Goal: Task Accomplishment & Management: Complete application form

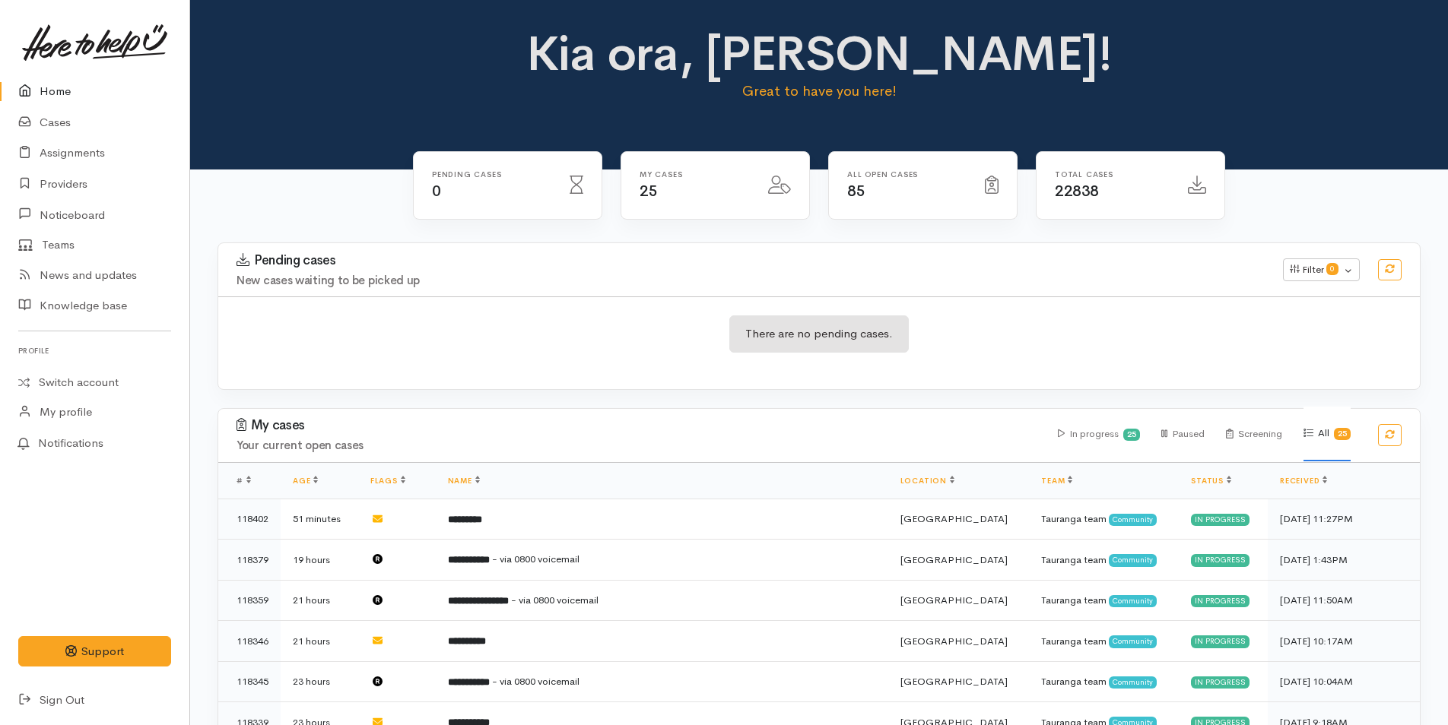
click at [40, 87] on link "Home" at bounding box center [94, 91] width 189 height 31
drag, startPoint x: 59, startPoint y: 85, endPoint x: 44, endPoint y: 97, distance: 18.4
click at [59, 85] on link "Home" at bounding box center [94, 91] width 189 height 31
click at [57, 117] on link "Cases" at bounding box center [94, 122] width 189 height 31
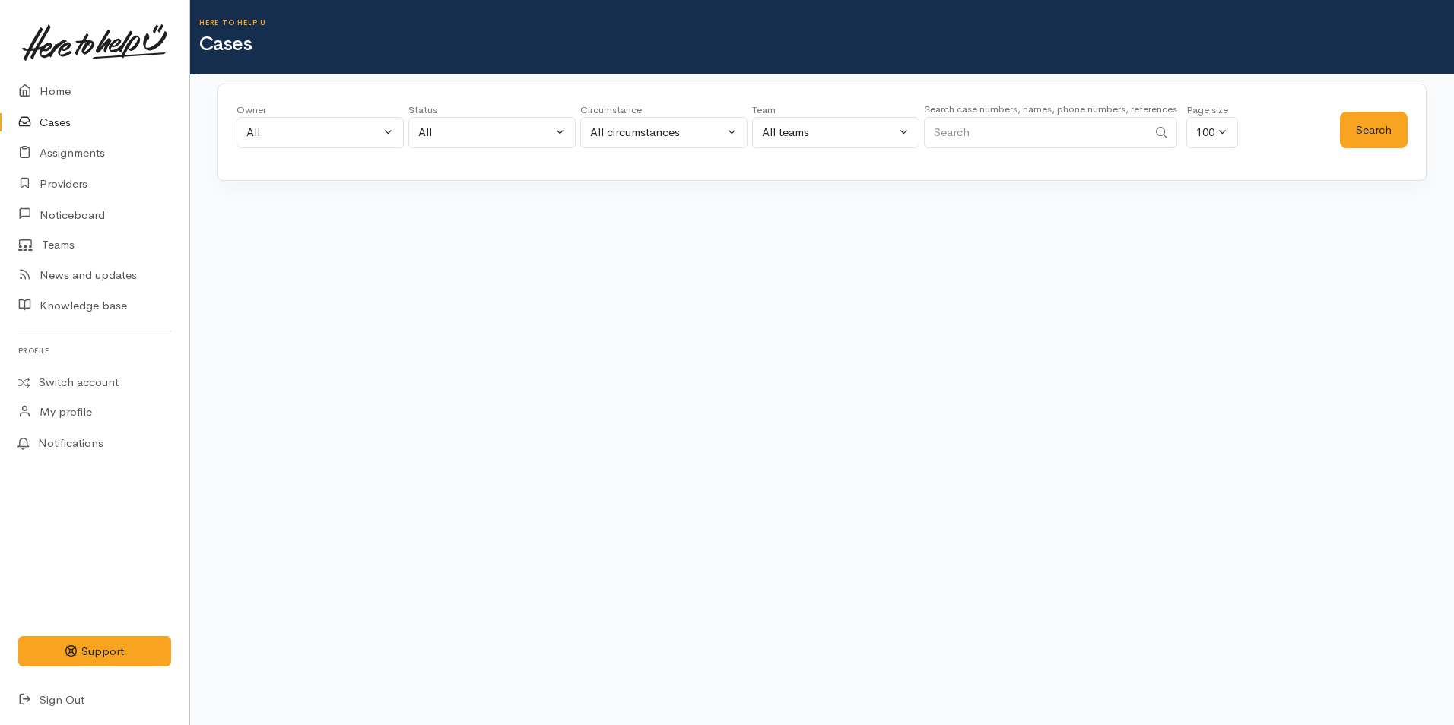
click at [972, 136] on input "Search" at bounding box center [1036, 132] width 224 height 31
type input "021808039"
click at [1379, 125] on button "Search" at bounding box center [1374, 130] width 68 height 37
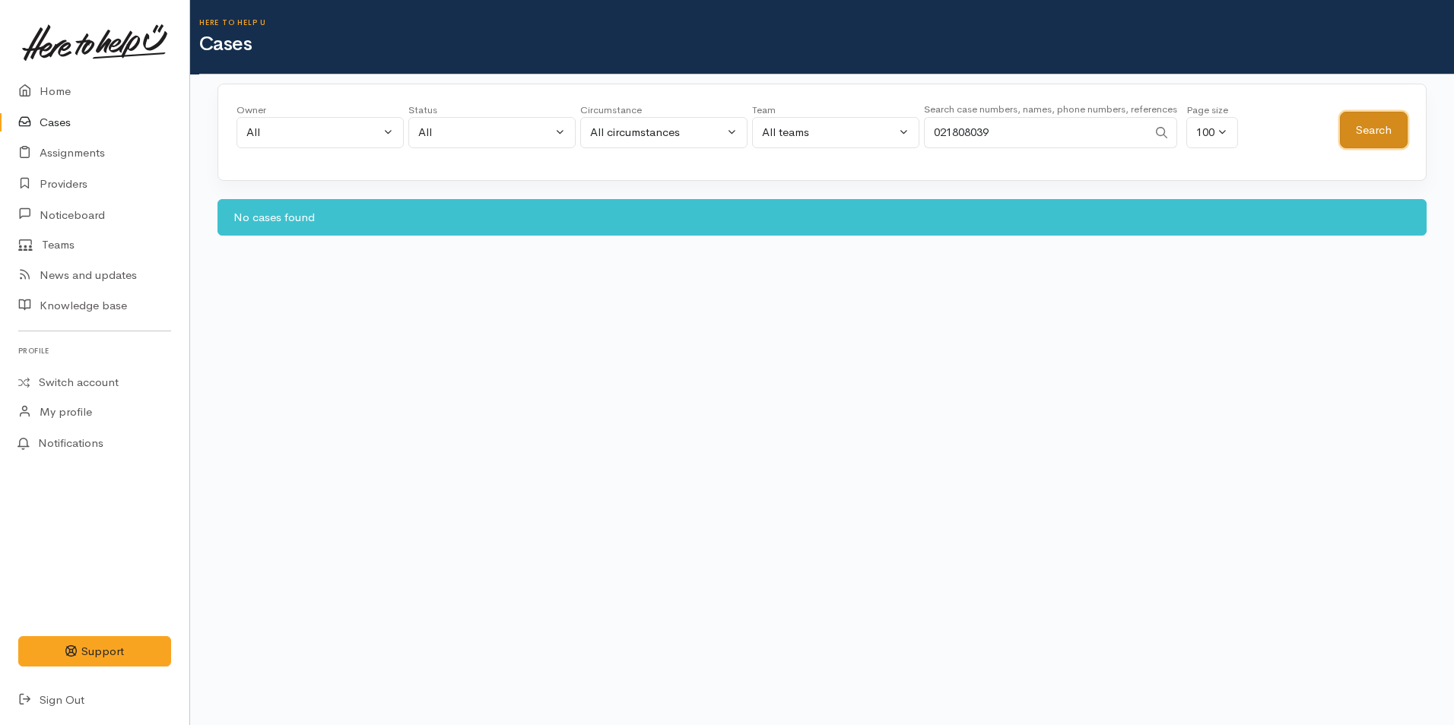
drag, startPoint x: 1349, startPoint y: 128, endPoint x: 602, endPoint y: 84, distance: 748.0
click at [1348, 128] on button "Search" at bounding box center [1374, 130] width 68 height 37
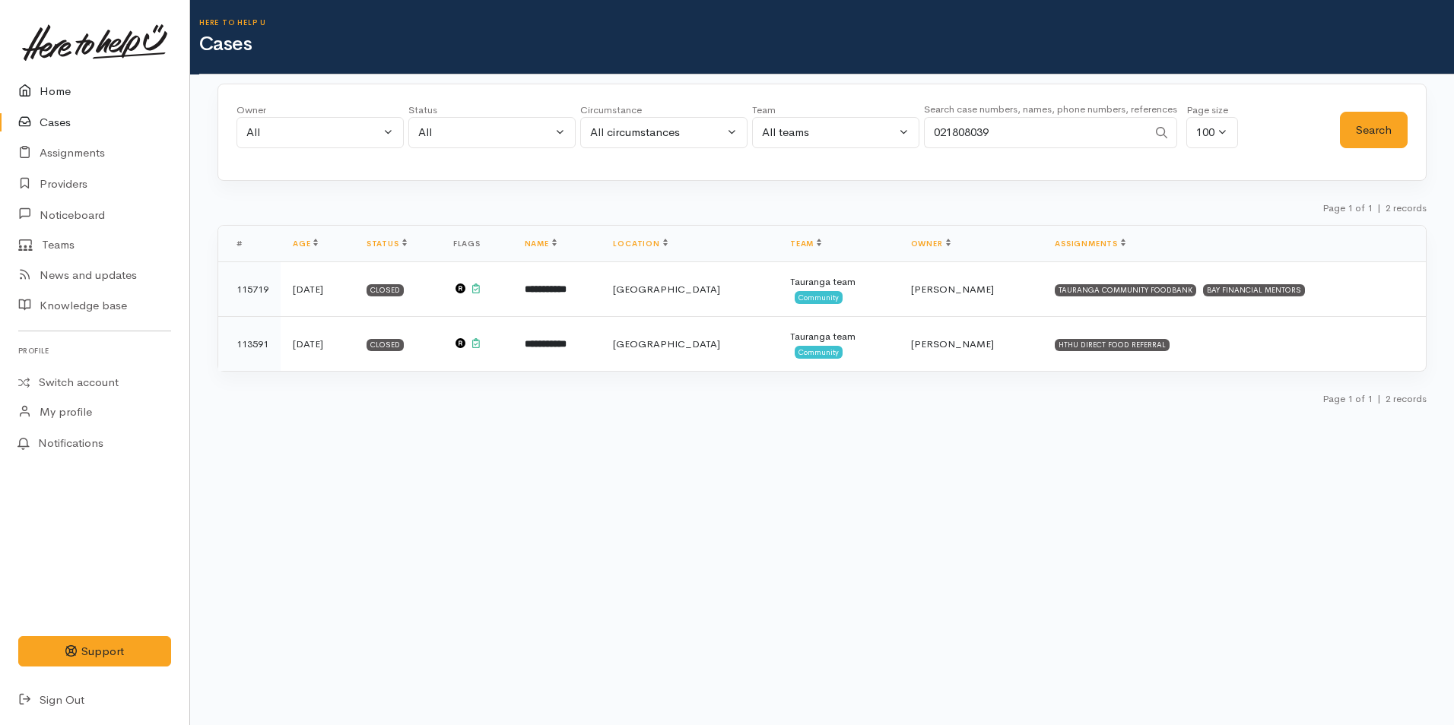
click at [84, 98] on link "Home" at bounding box center [94, 91] width 189 height 31
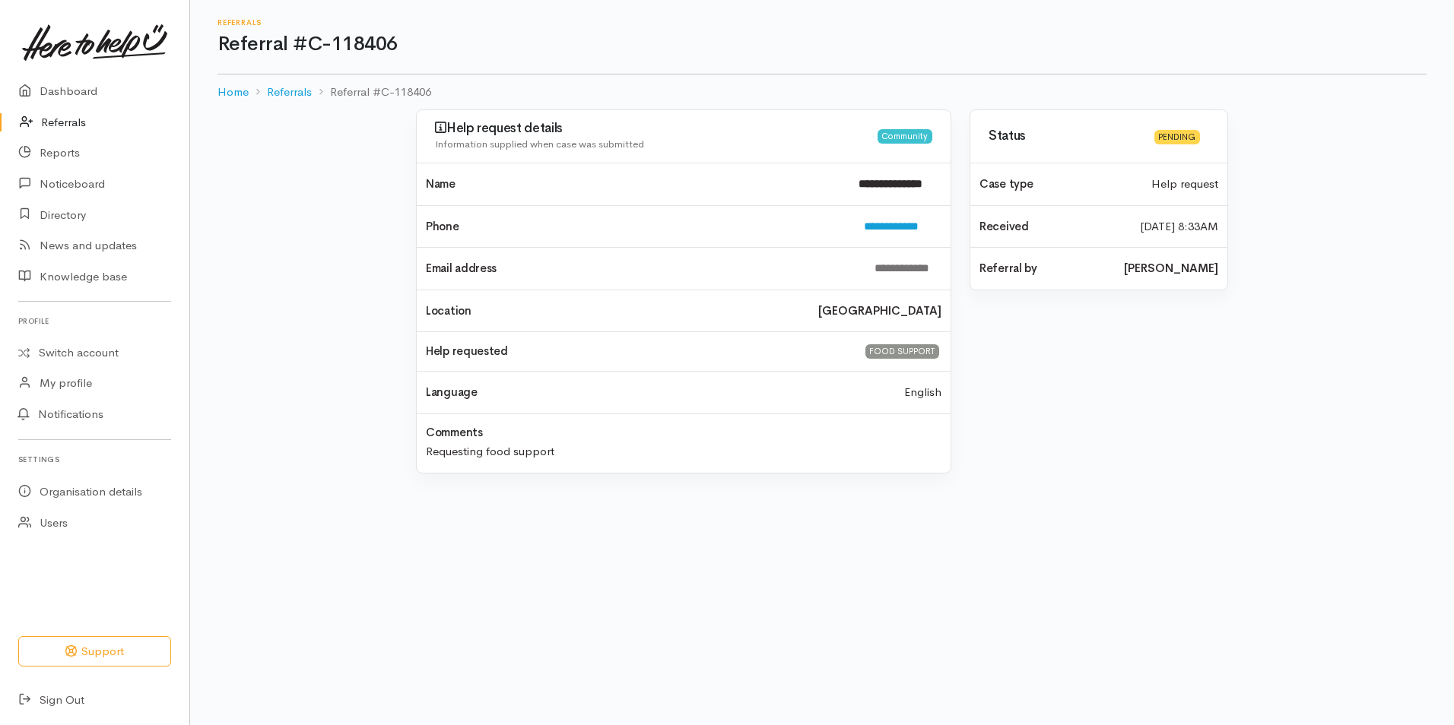
click at [44, 119] on link "Referrals" at bounding box center [94, 122] width 189 height 31
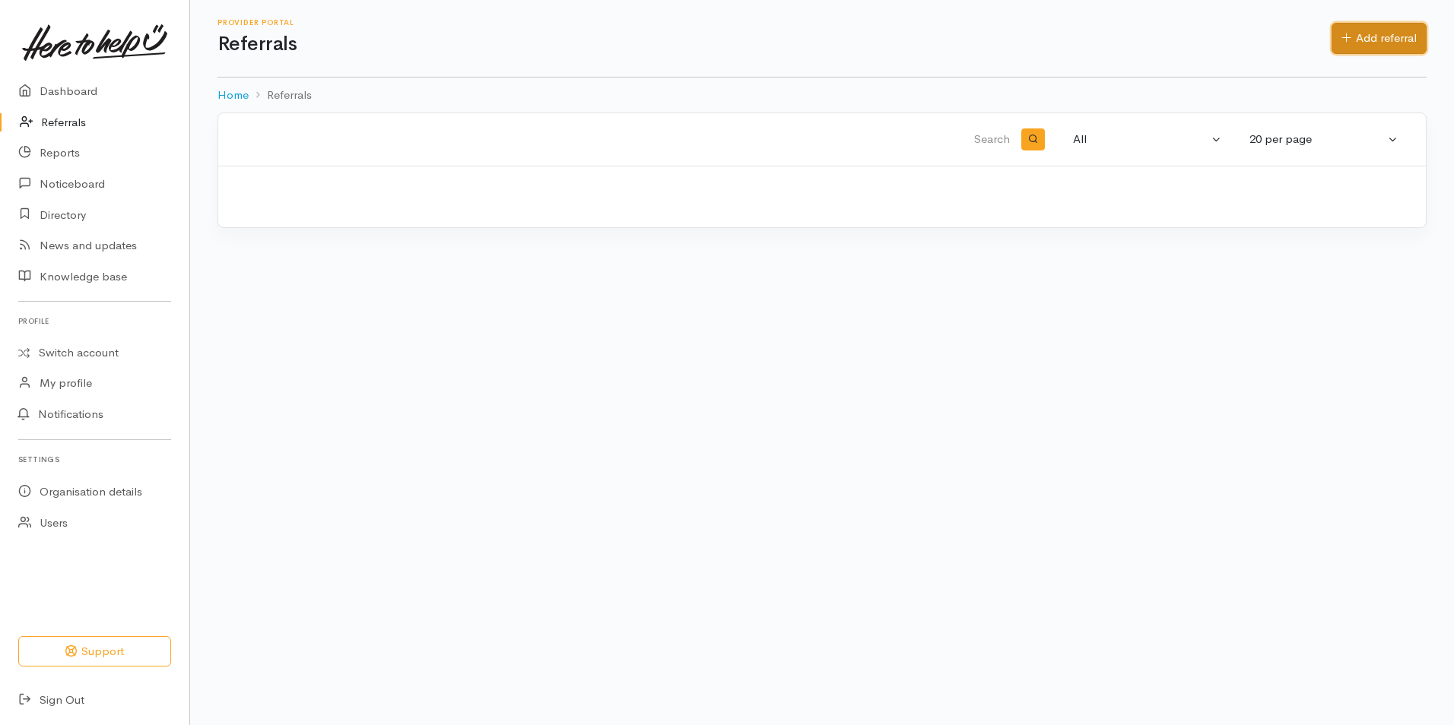
click at [1357, 36] on link "Add referral" at bounding box center [1378, 38] width 95 height 31
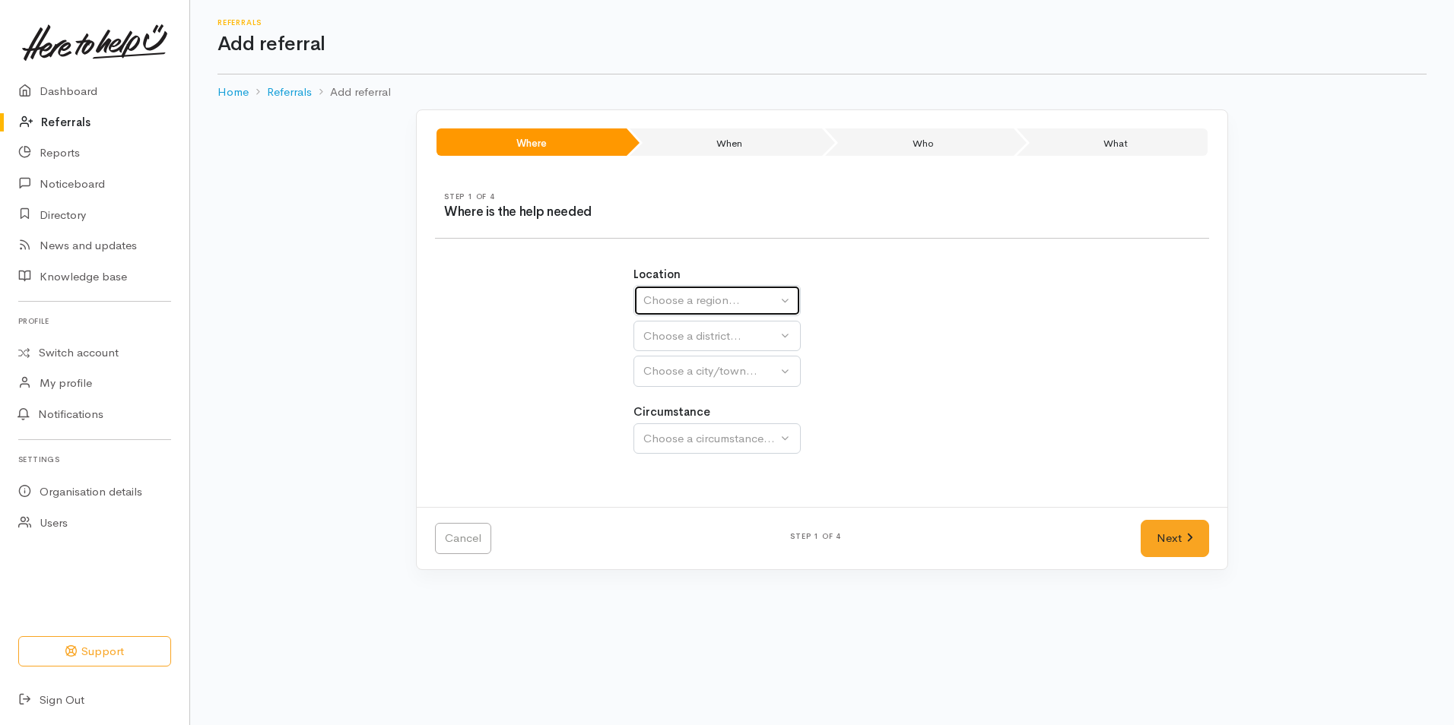
click at [695, 303] on div "Choose a region..." at bounding box center [710, 300] width 134 height 17
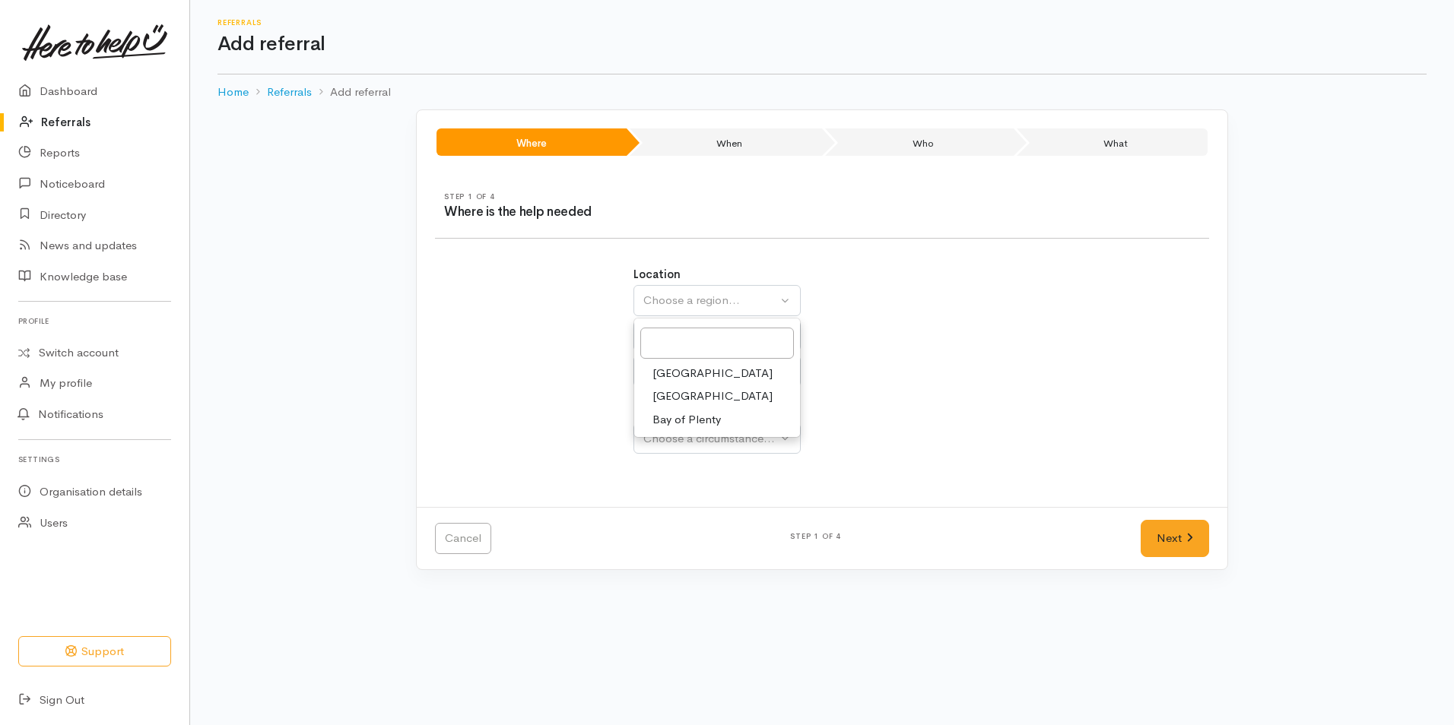
click at [678, 427] on span "Bay of Plenty" at bounding box center [686, 419] width 68 height 17
select select "4"
select select
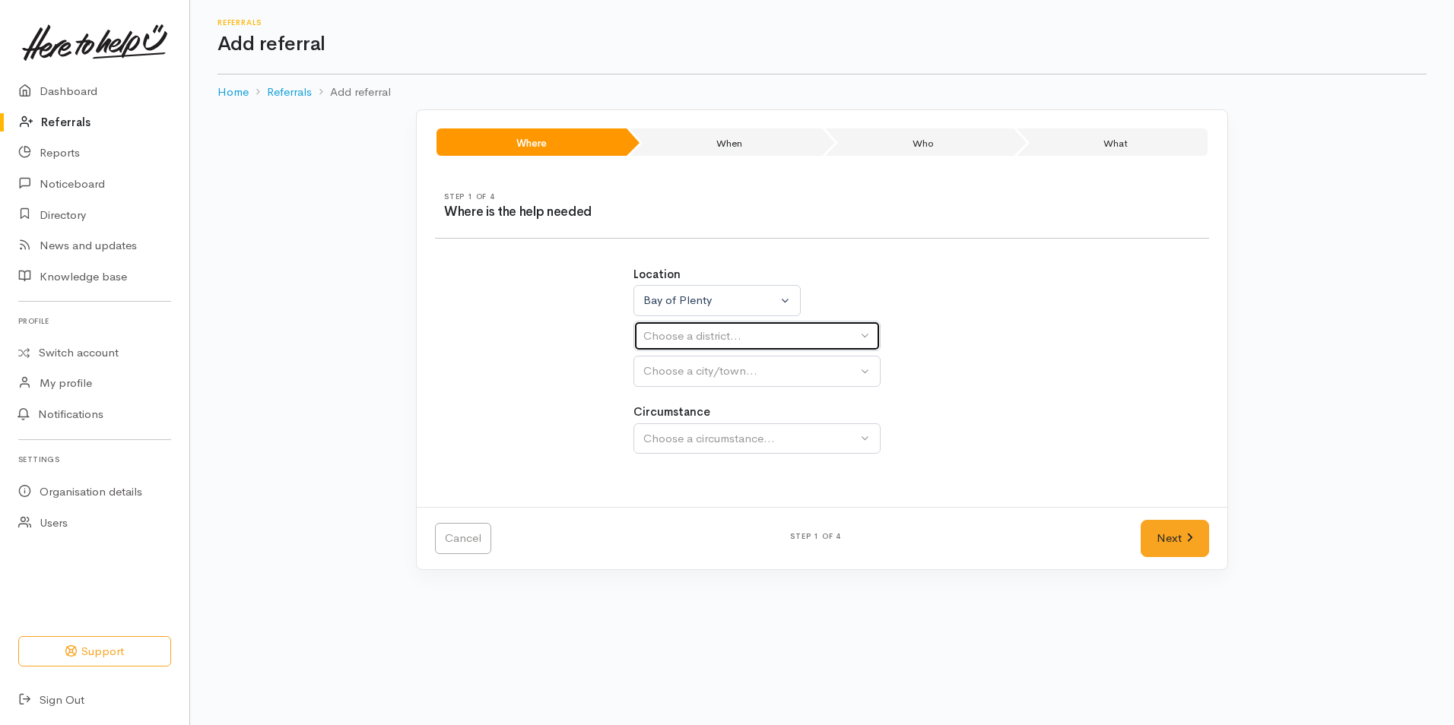
click at [678, 348] on button "Choose a district..." at bounding box center [756, 336] width 247 height 31
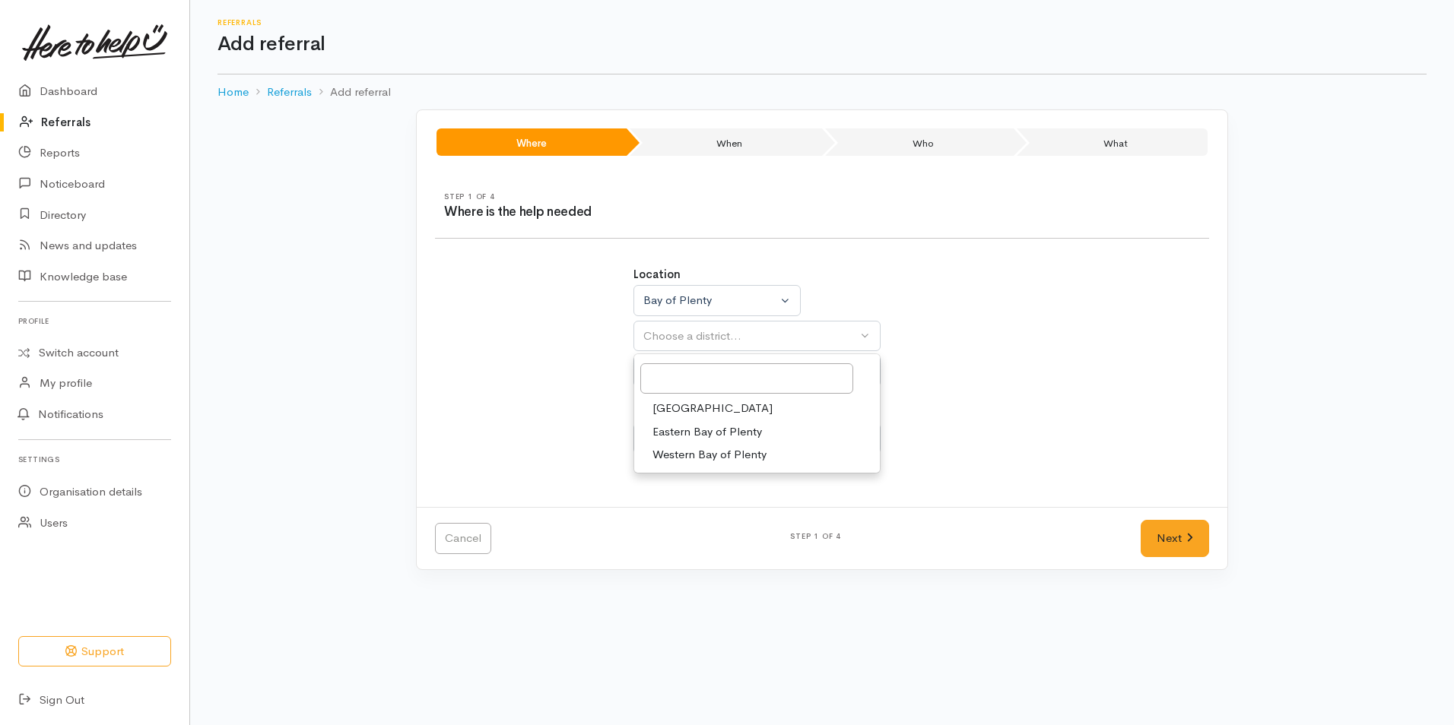
click at [673, 412] on span "[GEOGRAPHIC_DATA]" at bounding box center [712, 408] width 120 height 17
select select "6"
select select
click at [680, 383] on button "Choose a city/town..." at bounding box center [756, 371] width 247 height 31
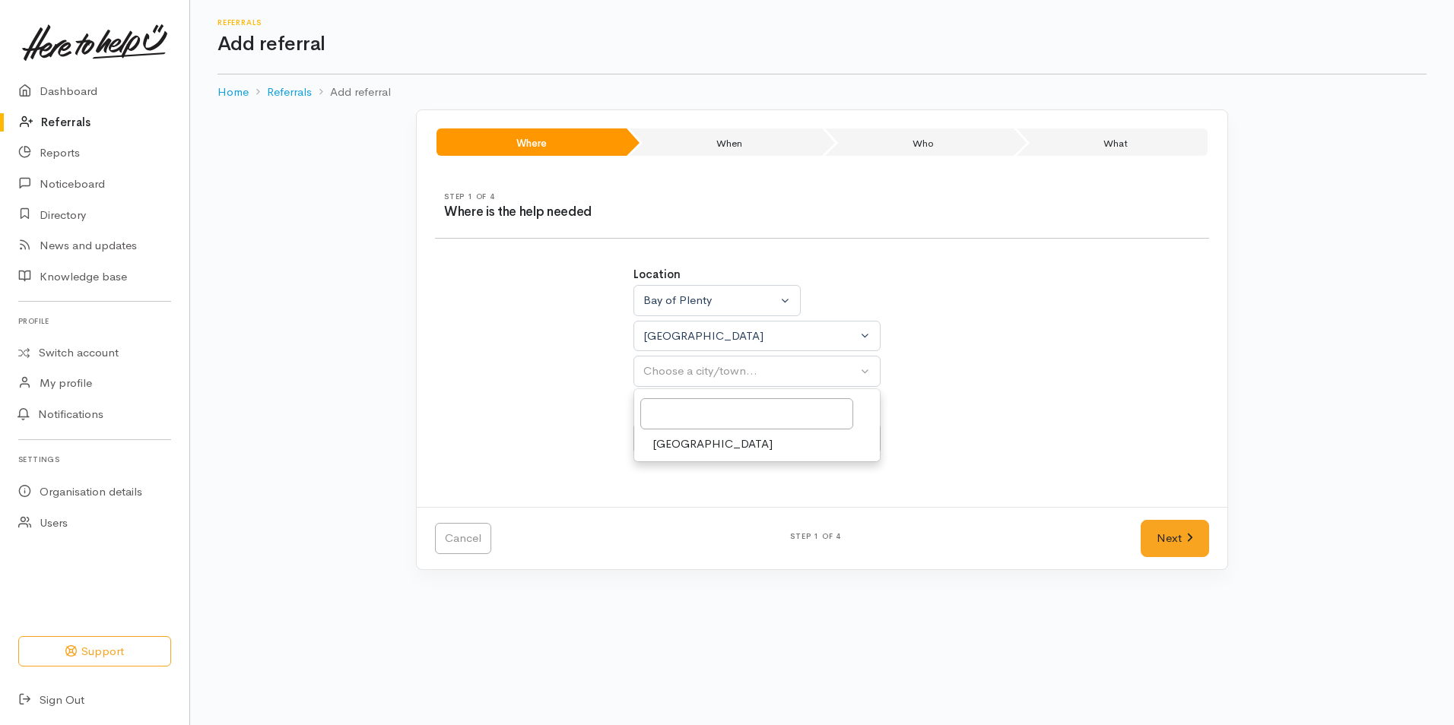
click at [666, 441] on span "[GEOGRAPHIC_DATA]" at bounding box center [712, 444] width 120 height 17
select select "4"
click at [697, 436] on div "Choose a circumstance..." at bounding box center [750, 438] width 214 height 17
click at [680, 510] on span "Community" at bounding box center [681, 511] width 58 height 17
select select "2"
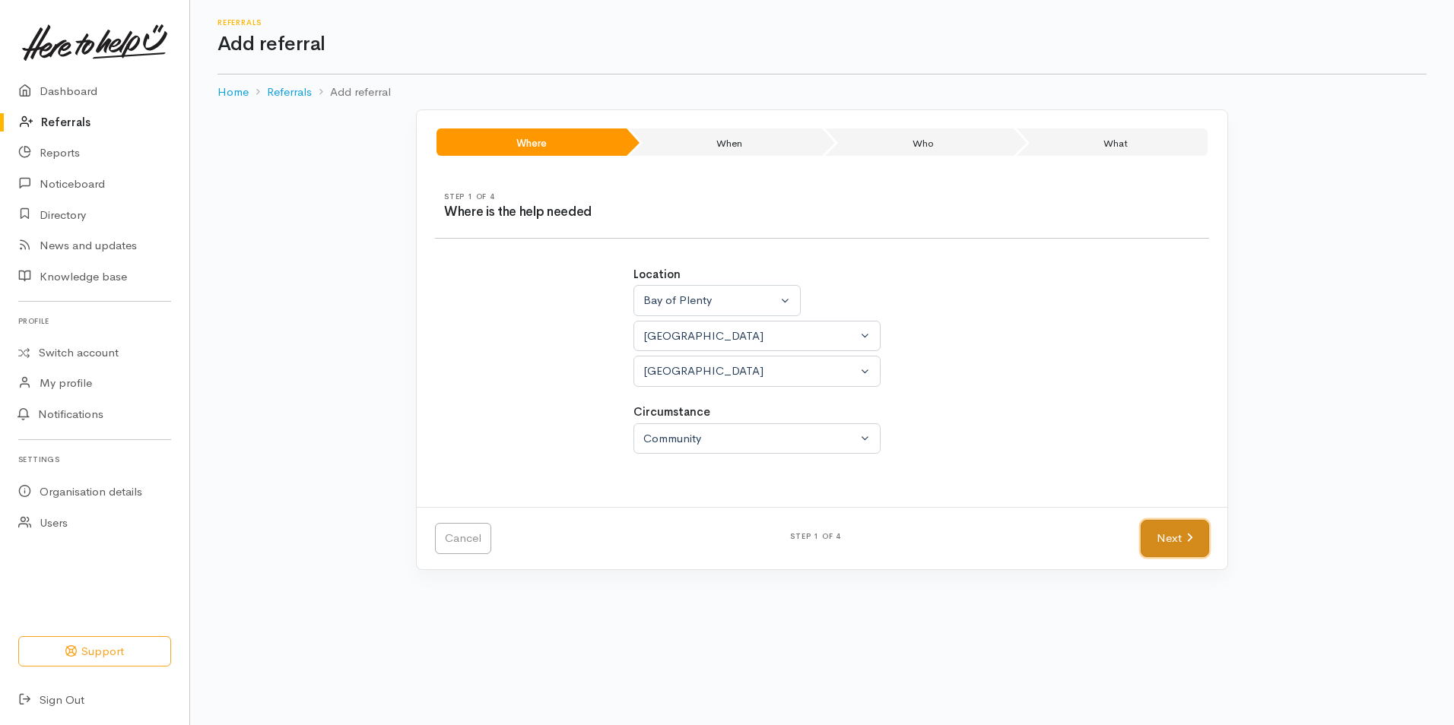
click at [1165, 544] on link "Next" at bounding box center [1175, 538] width 68 height 37
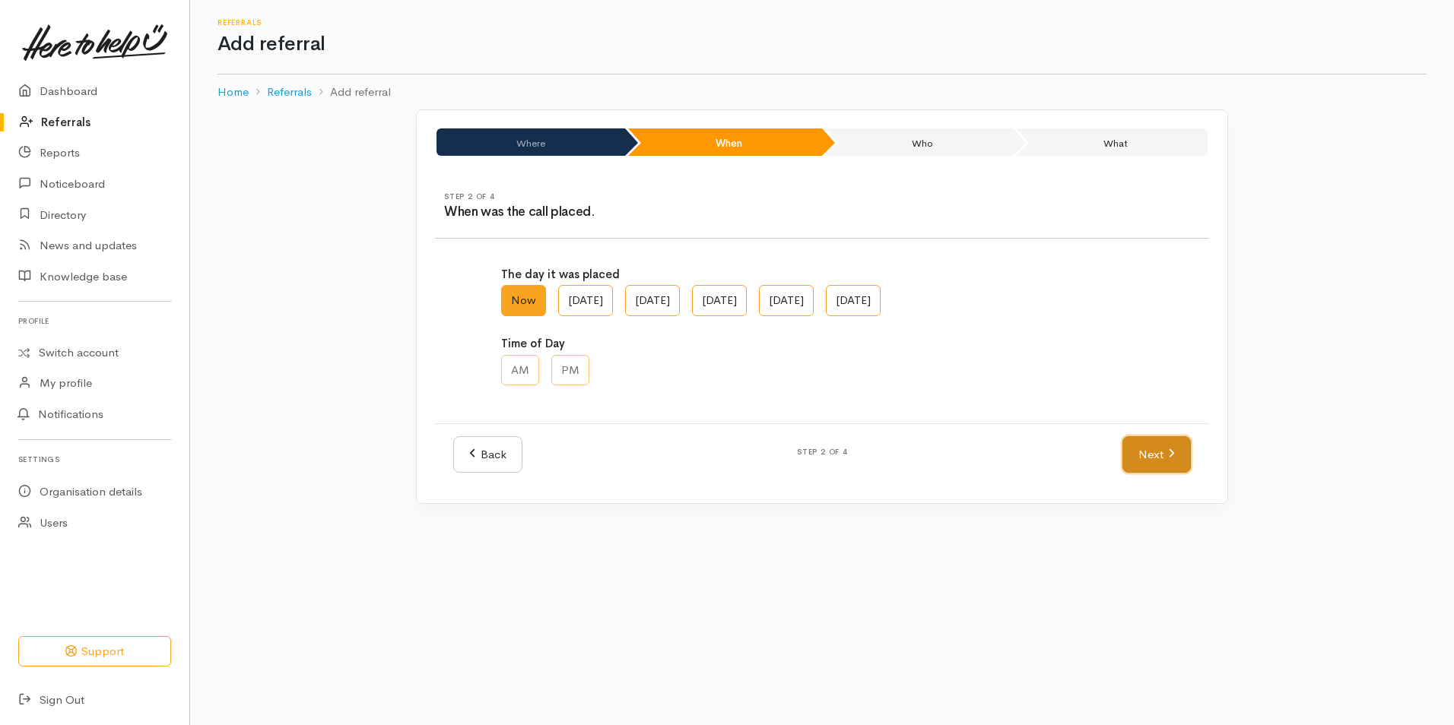
click at [1158, 452] on link "Next" at bounding box center [1156, 454] width 68 height 37
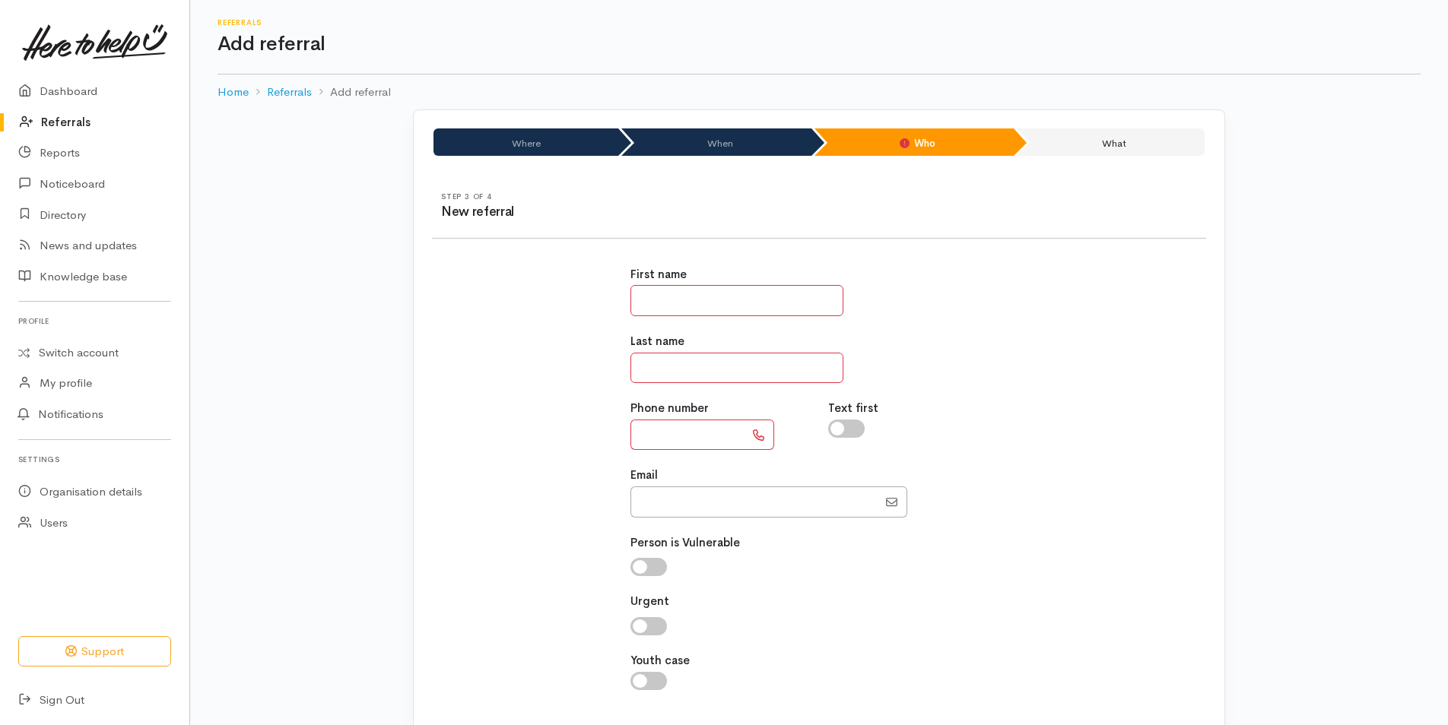
click at [725, 294] on input "text" at bounding box center [736, 300] width 213 height 31
type input "***"
type input "*******"
type input "*********"
click at [966, 366] on div "Last name *******" at bounding box center [819, 358] width 378 height 50
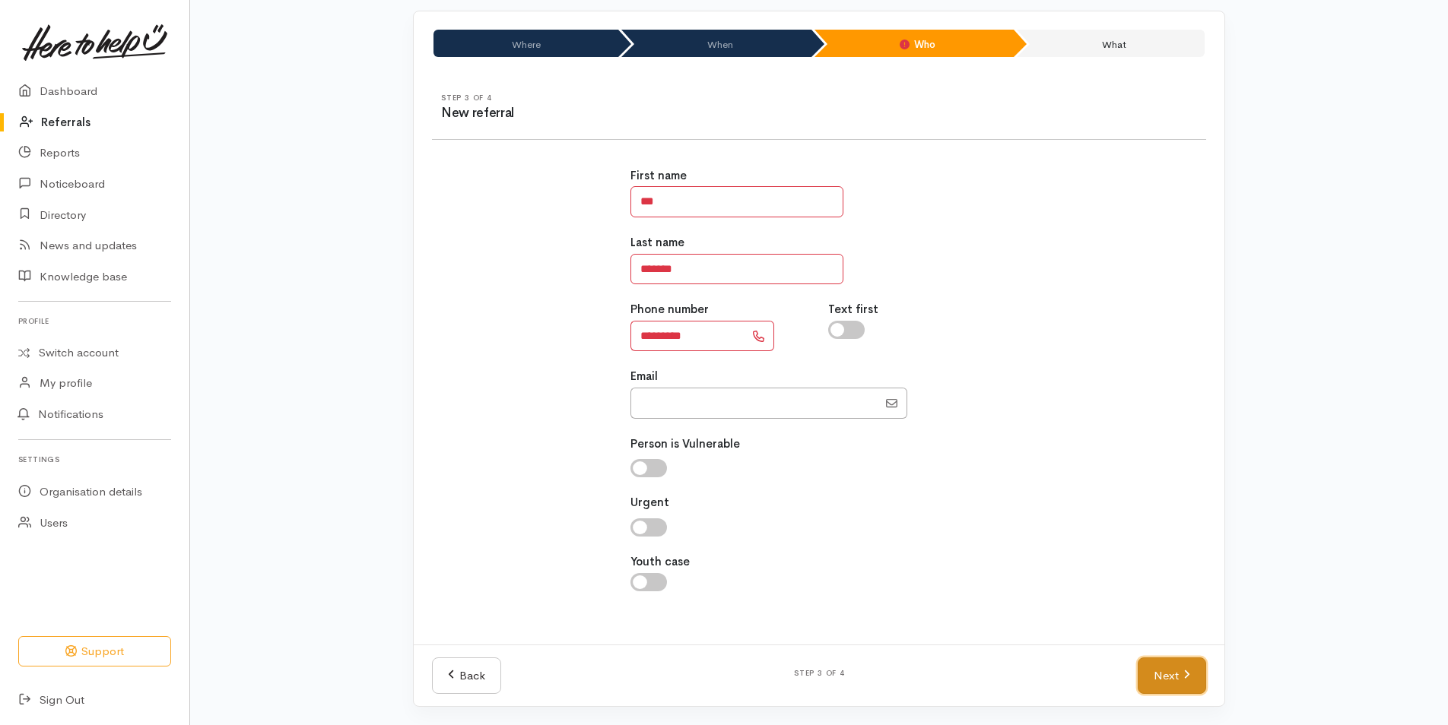
click at [1158, 681] on link "Next" at bounding box center [1172, 676] width 68 height 37
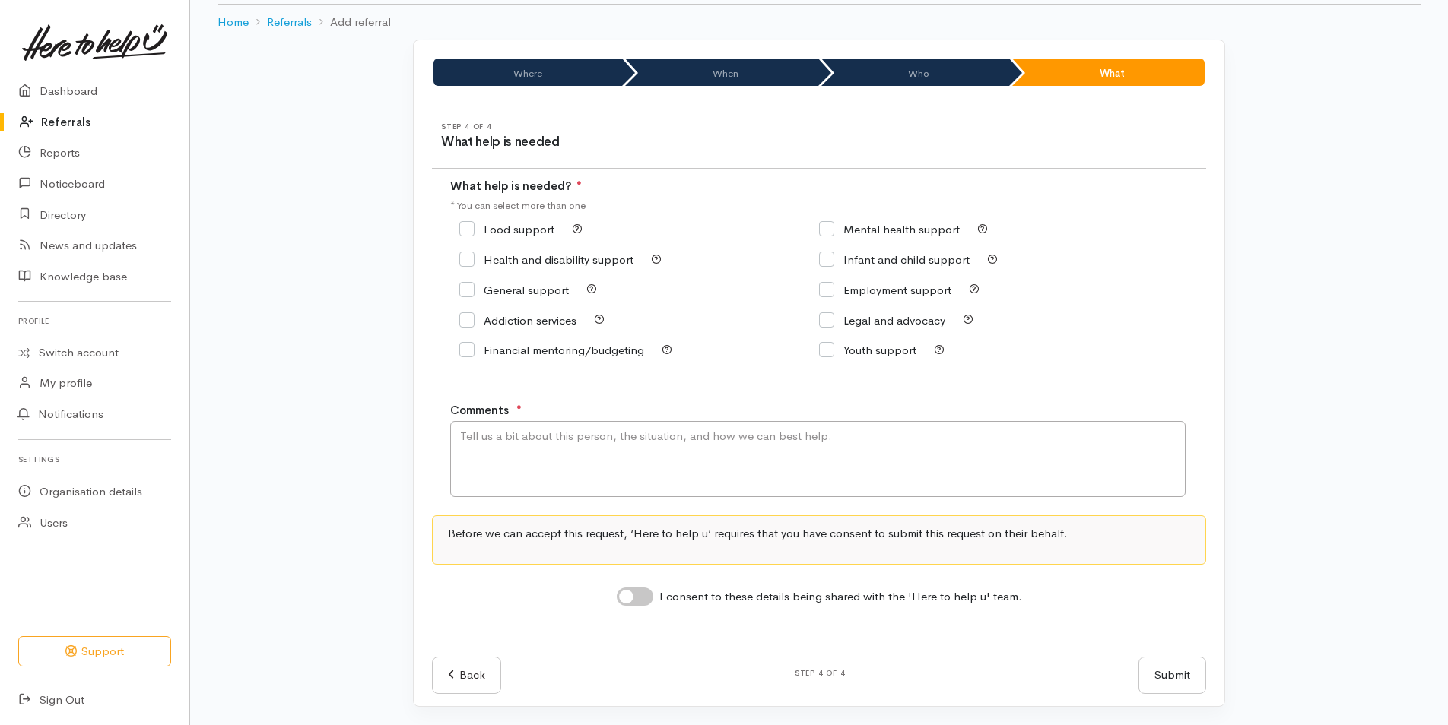
scroll to position [70, 0]
click at [533, 227] on input "Food support" at bounding box center [506, 229] width 95 height 11
checkbox input "true"
click at [574, 455] on textarea "Comments" at bounding box center [817, 459] width 735 height 76
type textarea "Requesting food support"
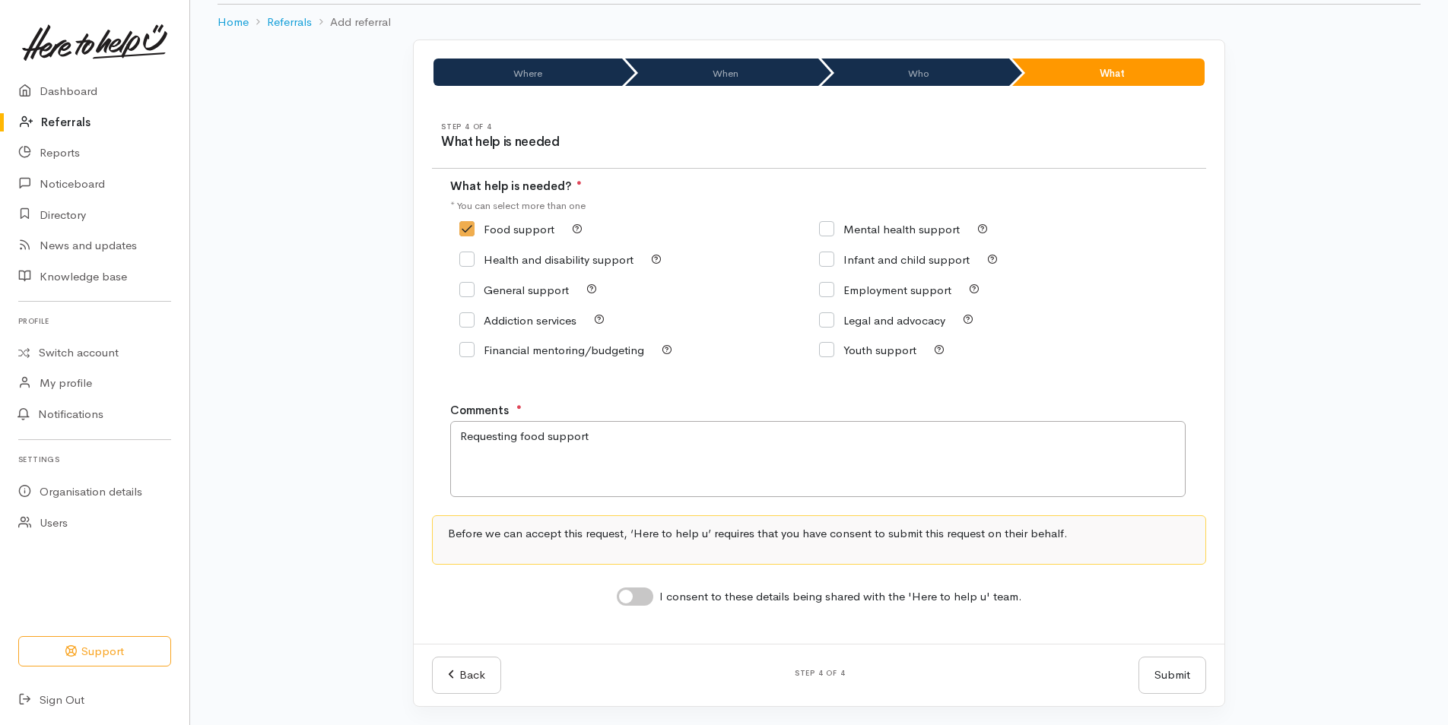
click at [637, 593] on input "I consent to these details being shared with the 'Here to help u' team." at bounding box center [635, 597] width 36 height 18
checkbox input "true"
click at [1163, 662] on button "Submit" at bounding box center [1172, 675] width 68 height 37
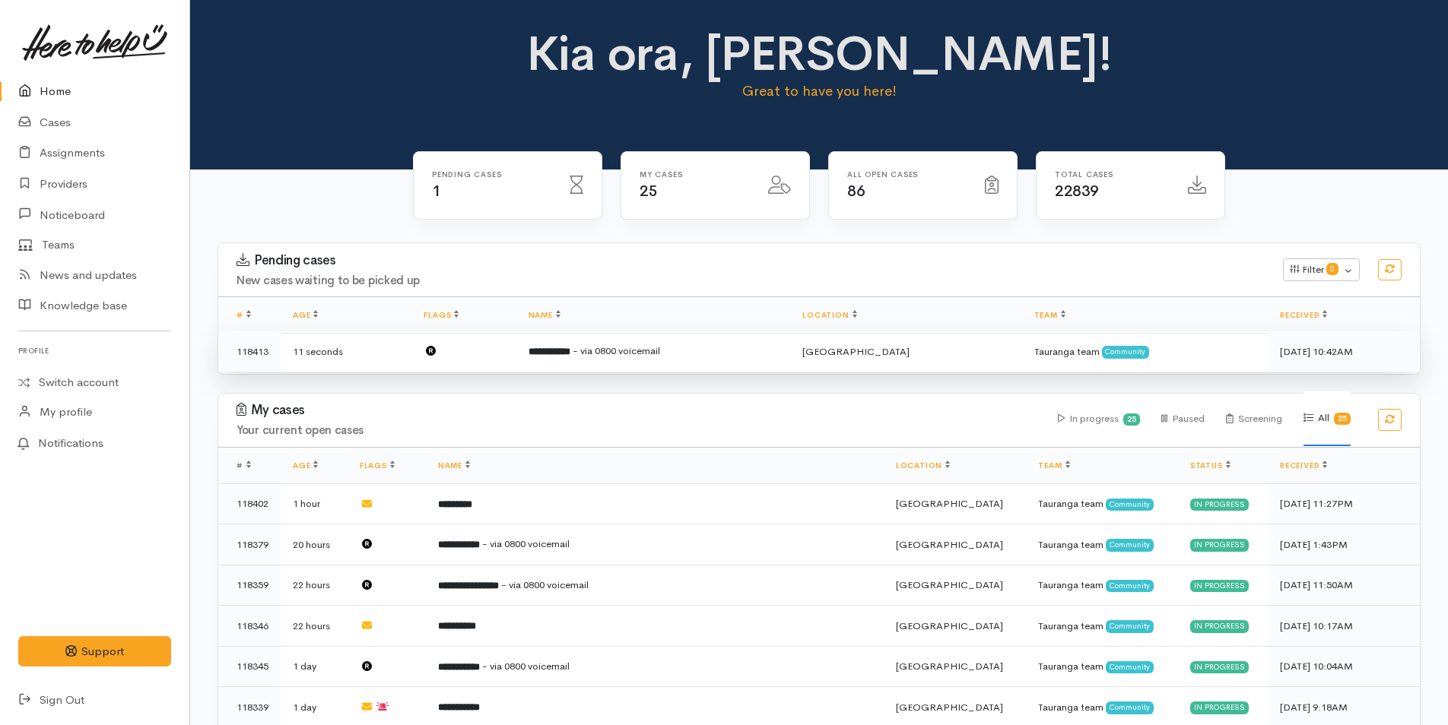
click at [516, 363] on td at bounding box center [463, 352] width 104 height 40
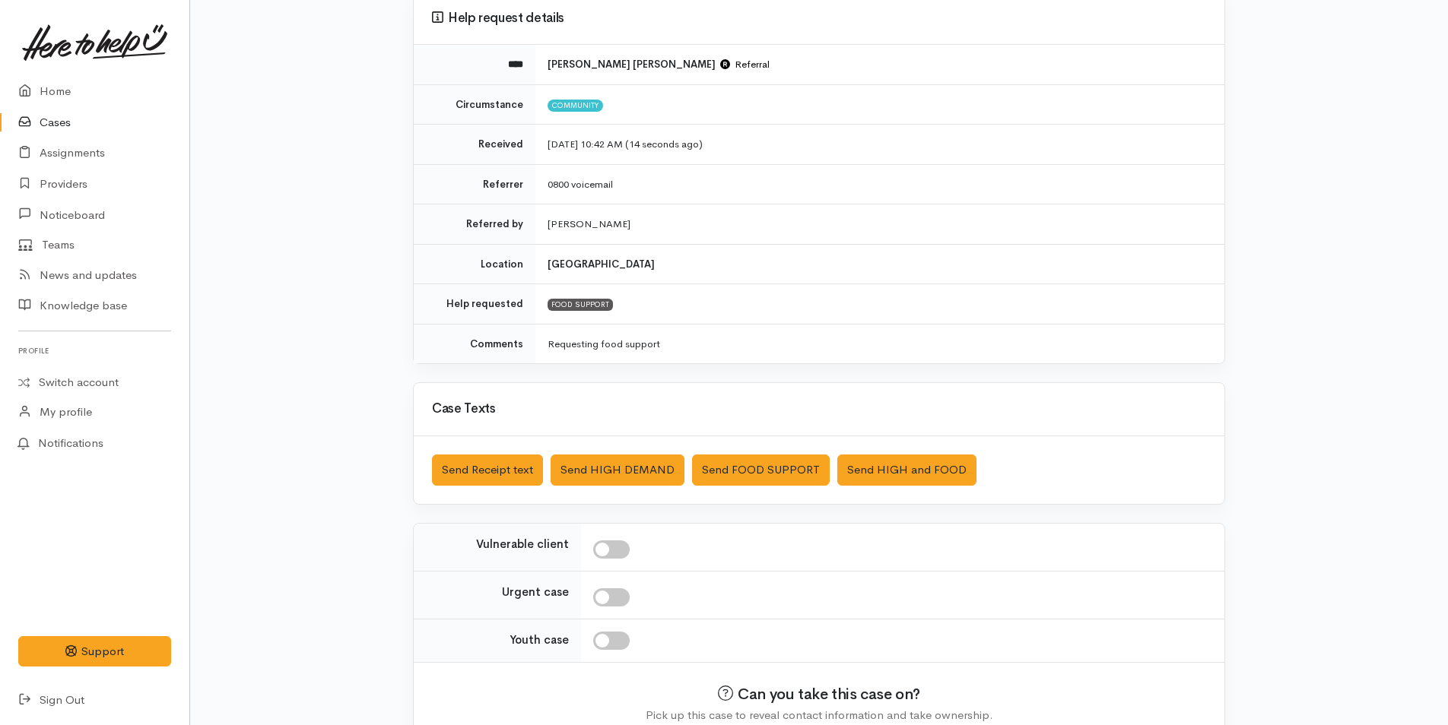
scroll to position [218, 0]
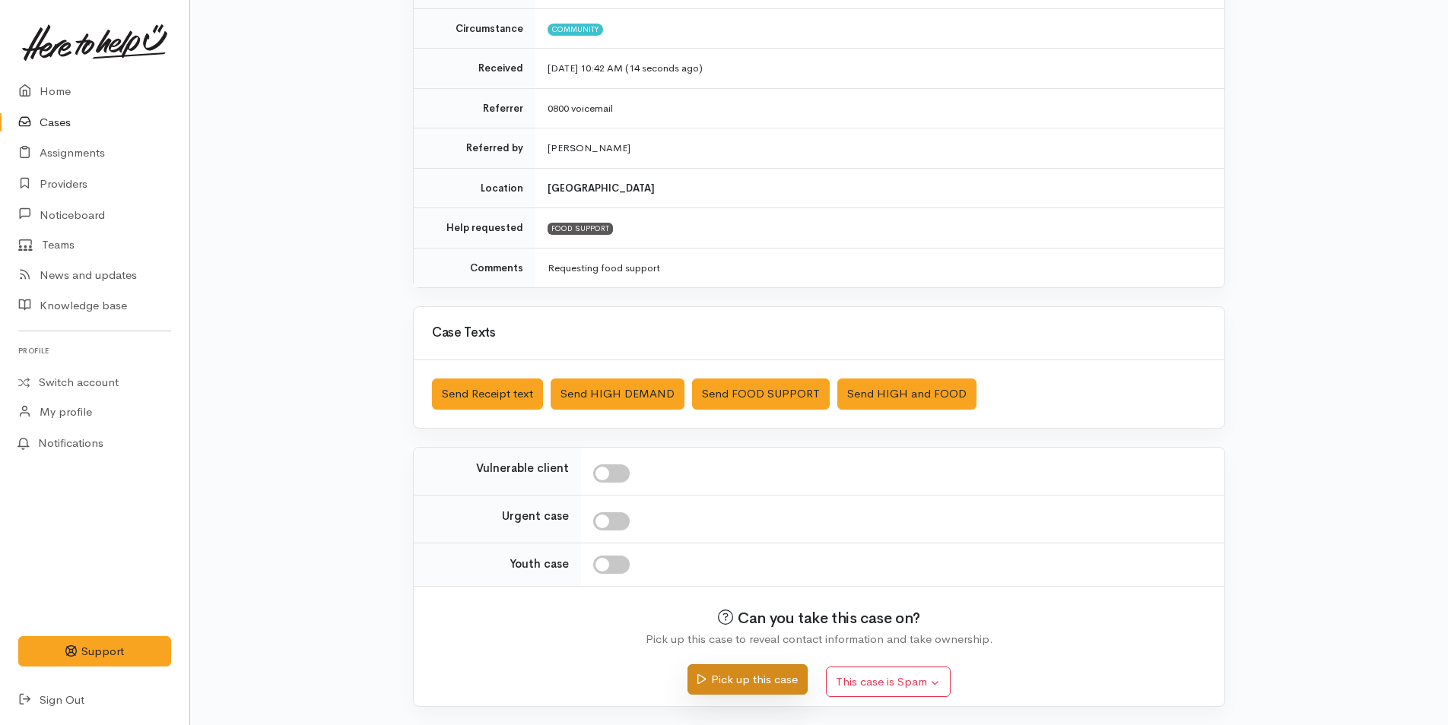
click at [728, 685] on button "Pick up this case" at bounding box center [746, 680] width 119 height 31
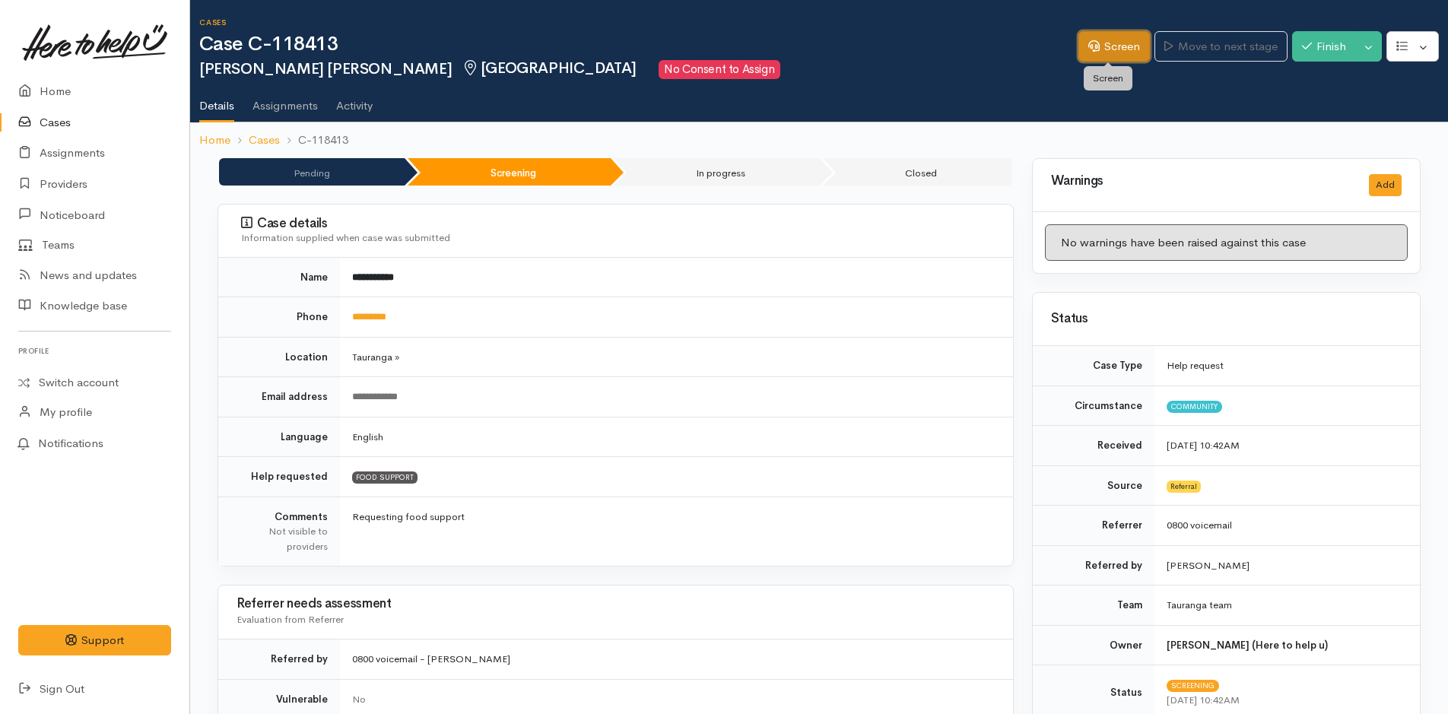
click at [1116, 44] on link "Screen" at bounding box center [1113, 46] width 71 height 31
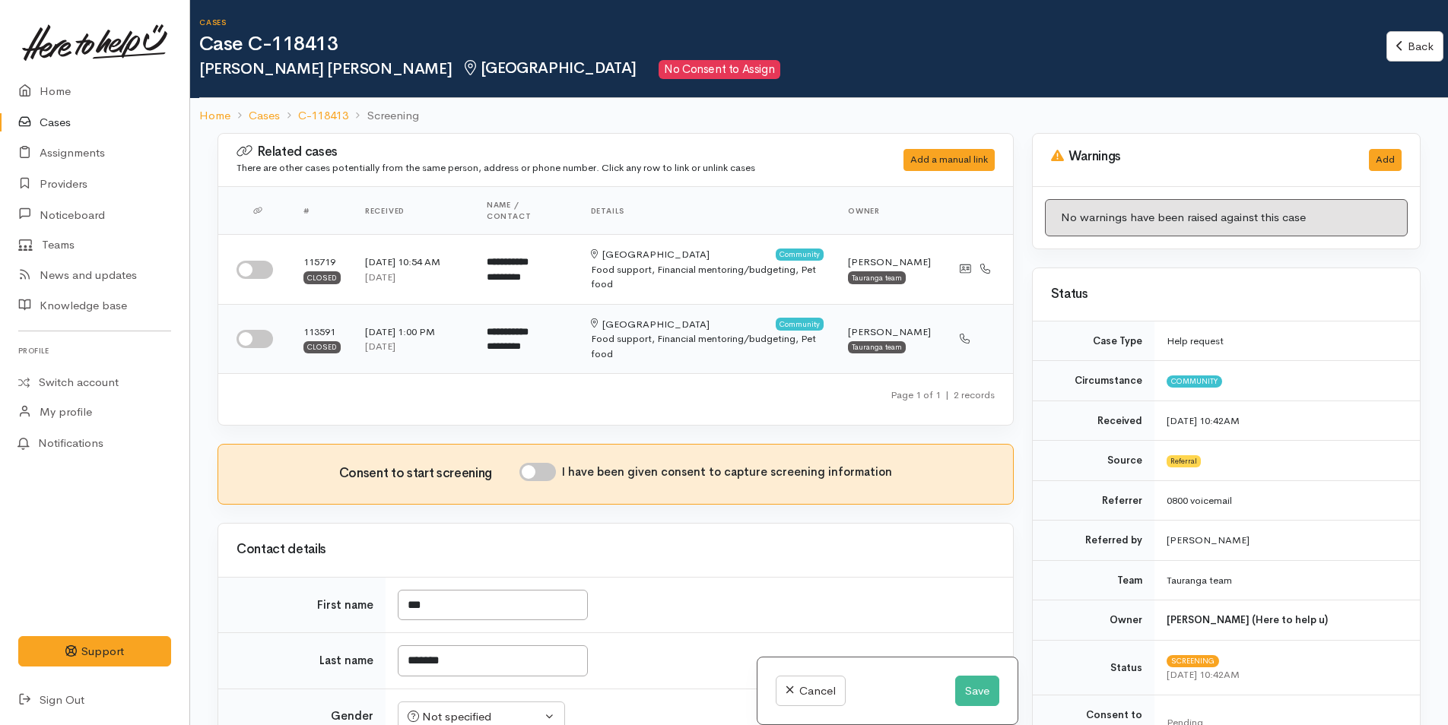
click at [268, 261] on input "checkbox" at bounding box center [254, 270] width 36 height 18
checkbox input "true"
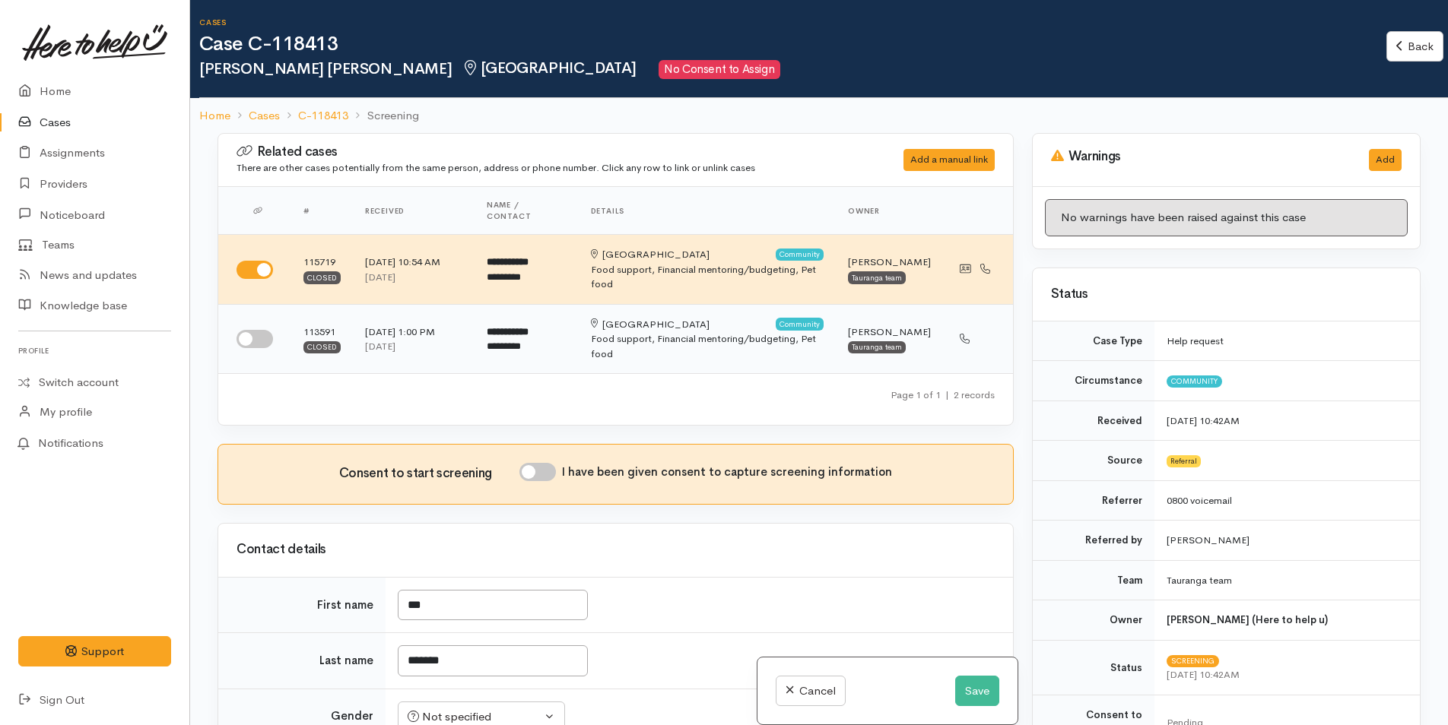
click at [252, 330] on input "checkbox" at bounding box center [254, 339] width 36 height 18
checkbox input "true"
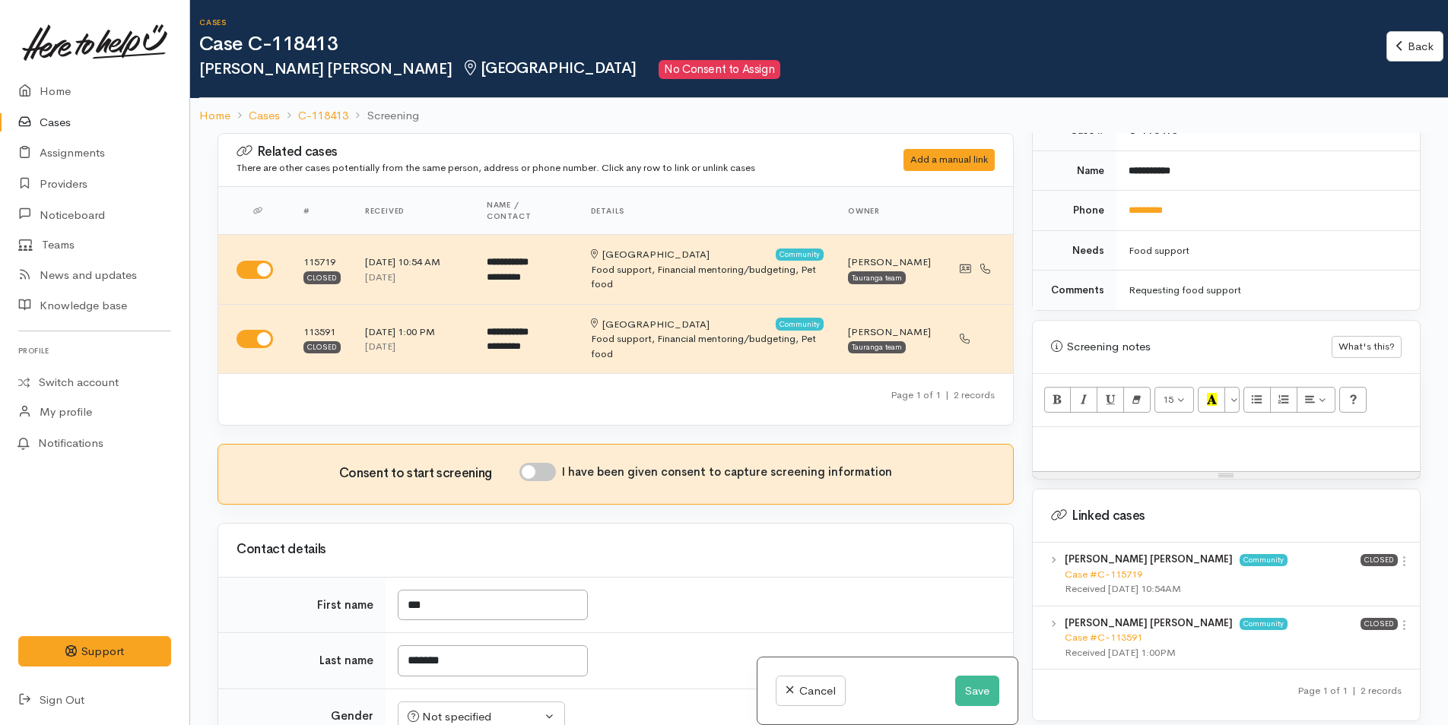
scroll to position [900, 0]
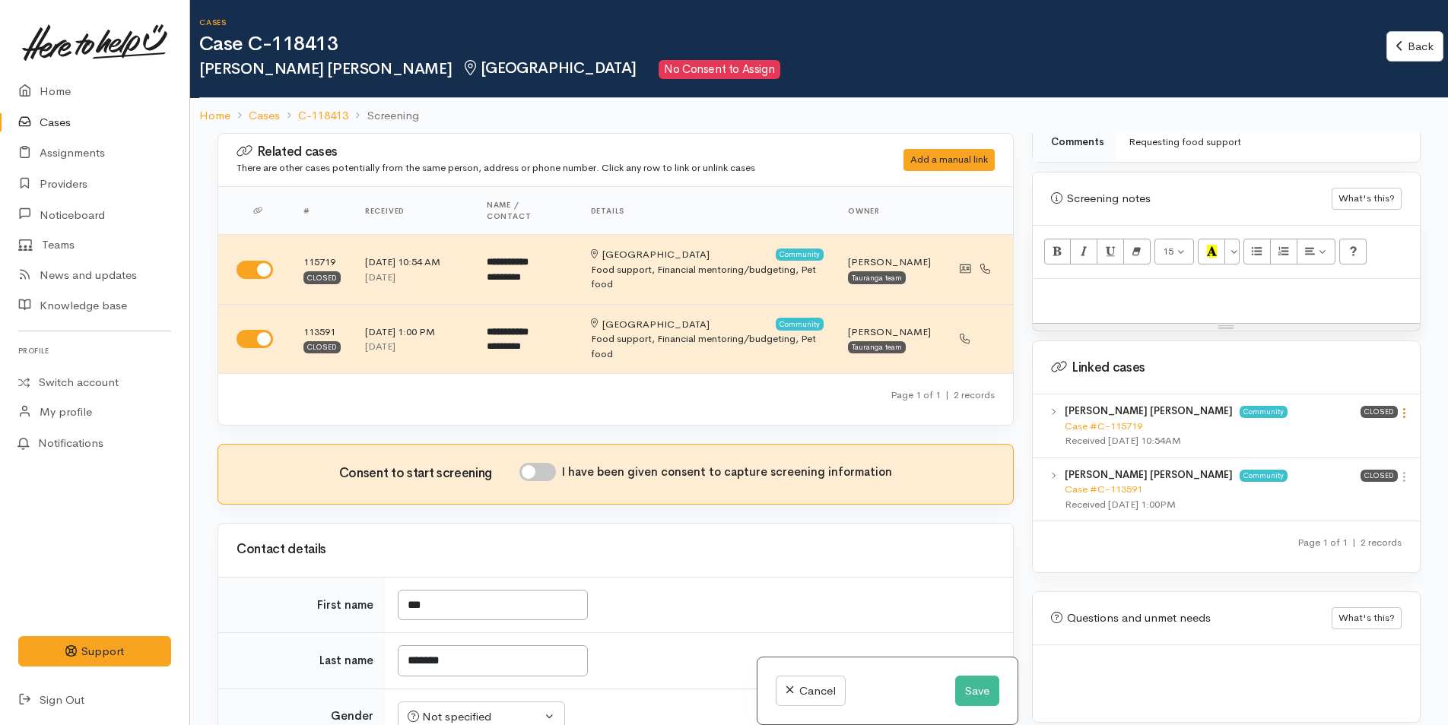
click at [1398, 407] on icon at bounding box center [1404, 413] width 13 height 13
click at [1366, 431] on link "View case" at bounding box center [1350, 443] width 120 height 24
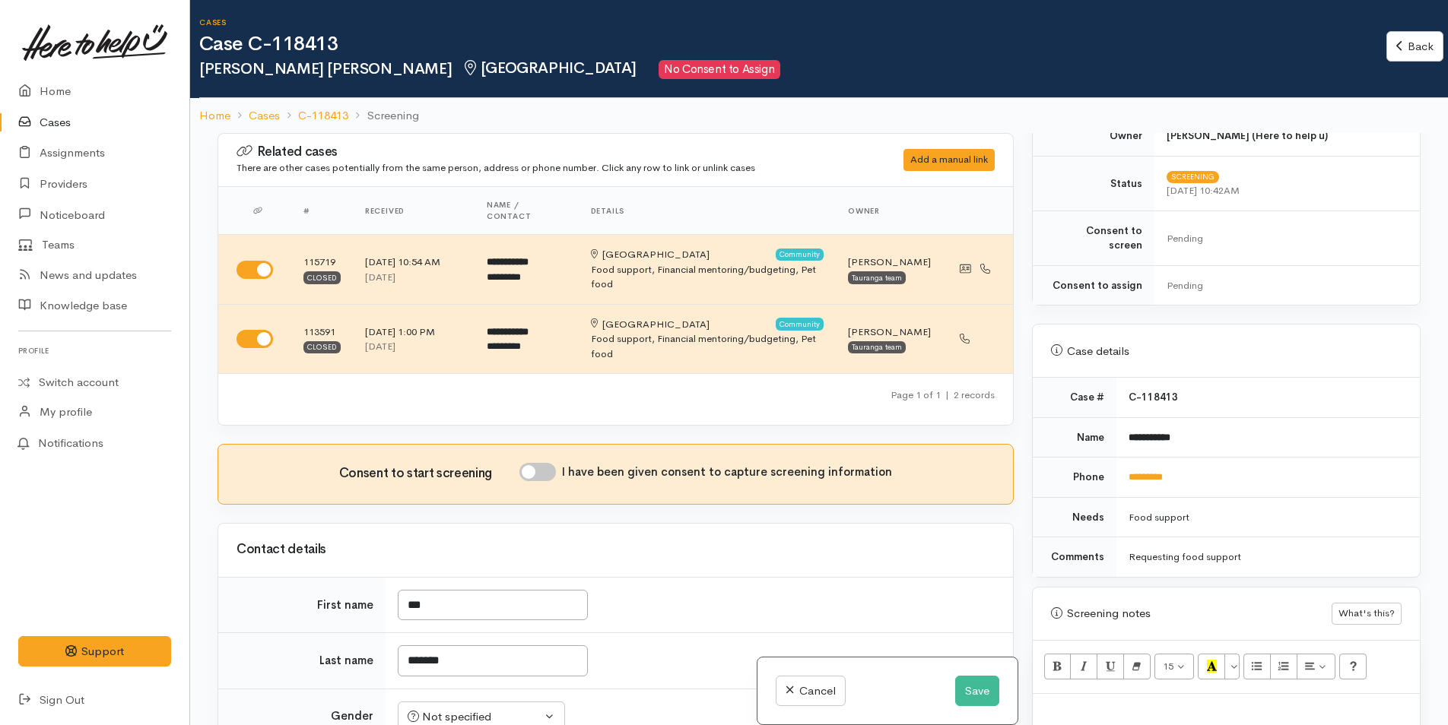
scroll to position [443, 0]
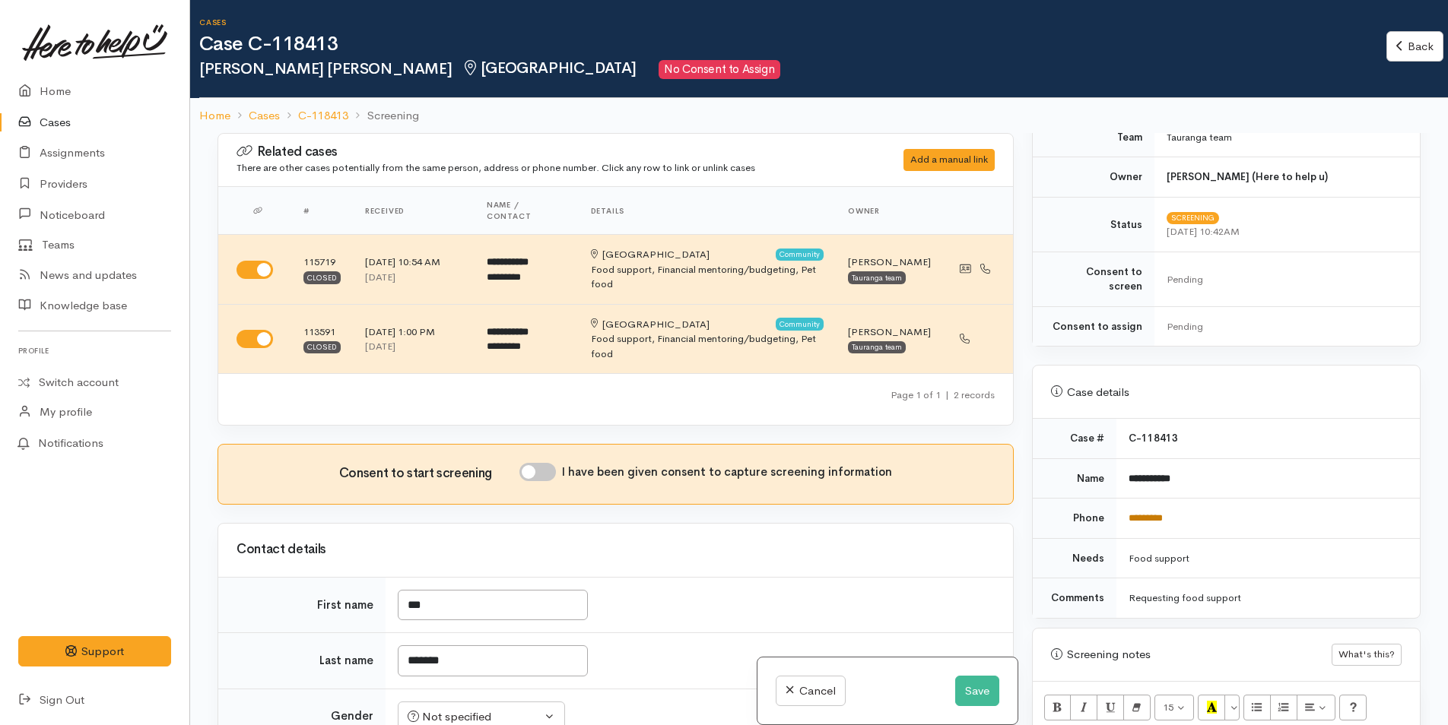
click at [1149, 513] on link "*********" at bounding box center [1145, 518] width 34 height 10
click at [532, 463] on input "I have been given consent to capture screening information" at bounding box center [537, 472] width 36 height 18
checkbox input "true"
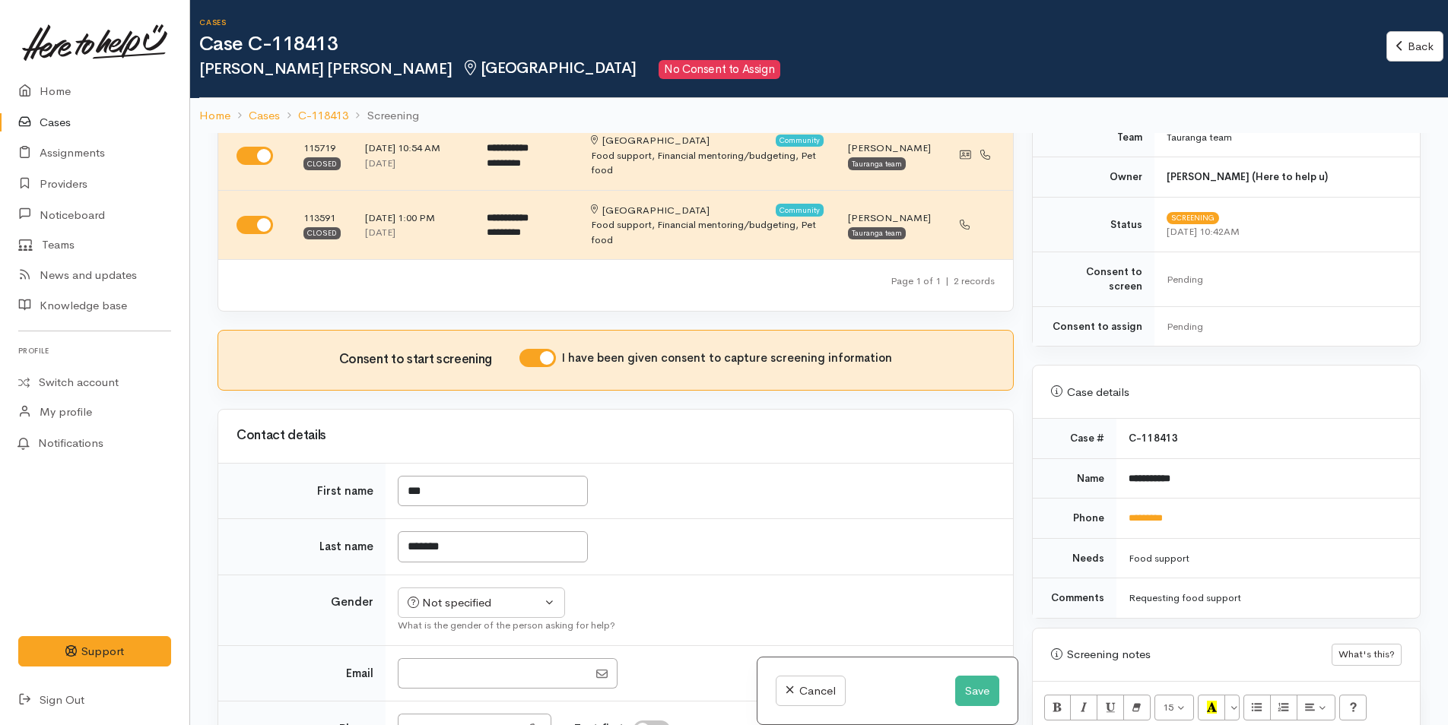
scroll to position [380, 0]
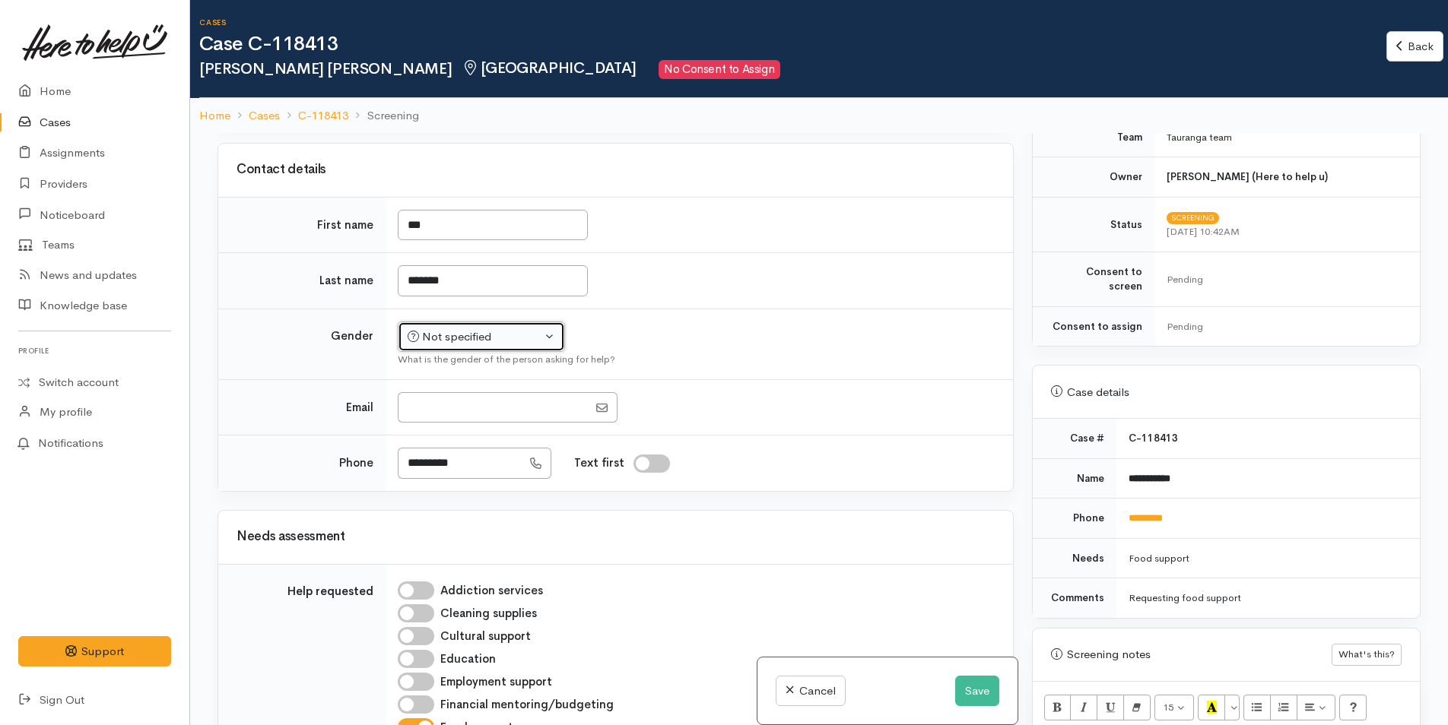
click at [450, 328] on div "Not specified" at bounding box center [475, 336] width 134 height 17
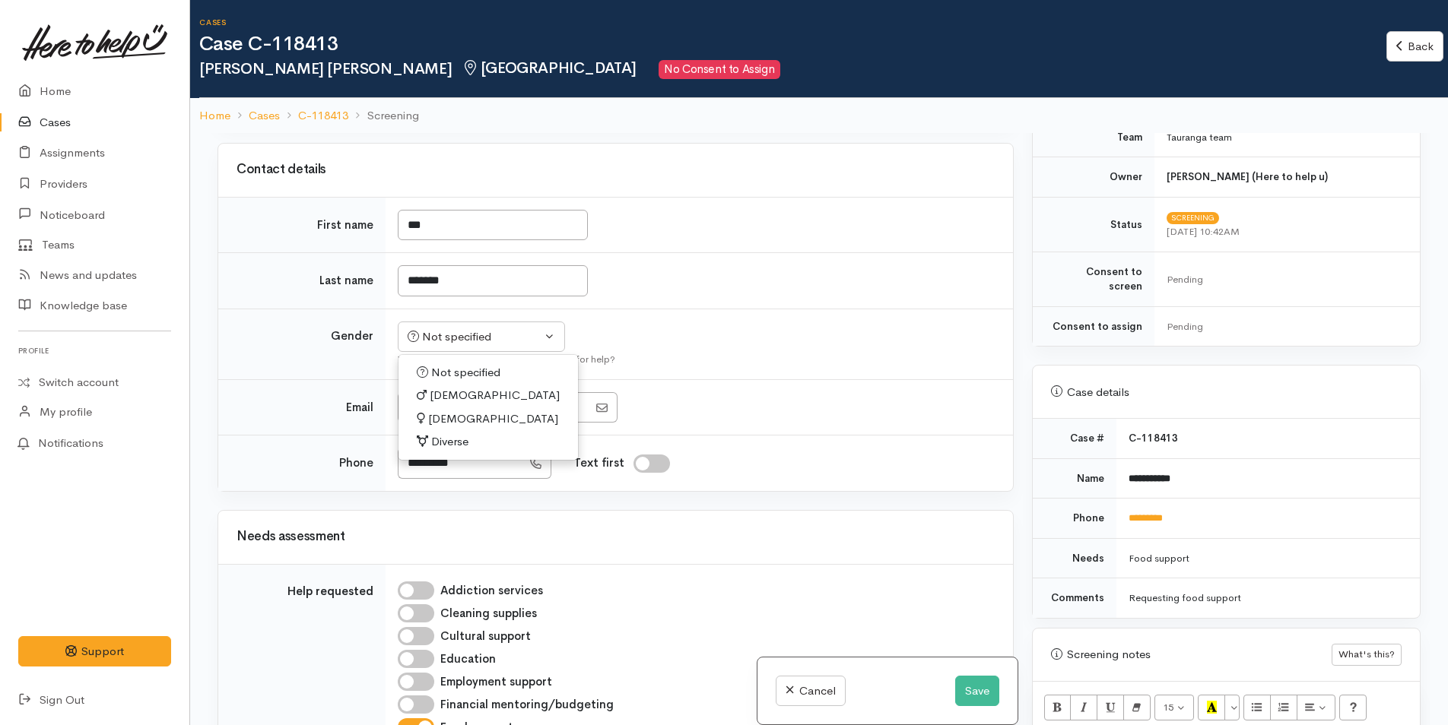
drag, startPoint x: 449, startPoint y: 384, endPoint x: 650, endPoint y: 390, distance: 200.8
click at [449, 411] on span "Female" at bounding box center [493, 419] width 130 height 17
select select "Female"
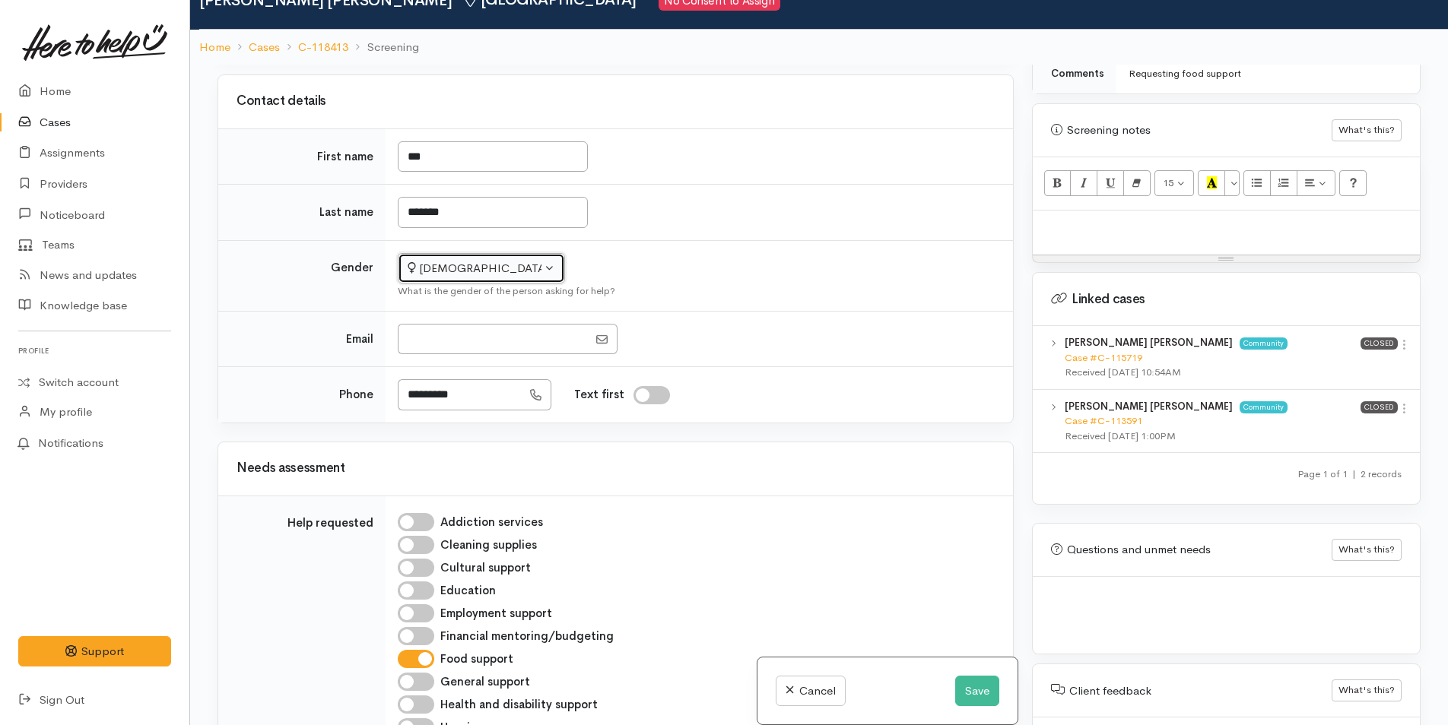
scroll to position [133, 0]
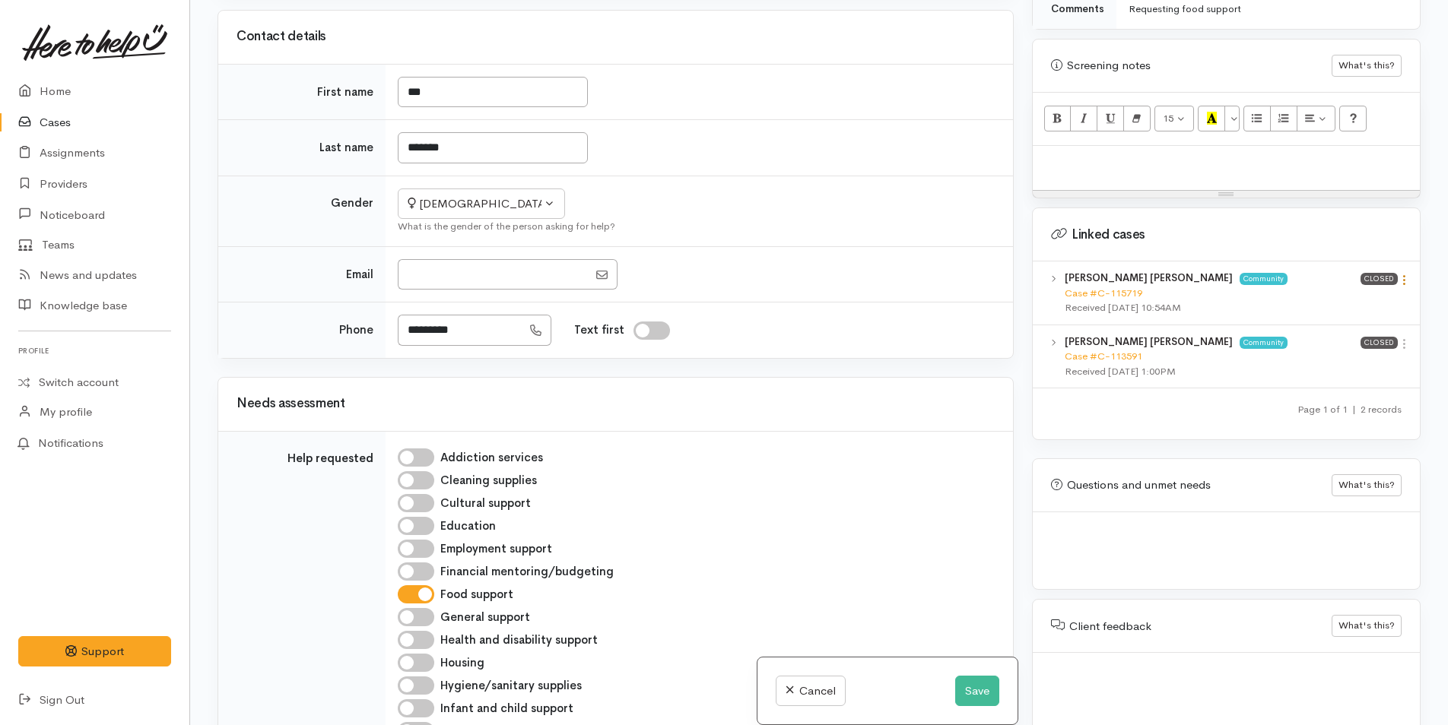
click at [1401, 274] on icon at bounding box center [1404, 280] width 13 height 13
click at [1339, 298] on link "View case" at bounding box center [1350, 310] width 120 height 24
click at [1084, 154] on p at bounding box center [1226, 162] width 372 height 17
paste div
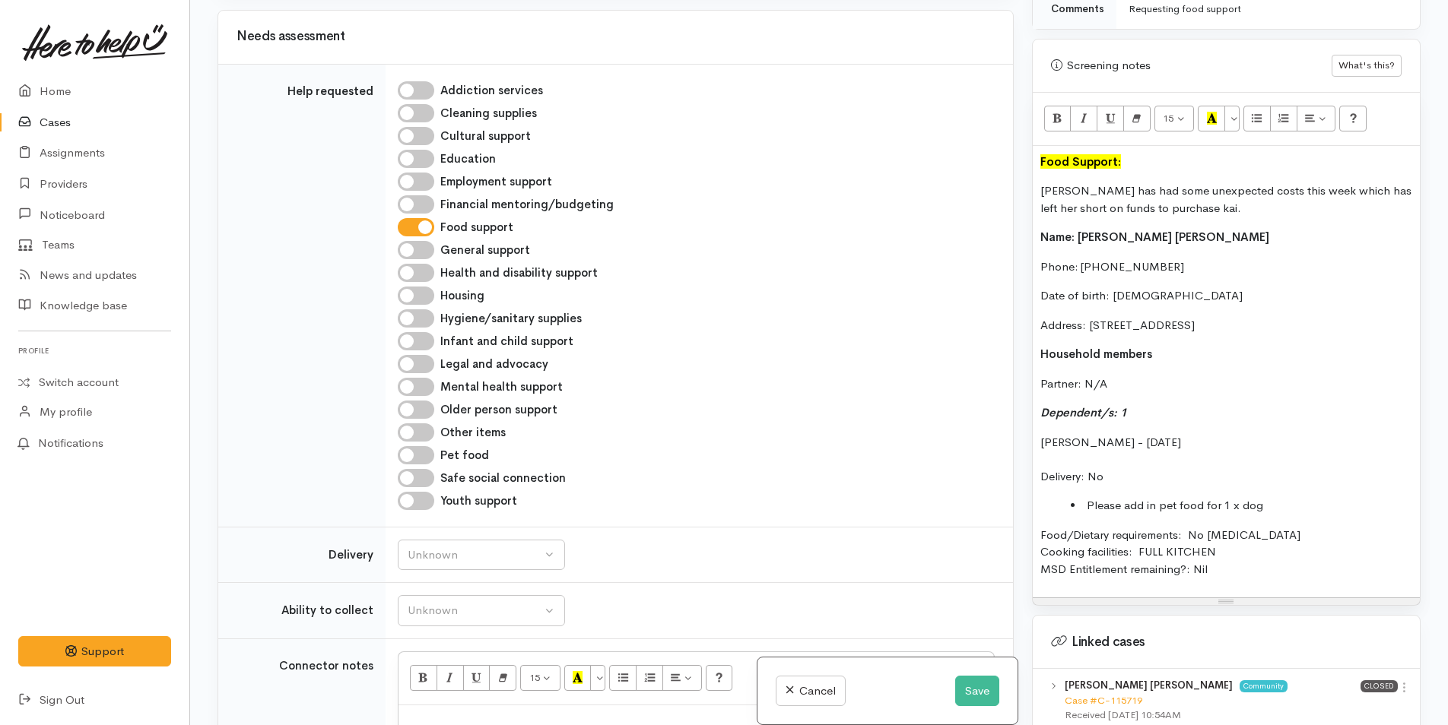
scroll to position [989, 0]
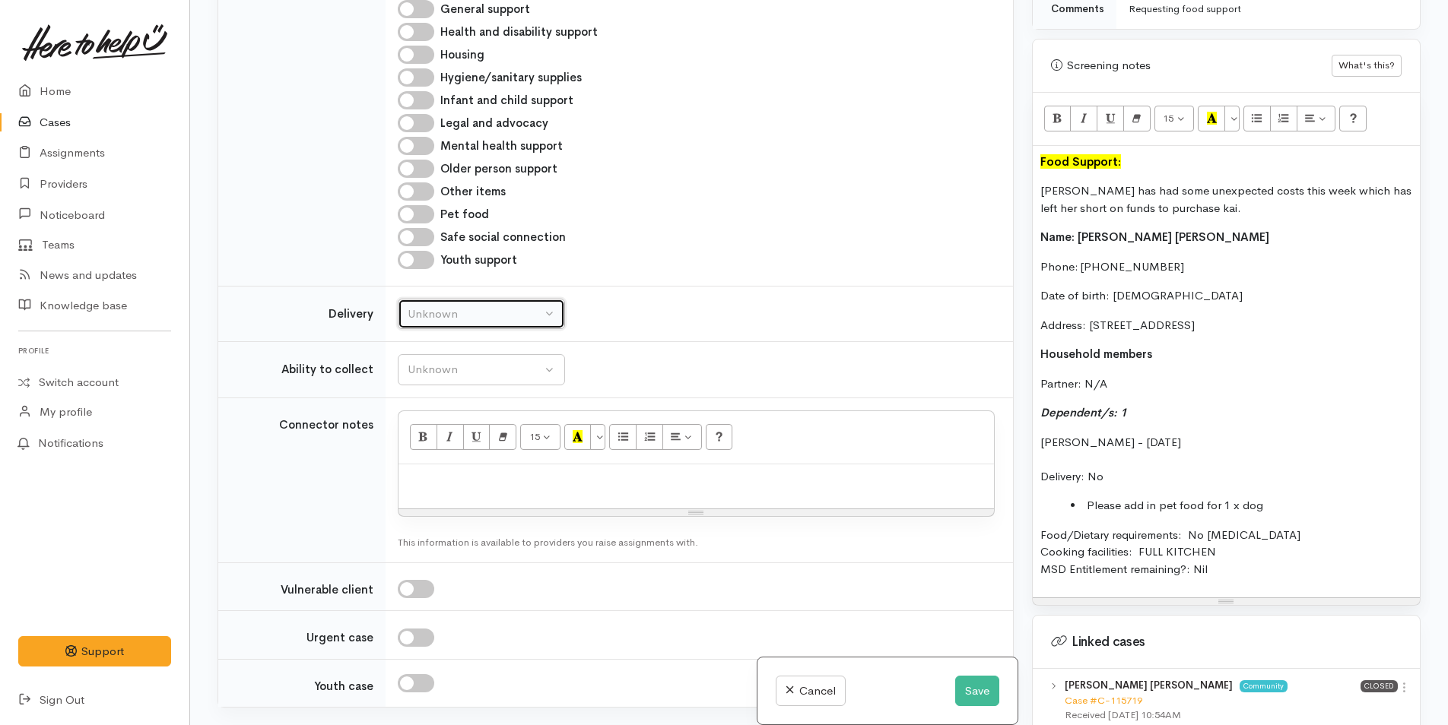
click at [452, 306] on div "Unknown" at bounding box center [475, 314] width 134 height 17
click at [452, 445] on link "No" at bounding box center [481, 457] width 166 height 24
select select "1"
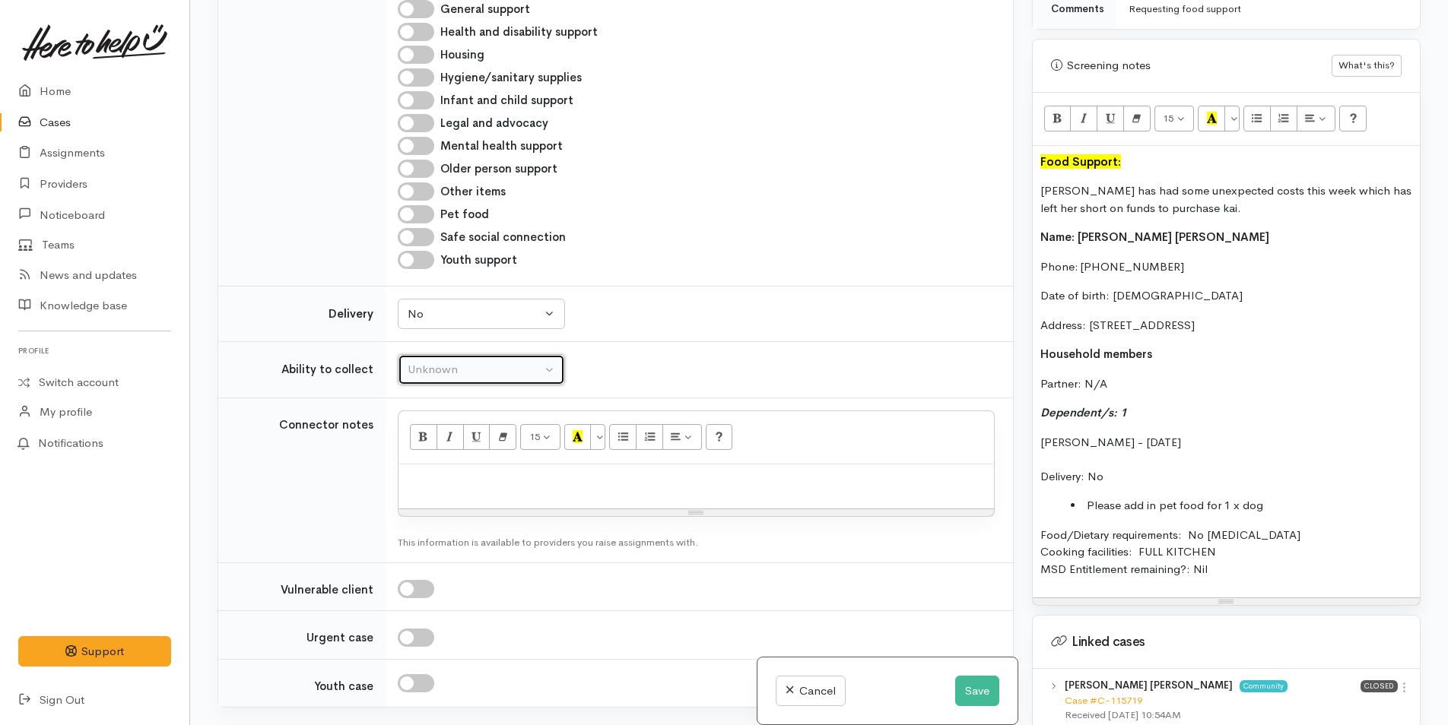
click at [462, 361] on div "Unknown" at bounding box center [475, 369] width 134 height 17
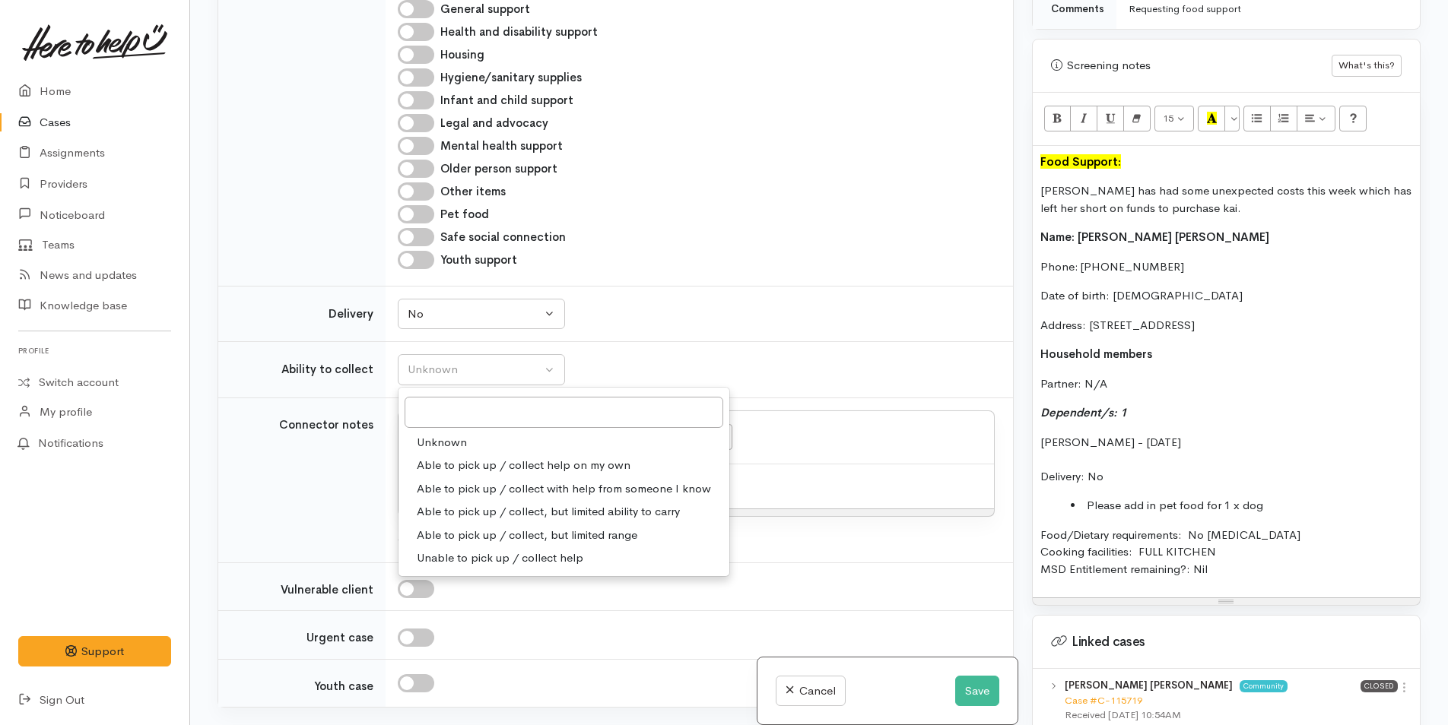
drag, startPoint x: 463, startPoint y: 428, endPoint x: 865, endPoint y: 457, distance: 402.5
click at [463, 457] on span "Able to pick up / collect help on my own" at bounding box center [524, 465] width 214 height 17
select select "2"
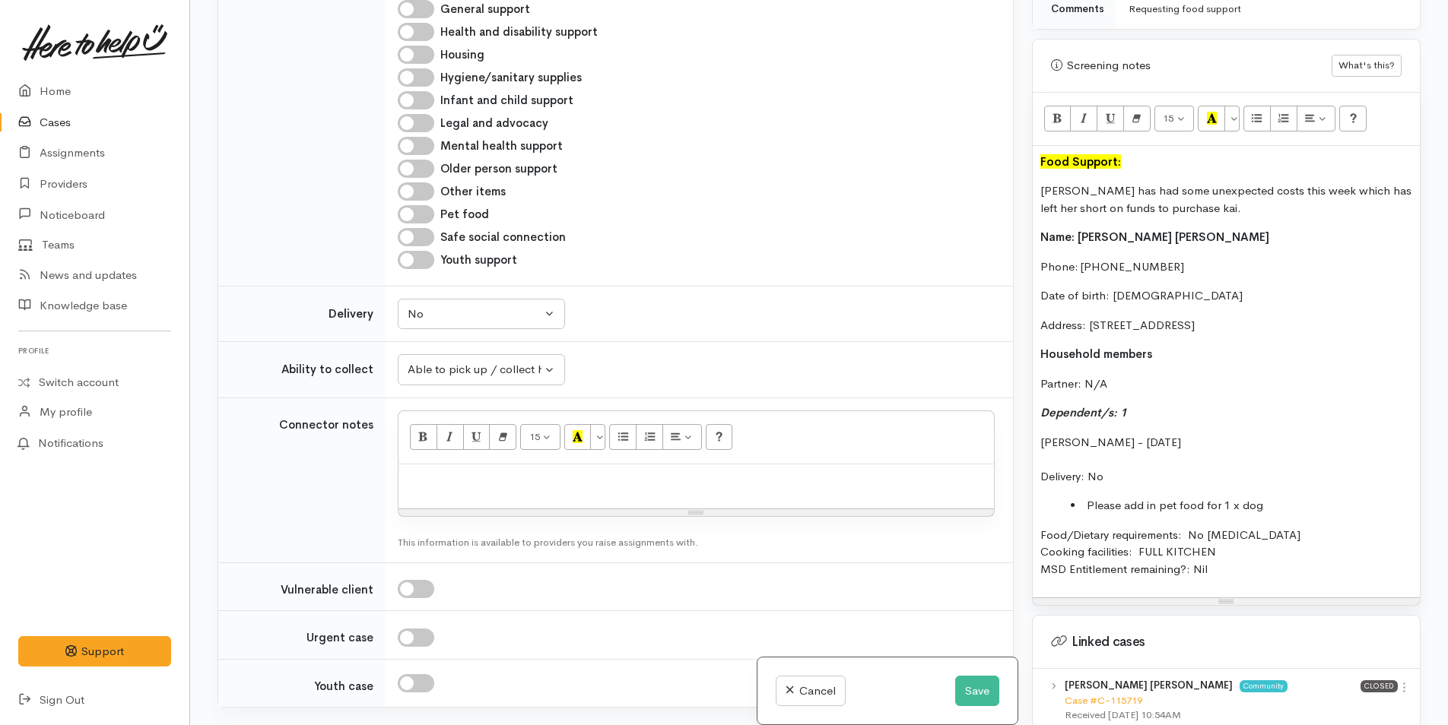
click at [685, 472] on p at bounding box center [696, 480] width 580 height 17
paste div
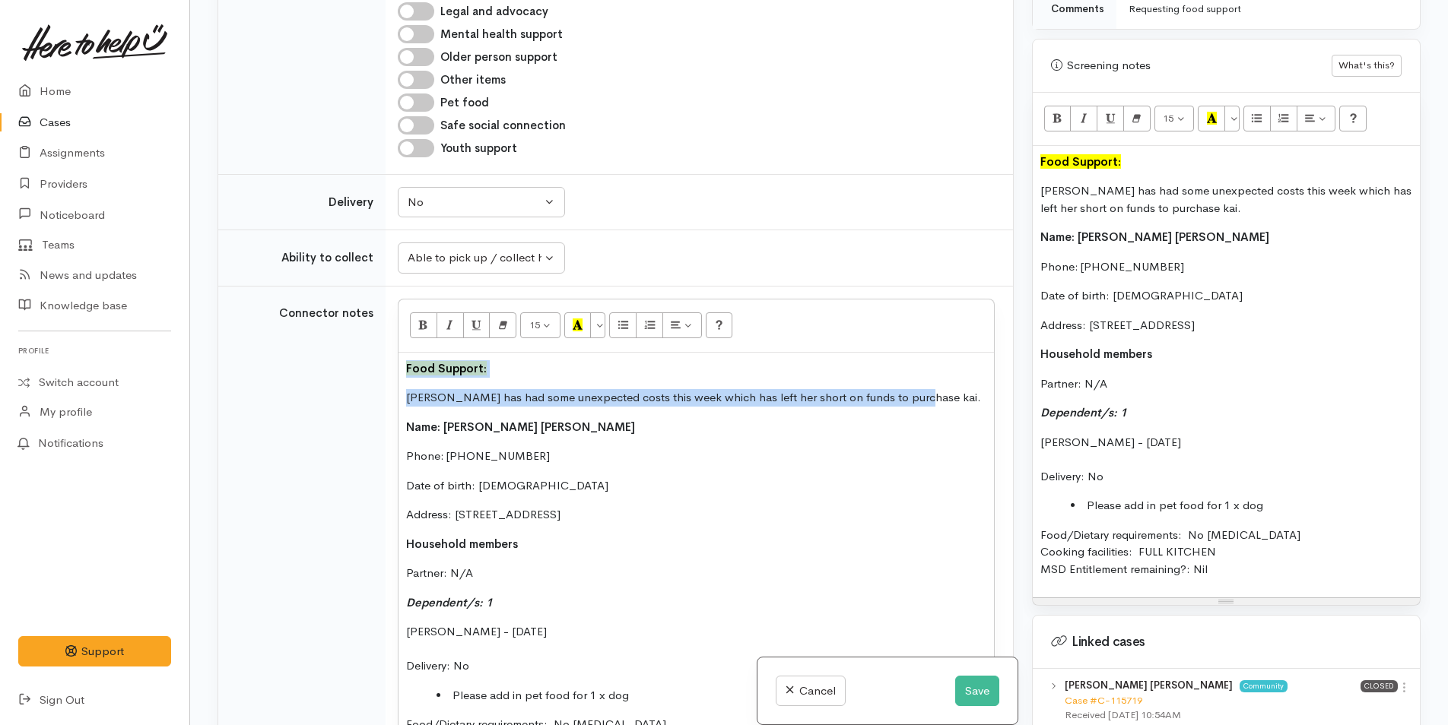
drag, startPoint x: 732, startPoint y: 340, endPoint x: 379, endPoint y: 303, distance: 355.5
click at [379, 303] on tr "Connector notes <p><span style="font-weight: 600;"><font color="#000000" style=…" at bounding box center [615, 564] width 795 height 556
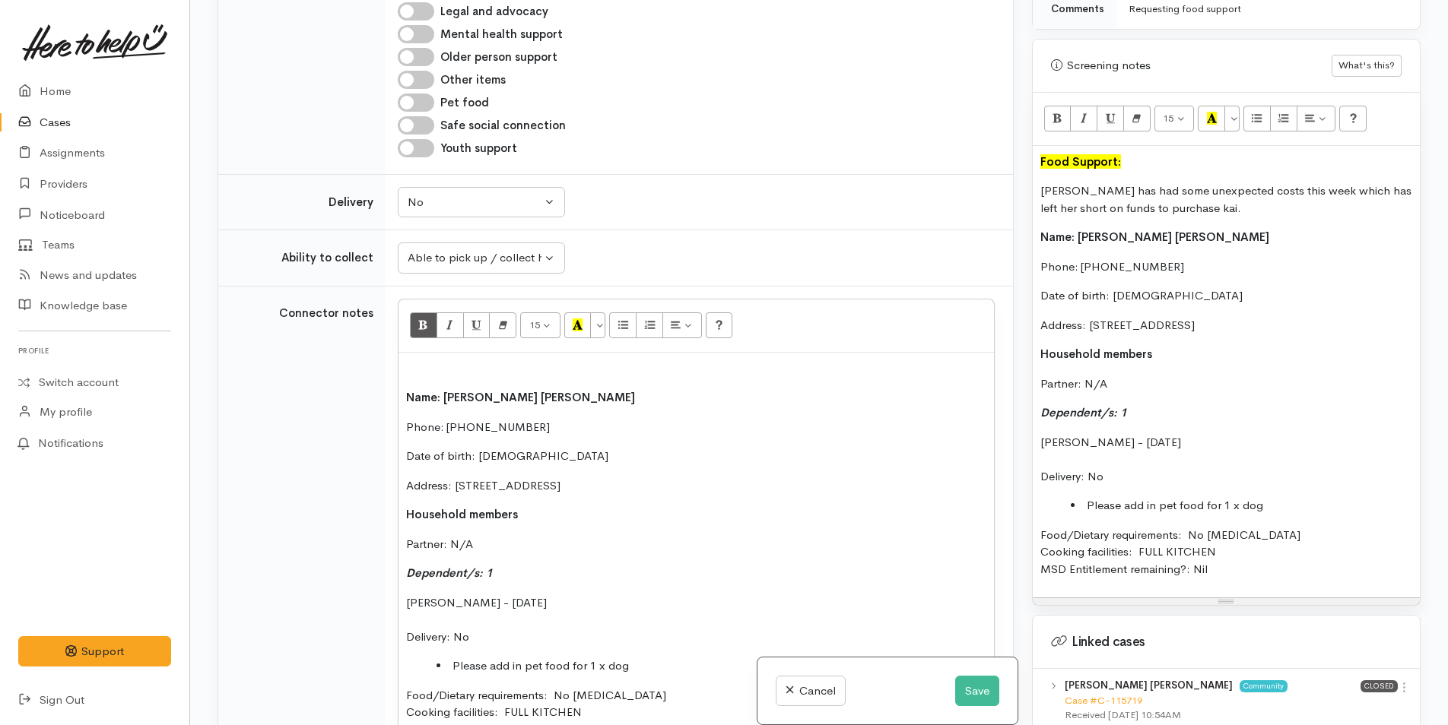
click at [406, 390] on span "Name: Kim Pe Bogt" at bounding box center [520, 397] width 229 height 14
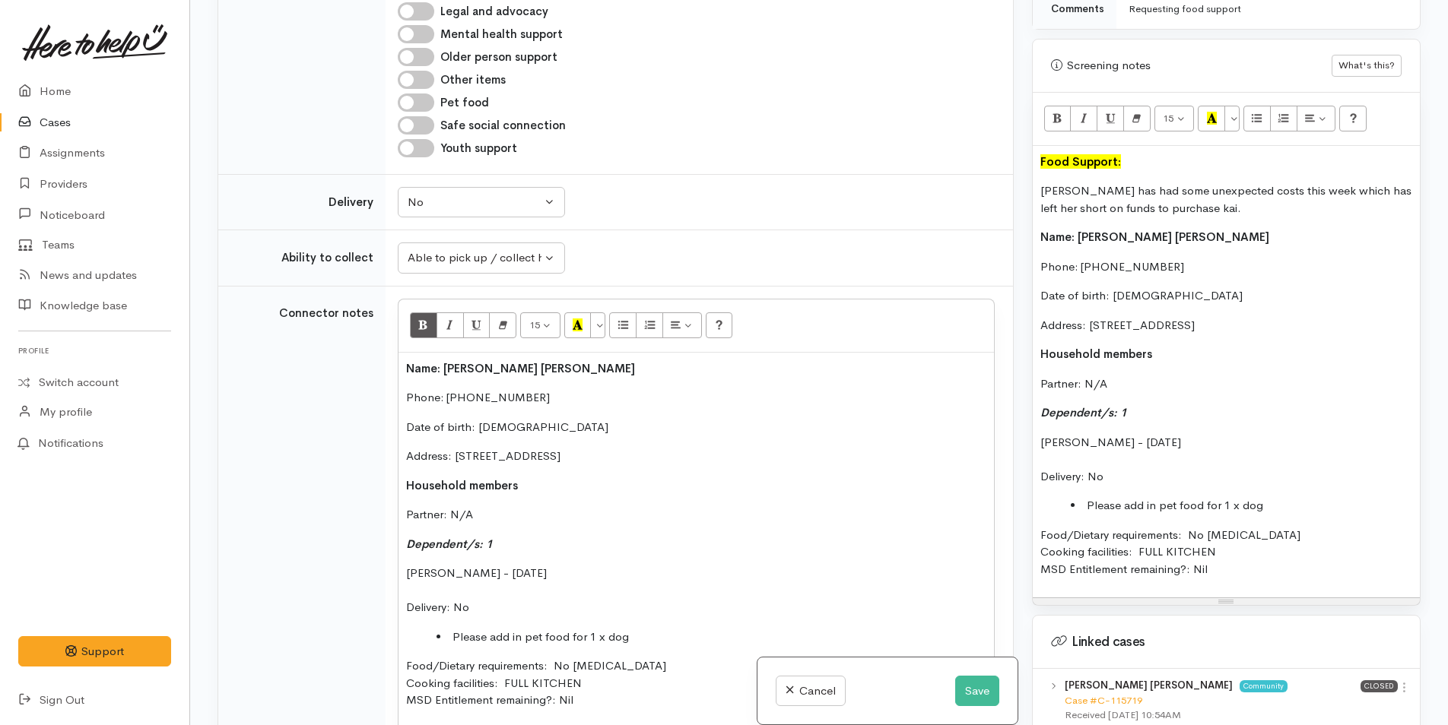
click at [403, 531] on div "Name: Kim Pe Bogt Phone: 021808039 Date of birth: 25/06/1990 Address: 41 Argyll…" at bounding box center [695, 541] width 595 height 376
click at [1036, 429] on div "Food Support: Kim has had some unexpected costs this week which has left her sh…" at bounding box center [1226, 372] width 387 height 452
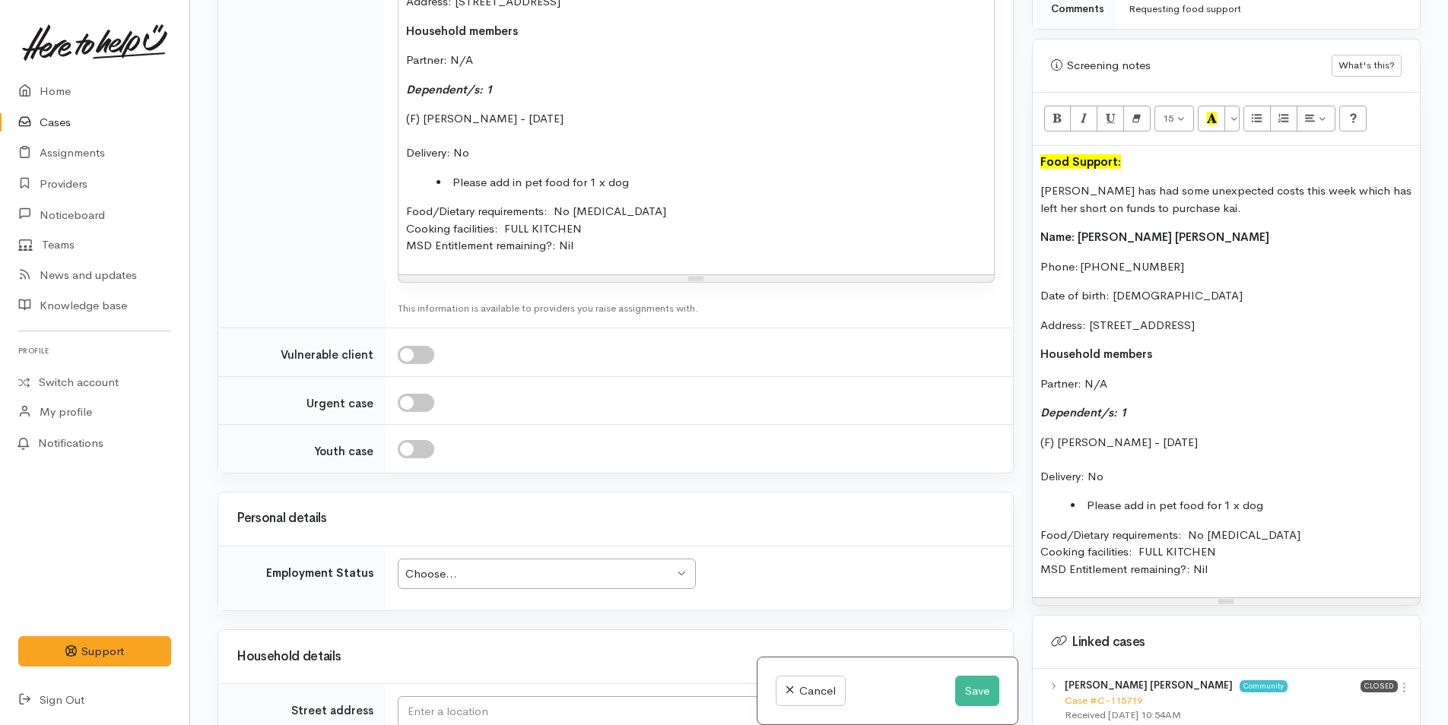
scroll to position [1557, 0]
click at [465, 564] on div "Choose..." at bounding box center [539, 572] width 268 height 17
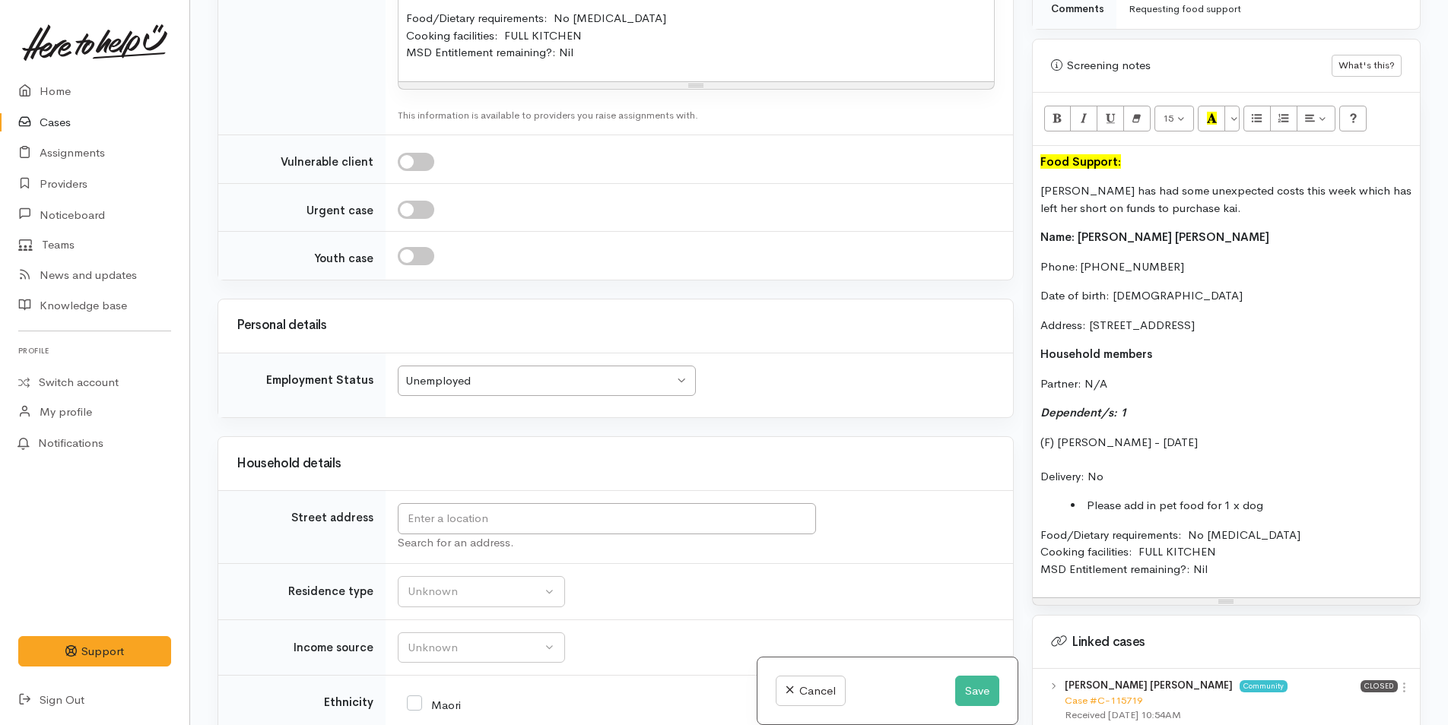
scroll to position [1785, 0]
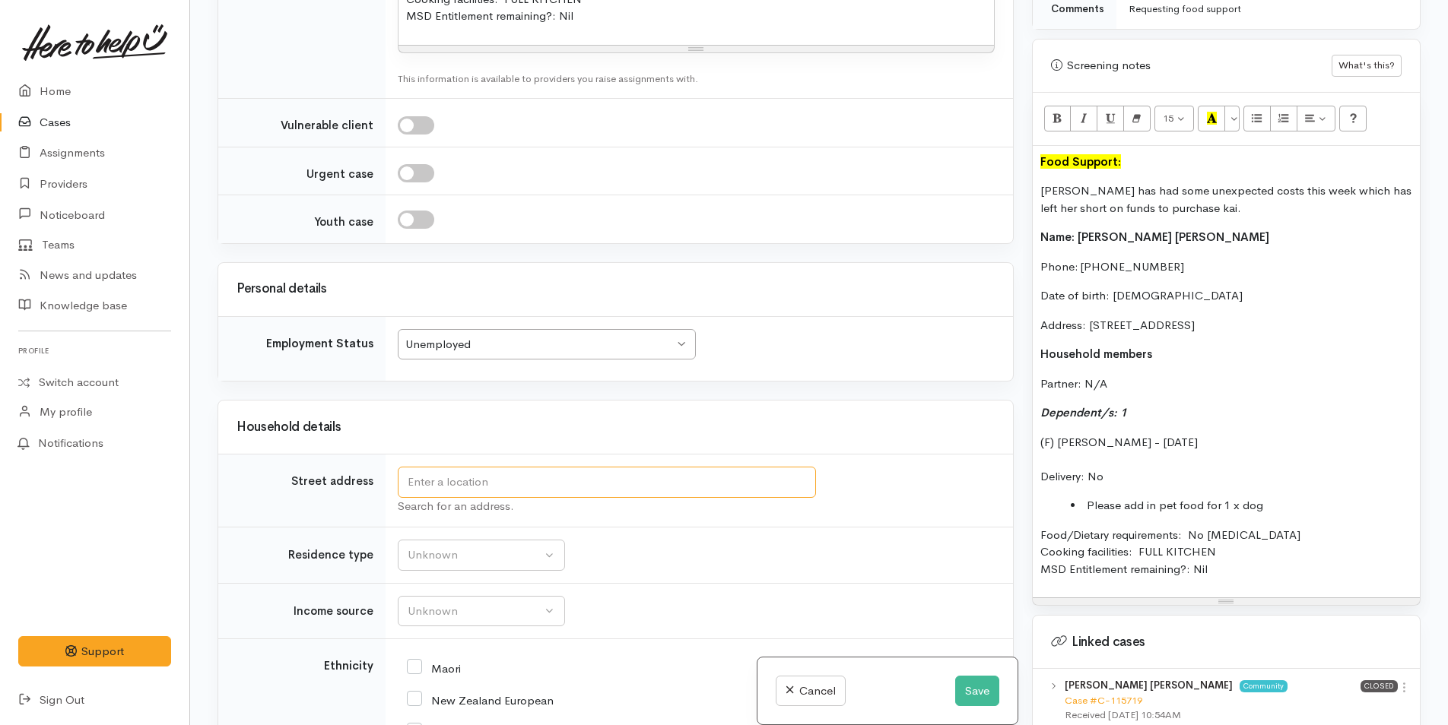
click at [470, 467] on input "text" at bounding box center [607, 482] width 418 height 31
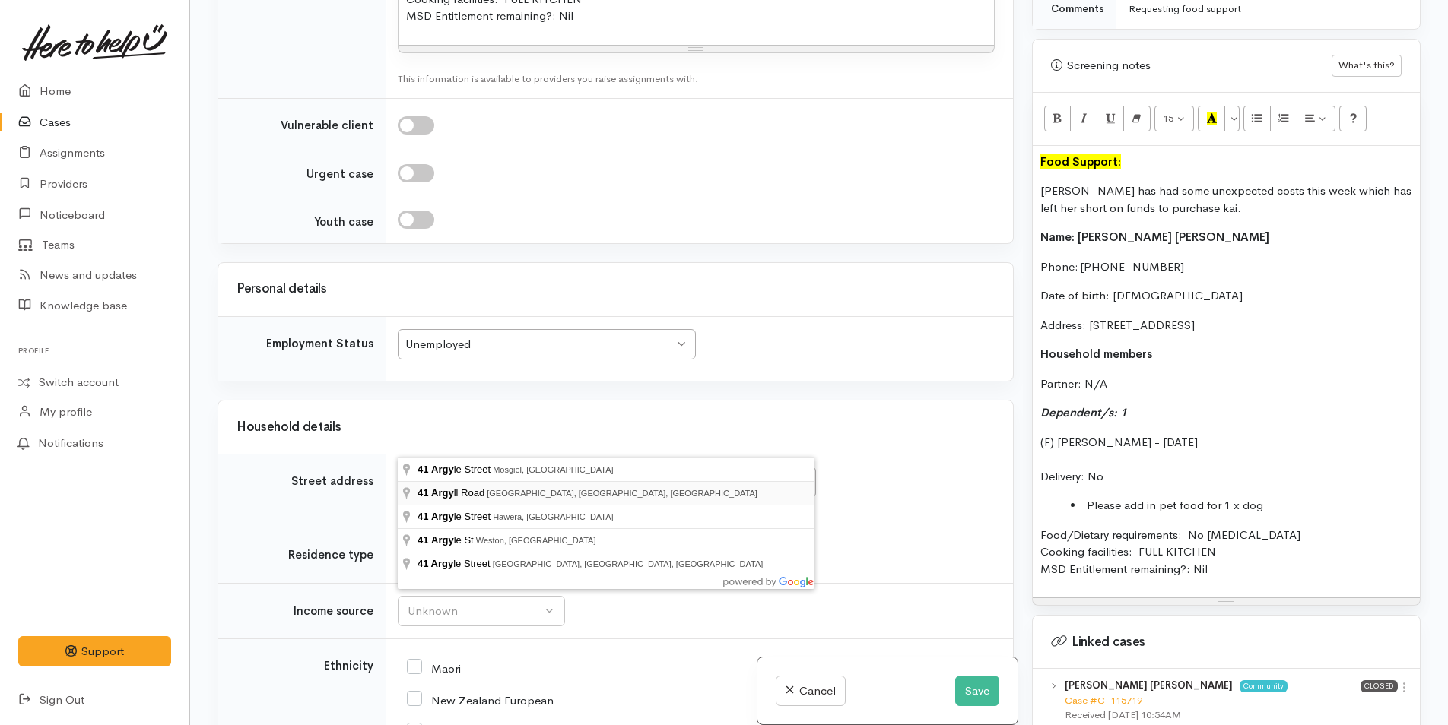
type input "41 Argyll Road, Greerton, Tauranga, New Zealand"
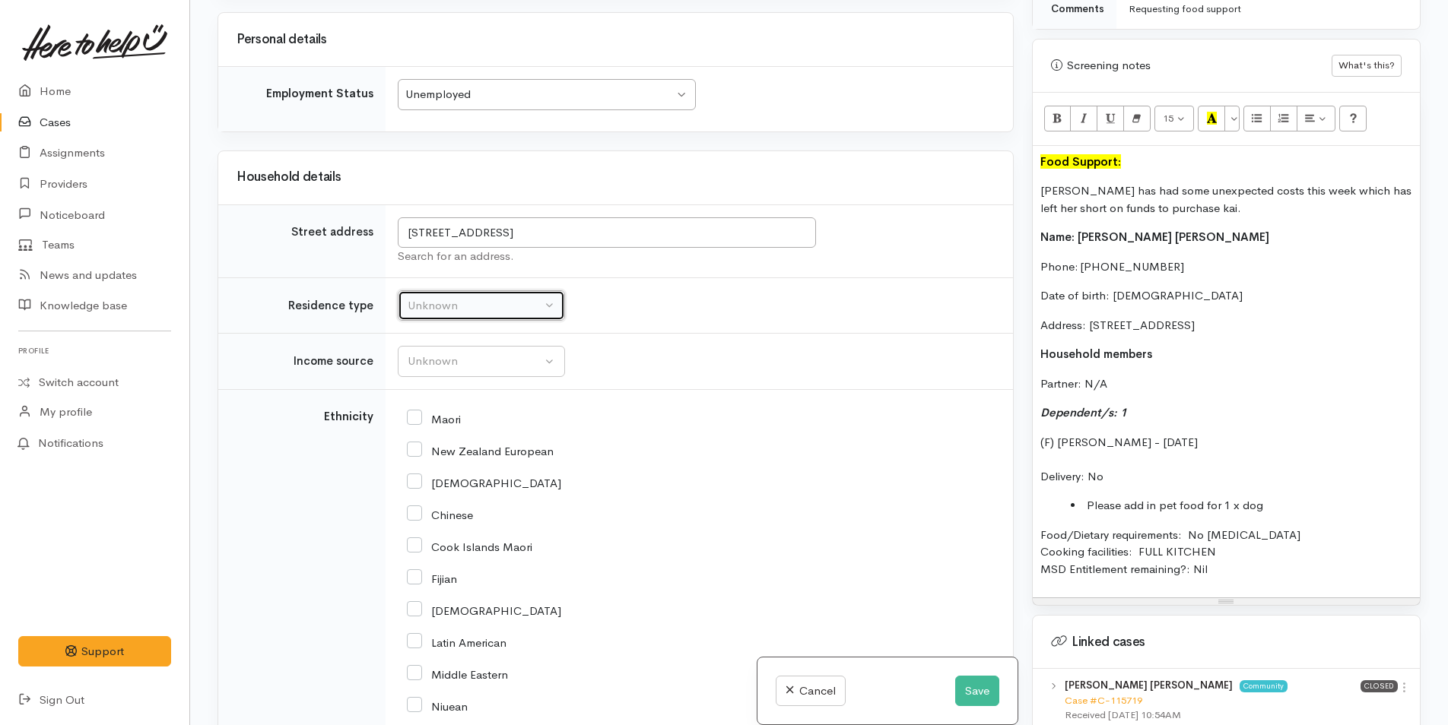
click at [485, 322] on button "Unknown" at bounding box center [481, 305] width 167 height 31
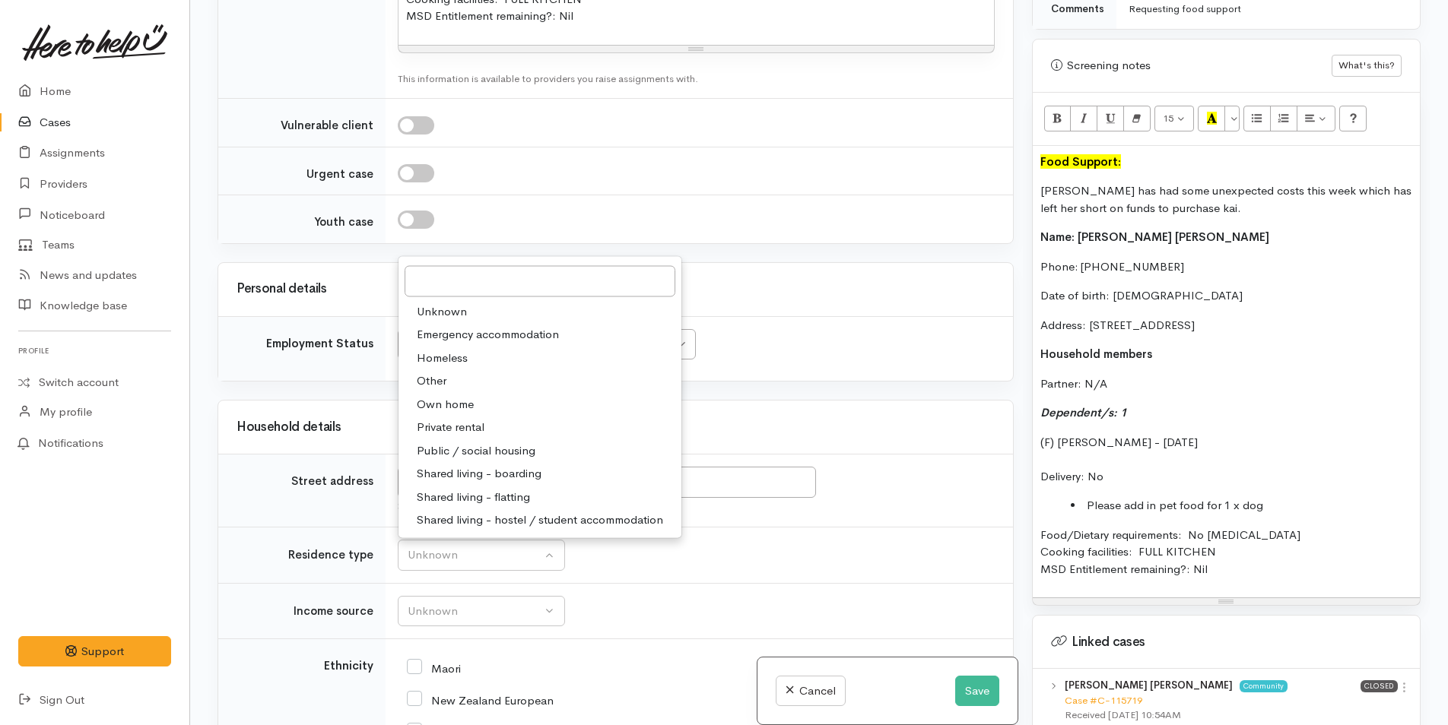
click at [445, 419] on span "Private rental" at bounding box center [451, 427] width 68 height 17
select select "2"
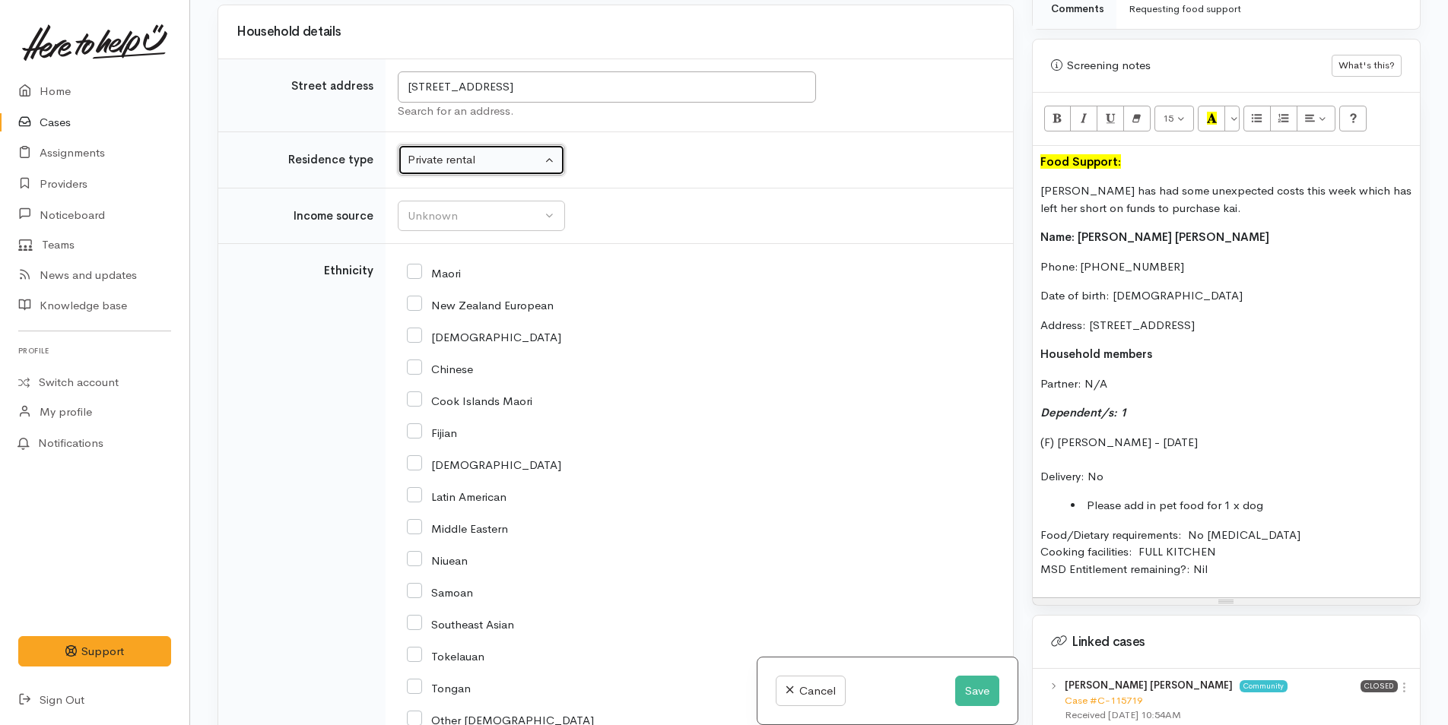
scroll to position [2317, 0]
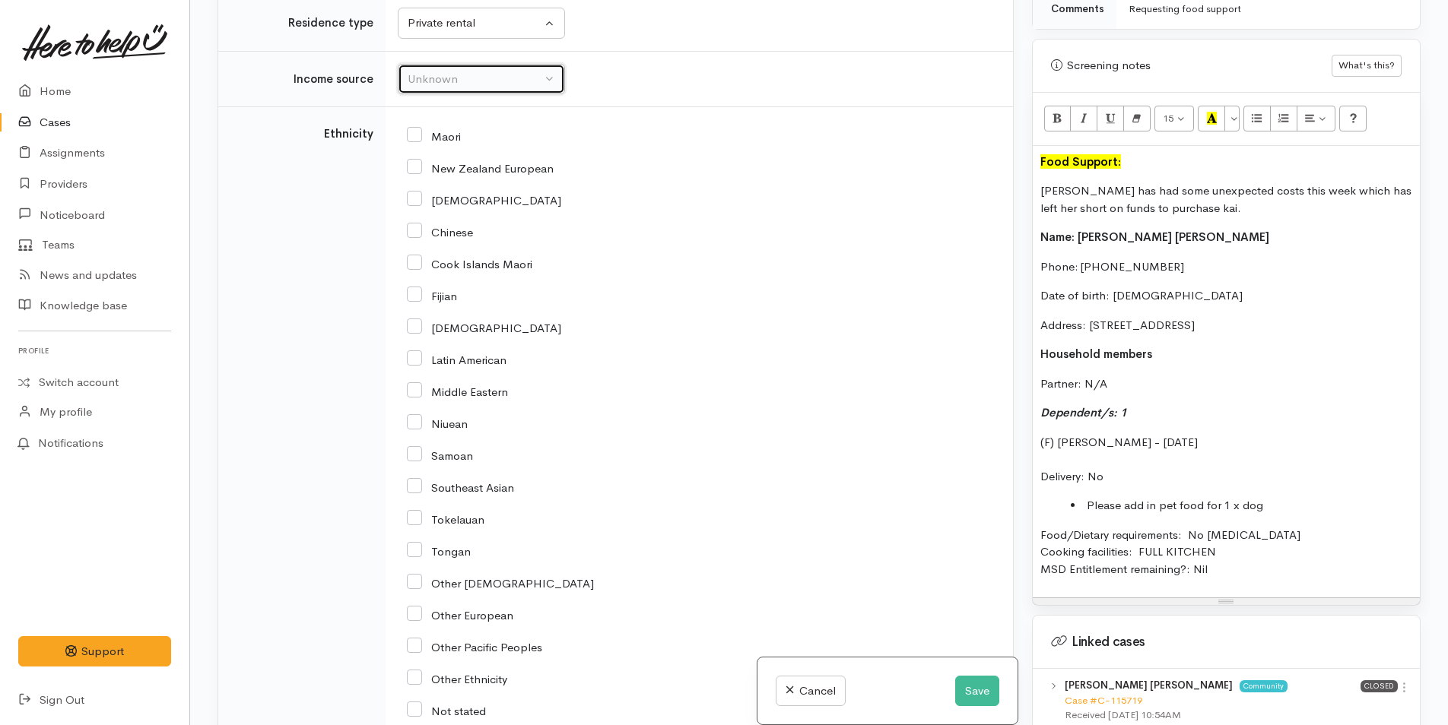
click at [431, 71] on div "Unknown" at bounding box center [475, 79] width 134 height 17
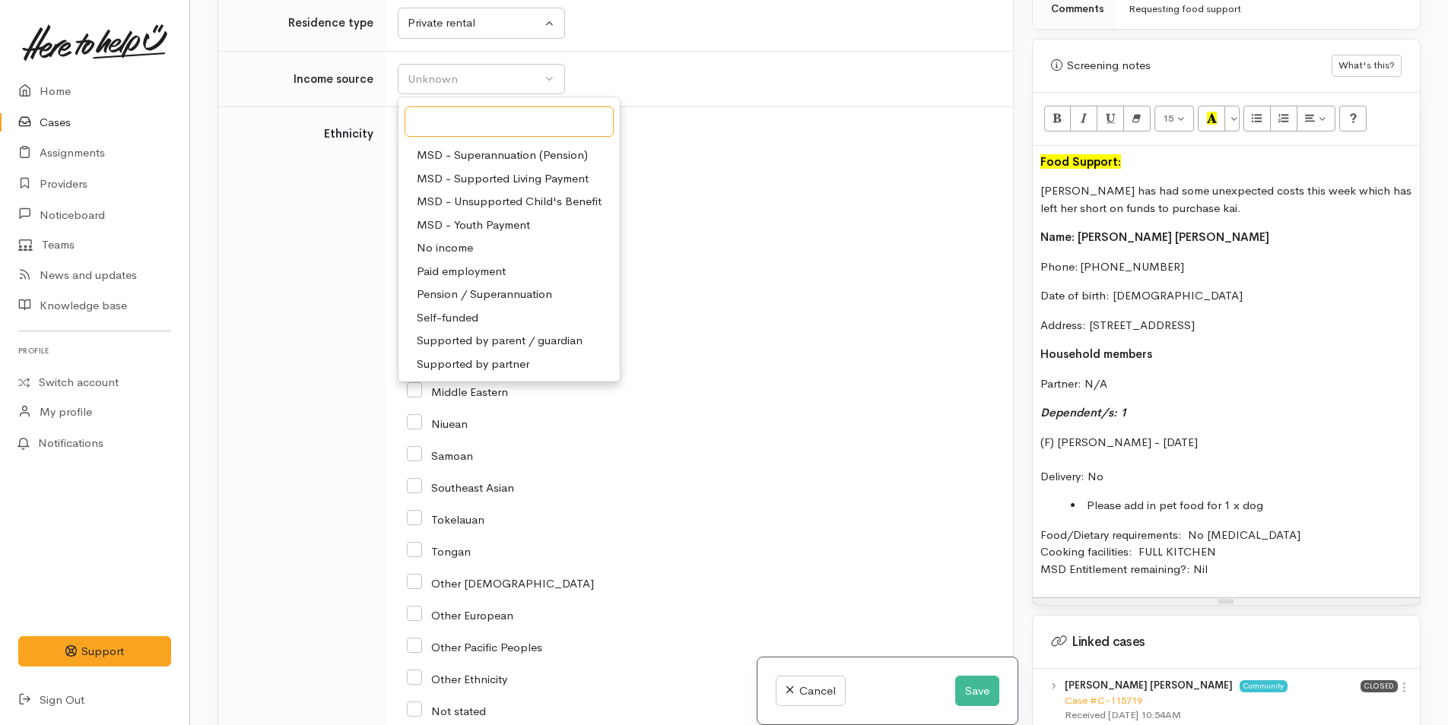
scroll to position [152, 0]
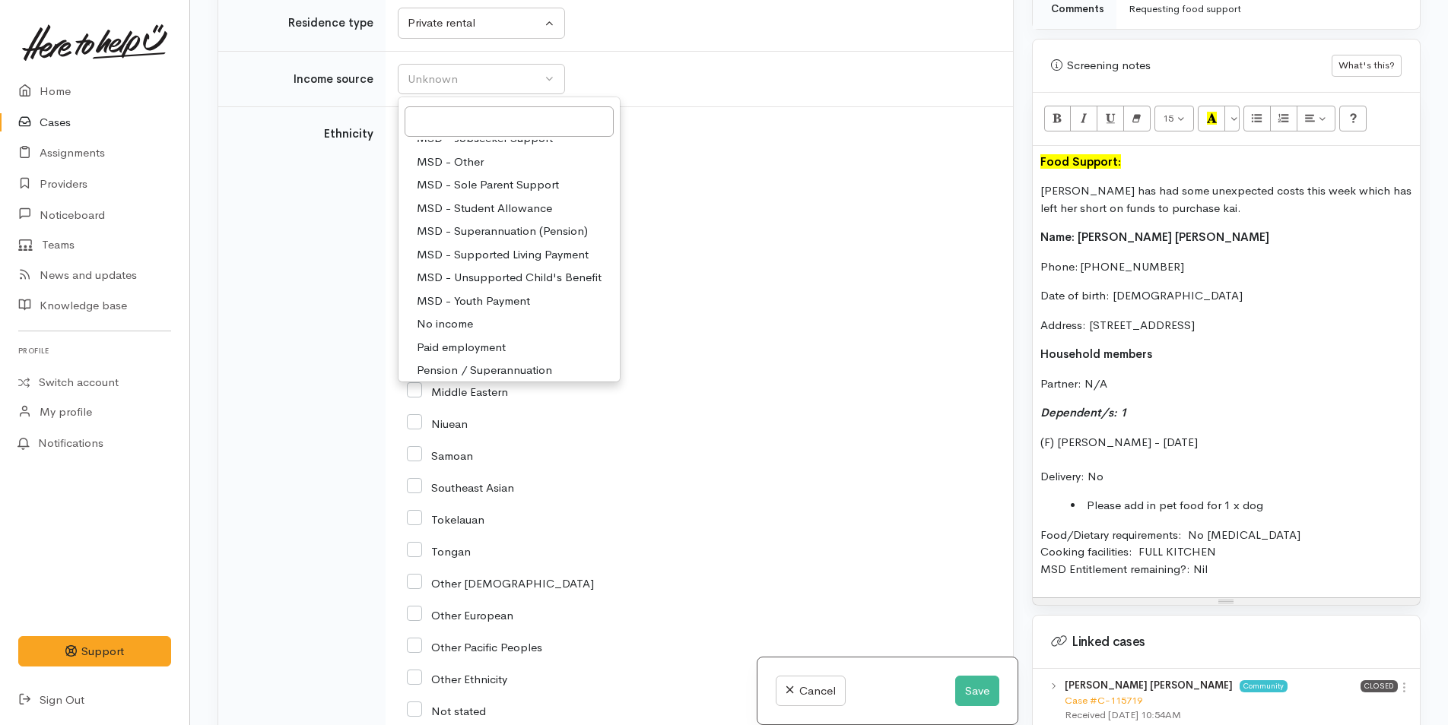
click at [490, 200] on span "MSD - Student Allowance" at bounding box center [484, 208] width 135 height 17
select select "9"
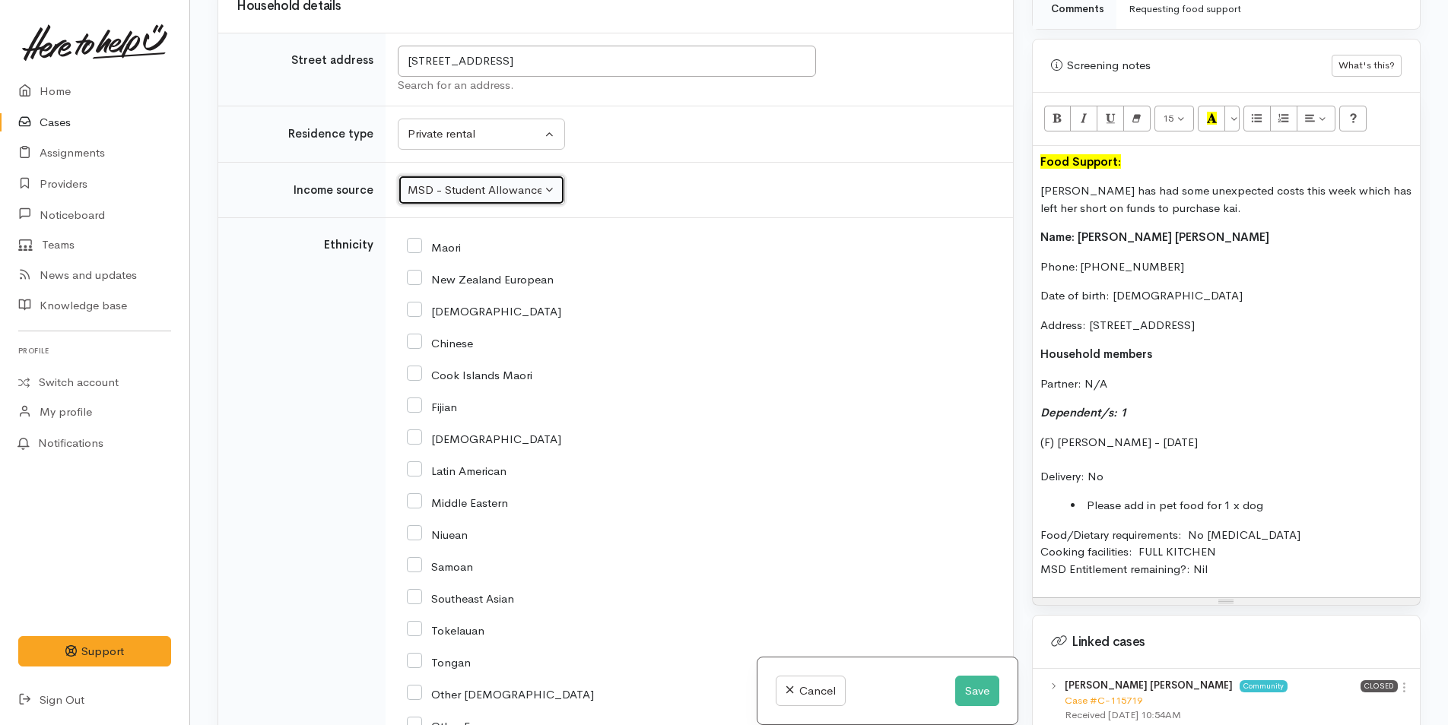
scroll to position [2241, 0]
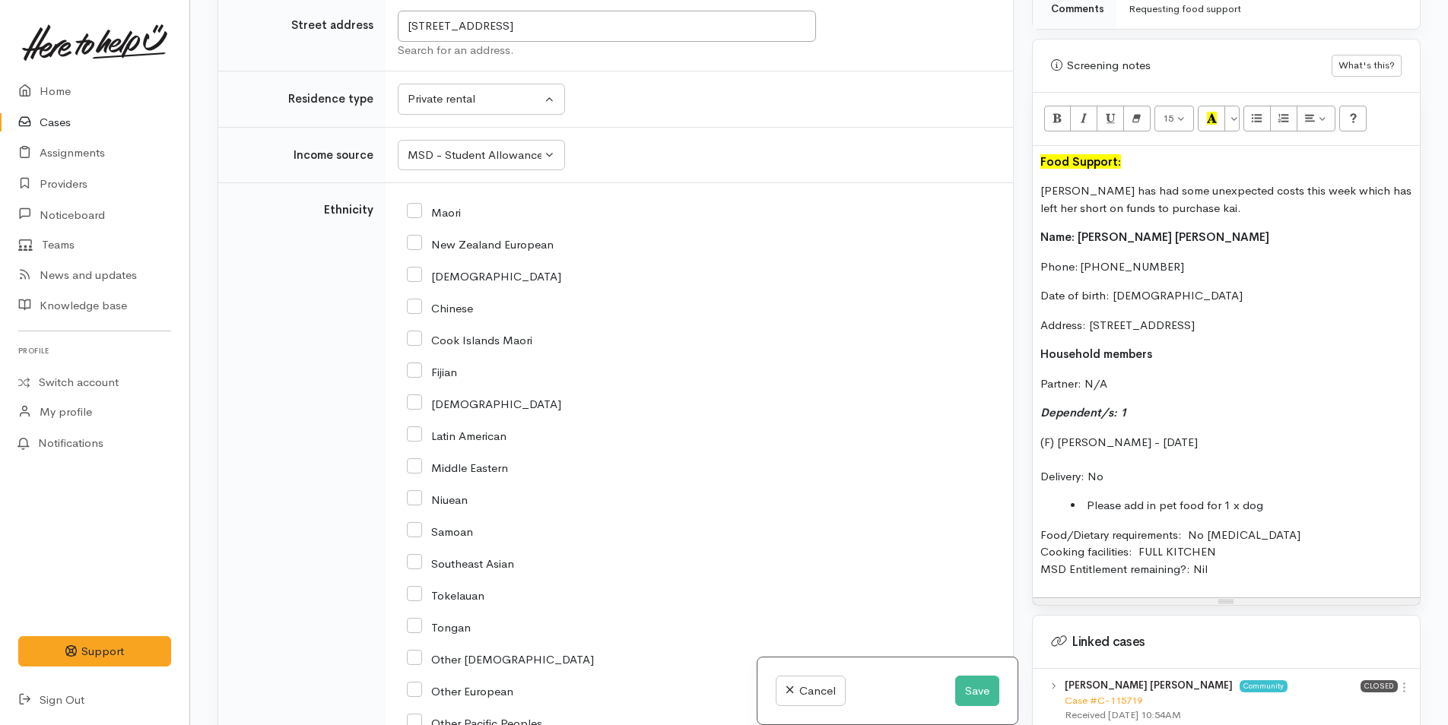
click at [413, 236] on input "New Zealand European" at bounding box center [480, 243] width 147 height 14
checkbox input "true"
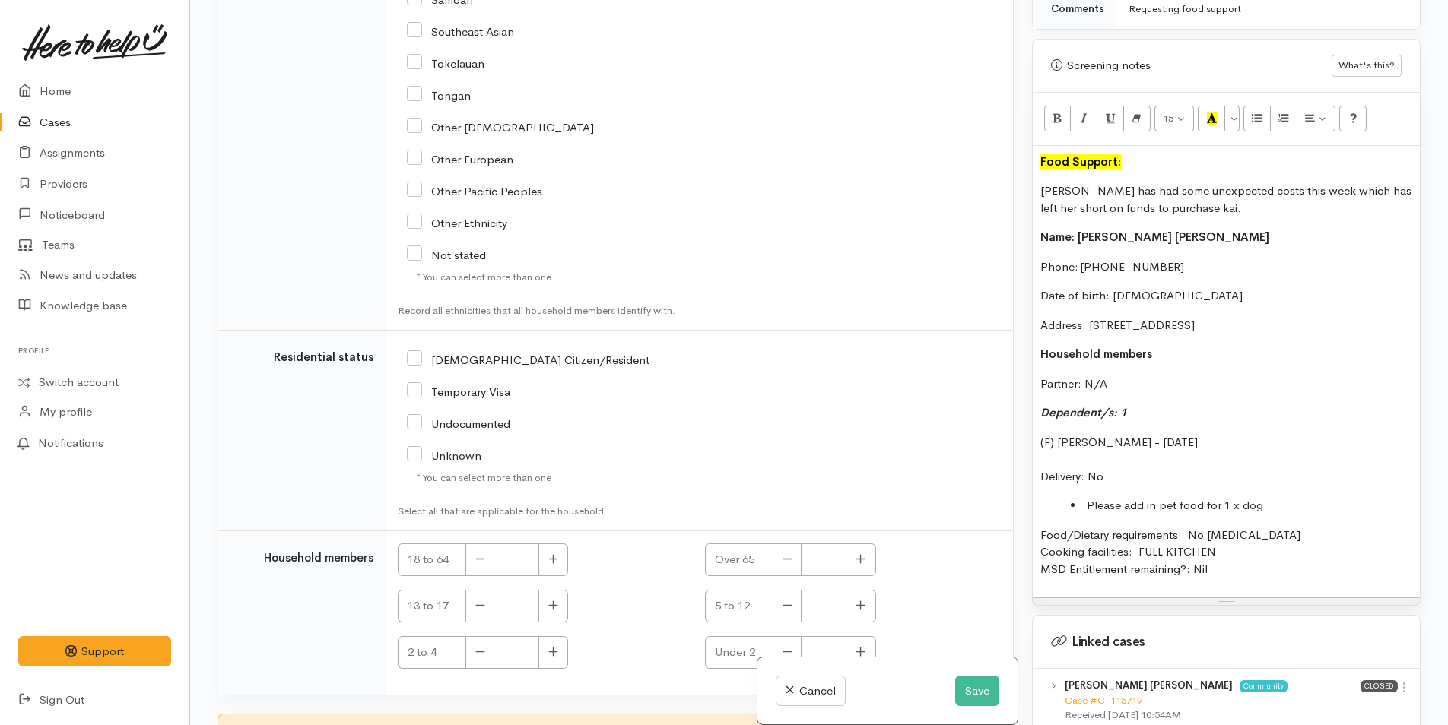
scroll to position [2875, 0]
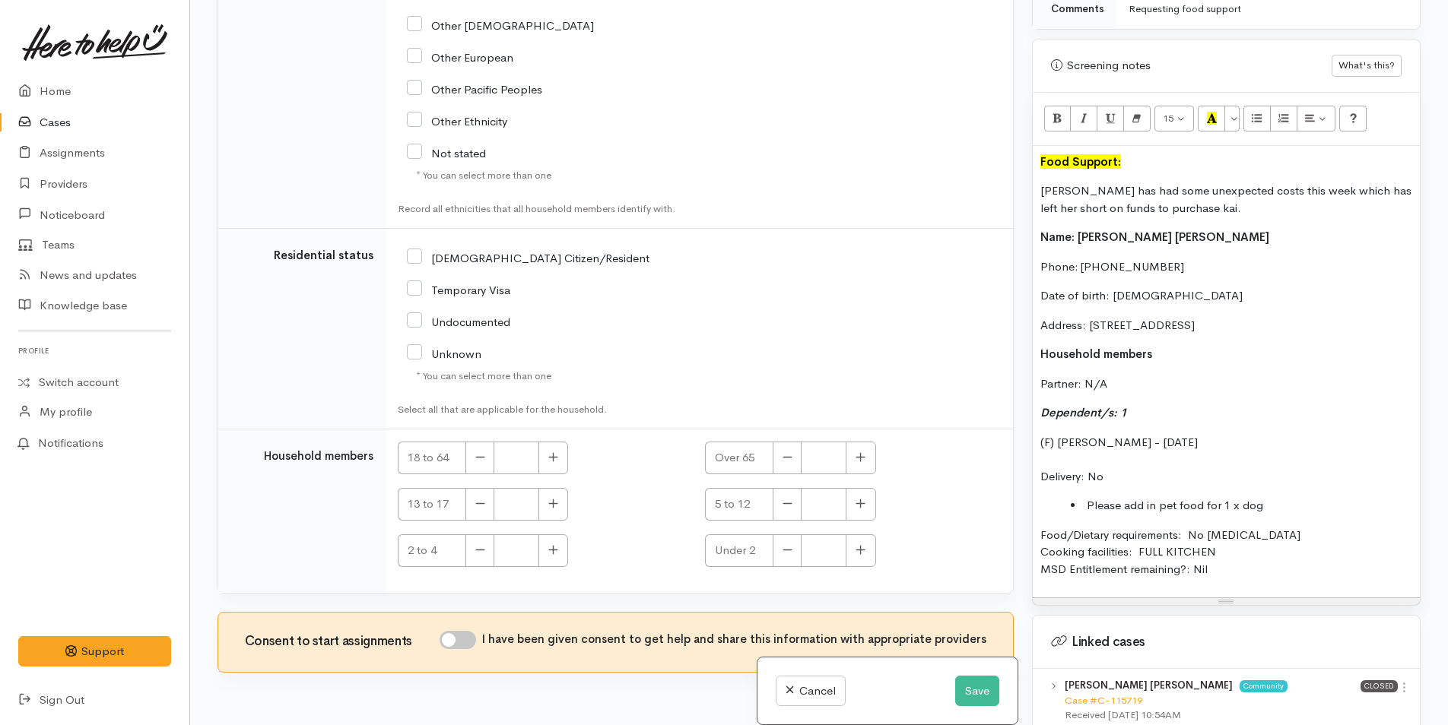
click at [411, 250] on input "NZ Citizen/Resident" at bounding box center [528, 257] width 243 height 14
checkbox input "true"
click at [560, 442] on button "button" at bounding box center [553, 458] width 30 height 33
type input "1"
click at [461, 631] on input "I have been given consent to get help and share this information with appropria…" at bounding box center [458, 640] width 36 height 18
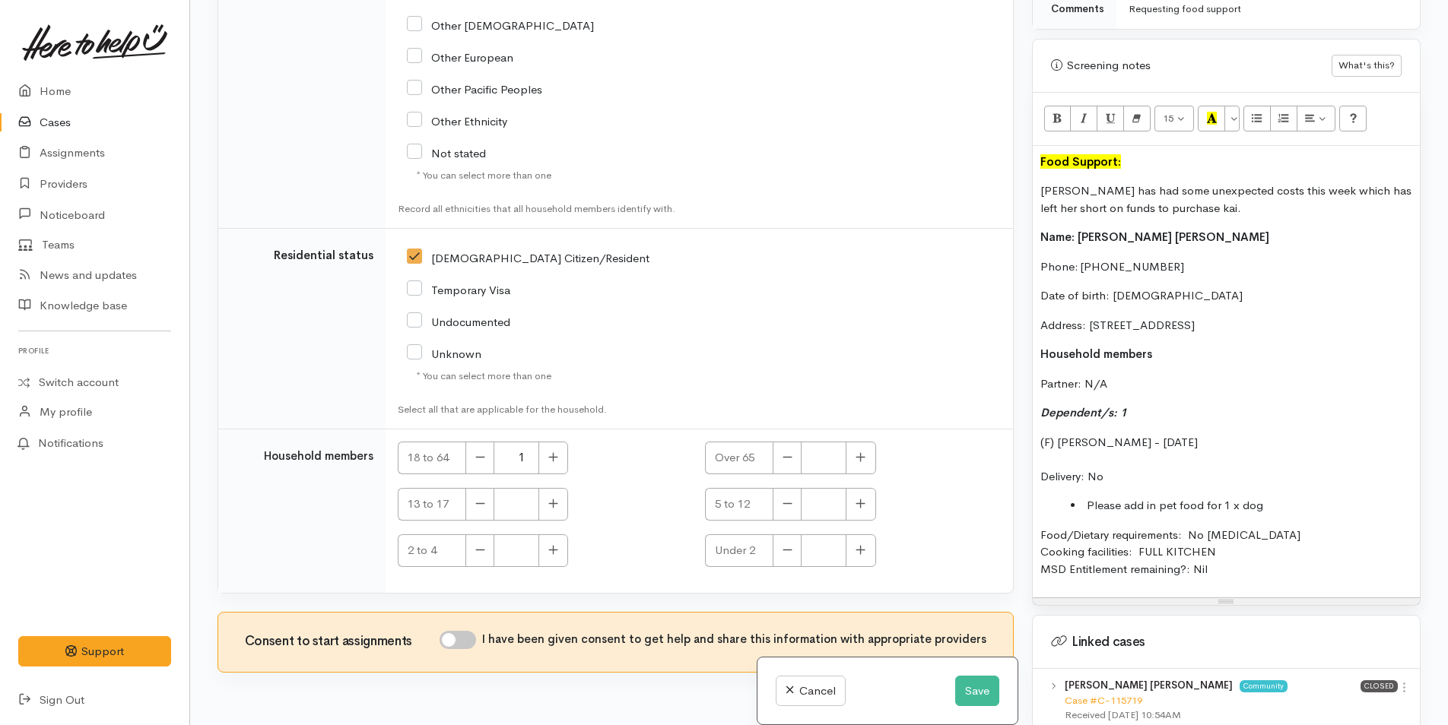
checkbox input "true"
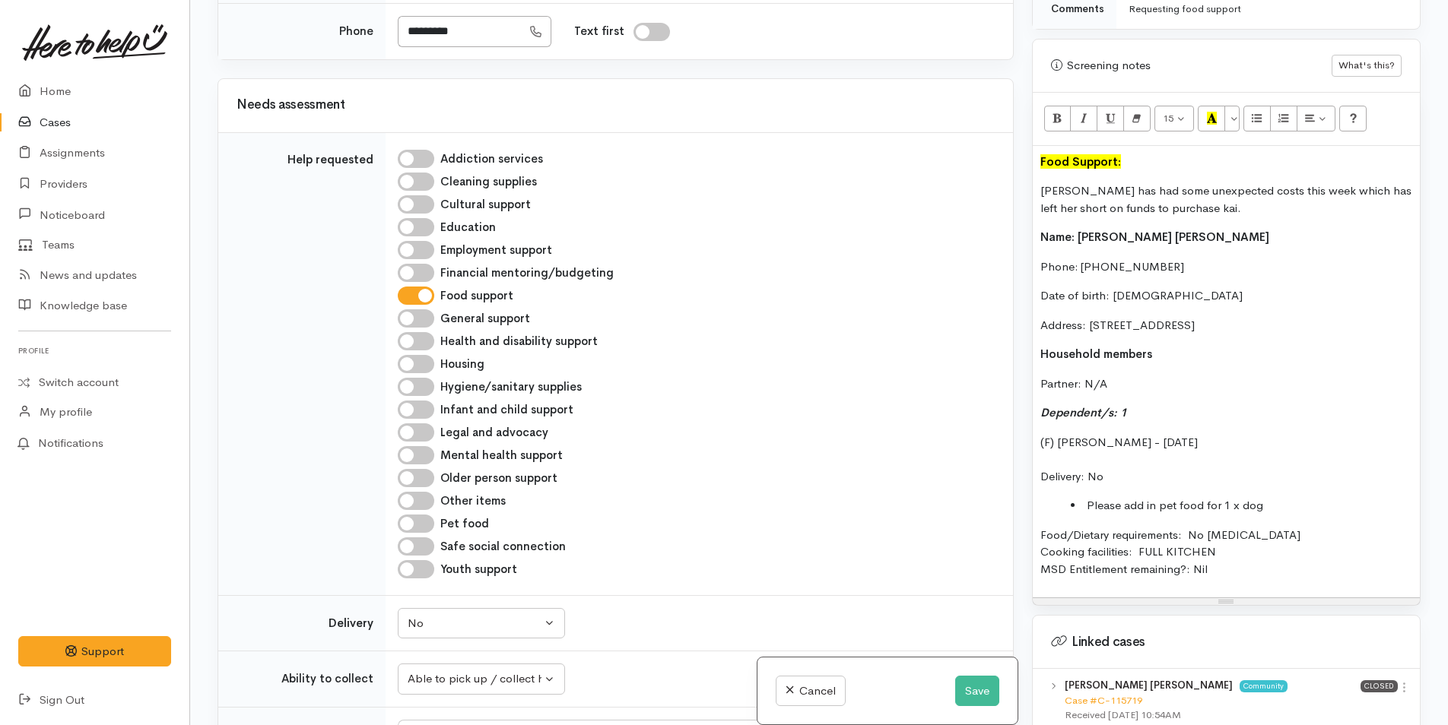
scroll to position [684, 0]
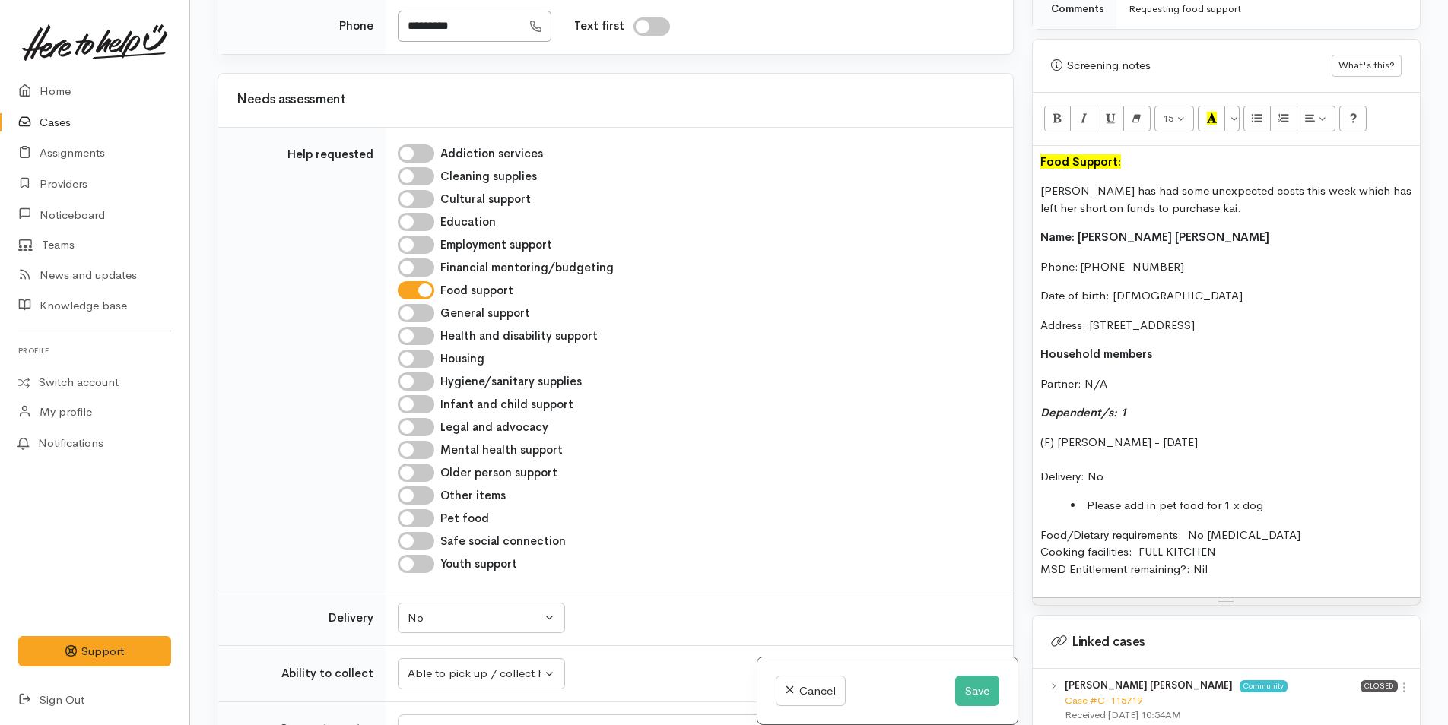
click at [417, 509] on input "Pet food" at bounding box center [416, 518] width 36 height 18
checkbox input "true"
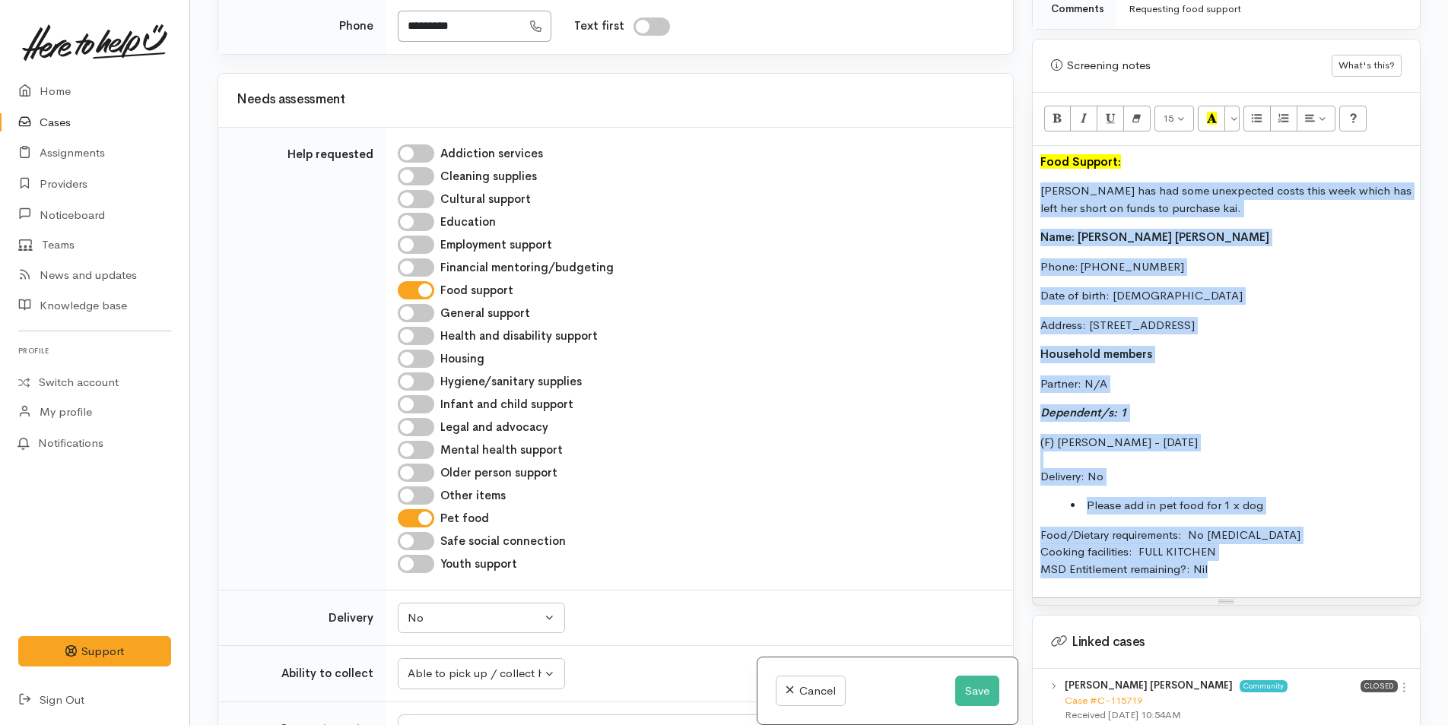
drag, startPoint x: 1140, startPoint y: 533, endPoint x: 1031, endPoint y: 169, distance: 380.1
click at [1032, 169] on div "Screening notes What's this? 15 8 9 10 11 12 14 18 24 36 Background Color Trans…" at bounding box center [1226, 323] width 389 height 568
copy div "Kim has had some unexpected costs this week which has left her short on funds t…"
click at [982, 680] on button "Save" at bounding box center [977, 691] width 44 height 31
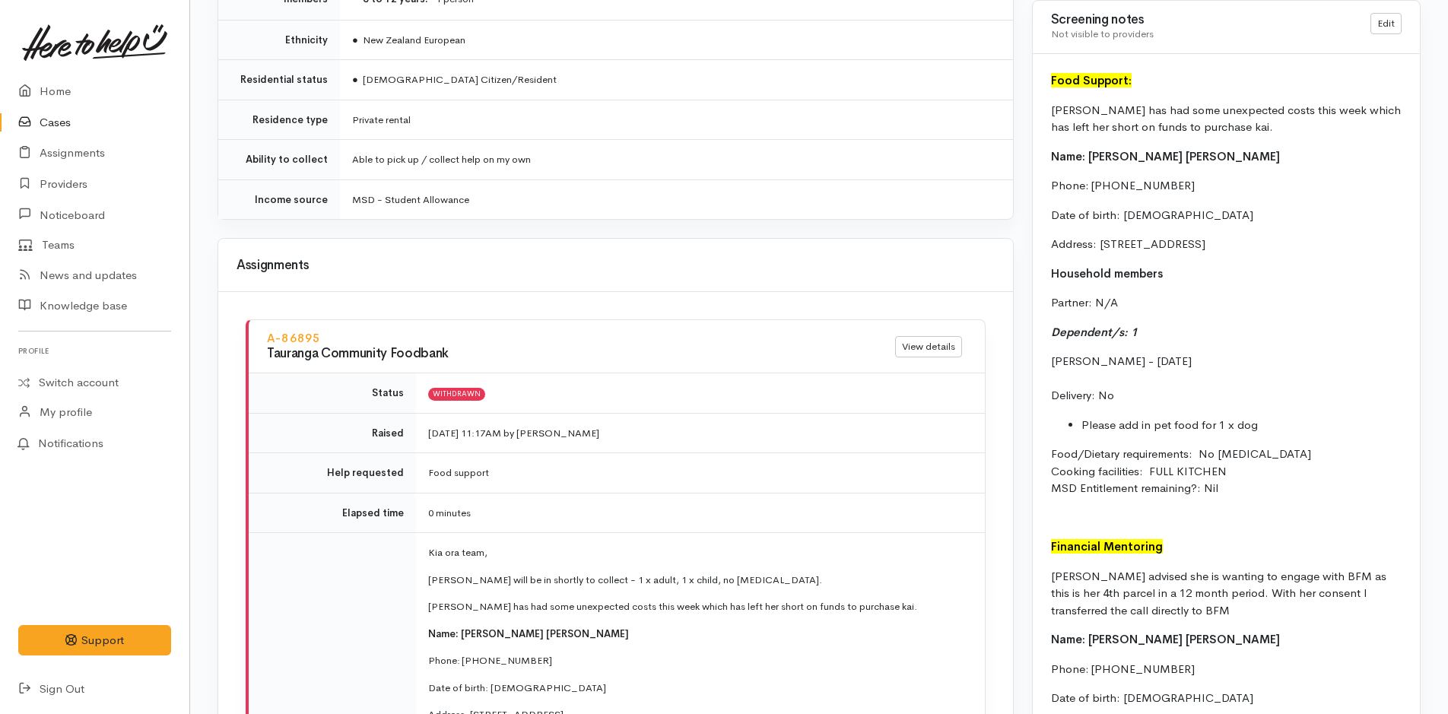
scroll to position [1352, 0]
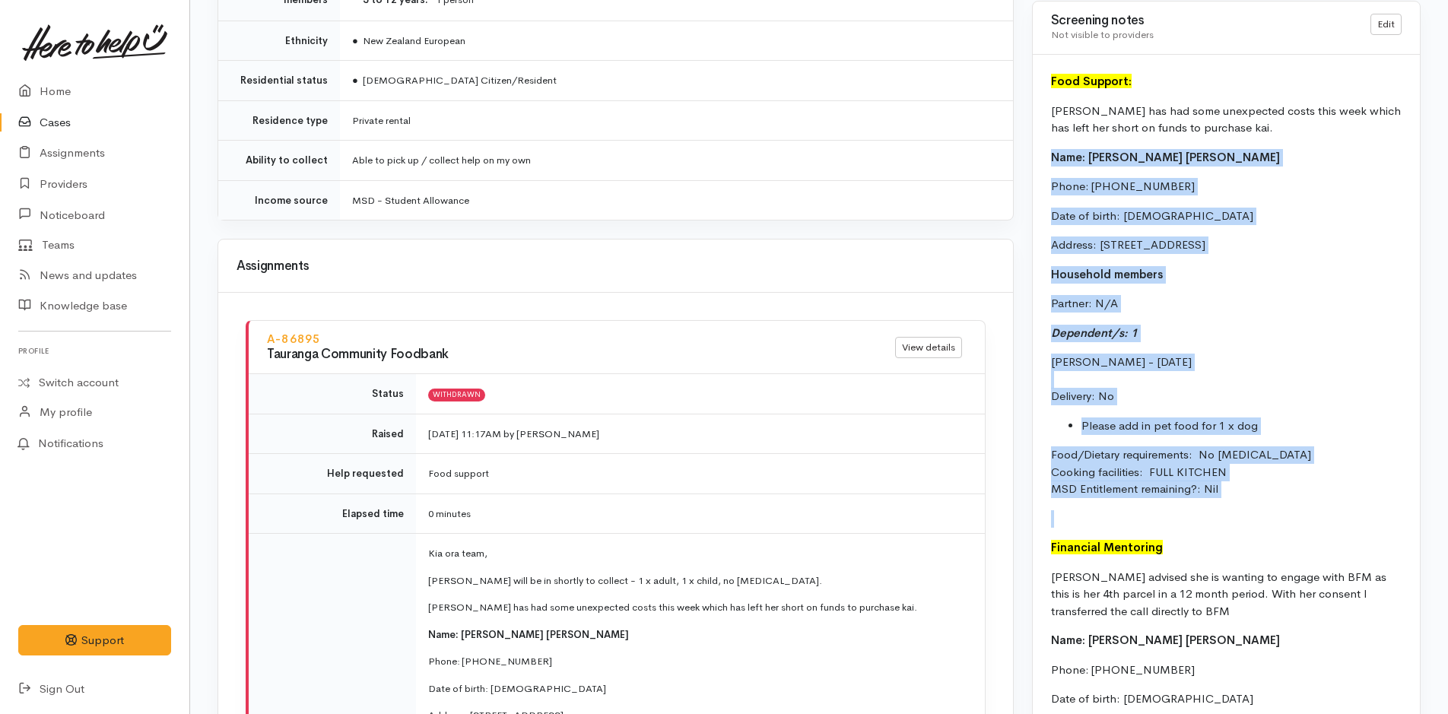
drag, startPoint x: 1225, startPoint y: 500, endPoint x: 1052, endPoint y: 147, distance: 393.8
click at [1052, 147] on div "Food Support: [PERSON_NAME] has had some unexpected costs this week which has l…" at bounding box center [1226, 411] width 387 height 713
copy div "Name: Kim Pe Bogt Phone: 021808039 Date of birth: 25/06/1990 Address: 41 Argyll…"
click at [49, 95] on link "Home" at bounding box center [94, 91] width 189 height 31
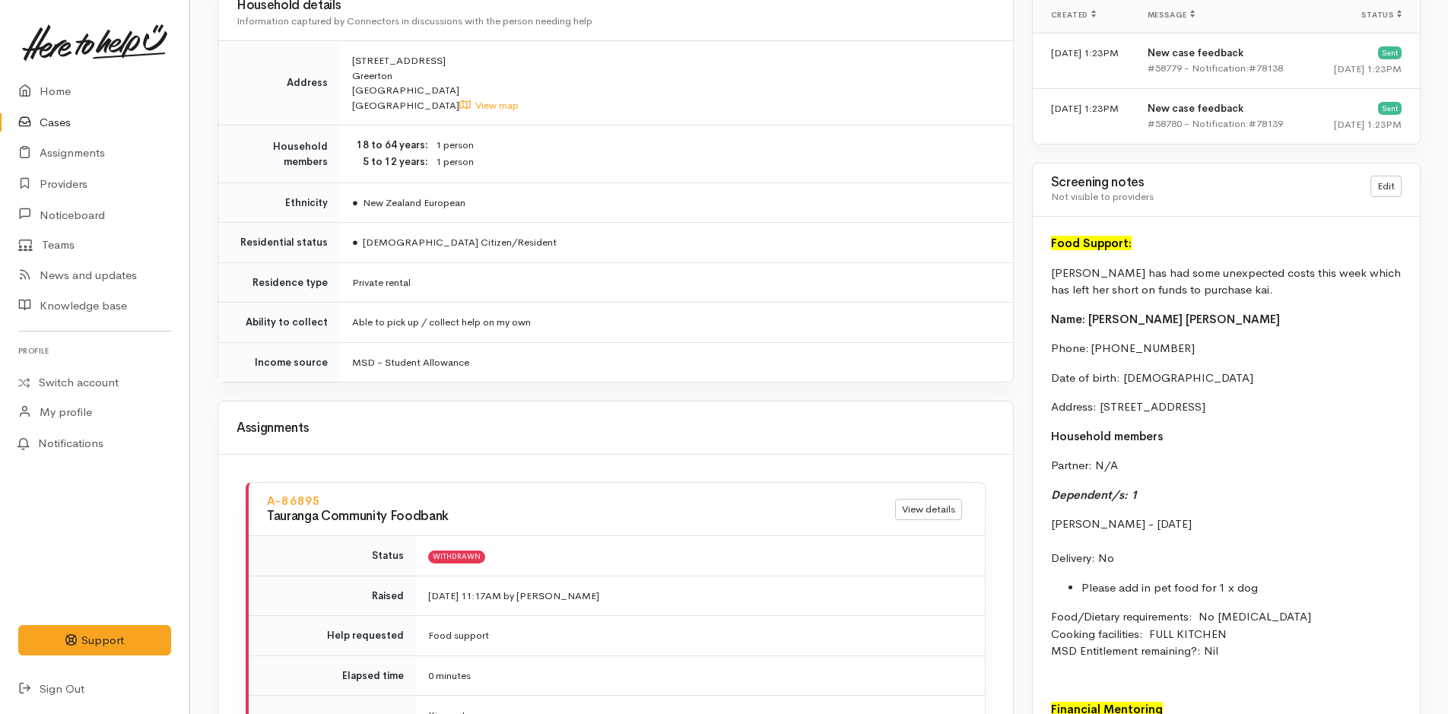
scroll to position [1273, 0]
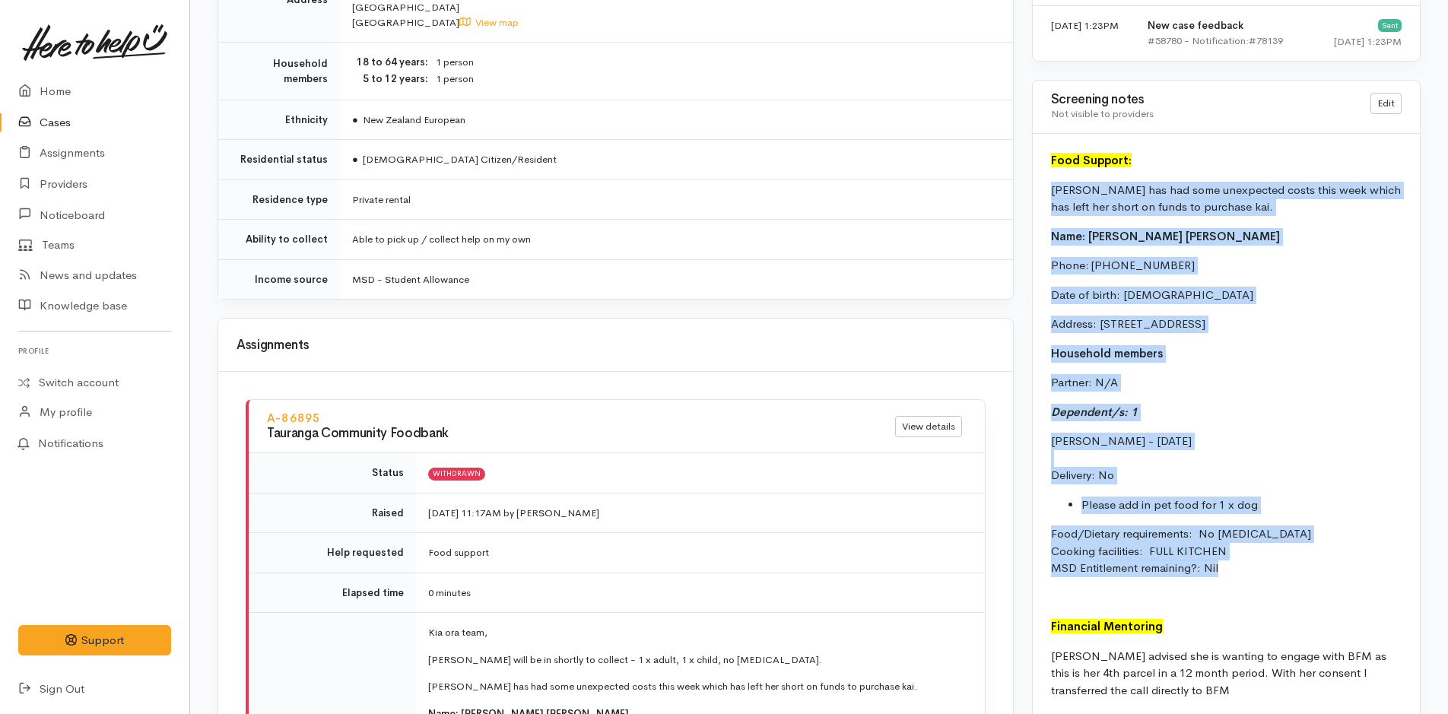
drag, startPoint x: 1233, startPoint y: 575, endPoint x: 1047, endPoint y: 195, distance: 423.1
click at [1047, 195] on div "Food Support: [PERSON_NAME] has had some unexpected costs this week which has l…" at bounding box center [1226, 490] width 387 height 713
click at [1252, 553] on p "Food/Dietary requirements: No [MEDICAL_DATA] Cooking facilities: FULL KITCHEN M…" at bounding box center [1226, 551] width 351 height 52
drag, startPoint x: 1236, startPoint y: 573, endPoint x: 1047, endPoint y: 141, distance: 471.6
click at [1047, 141] on div "Food Support: [PERSON_NAME] has had some unexpected costs this week which has l…" at bounding box center [1226, 490] width 387 height 713
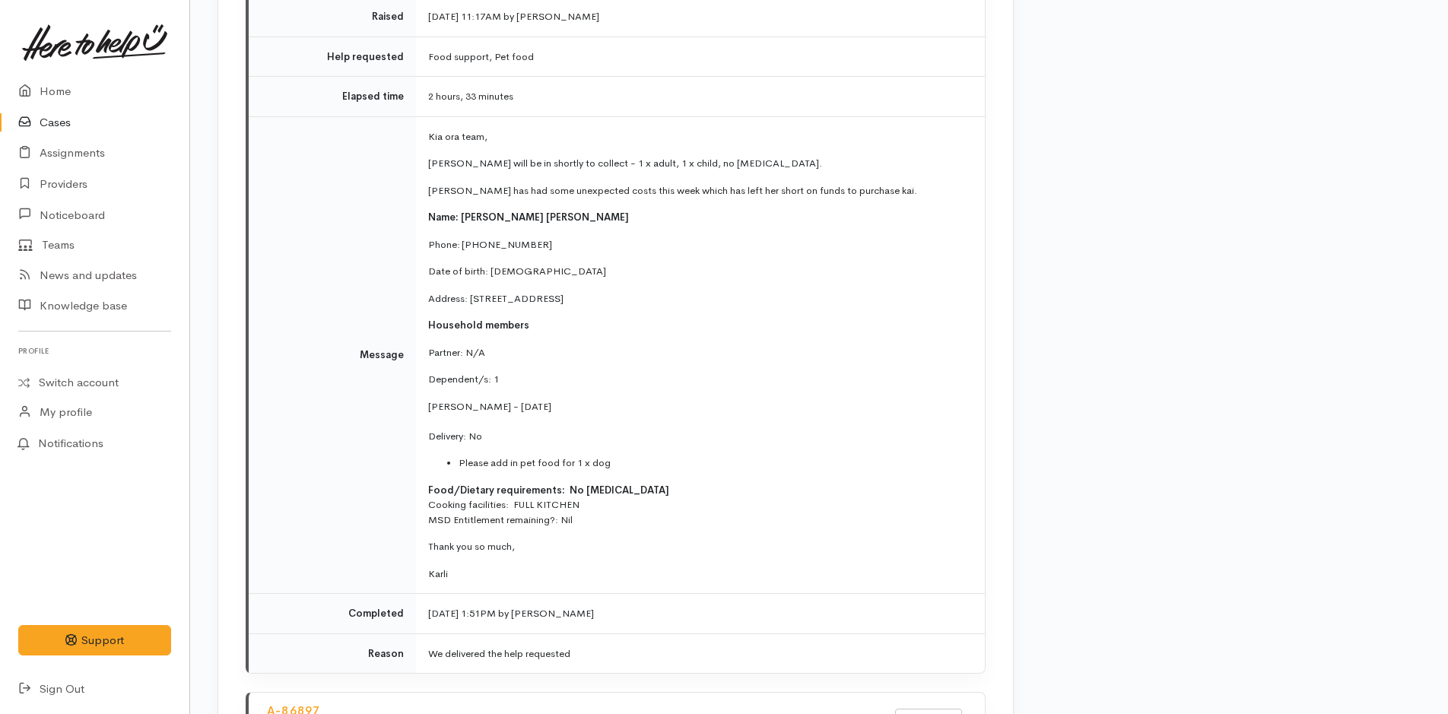
scroll to position [2566, 0]
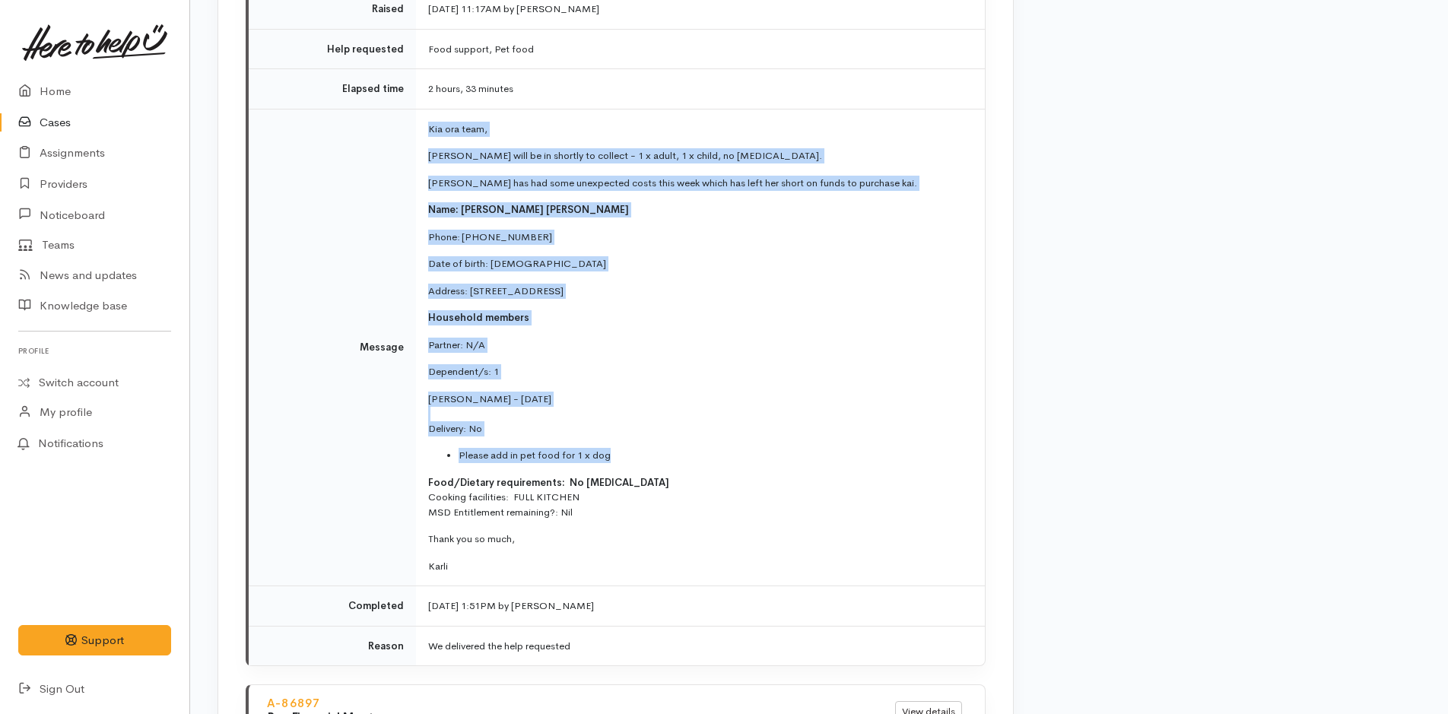
drag, startPoint x: 598, startPoint y: 438, endPoint x: 420, endPoint y: 117, distance: 367.3
click at [420, 117] on td "Kia ora team, [PERSON_NAME] will be in shortly to collect - 1 x adult, 1 x chil…" at bounding box center [700, 348] width 569 height 478
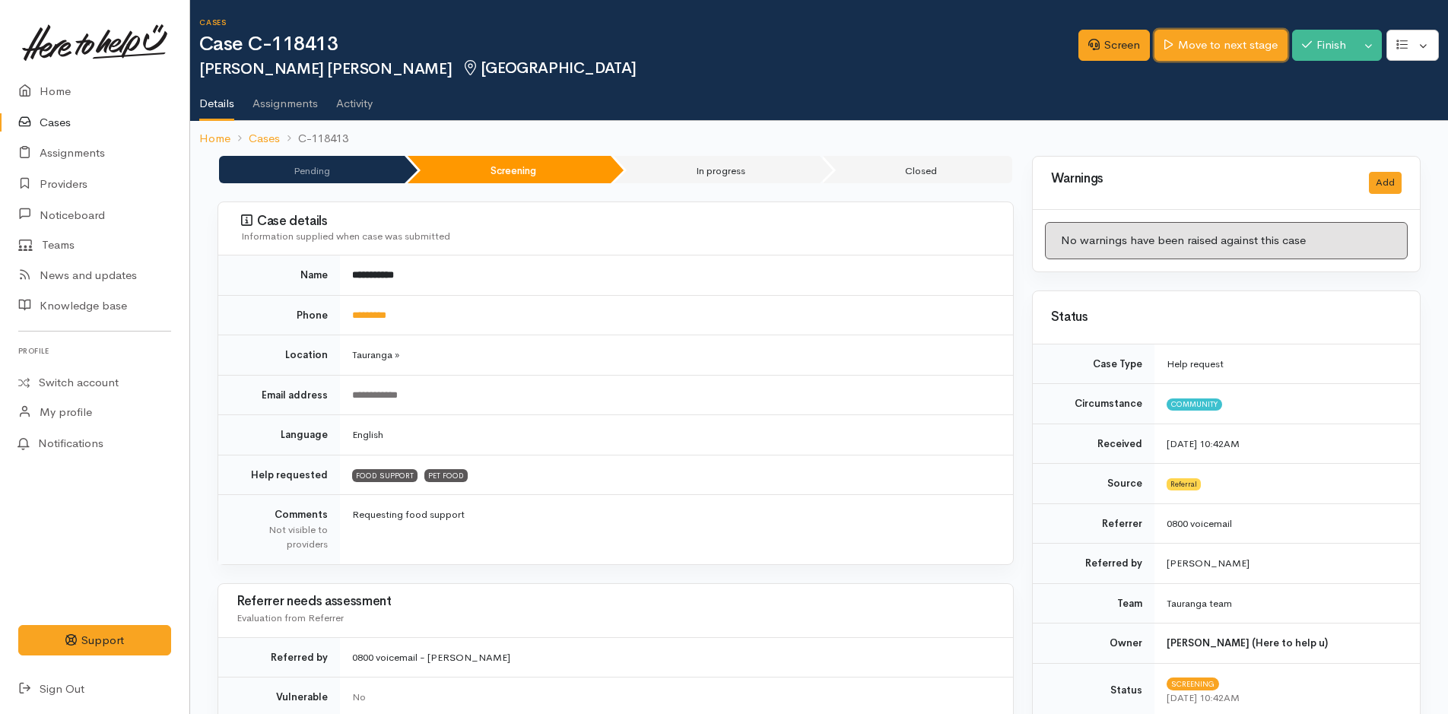
click at [1195, 44] on link "Move to next stage" at bounding box center [1220, 45] width 132 height 31
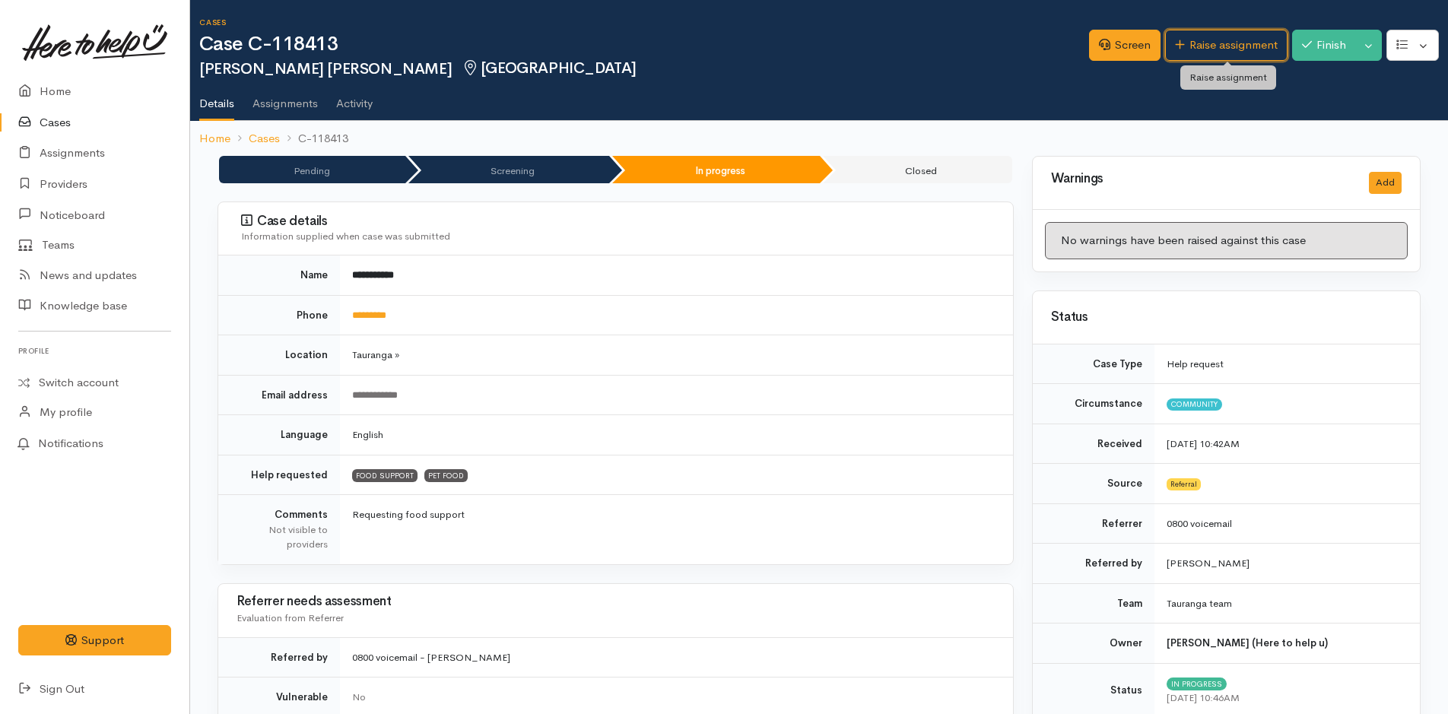
click at [1195, 44] on link "Raise assignment" at bounding box center [1226, 45] width 122 height 31
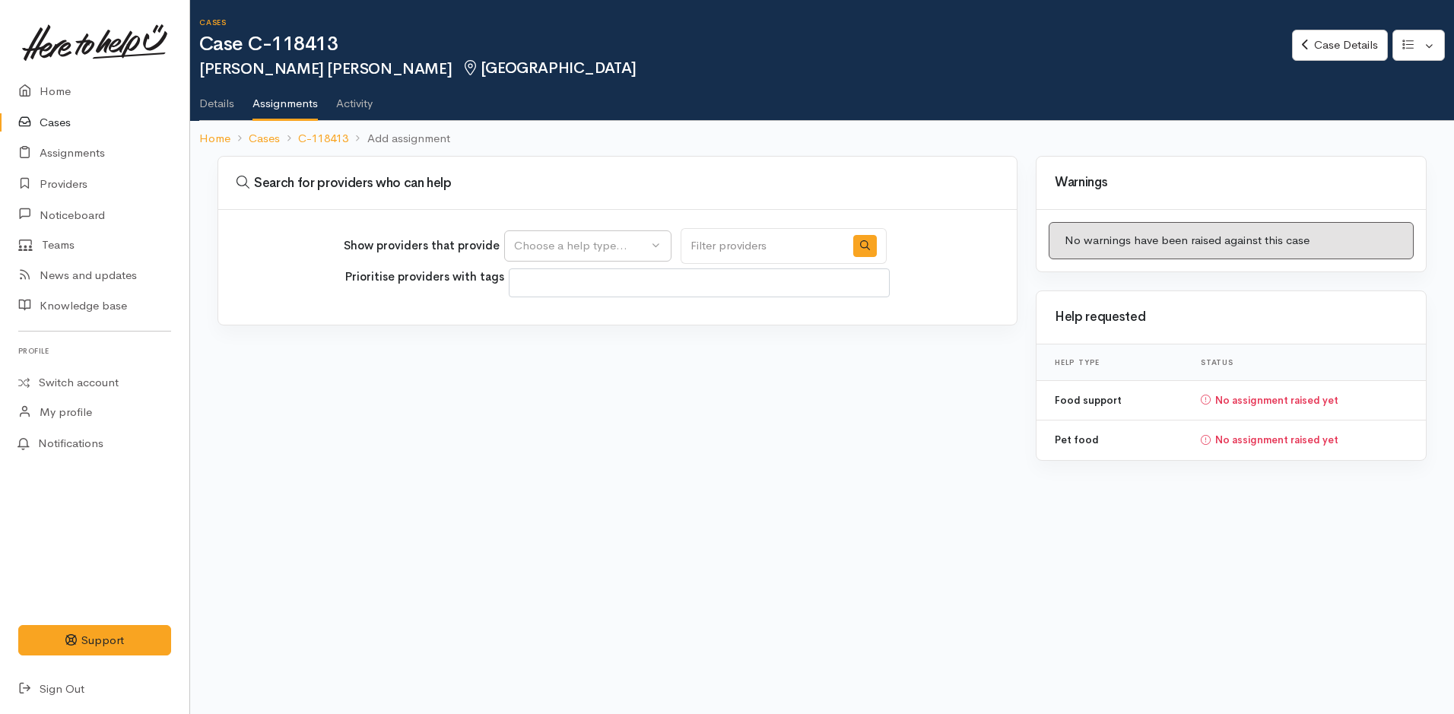
select select
click at [550, 250] on div "Choose a help type..." at bounding box center [581, 245] width 134 height 17
click at [554, 325] on span "Food support" at bounding box center [558, 318] width 71 height 17
select select "3"
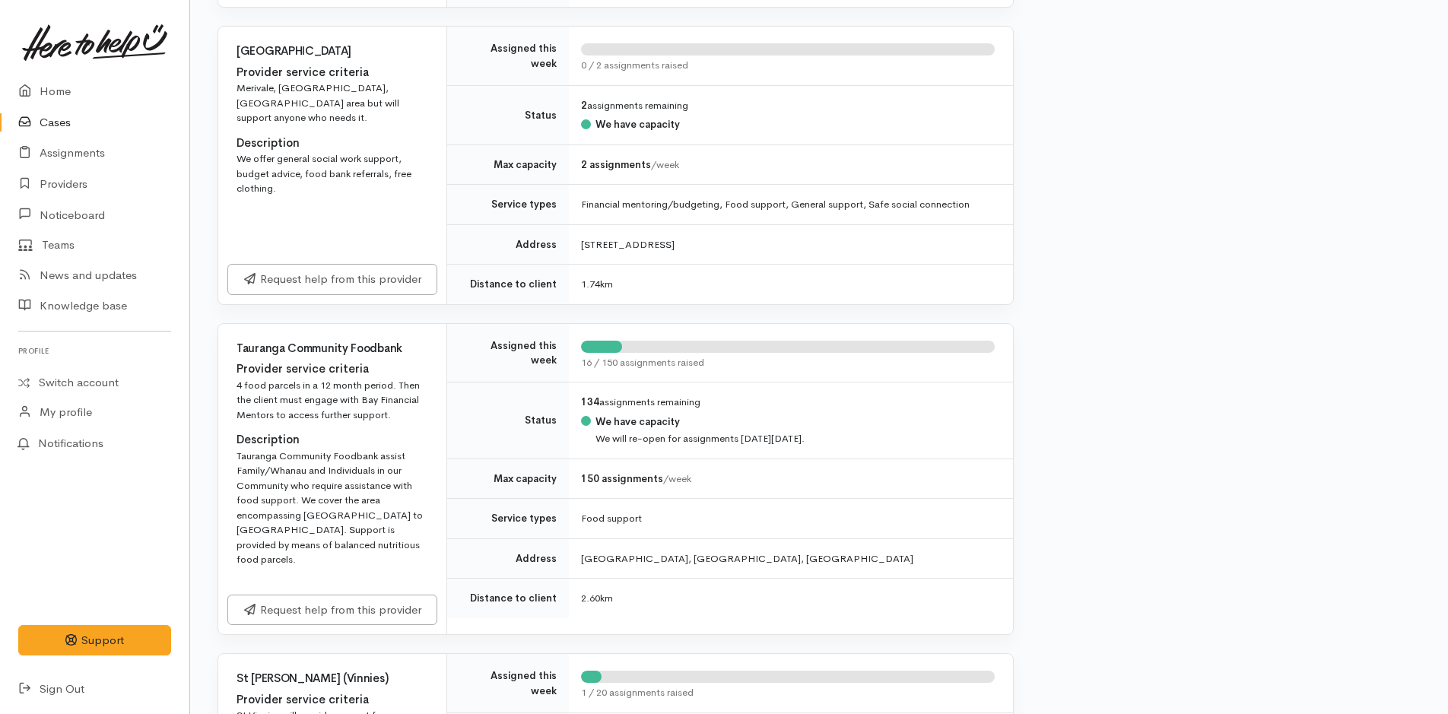
scroll to position [836, 0]
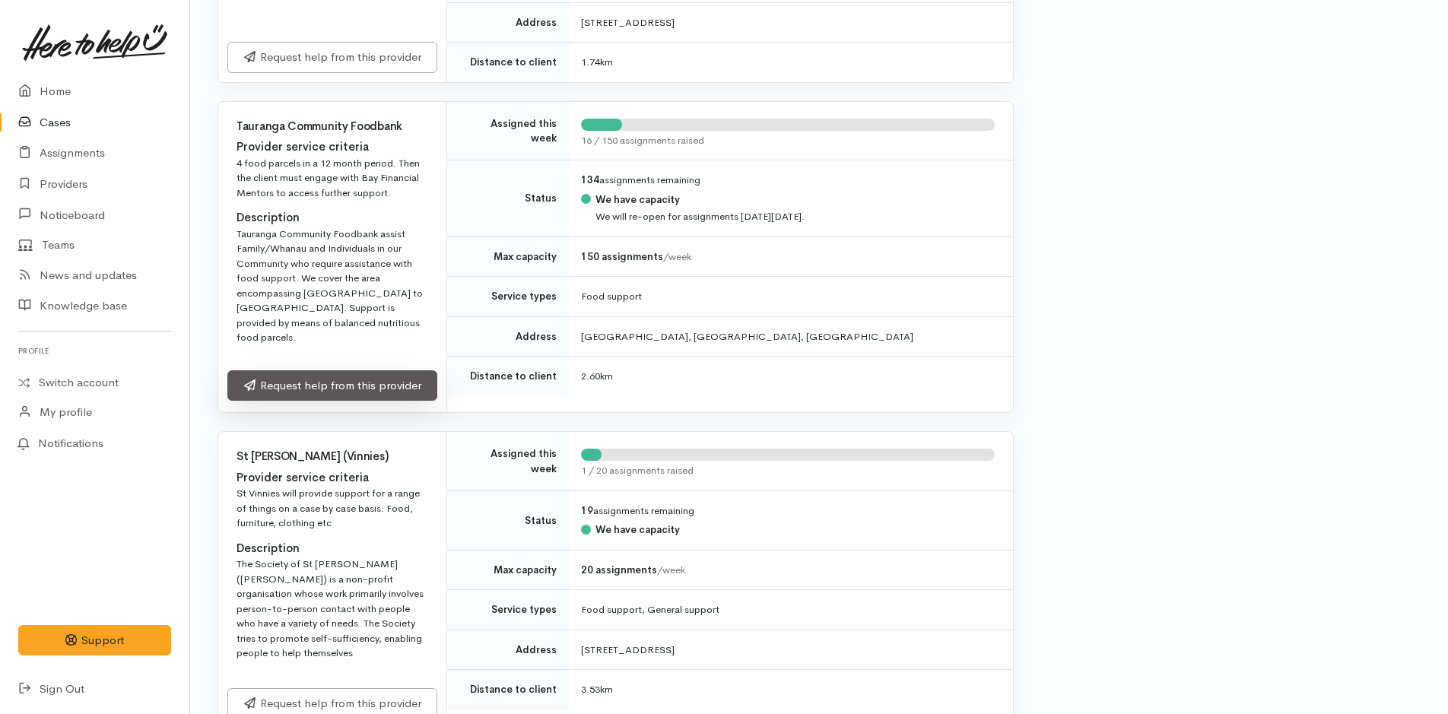
click at [316, 373] on link "Request help from this provider" at bounding box center [332, 385] width 210 height 31
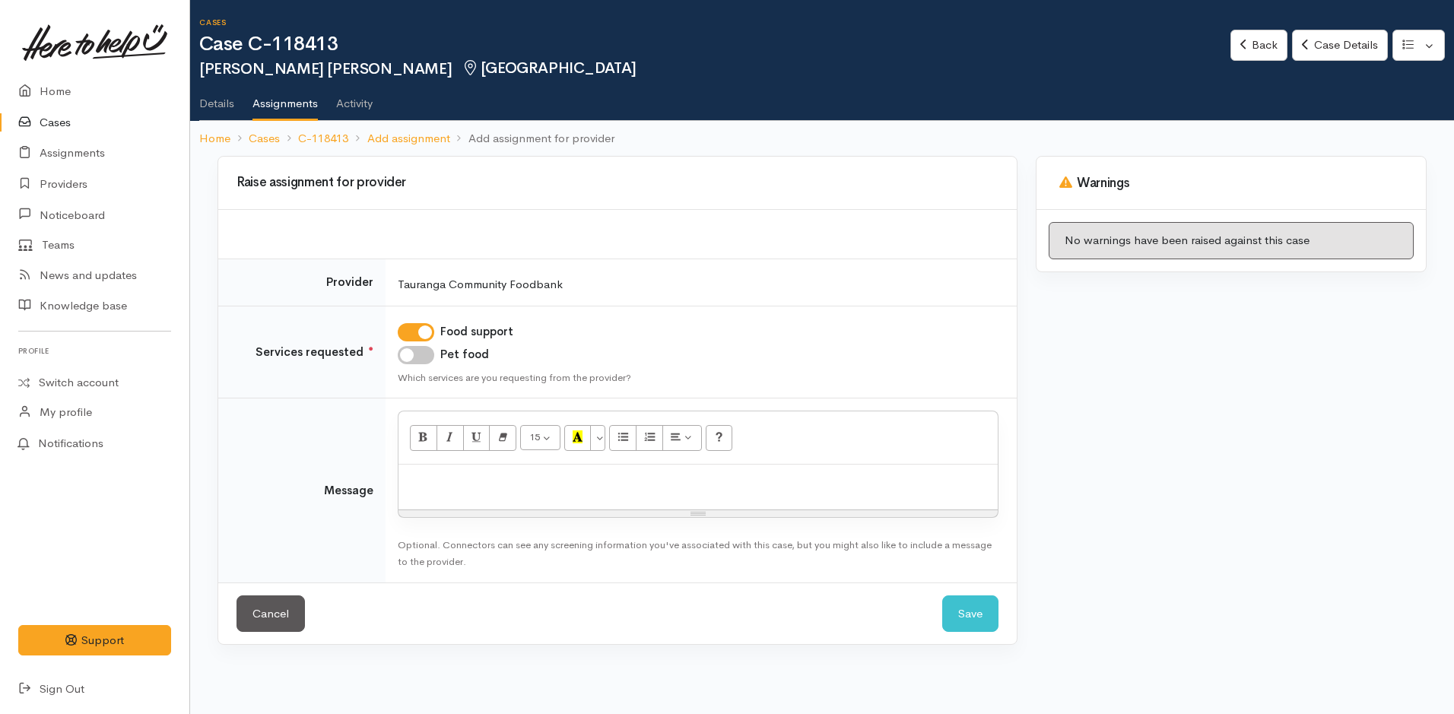
click at [414, 348] on input "Pet food" at bounding box center [416, 355] width 36 height 18
checkbox input "true"
click at [442, 468] on div at bounding box center [697, 487] width 599 height 45
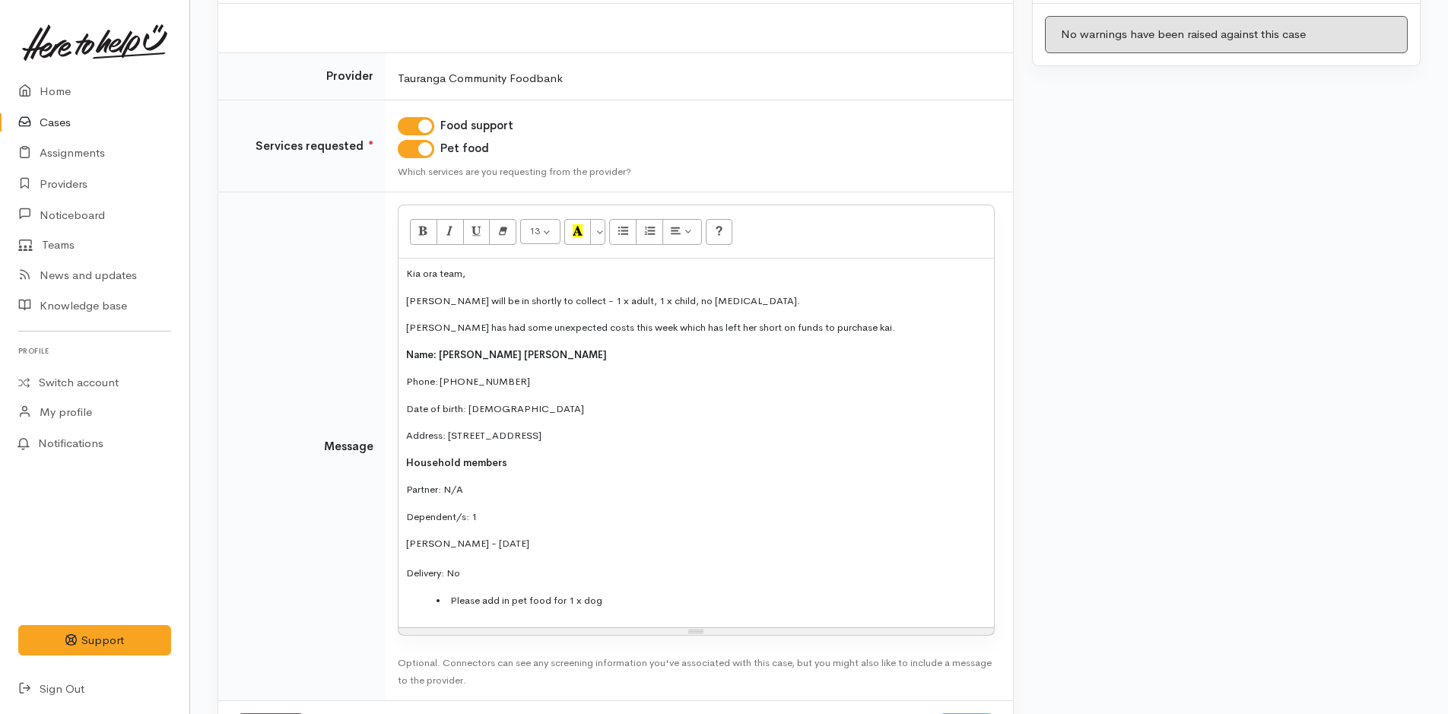
scroll to position [251, 0]
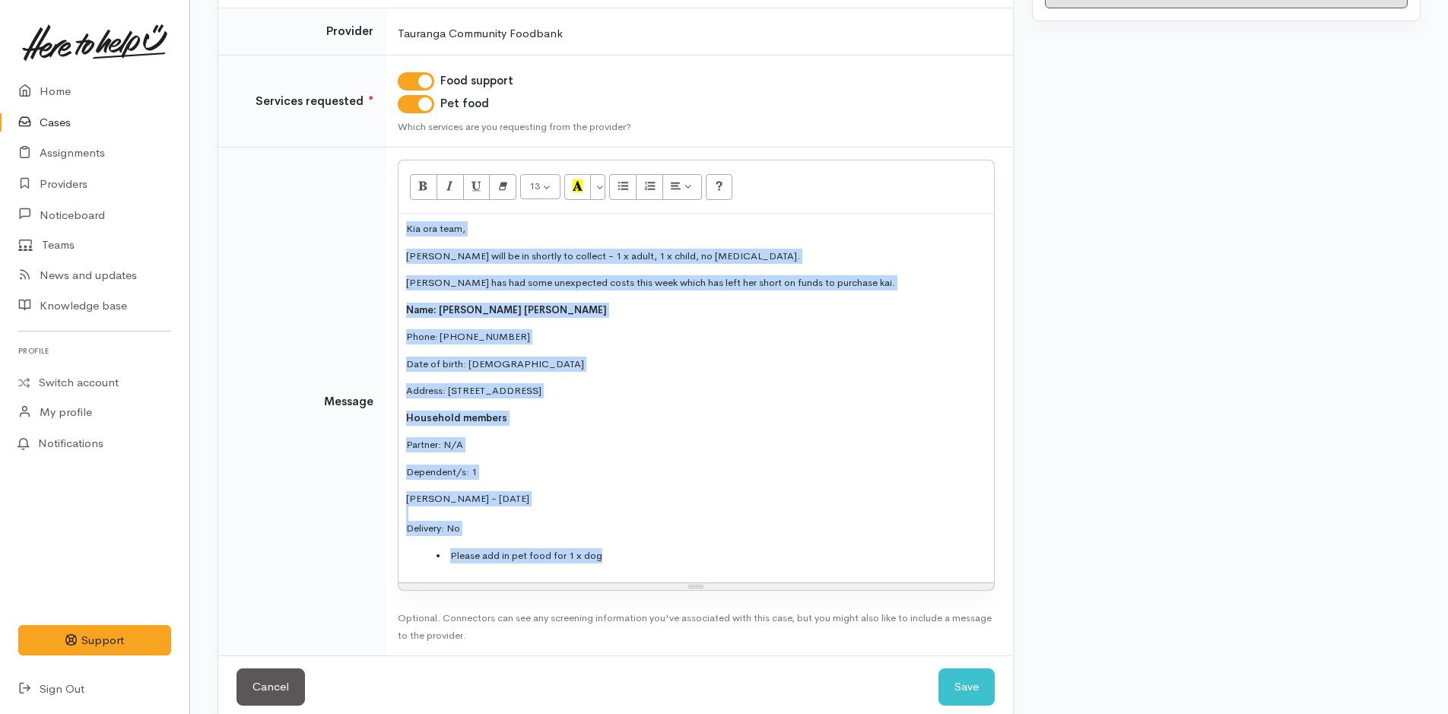
drag, startPoint x: 522, startPoint y: 530, endPoint x: 395, endPoint y: 179, distance: 372.8
click at [382, 176] on tr "Message 13 8 9 10 11 12 14 18 24 36 Background Color Transparent Select #ffff00…" at bounding box center [615, 402] width 795 height 509
click at [601, 179] on button "More Color" at bounding box center [597, 187] width 15 height 26
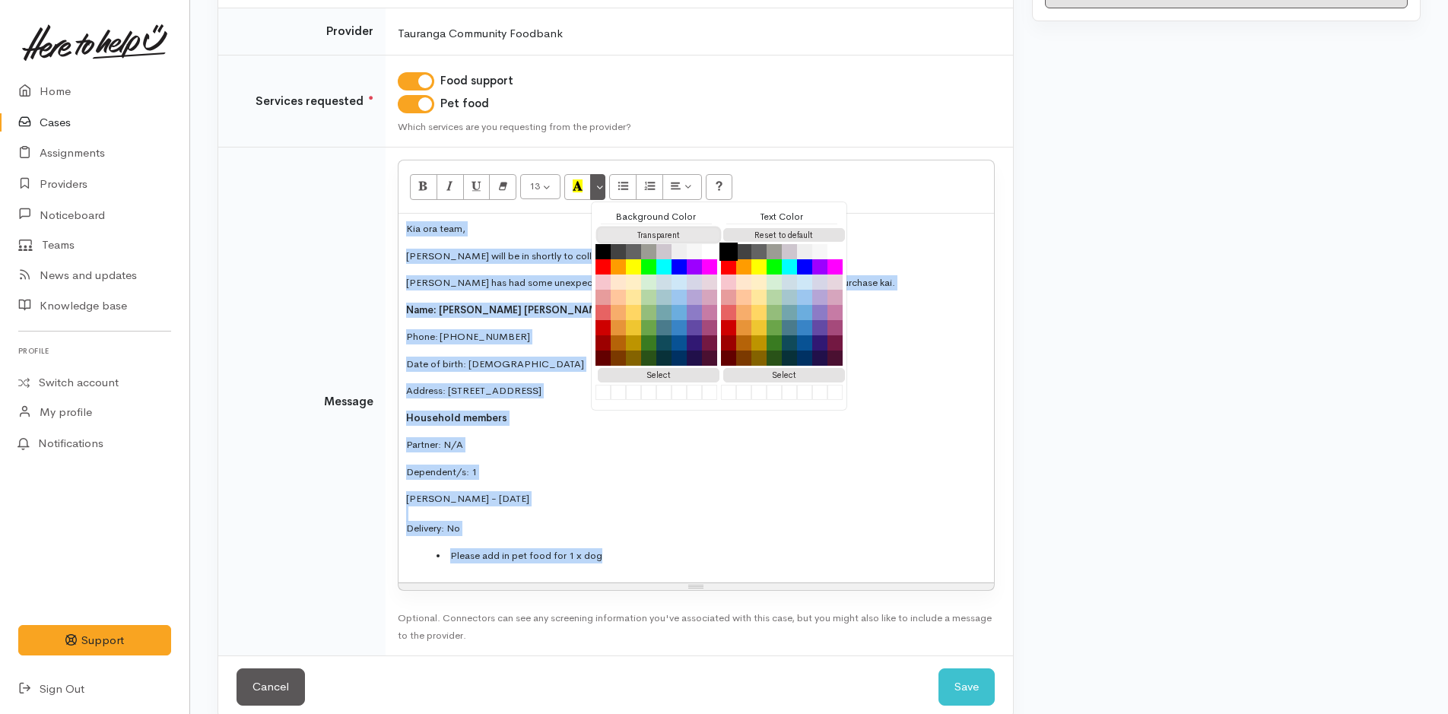
click at [624, 236] on button "Transparent" at bounding box center [659, 235] width 122 height 14
drag, startPoint x: 789, startPoint y: 233, endPoint x: 625, endPoint y: 260, distance: 165.8
click at [789, 232] on button "Reset to default" at bounding box center [784, 235] width 122 height 14
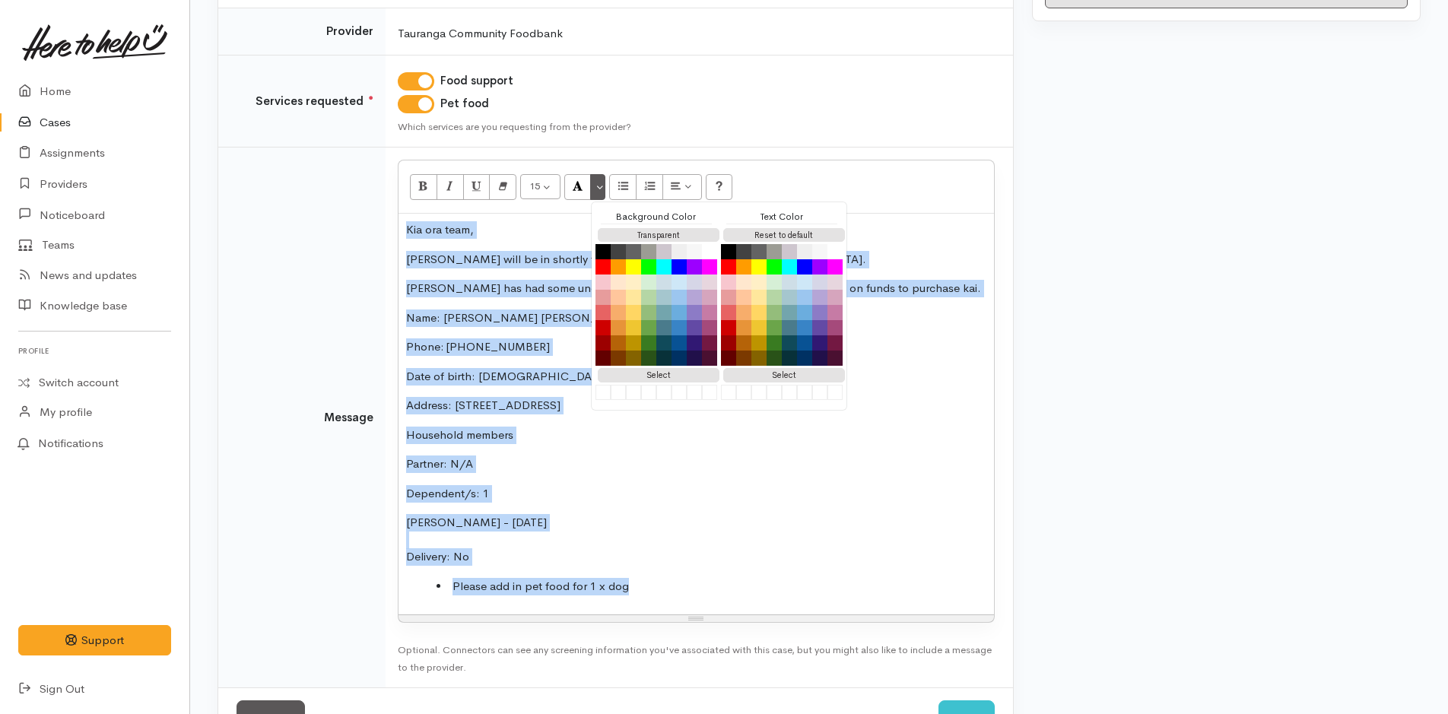
click at [544, 305] on div "Kia ora team, Kim will be in shortly to collect - 1 x adult, 1 x child, no food…" at bounding box center [695, 414] width 595 height 401
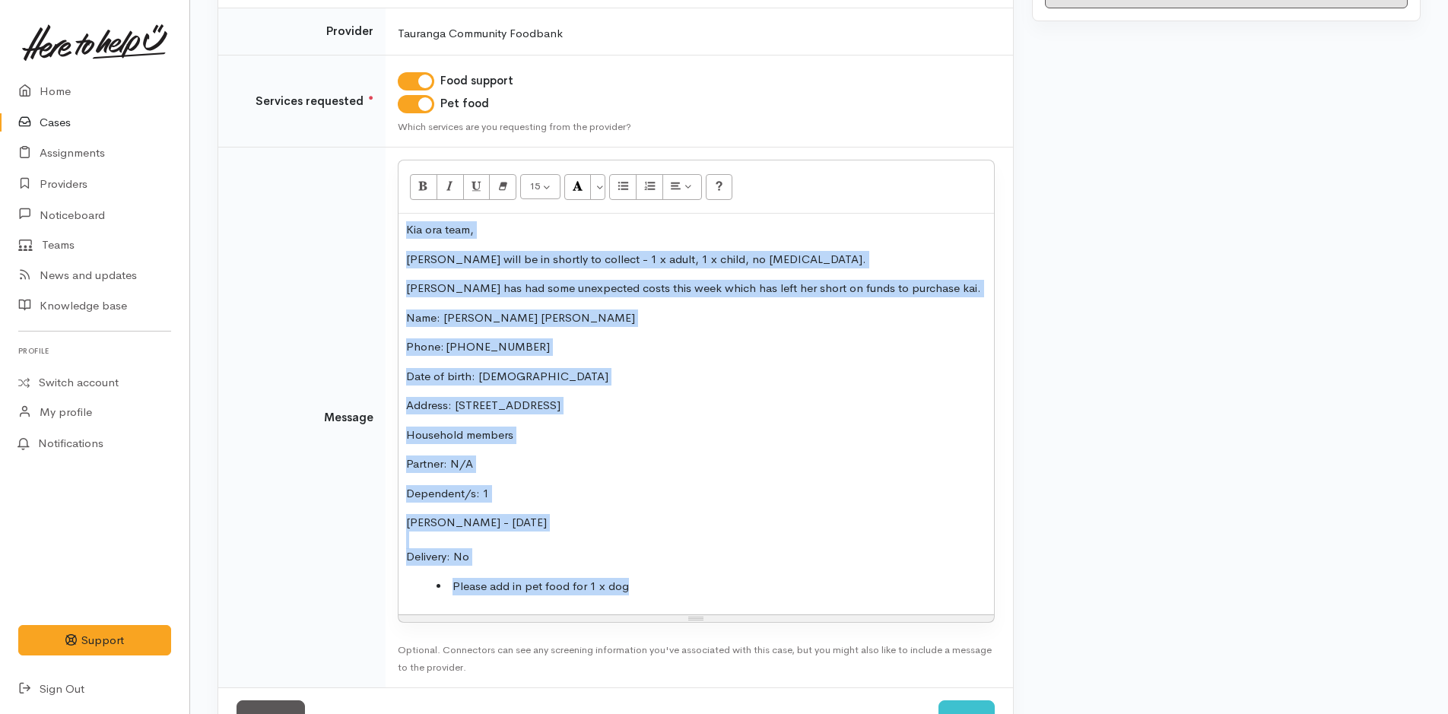
click at [502, 294] on p "Kim has had some unexpected costs this week which has left her short on funds t…" at bounding box center [696, 288] width 580 height 17
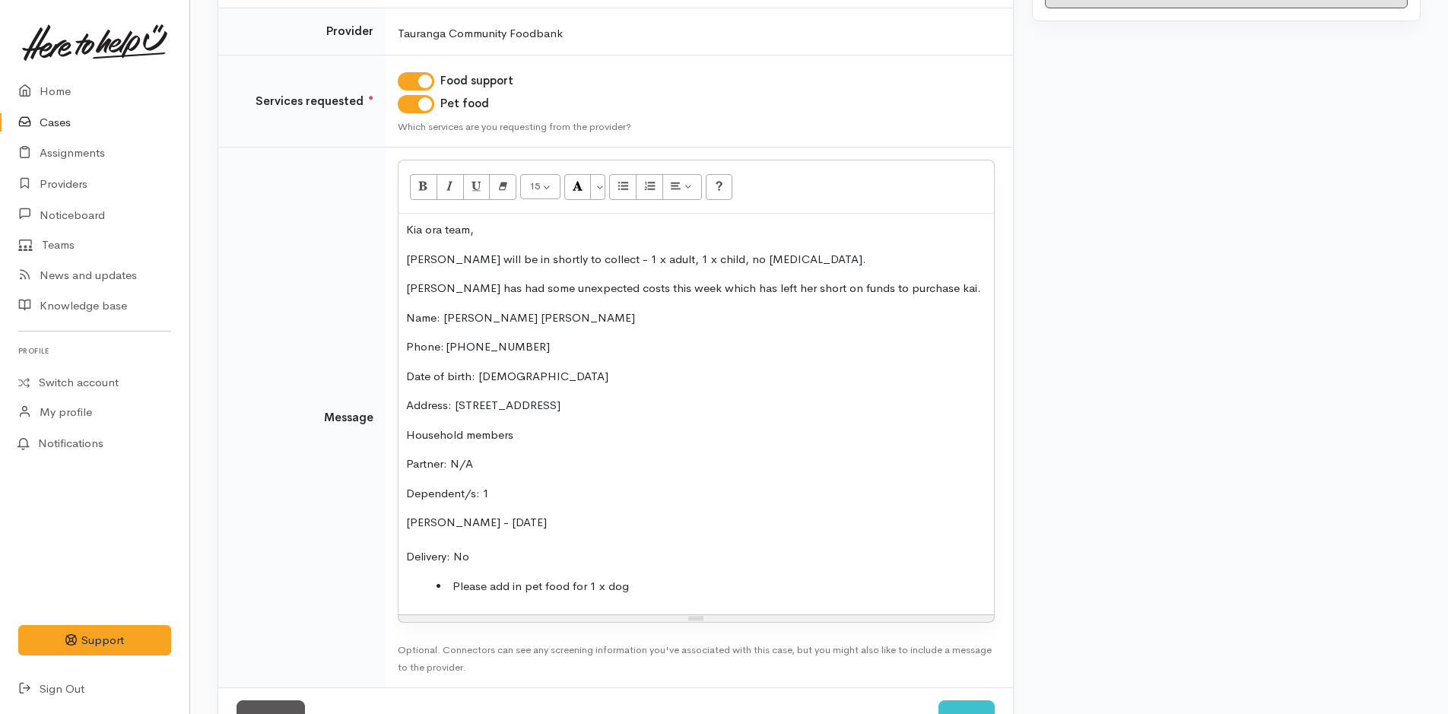
drag, startPoint x: 576, startPoint y: 523, endPoint x: 395, endPoint y: 309, distance: 280.6
click at [395, 309] on td "<p style="">Kia ora team,</p><p style="">Kim will be in shortly to collect - 1 …" at bounding box center [699, 418] width 627 height 541
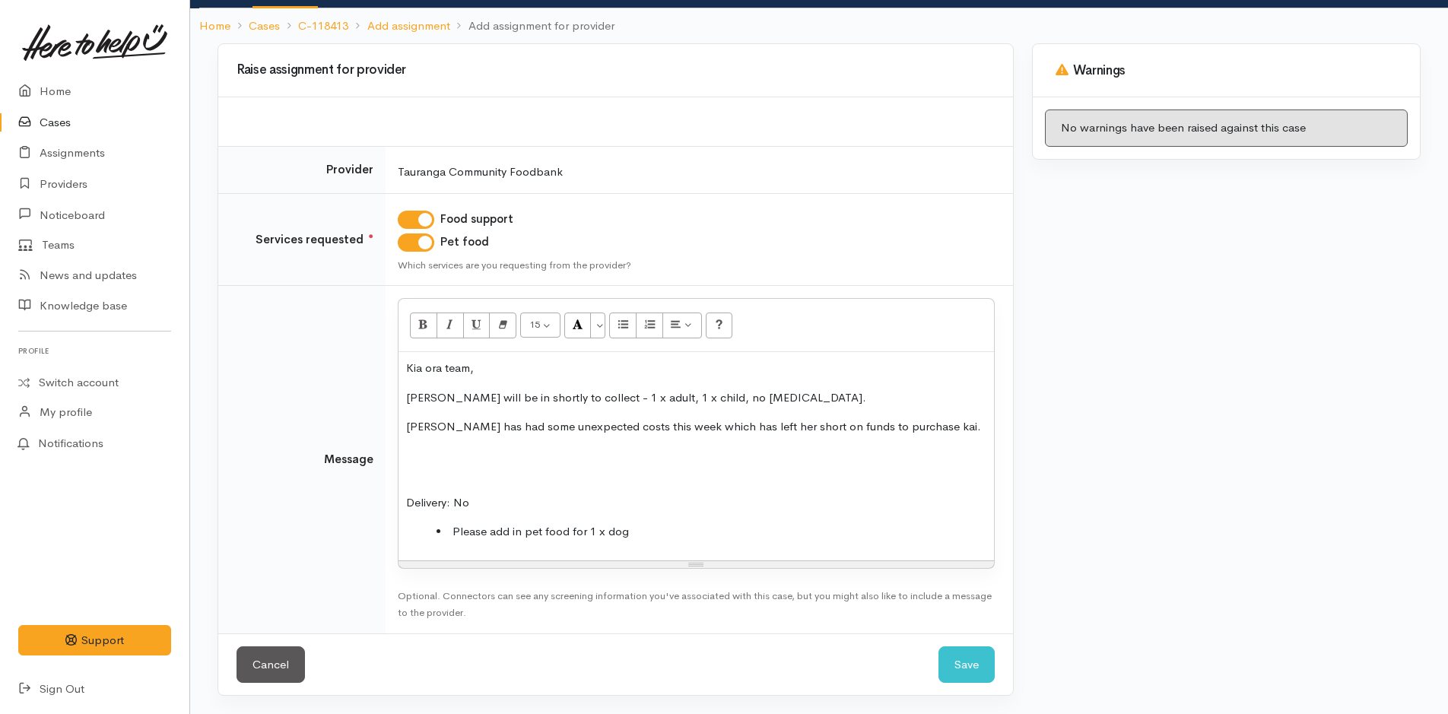
drag, startPoint x: 492, startPoint y: 503, endPoint x: 391, endPoint y: 491, distance: 101.8
click at [391, 494] on td "<p style="">Kia ora team,</p><p style="">Kim will be in shortly to collect - 1 …" at bounding box center [699, 460] width 627 height 348
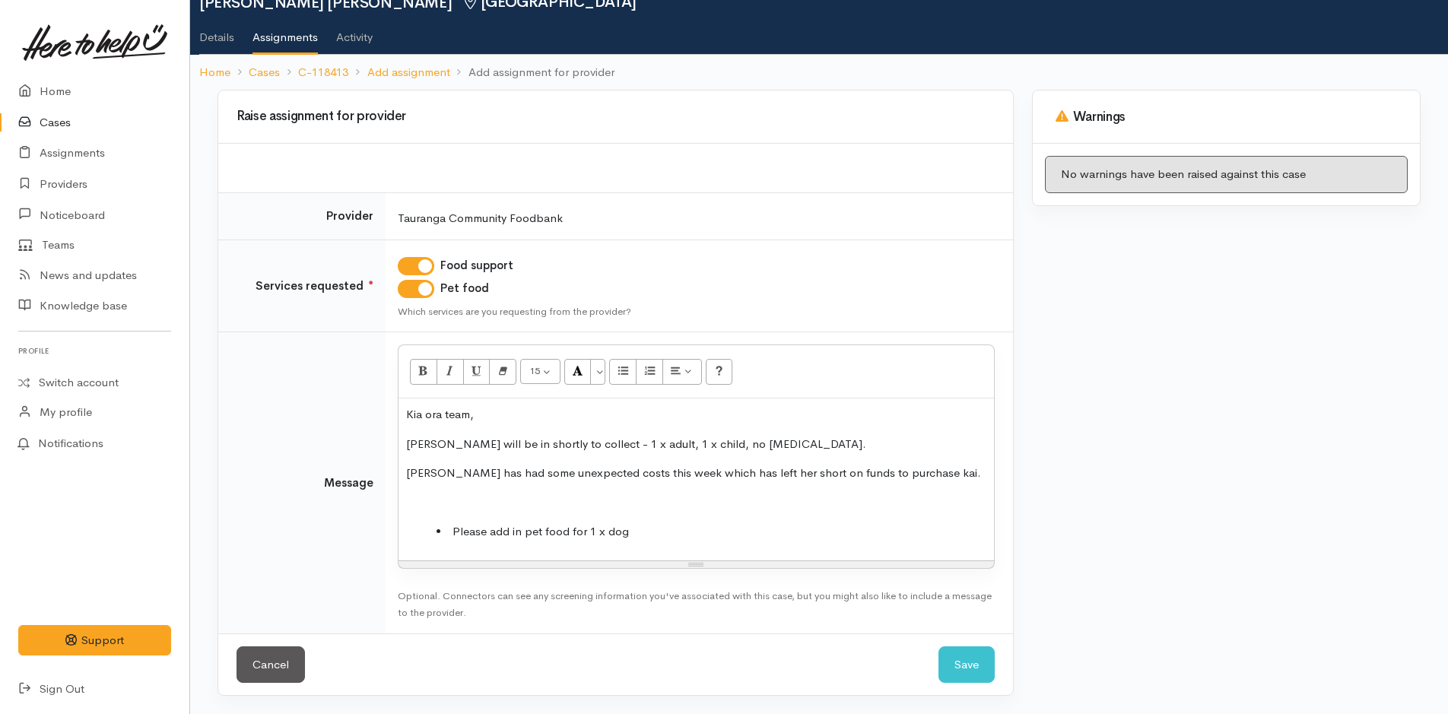
scroll to position [37, 0]
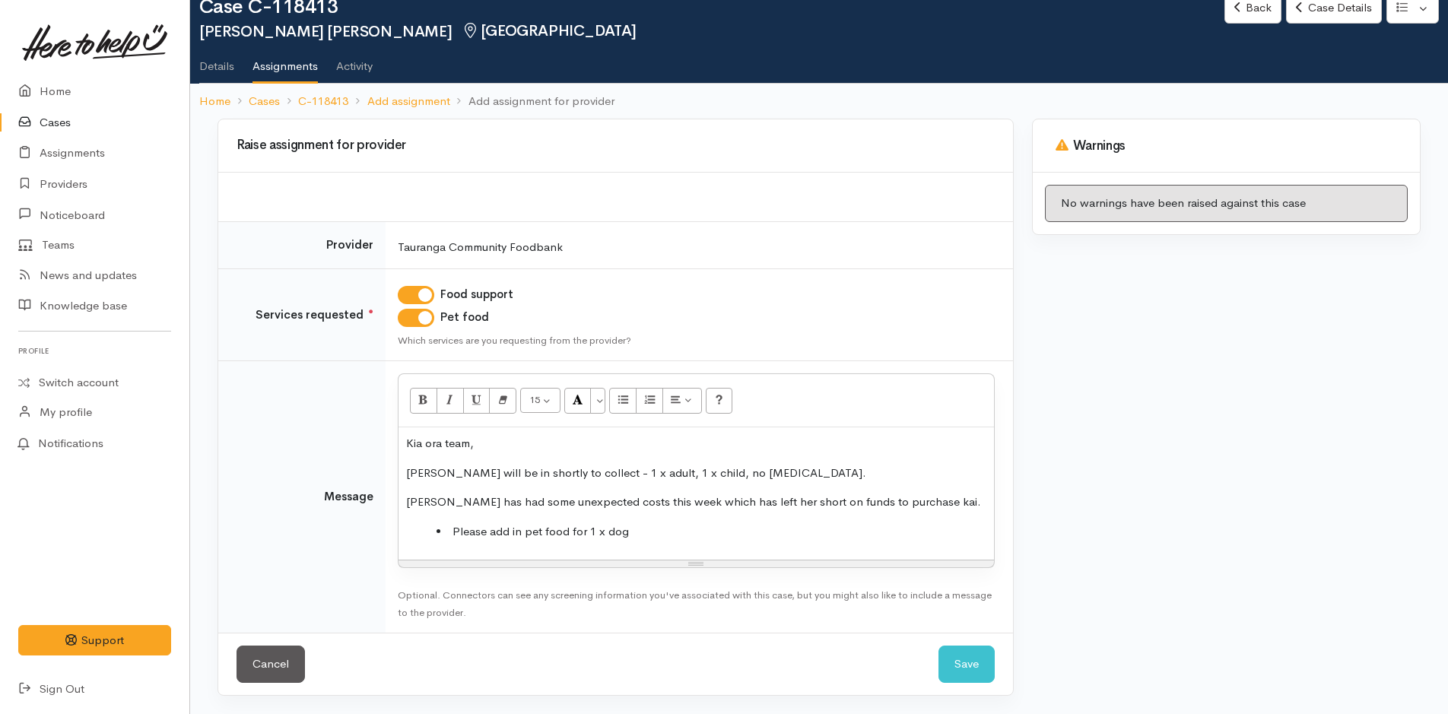
click at [685, 544] on div "Kia ora team, Kim will be in shortly to collect - 1 x adult, 1 x child, no food…" at bounding box center [695, 493] width 595 height 132
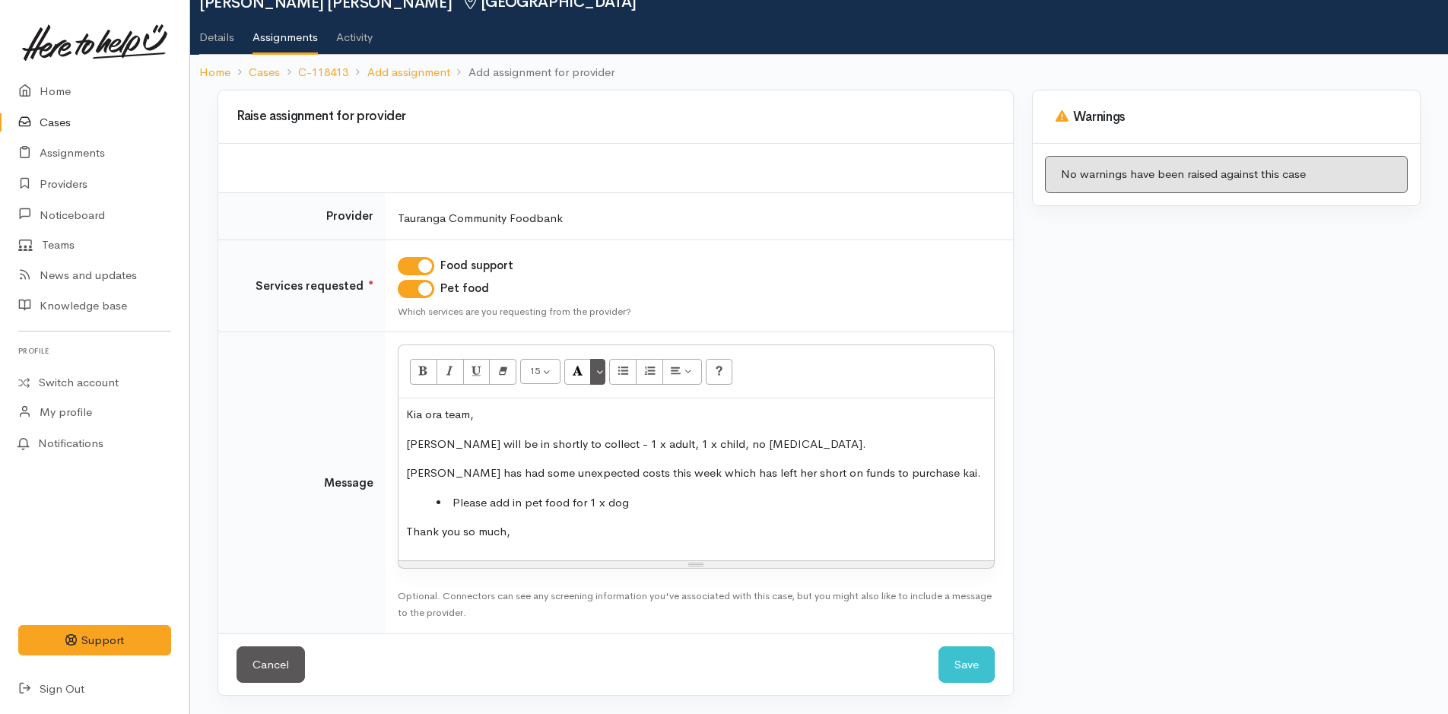
scroll to position [96, 0]
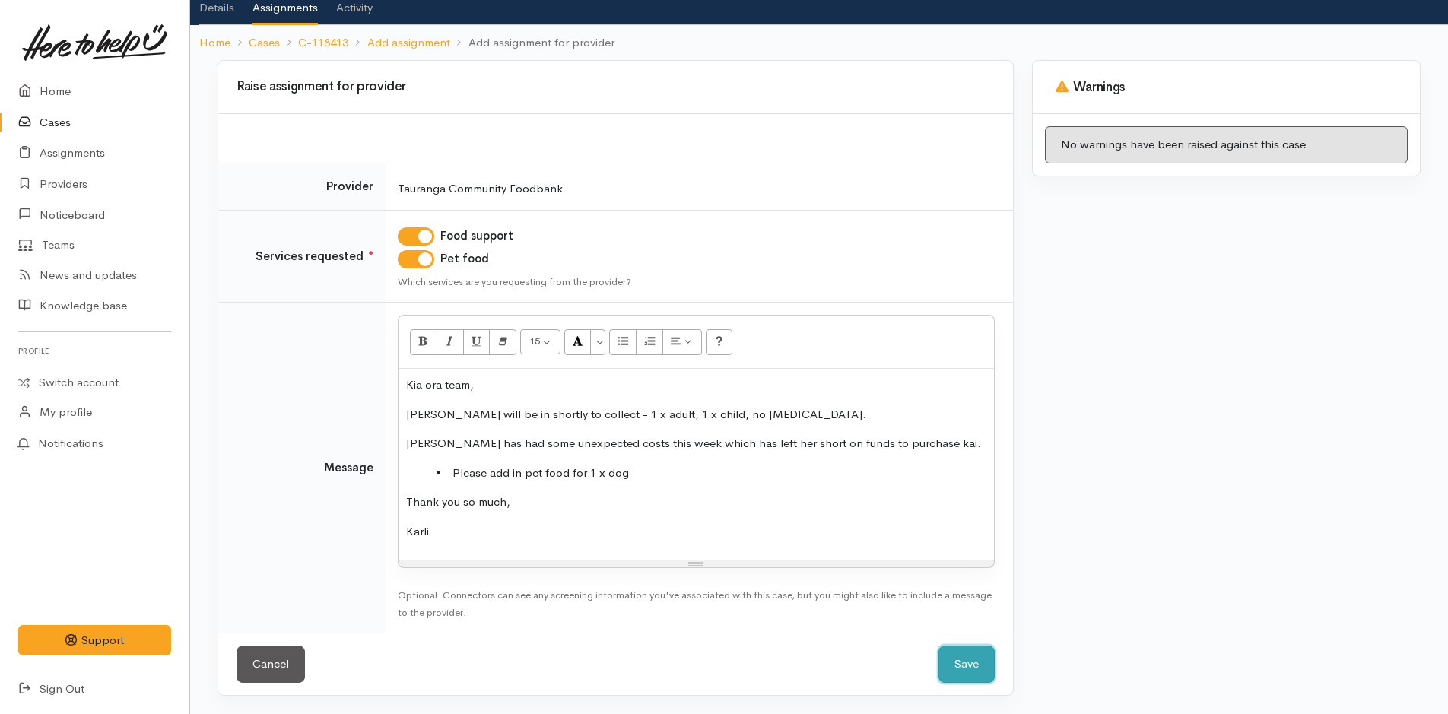
click at [947, 654] on button "Save" at bounding box center [966, 664] width 56 height 37
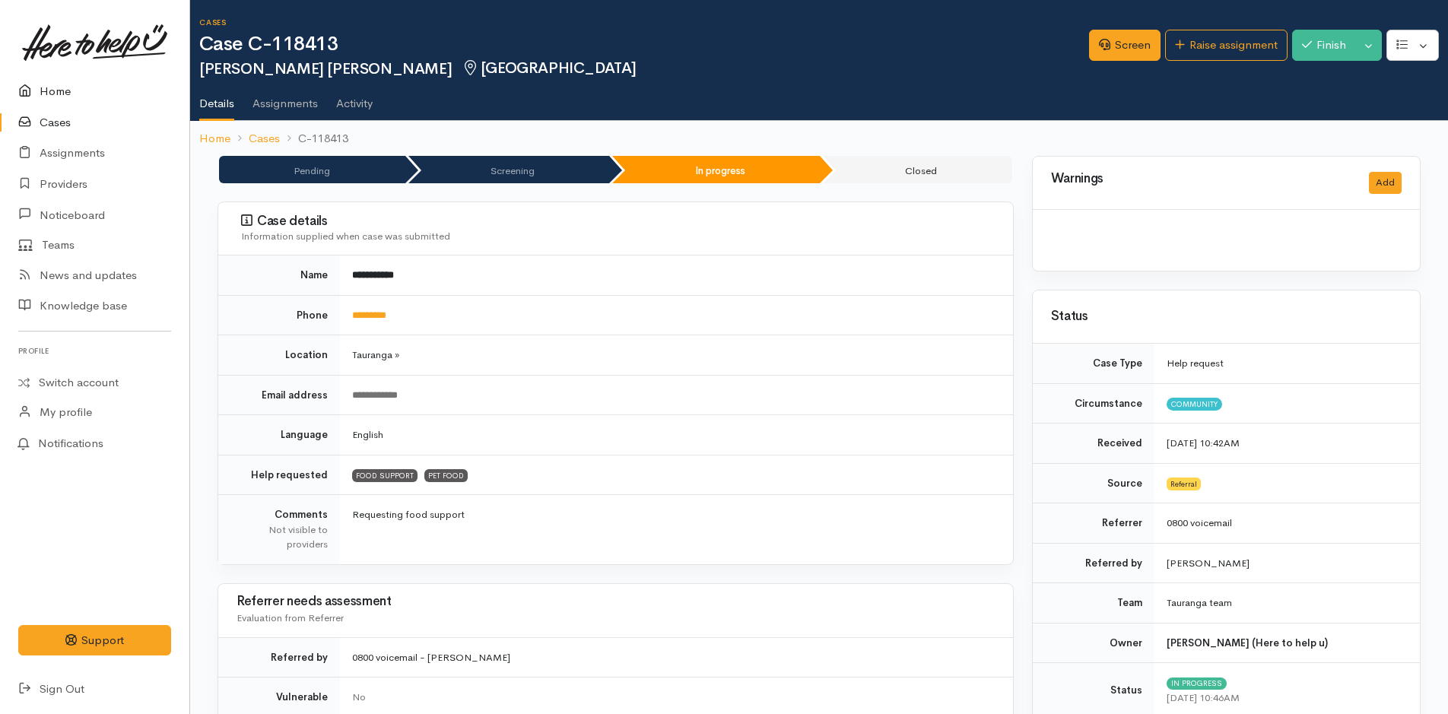
drag, startPoint x: 0, startPoint y: 0, endPoint x: 59, endPoint y: 101, distance: 117.2
click at [59, 100] on link "Home" at bounding box center [94, 91] width 189 height 31
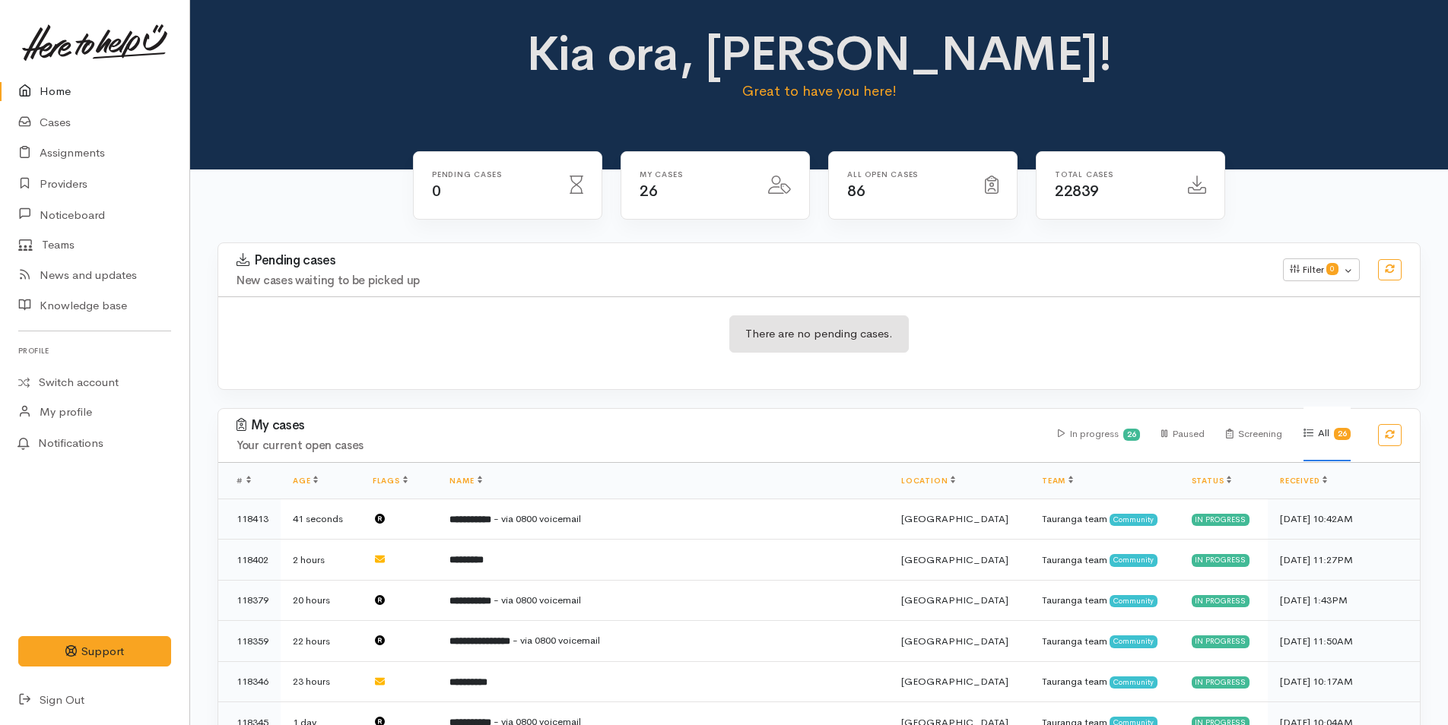
click at [59, 88] on link "Home" at bounding box center [94, 91] width 189 height 31
click at [28, 81] on link "Home" at bounding box center [94, 91] width 189 height 31
click at [34, 87] on icon at bounding box center [28, 91] width 21 height 19
click at [52, 129] on link "Cases" at bounding box center [94, 122] width 189 height 31
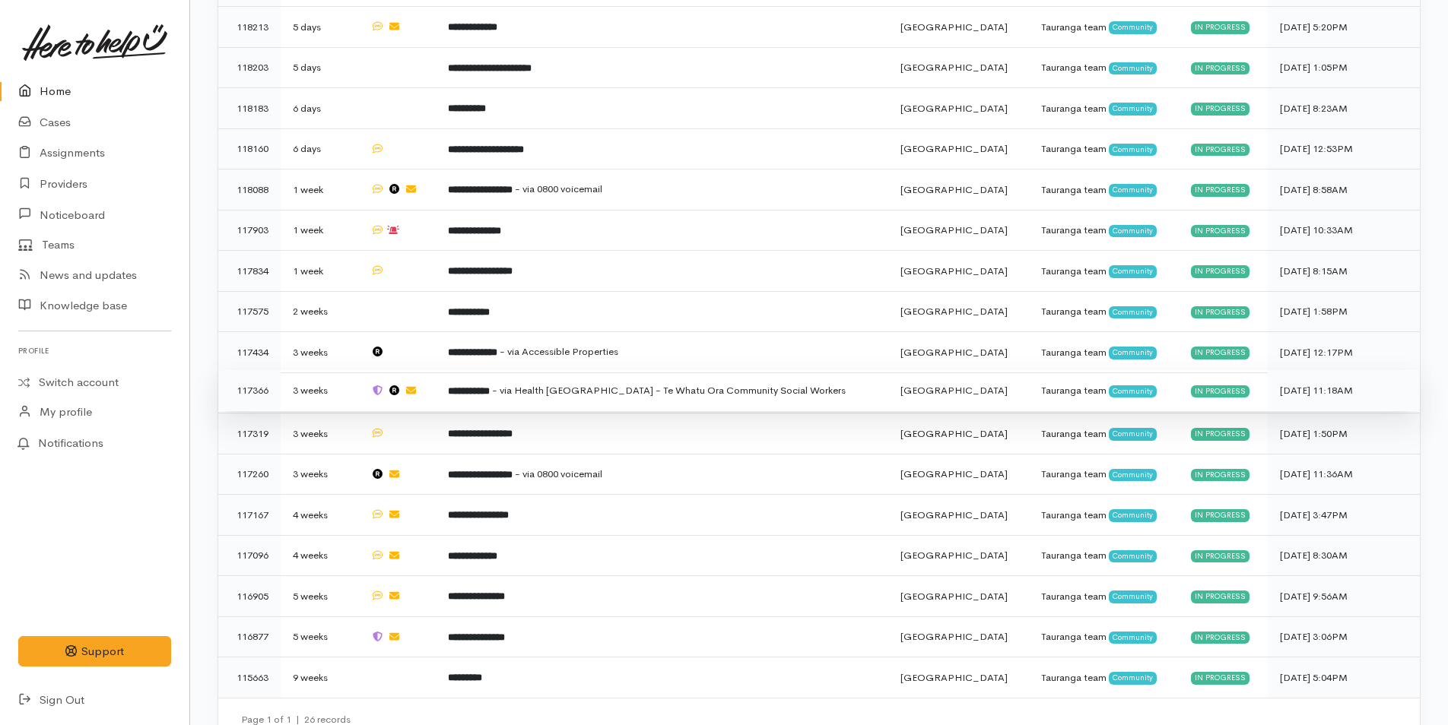
scroll to position [869, 0]
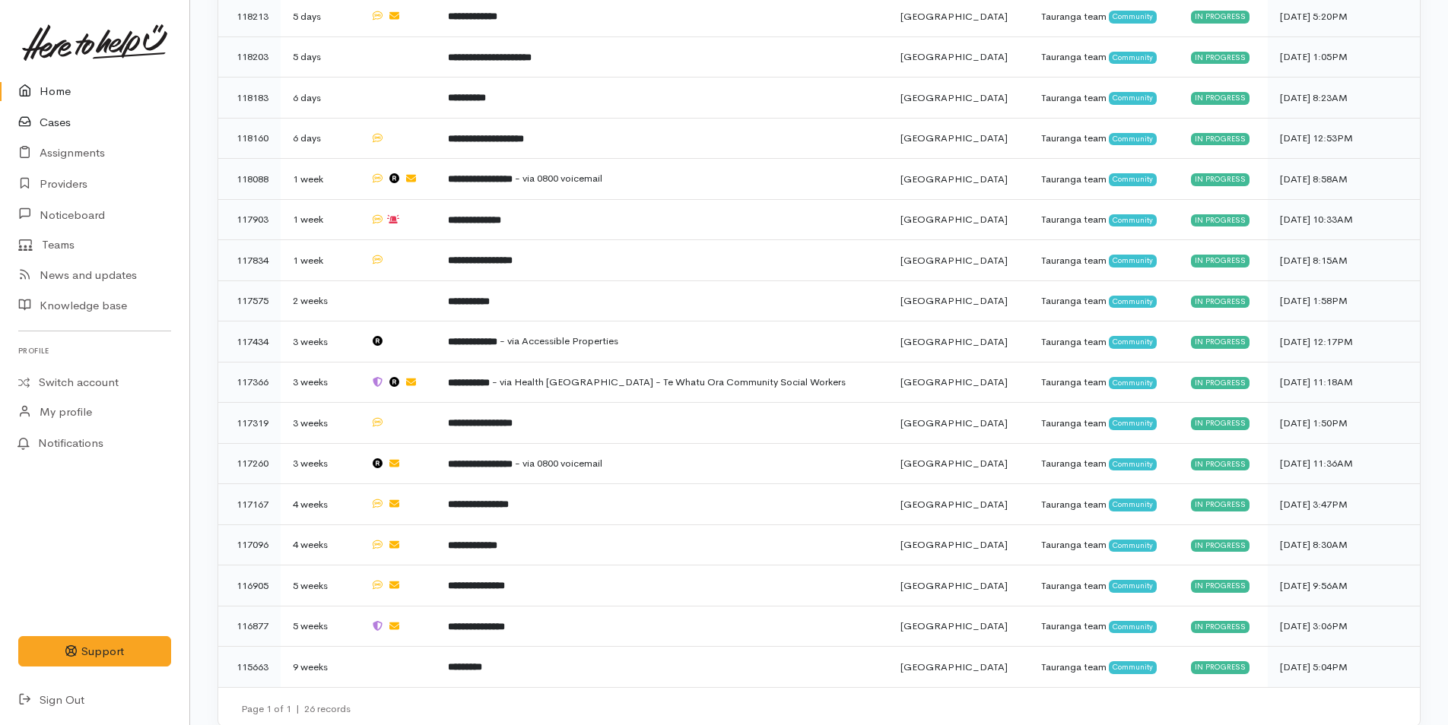
click at [75, 122] on link "Cases" at bounding box center [94, 122] width 189 height 31
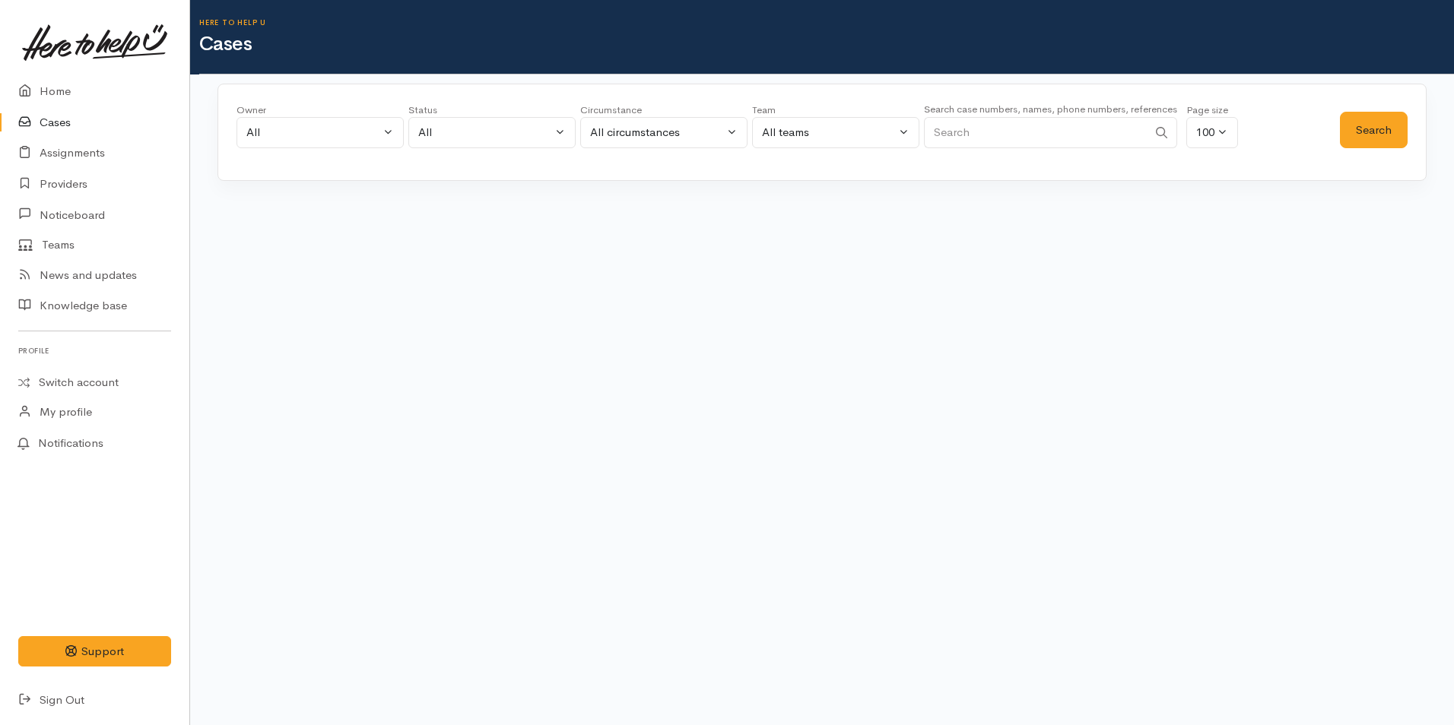
click at [981, 129] on input "Search" at bounding box center [1036, 132] width 224 height 31
type input "0211440436"
click at [1389, 118] on button "Search" at bounding box center [1374, 130] width 68 height 37
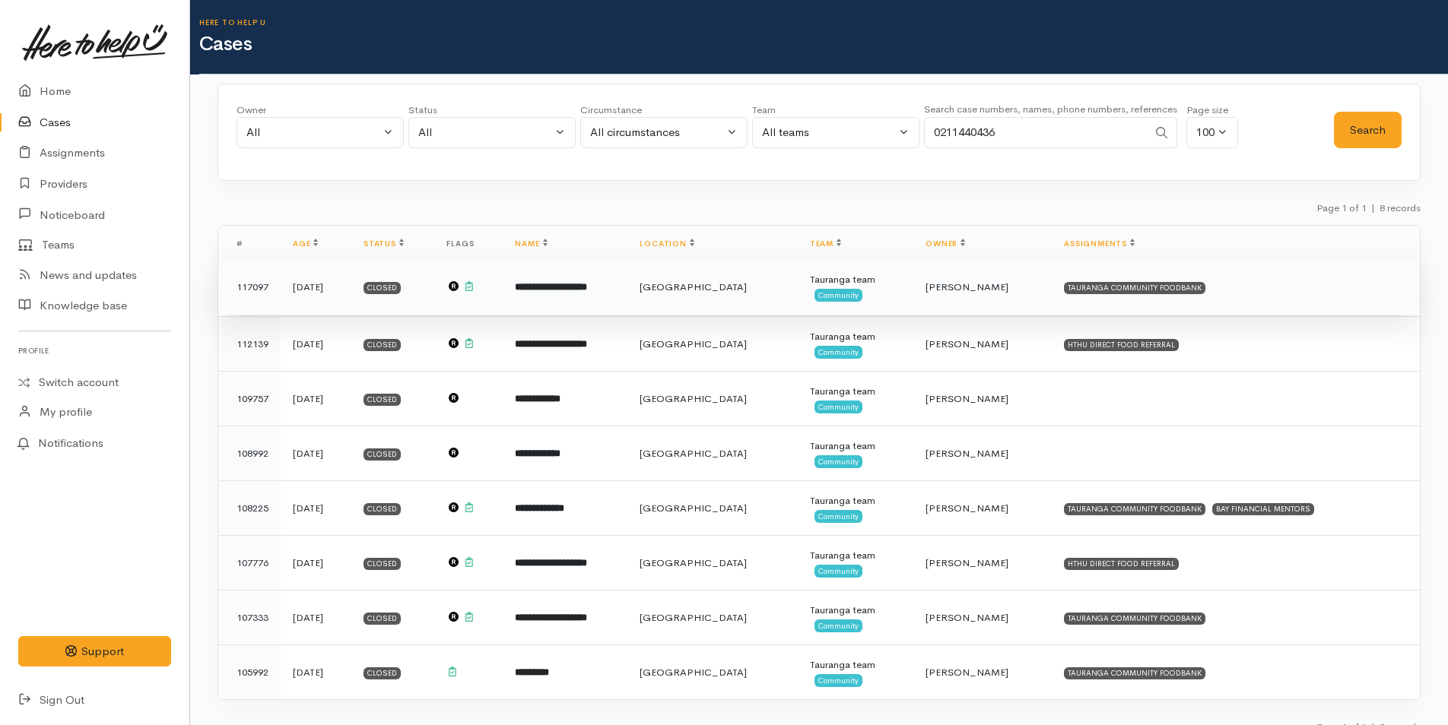
click at [627, 295] on td "**********" at bounding box center [565, 287] width 125 height 55
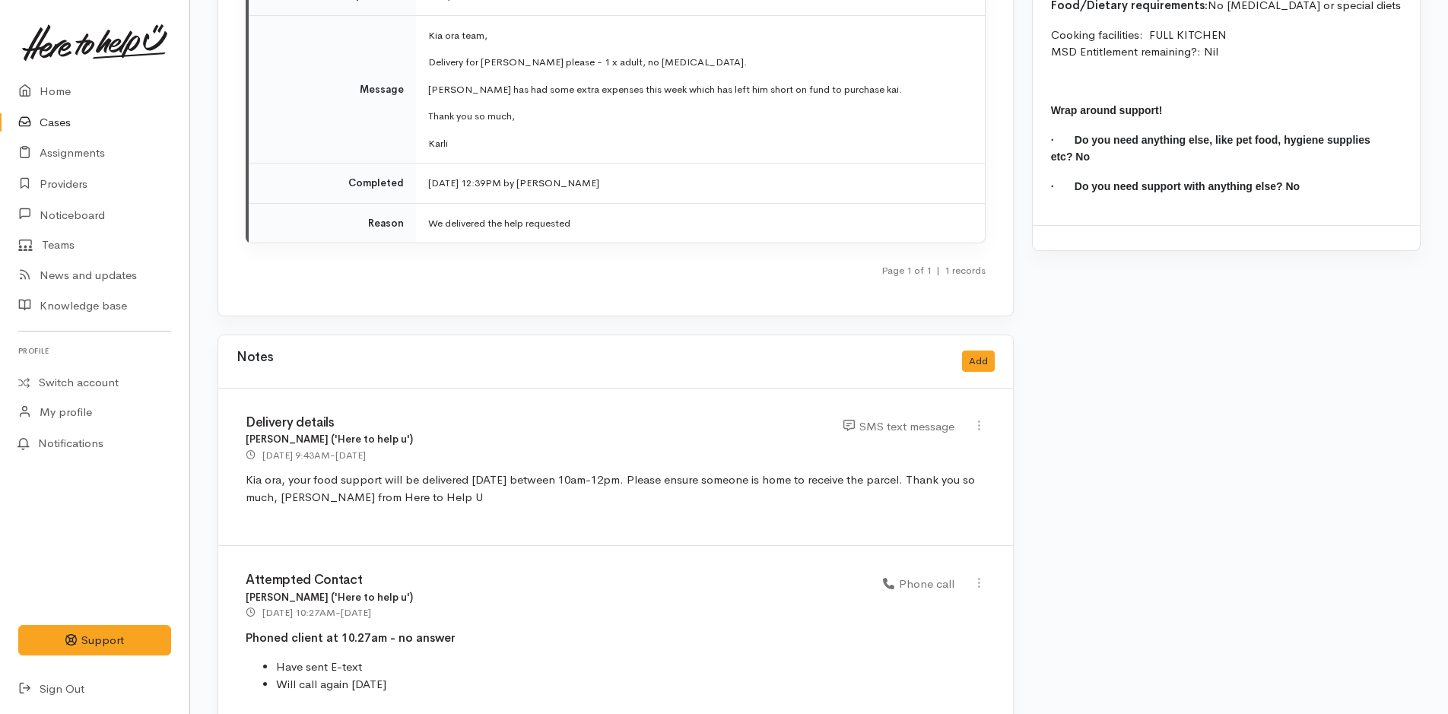
scroll to position [2130, 0]
click at [50, 84] on link "Home" at bounding box center [94, 91] width 189 height 31
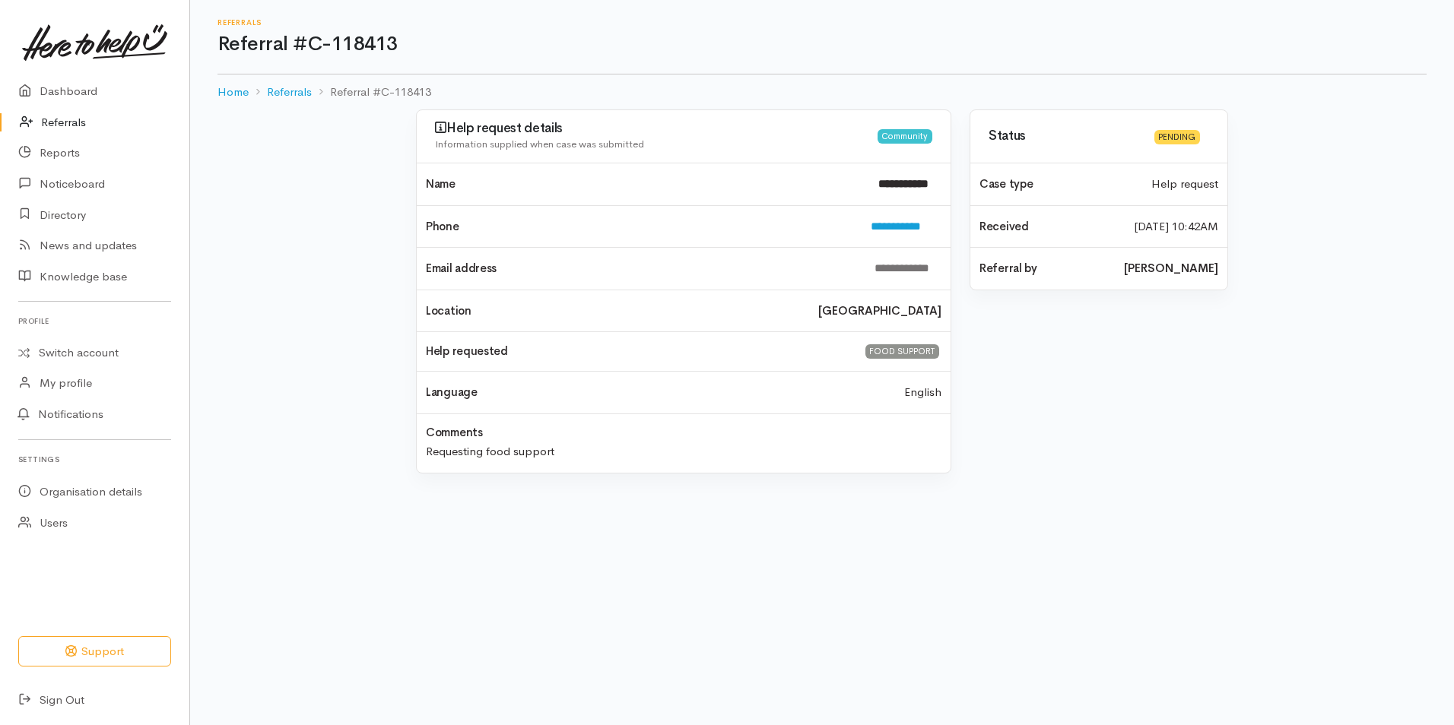
click at [73, 121] on link "Referrals" at bounding box center [94, 122] width 189 height 31
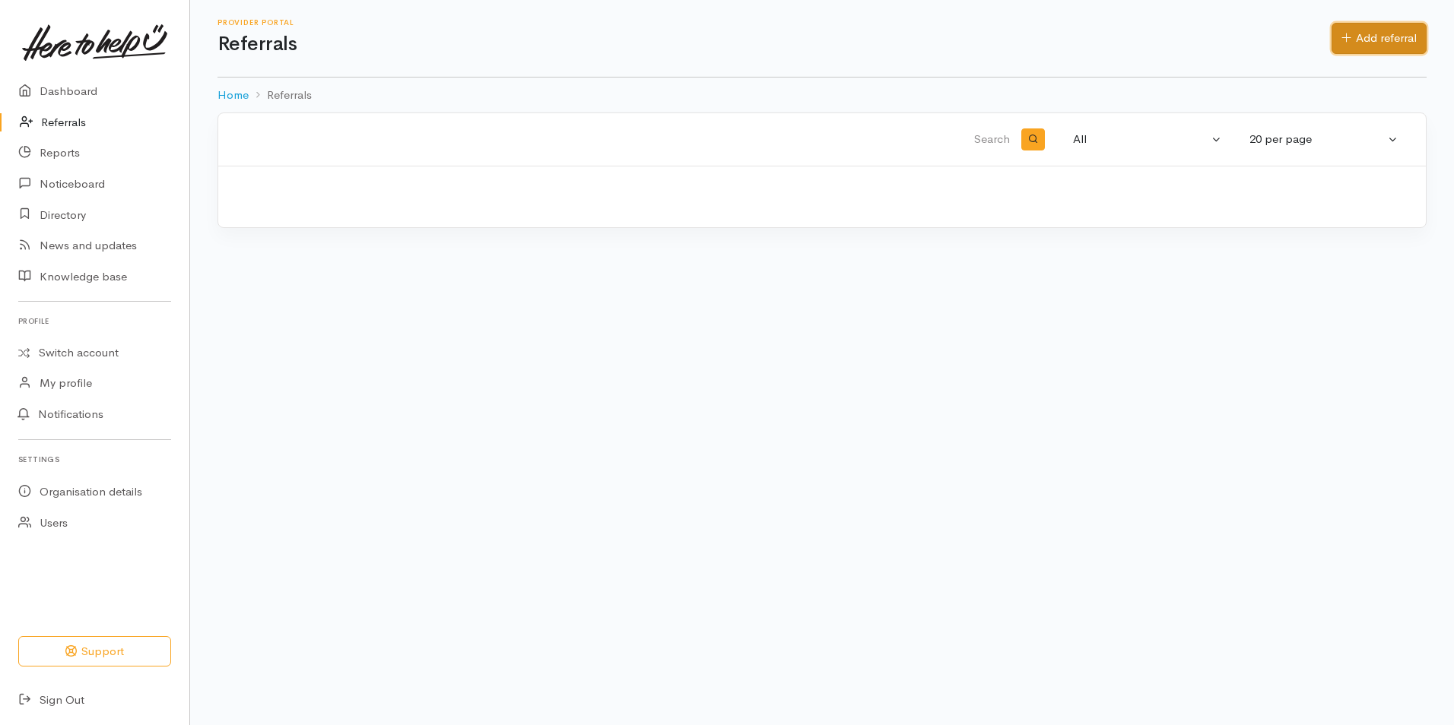
click at [1395, 38] on link "Add referral" at bounding box center [1378, 38] width 95 height 31
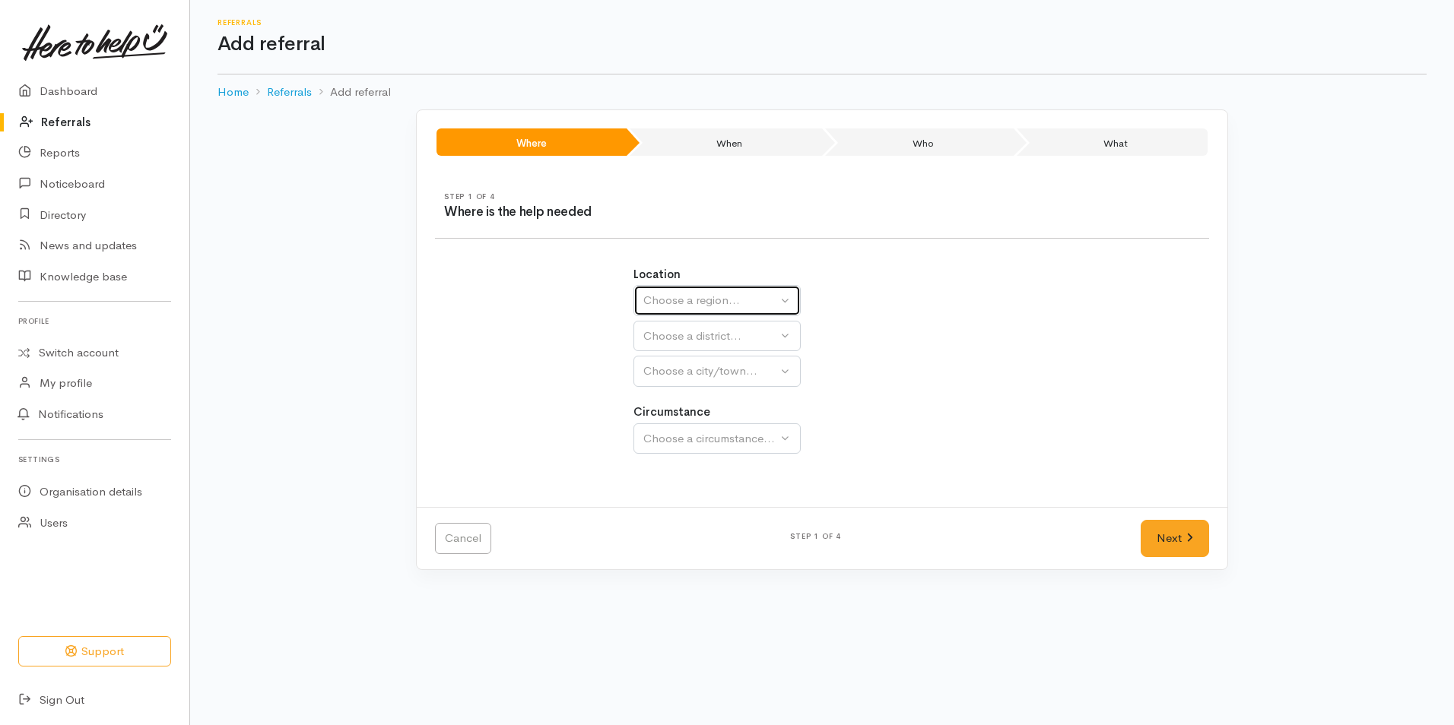
click at [697, 302] on div "Choose a region..." at bounding box center [710, 300] width 134 height 17
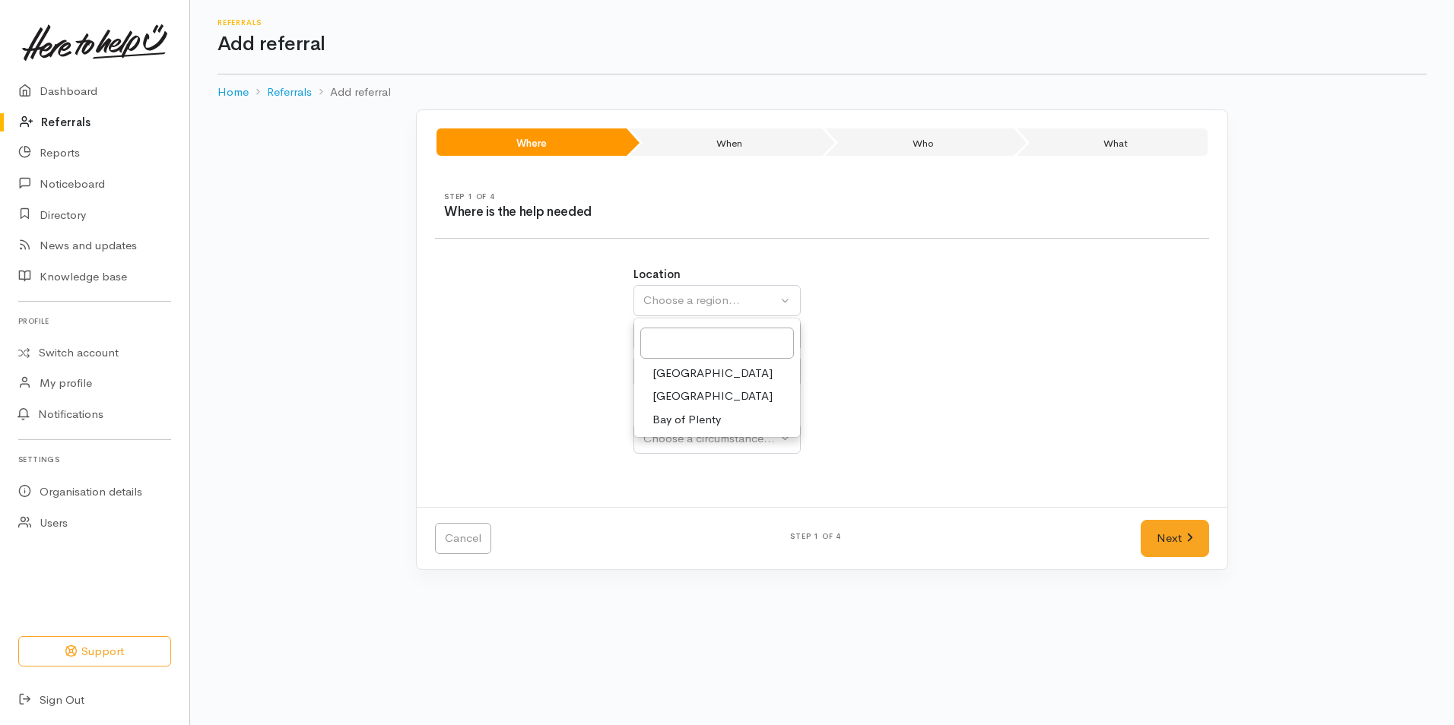
click at [685, 429] on link "Bay of Plenty" at bounding box center [717, 420] width 166 height 24
select select "4"
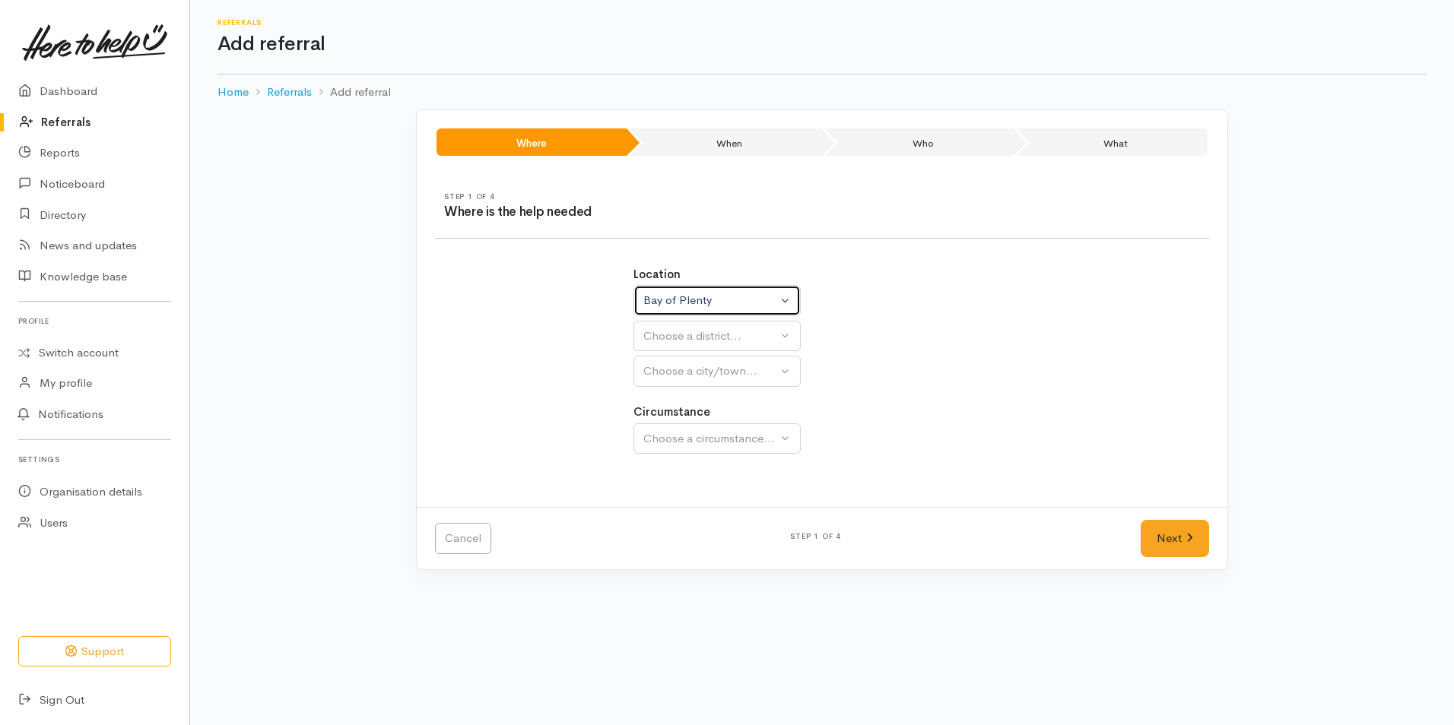
select select
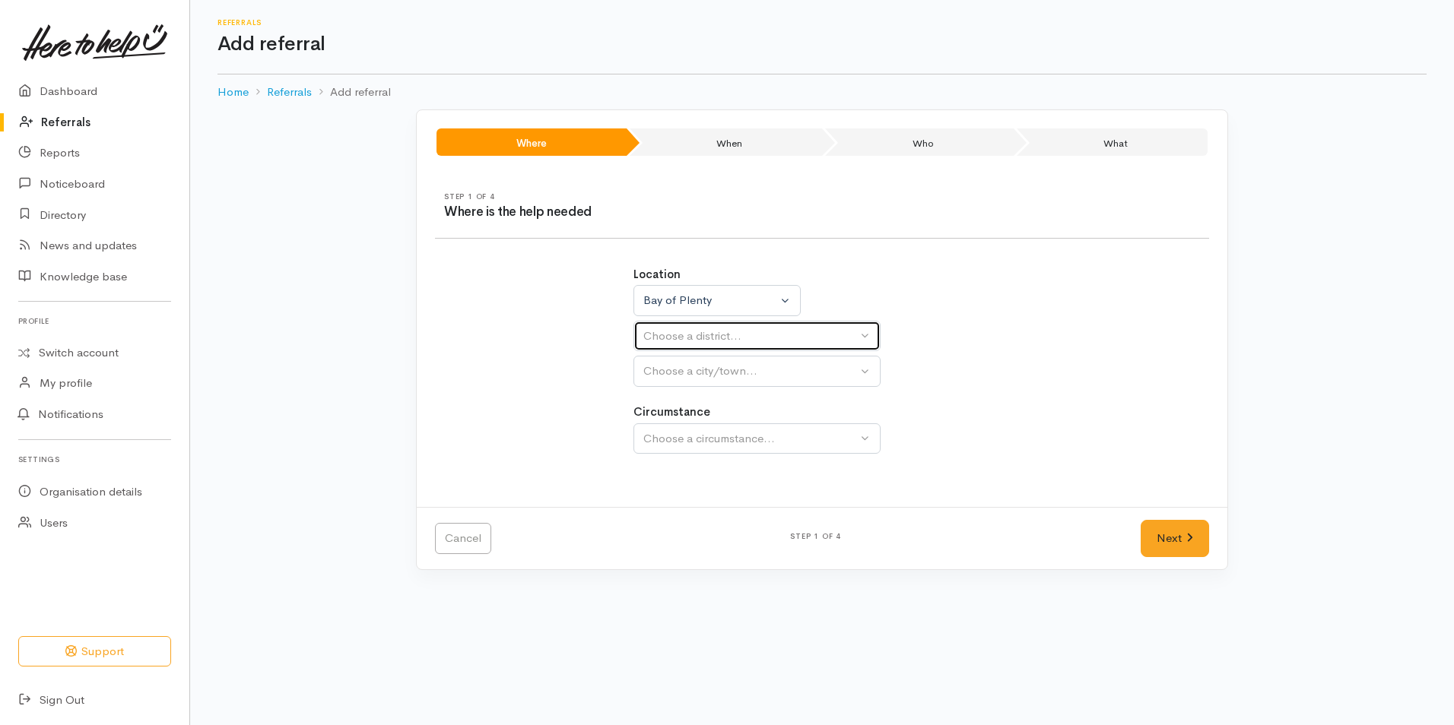
click at [678, 336] on div "Choose a district..." at bounding box center [750, 336] width 214 height 17
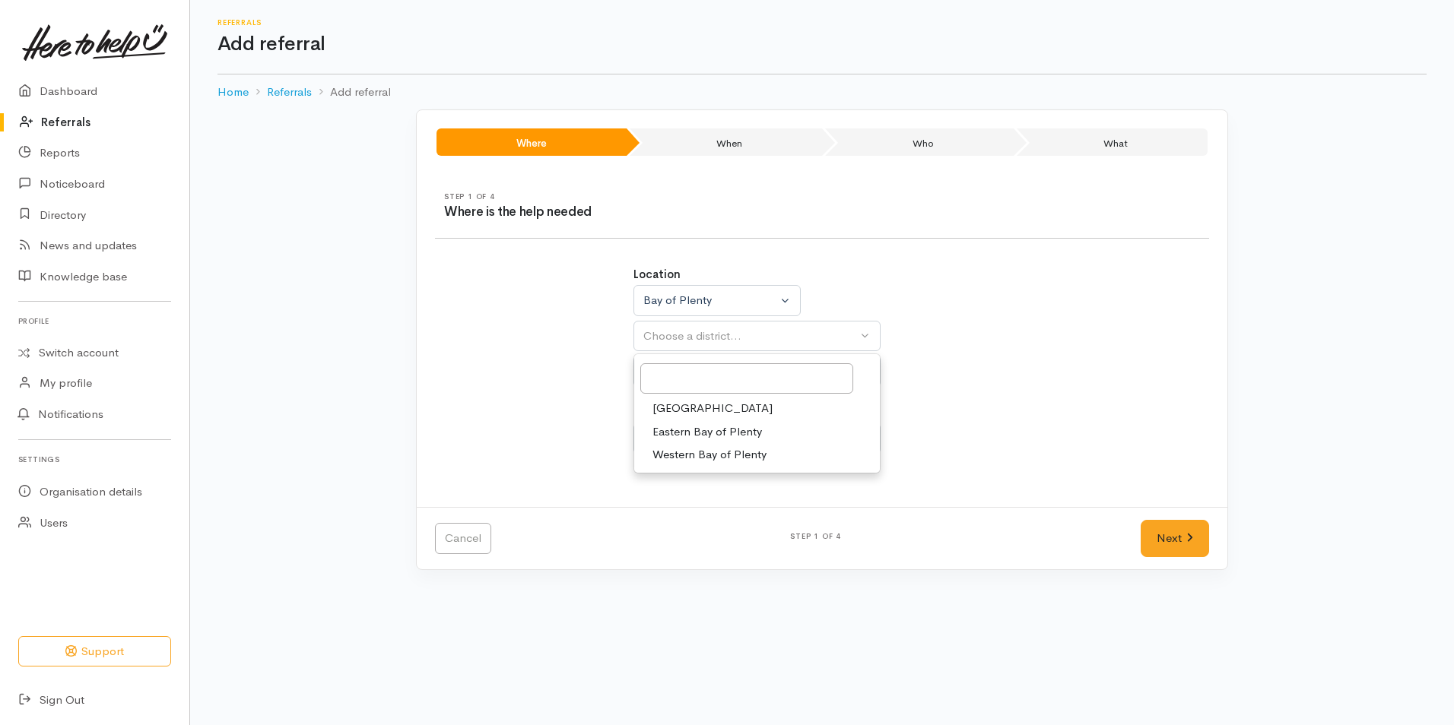
click at [685, 407] on span "[GEOGRAPHIC_DATA]" at bounding box center [712, 408] width 120 height 17
select select "6"
select select
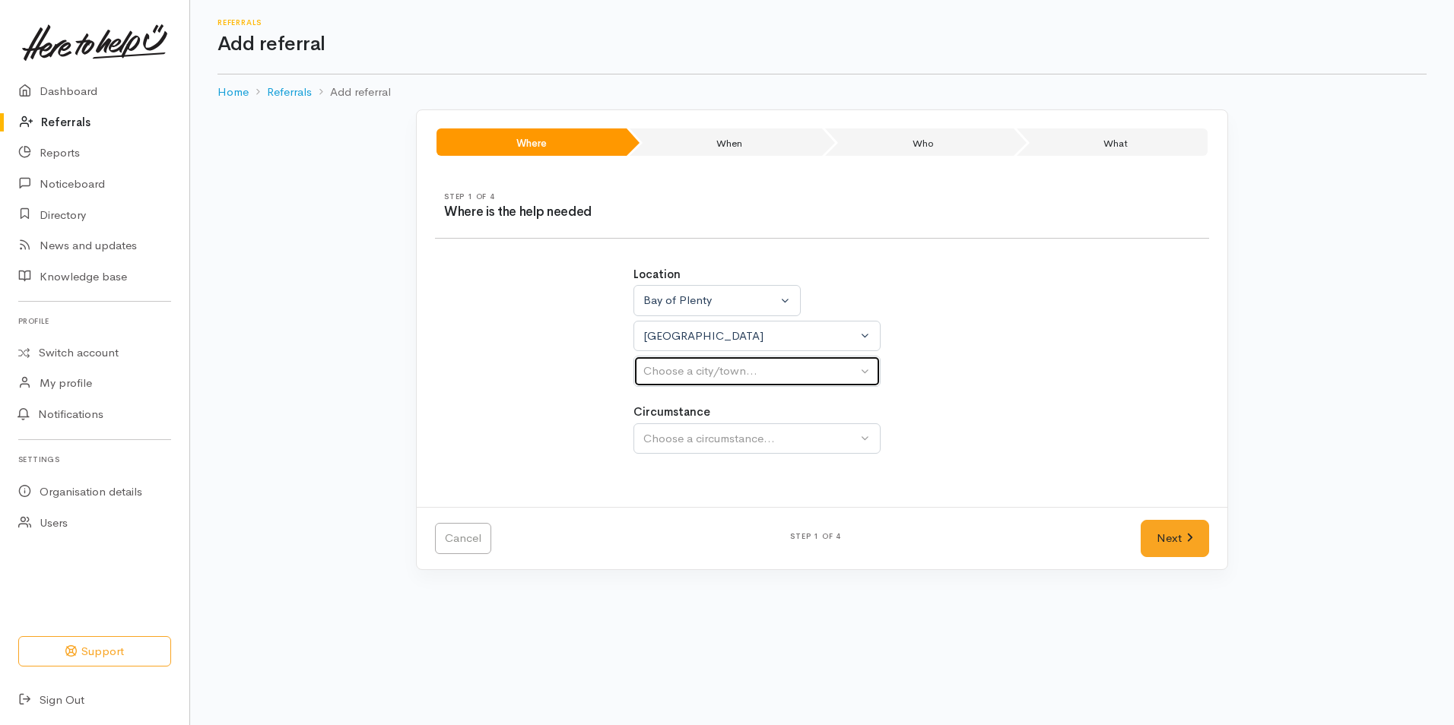
click at [696, 378] on div "Choose a city/town..." at bounding box center [750, 371] width 214 height 17
click at [686, 444] on span "[GEOGRAPHIC_DATA]" at bounding box center [712, 444] width 120 height 17
select select "4"
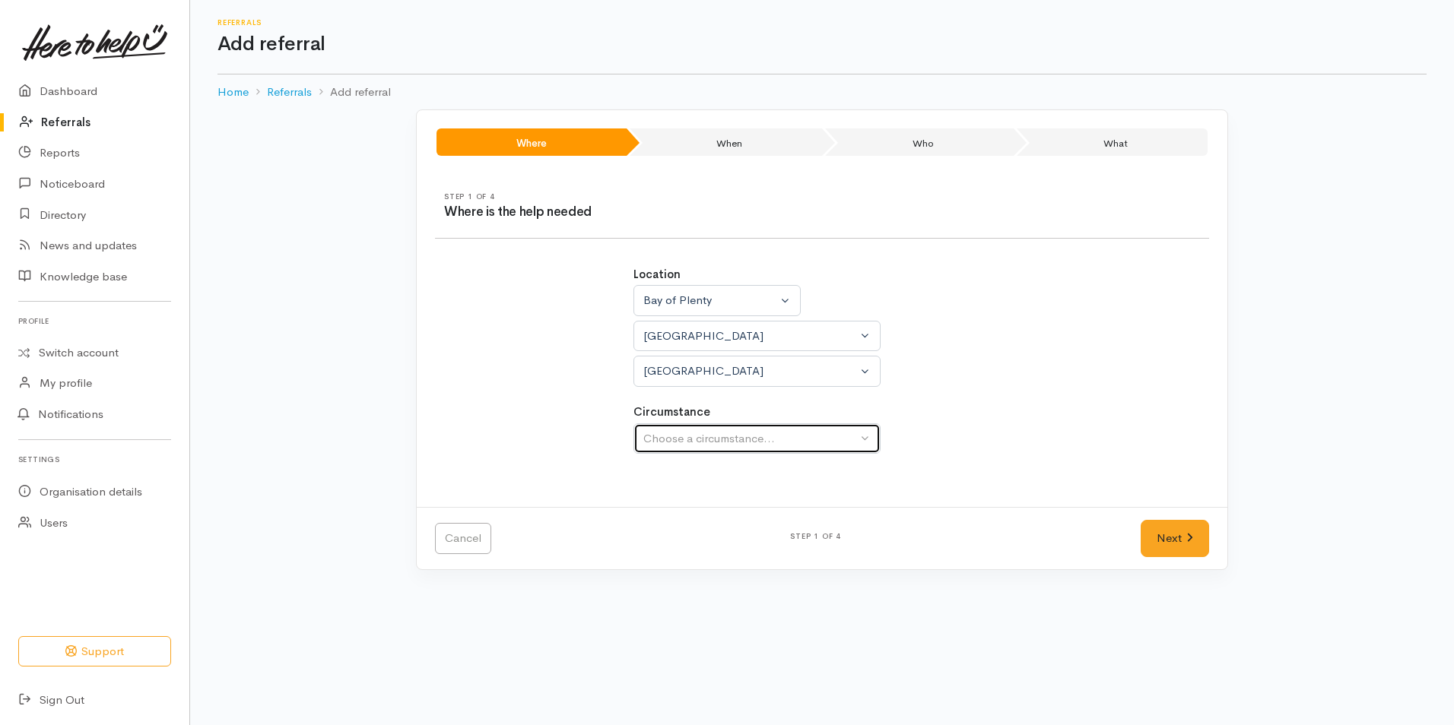
click at [701, 426] on button "Choose a circumstance..." at bounding box center [756, 439] width 247 height 31
click at [690, 513] on span "Community" at bounding box center [681, 511] width 58 height 17
select select "2"
click at [1157, 530] on link "Next" at bounding box center [1175, 538] width 68 height 37
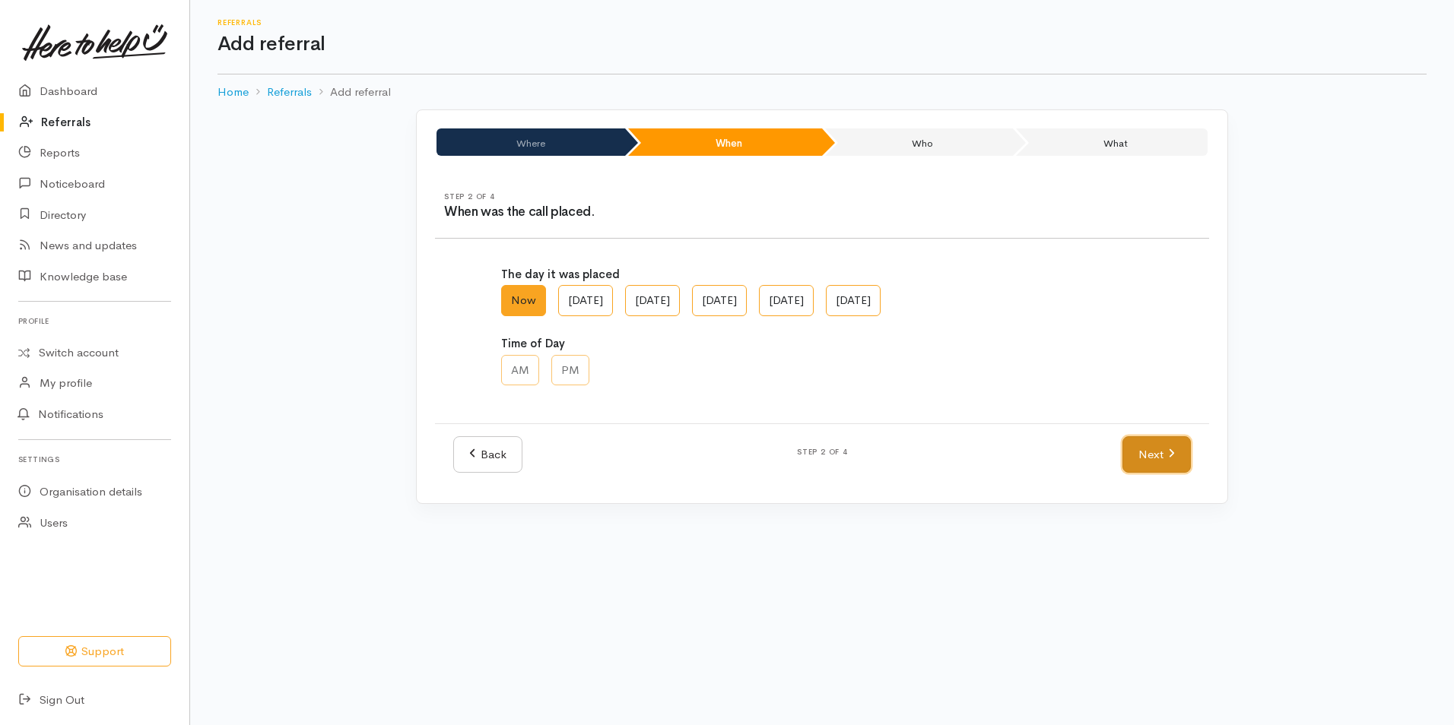
click at [1145, 455] on link "Next" at bounding box center [1156, 454] width 68 height 37
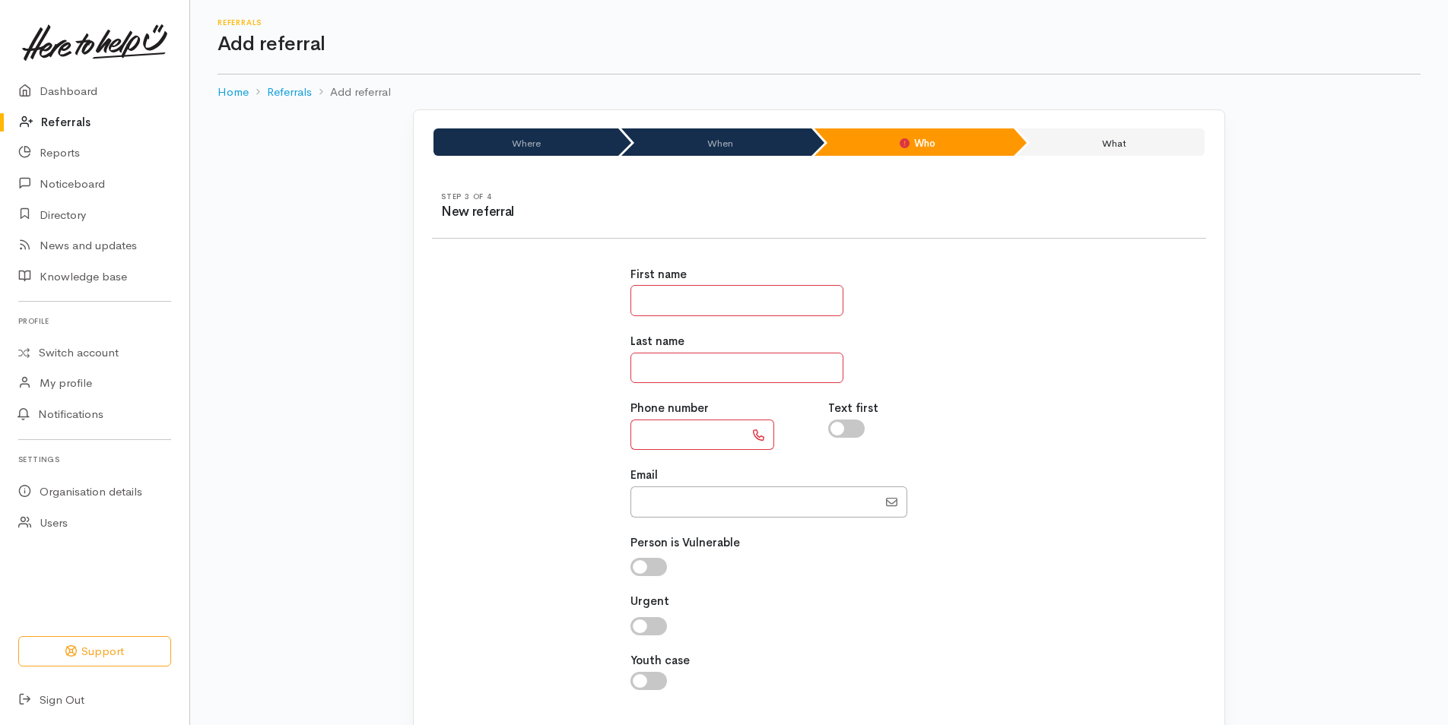
drag, startPoint x: 648, startPoint y: 290, endPoint x: 654, endPoint y: 304, distance: 15.7
click at [648, 290] on input "text" at bounding box center [736, 300] width 213 height 31
type input "**********"
type input "****"
type input "**********"
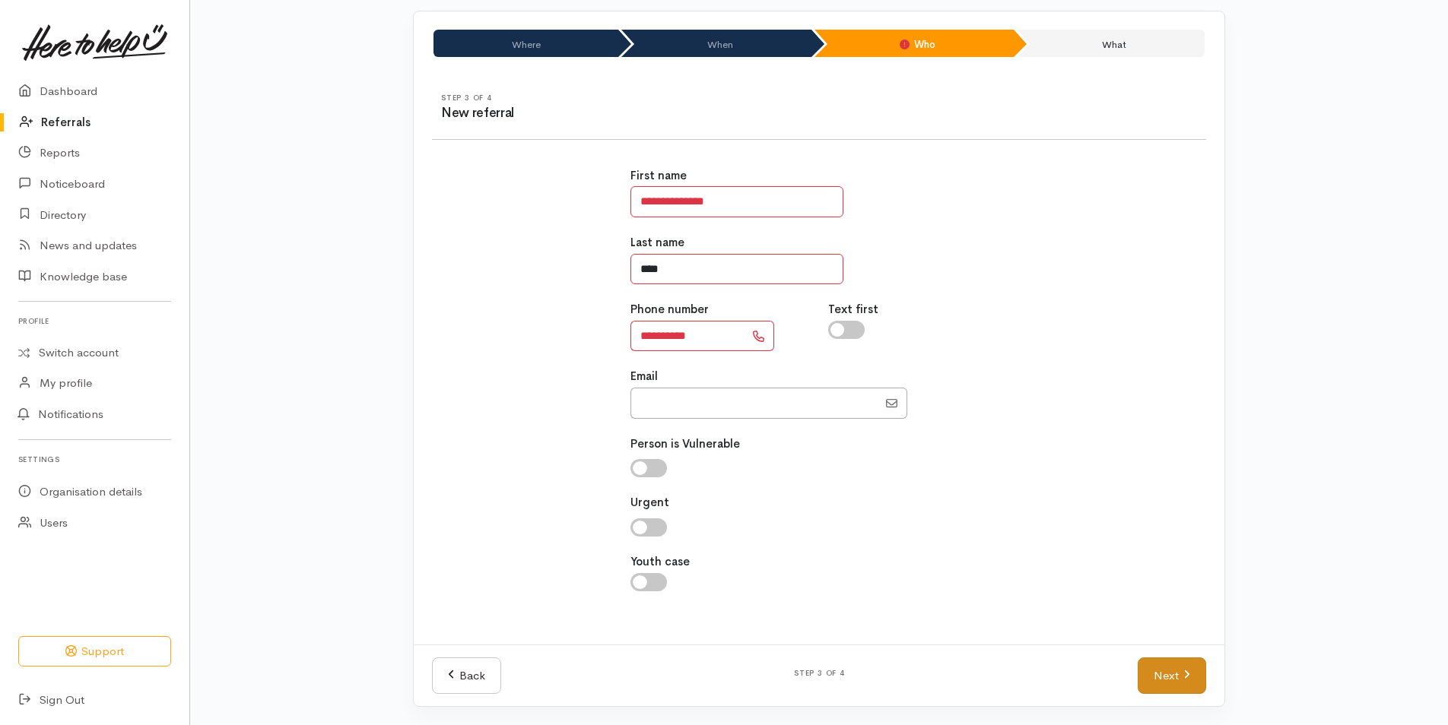
type input "****"
drag, startPoint x: 1161, startPoint y: 662, endPoint x: 1102, endPoint y: 636, distance: 65.0
click at [1161, 662] on link "Next" at bounding box center [1172, 676] width 68 height 37
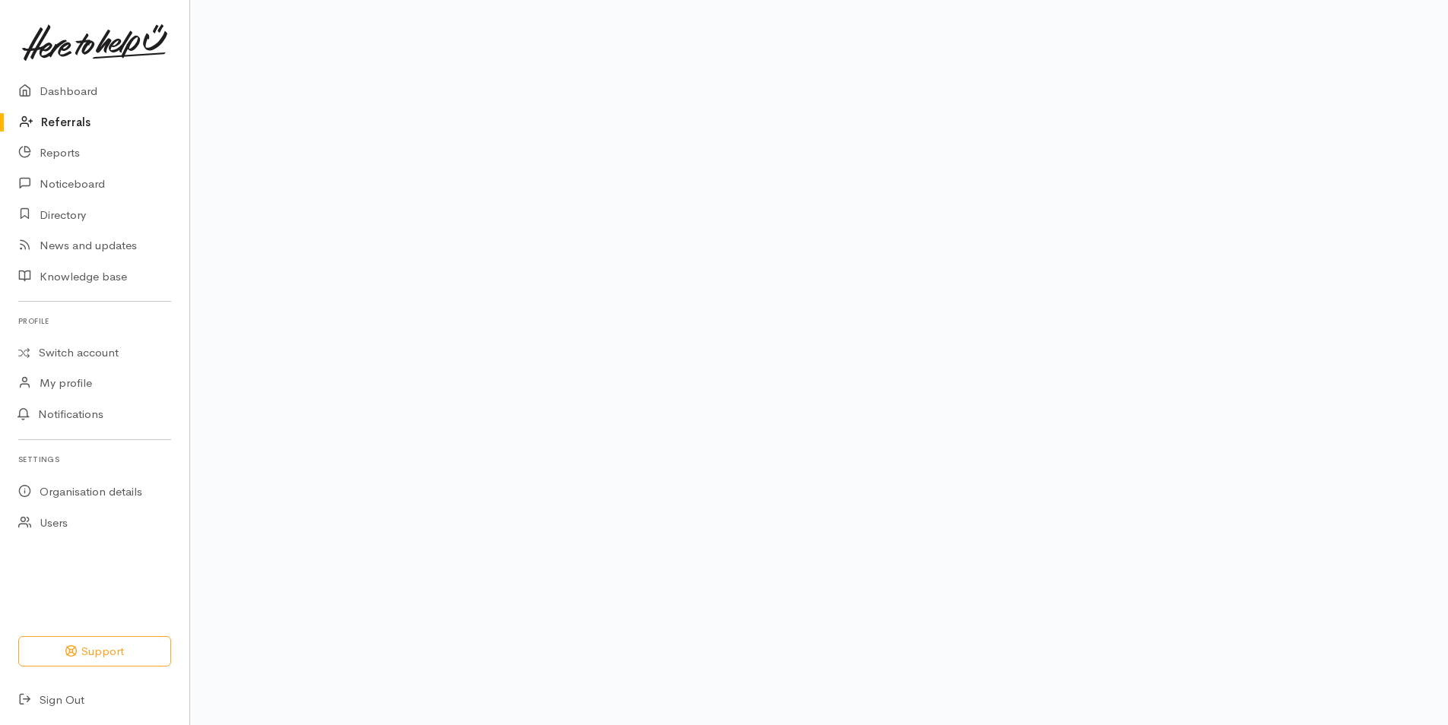
scroll to position [70, 0]
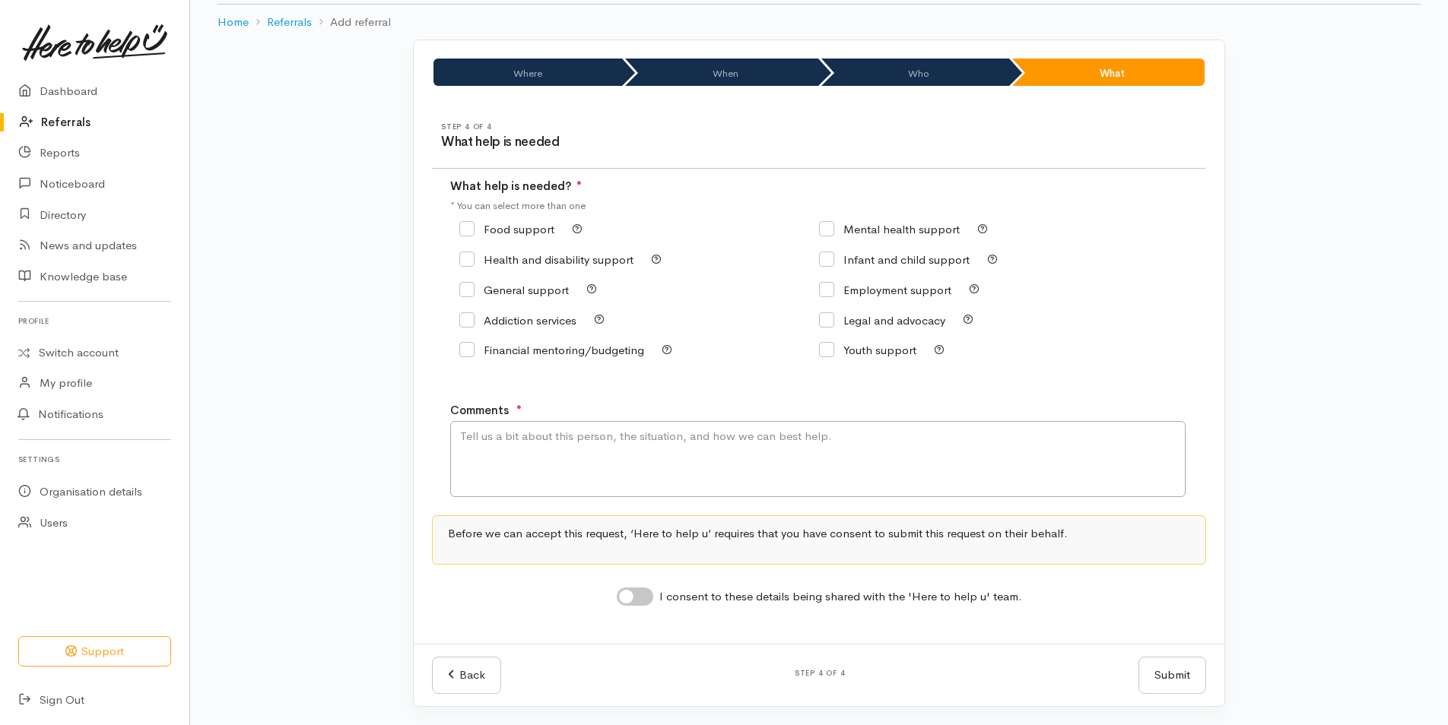
click at [483, 236] on div "Food support" at bounding box center [639, 229] width 360 height 21
click at [474, 226] on input "Food support" at bounding box center [506, 229] width 95 height 11
checkbox input "true"
click at [532, 462] on textarea "Comments" at bounding box center [817, 459] width 735 height 76
type textarea "T"
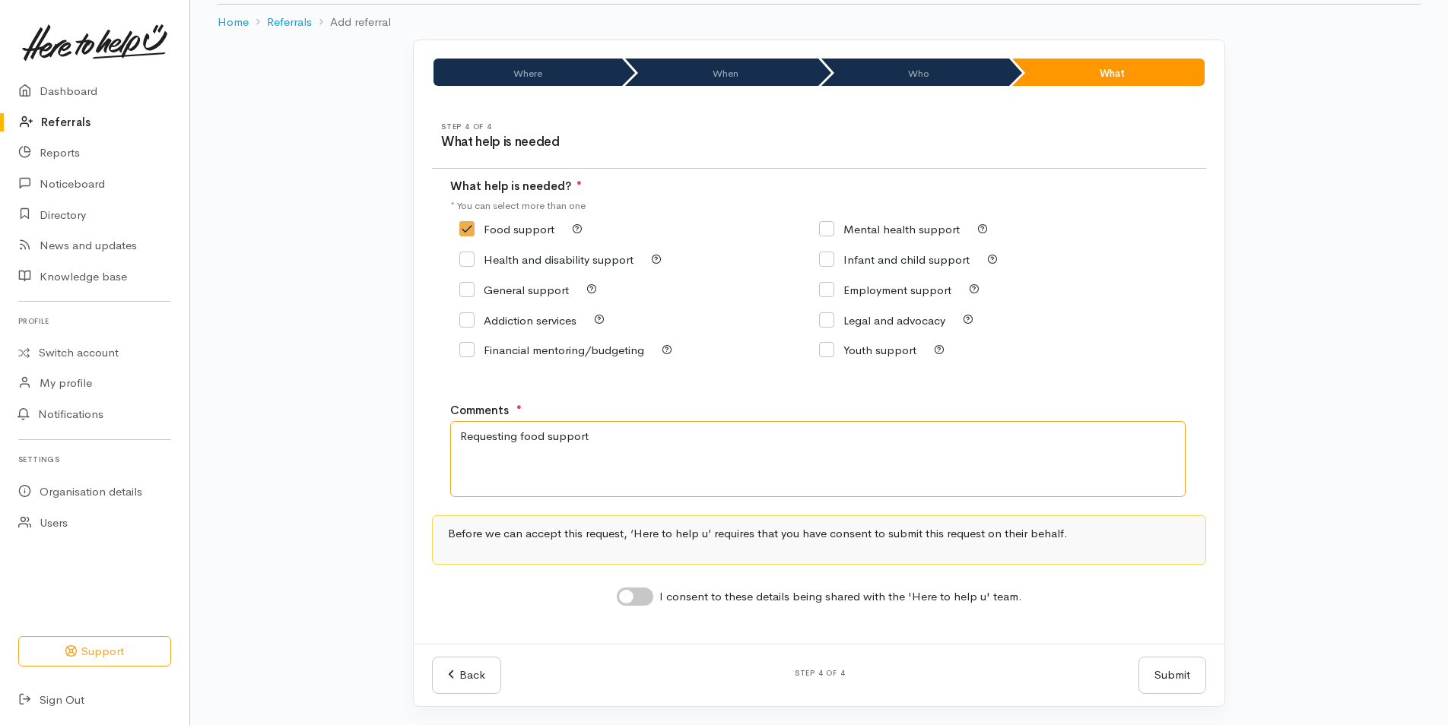
type textarea "Requesting food support"
click at [632, 595] on input "I consent to these details being shared with the 'Here to help u' team." at bounding box center [635, 597] width 36 height 18
checkbox input "true"
click at [1176, 675] on button "Submit" at bounding box center [1172, 675] width 68 height 37
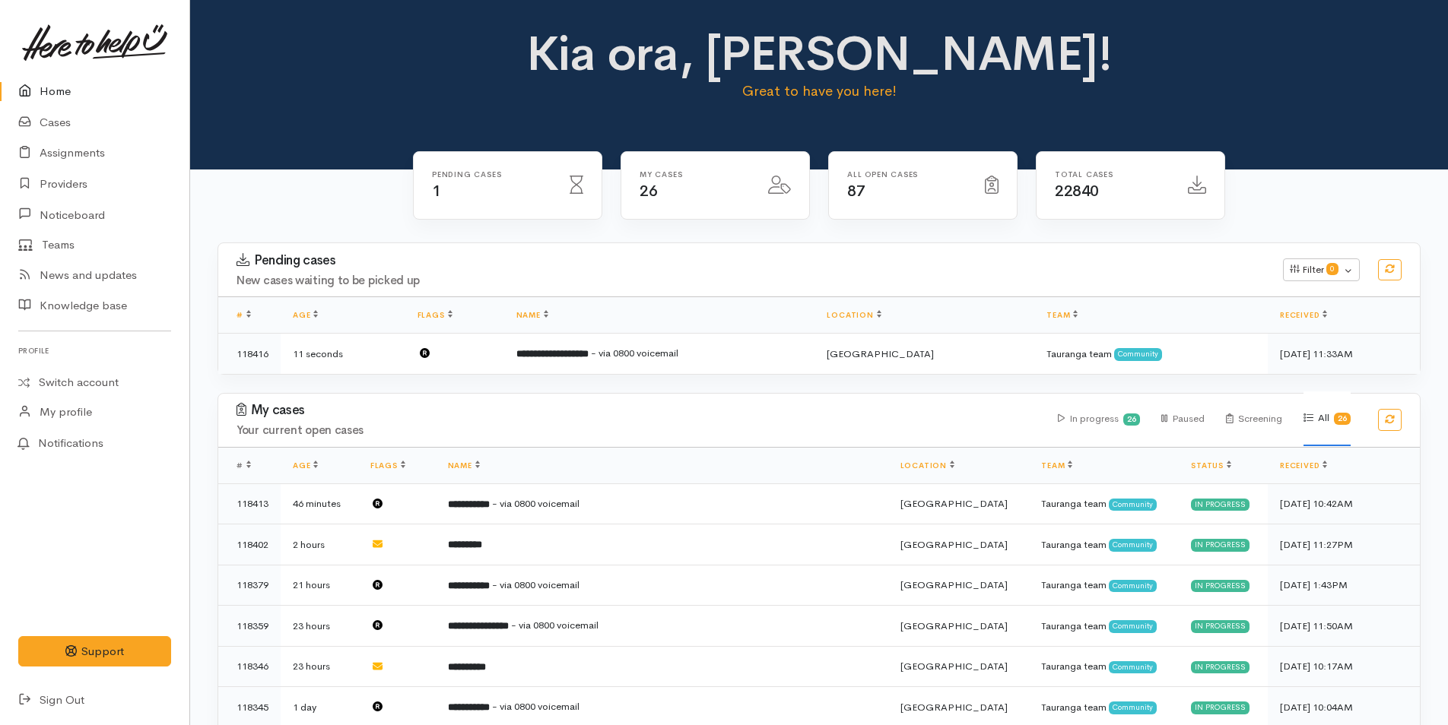
click at [48, 91] on link "Home" at bounding box center [94, 91] width 189 height 31
click at [48, 94] on link "Home" at bounding box center [94, 91] width 189 height 31
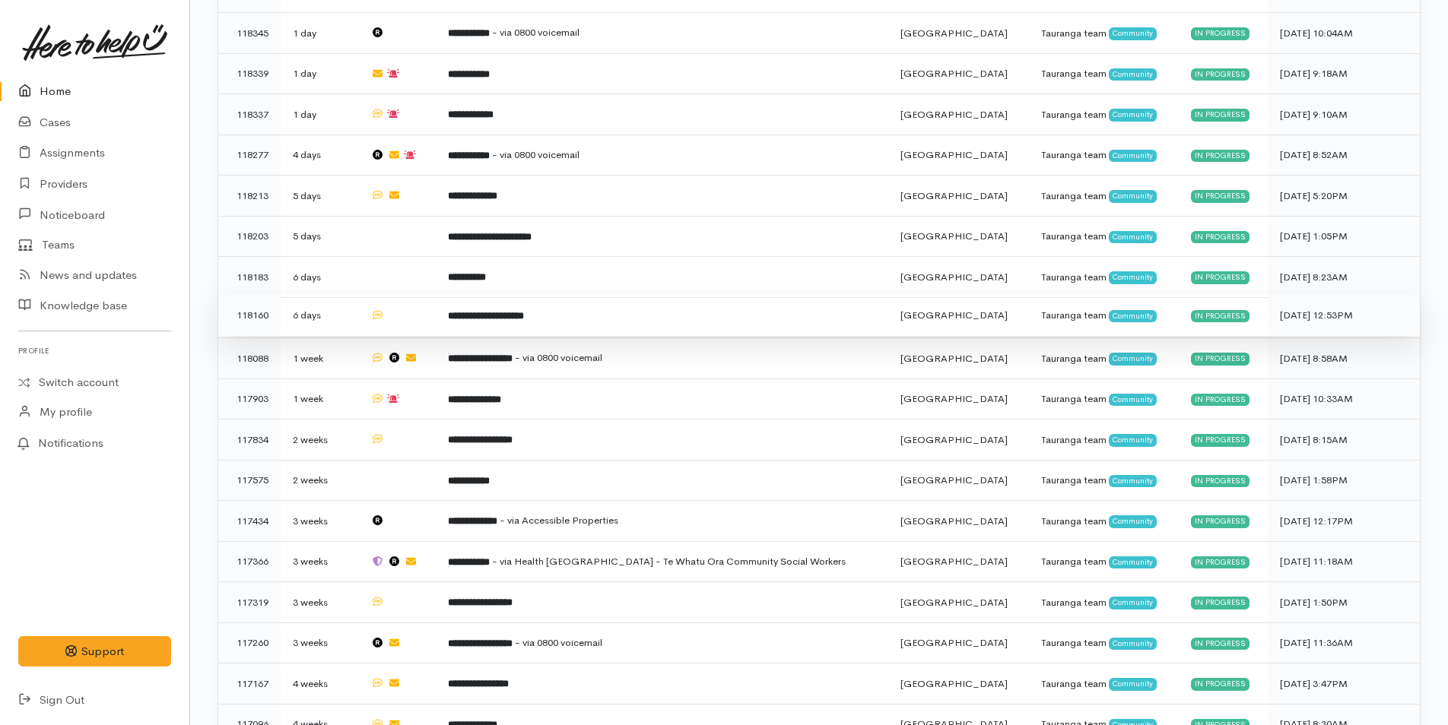
scroll to position [853, 0]
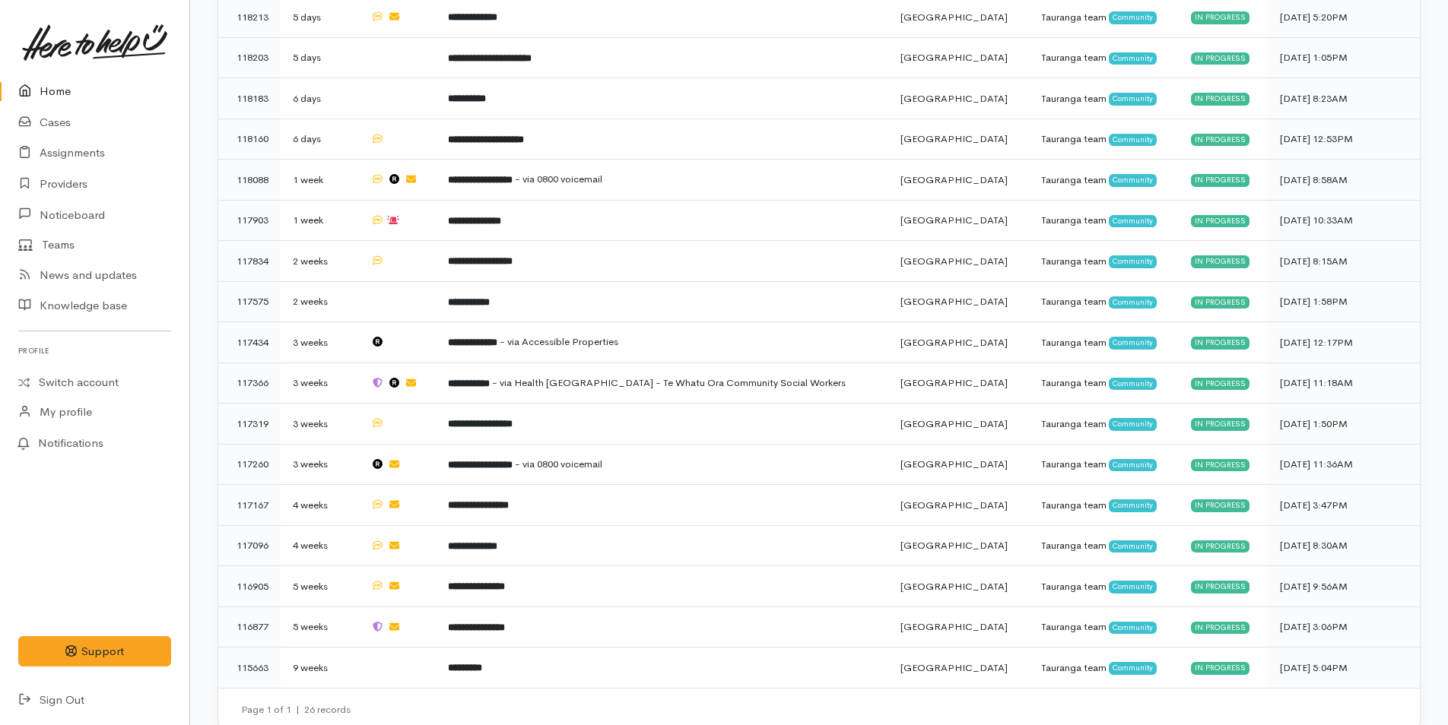
click at [79, 86] on link "Home" at bounding box center [94, 91] width 189 height 31
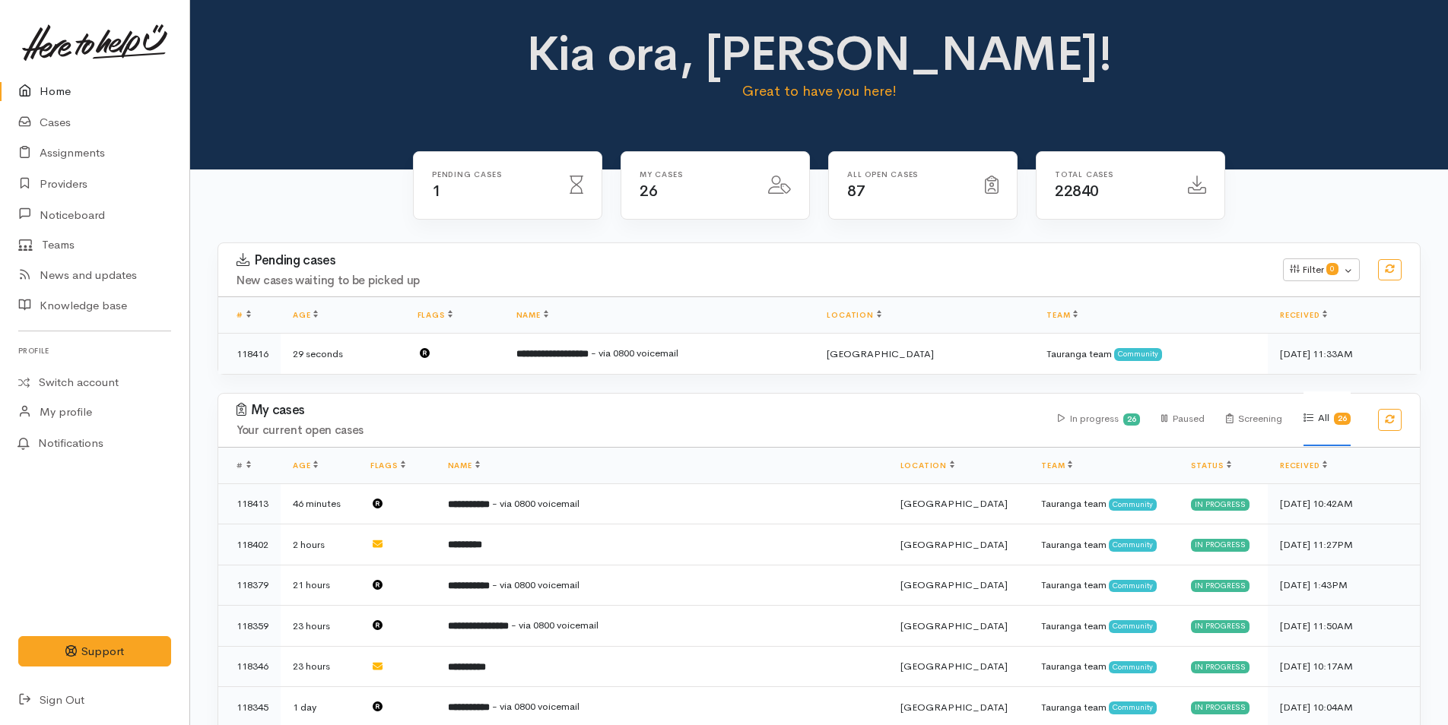
click at [62, 86] on link "Home" at bounding box center [94, 91] width 189 height 31
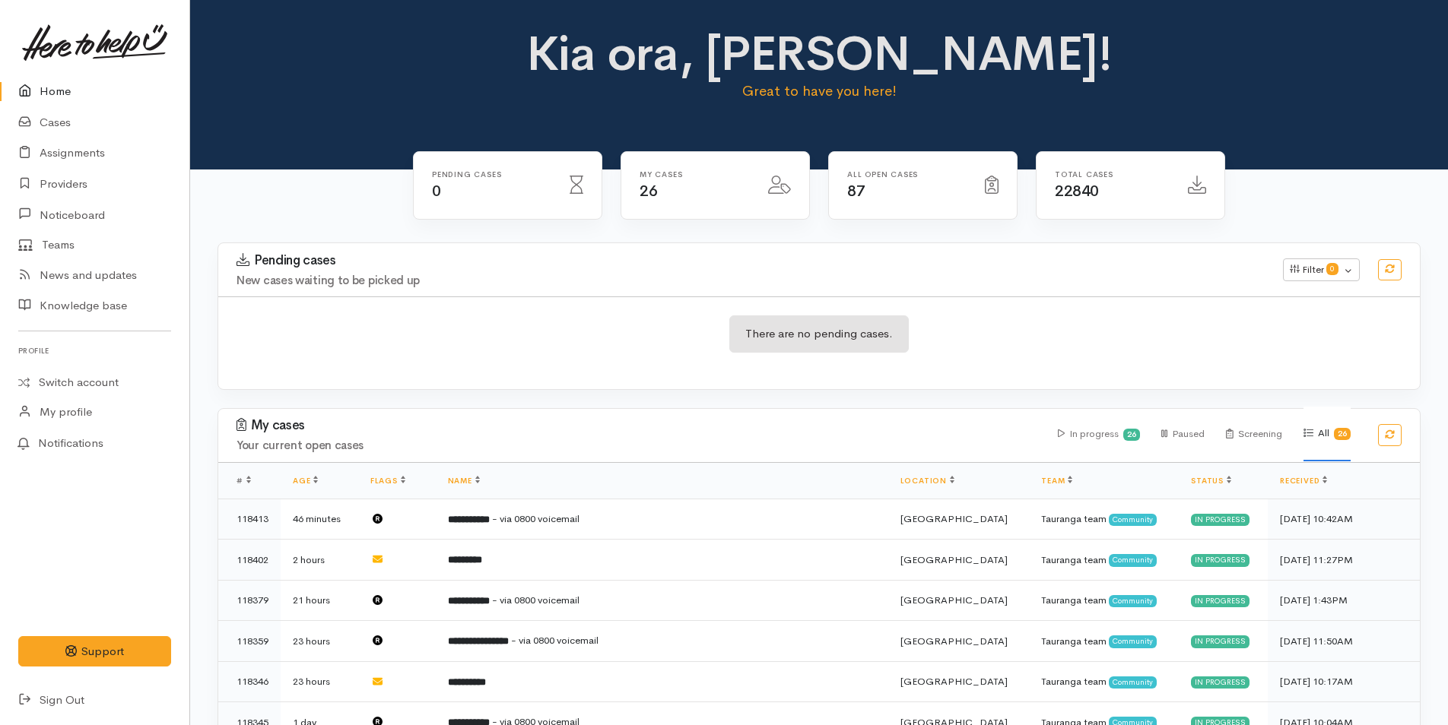
click at [26, 94] on icon at bounding box center [28, 91] width 21 height 19
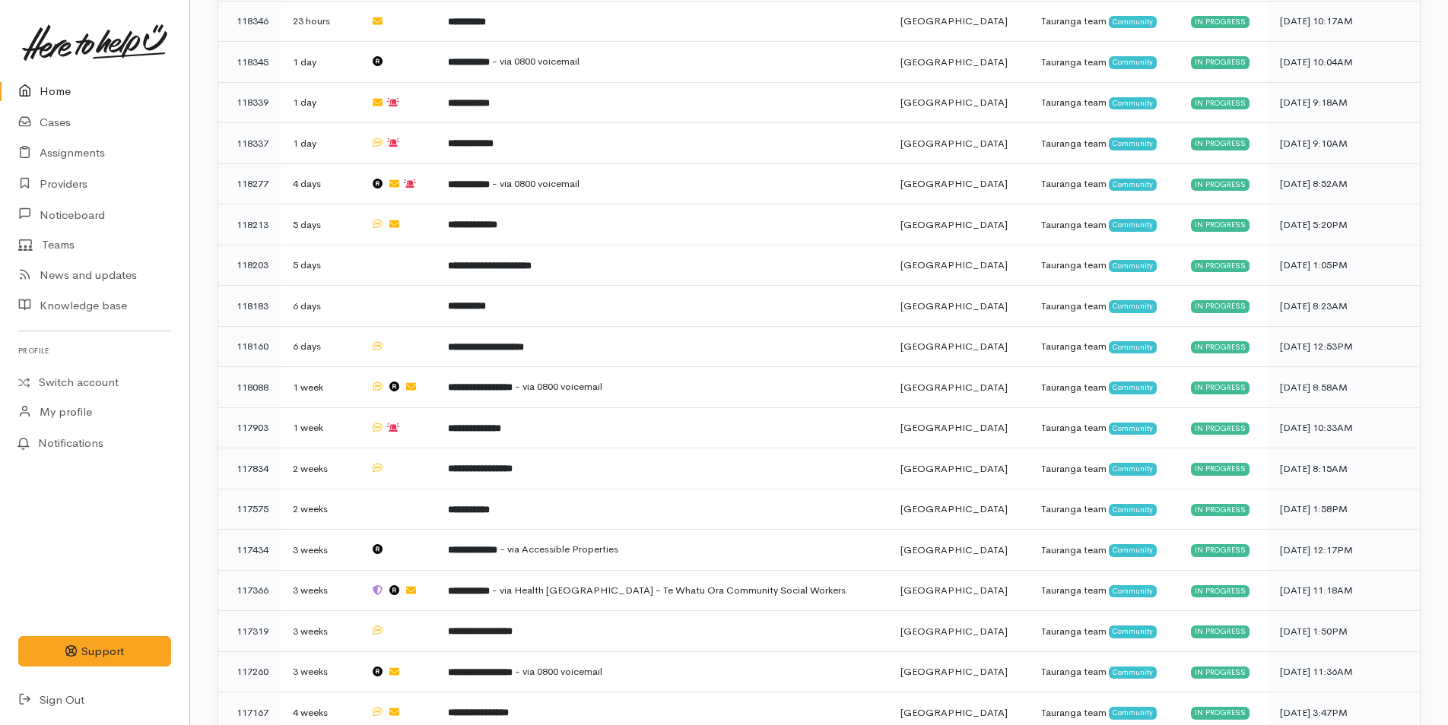
scroll to position [869, 0]
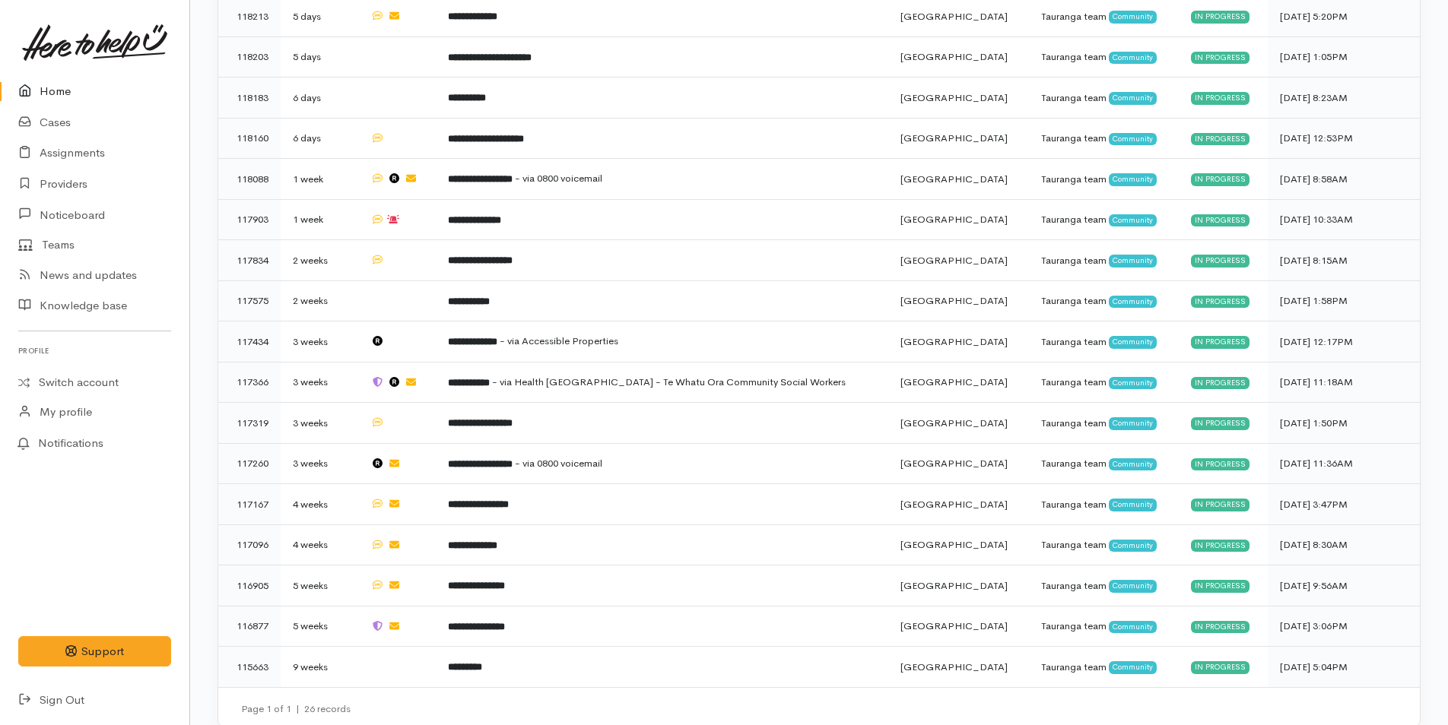
click at [33, 80] on link "Home" at bounding box center [94, 91] width 189 height 31
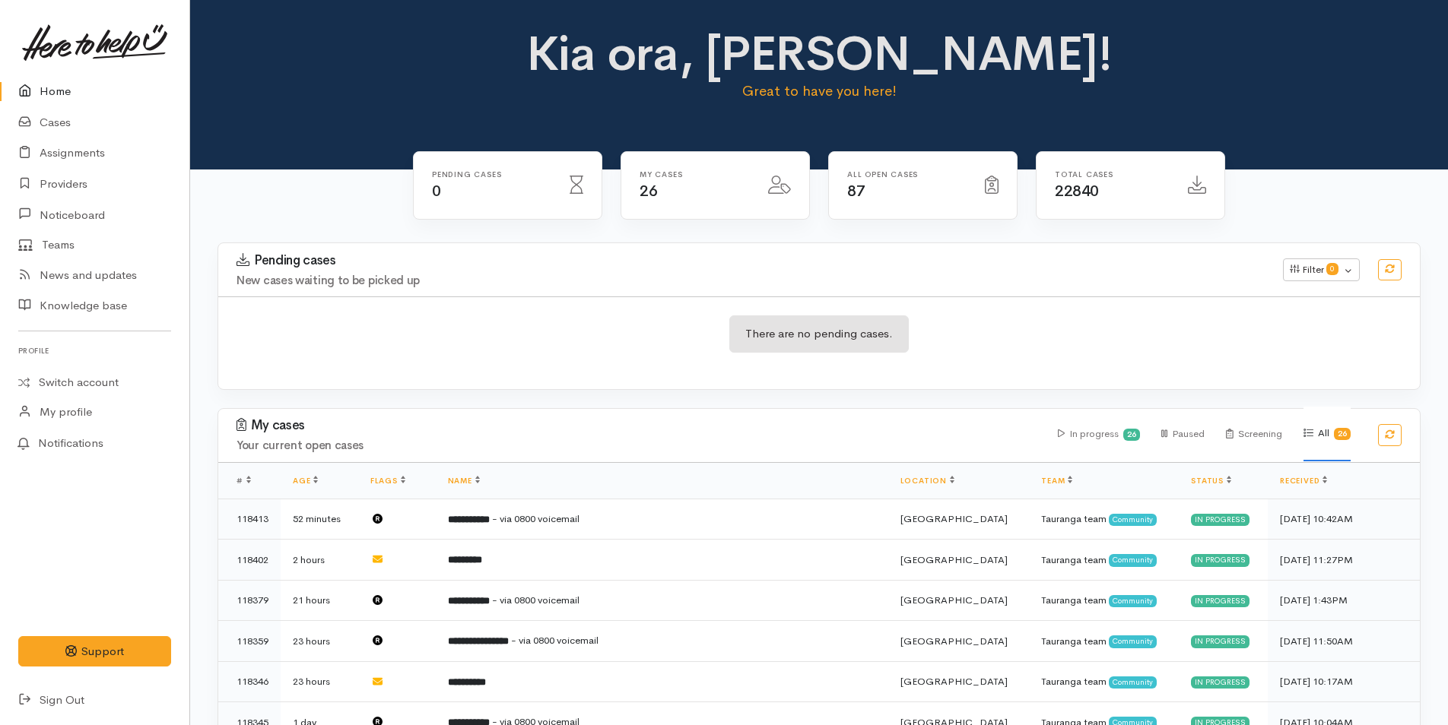
drag, startPoint x: 67, startPoint y: 90, endPoint x: 58, endPoint y: 94, distance: 9.9
click at [67, 89] on link "Home" at bounding box center [94, 91] width 189 height 31
click at [73, 103] on link "Home" at bounding box center [94, 91] width 189 height 31
click at [87, 83] on link "Home" at bounding box center [94, 91] width 189 height 31
click at [56, 86] on link "Home" at bounding box center [94, 91] width 189 height 31
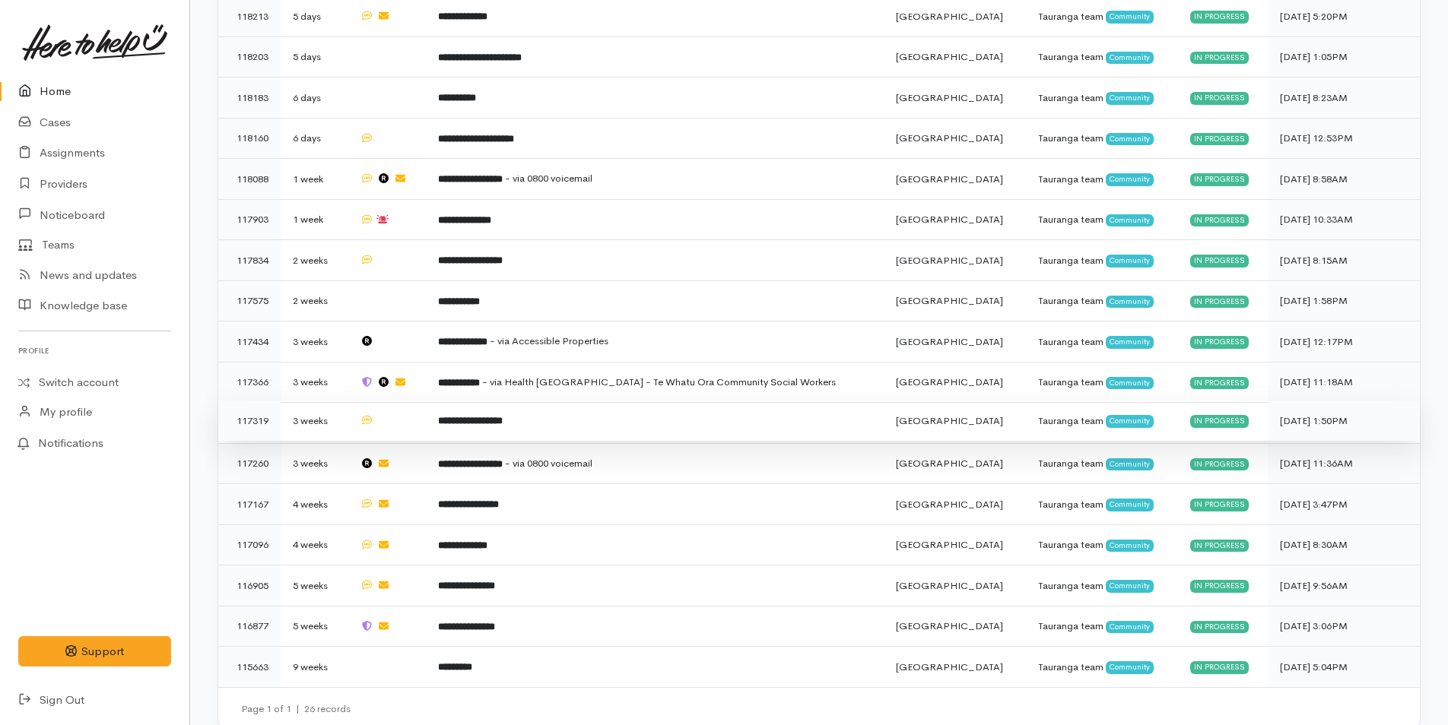
scroll to position [489, 0]
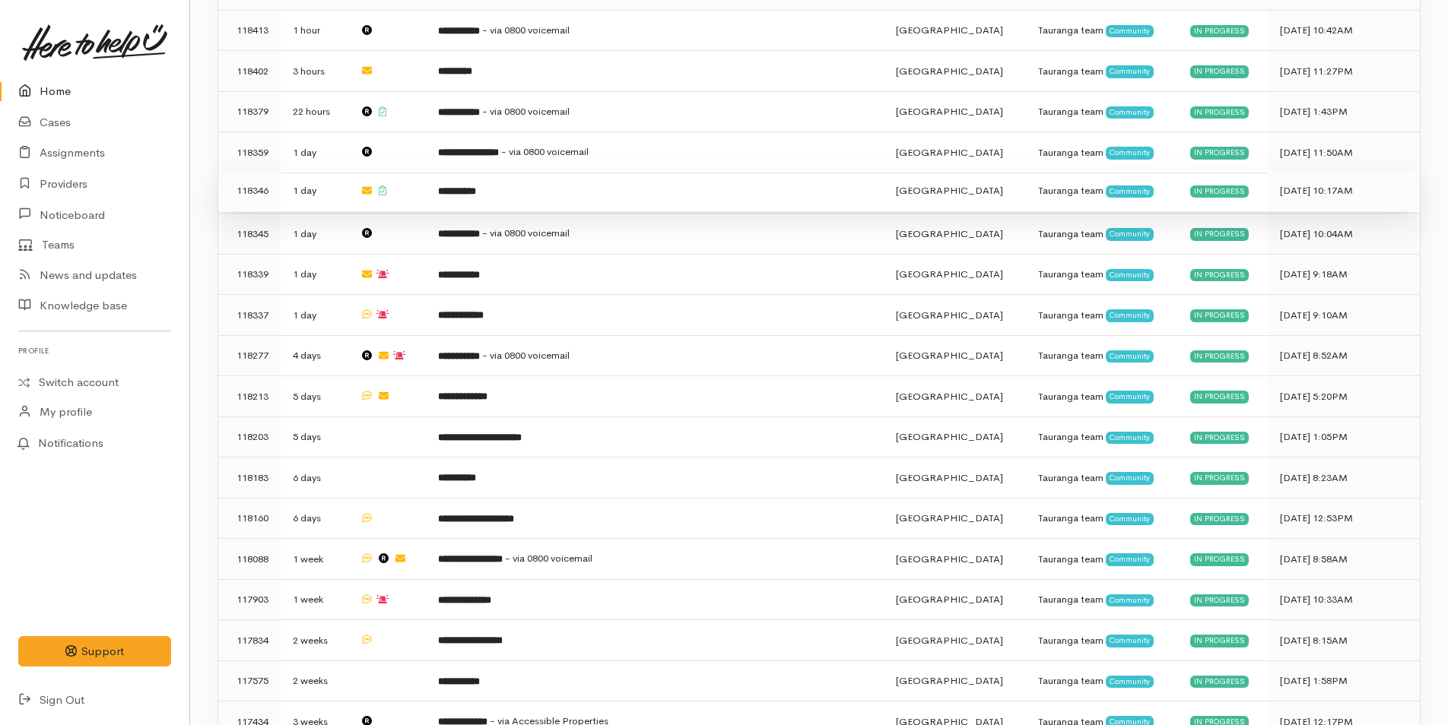
click at [527, 186] on td "**********" at bounding box center [655, 190] width 458 height 41
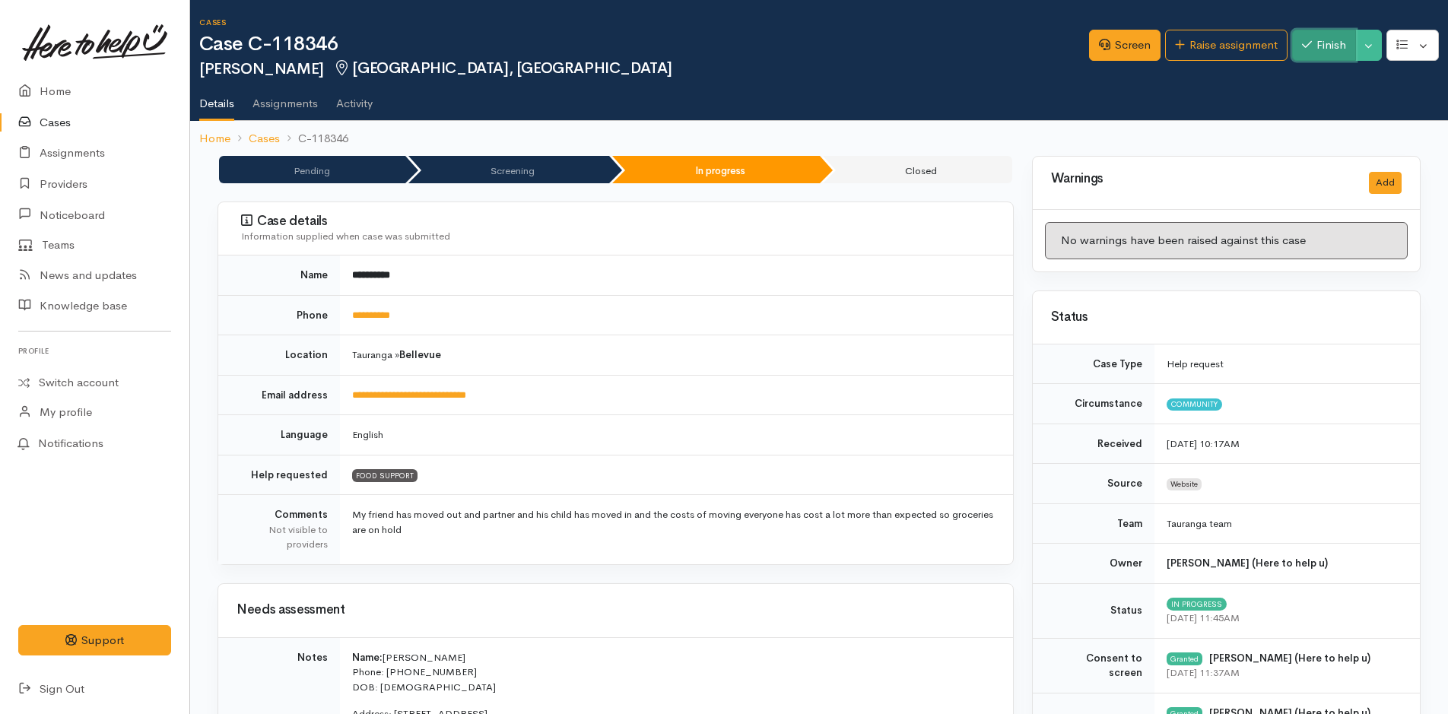
click button "Finish"
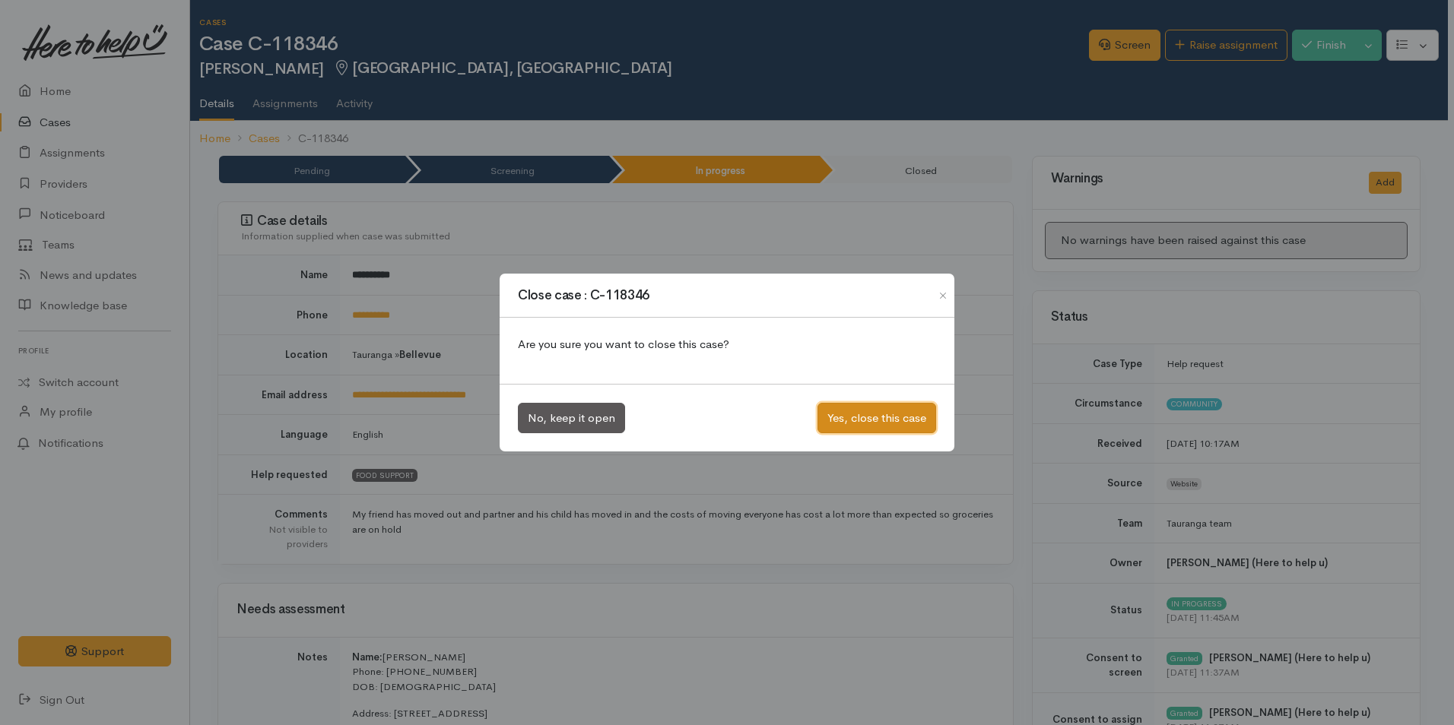
click button "Yes, close this case"
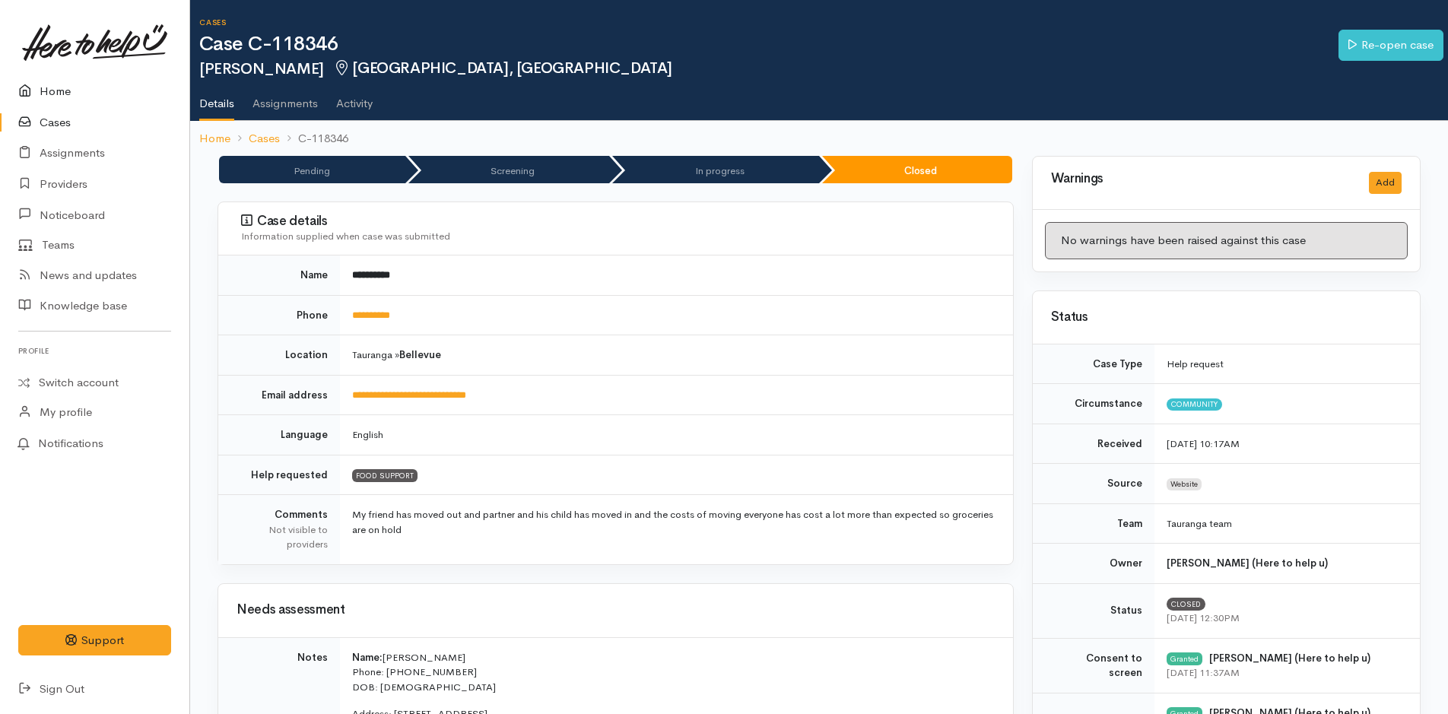
click at [35, 87] on icon at bounding box center [28, 91] width 21 height 19
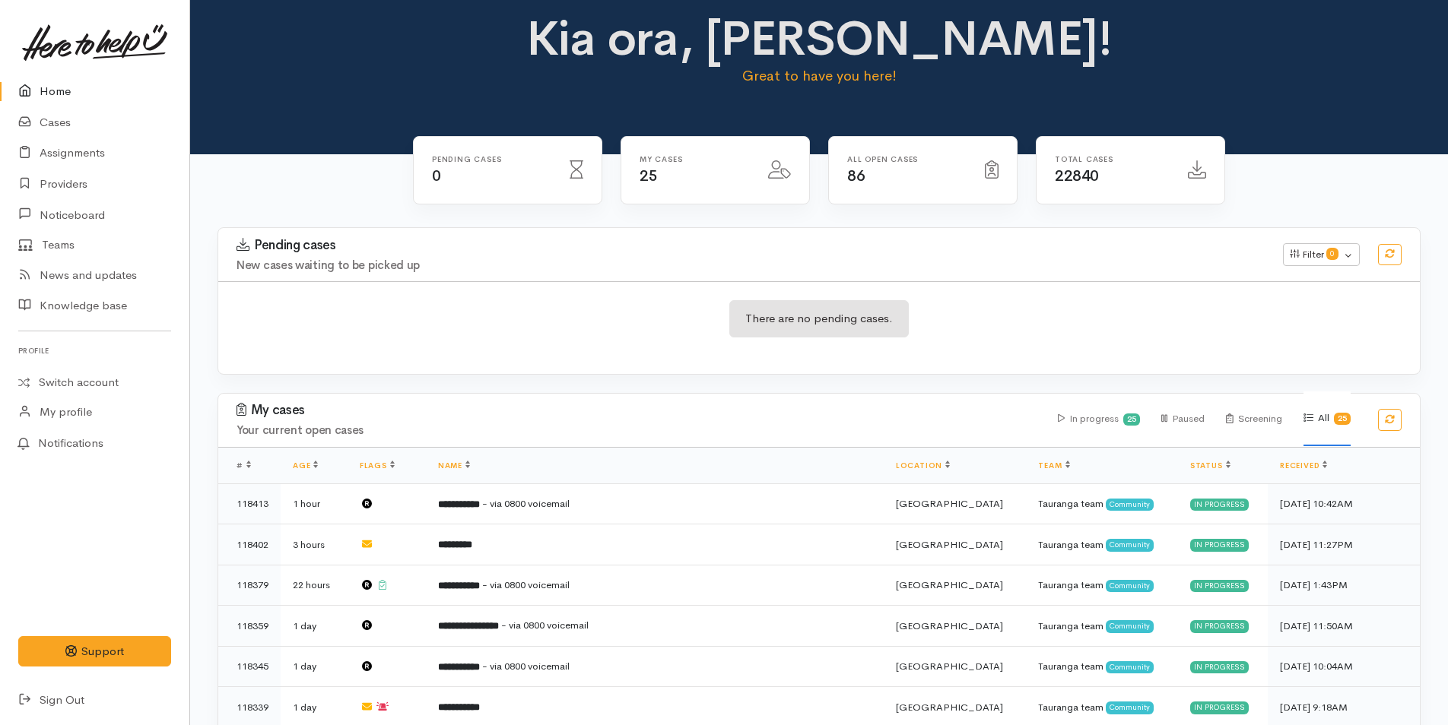
scroll to position [456, 0]
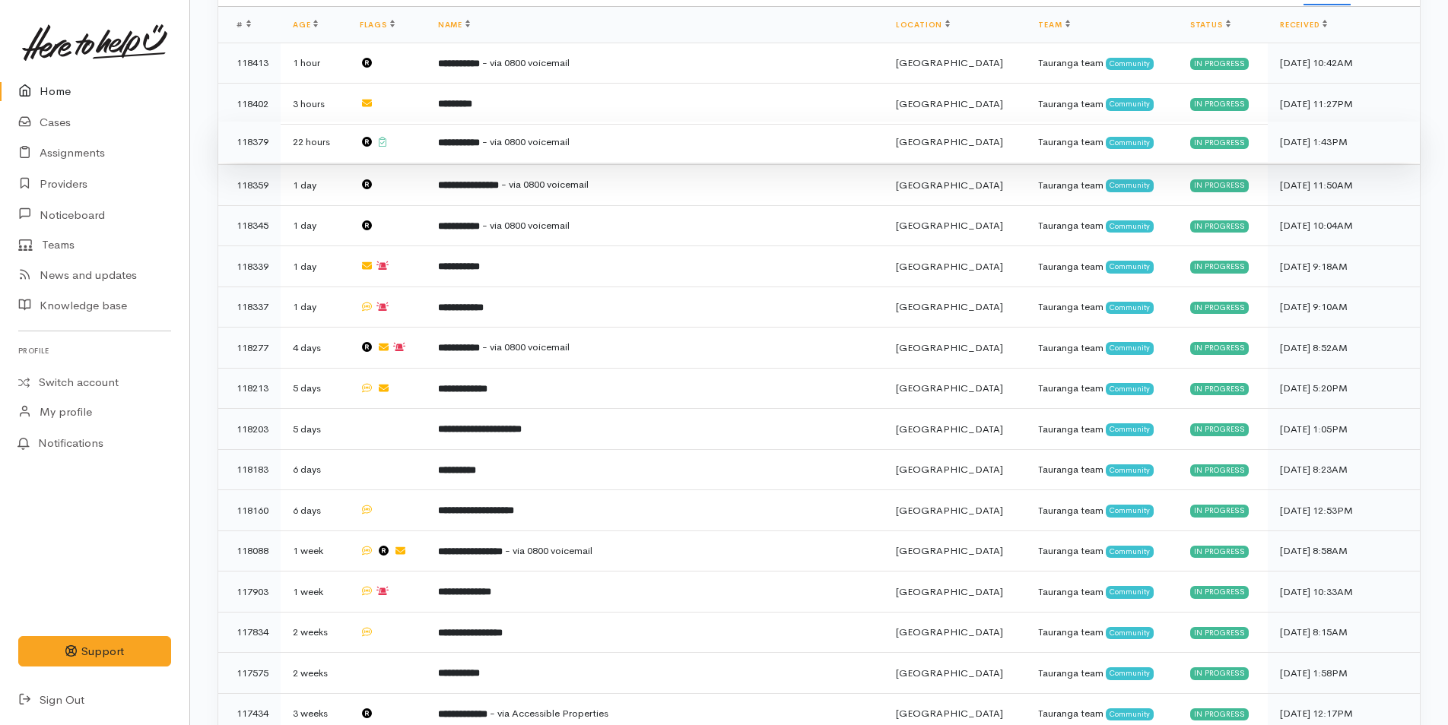
click at [480, 138] on b "**********" at bounding box center [459, 143] width 42 height 10
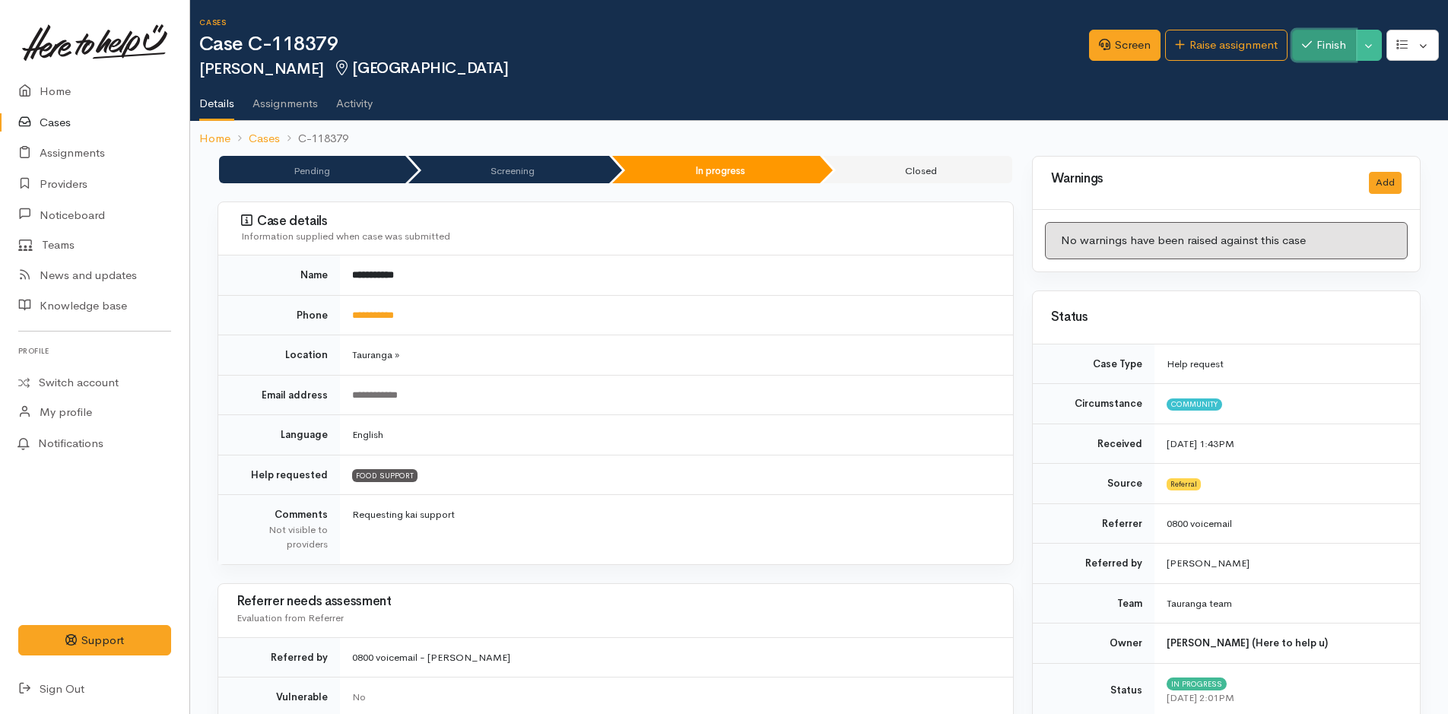
click at [1309, 38] on button "Finish" at bounding box center [1324, 45] width 64 height 31
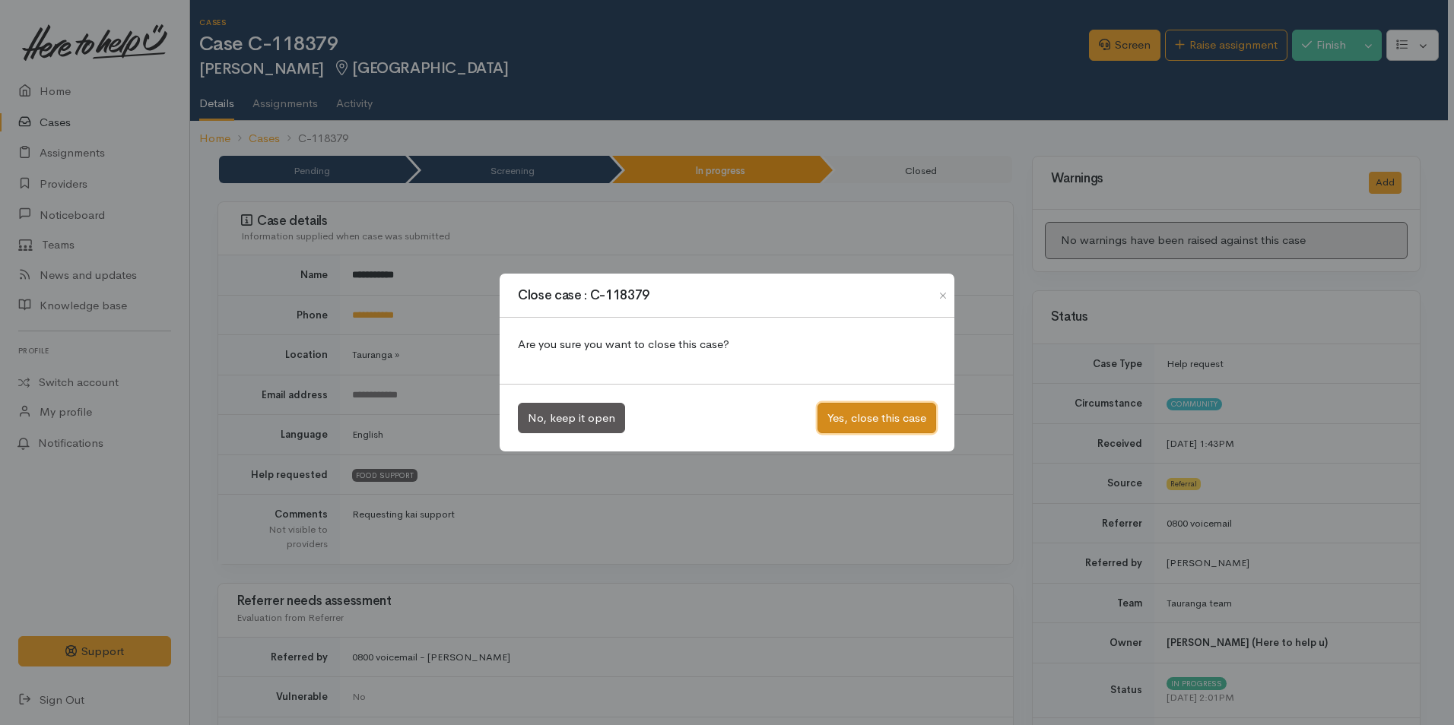
click at [877, 421] on button "Yes, close this case" at bounding box center [876, 418] width 119 height 31
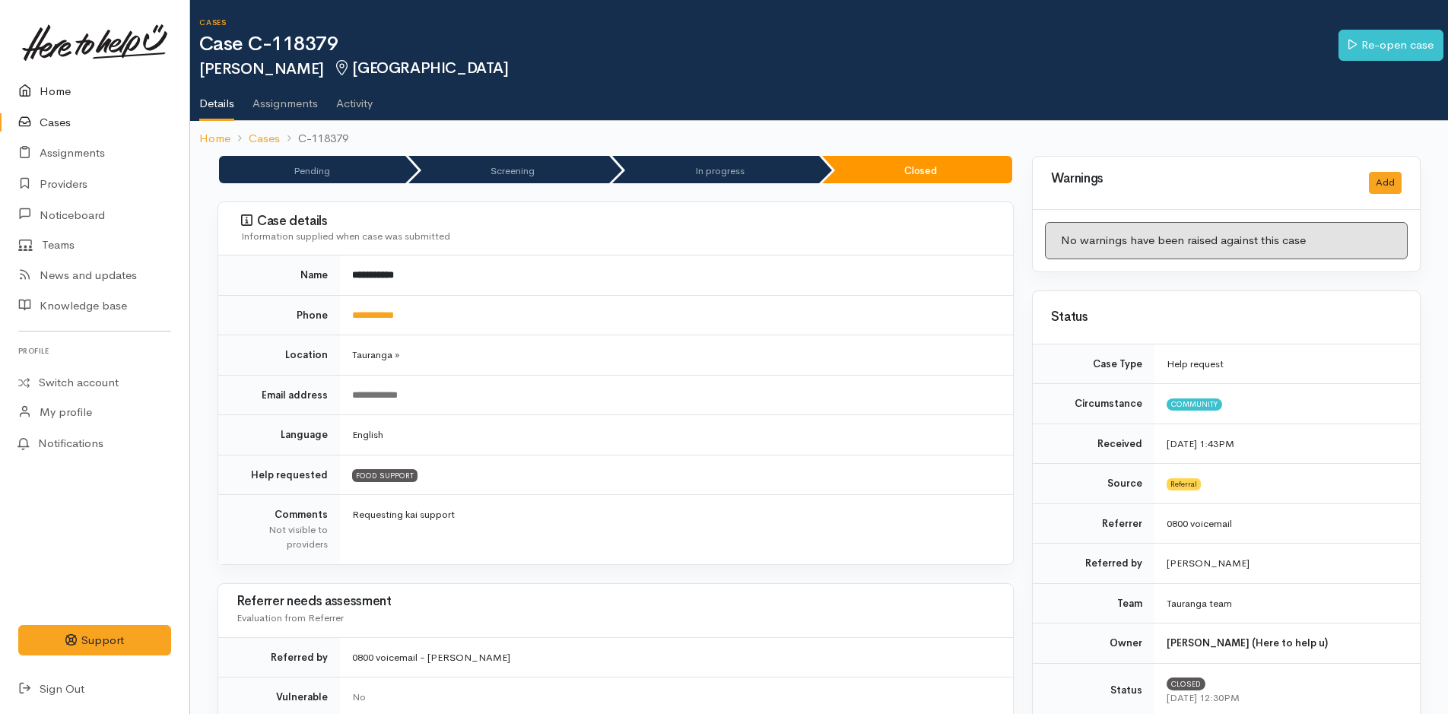
click at [94, 87] on link "Home" at bounding box center [94, 91] width 189 height 31
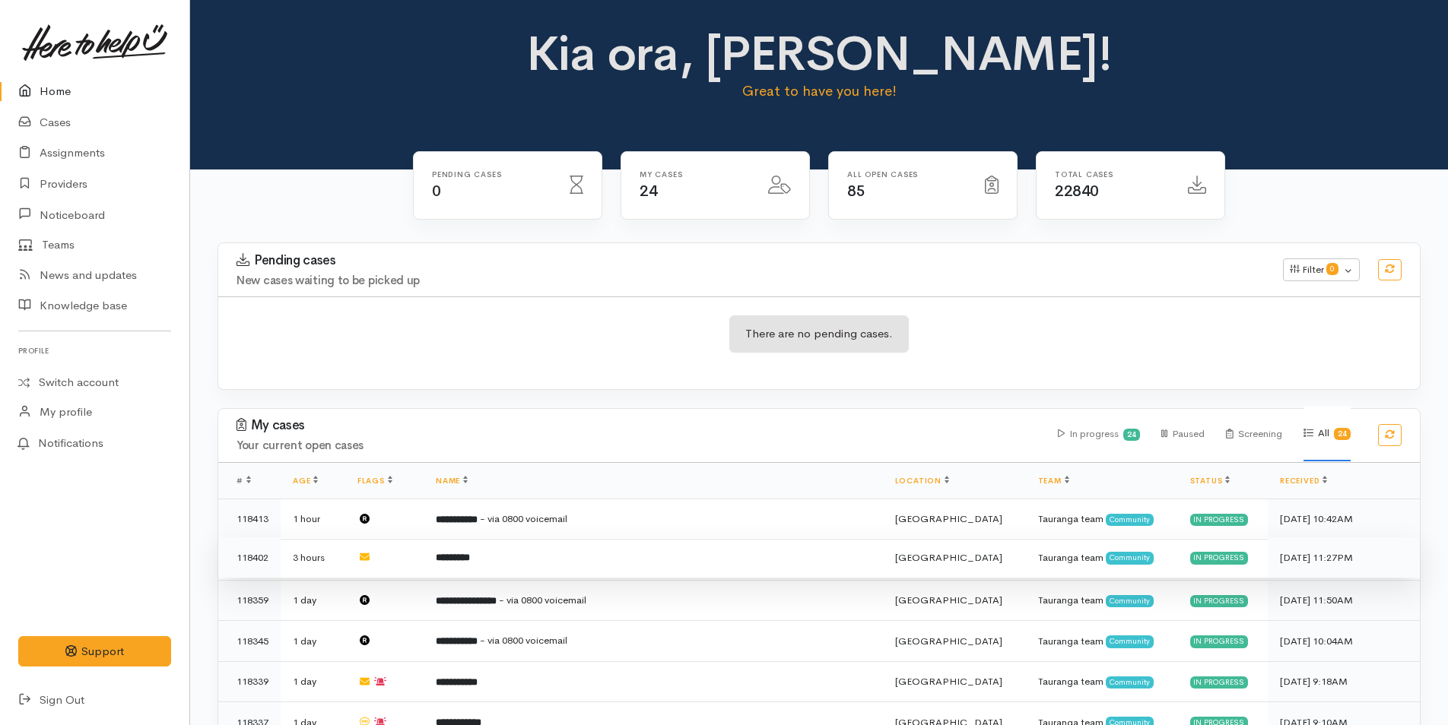
click at [470, 553] on b "*********" at bounding box center [453, 558] width 34 height 10
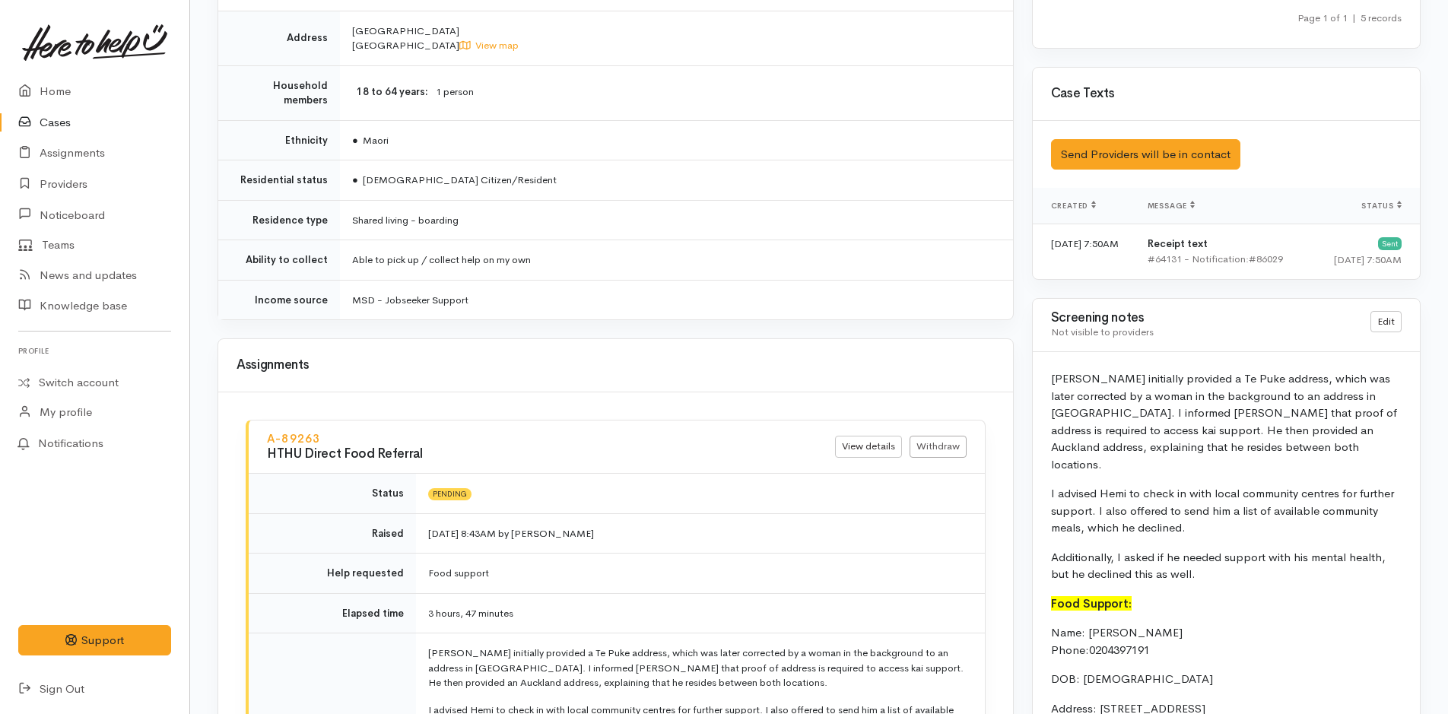
scroll to position [1533, 0]
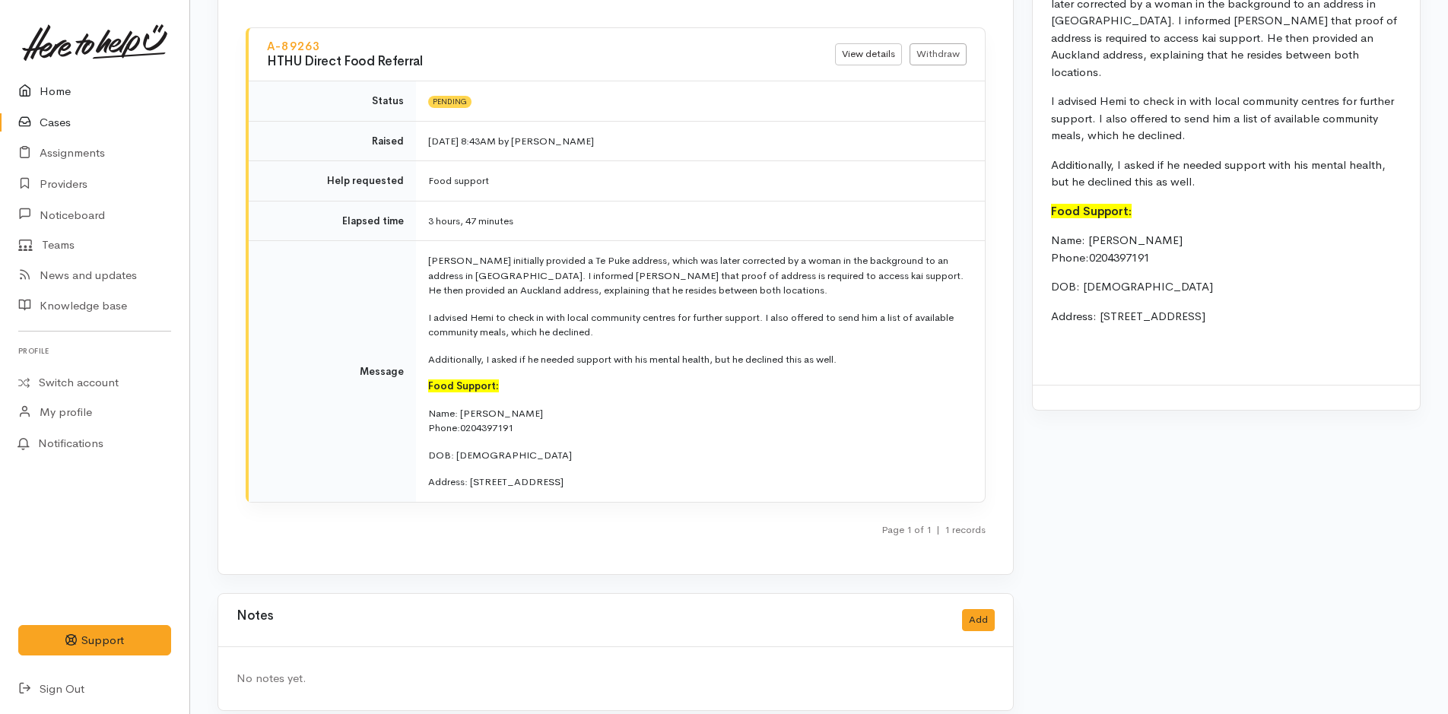
click at [61, 93] on link "Home" at bounding box center [94, 91] width 189 height 31
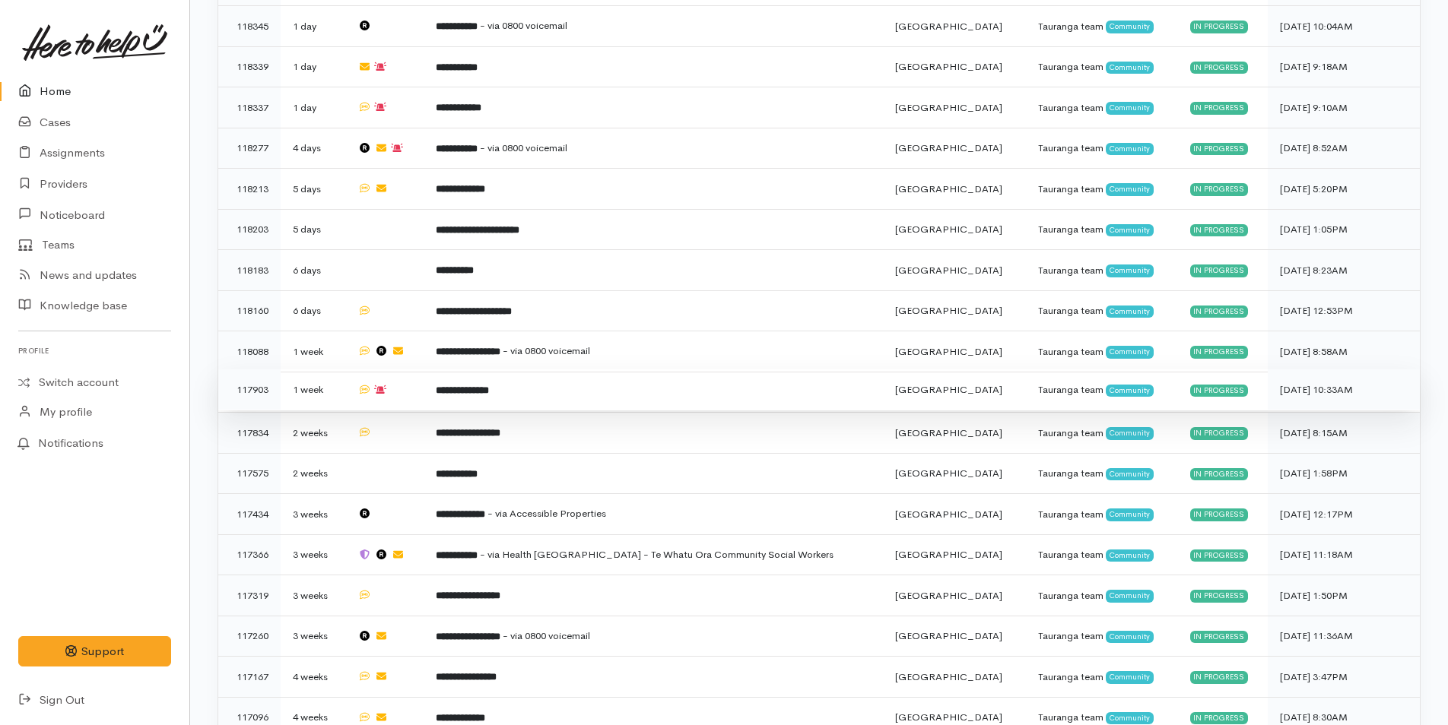
scroll to position [684, 0]
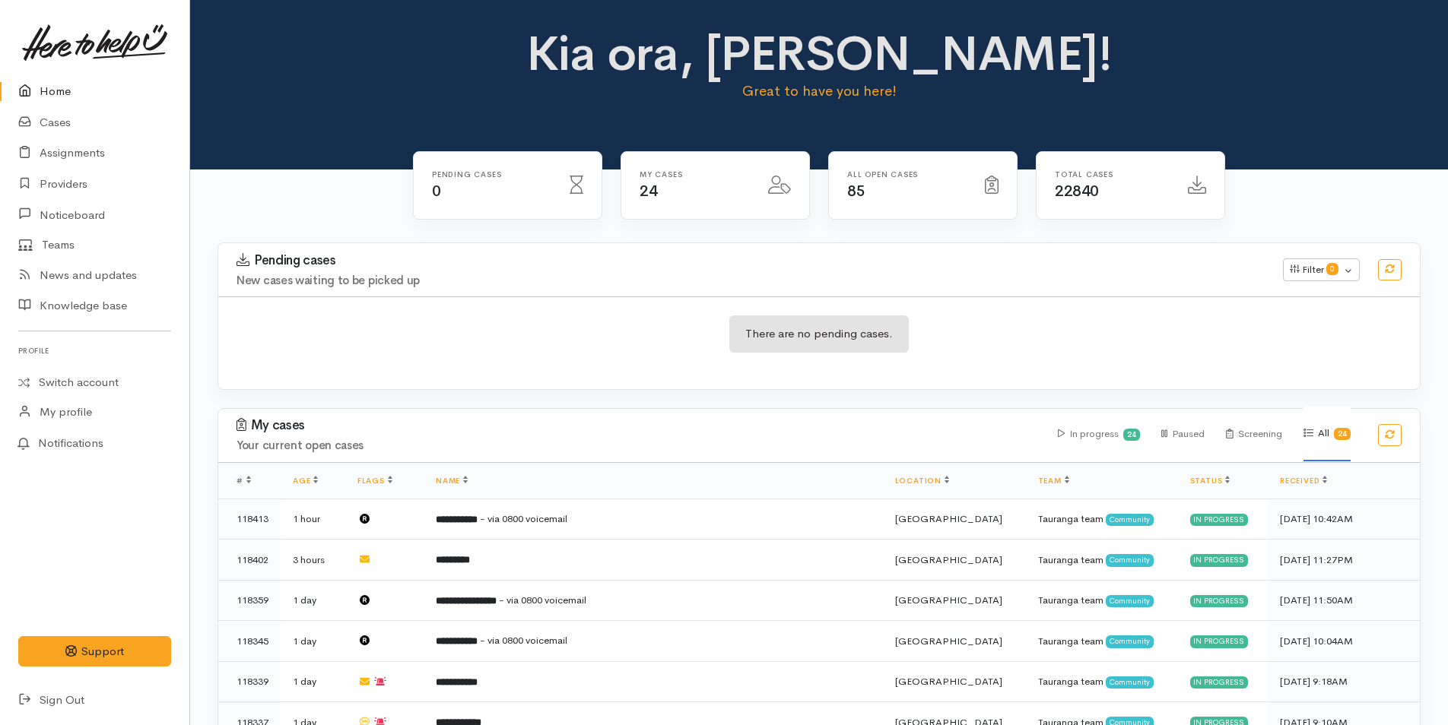
click at [65, 83] on link "Home" at bounding box center [94, 91] width 189 height 31
click at [46, 84] on link "Home" at bounding box center [94, 91] width 189 height 31
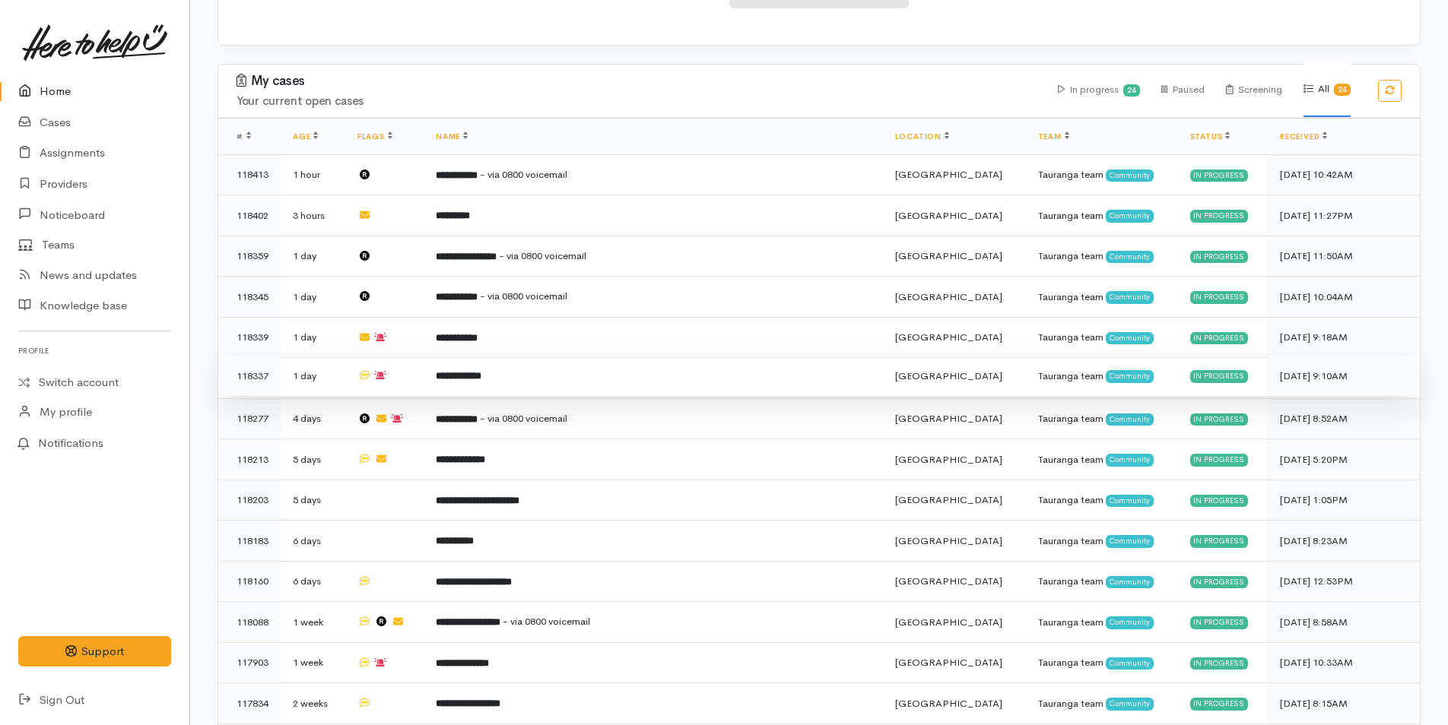
scroll to position [532, 0]
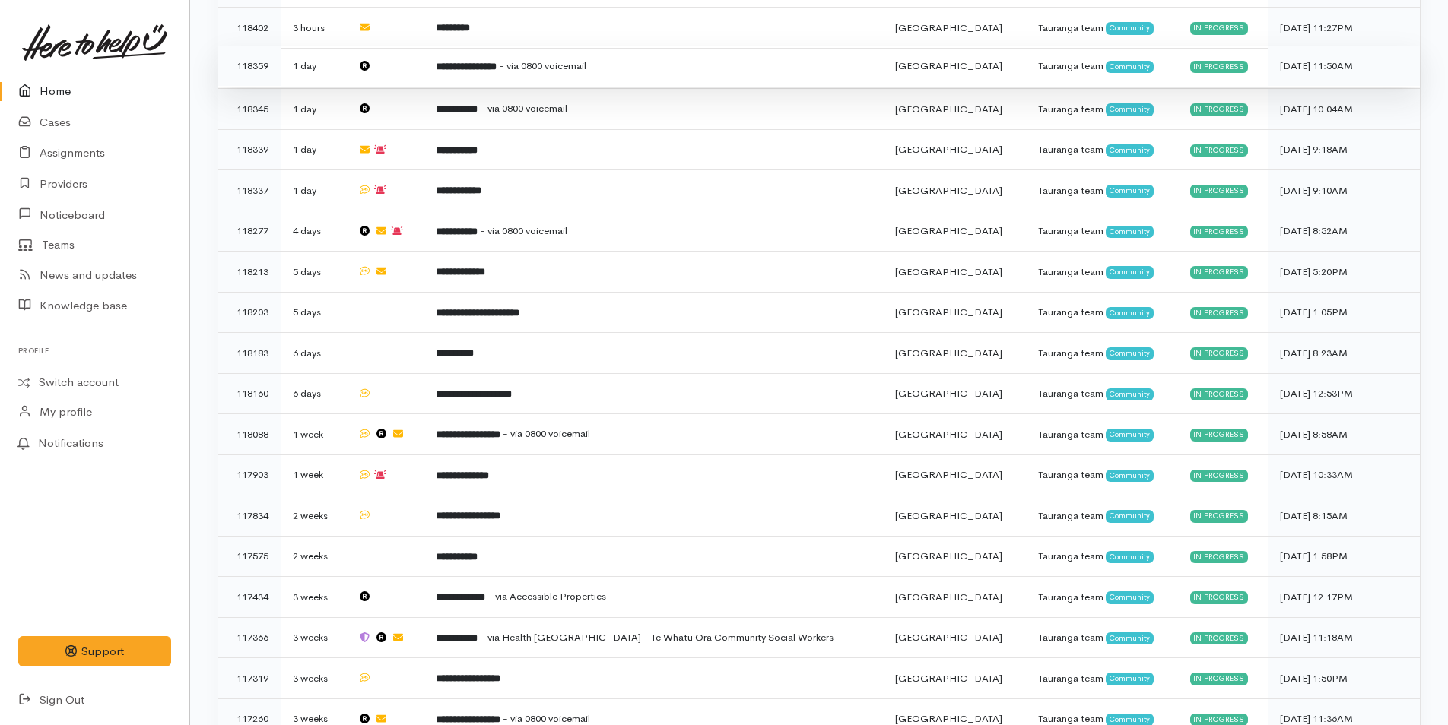
drag, startPoint x: 65, startPoint y: 78, endPoint x: 358, endPoint y: 49, distance: 295.0
click at [65, 78] on link "Home" at bounding box center [94, 91] width 189 height 31
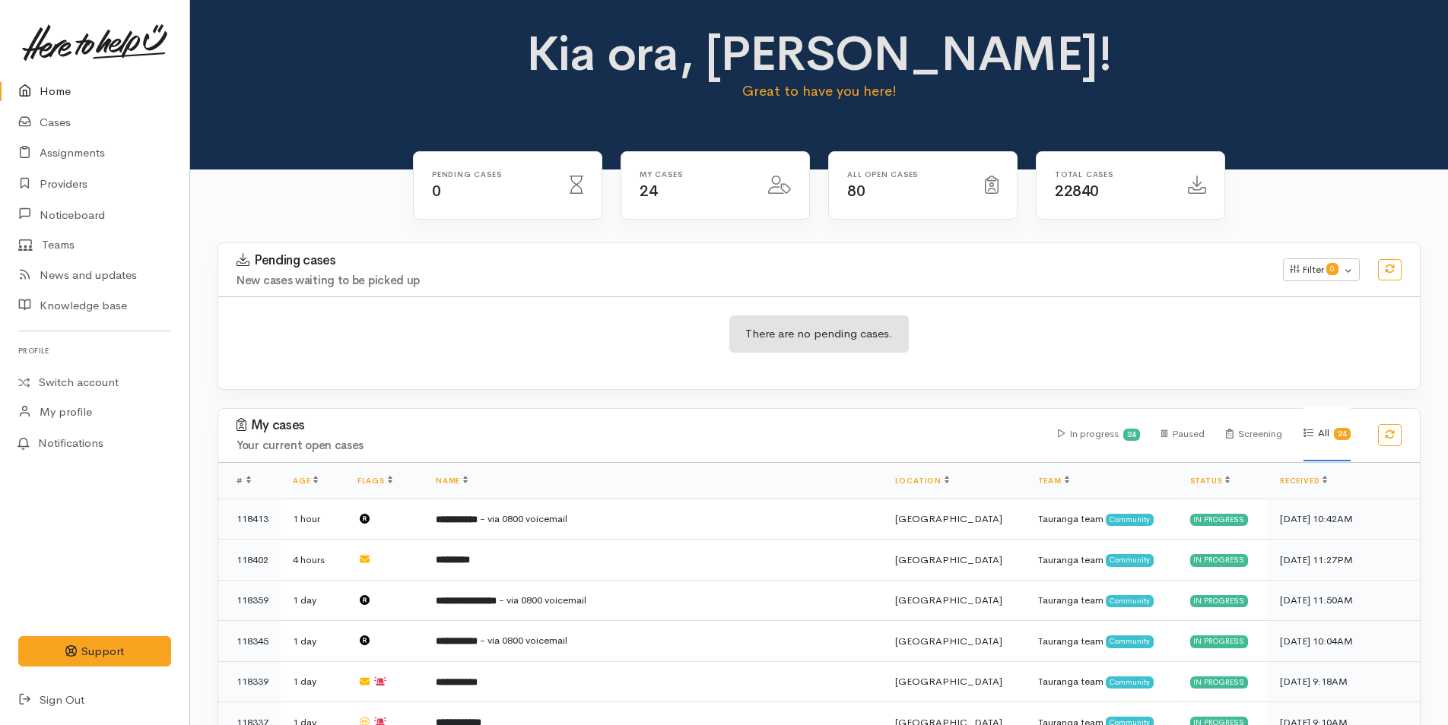
click at [43, 87] on link "Home" at bounding box center [94, 91] width 189 height 31
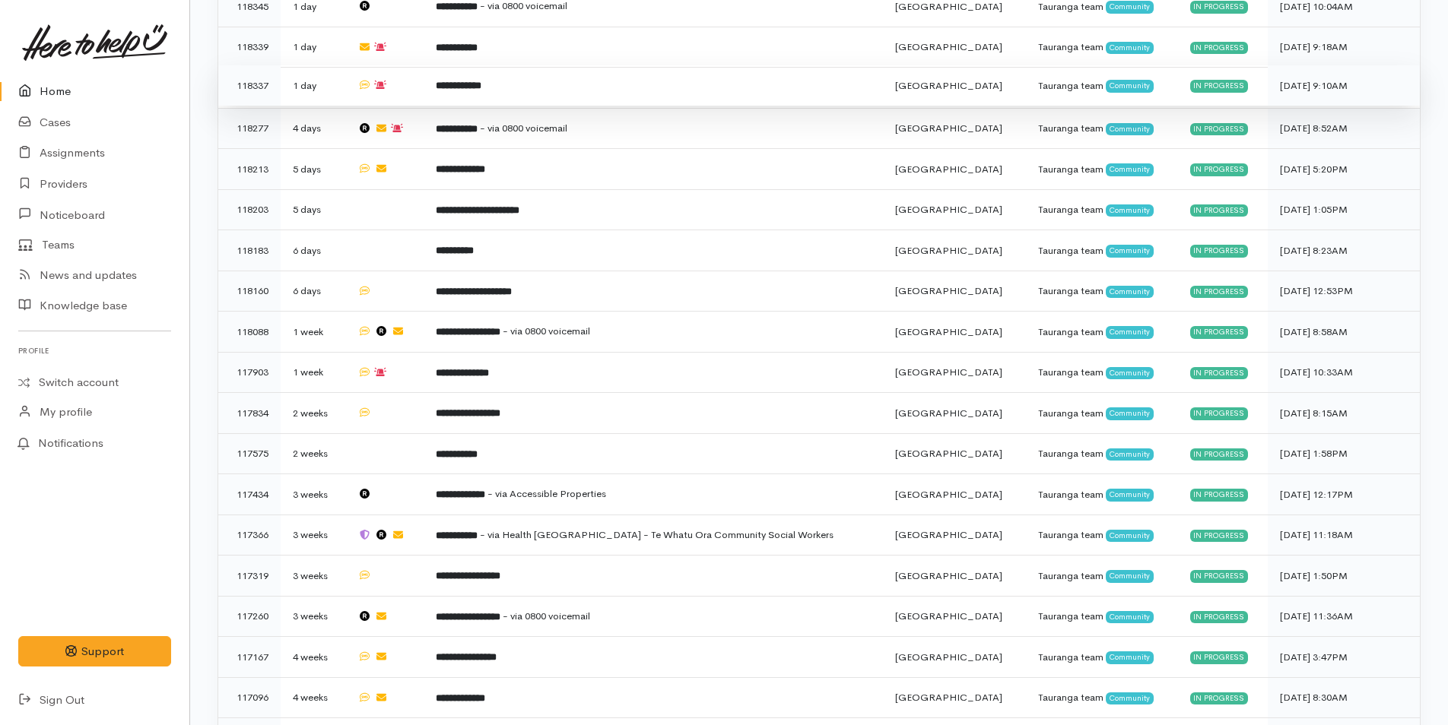
scroll to position [789, 0]
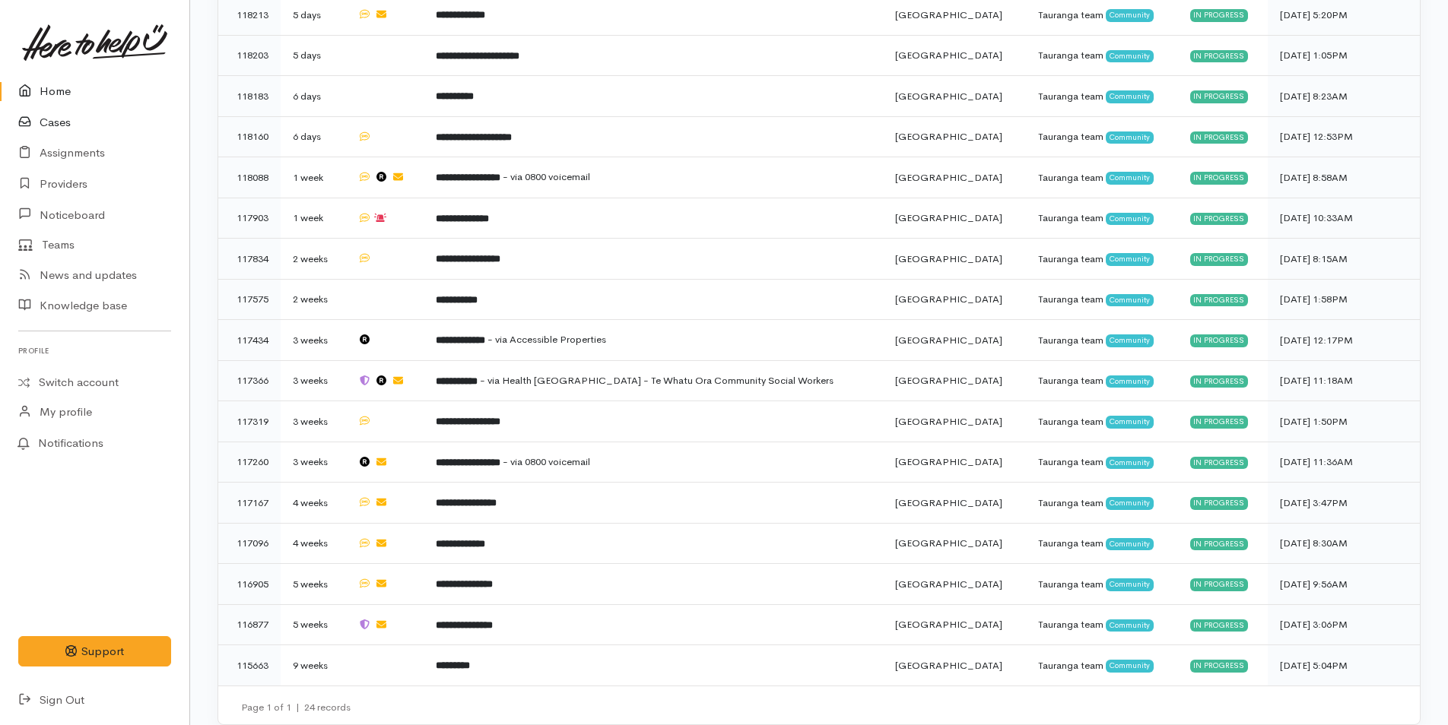
click at [66, 125] on link "Cases" at bounding box center [94, 122] width 189 height 31
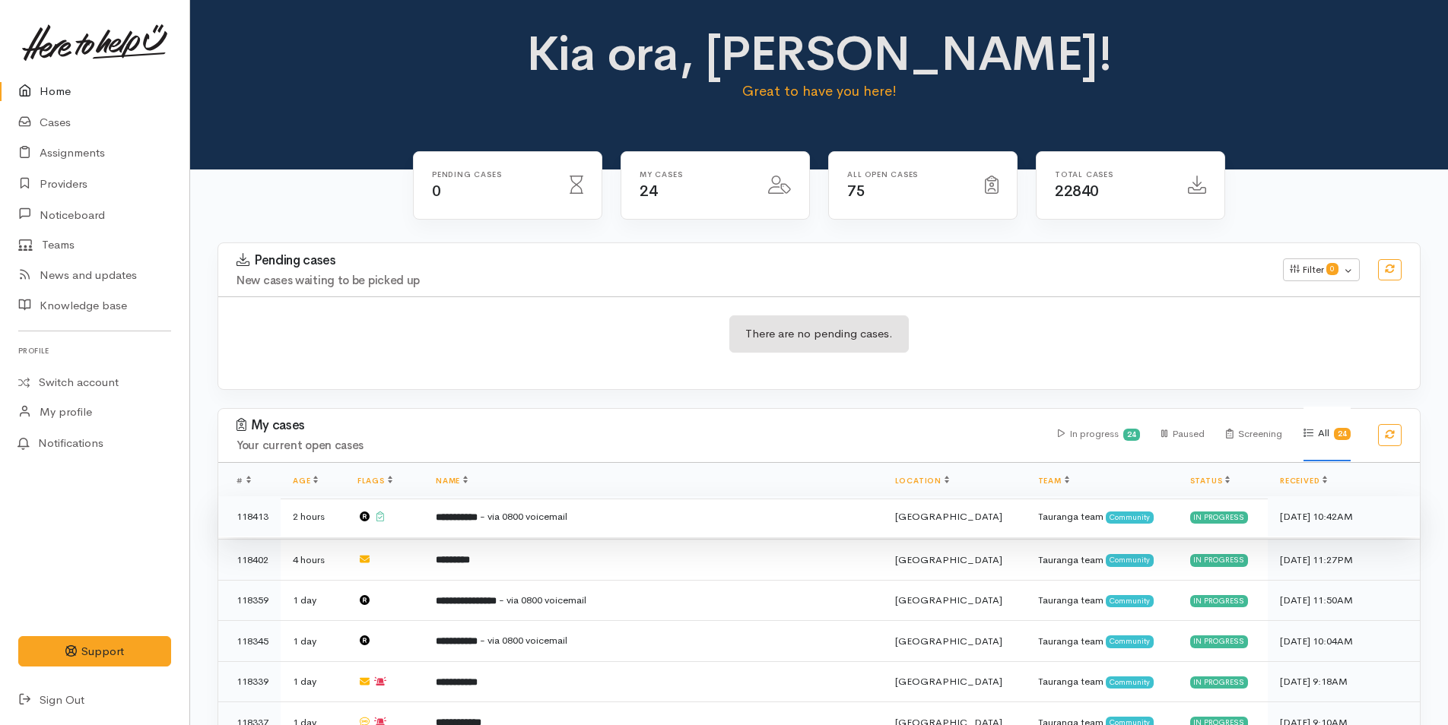
click at [457, 520] on td "**********" at bounding box center [653, 517] width 459 height 41
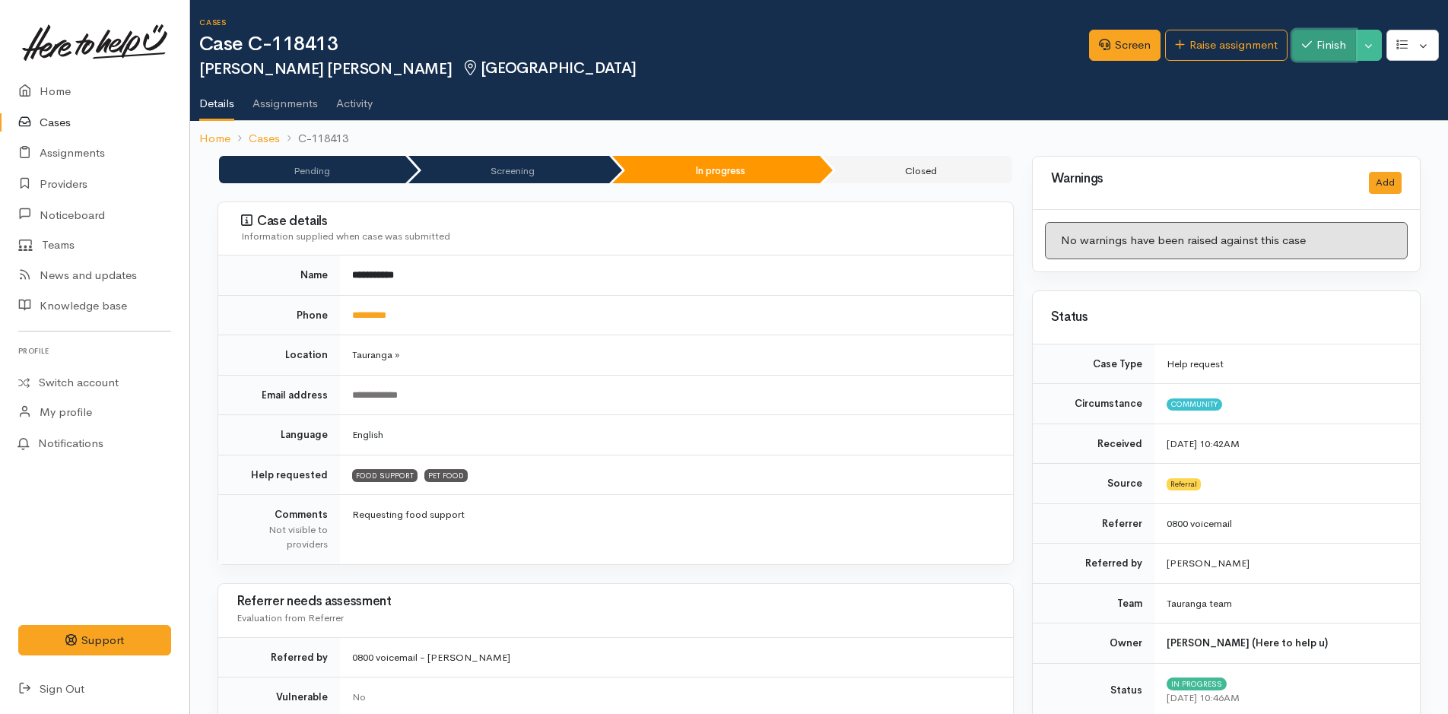
click at [1325, 37] on button "Finish" at bounding box center [1324, 45] width 64 height 31
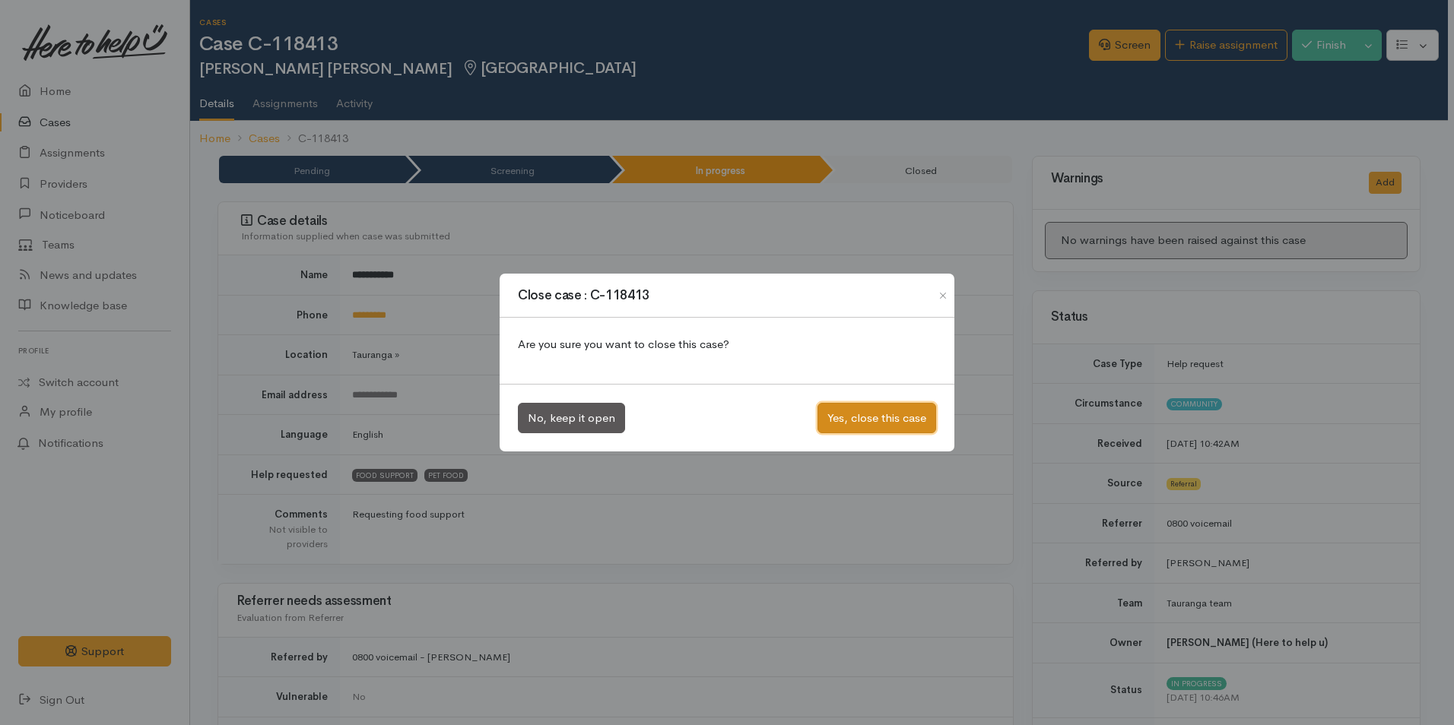
click at [846, 415] on button "Yes, close this case" at bounding box center [876, 418] width 119 height 31
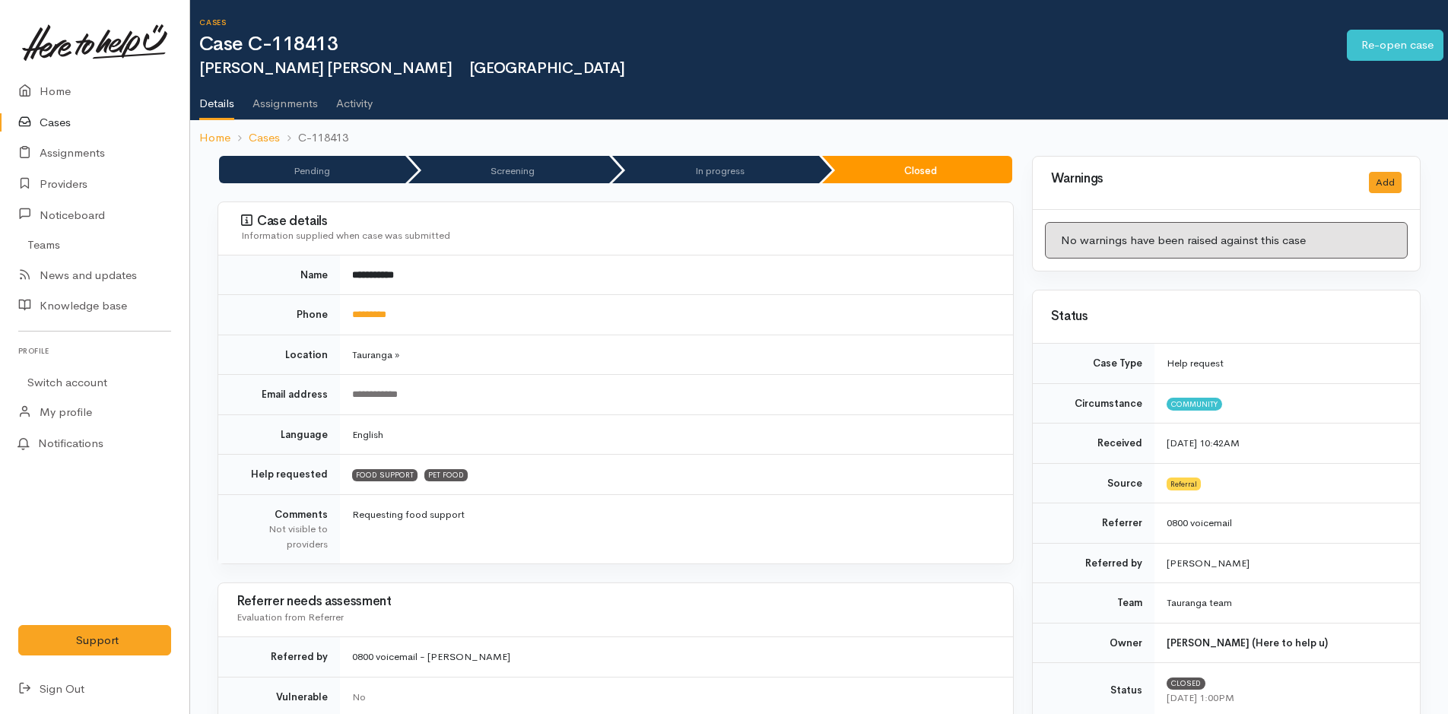
click at [63, 92] on link "Home" at bounding box center [94, 91] width 189 height 31
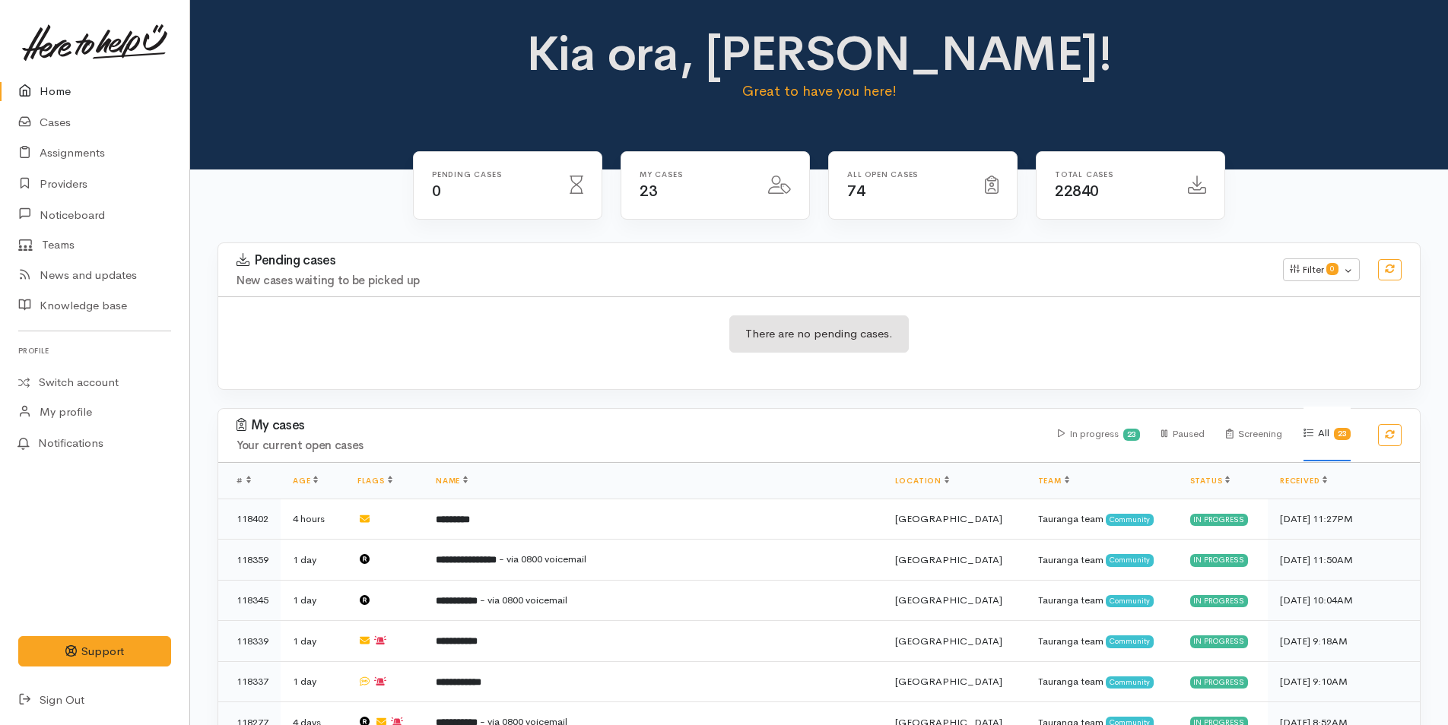
click at [70, 78] on link "Home" at bounding box center [94, 91] width 189 height 31
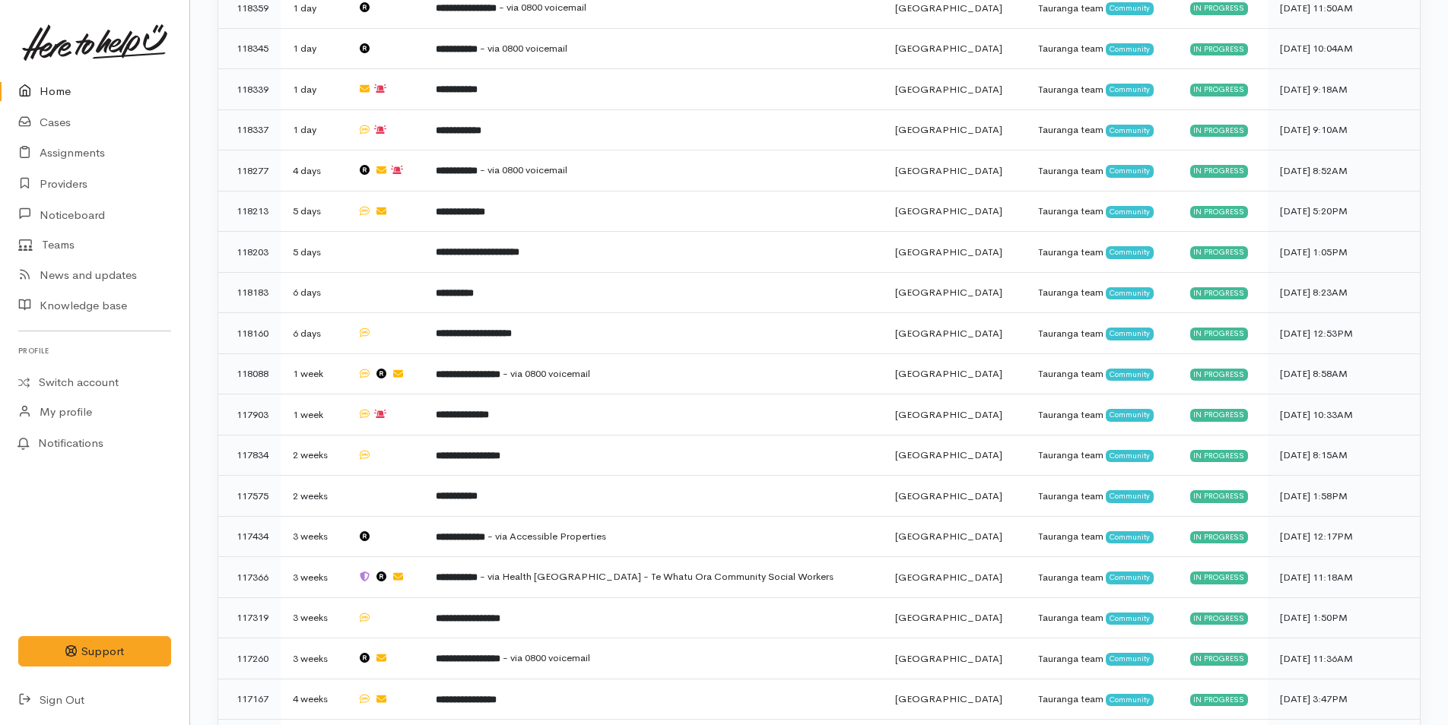
scroll to position [634, 0]
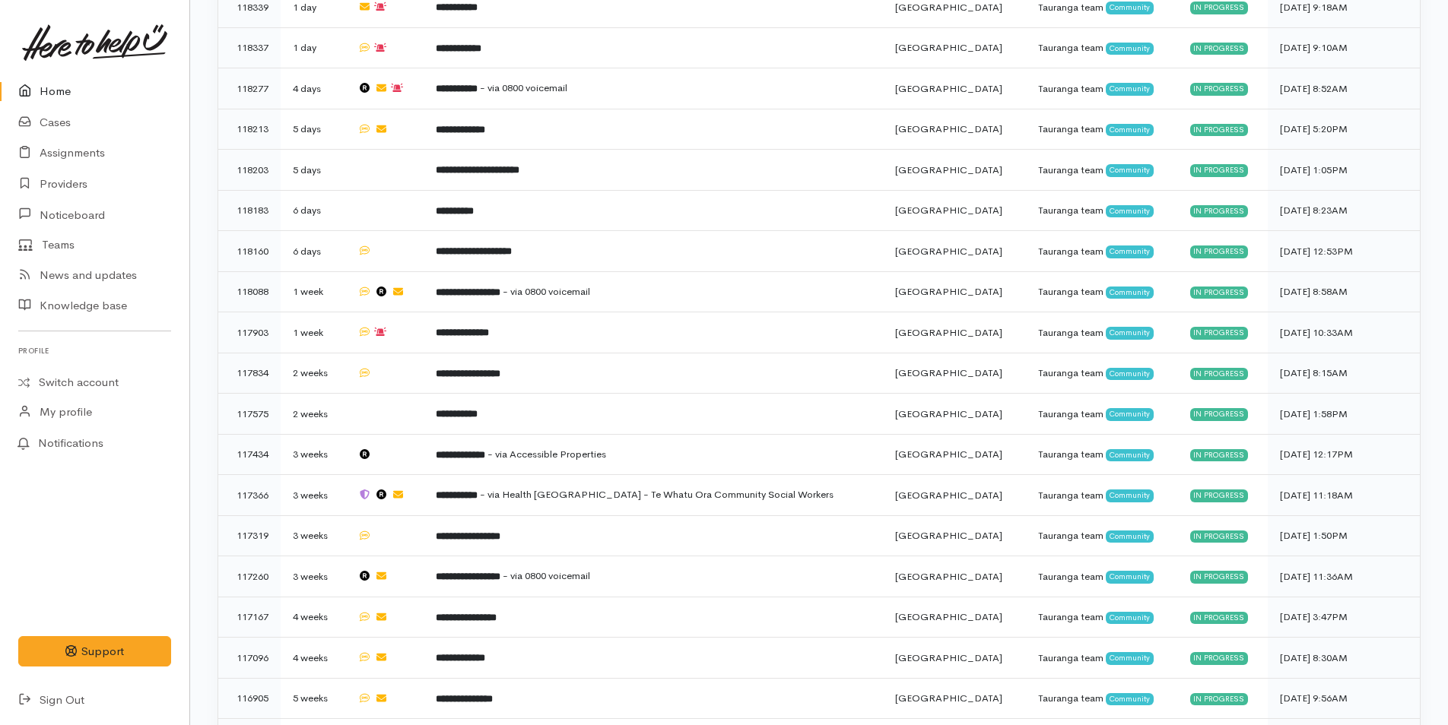
click at [68, 84] on link "Home" at bounding box center [94, 91] width 189 height 31
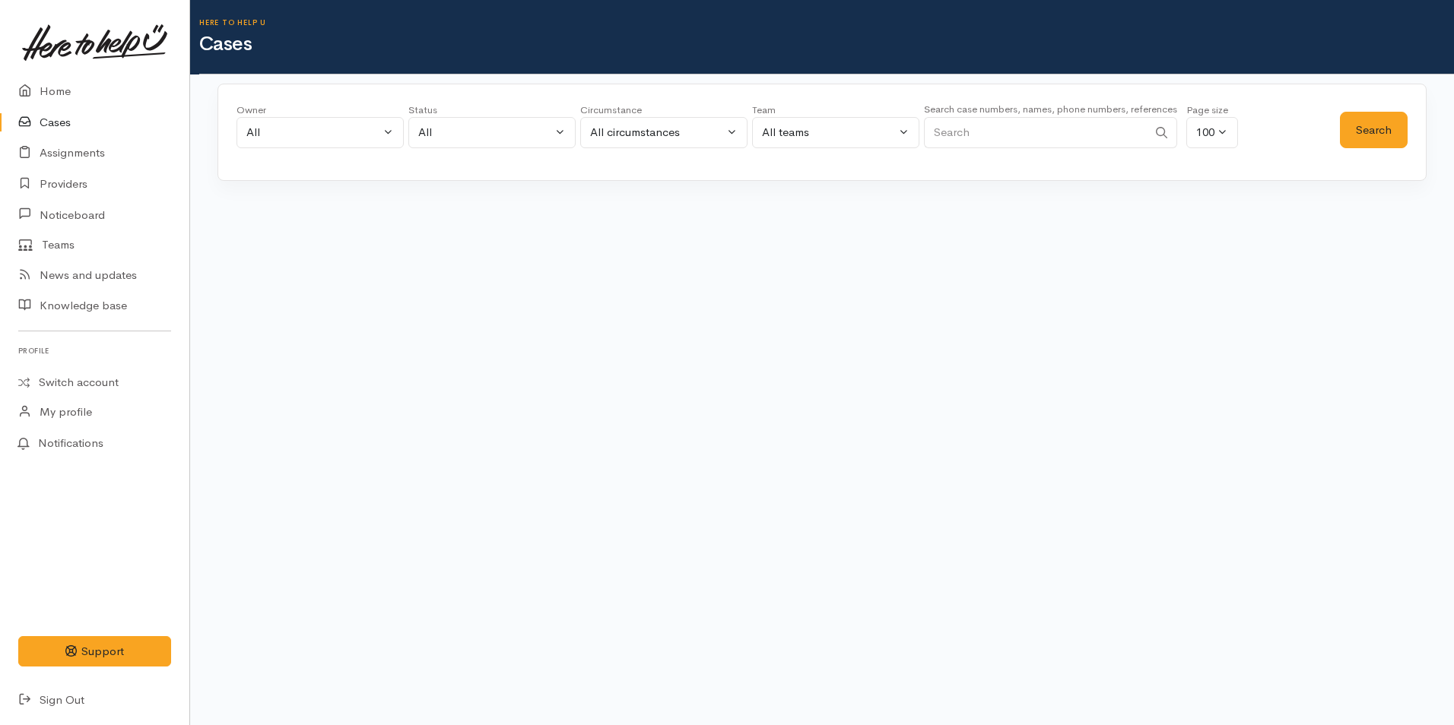
click at [993, 129] on input "Search" at bounding box center [1036, 132] width 224 height 31
type input "0204479633"
click at [1392, 120] on button "Search" at bounding box center [1374, 130] width 68 height 37
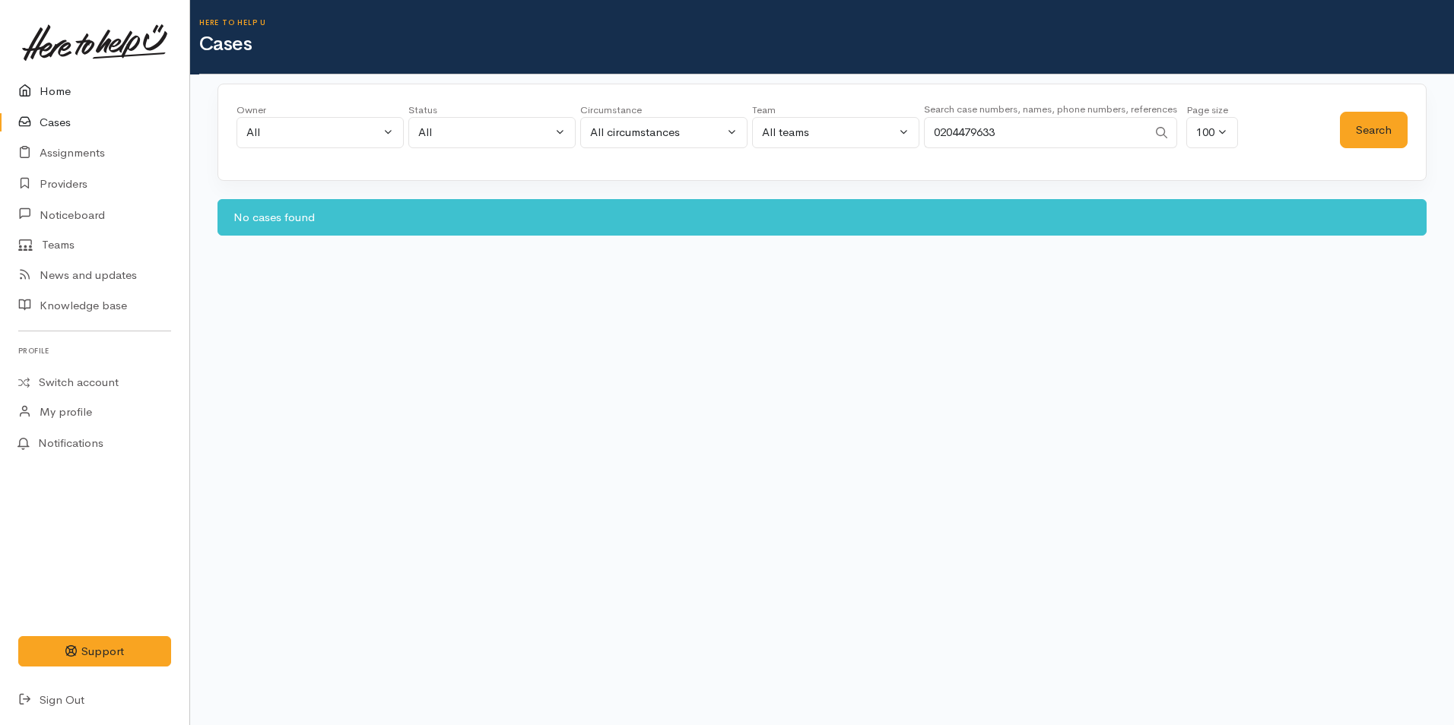
click at [55, 97] on link "Home" at bounding box center [94, 91] width 189 height 31
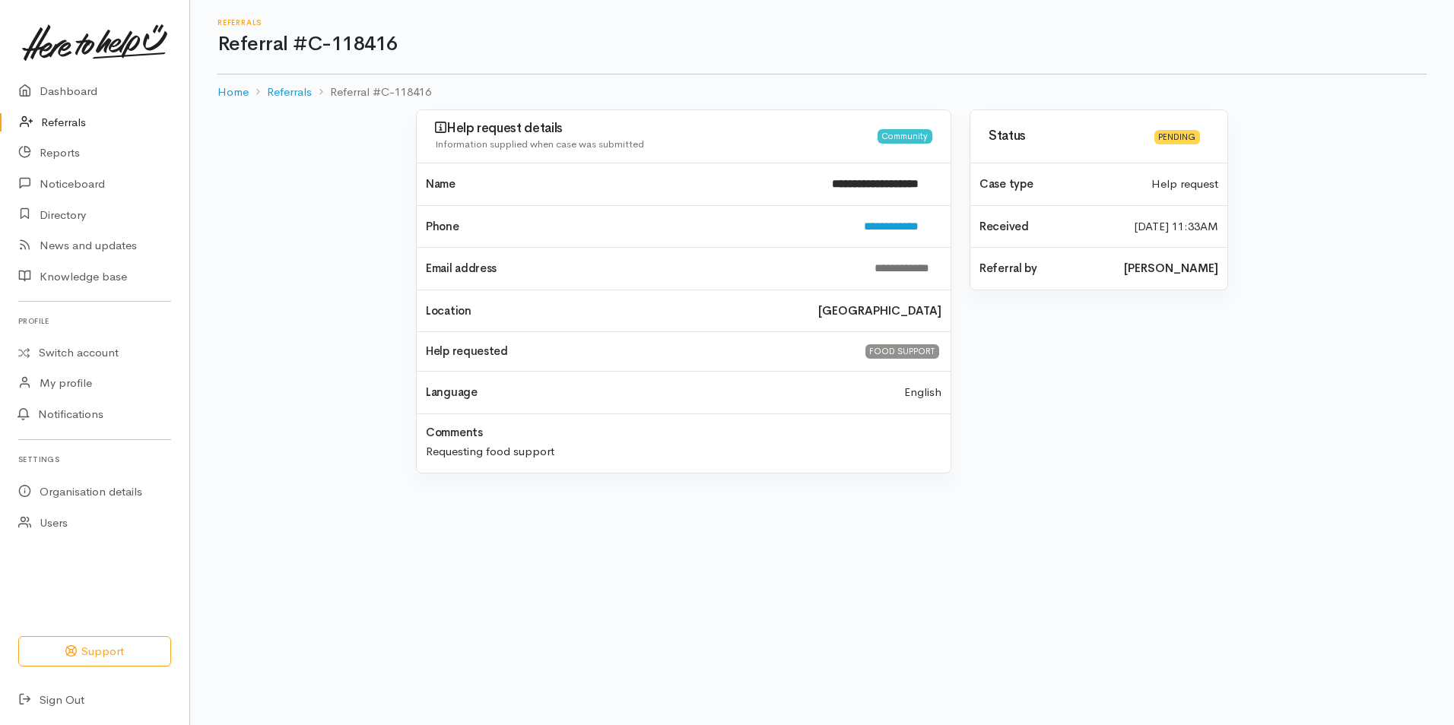
click at [54, 119] on link "Referrals" at bounding box center [94, 122] width 189 height 31
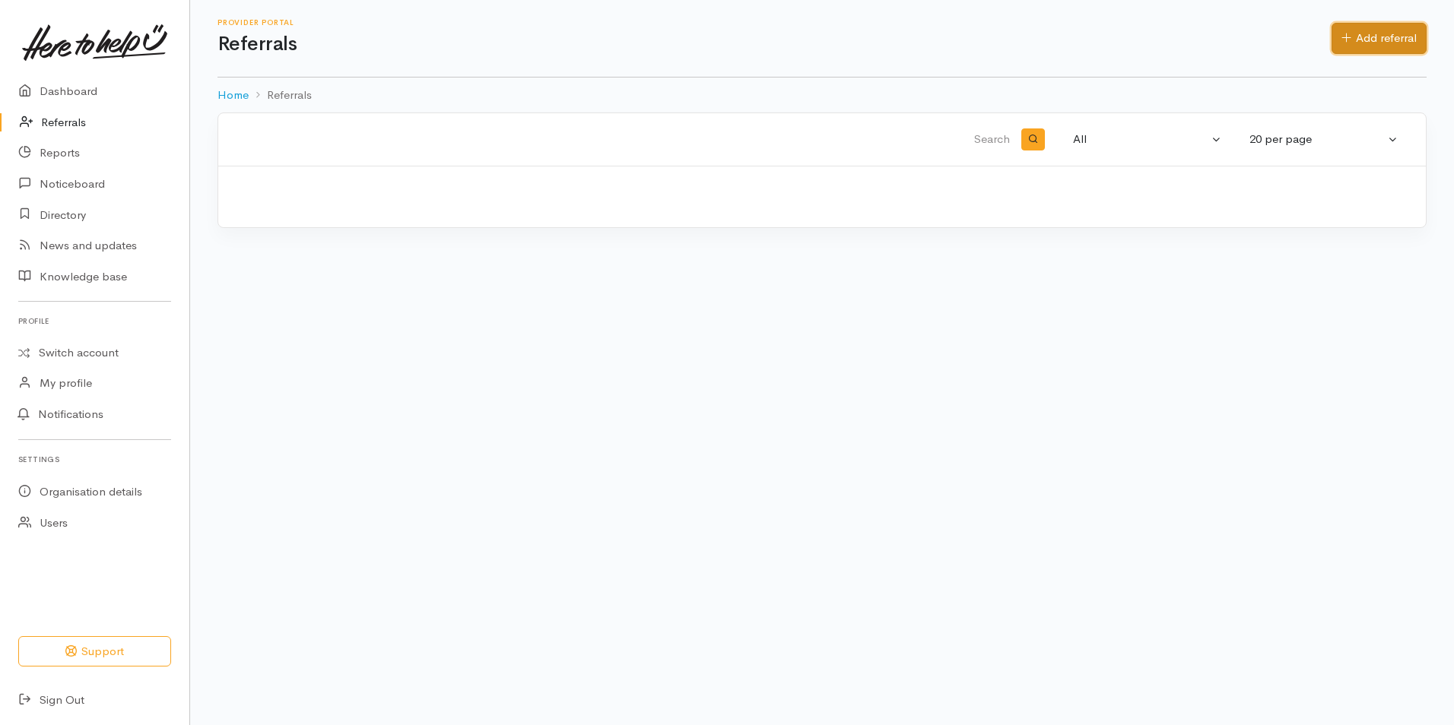
click at [1341, 43] on link "Add referral" at bounding box center [1378, 38] width 95 height 31
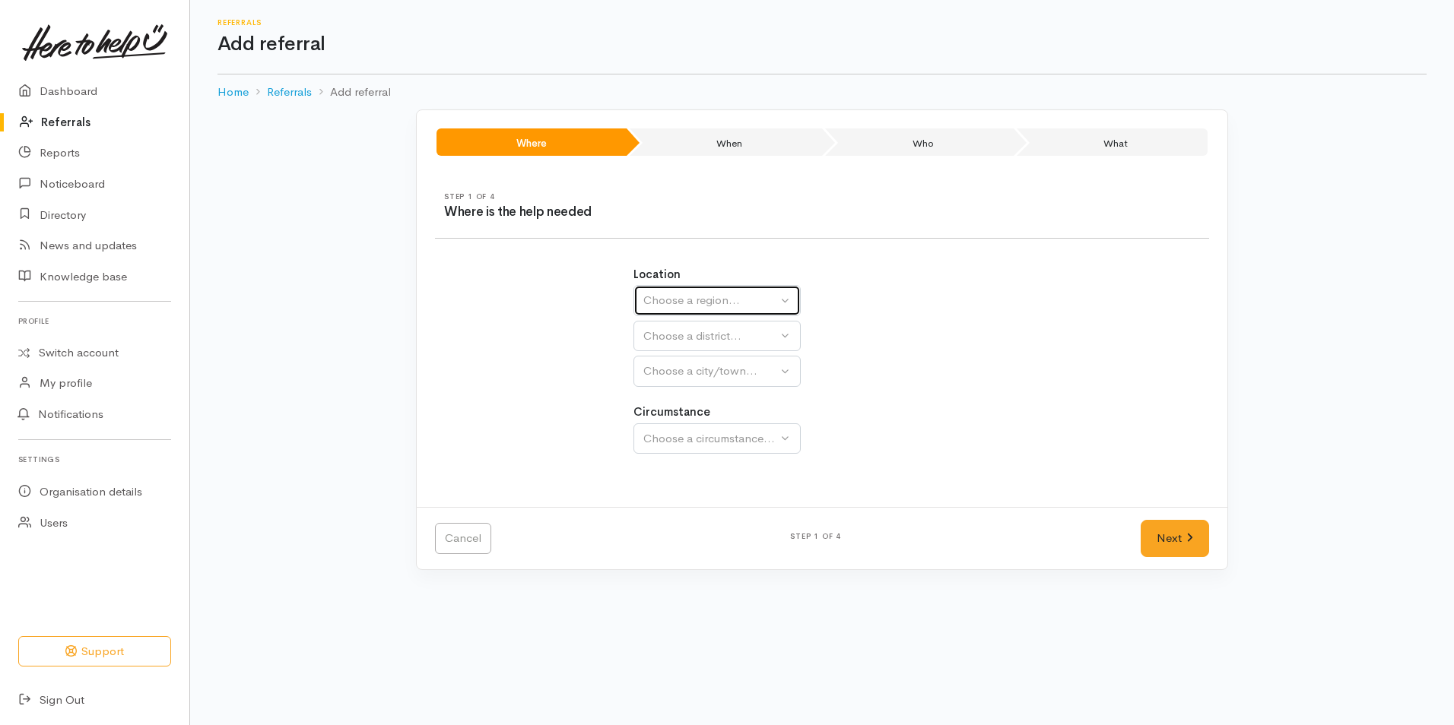
click at [652, 289] on button "Choose a region..." at bounding box center [716, 300] width 167 height 31
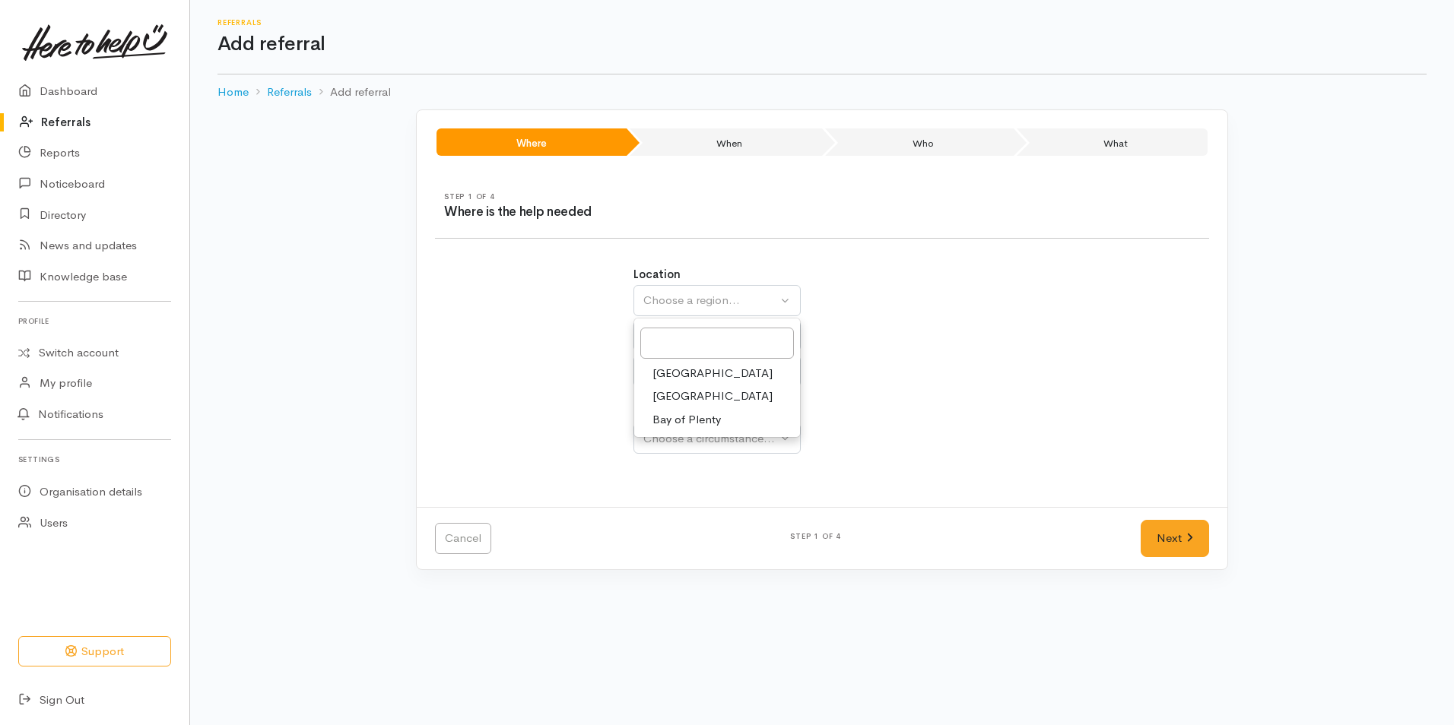
click at [668, 408] on link "Bay of Plenty" at bounding box center [717, 420] width 166 height 24
select select "4"
select select
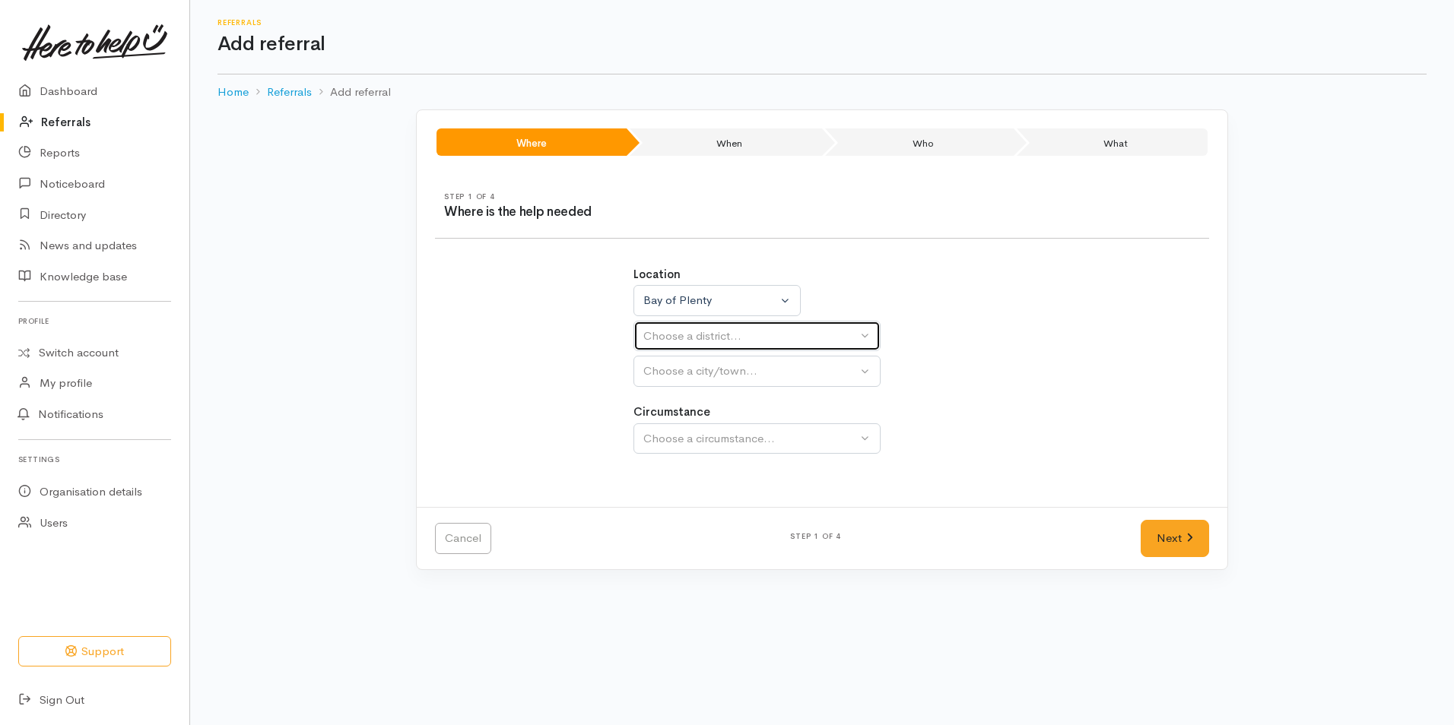
click at [671, 335] on div "Choose a district..." at bounding box center [750, 336] width 214 height 17
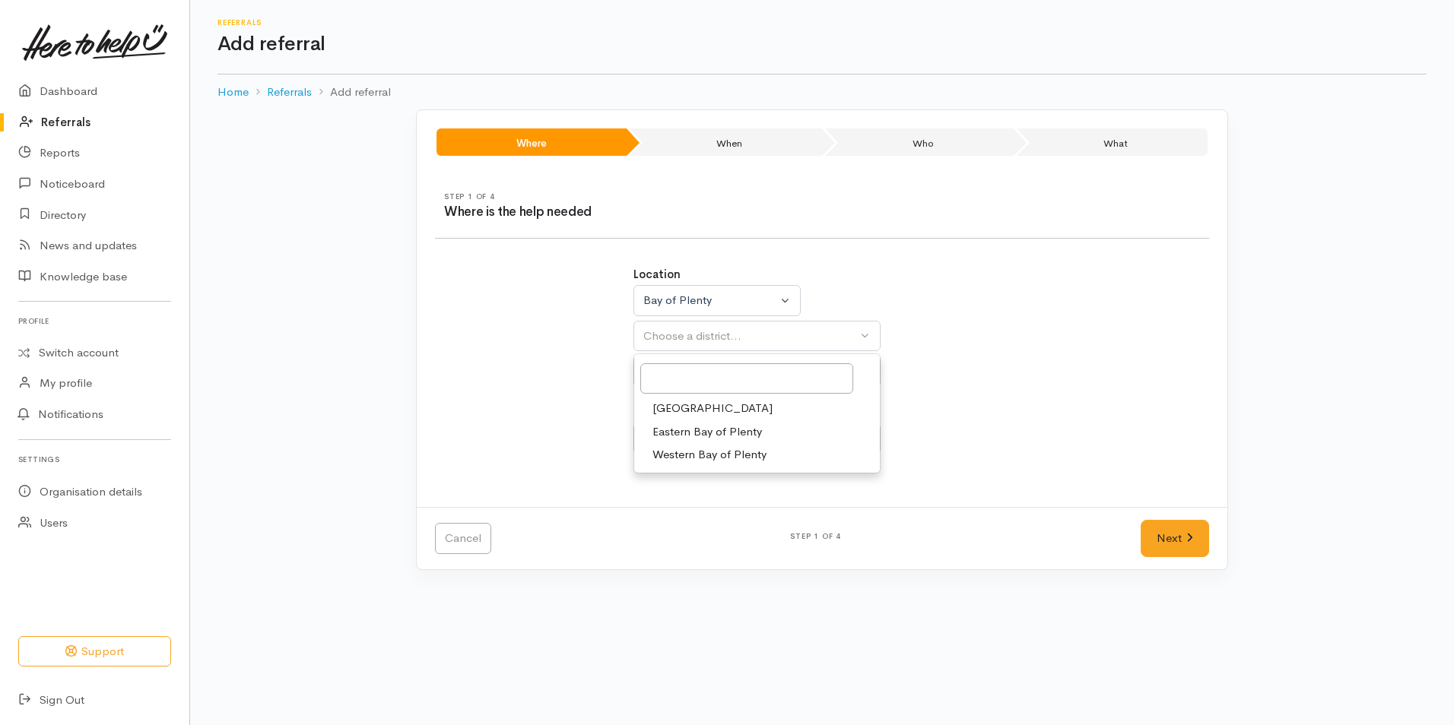
click at [679, 403] on span "[GEOGRAPHIC_DATA]" at bounding box center [712, 408] width 120 height 17
select select "6"
select select
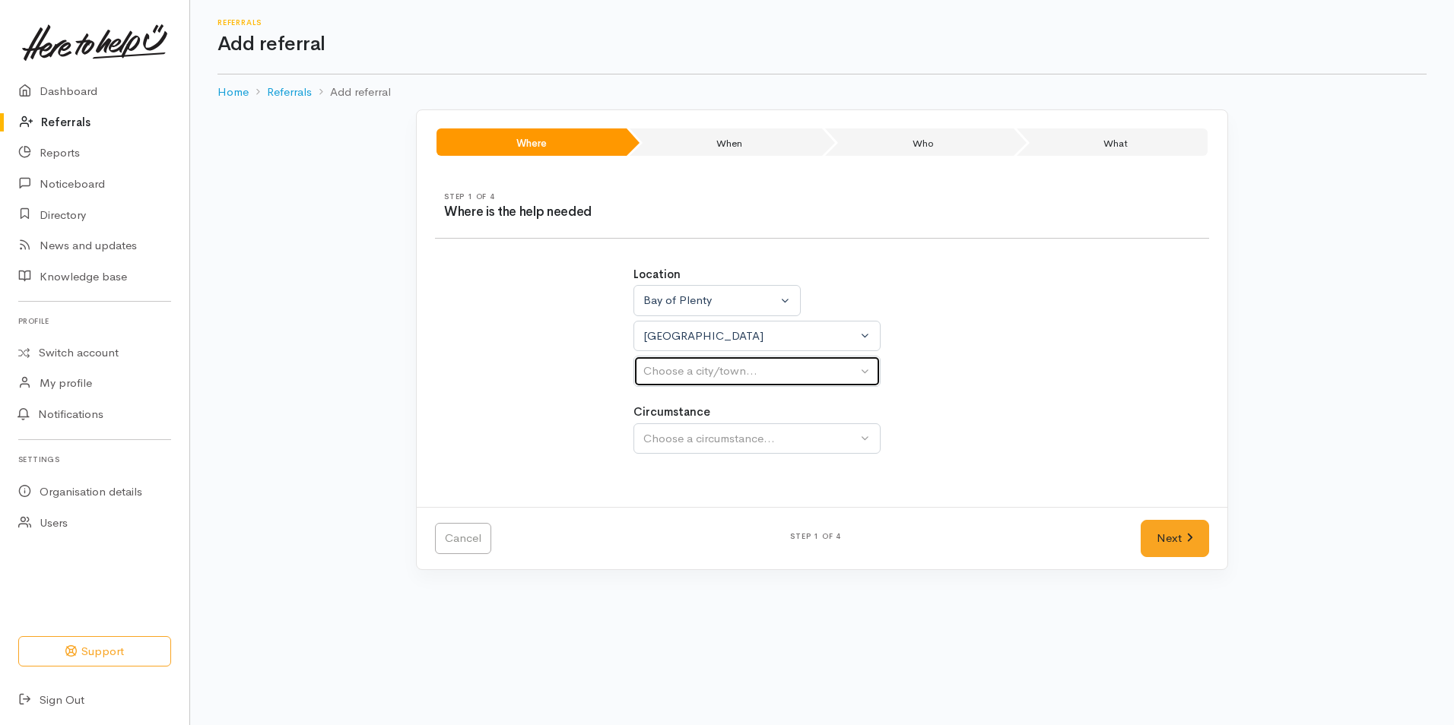
click at [684, 385] on button "Choose a city/town..." at bounding box center [756, 371] width 247 height 31
click at [677, 452] on span "[GEOGRAPHIC_DATA]" at bounding box center [712, 444] width 120 height 17
select select "4"
click at [688, 440] on div "Choose a circumstance..." at bounding box center [750, 438] width 214 height 17
click at [681, 511] on span "Community" at bounding box center [681, 511] width 58 height 17
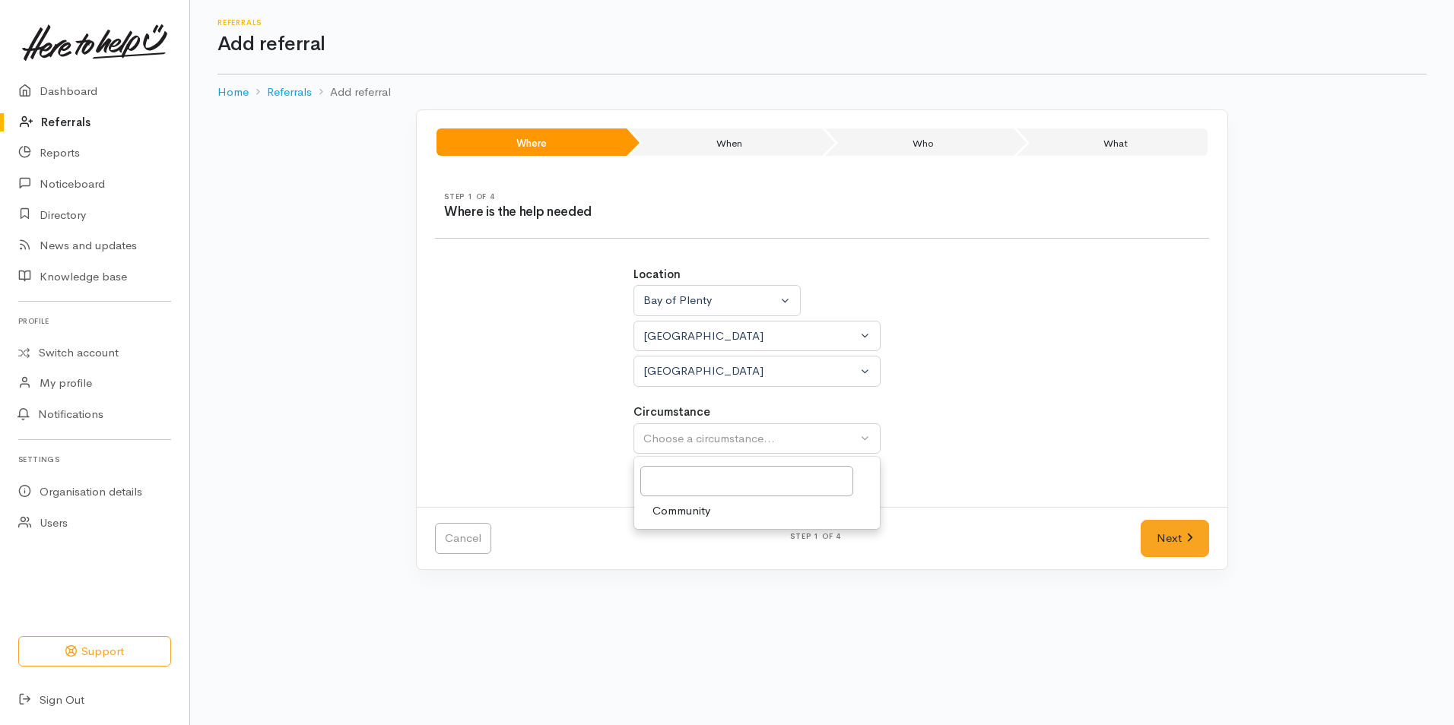
select select "2"
click at [1191, 537] on icon at bounding box center [1189, 538] width 5 height 8
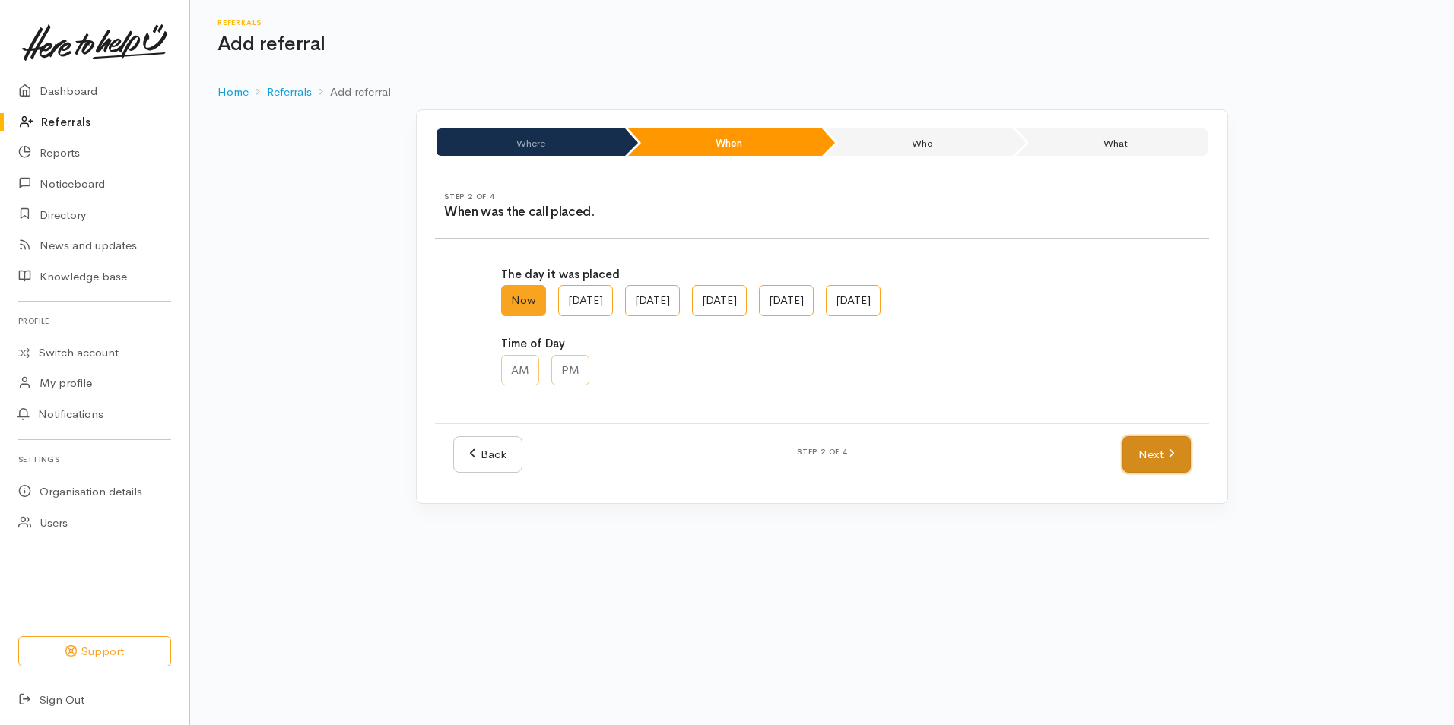
drag, startPoint x: 1176, startPoint y: 449, endPoint x: 1136, endPoint y: 440, distance: 41.3
click at [1174, 449] on link "Next" at bounding box center [1156, 454] width 68 height 37
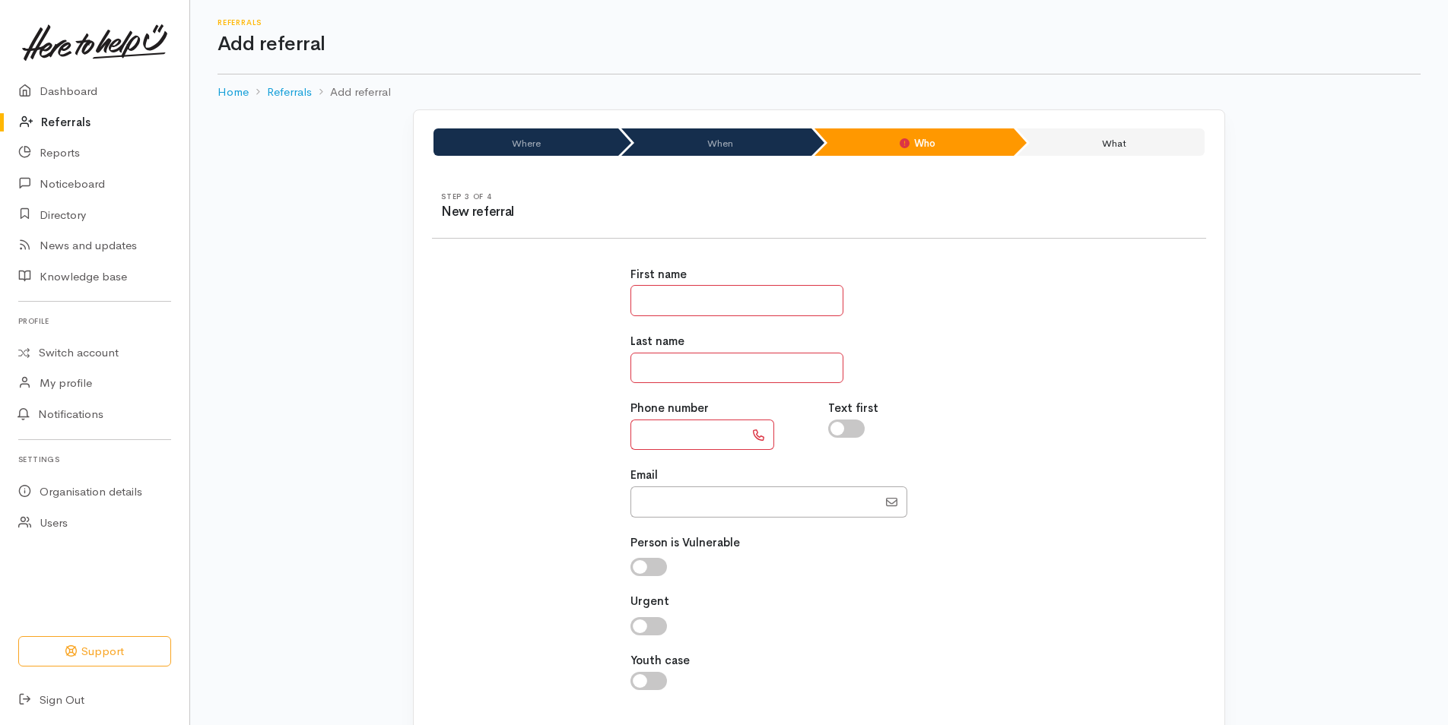
click at [744, 291] on input "text" at bounding box center [736, 300] width 213 height 31
type input "*******"
type input "**"
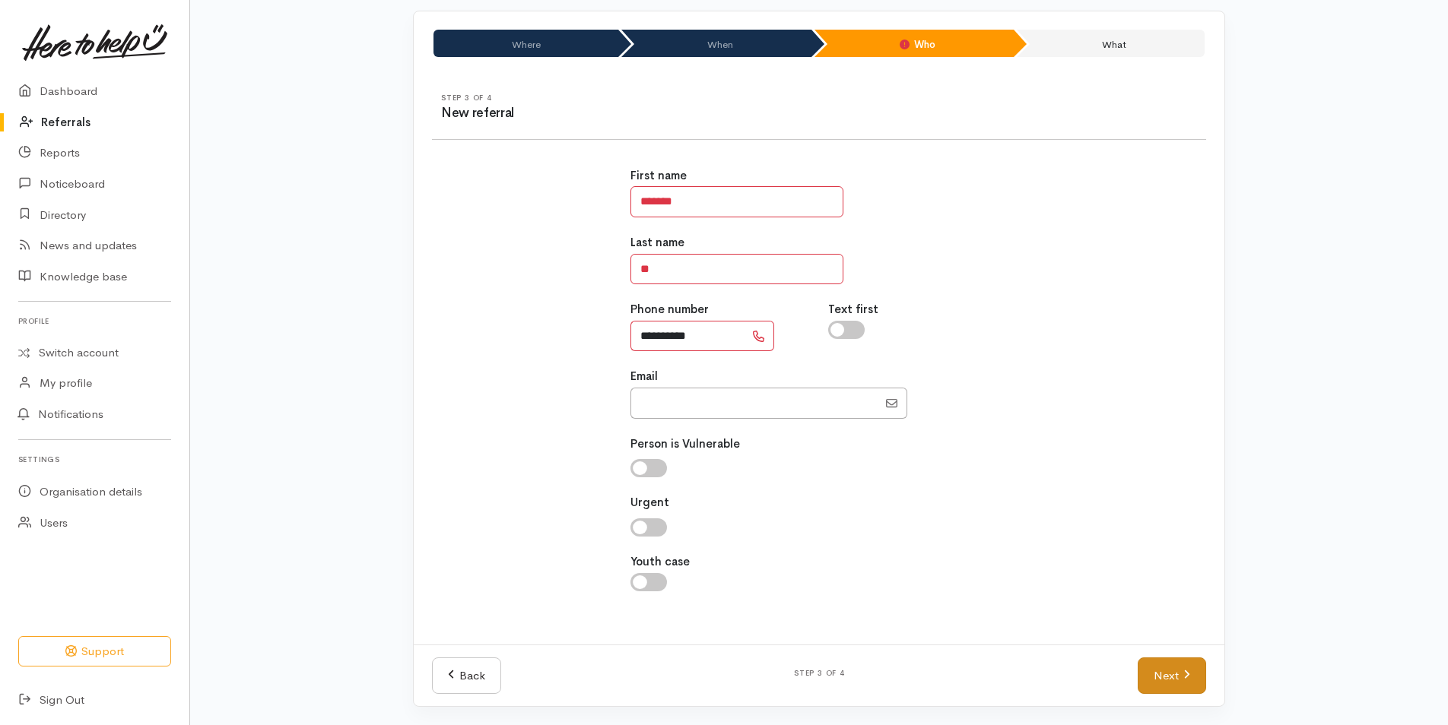
type input "**********"
click at [1151, 676] on link "Next" at bounding box center [1172, 676] width 68 height 37
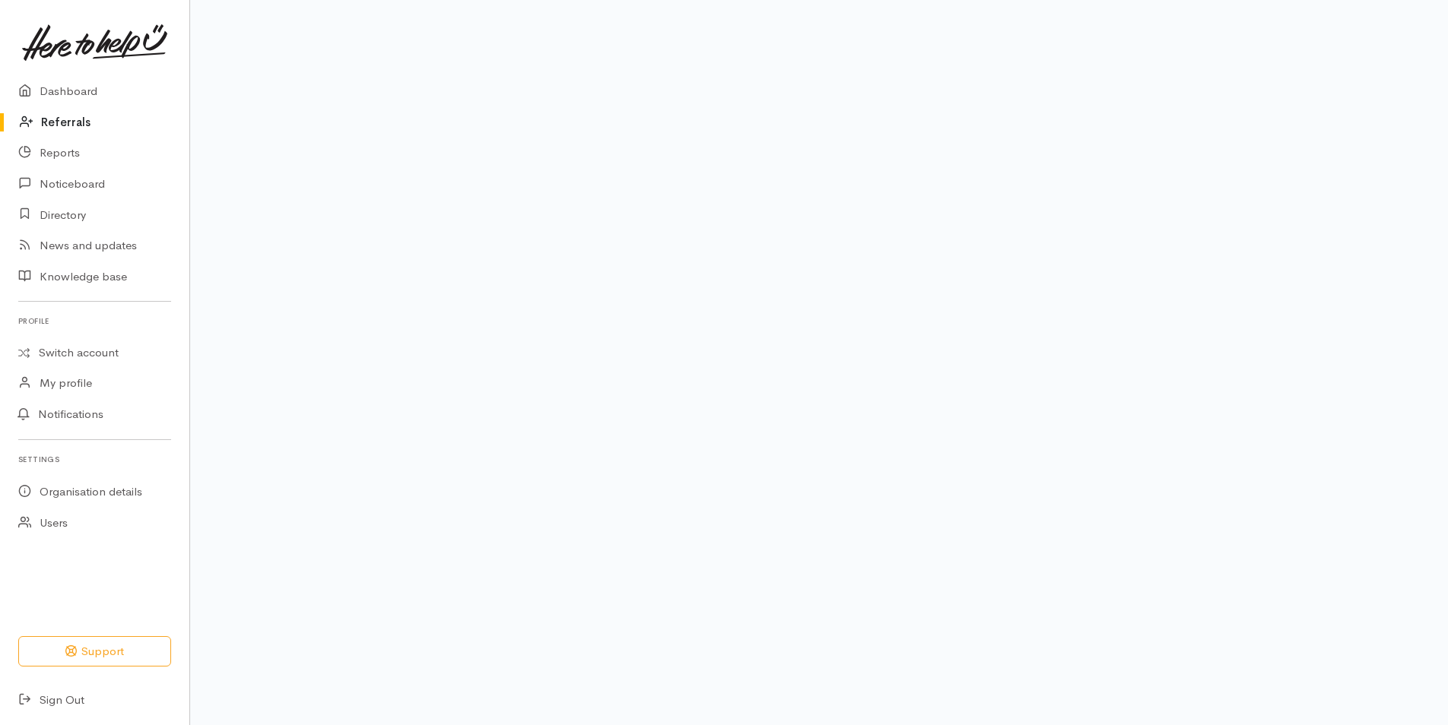
scroll to position [70, 0]
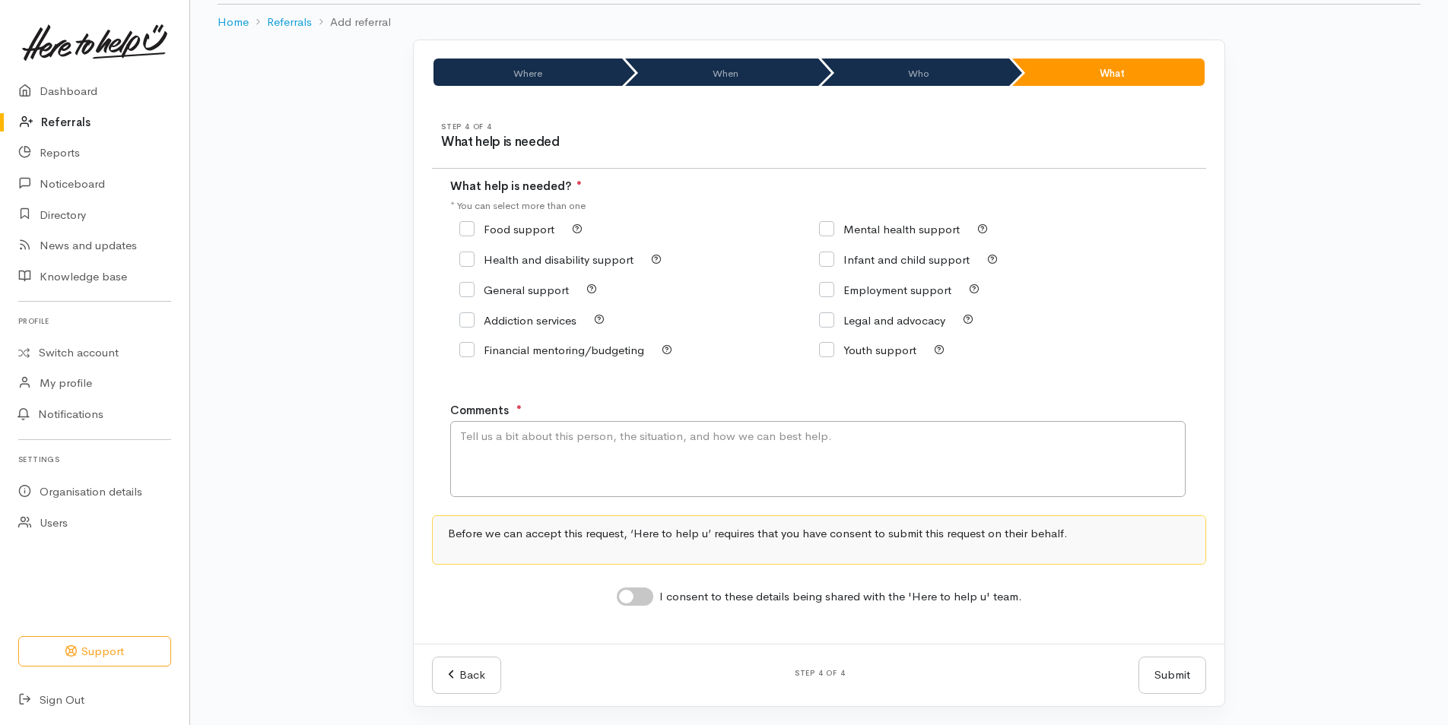
click at [497, 228] on input "Food support" at bounding box center [506, 229] width 95 height 11
checkbox input "true"
click at [518, 484] on textarea "Comments" at bounding box center [817, 459] width 735 height 76
type textarea "Requesting kai support for a whānau of 3"
click at [648, 598] on input "I consent to these details being shared with the 'Here to help u' team." at bounding box center [635, 597] width 36 height 18
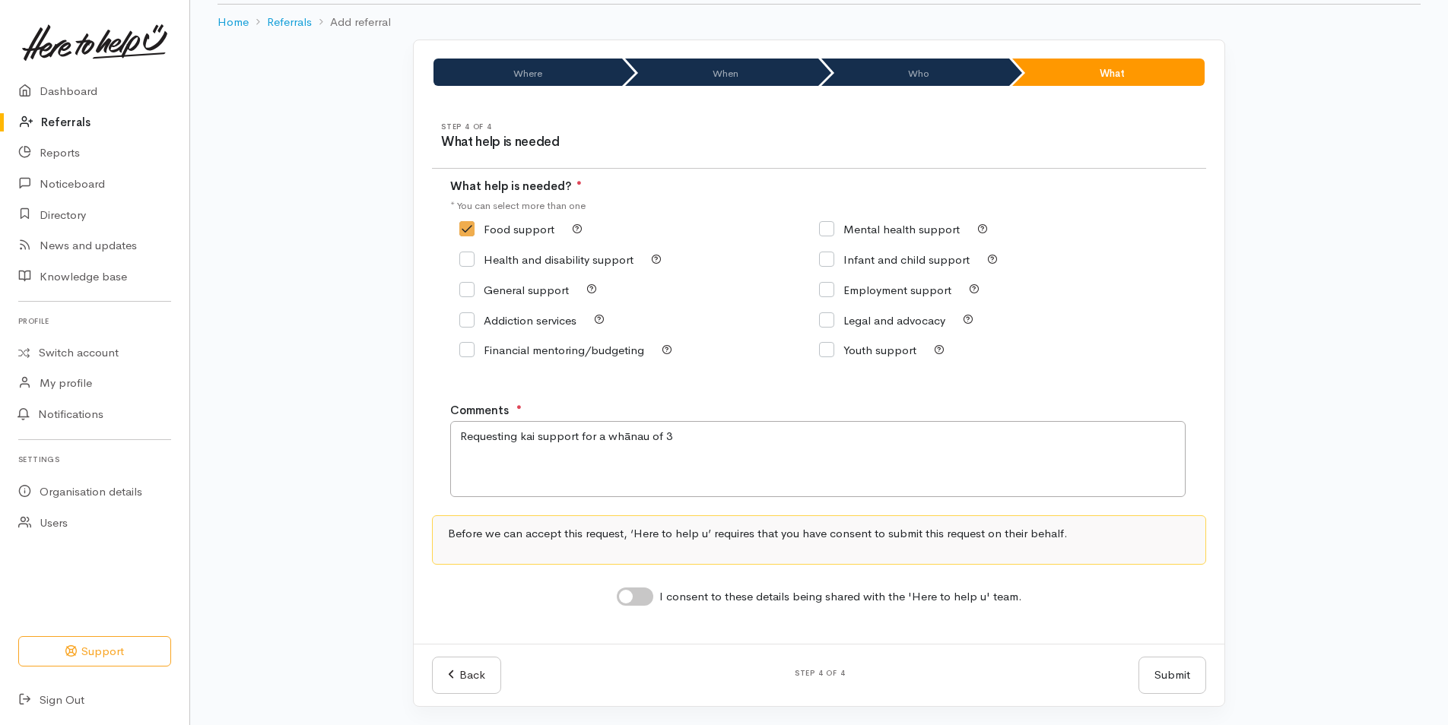
checkbox input "true"
click at [1189, 676] on button "Submit" at bounding box center [1172, 675] width 68 height 37
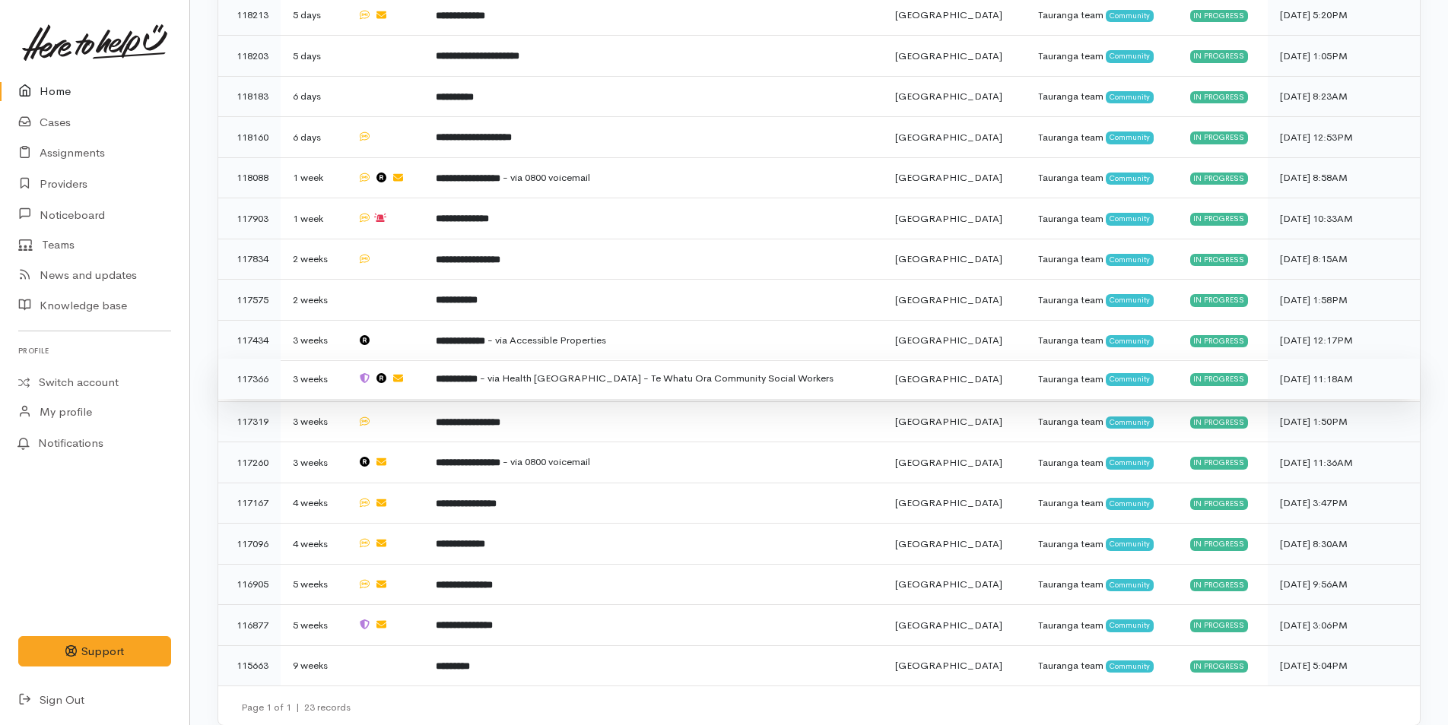
scroll to position [734, 0]
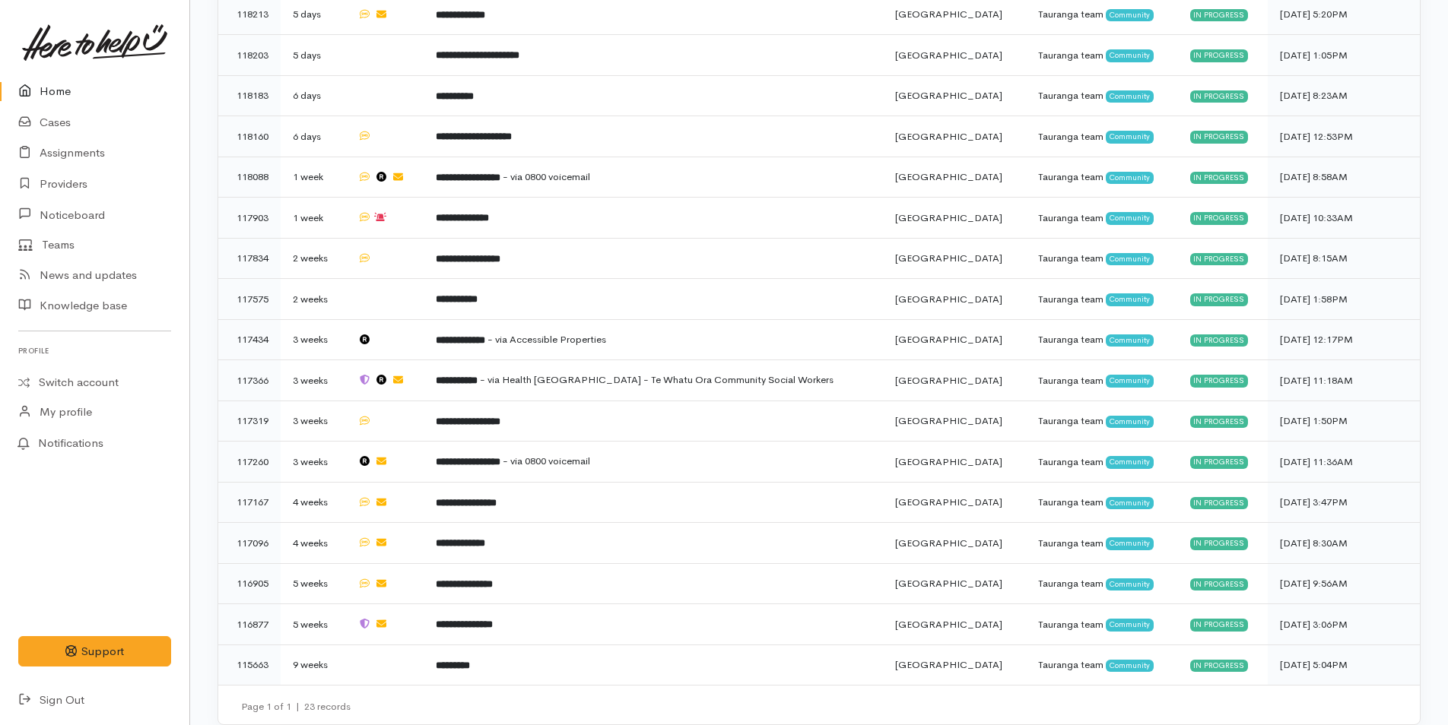
click at [40, 97] on link "Home" at bounding box center [94, 91] width 189 height 31
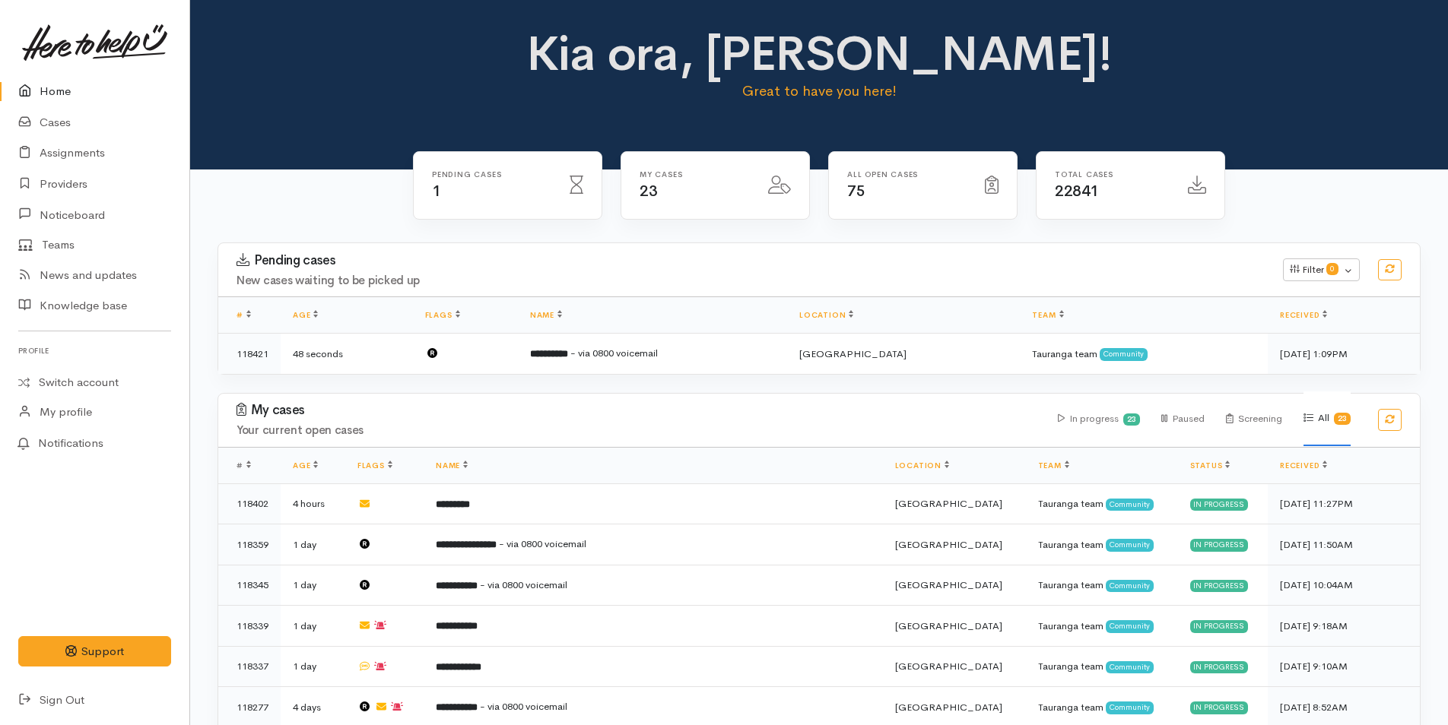
click at [55, 84] on link "Home" at bounding box center [94, 91] width 189 height 31
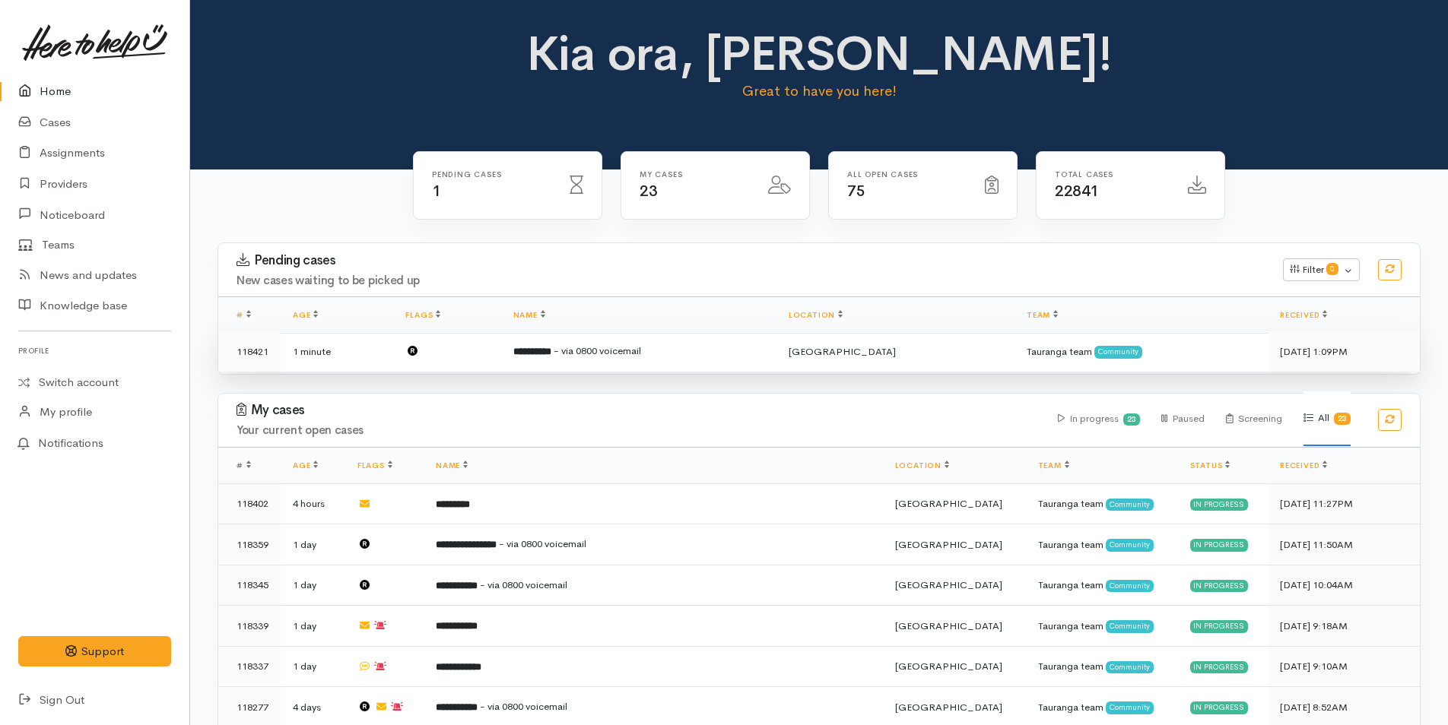
click at [493, 358] on td at bounding box center [446, 352] width 107 height 40
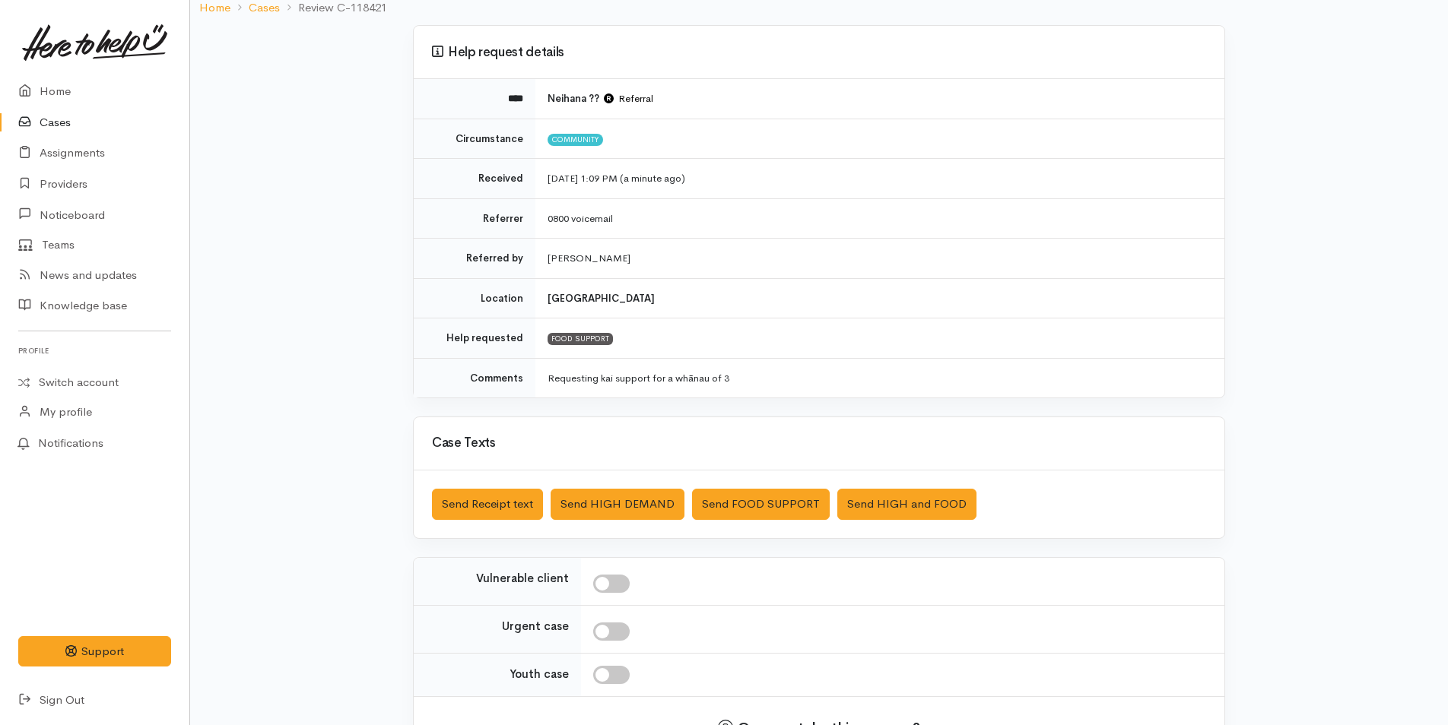
scroll to position [218, 0]
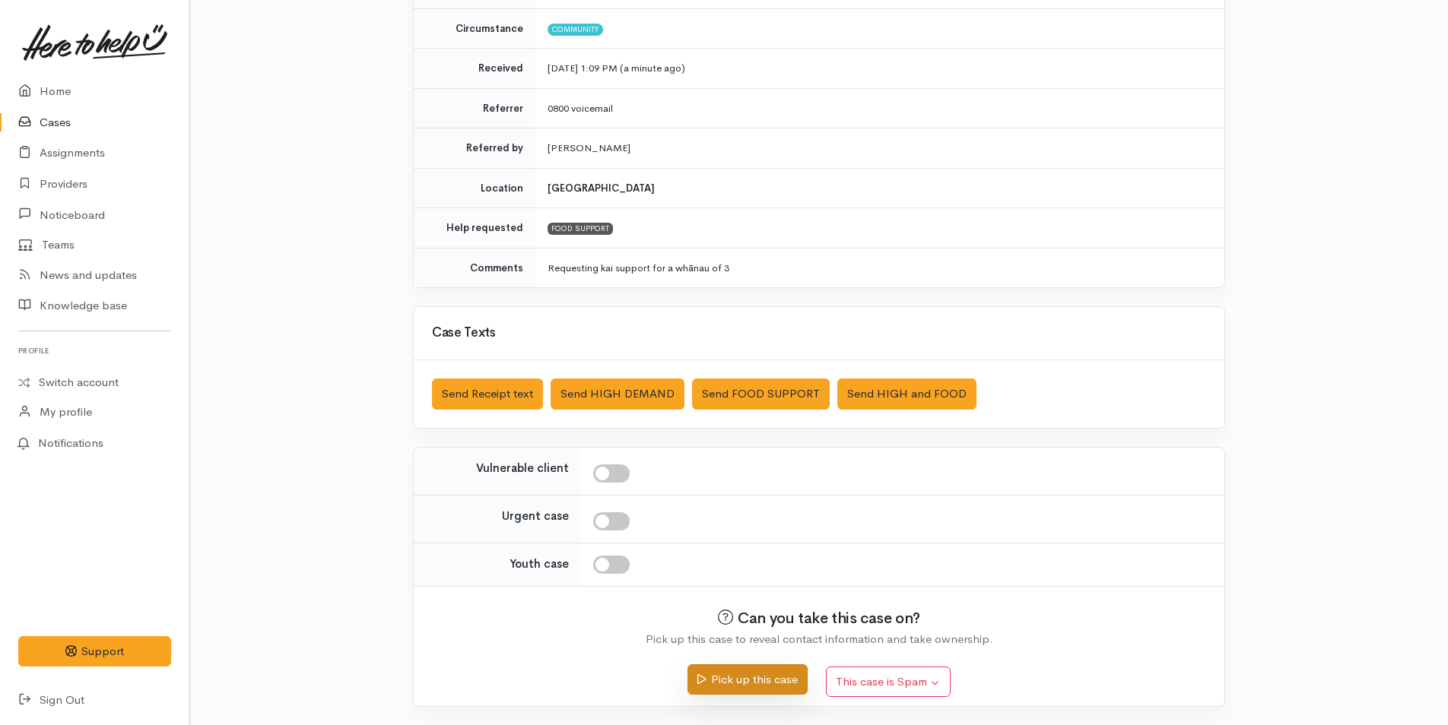
click at [697, 678] on icon "submit" at bounding box center [701, 679] width 8 height 11
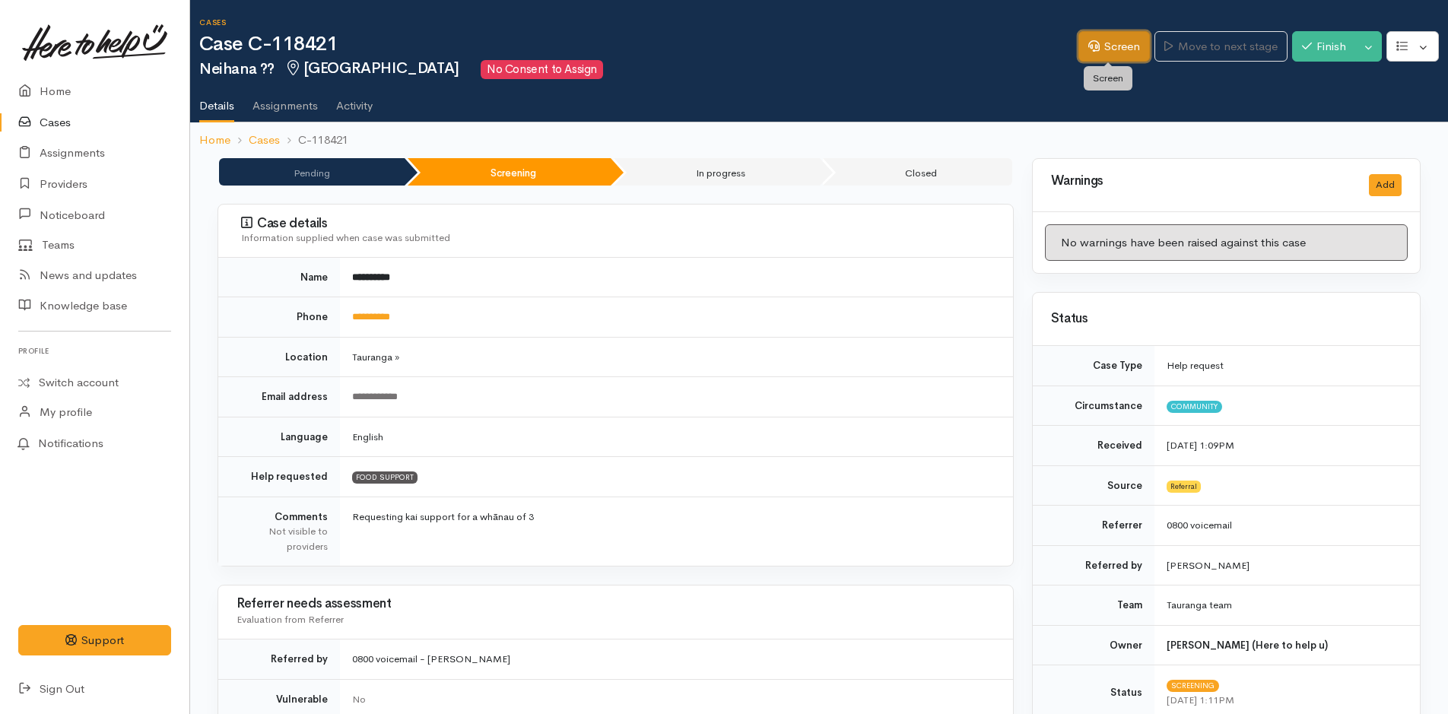
click at [1120, 47] on link "Screen" at bounding box center [1113, 46] width 71 height 31
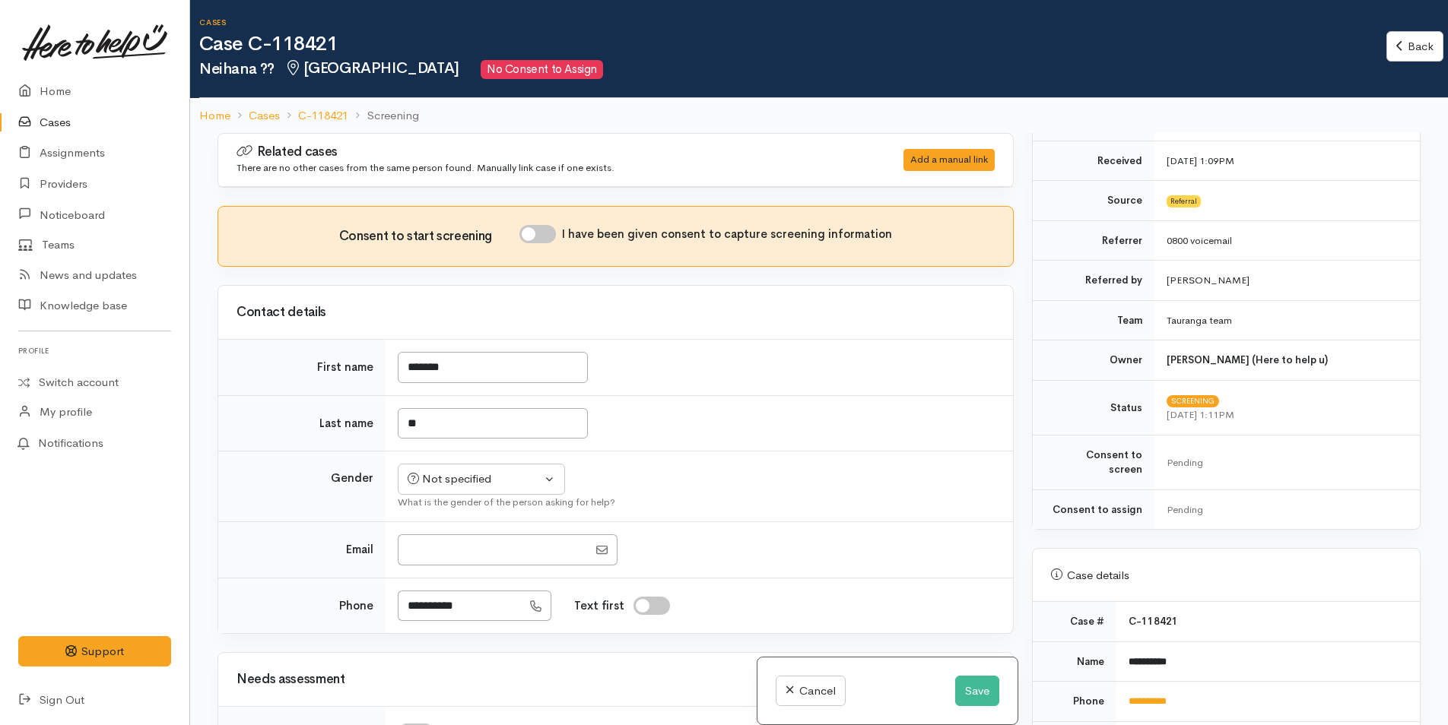
scroll to position [456, 0]
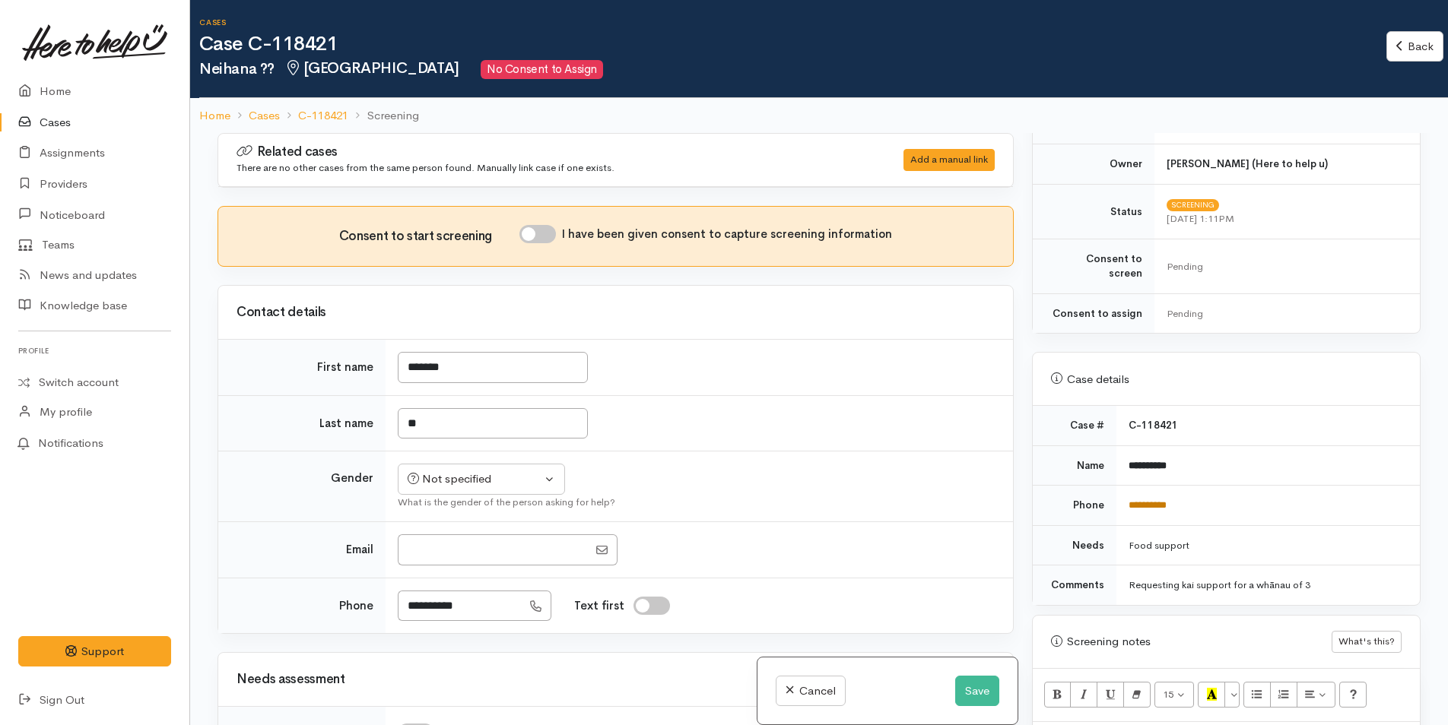
click at [1141, 500] on link "**********" at bounding box center [1147, 505] width 38 height 10
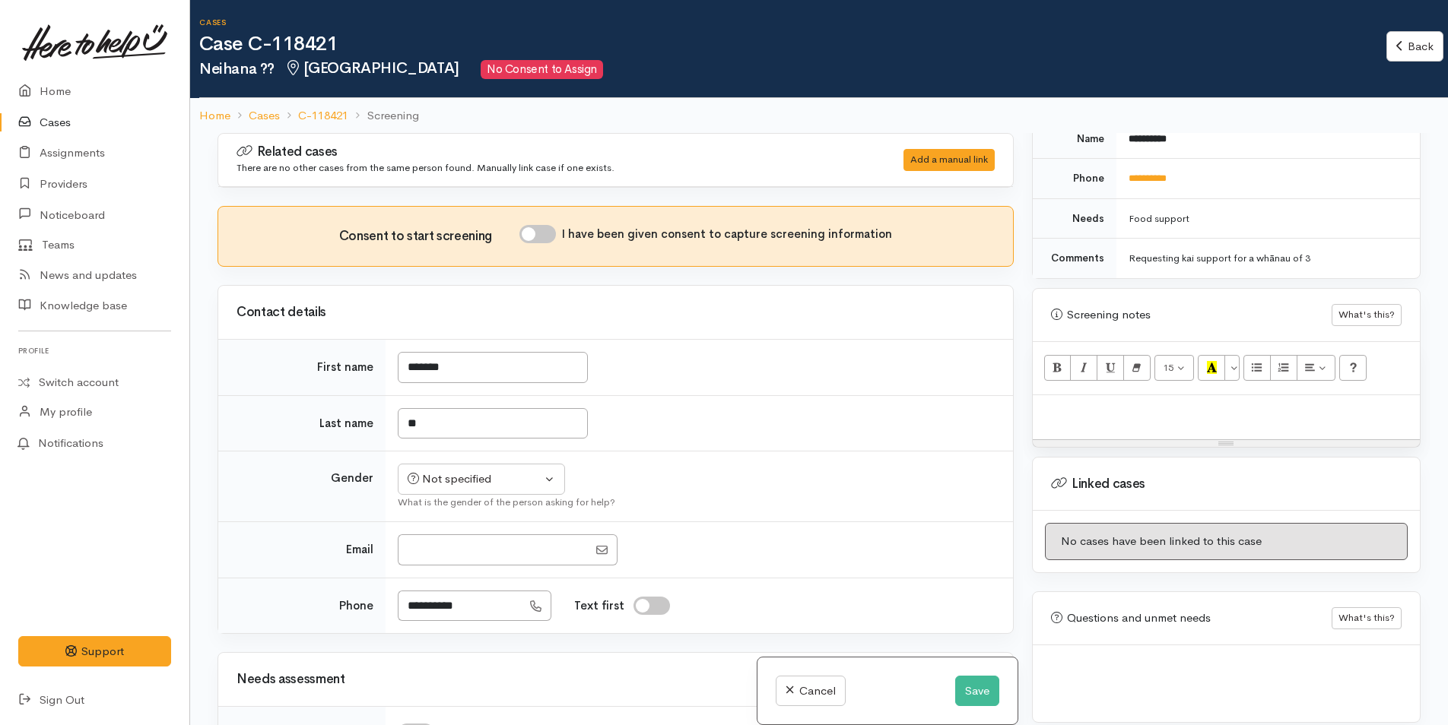
click at [1072, 403] on p at bounding box center [1226, 411] width 372 height 17
paste div
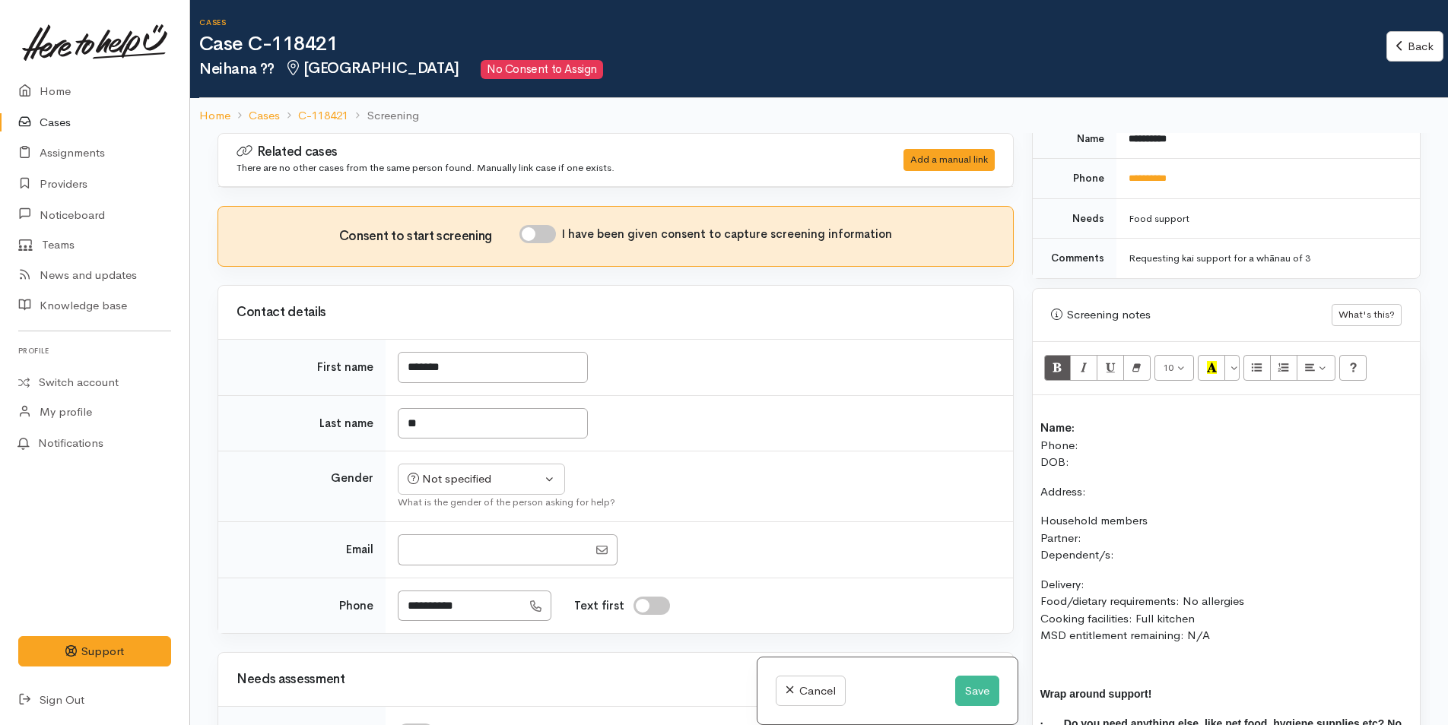
scroll to position [20, 0]
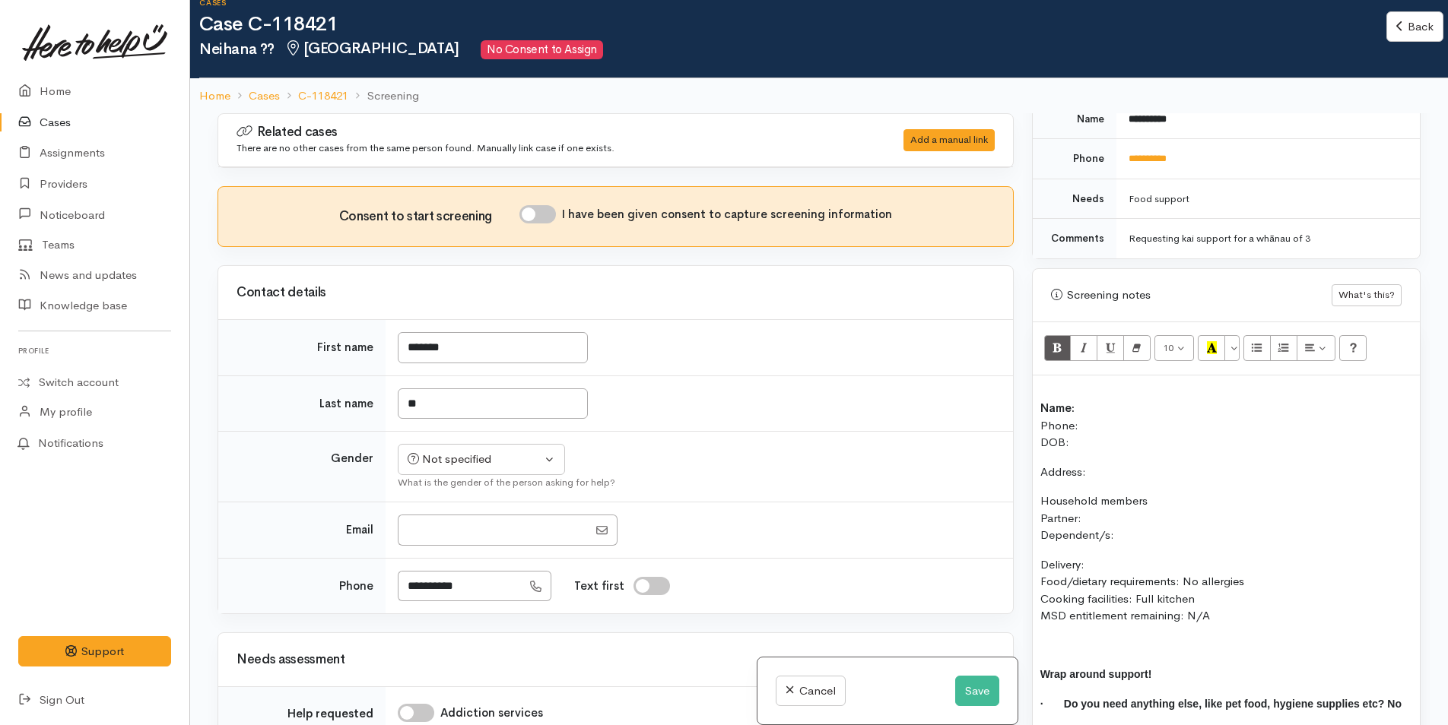
click at [1039, 390] on div "Name: Phone: DOB: Address: Household members Partner: Dependent/s: Delivery: Fo…" at bounding box center [1226, 569] width 387 height 386
click at [1042, 376] on div "Name: Phone: DOB: Address: Household members Partner: Dependent/s: Delivery: Fo…" at bounding box center [1226, 569] width 387 height 386
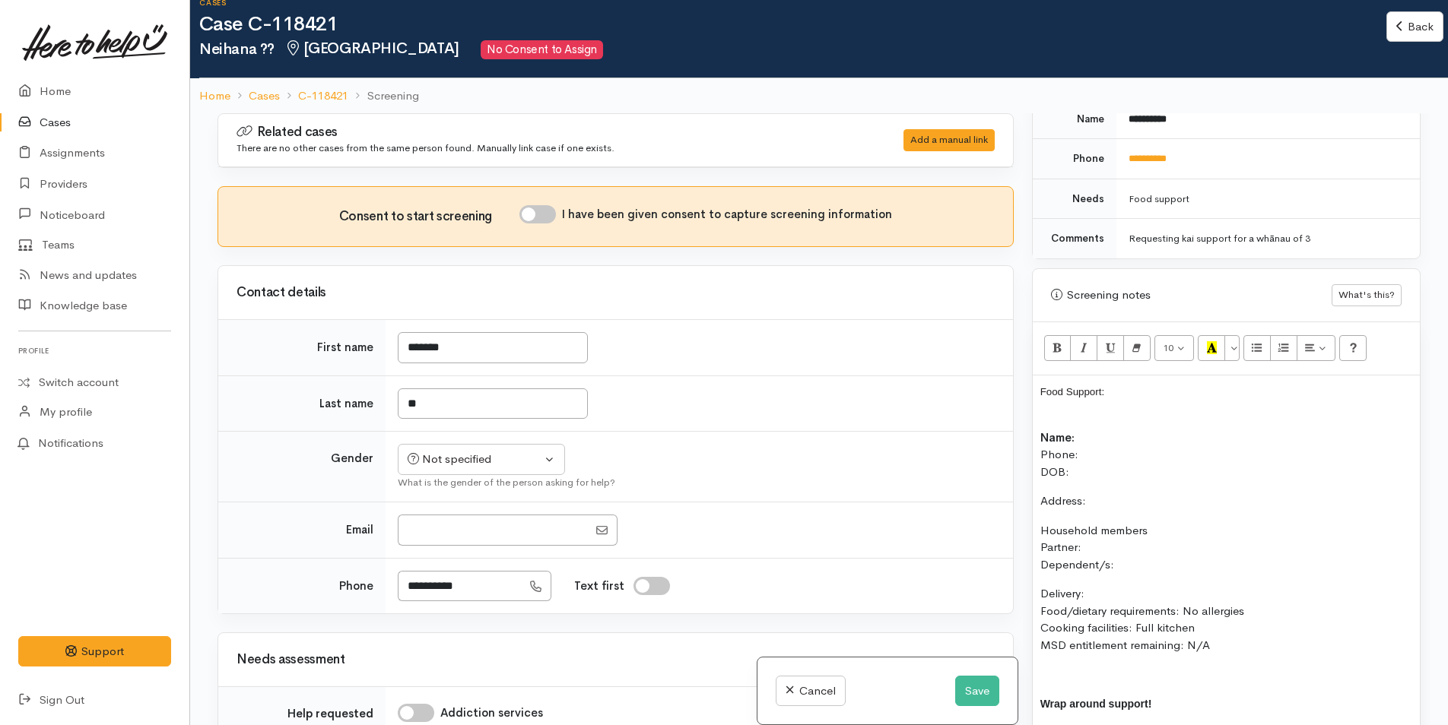
click at [1092, 418] on p "Name: Phone: DOB:" at bounding box center [1226, 446] width 372 height 68
click at [1157, 154] on link "**********" at bounding box center [1147, 159] width 38 height 10
drag, startPoint x: 1116, startPoint y: 379, endPoint x: 1252, endPoint y: 367, distance: 136.7
click at [934, 367] on div "Related cases There are no other cases from the same person found. Manually lin…" at bounding box center [818, 475] width 1221 height 725
click at [1235, 335] on button "More Color" at bounding box center [1231, 348] width 15 height 26
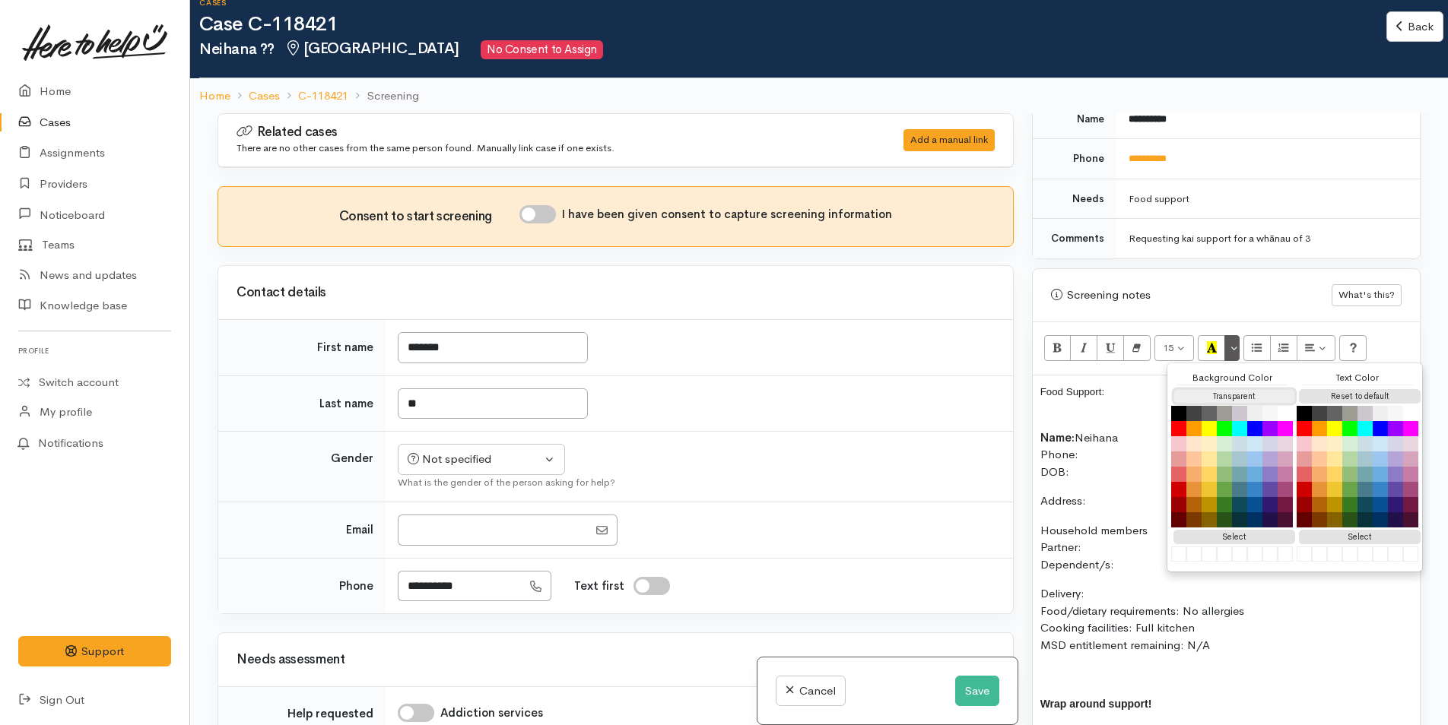
click at [1216, 389] on button "Transparent" at bounding box center [1234, 396] width 122 height 14
click at [1346, 389] on button "Reset to default" at bounding box center [1360, 396] width 122 height 14
click at [1093, 412] on p "Name: Neihana Phone: DOB:" at bounding box center [1226, 446] width 372 height 68
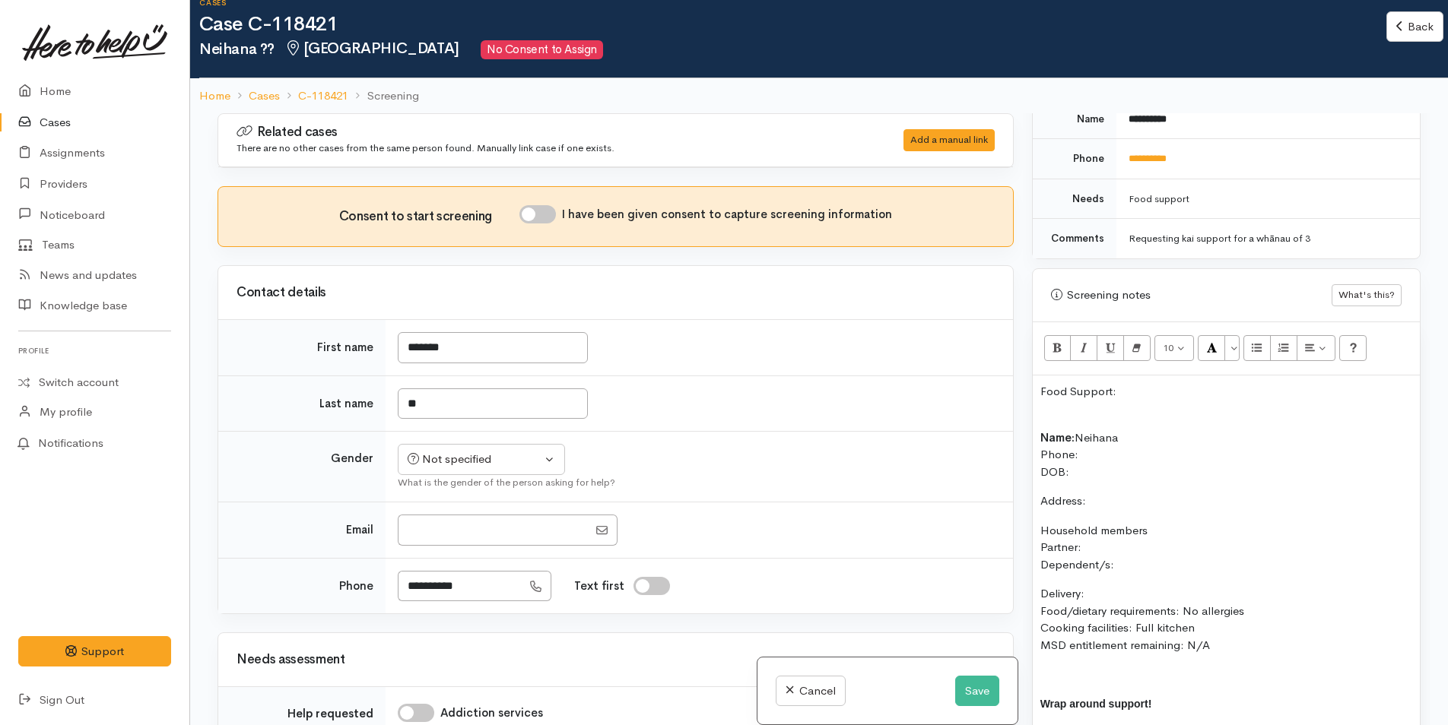
drag, startPoint x: 1126, startPoint y: 373, endPoint x: 1028, endPoint y: 339, distance: 103.6
click at [960, 367] on div "Related cases There are no other cases from the same person found. Manually lin…" at bounding box center [818, 475] width 1221 height 725
click at [1058, 341] on icon "Bold (CTRL+B)" at bounding box center [1057, 347] width 10 height 13
click at [1084, 433] on p "Name: Neihana Phone: DOB:" at bounding box center [1226, 446] width 372 height 68
click at [955, 687] on button "Save" at bounding box center [977, 691] width 44 height 31
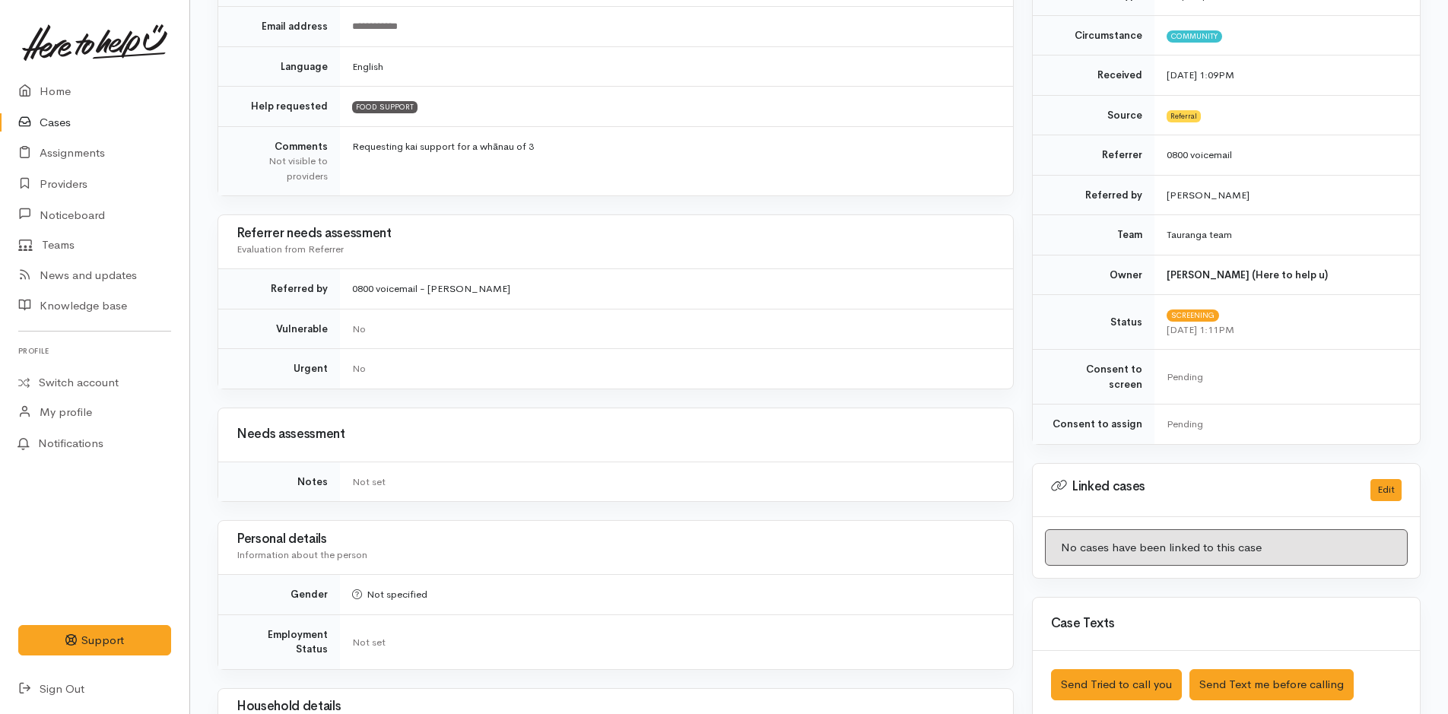
scroll to position [532, 0]
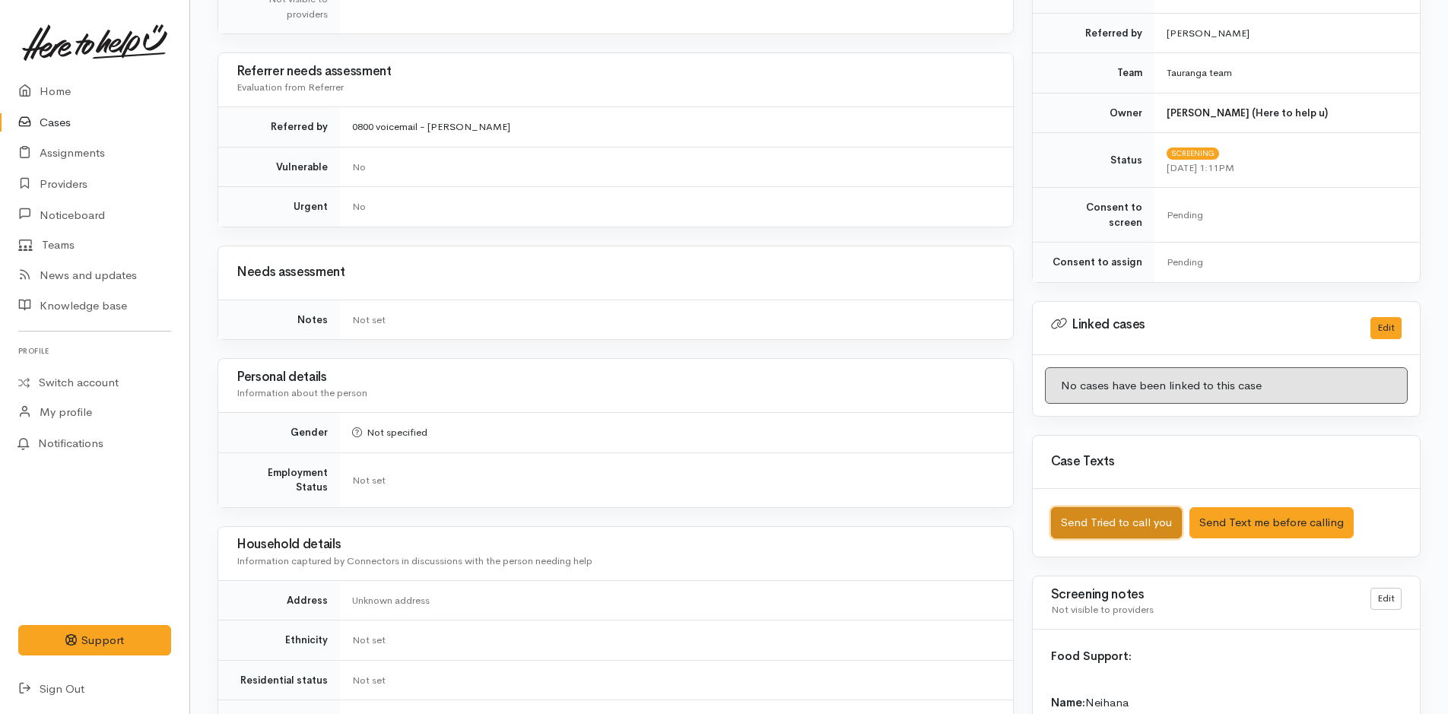
click at [1130, 515] on button "Send Tried to call you" at bounding box center [1116, 522] width 131 height 31
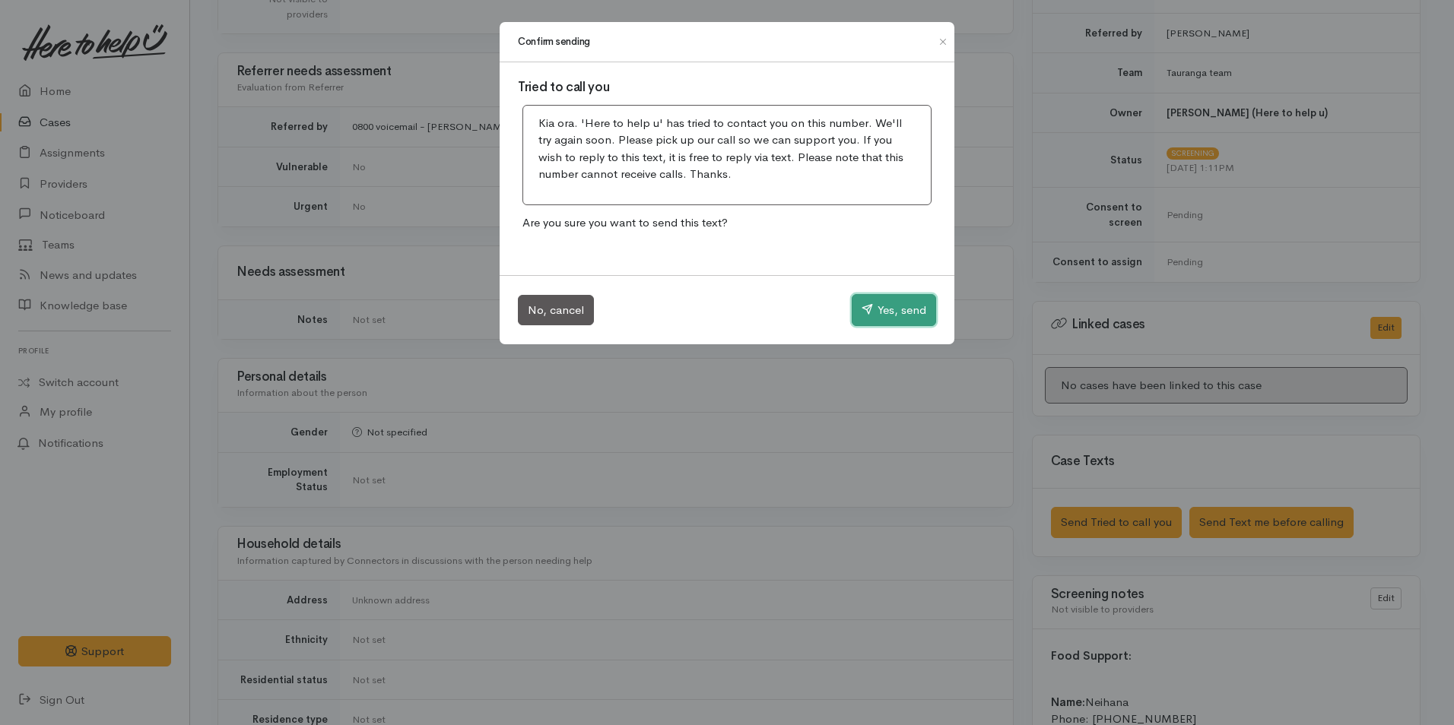
click at [896, 310] on button "Yes, send" at bounding box center [894, 310] width 84 height 32
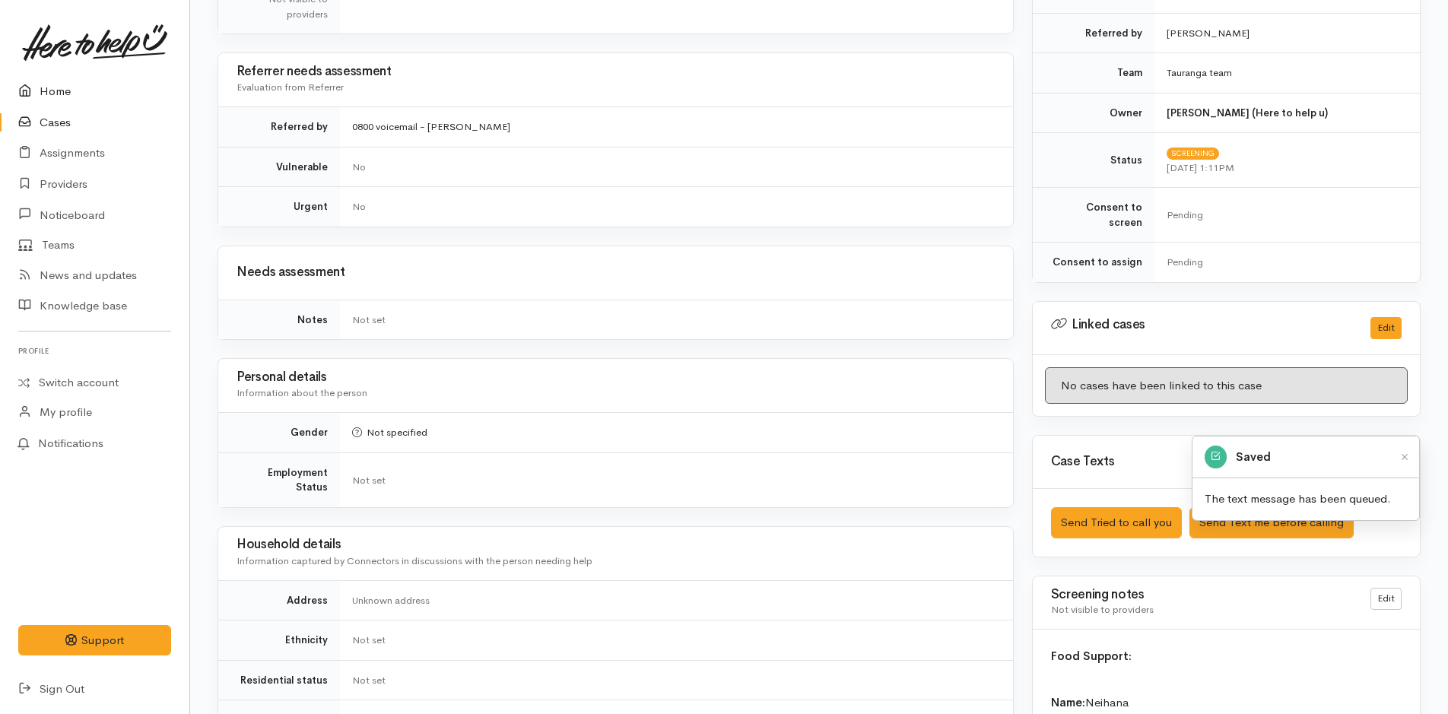
click at [65, 96] on link "Home" at bounding box center [94, 91] width 189 height 31
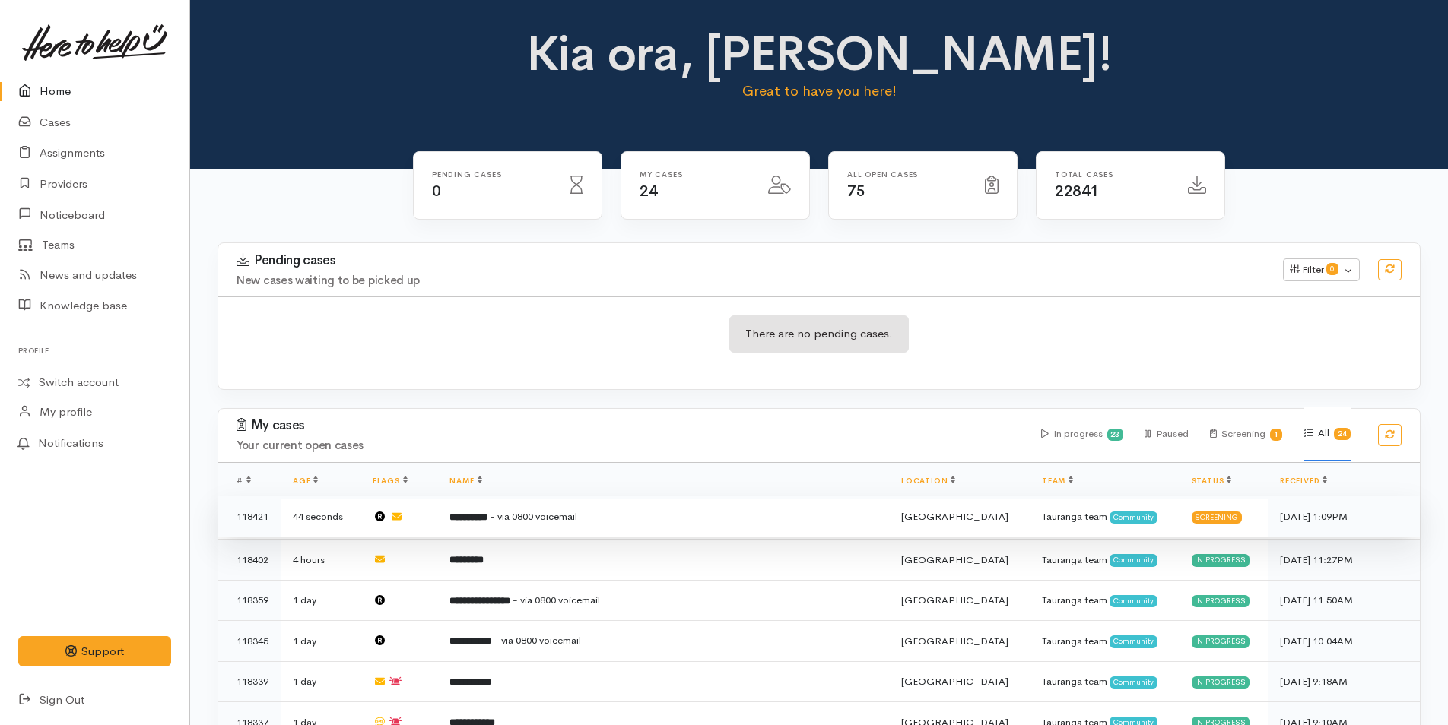
click at [489, 526] on td "**********" at bounding box center [663, 517] width 452 height 41
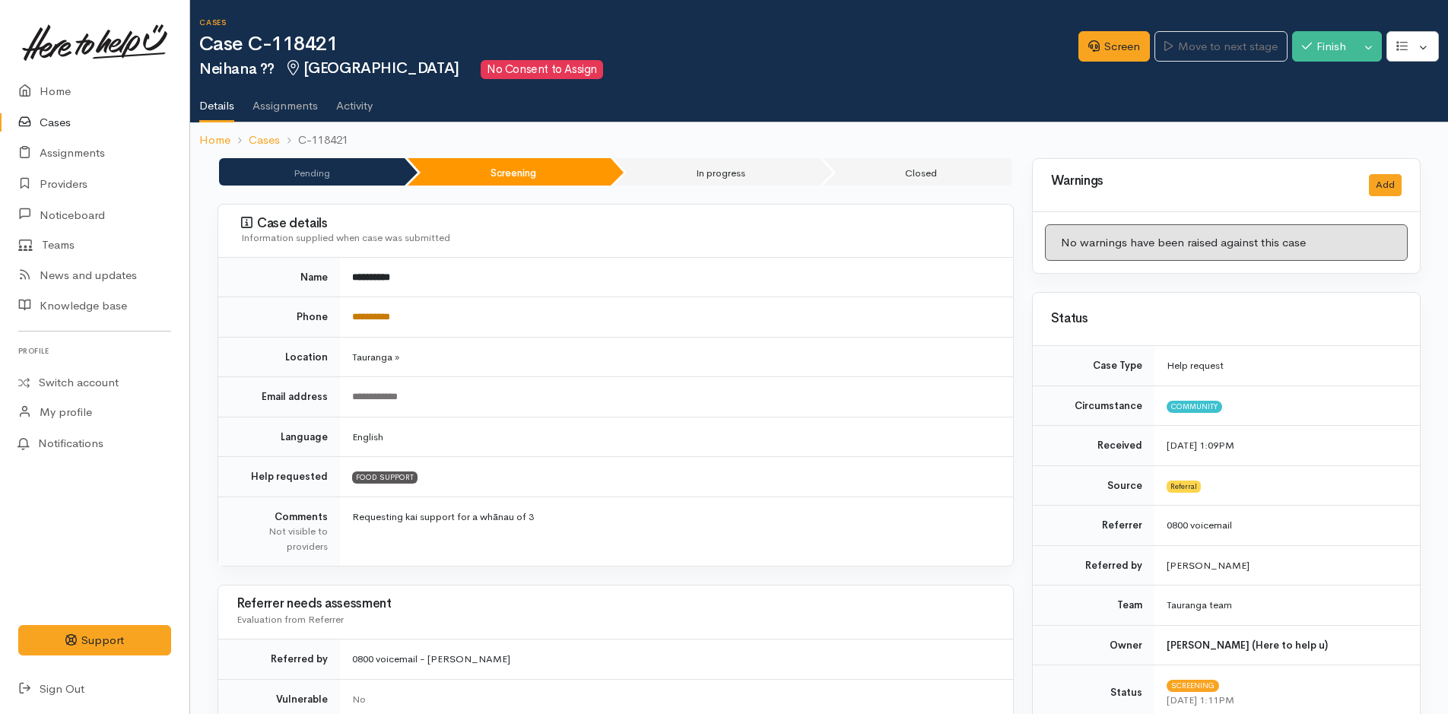
click at [390, 317] on link "**********" at bounding box center [371, 317] width 38 height 10
click at [1079, 50] on link "Screen" at bounding box center [1113, 46] width 71 height 31
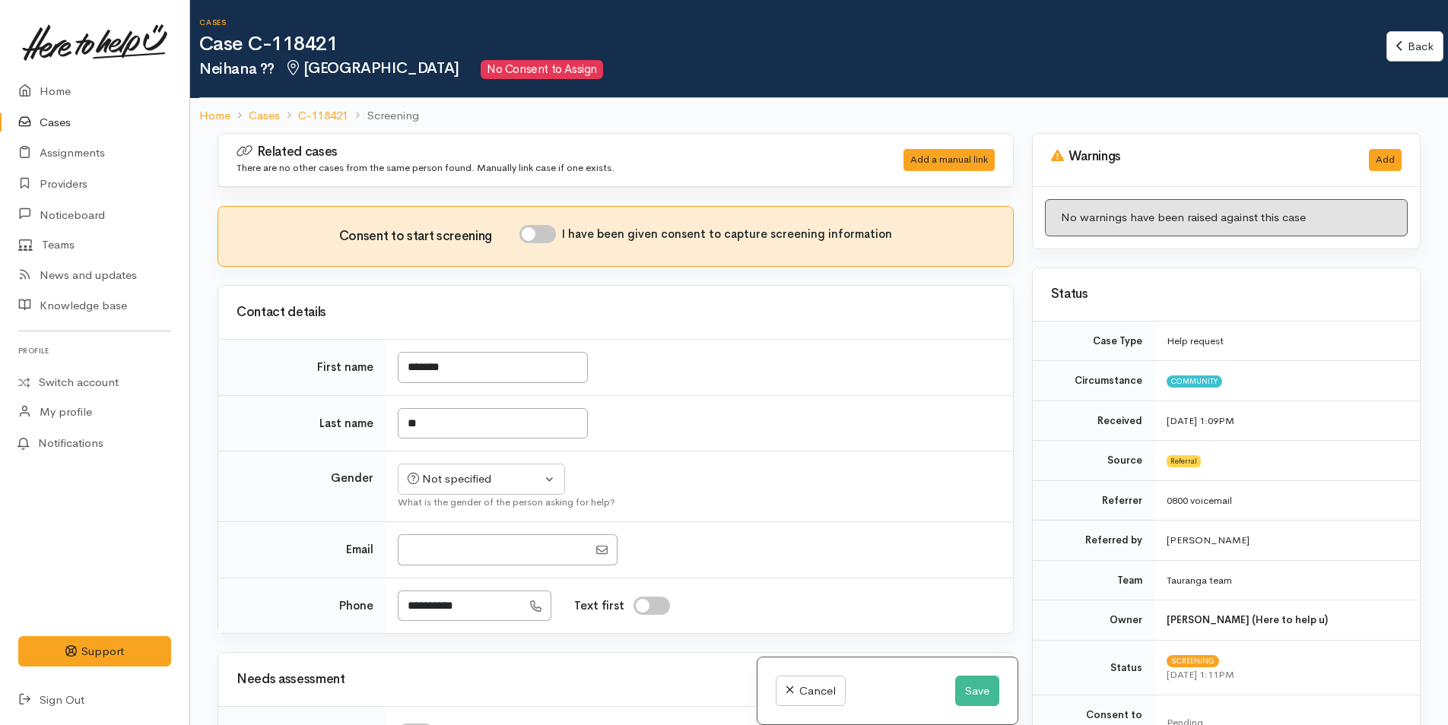
click at [536, 239] on input "I have been given consent to capture screening information" at bounding box center [537, 234] width 36 height 18
checkbox input "true"
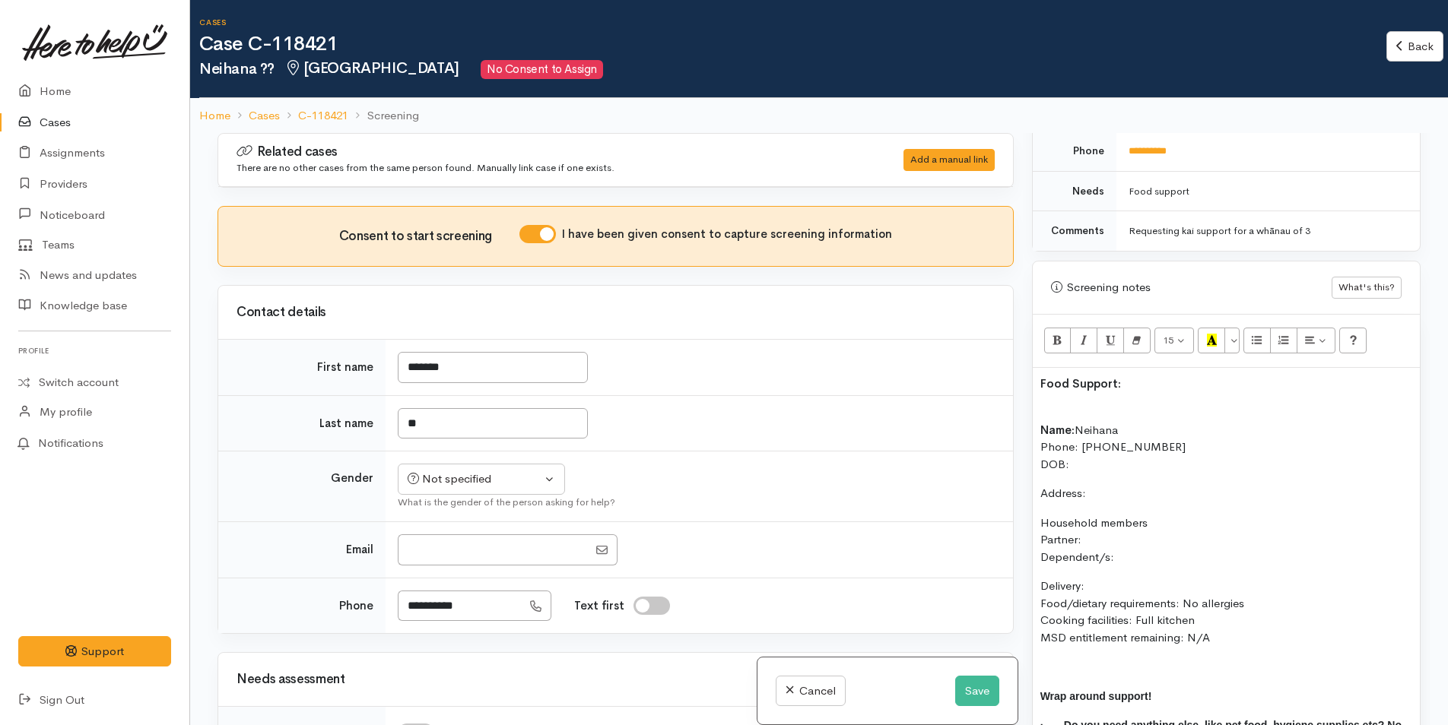
scroll to position [608, 0]
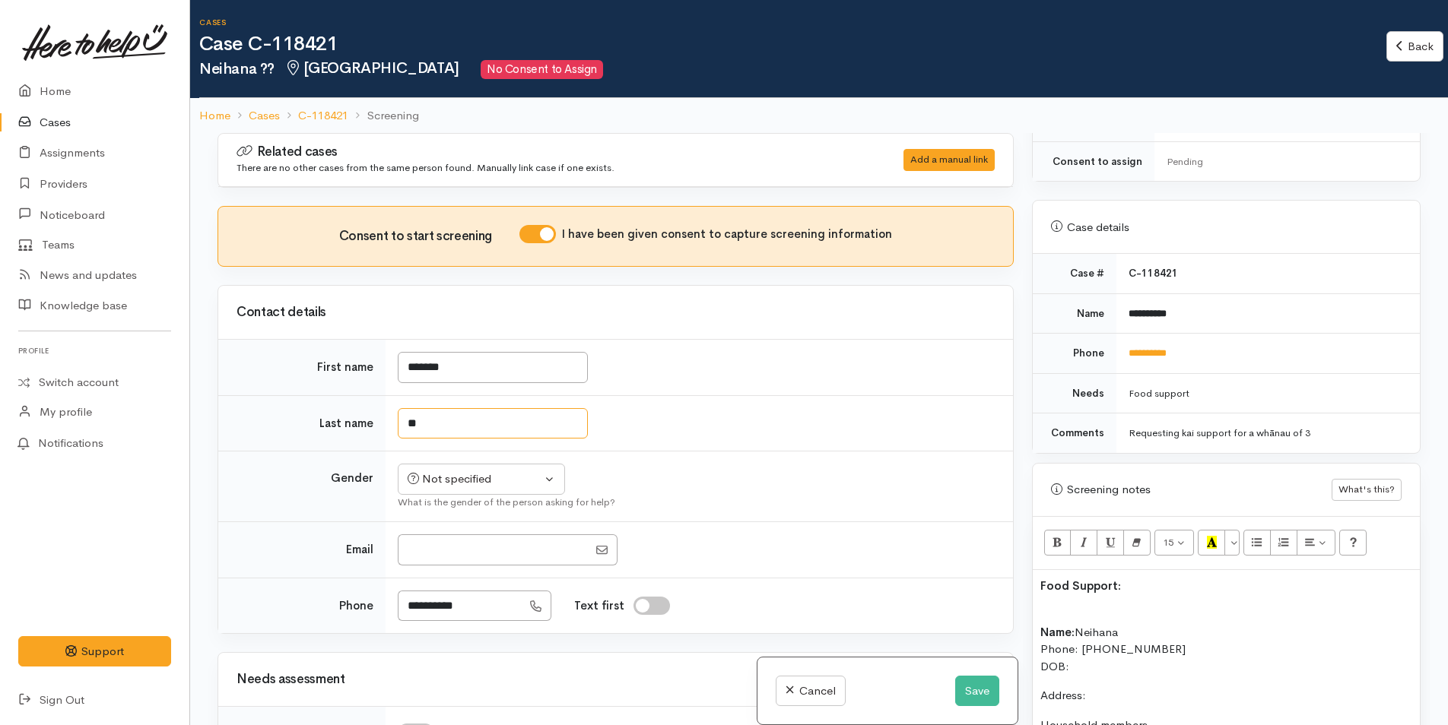
click at [424, 420] on input "**" at bounding box center [493, 423] width 190 height 31
type input "*"
click at [519, 483] on td "Not specified Male Female Diverse Not specified What is the gender of the perso…" at bounding box center [699, 487] width 627 height 71
click at [451, 488] on button "Not specified" at bounding box center [481, 479] width 167 height 31
click at [455, 546] on link "Male" at bounding box center [487, 539] width 179 height 24
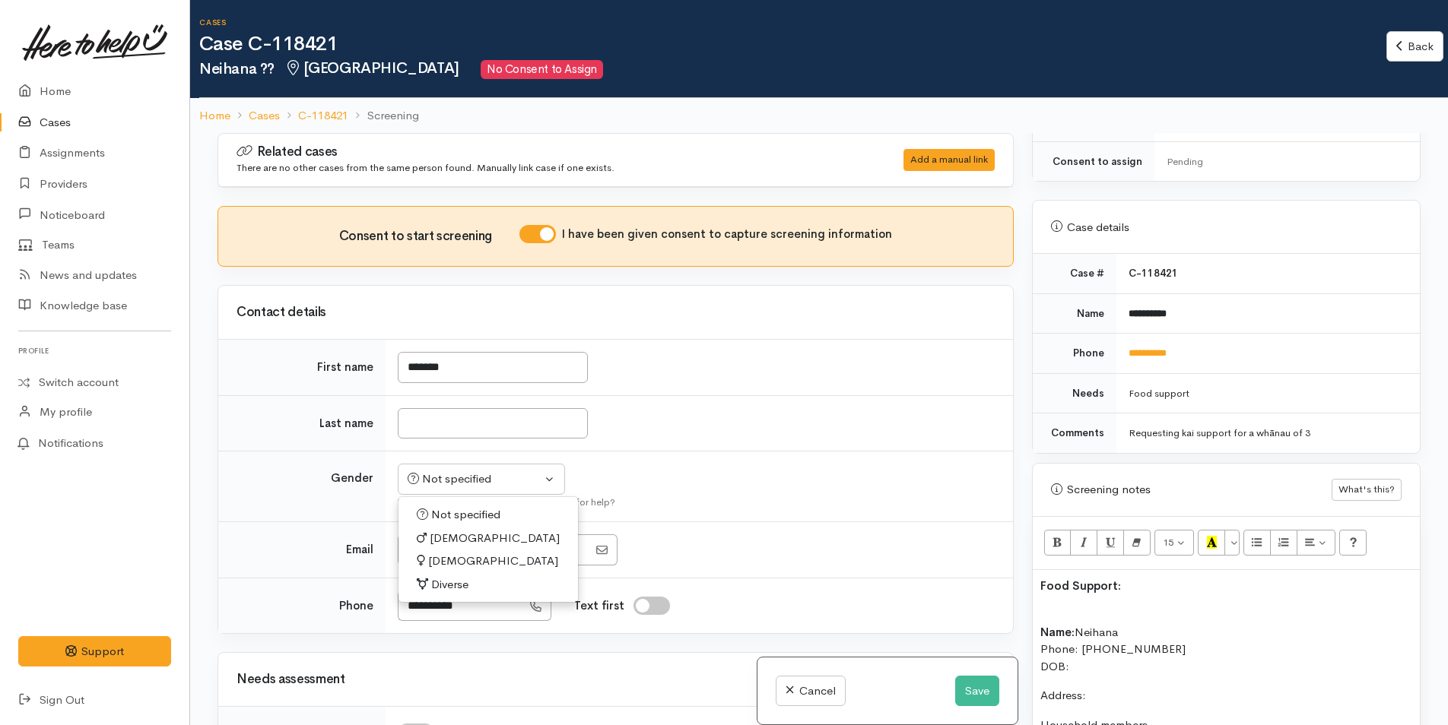
select select "Male"
click at [508, 405] on td at bounding box center [699, 423] width 627 height 56
click at [507, 415] on input "Last name" at bounding box center [493, 423] width 190 height 31
type input "****"
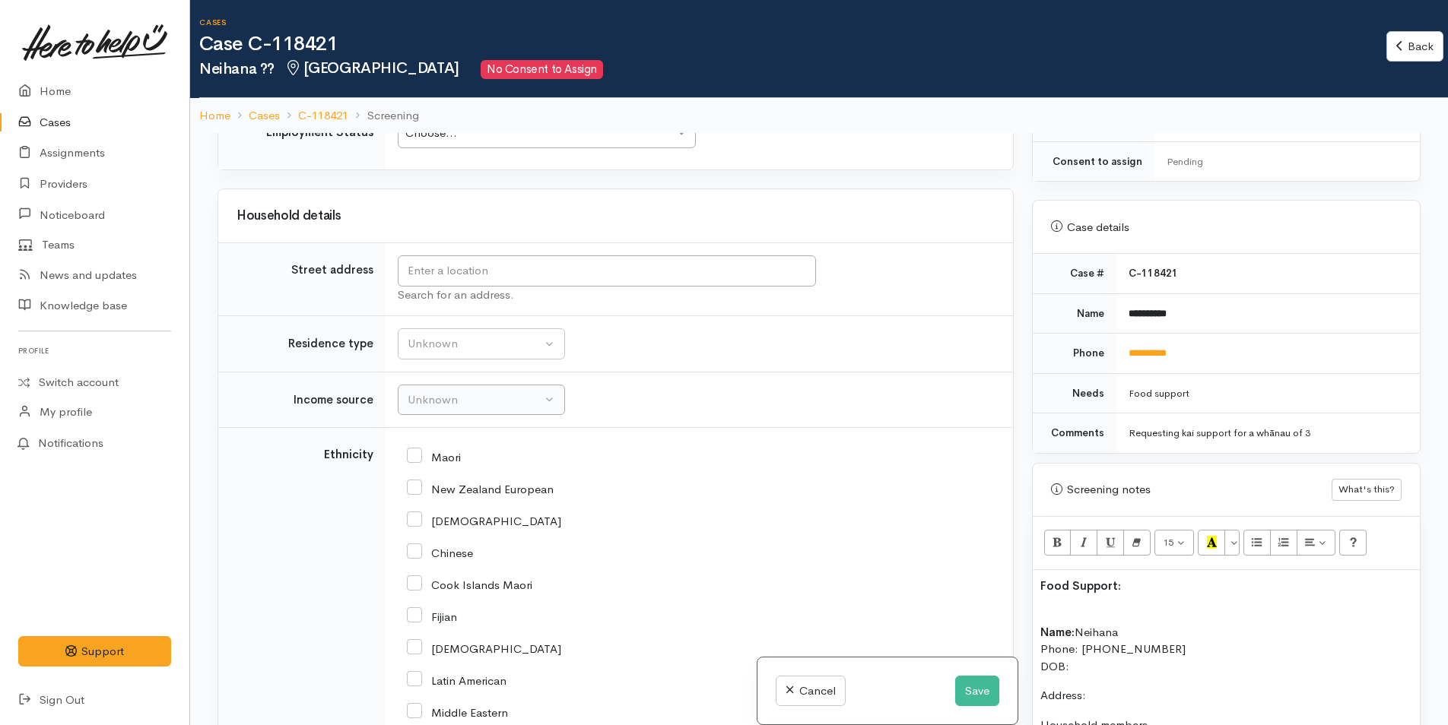
scroll to position [1597, 0]
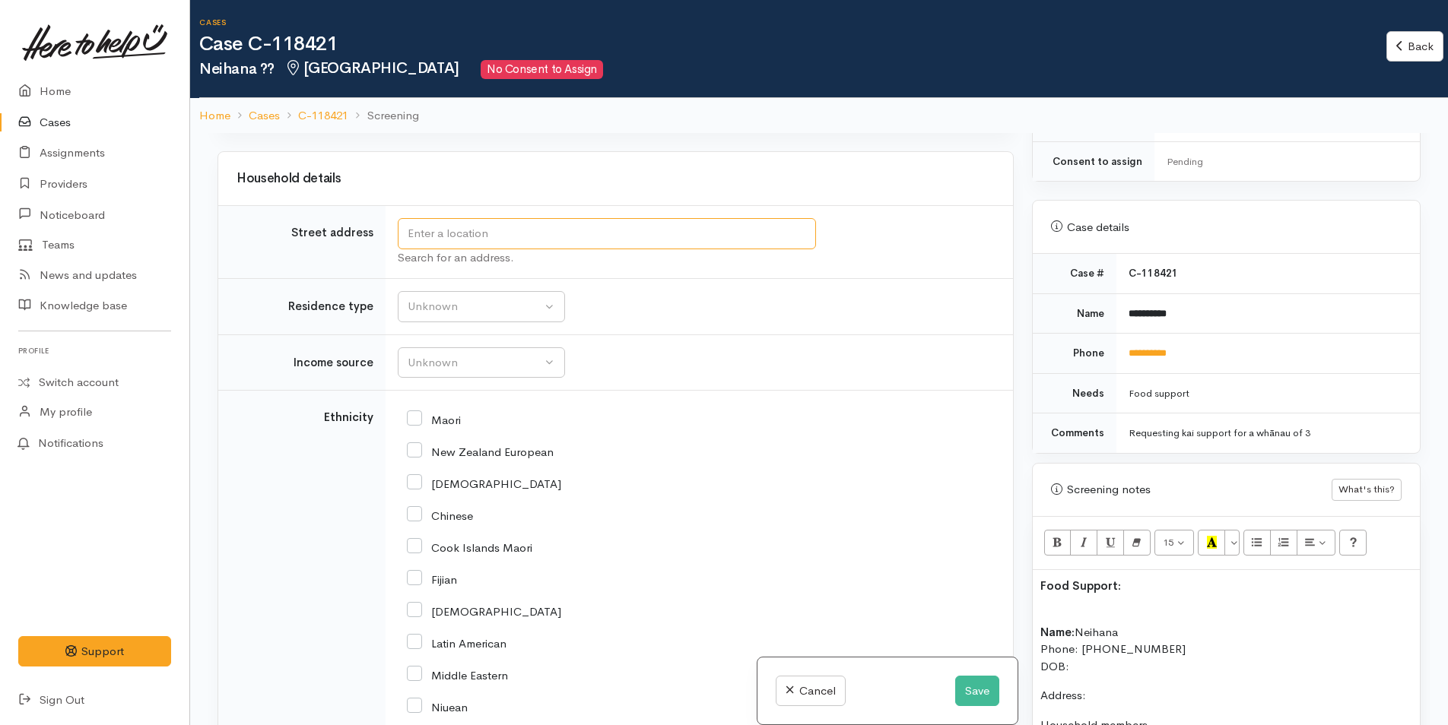
click at [481, 234] on input "text" at bounding box center [607, 233] width 418 height 31
type input "75 Ridge Drive, Ōmokoroa, New Zealand"
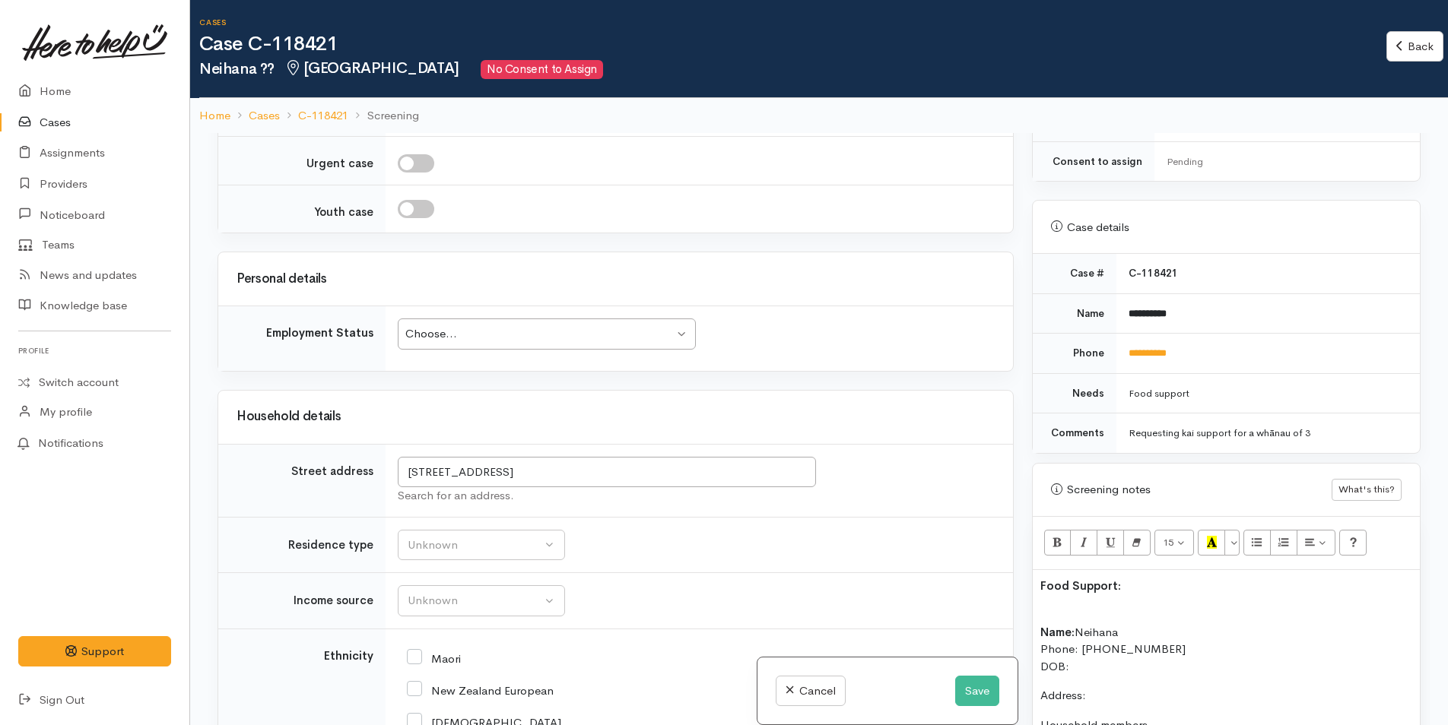
scroll to position [1823, 0]
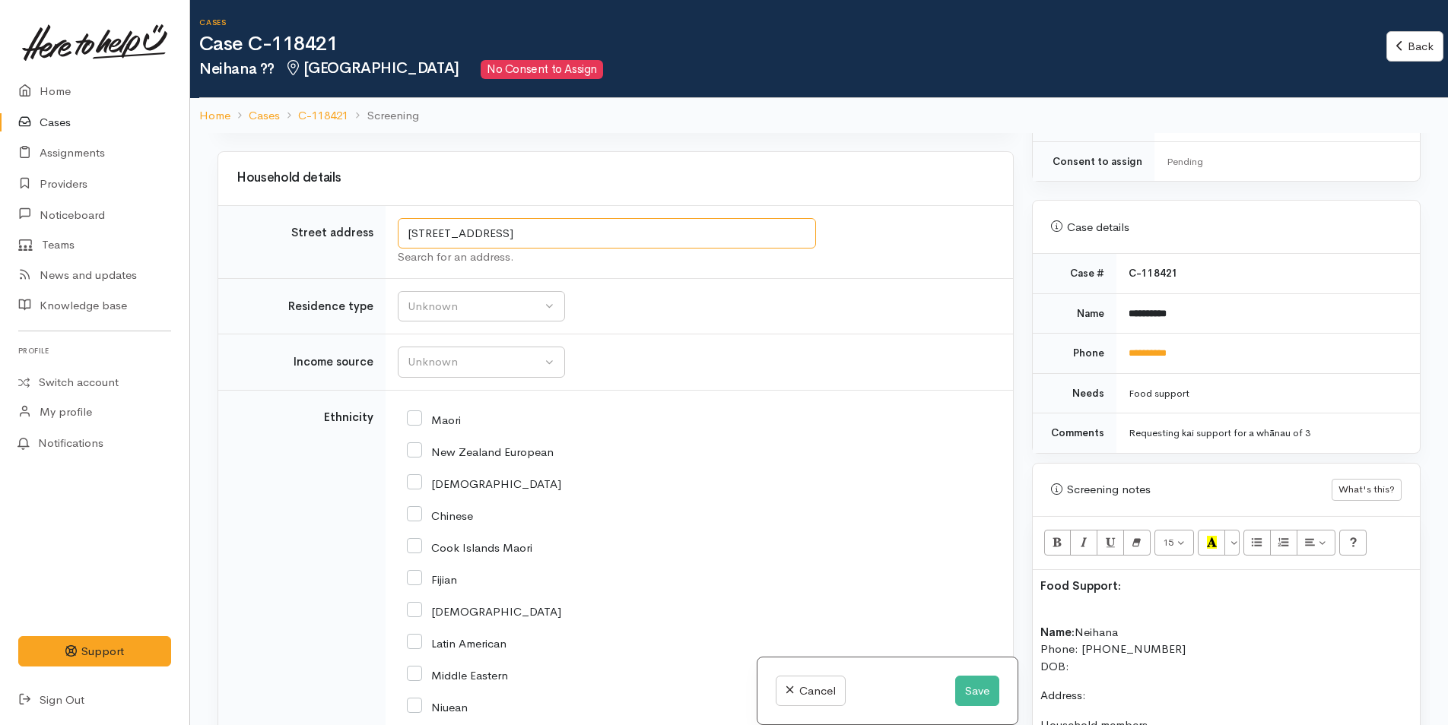
drag, startPoint x: 643, startPoint y: 229, endPoint x: 195, endPoint y: 200, distance: 449.6
click at [195, 200] on div "**********" at bounding box center [819, 495] width 1258 height 725
click at [1131, 652] on p "Name: Neihana Phone: 0204479633 DOB:" at bounding box center [1226, 641] width 372 height 68
click at [1114, 687] on p "Address:" at bounding box center [1226, 695] width 372 height 17
click at [1145, 609] on p "Name: Neihana Phone: 0204479633 DOB:" at bounding box center [1226, 641] width 372 height 68
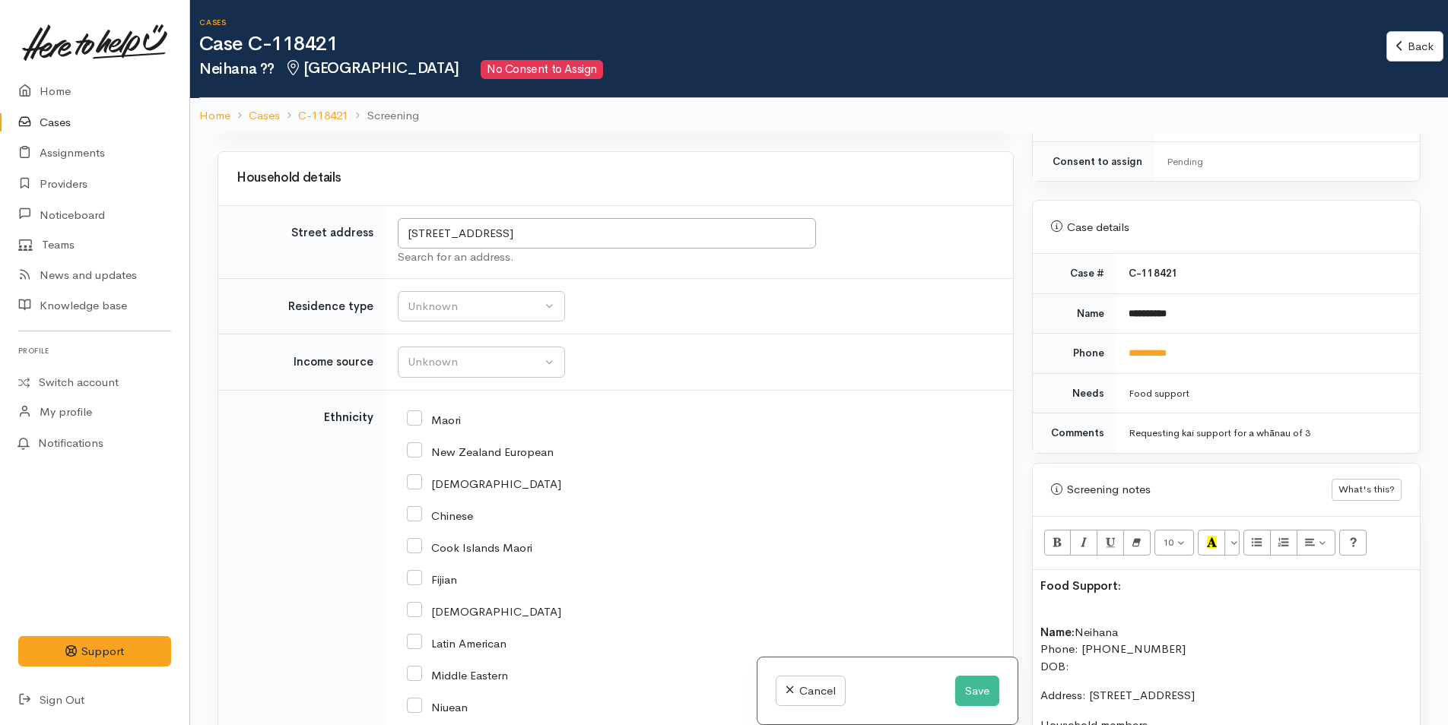
click at [1134, 617] on p "Name: Neihana Phone: 0204479633 DOB:" at bounding box center [1226, 641] width 372 height 68
click at [1107, 658] on p "Name: Neihana Spee Phone: 0204479633 DOB:" at bounding box center [1226, 641] width 372 height 68
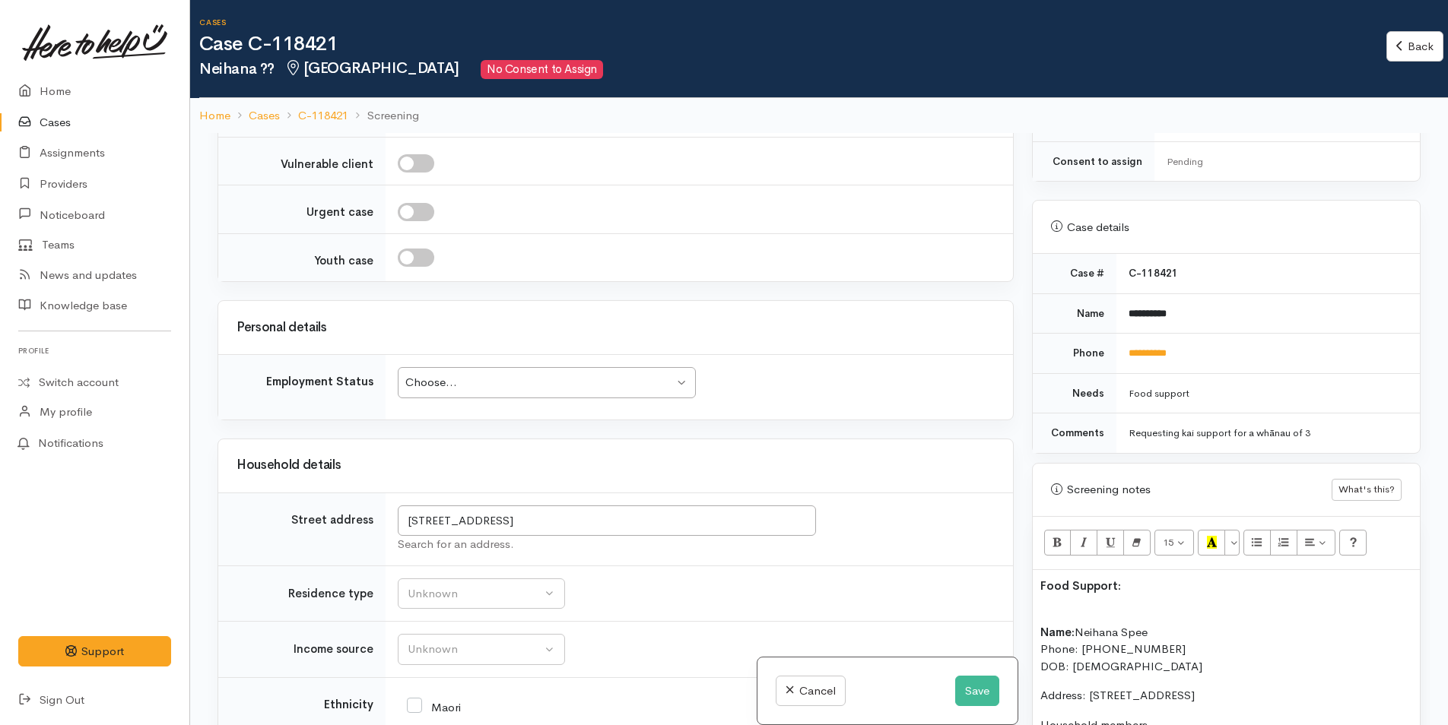
scroll to position [1139, 0]
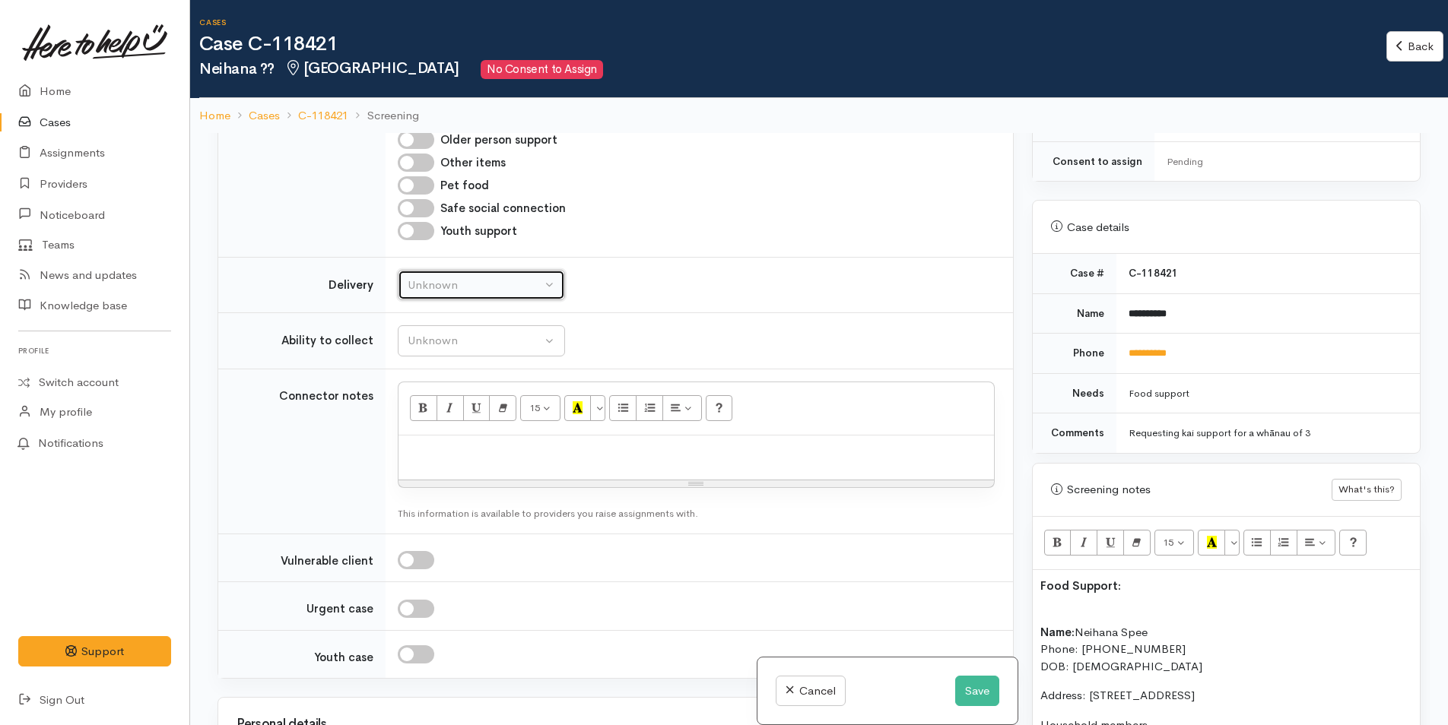
click at [456, 291] on div "Unknown" at bounding box center [475, 285] width 134 height 17
click at [429, 427] on span "No" at bounding box center [425, 427] width 16 height 17
select select "1"
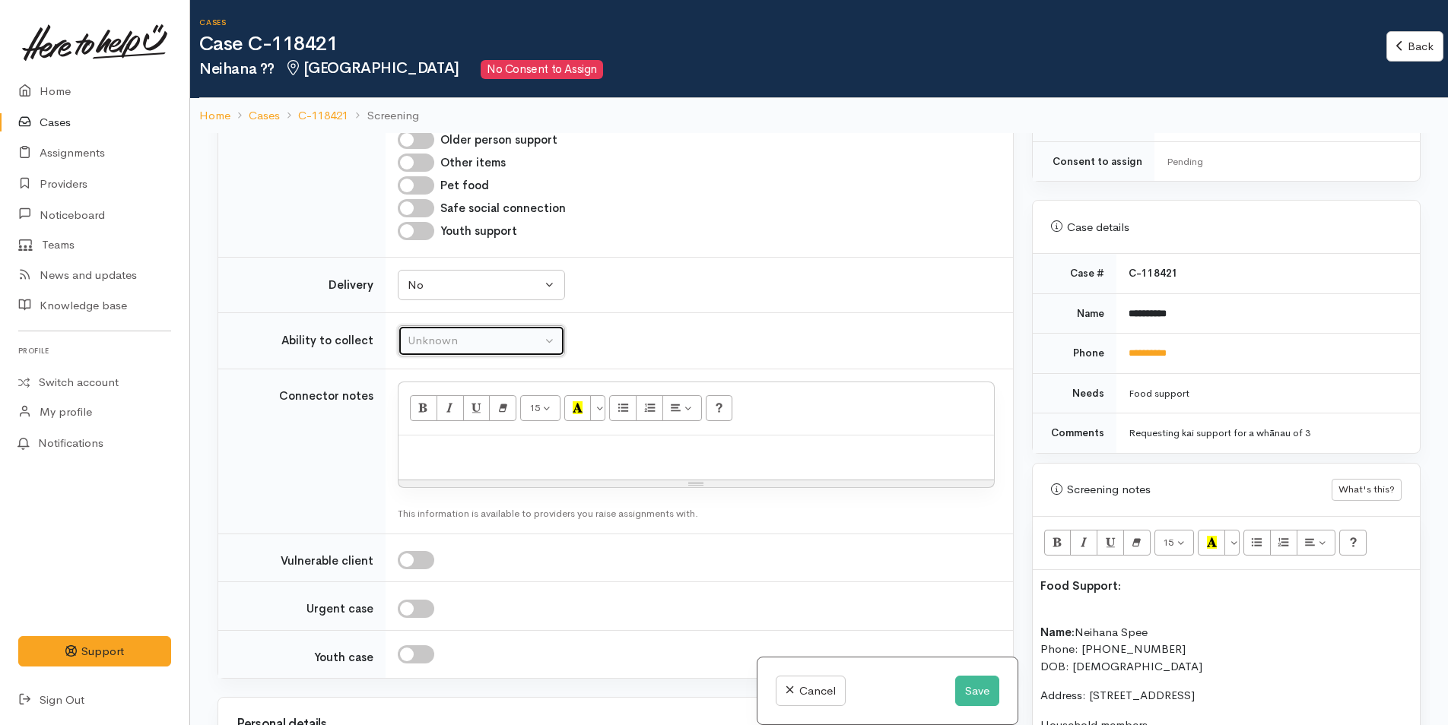
click at [456, 333] on div "Unknown" at bounding box center [475, 340] width 134 height 17
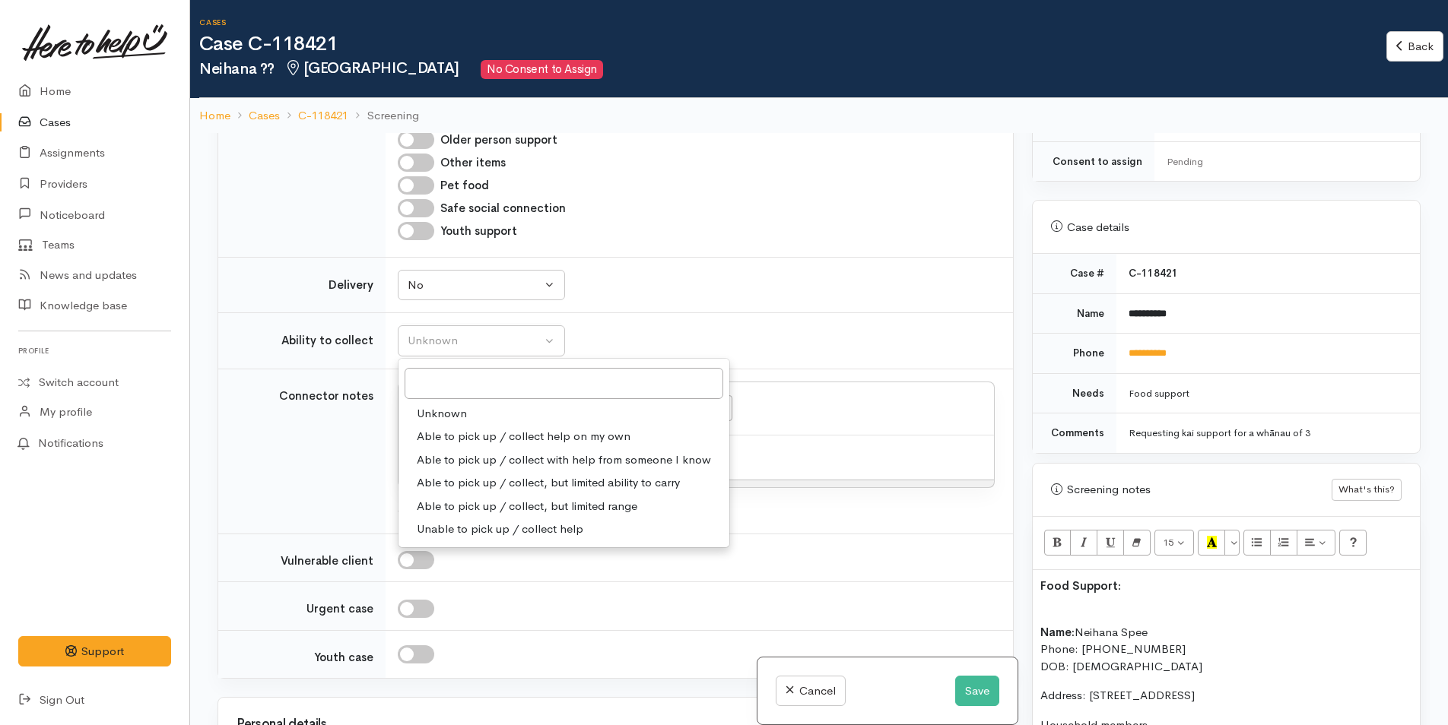
click at [459, 433] on span "Able to pick up / collect help on my own" at bounding box center [524, 436] width 214 height 17
select select "2"
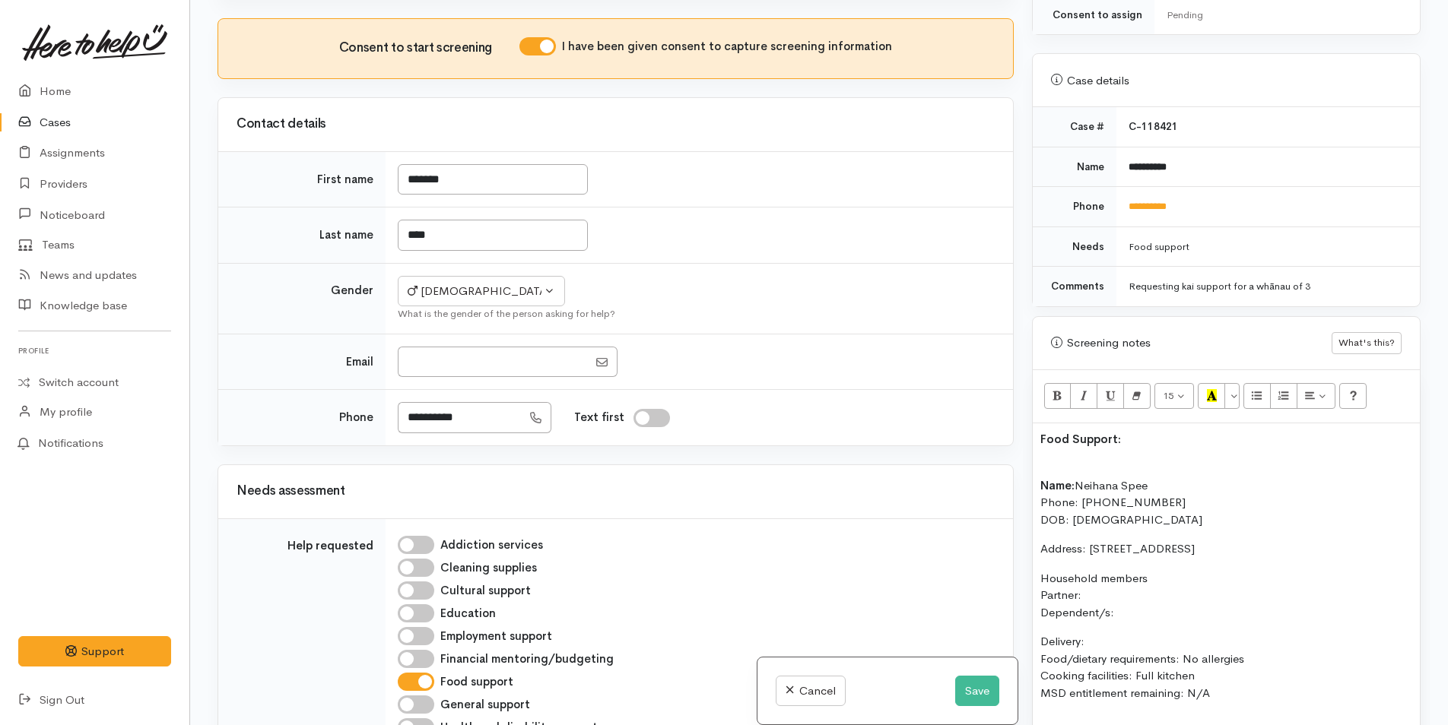
scroll to position [456, 0]
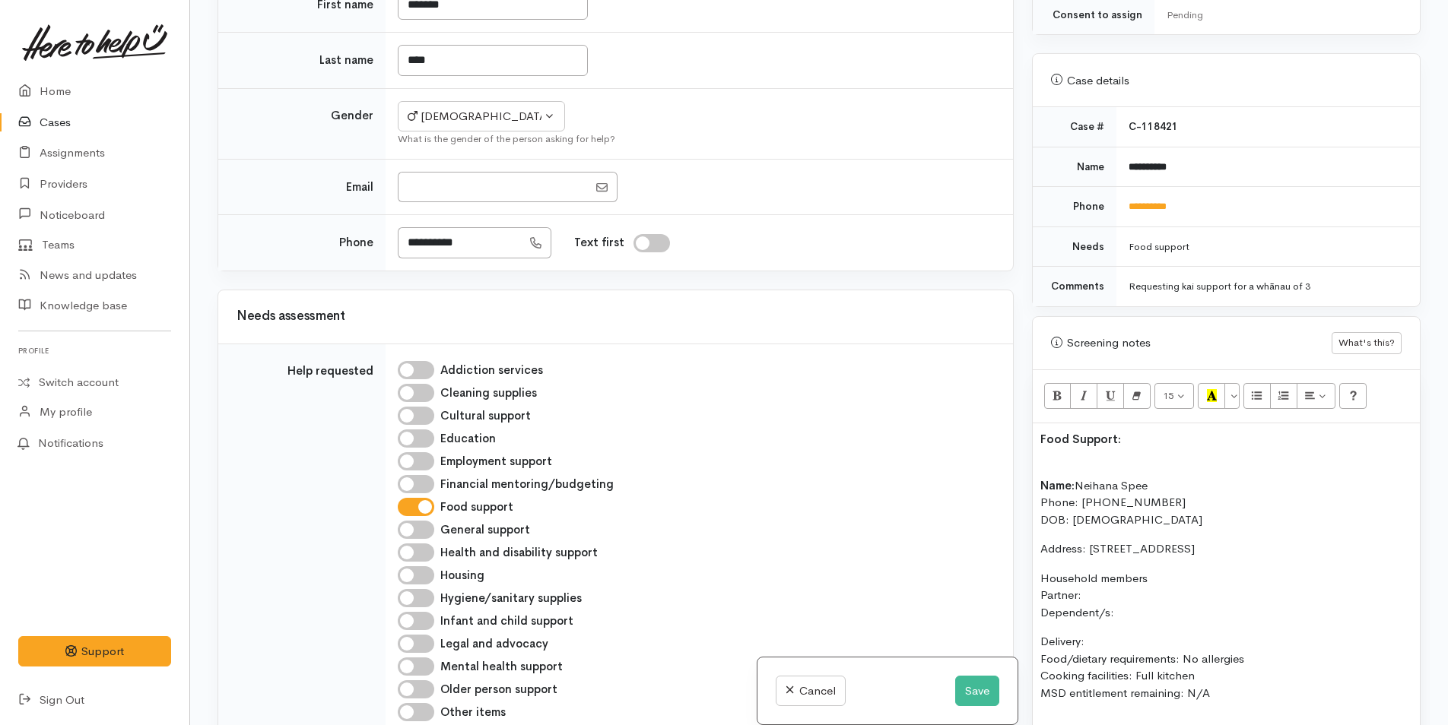
click at [1097, 578] on p "Household members Partner: Dependent/s:" at bounding box center [1226, 596] width 372 height 52
click at [1106, 579] on p "Household members Partner: Leyana Wairama - Dependent/s:" at bounding box center [1226, 596] width 372 height 52
click at [1097, 581] on p "Household members Partner: Leyana Wairama - Dependent/s:" at bounding box center [1226, 596] width 372 height 52
click at [1185, 582] on p "Household members Partner: Layana Wairama - Dependent/s:" at bounding box center [1226, 596] width 372 height 52
drag, startPoint x: 1158, startPoint y: 554, endPoint x: 1019, endPoint y: 515, distance: 144.7
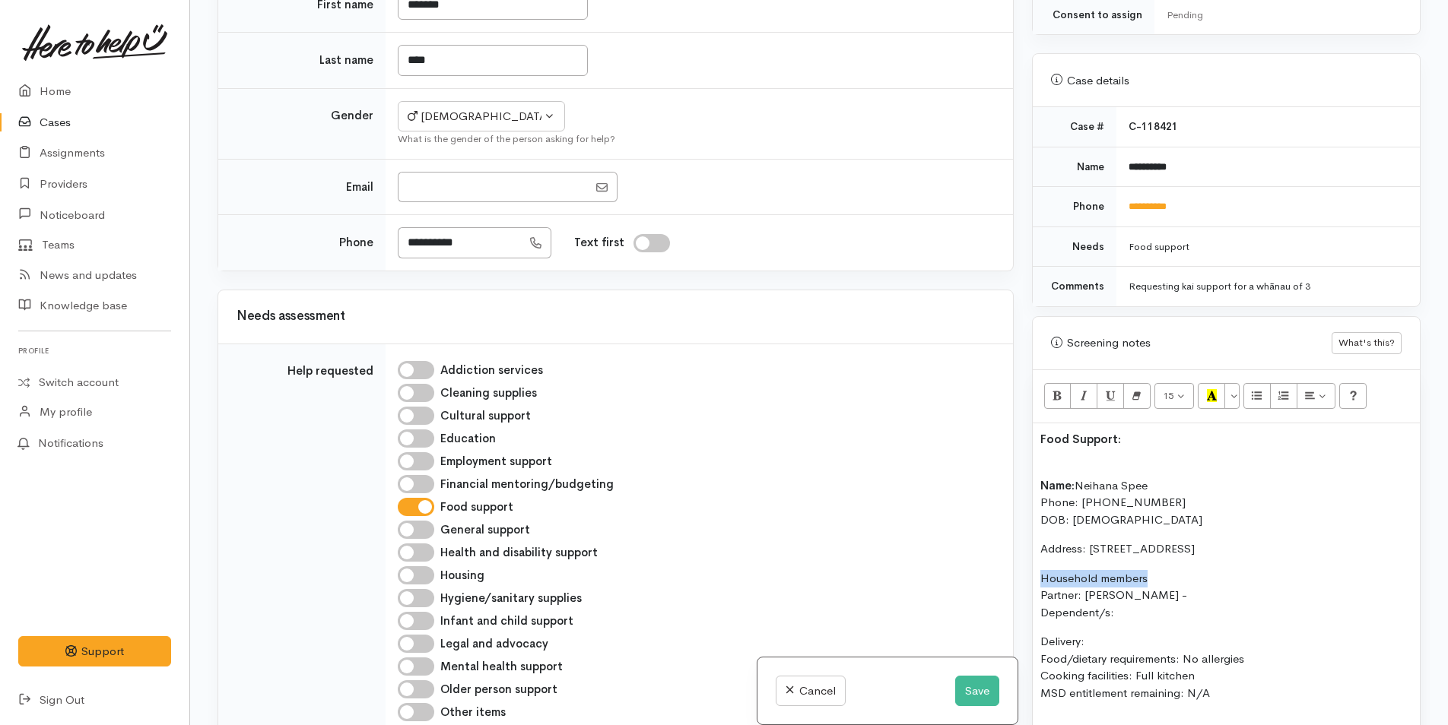
click at [990, 561] on div "Related cases There are other cases potentially from the same person, address o…" at bounding box center [818, 362] width 1221 height 725
click at [1055, 389] on icon "Bold (CTRL+B)" at bounding box center [1057, 395] width 10 height 13
click at [1230, 589] on p "Household members Partner: Layana Wairama - Dependent/s:" at bounding box center [1226, 596] width 372 height 52
click at [1230, 587] on p "Household members Partner: Layana Wairama - Dependent/s:" at bounding box center [1226, 596] width 372 height 52
click at [1204, 576] on p "Household members Partner: Layana Wairama - Dependent/s:" at bounding box center [1226, 596] width 372 height 52
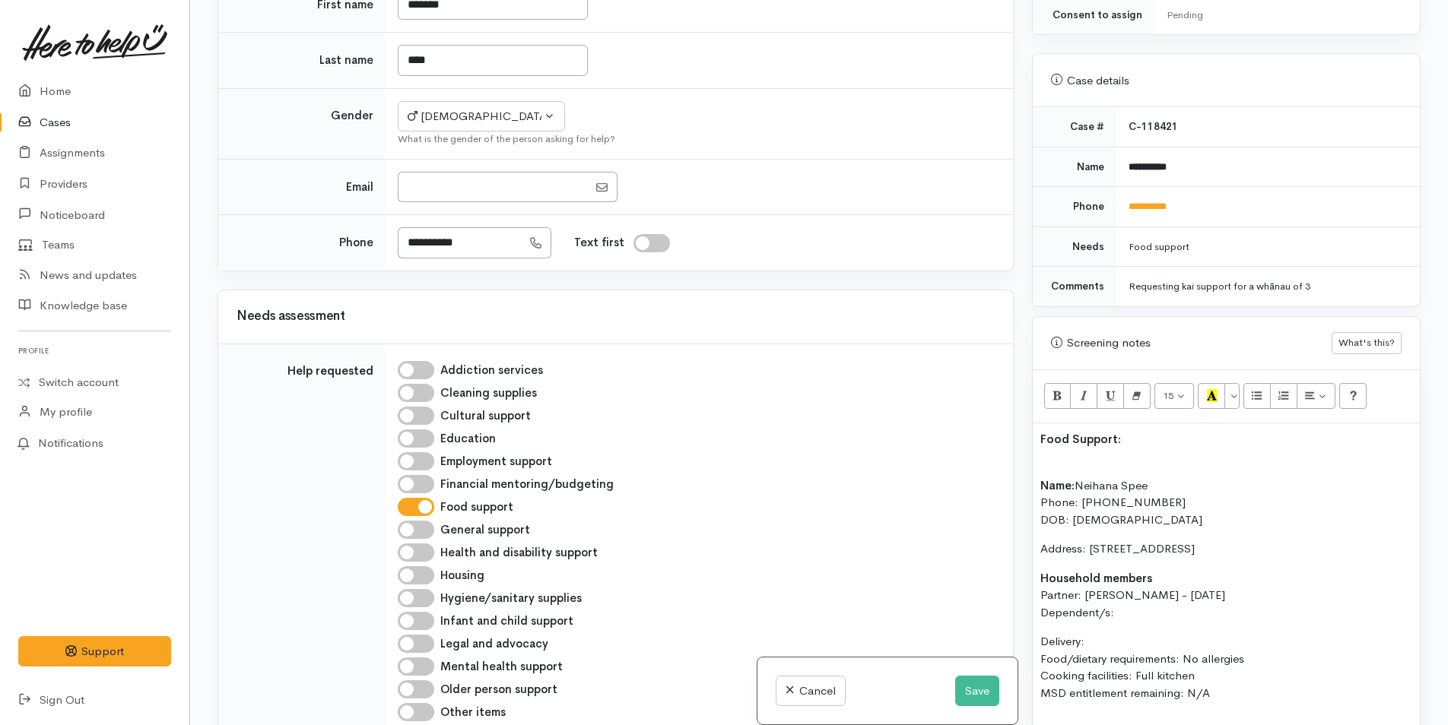
click at [1137, 601] on p "Household members Partner: Layana Wairama - 07/10/2002 Dependent/s:" at bounding box center [1226, 596] width 372 height 52
drag, startPoint x: 1124, startPoint y: 601, endPoint x: 1021, endPoint y: 601, distance: 102.7
click at [1021, 601] on div "Related cases There are other cases potentially from the same person, address o…" at bounding box center [818, 362] width 1221 height 725
drag, startPoint x: 1051, startPoint y: 375, endPoint x: 1044, endPoint y: 586, distance: 211.5
click at [1051, 383] on button "Bold (CTRL+B)" at bounding box center [1057, 396] width 27 height 26
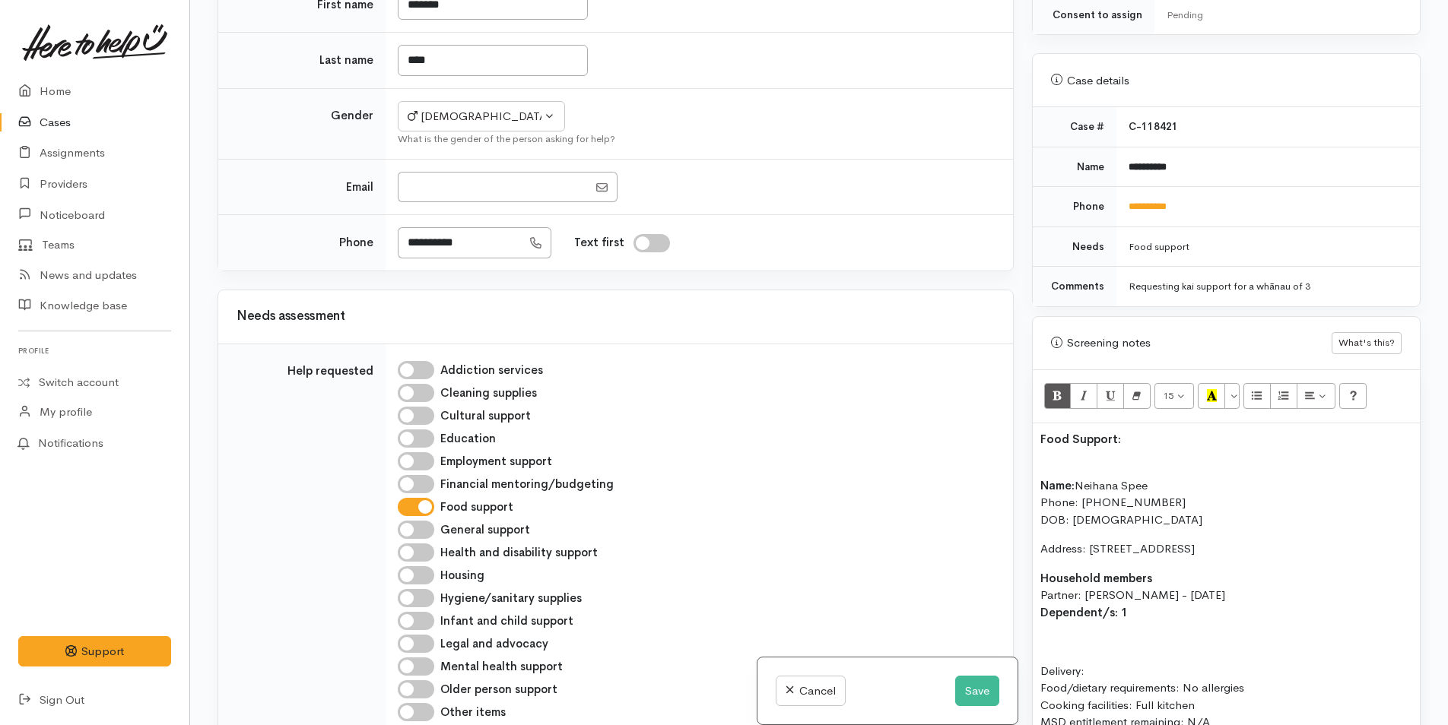
click at [1051, 633] on p at bounding box center [1226, 641] width 372 height 17
click at [1222, 633] on p "(F) Tewiniora Wairama -" at bounding box center [1226, 641] width 372 height 17
click at [1109, 663] on p "Delivery: Food/dietary requirements: No allergies Cooking facilities: Full kitc…" at bounding box center [1226, 697] width 372 height 68
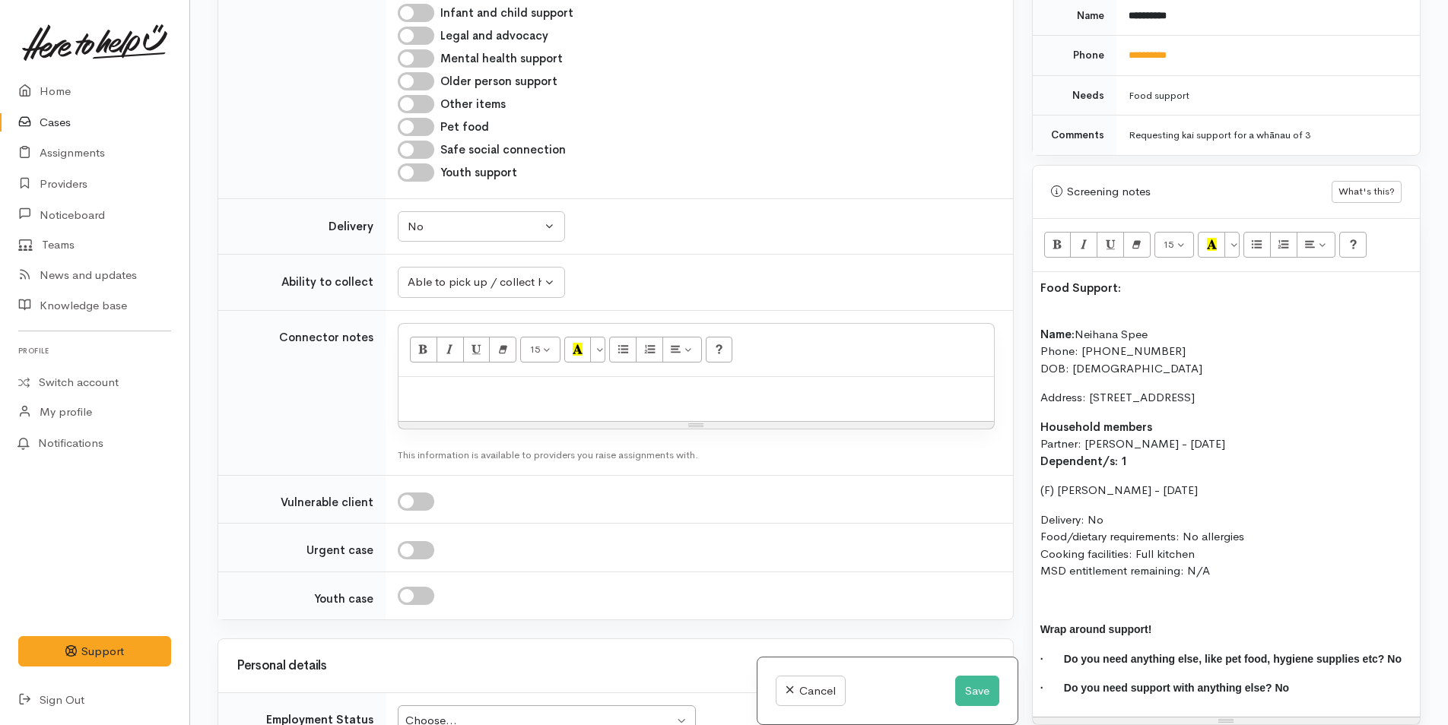
scroll to position [774, 0]
drag, startPoint x: 1231, startPoint y: 553, endPoint x: 1013, endPoint y: 301, distance: 333.1
click at [1013, 301] on div "Related cases There are other cases potentially from the same person, address o…" at bounding box center [818, 362] width 1221 height 725
copy div "Name: Neihana Spee Phone: 0204479633 DOB: 25/02/1999 Address: 75 Ridge Drive, Ō…"
click at [468, 385] on p at bounding box center [696, 393] width 580 height 17
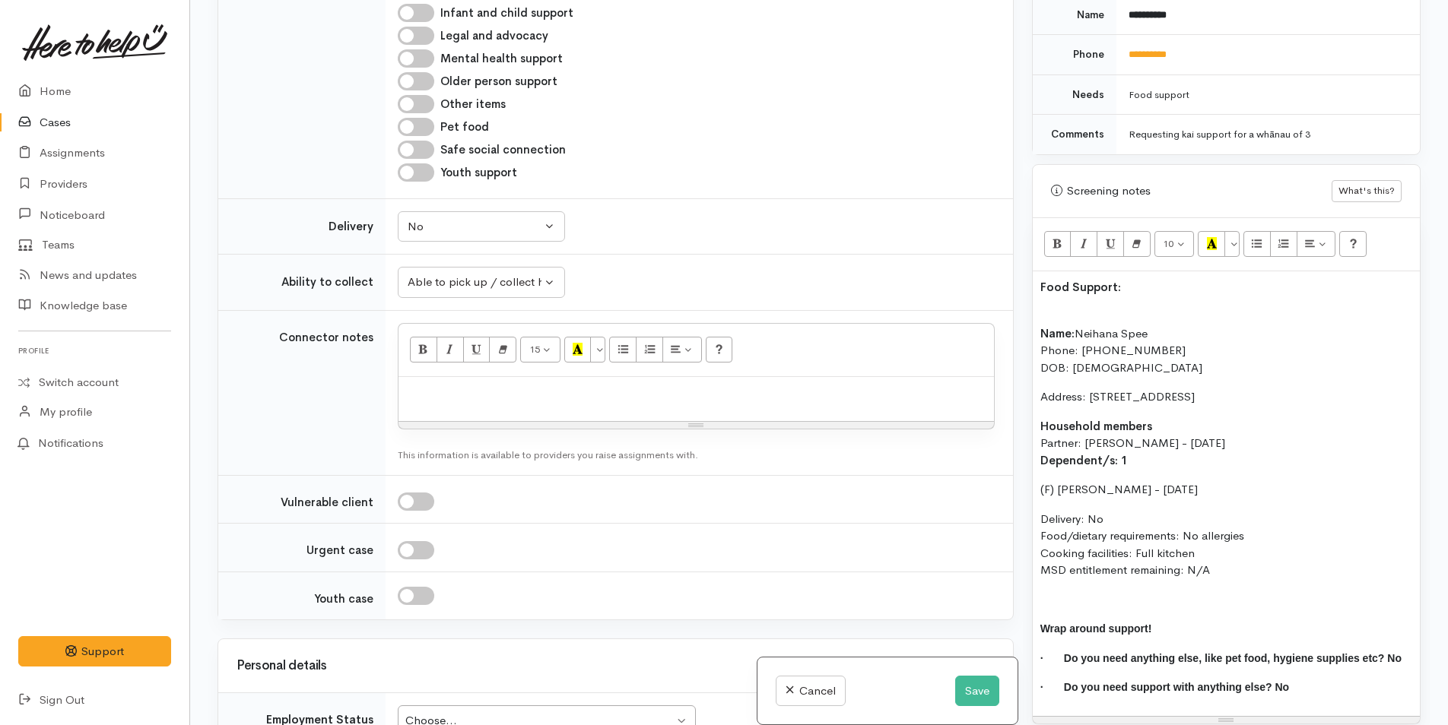
paste div
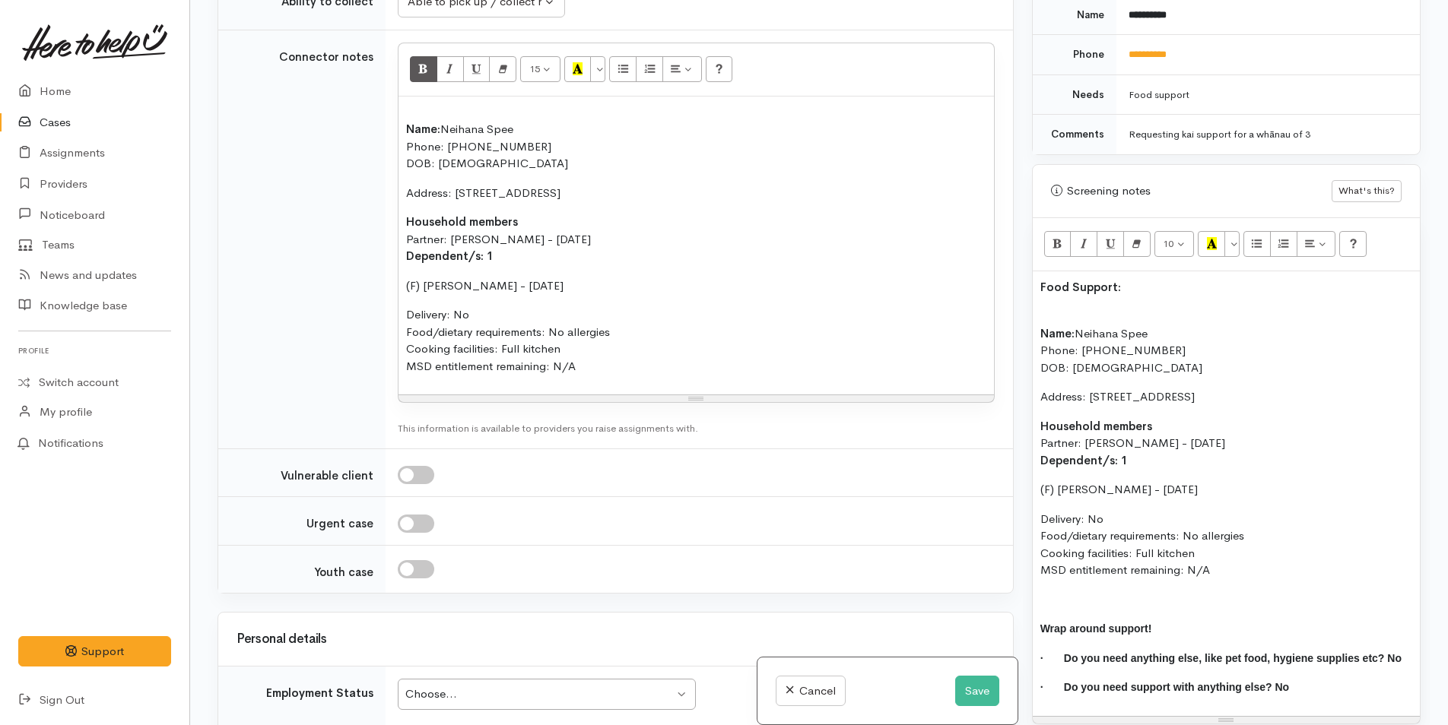
scroll to position [1141, 0]
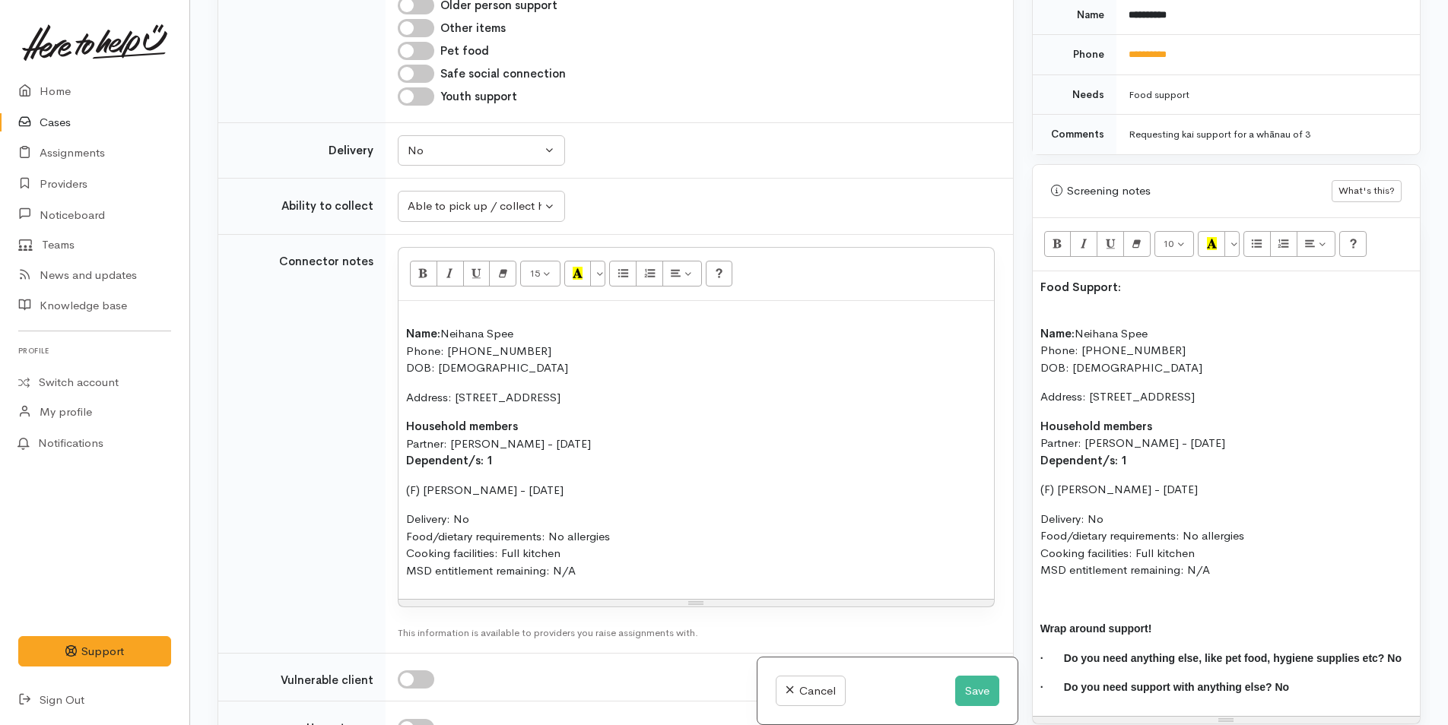
click at [401, 338] on div "Name: Neihana Spee Phone: 0204479633 DOB: 25/02/1999 Address: 75 Ridge Drive, Ō…" at bounding box center [695, 450] width 595 height 299
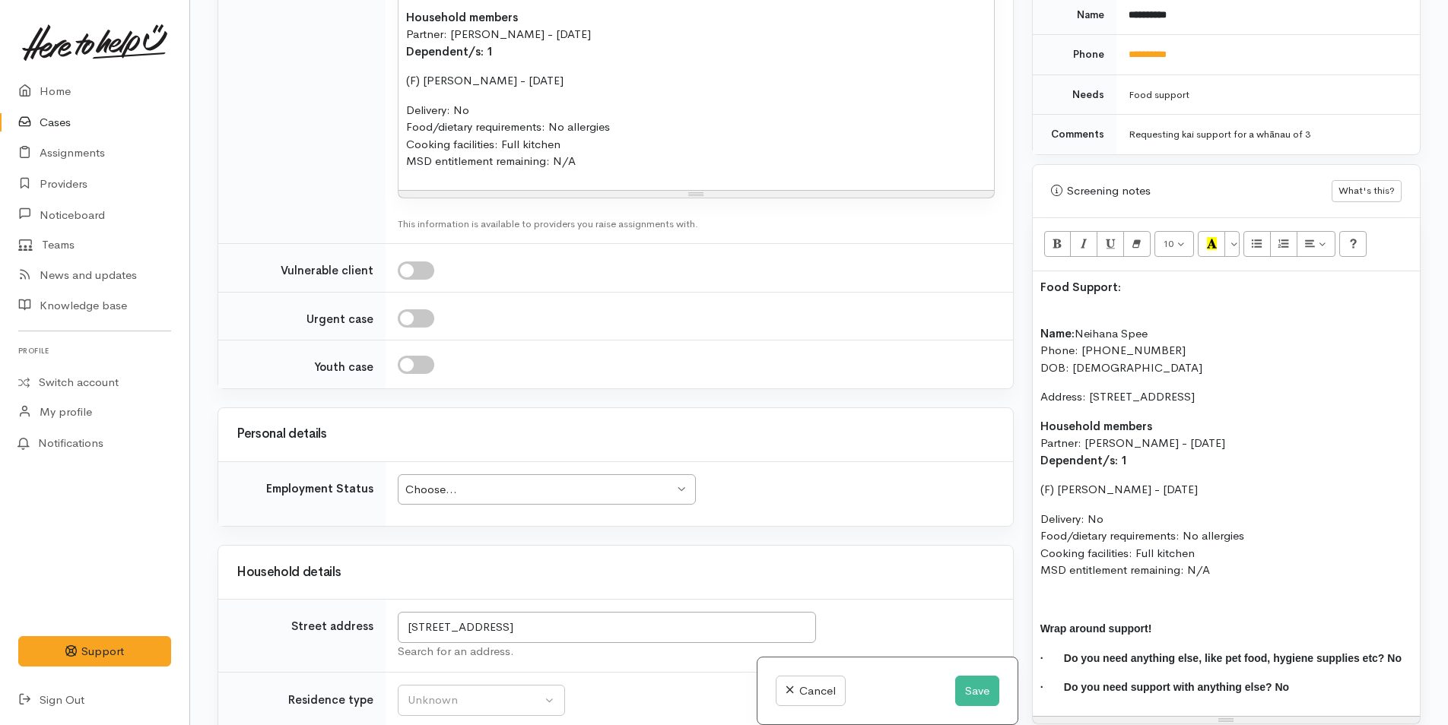
scroll to position [1673, 0]
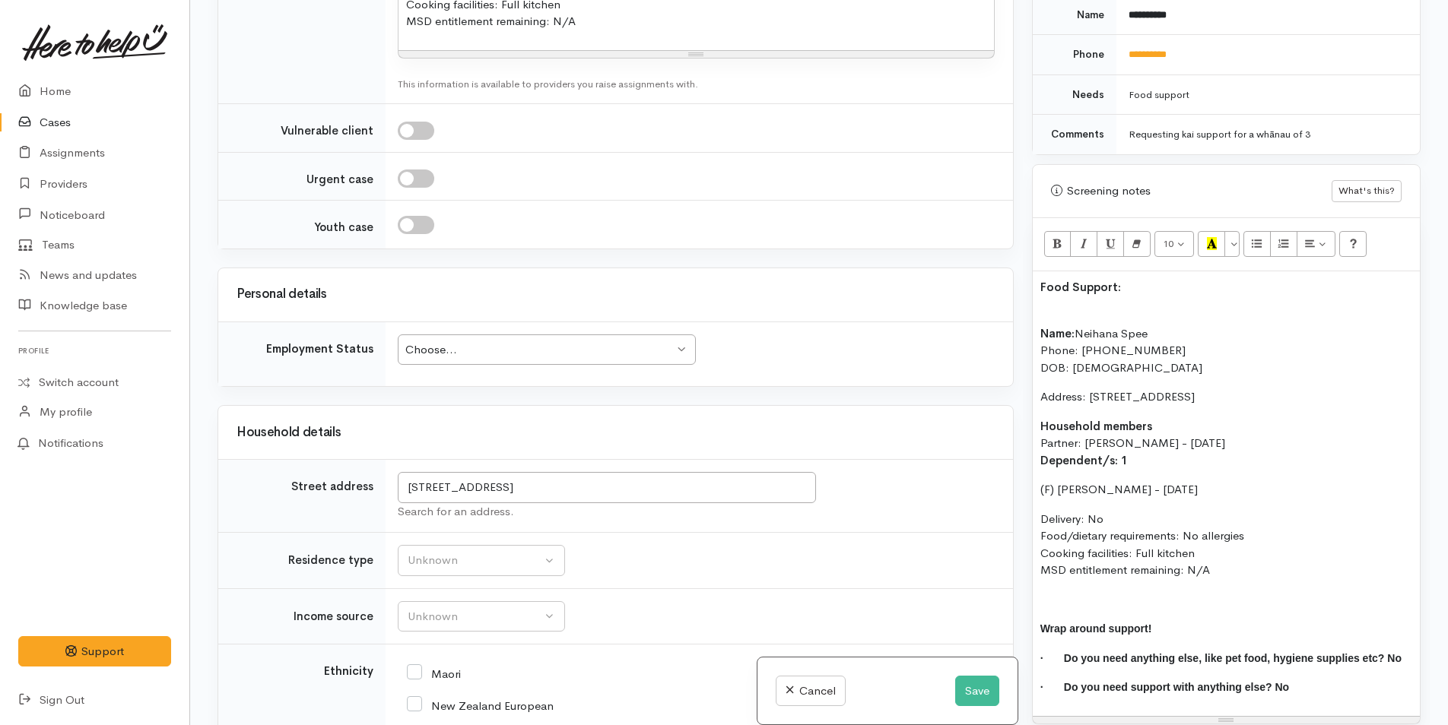
click at [446, 347] on div "Choose..." at bounding box center [539, 349] width 268 height 17
click at [430, 551] on button "Unknown" at bounding box center [481, 560] width 167 height 31
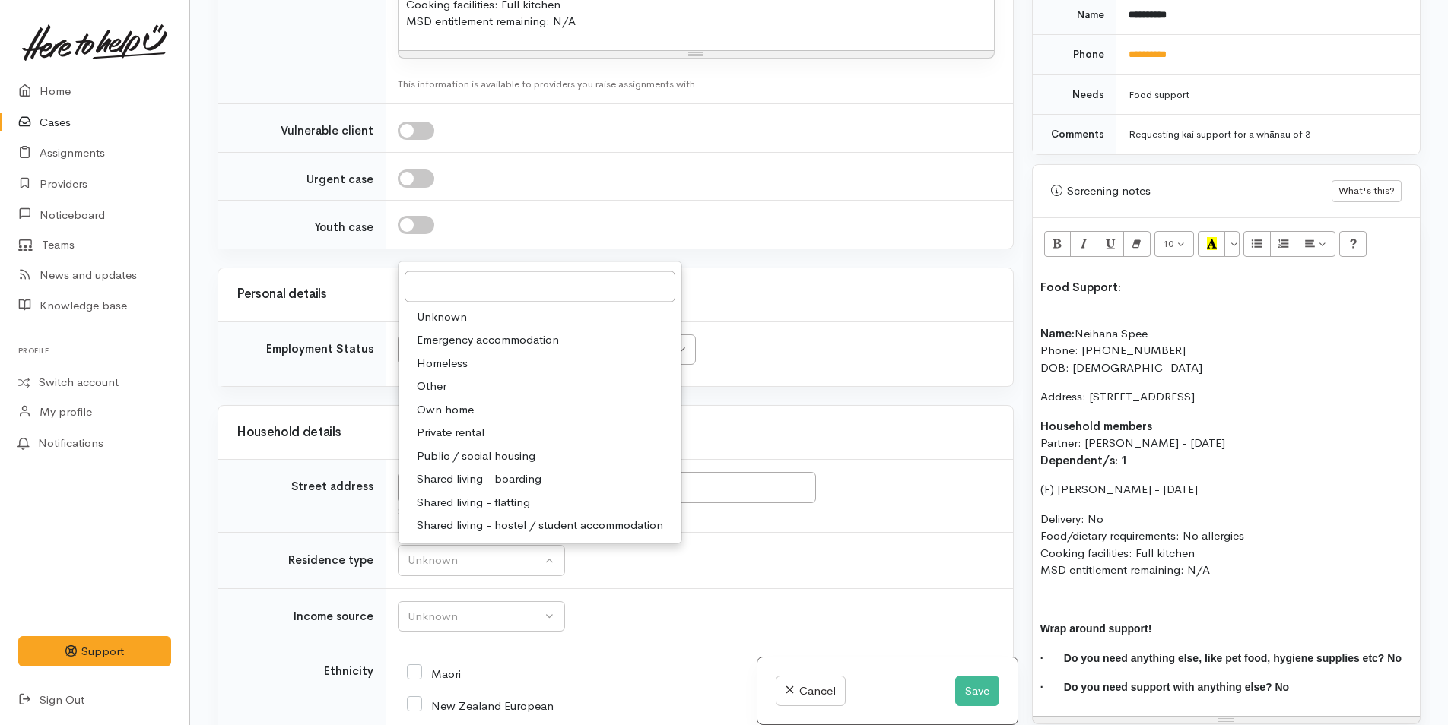
click at [456, 434] on span "Private rental" at bounding box center [451, 432] width 68 height 17
select select "2"
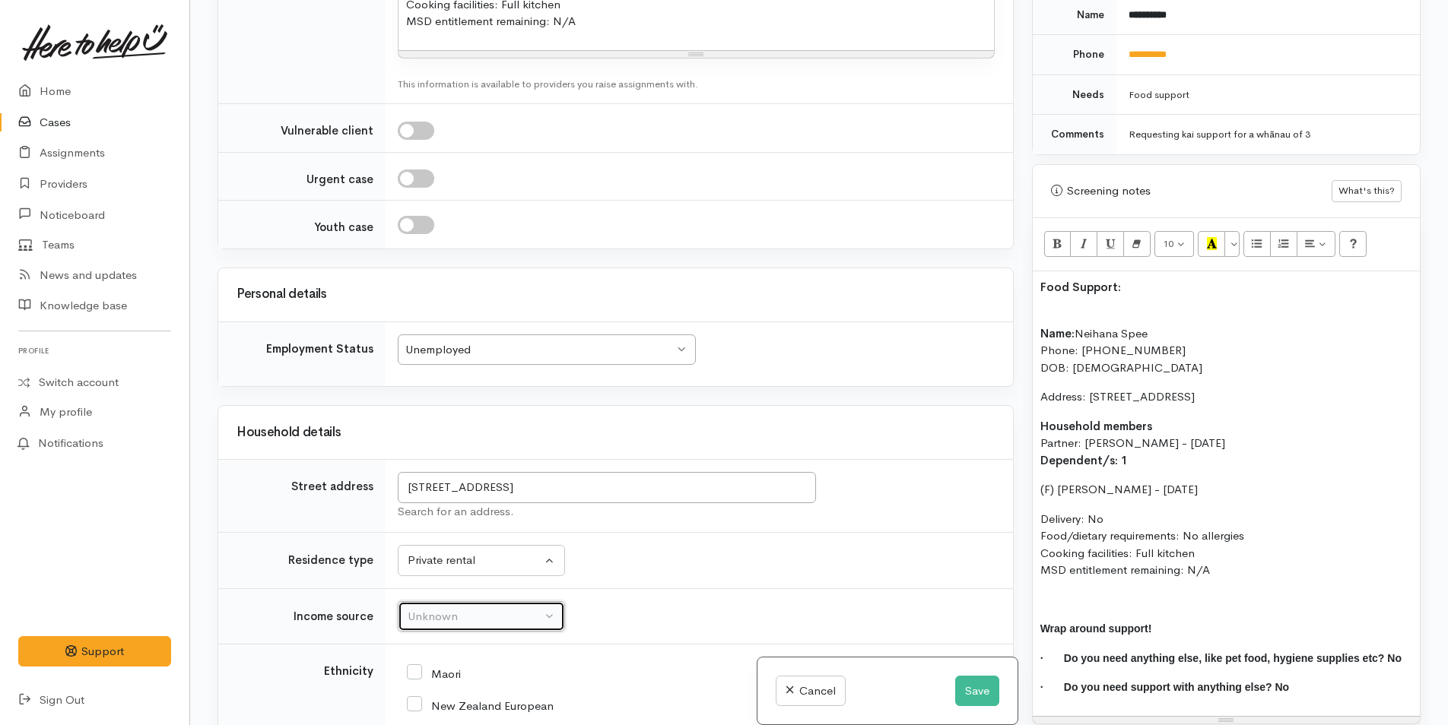
click at [438, 618] on div "Unknown" at bounding box center [475, 616] width 134 height 17
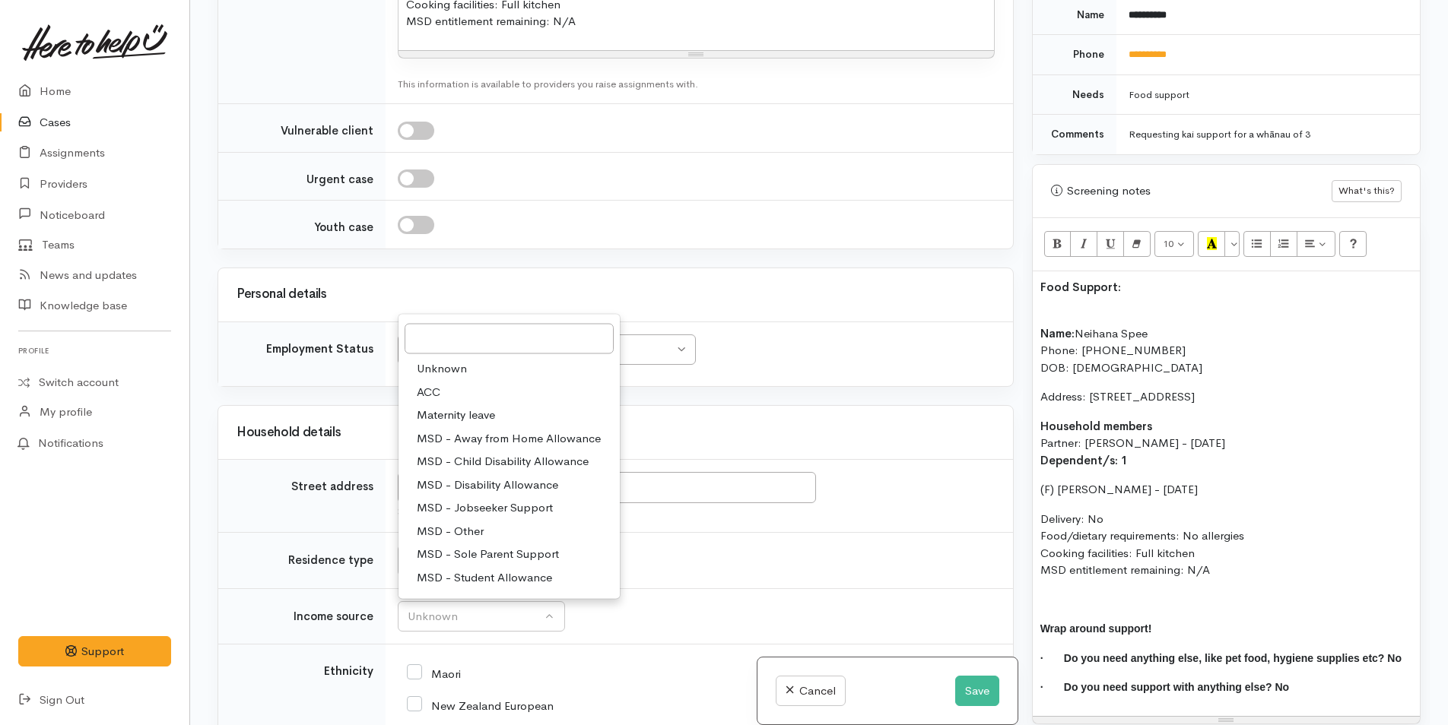
click at [468, 508] on span "MSD - Jobseeker Support" at bounding box center [485, 508] width 136 height 17
select select "4"
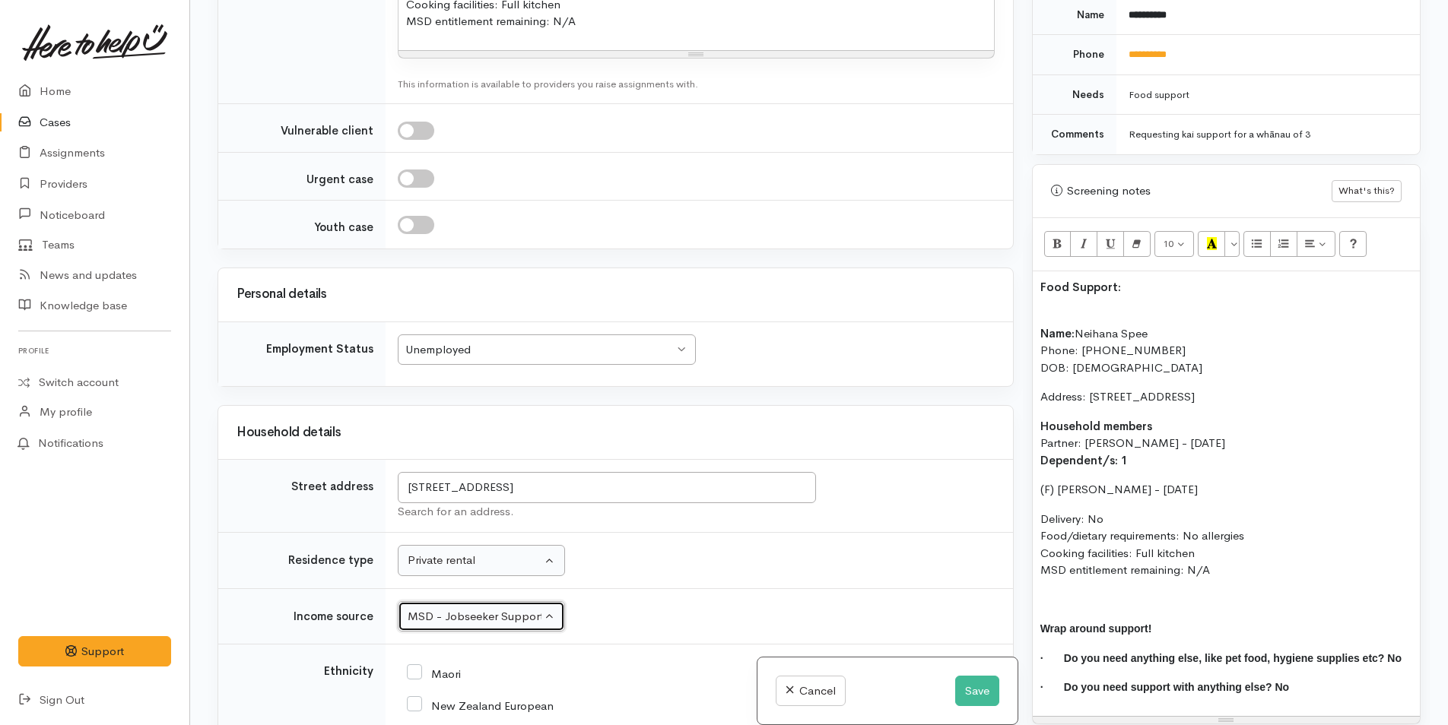
scroll to position [2129, 0]
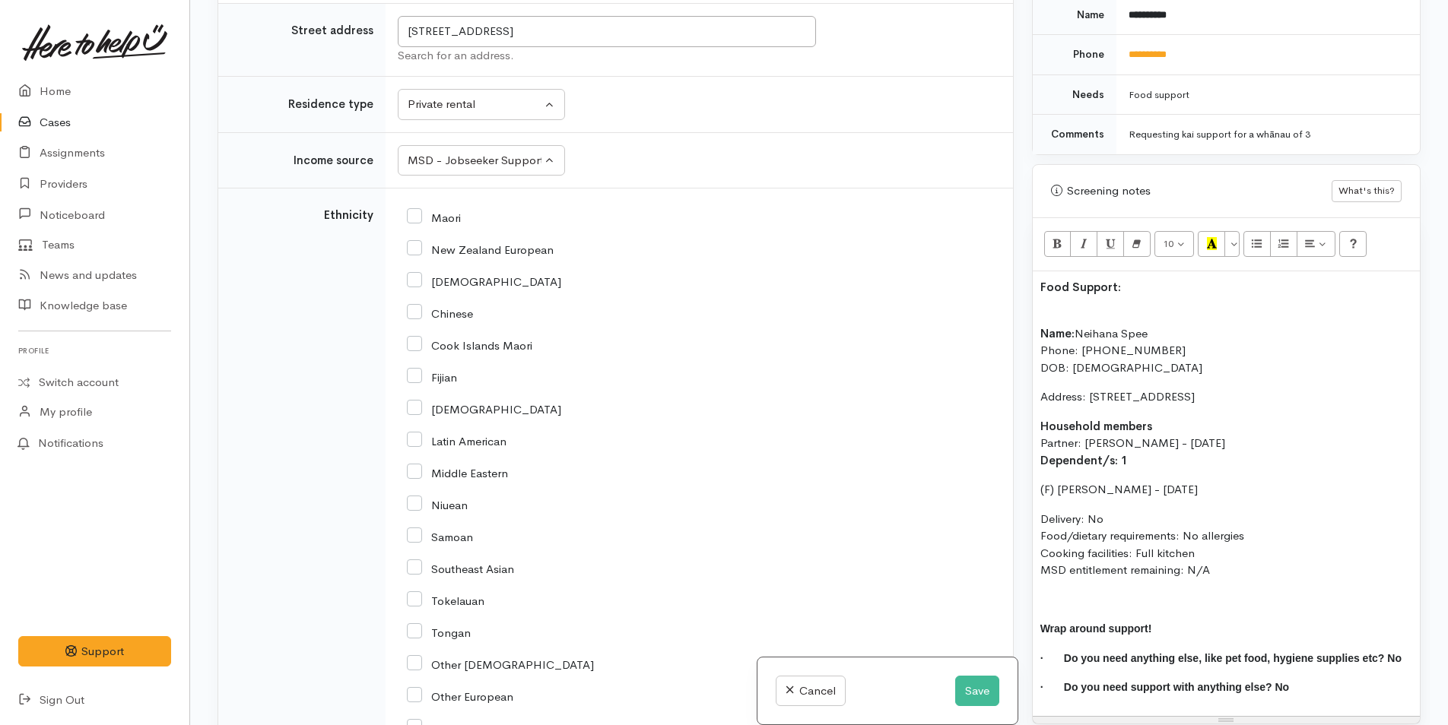
click at [414, 221] on input "Maori" at bounding box center [434, 217] width 54 height 14
checkbox input "true"
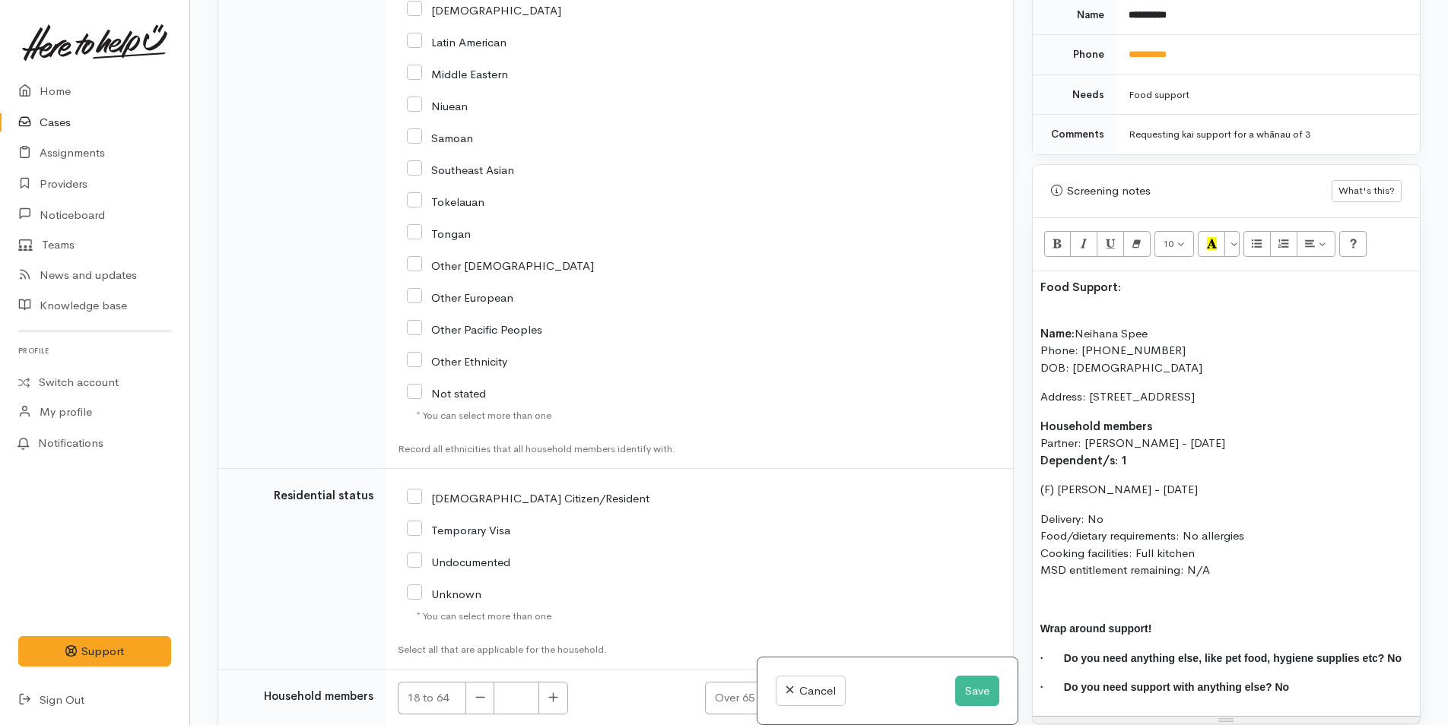
scroll to position [2661, 0]
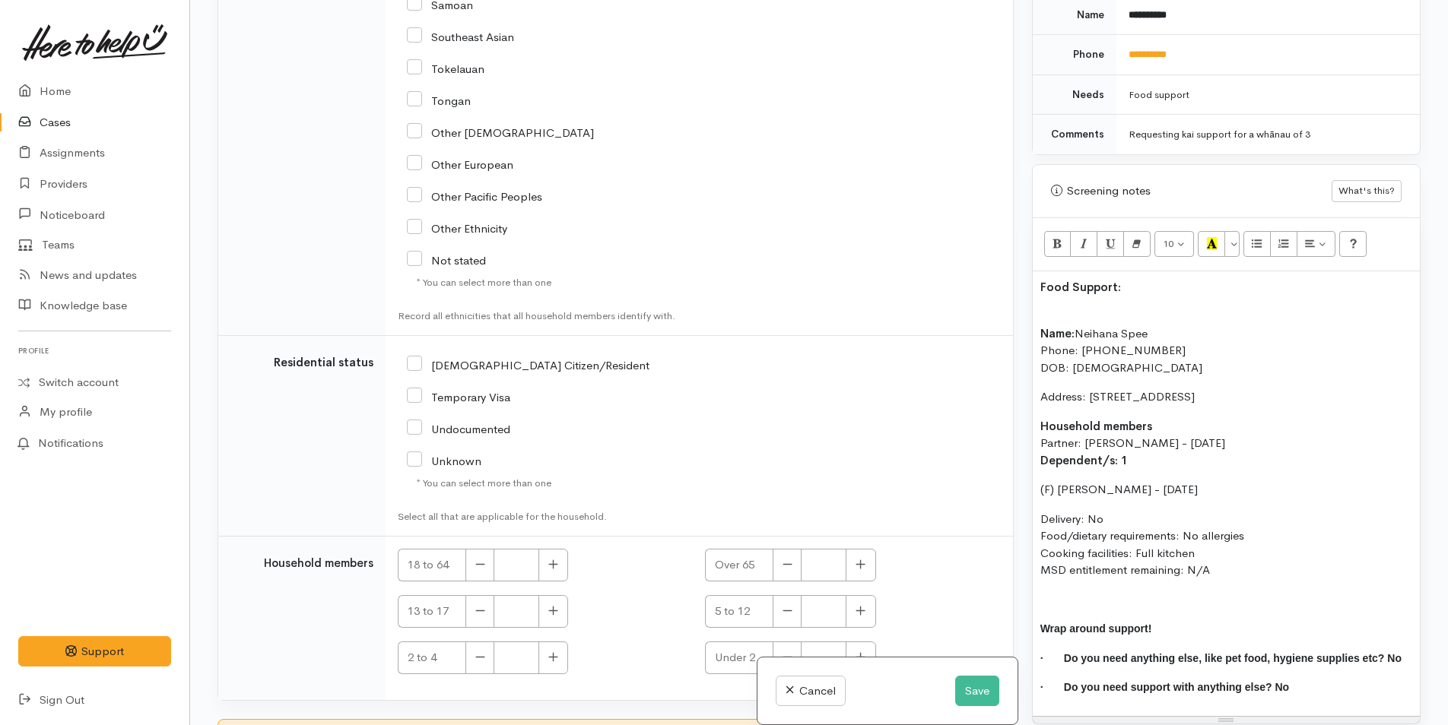
click at [415, 360] on input "[DEMOGRAPHIC_DATA] Citizen/Resident" at bounding box center [528, 364] width 243 height 14
checkbox input "true"
click at [551, 566] on icon "button" at bounding box center [553, 564] width 10 height 11
click at [551, 565] on icon "button" at bounding box center [553, 564] width 10 height 11
type input "2"
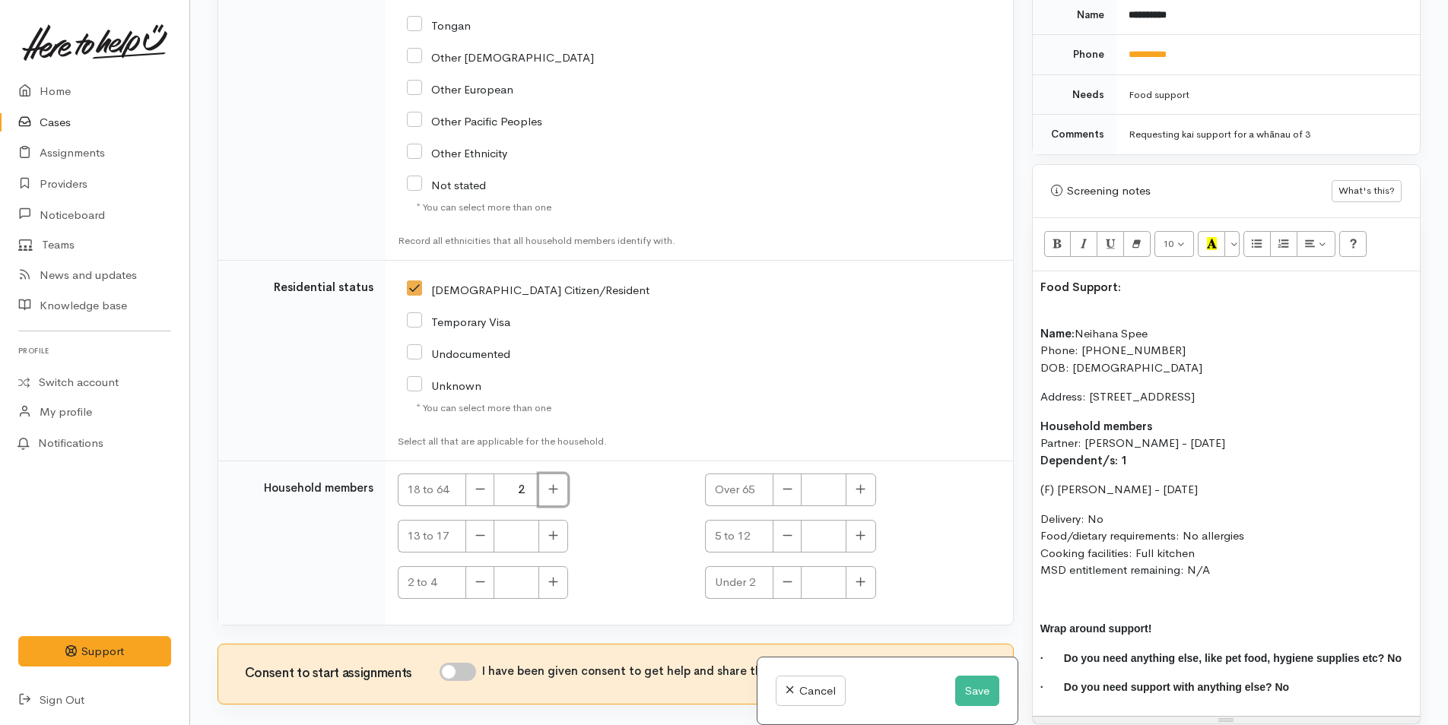
scroll to position [2810, 0]
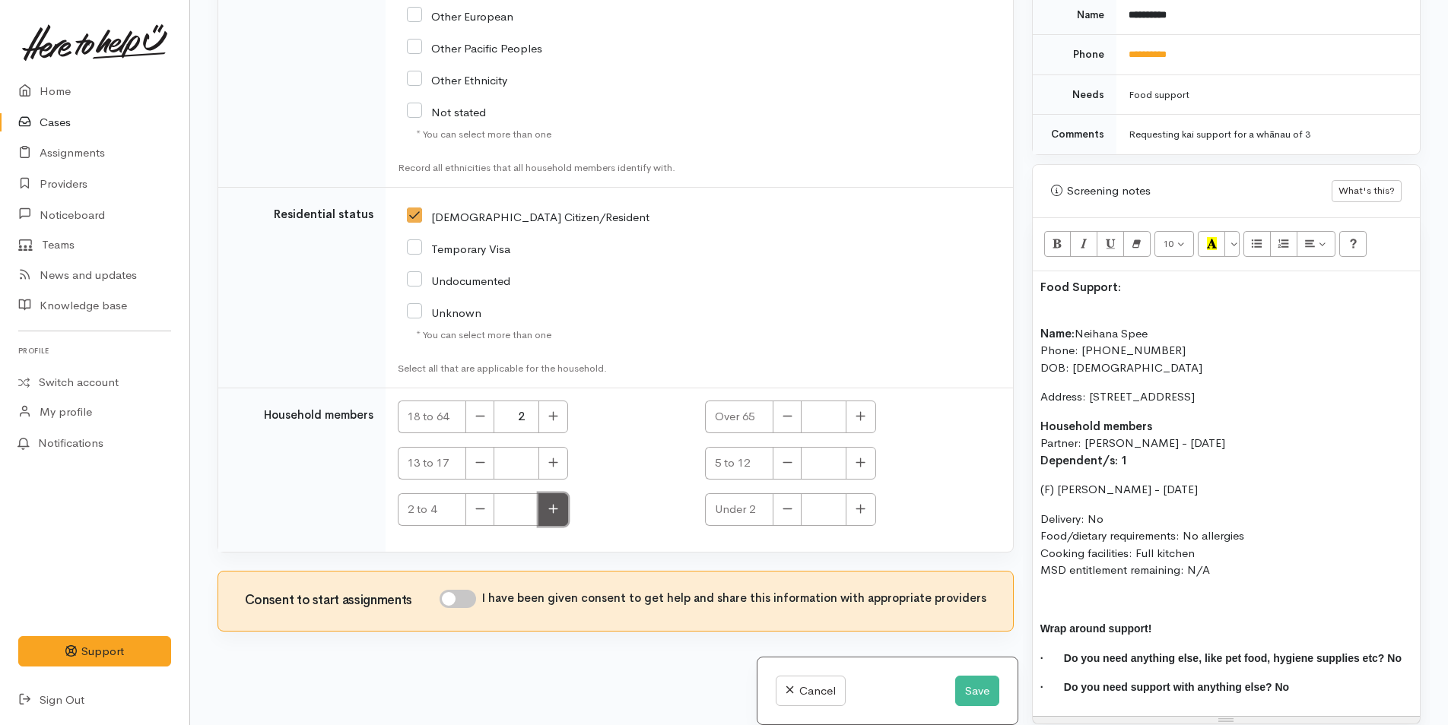
click at [557, 518] on button "button" at bounding box center [553, 510] width 30 height 33
type input "1"
click at [468, 599] on input "I have been given consent to get help and share this information with appropria…" at bounding box center [458, 599] width 36 height 18
checkbox input "true"
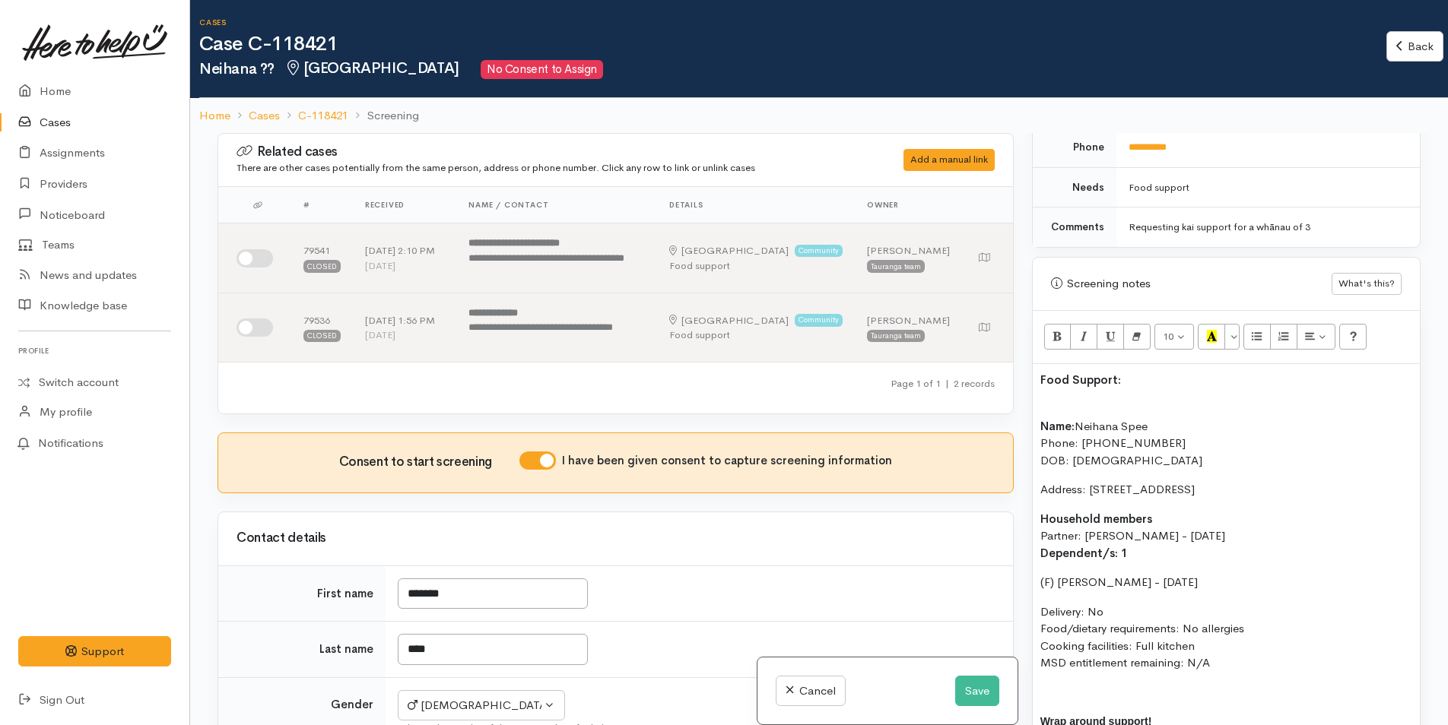
scroll to position [850, 0]
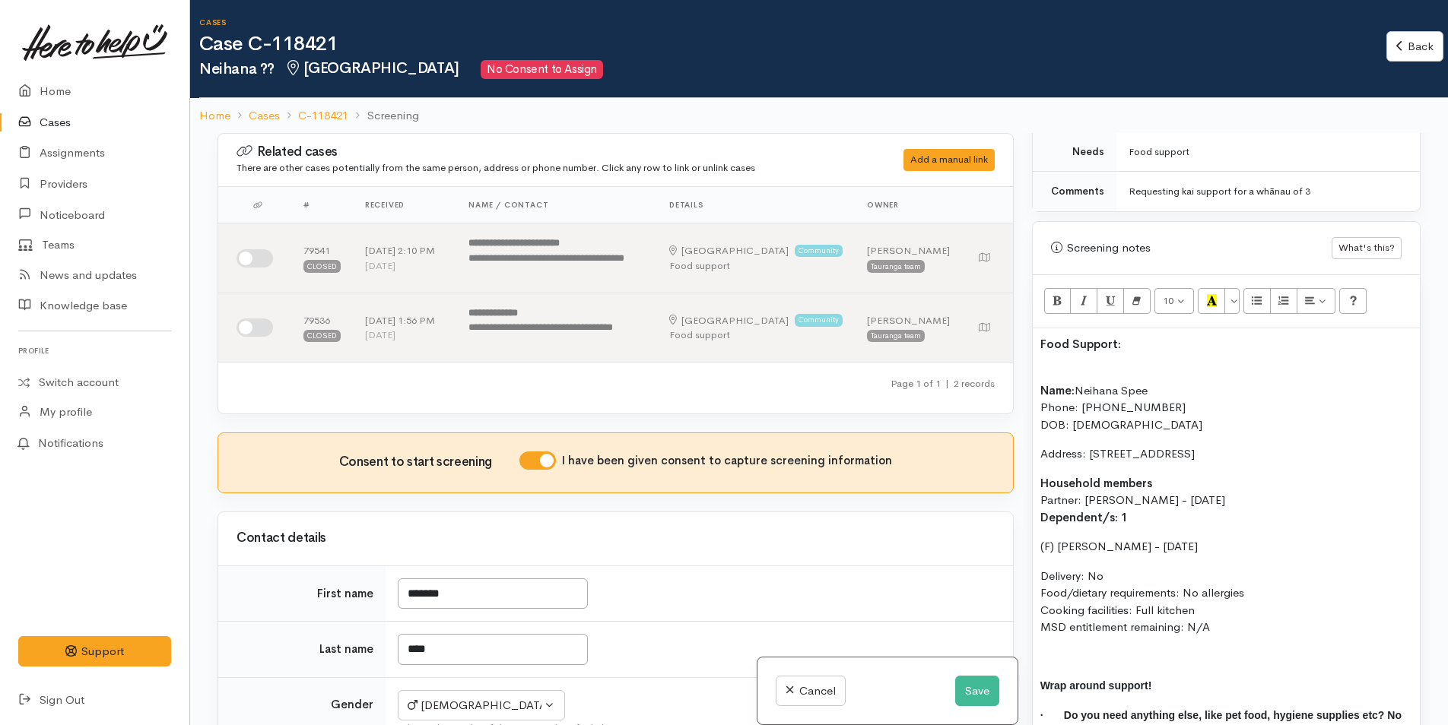
drag, startPoint x: 1236, startPoint y: 616, endPoint x: 994, endPoint y: 378, distance: 339.8
click at [994, 378] on div "Related cases There are other cases potentially from the same person, address o…" at bounding box center [818, 495] width 1221 height 725
copy div "Name: Neihana Spee Phone: 0204479633 DOB: 25/02/1999 Address: 75 Ridge Drive, Ō…"
click at [965, 687] on button "Save" at bounding box center [977, 691] width 44 height 31
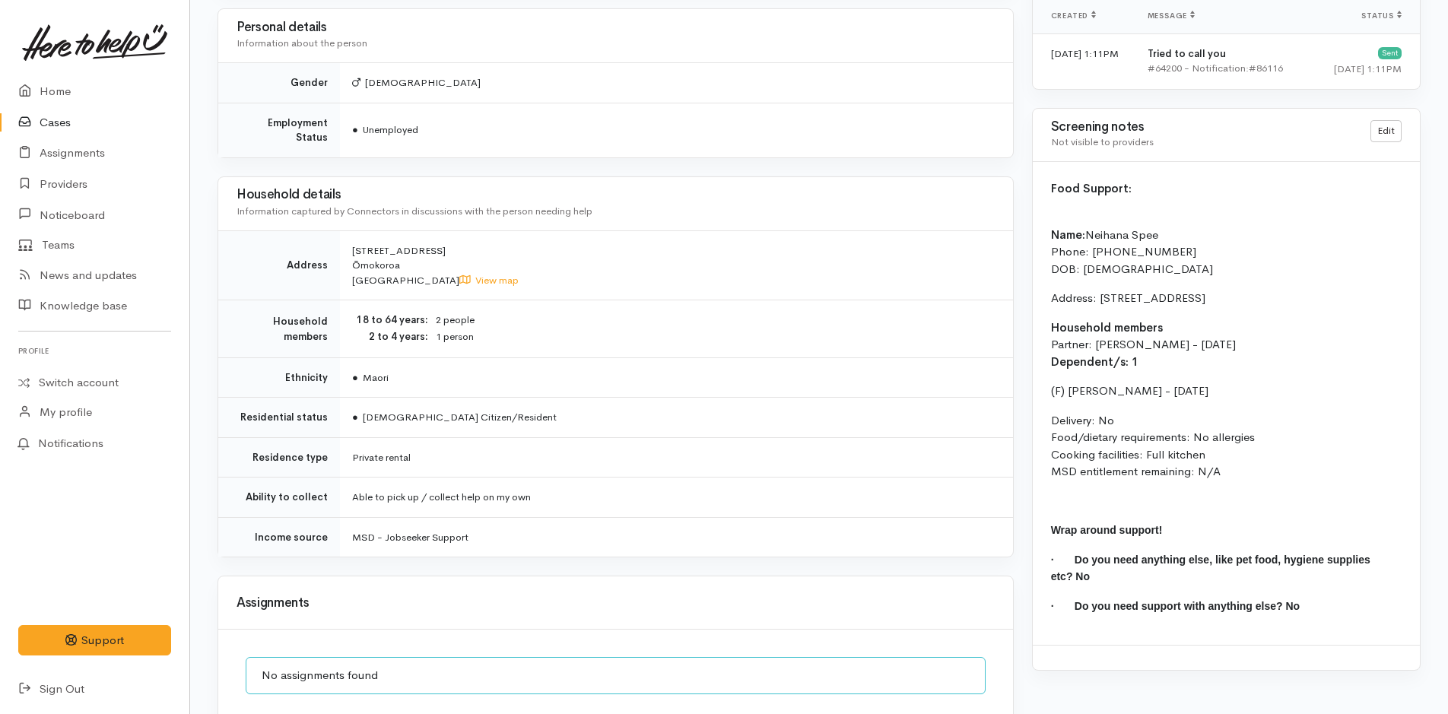
scroll to position [1270, 0]
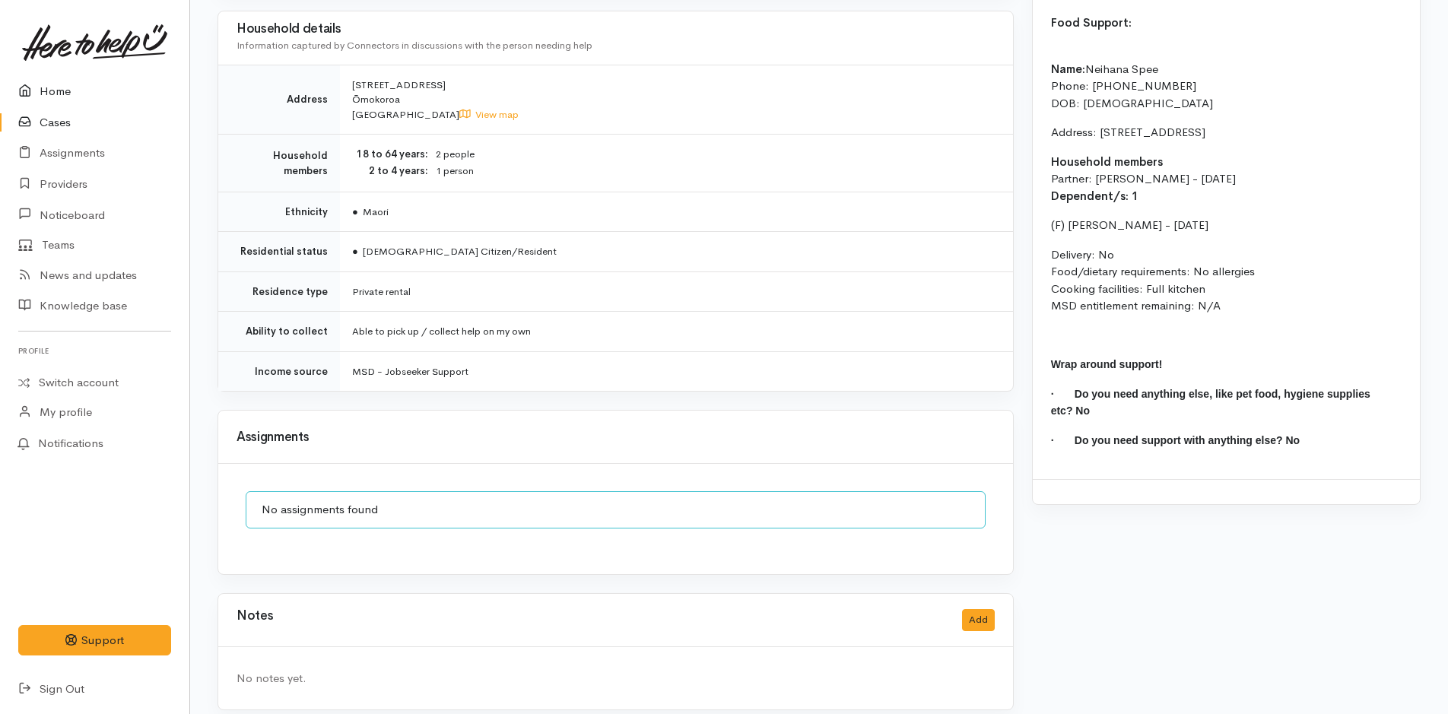
click at [45, 81] on link "Home" at bounding box center [94, 91] width 189 height 31
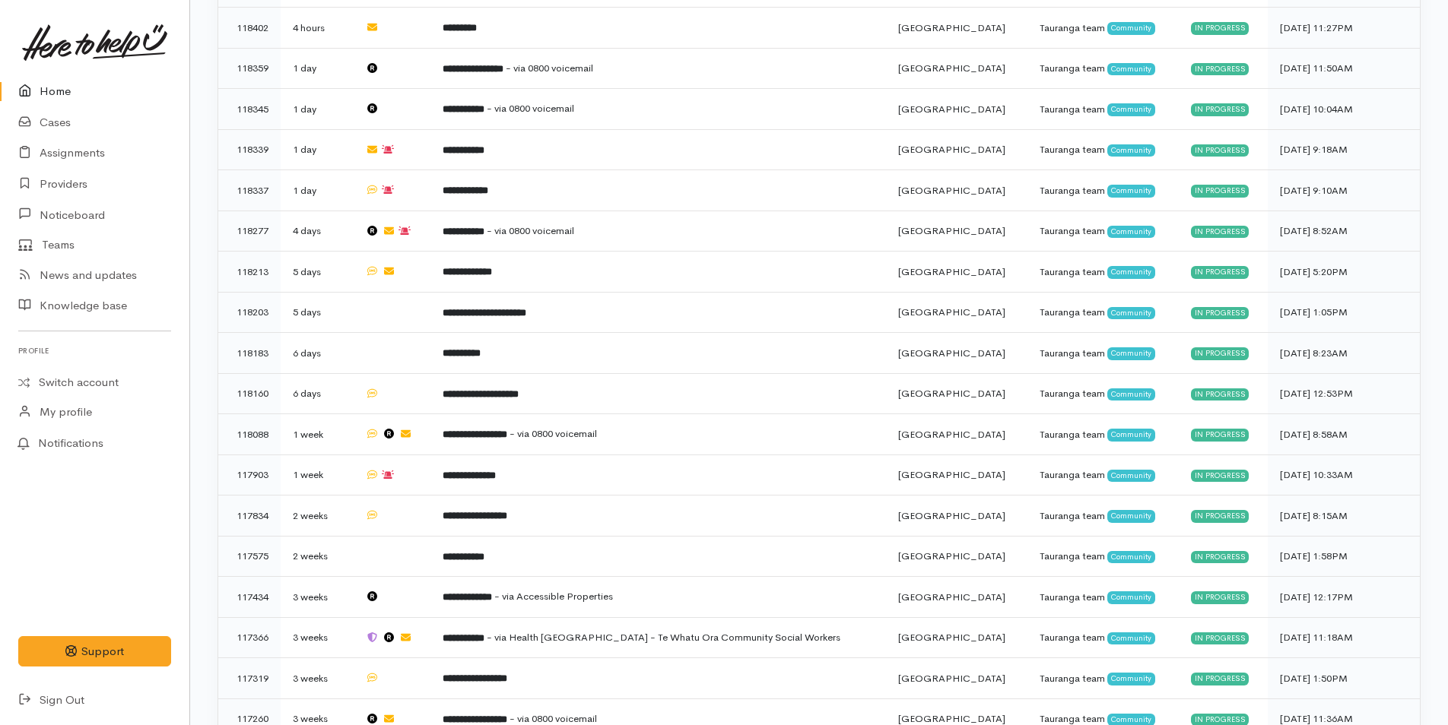
scroll to position [789, 0]
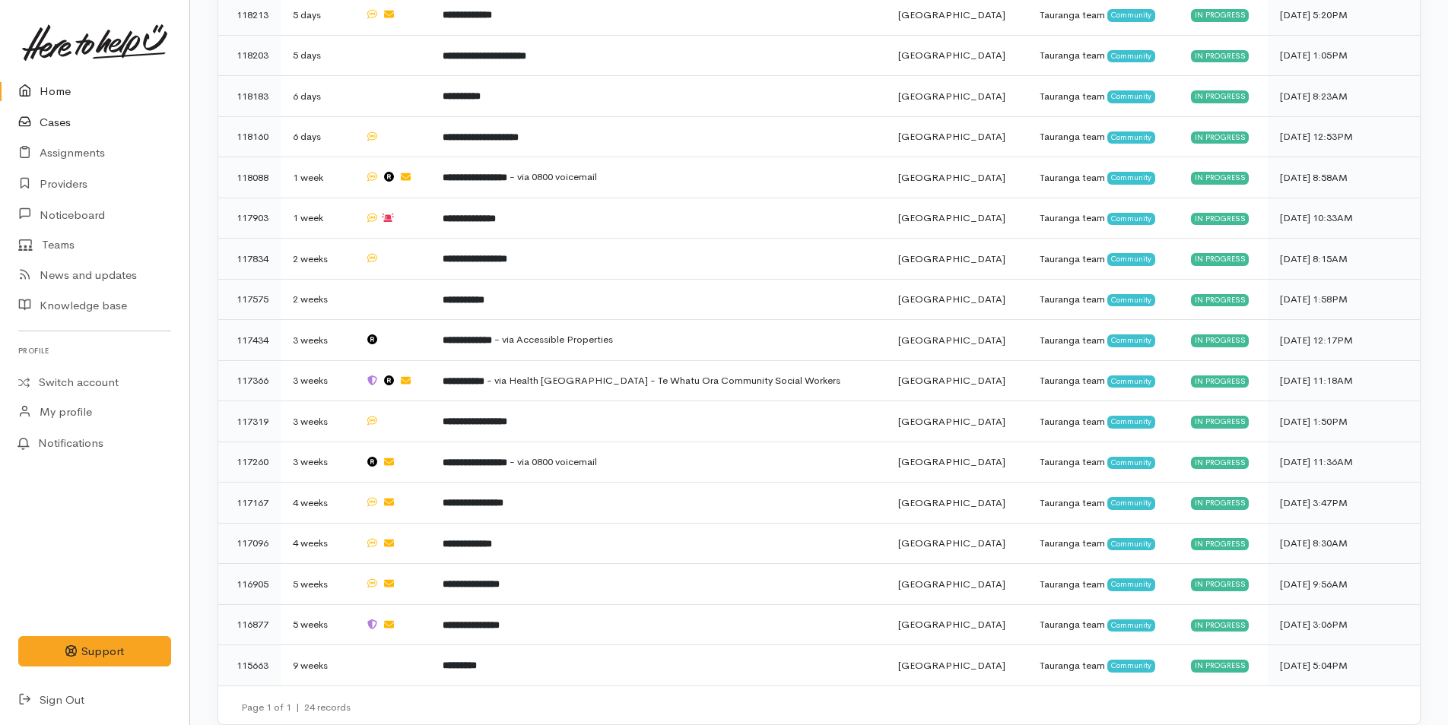
click at [65, 125] on link "Cases" at bounding box center [94, 122] width 189 height 31
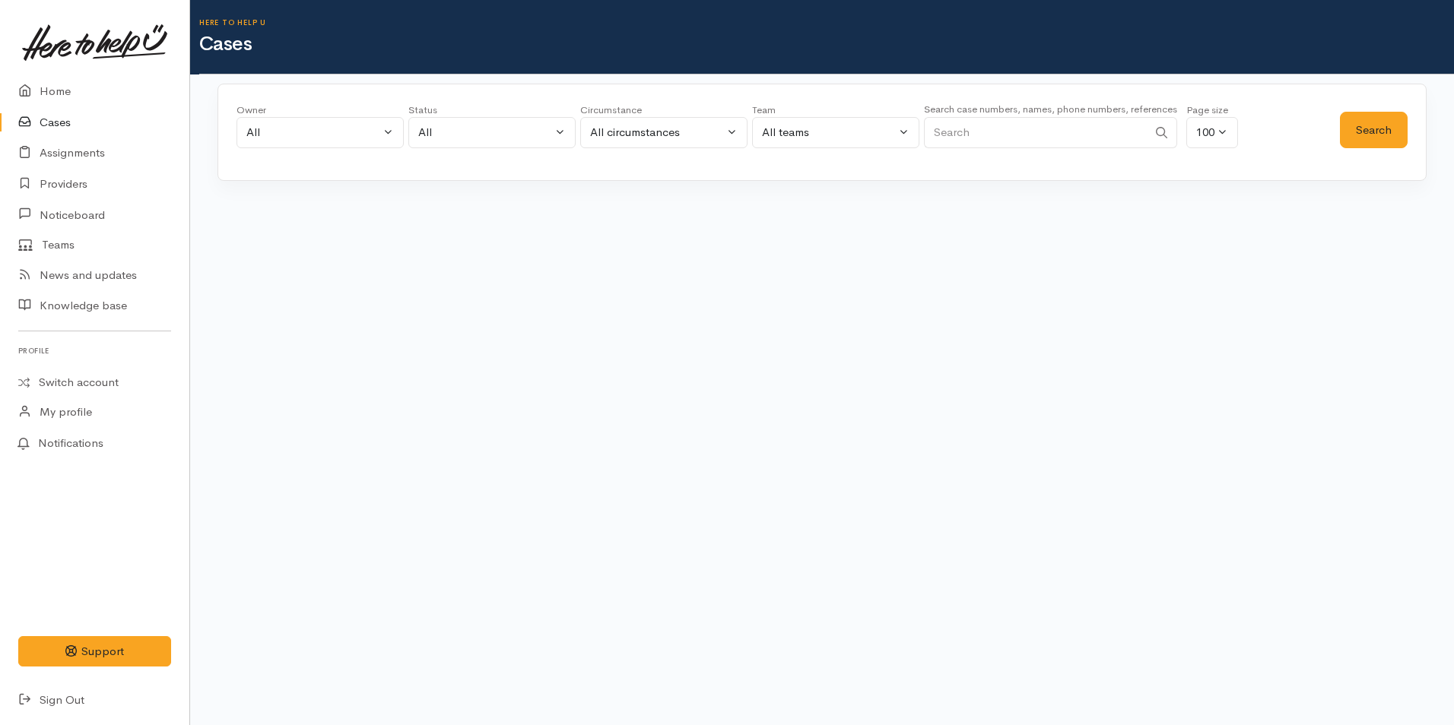
click at [954, 138] on input "Search" at bounding box center [1036, 132] width 224 height 31
type input "0204479633"
click at [1354, 132] on button "Search" at bounding box center [1374, 130] width 68 height 37
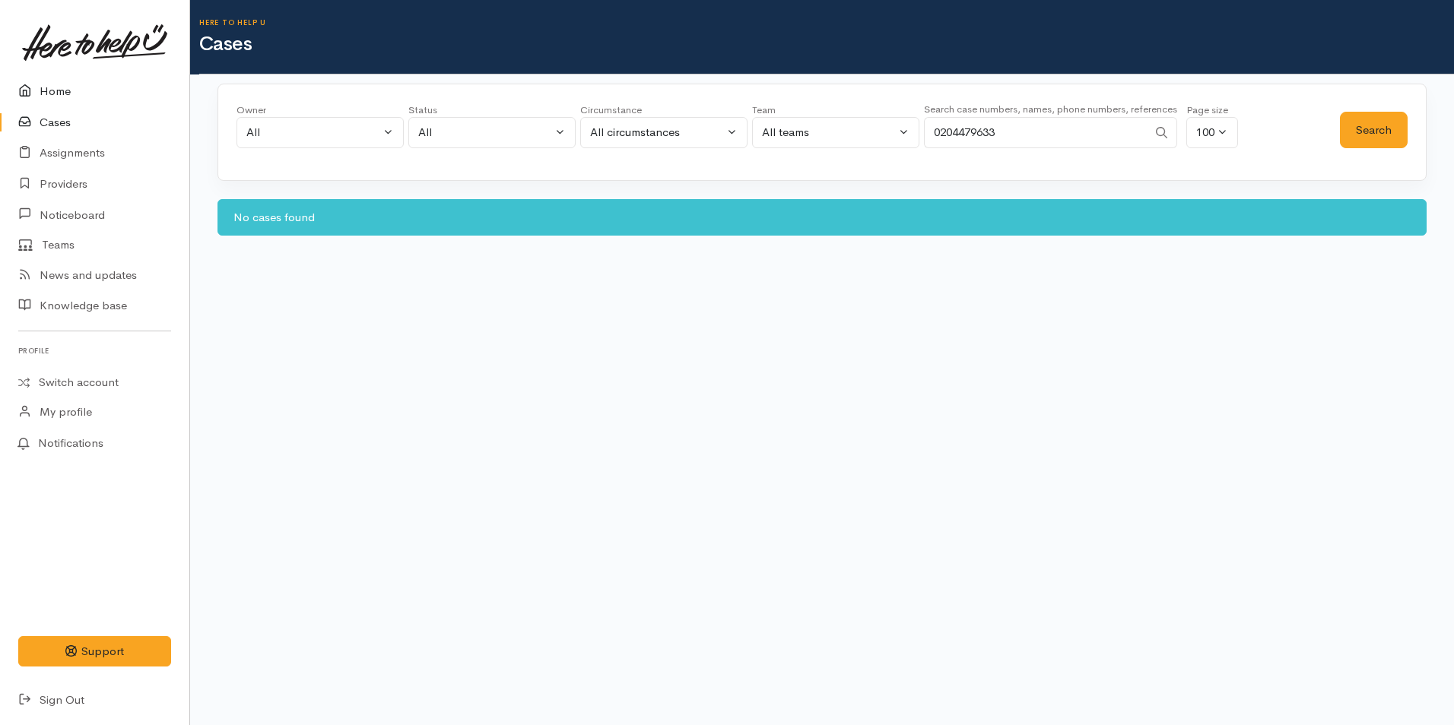
click at [36, 93] on icon at bounding box center [28, 91] width 21 height 19
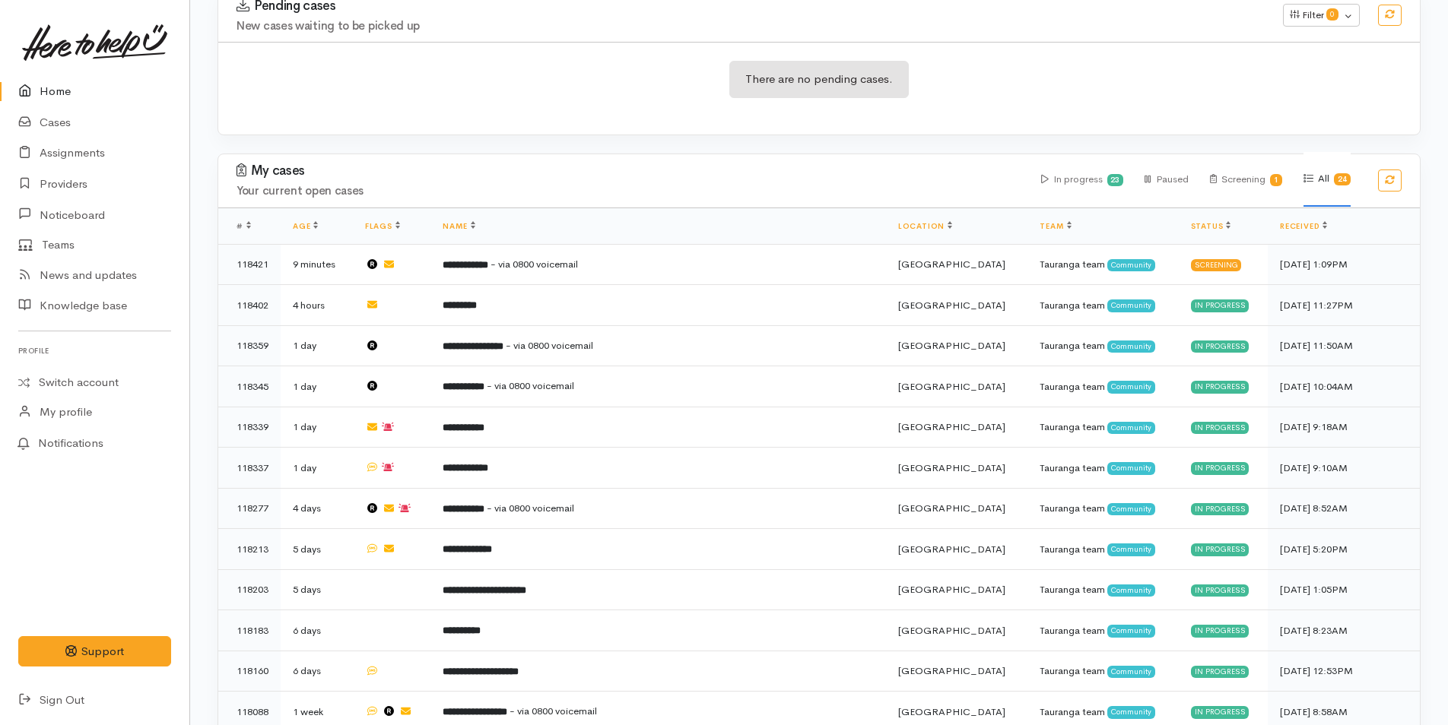
scroll to position [228, 0]
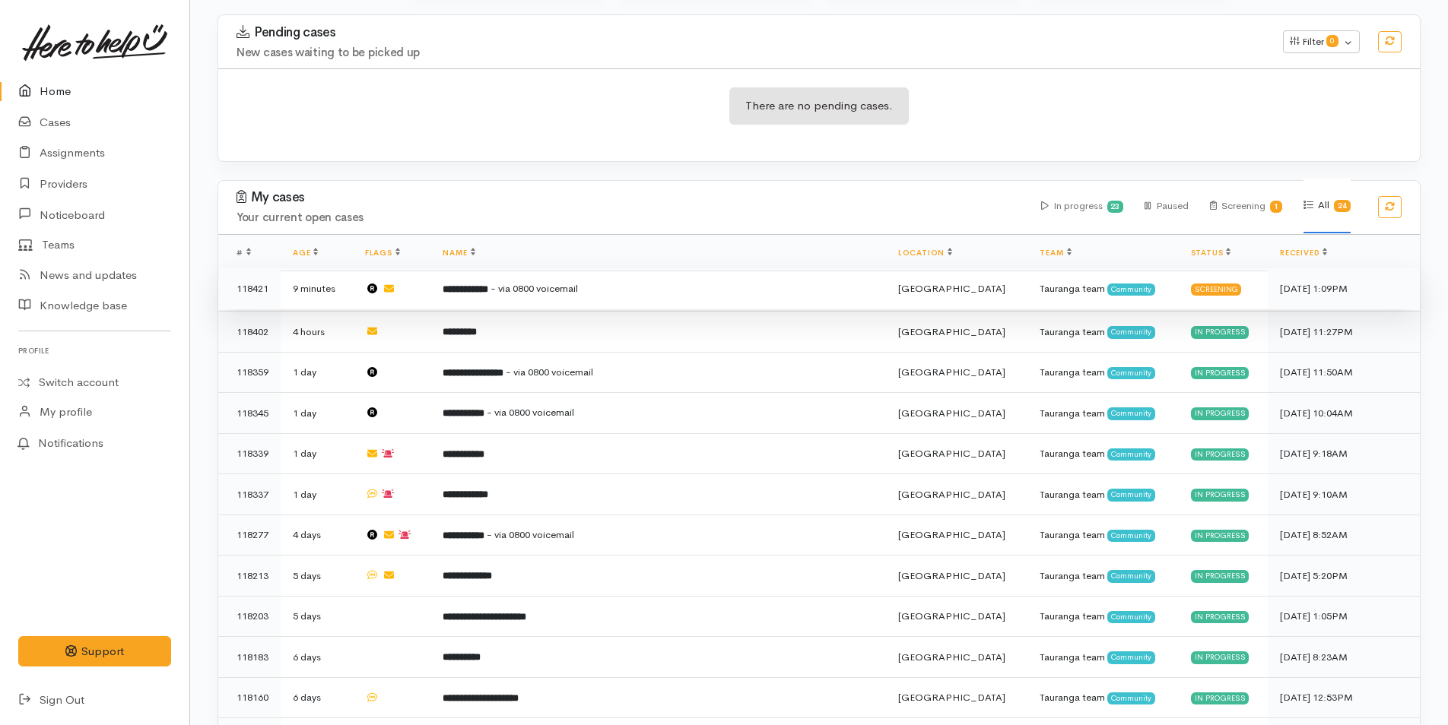
click at [696, 278] on td "**********" at bounding box center [657, 288] width 455 height 41
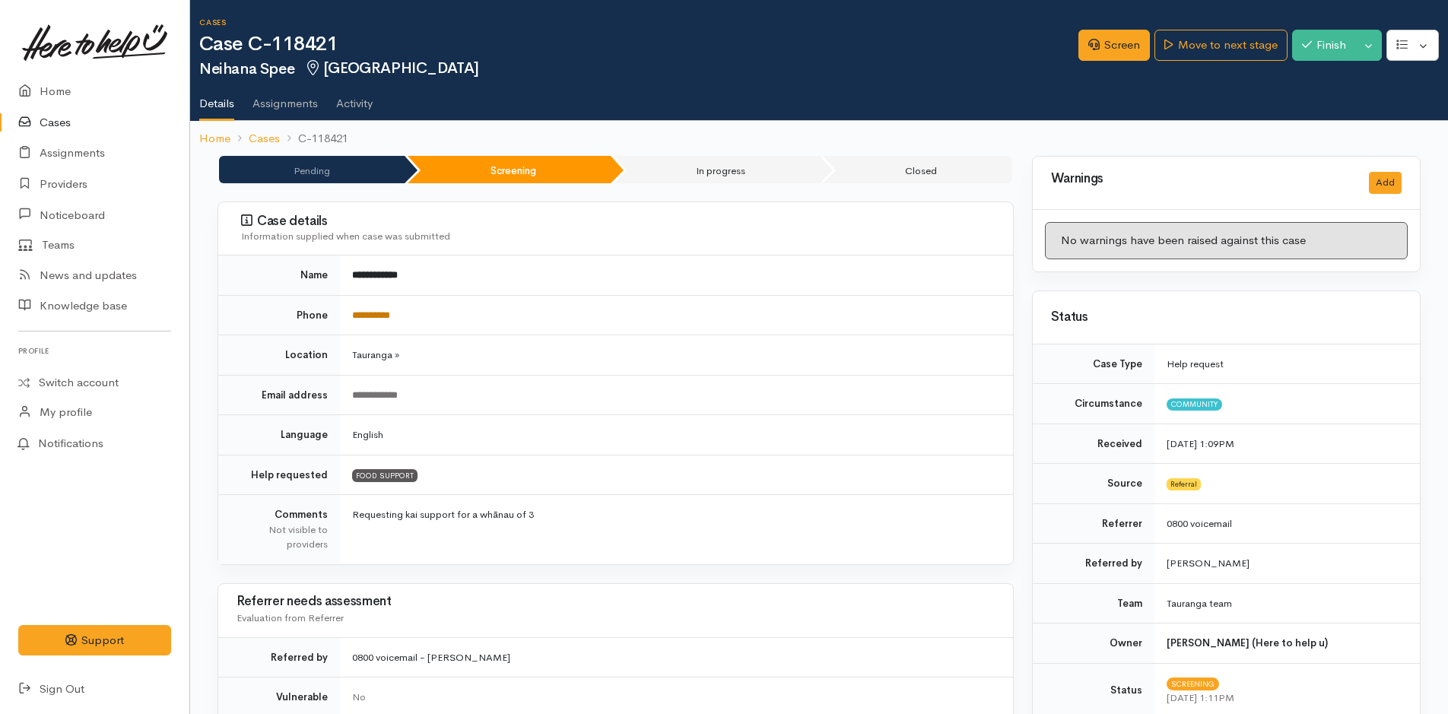
click at [361, 313] on link "**********" at bounding box center [371, 315] width 38 height 10
click at [1122, 51] on link "Screen" at bounding box center [1113, 45] width 71 height 31
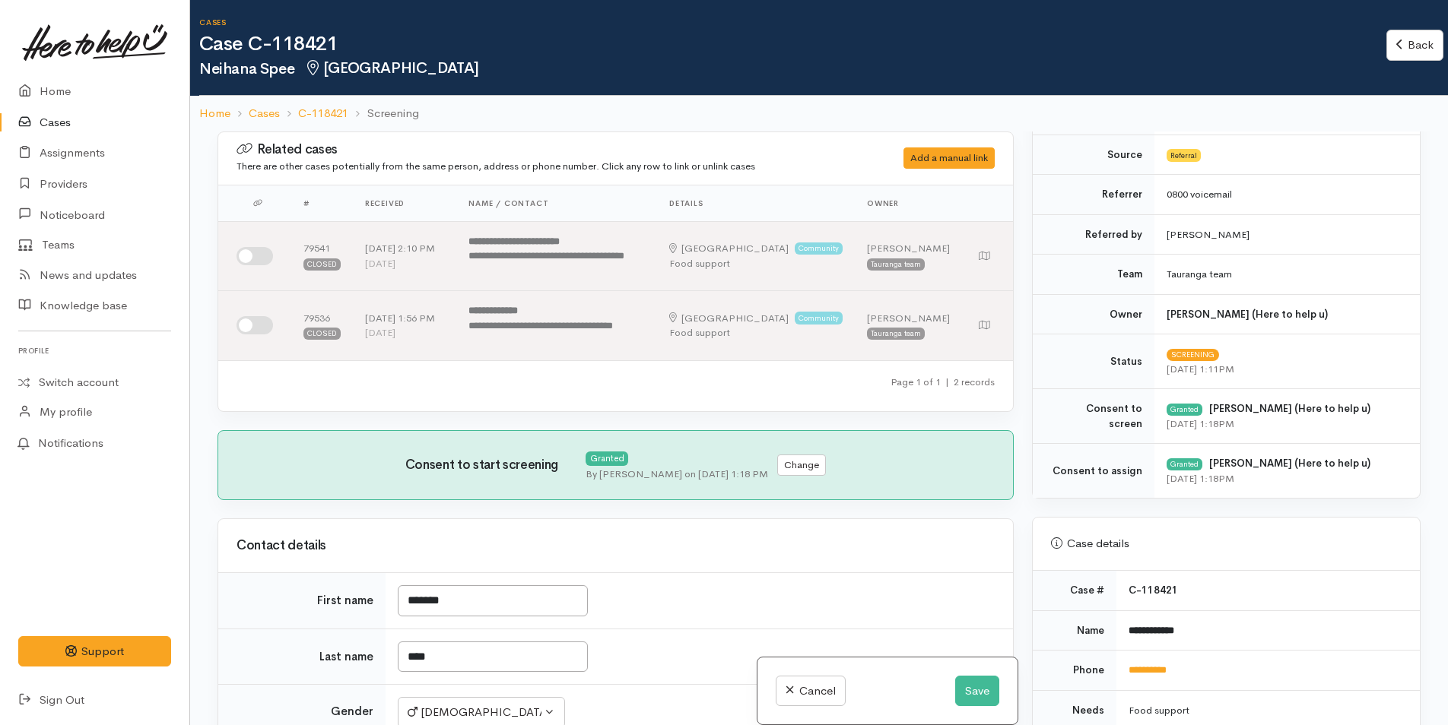
scroll to position [760, 0]
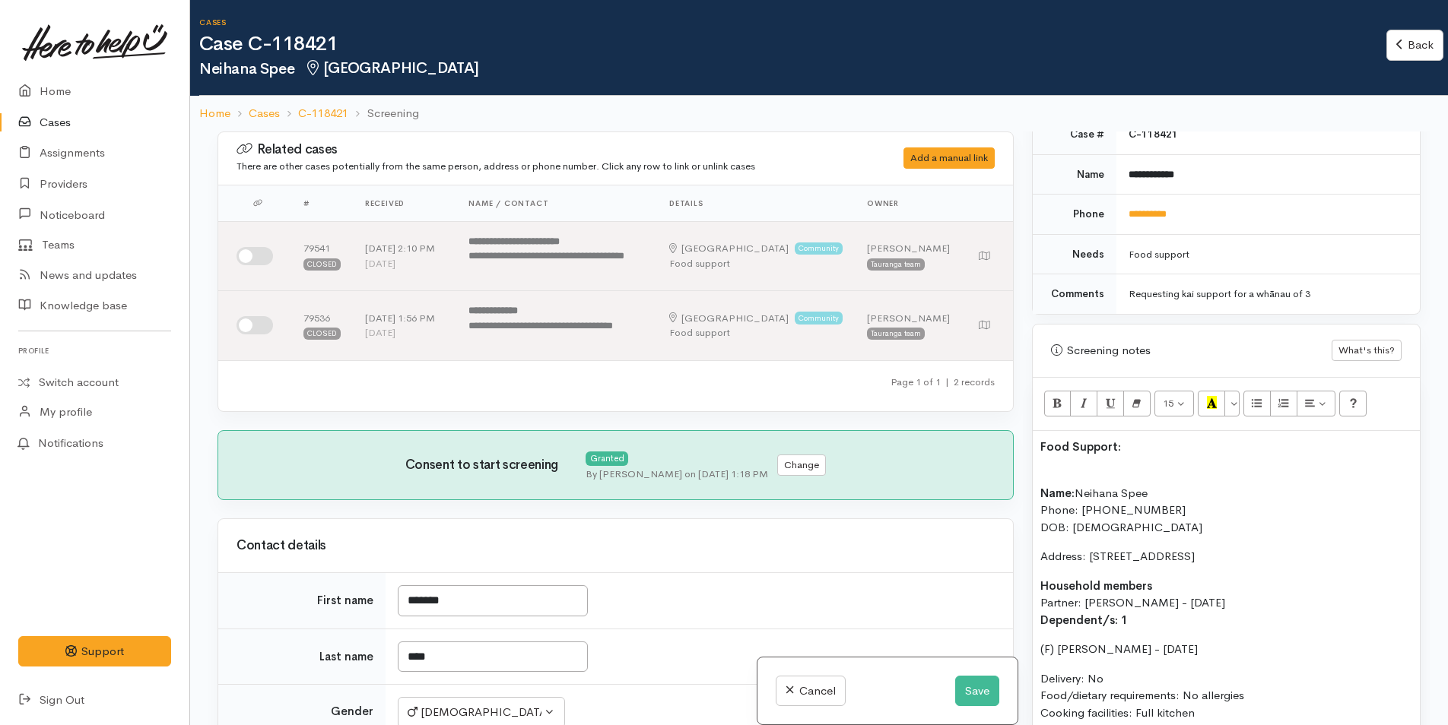
click at [1043, 464] on div "Food Support: Name: Neihana Spee Phone: [PHONE_NUMBER] DOB: [DEMOGRAPHIC_DATA] …" at bounding box center [1226, 653] width 387 height 445
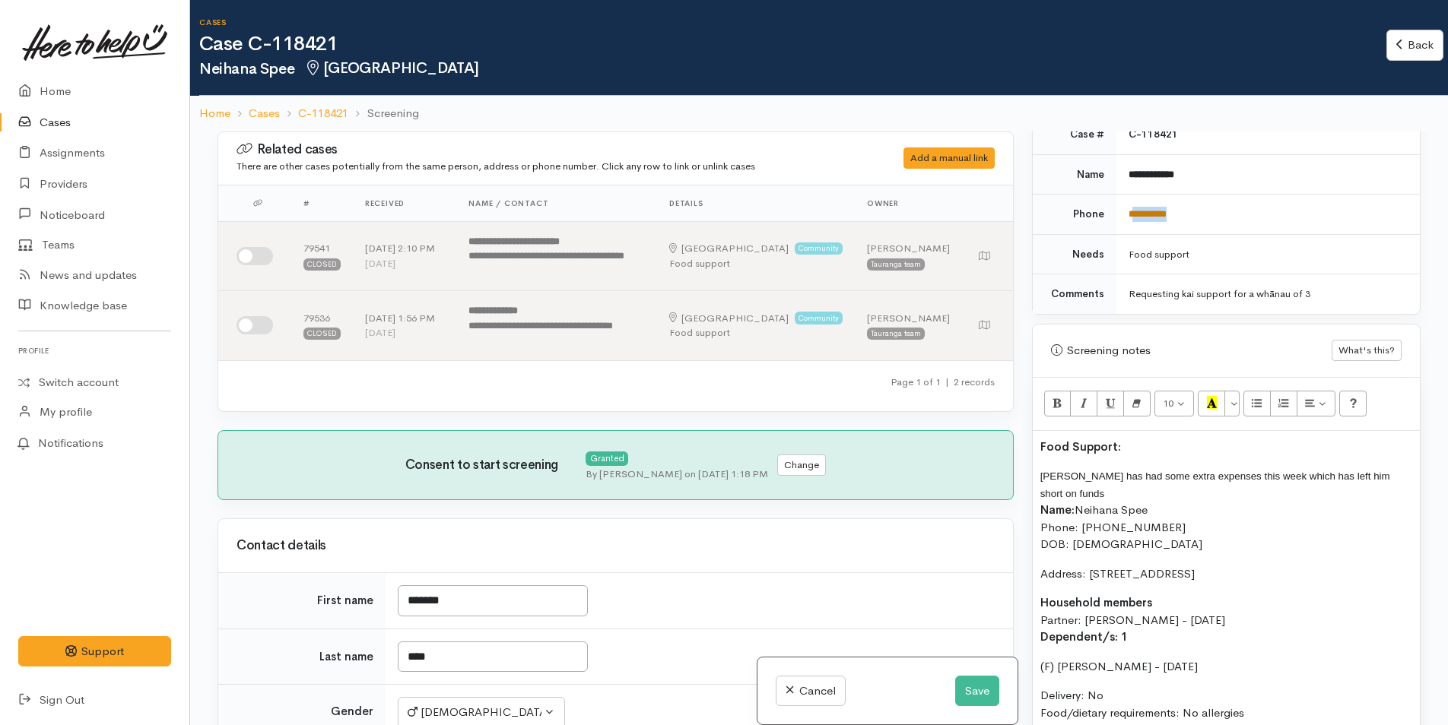
drag, startPoint x: 1189, startPoint y: 211, endPoint x: 1132, endPoint y: 215, distance: 56.4
click at [1132, 215] on td "**********" at bounding box center [1267, 215] width 303 height 40
copy link "*********"
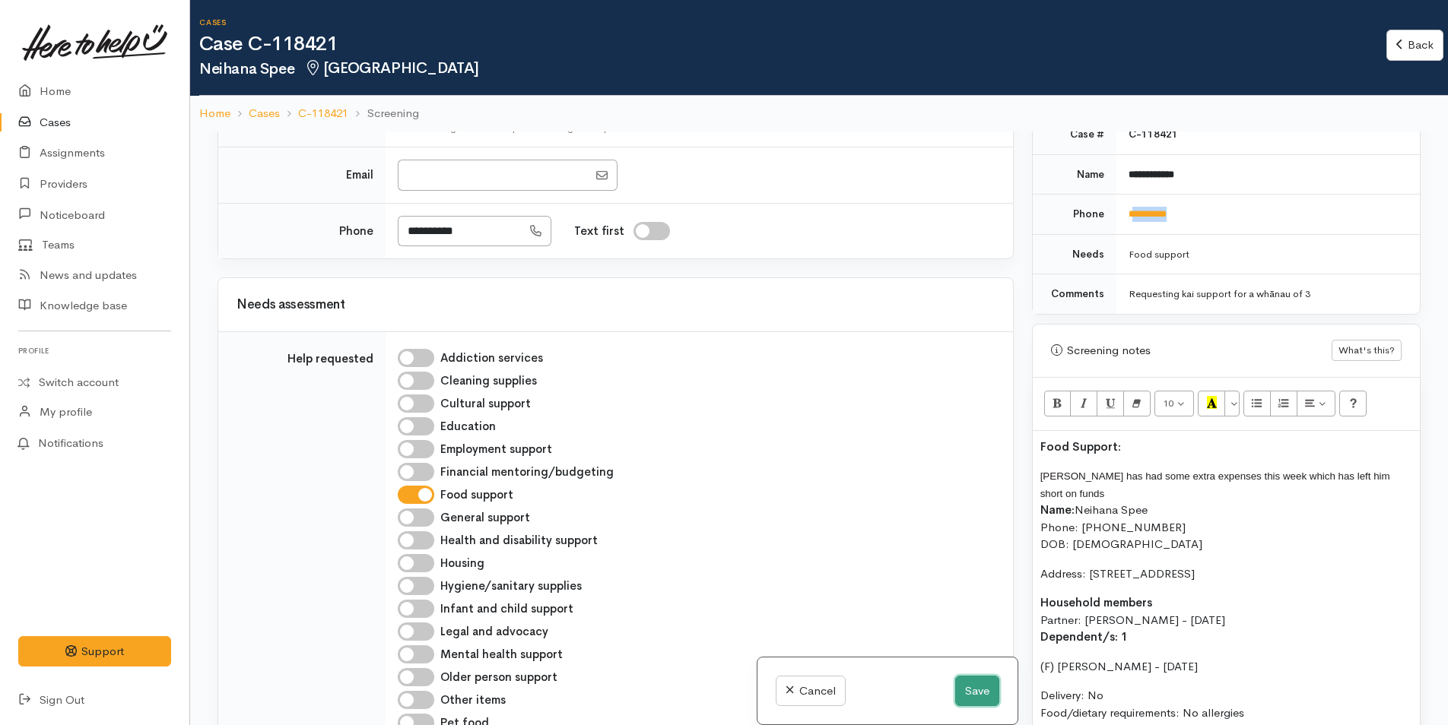
click at [968, 681] on button "Save" at bounding box center [977, 691] width 44 height 31
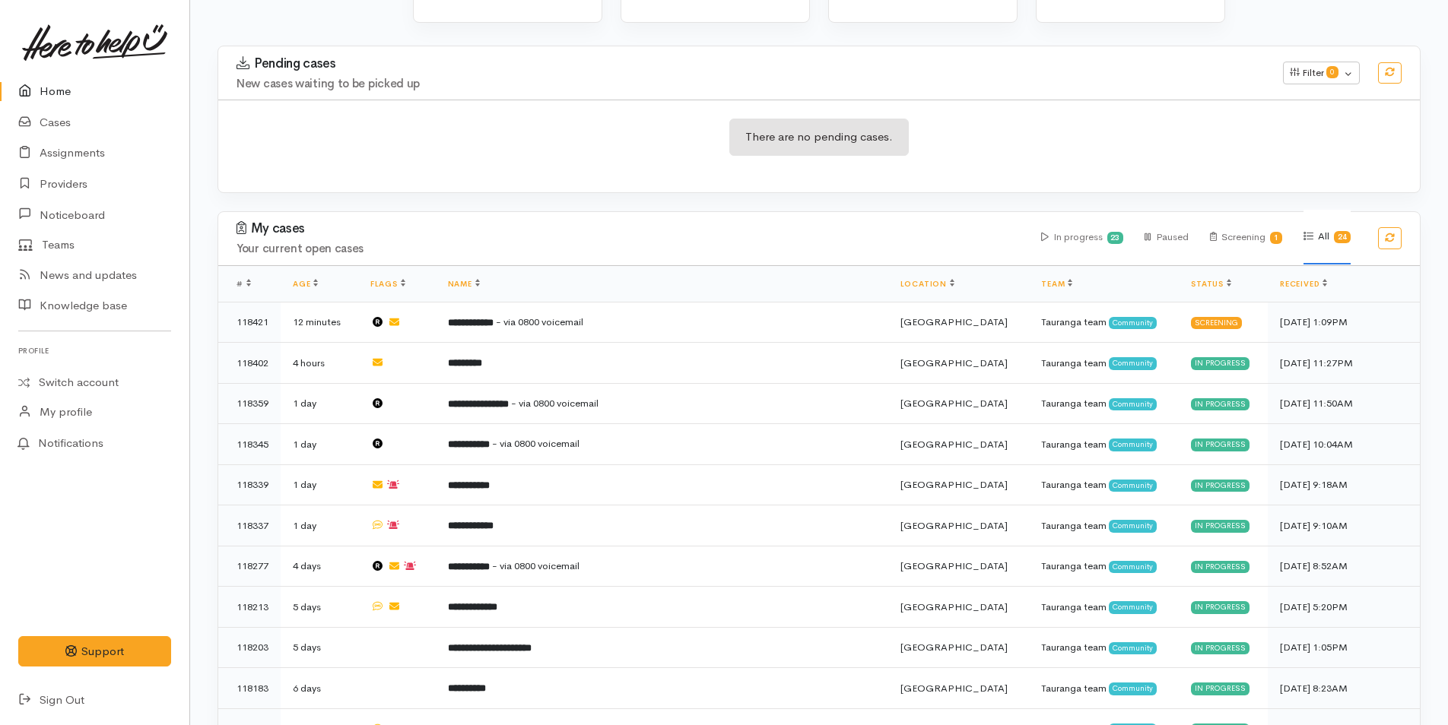
scroll to position [228, 0]
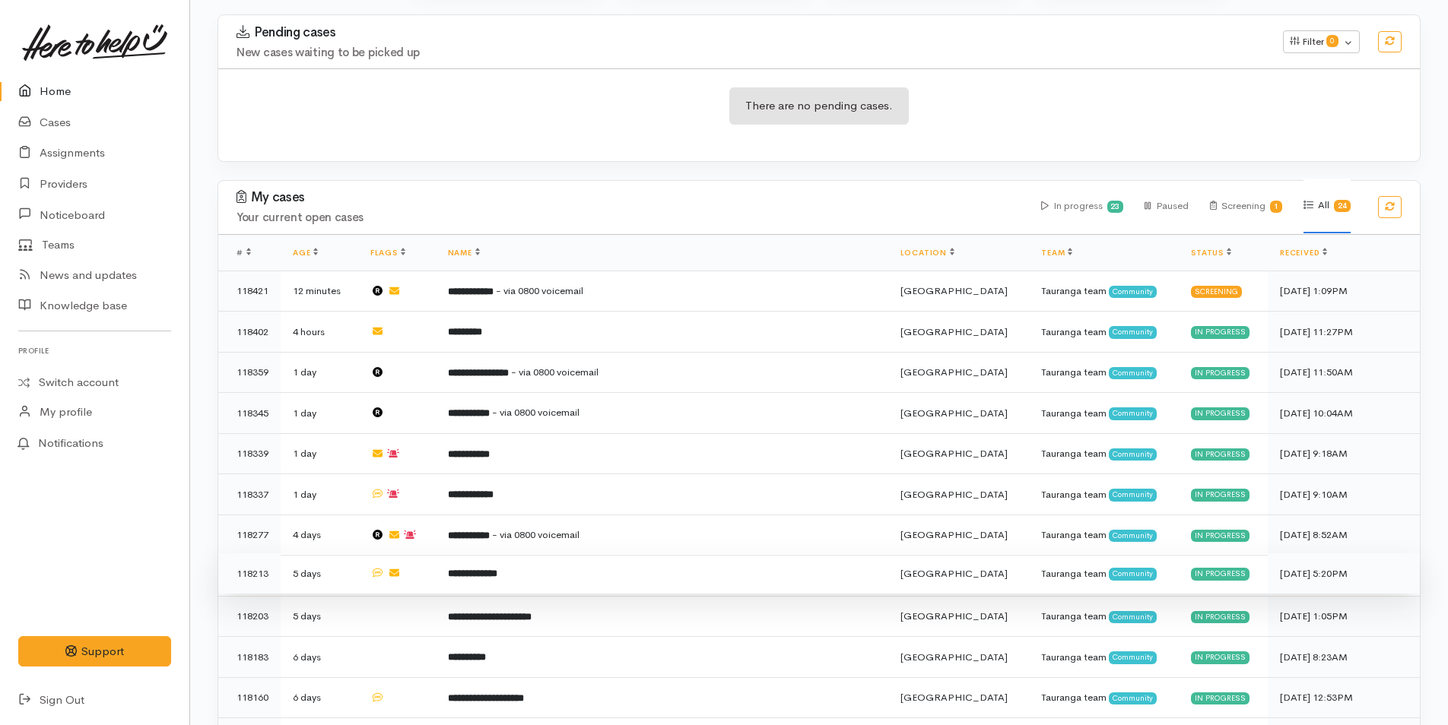
click at [497, 574] on b "**********" at bounding box center [472, 574] width 49 height 10
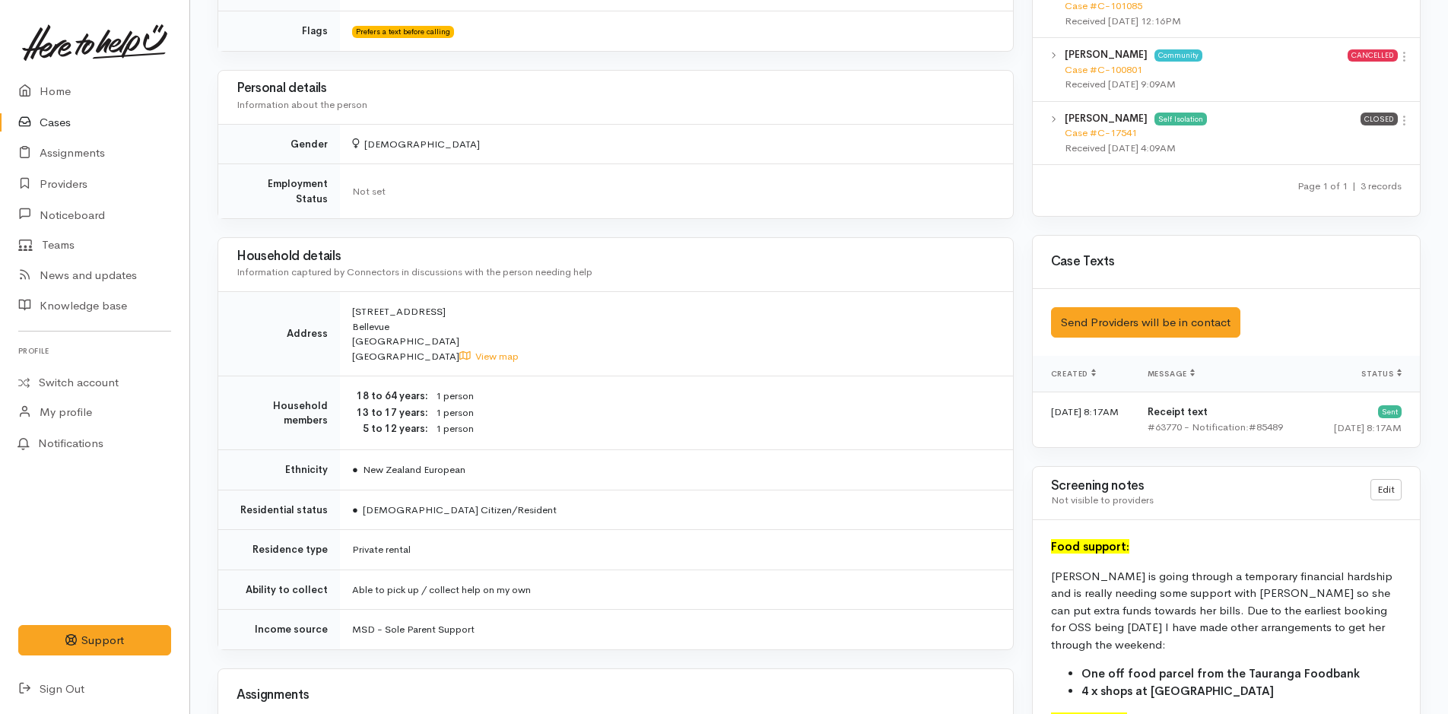
scroll to position [1217, 0]
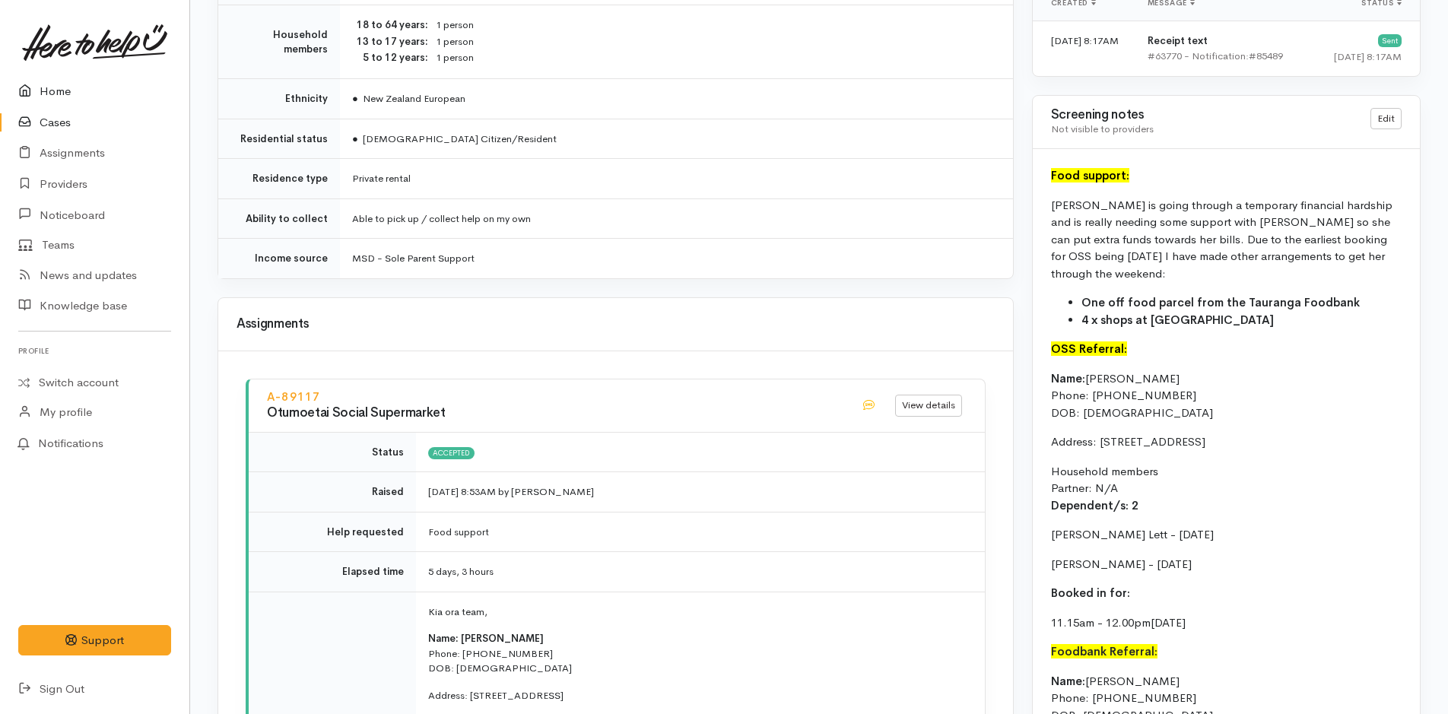
click at [46, 89] on link "Home" at bounding box center [94, 91] width 189 height 31
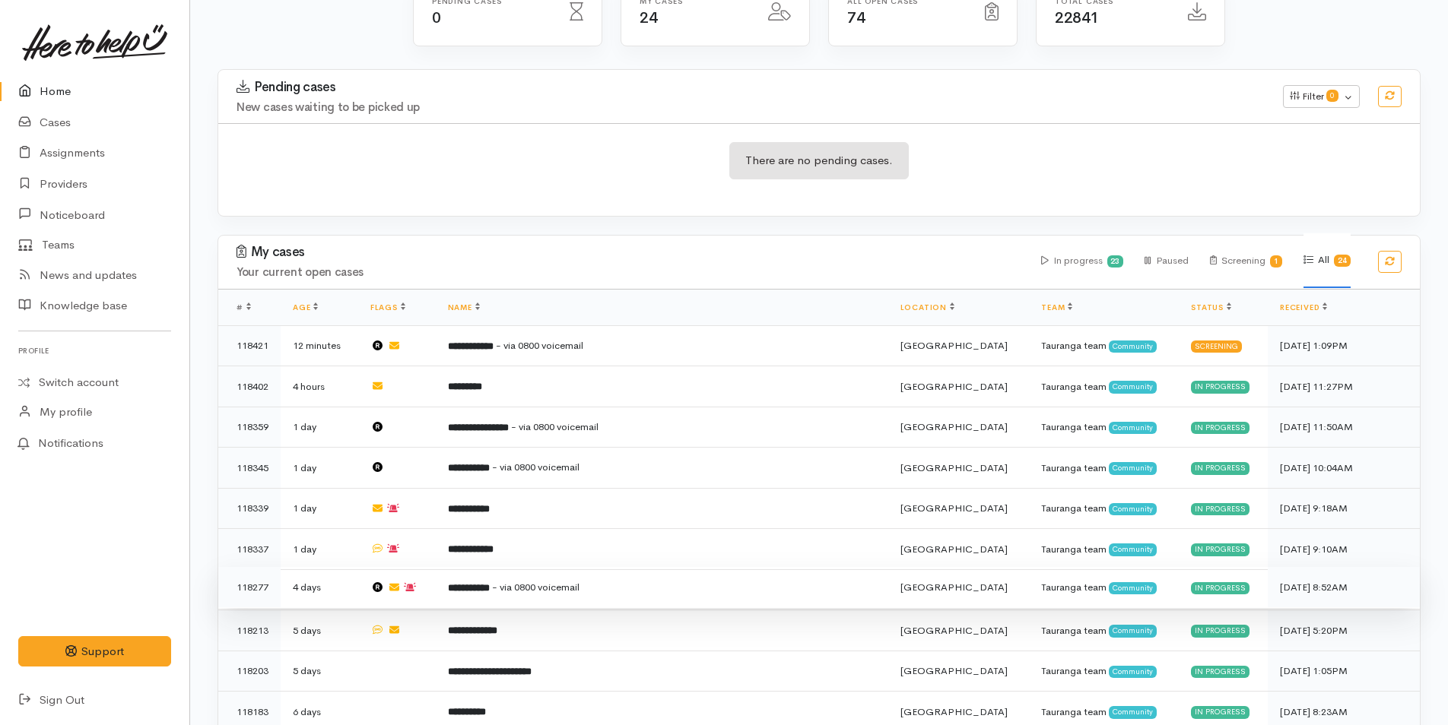
scroll to position [304, 0]
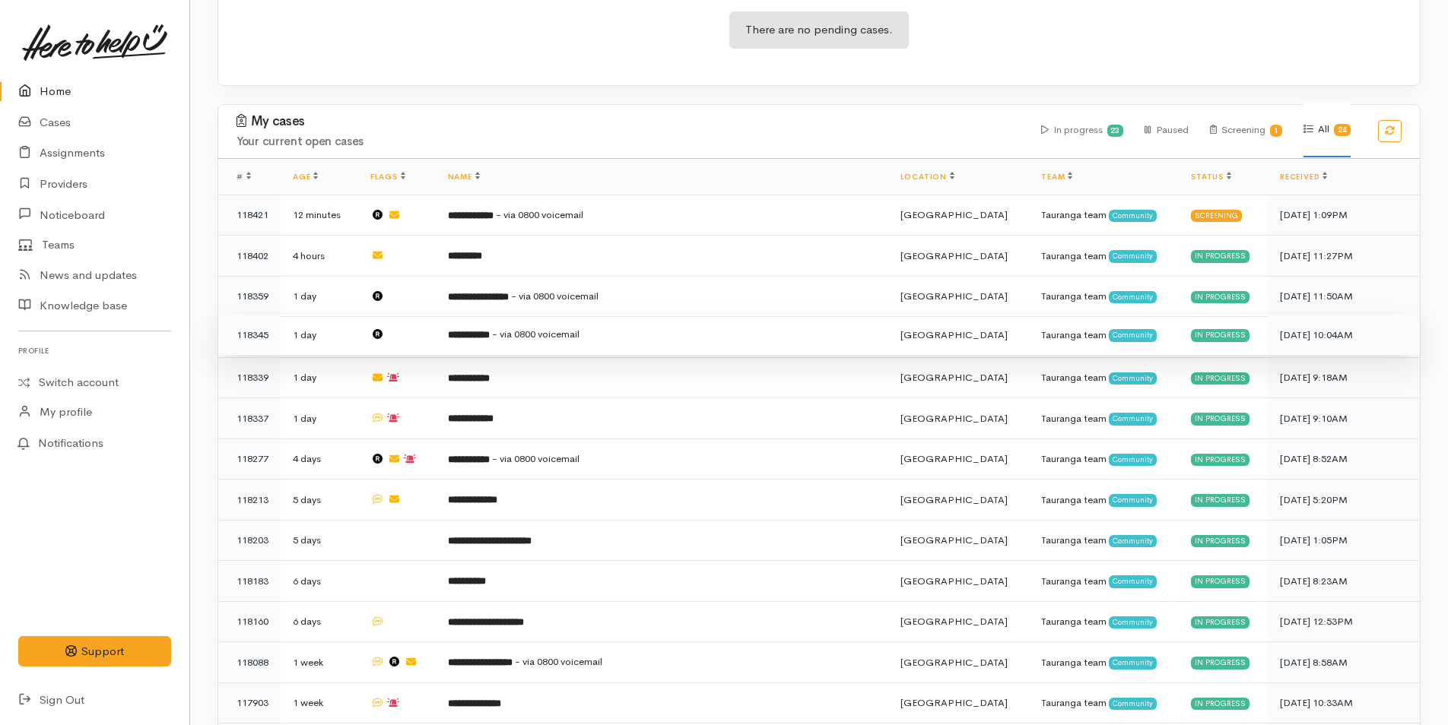
click at [549, 333] on span "- via 0800 voicemail" at bounding box center [535, 334] width 87 height 13
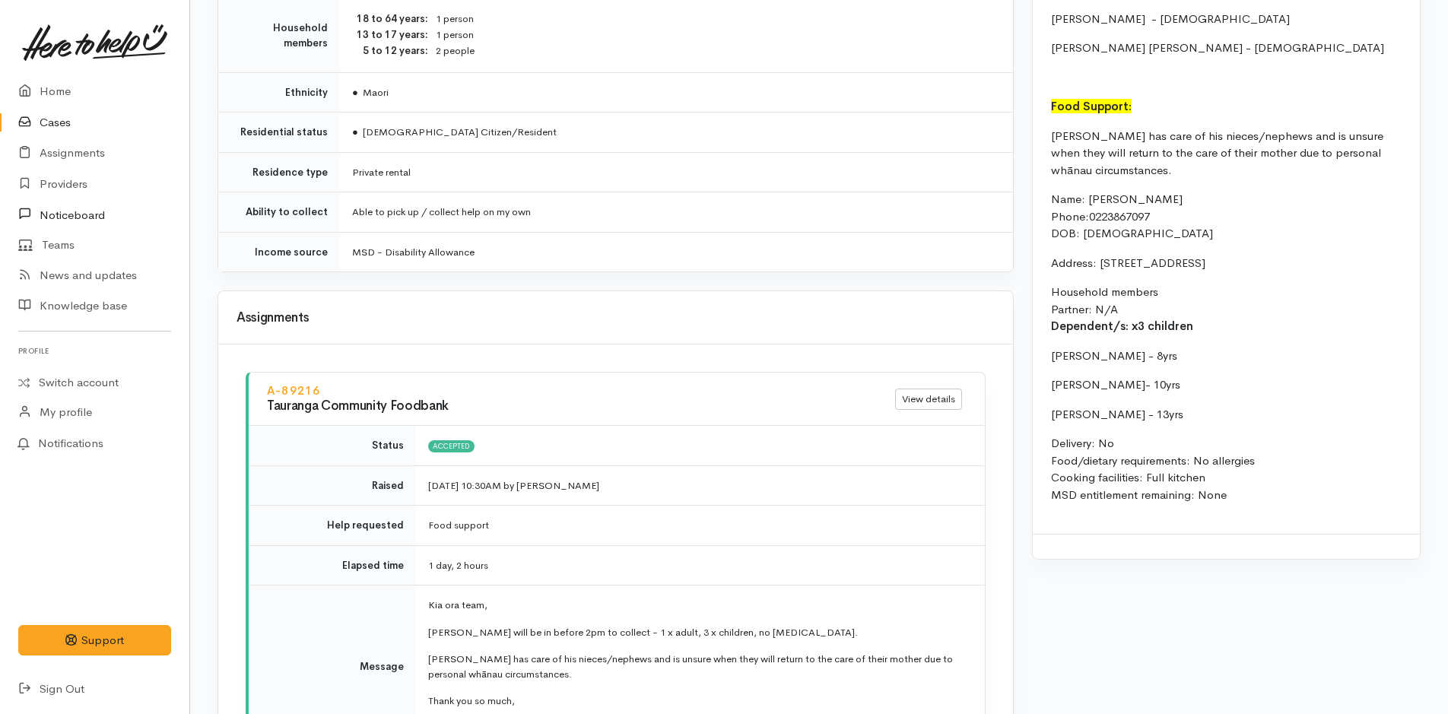
scroll to position [1597, 0]
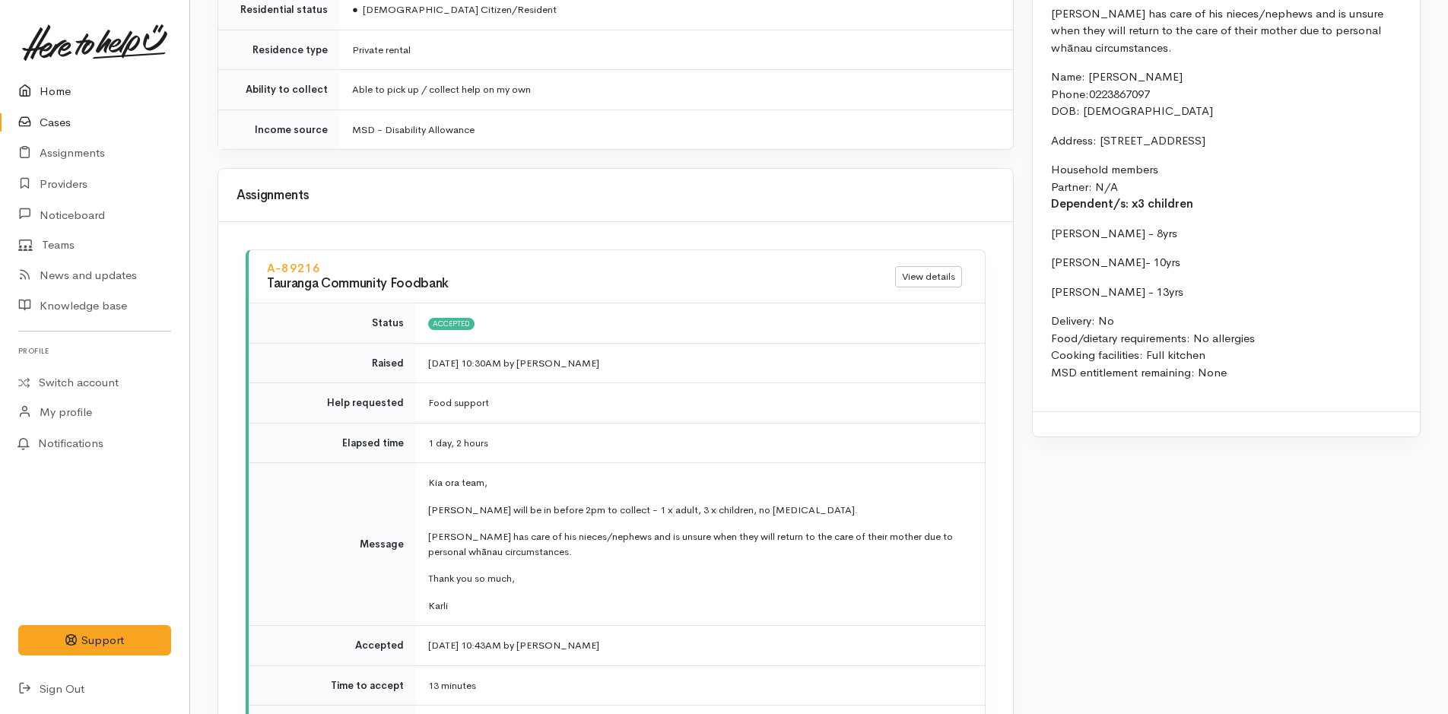
click at [54, 95] on link "Home" at bounding box center [94, 91] width 189 height 31
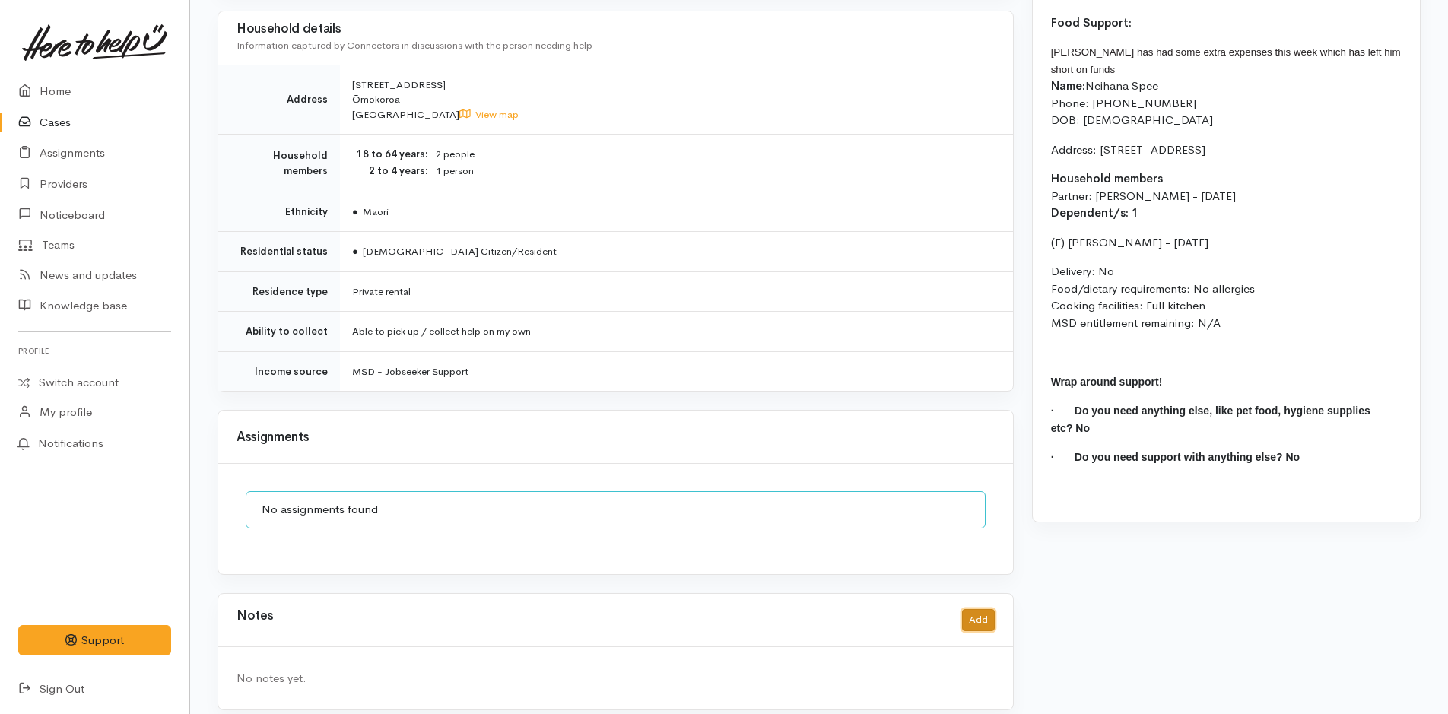
click at [976, 609] on button "Add" at bounding box center [978, 620] width 33 height 22
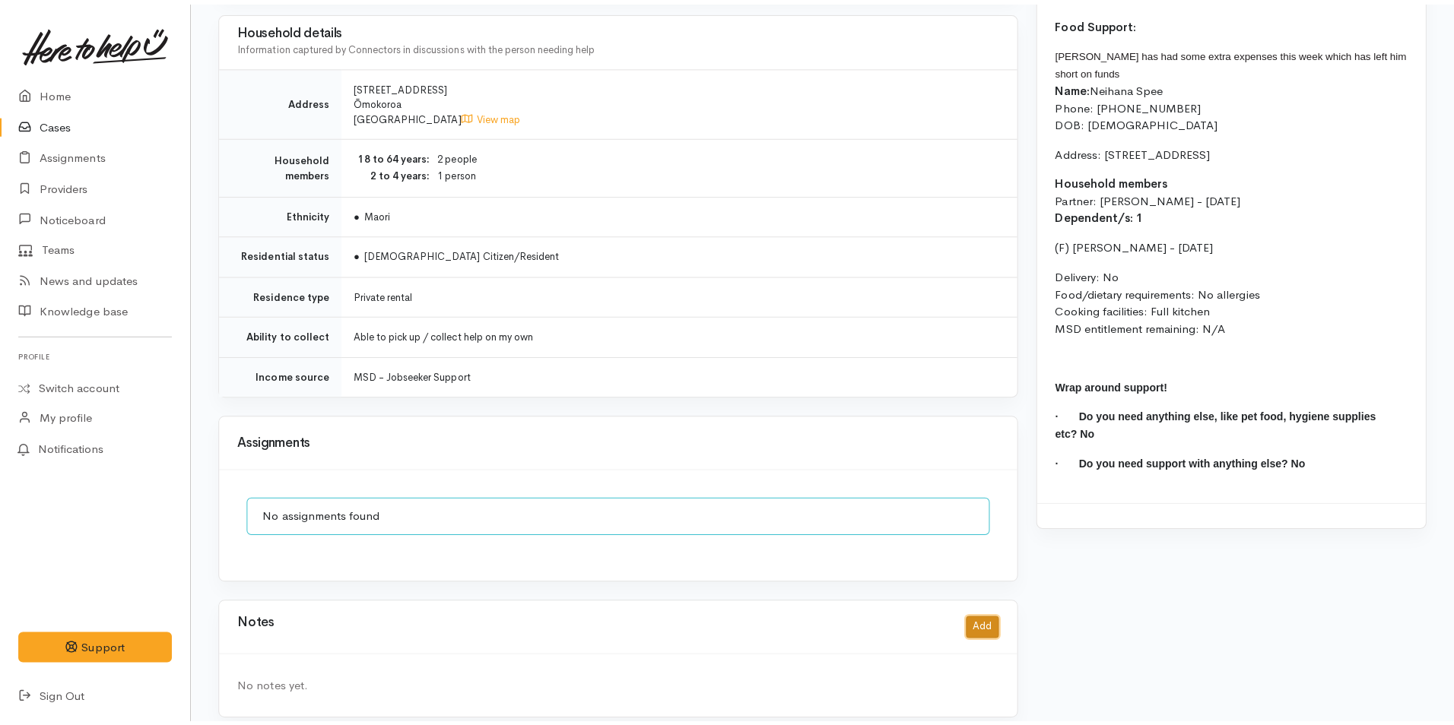
scroll to position [1258, 0]
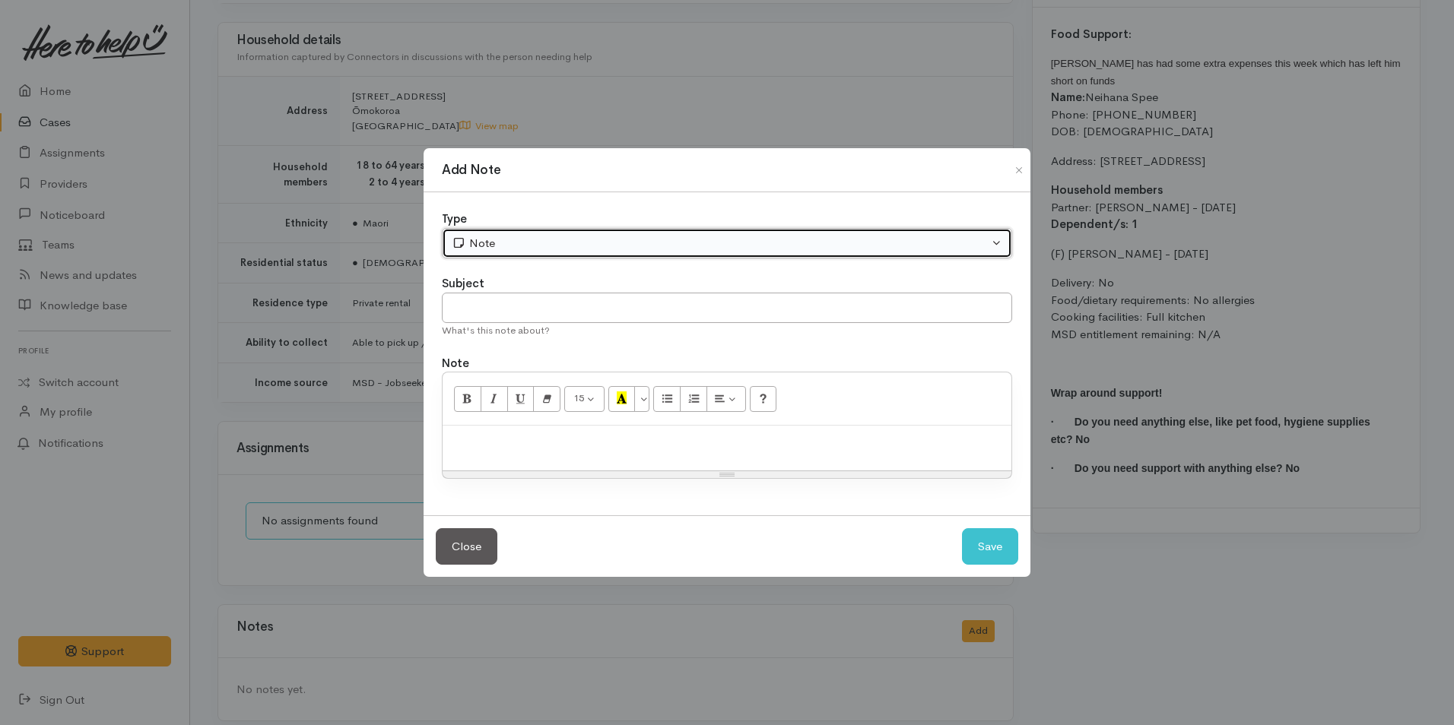
click at [550, 251] on div "Note" at bounding box center [720, 243] width 537 height 17
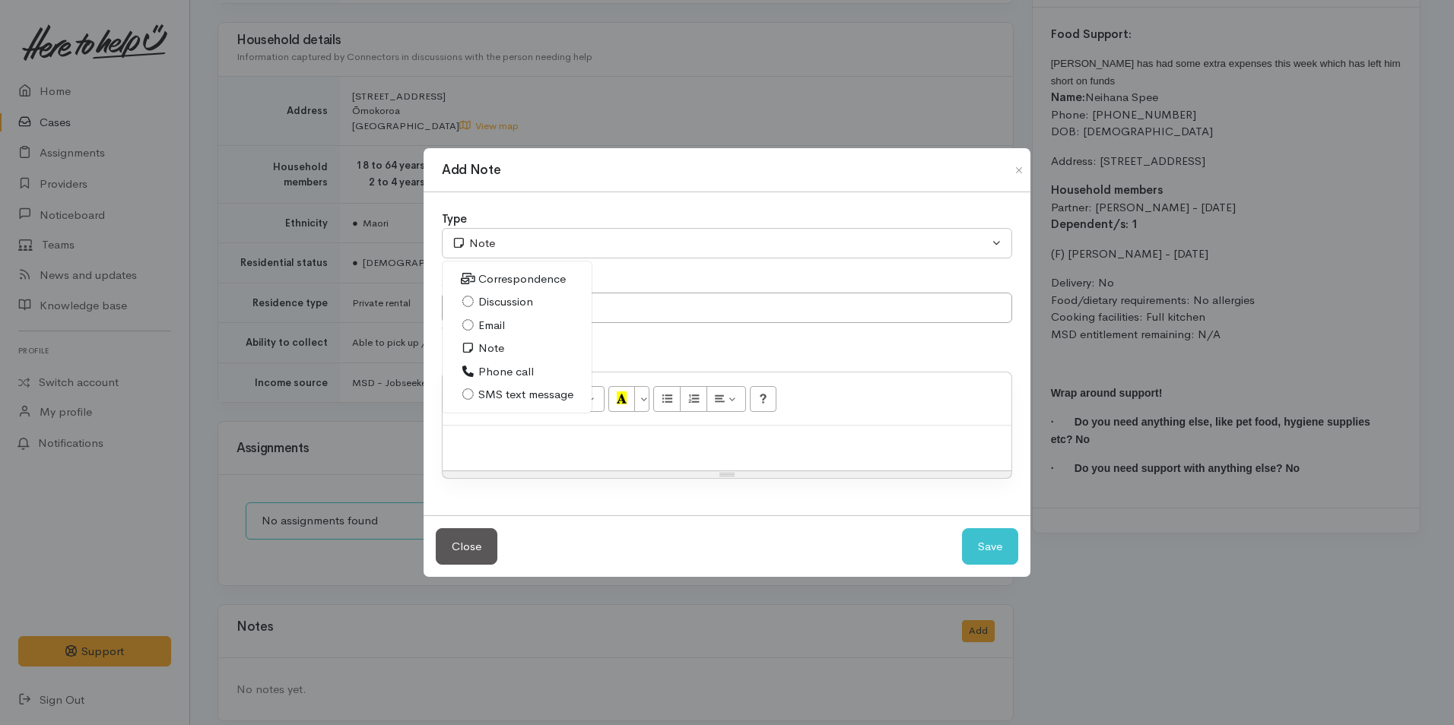
click at [519, 395] on span "SMS text message" at bounding box center [525, 394] width 95 height 17
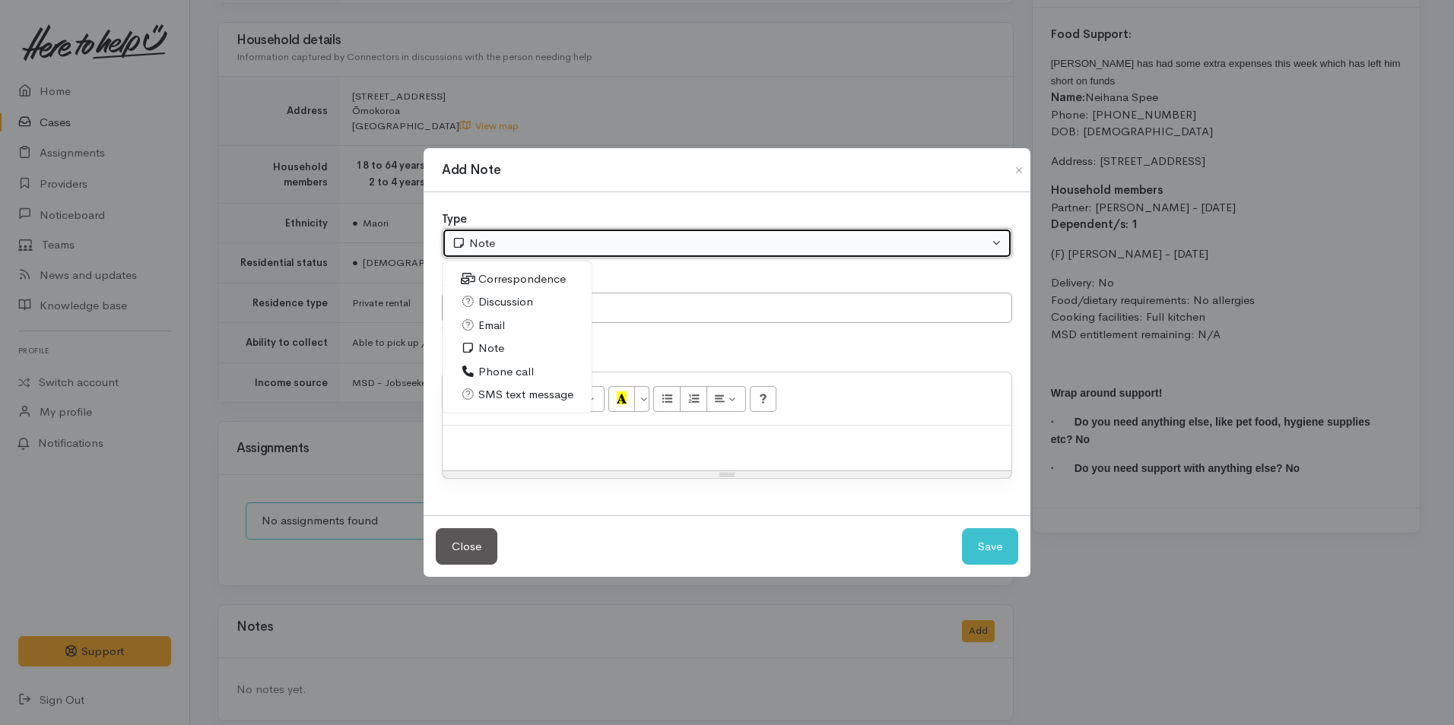
select select "5"
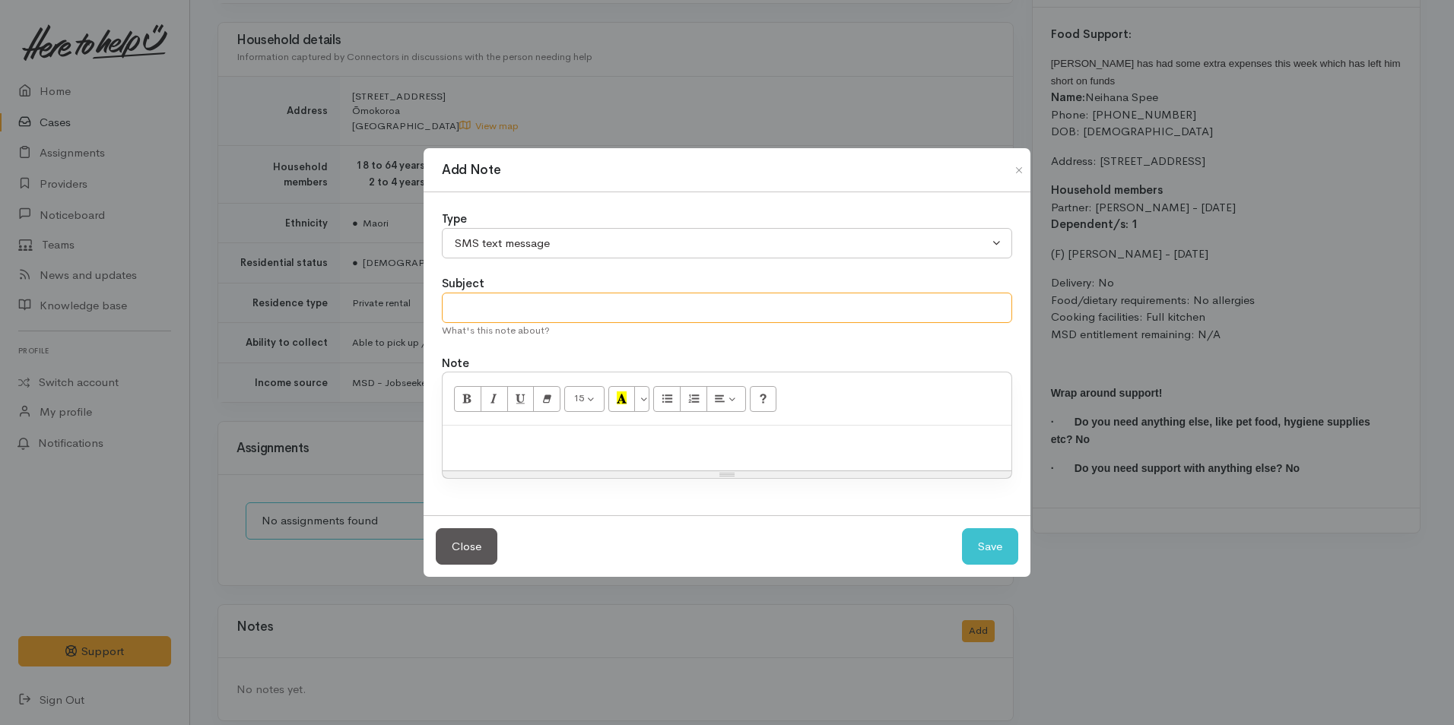
click at [530, 300] on input "text" at bounding box center [727, 308] width 570 height 31
type input "Provider details"
paste div
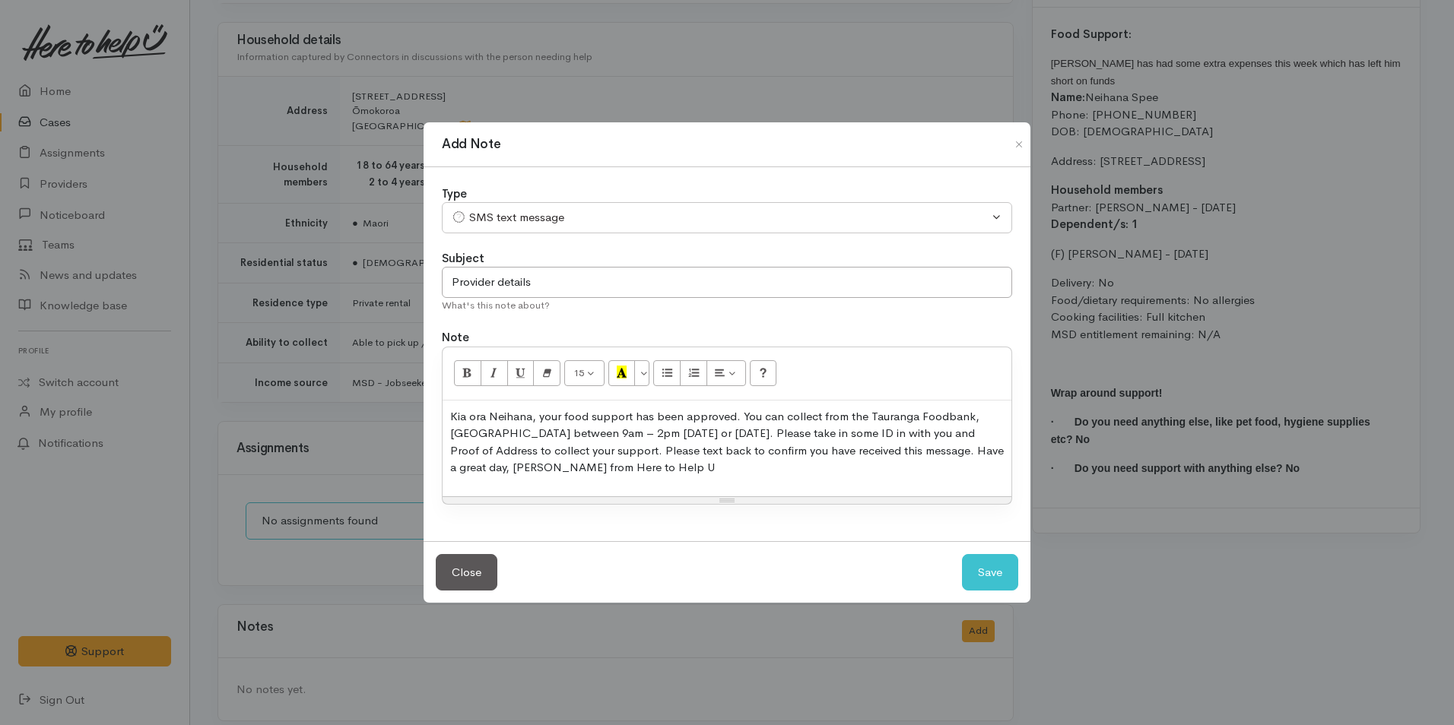
click at [982, 549] on div "Close Save" at bounding box center [727, 572] width 607 height 62
click at [989, 563] on button "Save" at bounding box center [990, 572] width 56 height 37
select select "1"
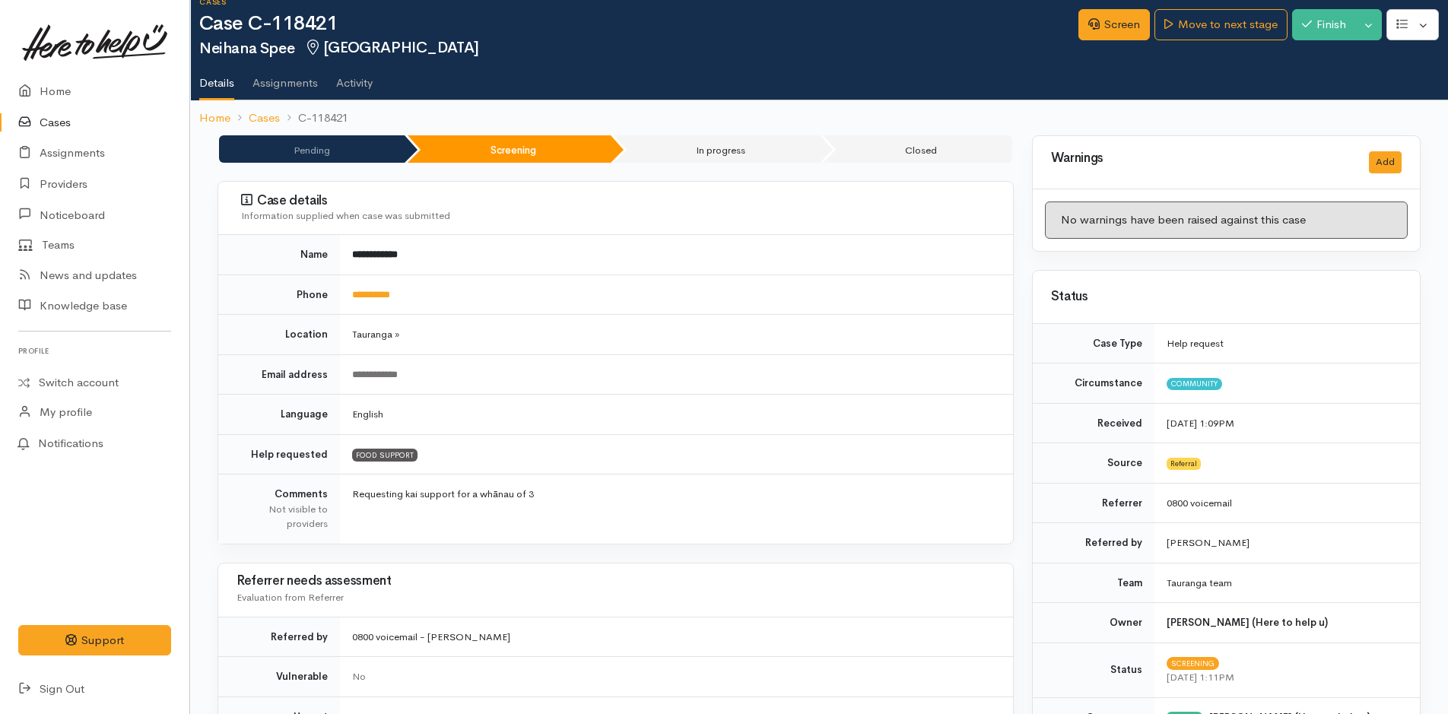
scroll to position [0, 0]
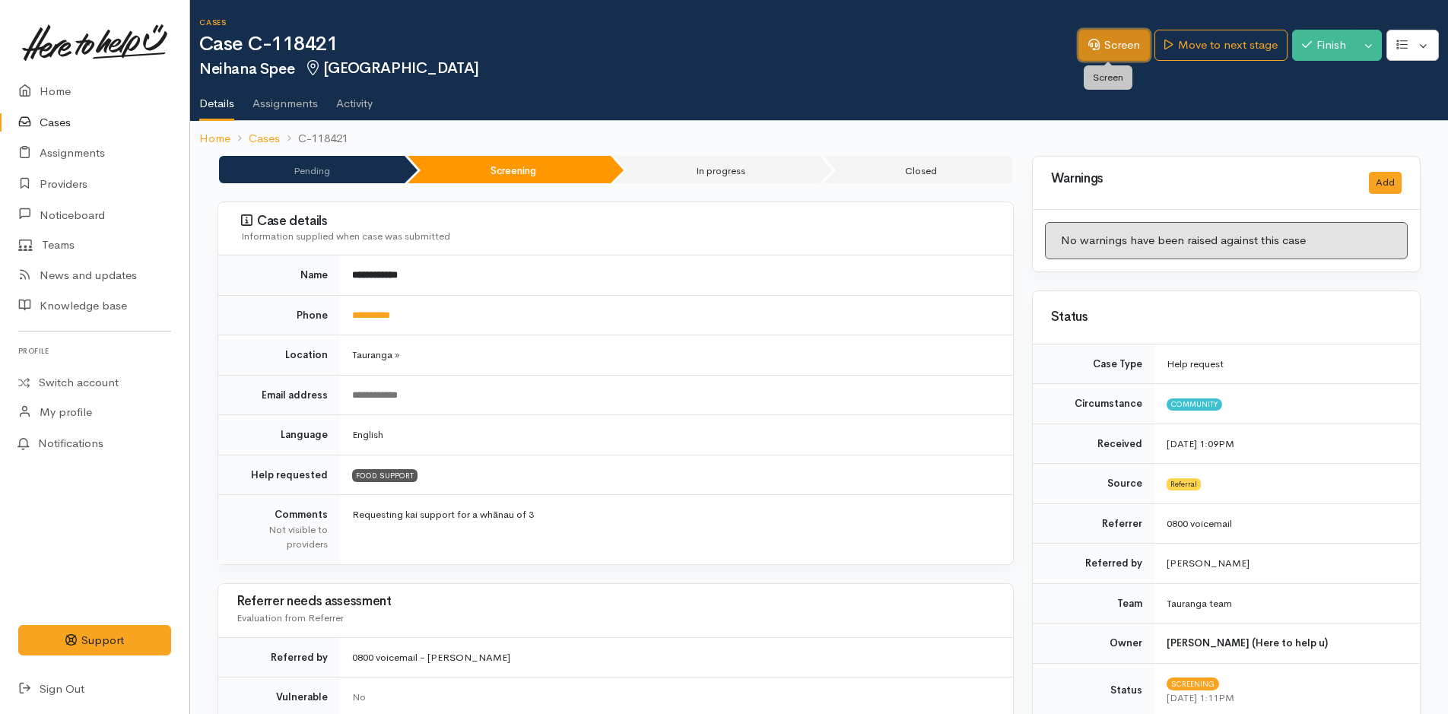
click at [1128, 43] on link "Screen" at bounding box center [1113, 45] width 71 height 31
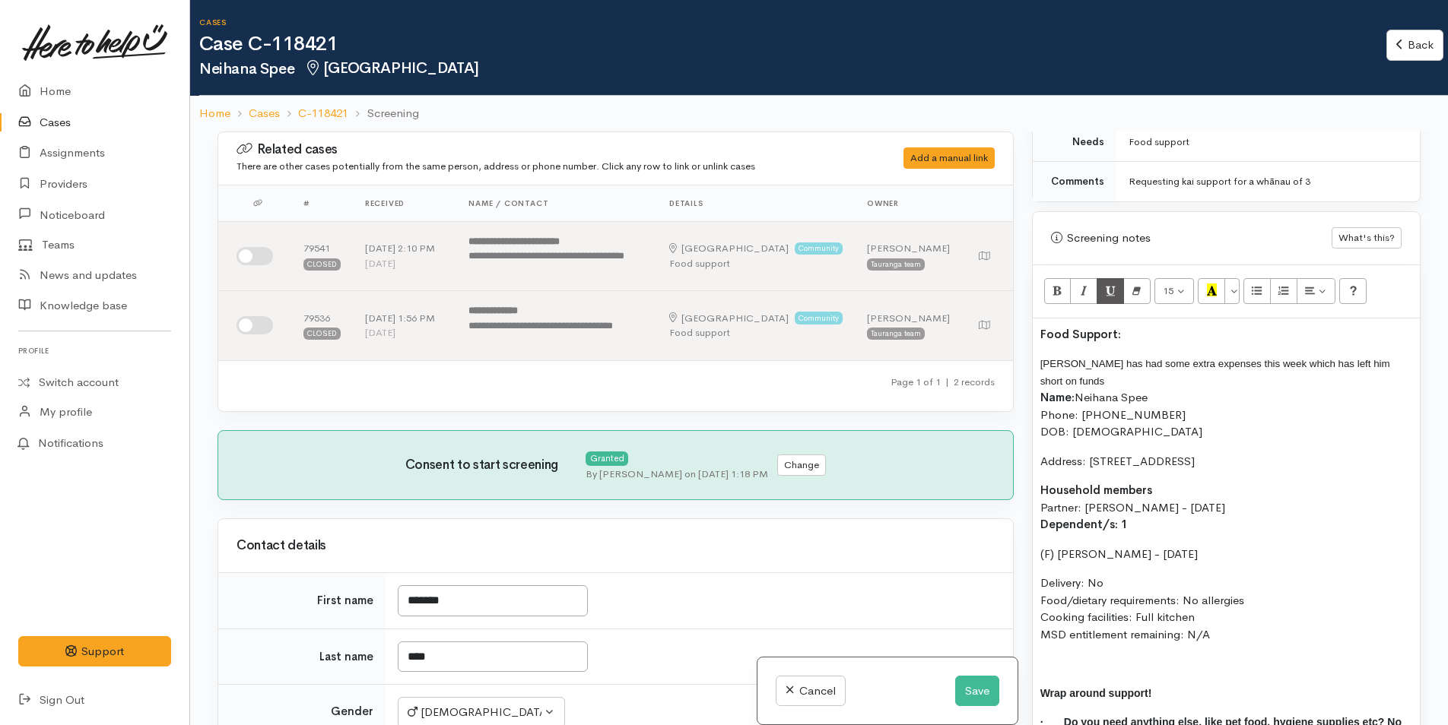
scroll to position [836, 0]
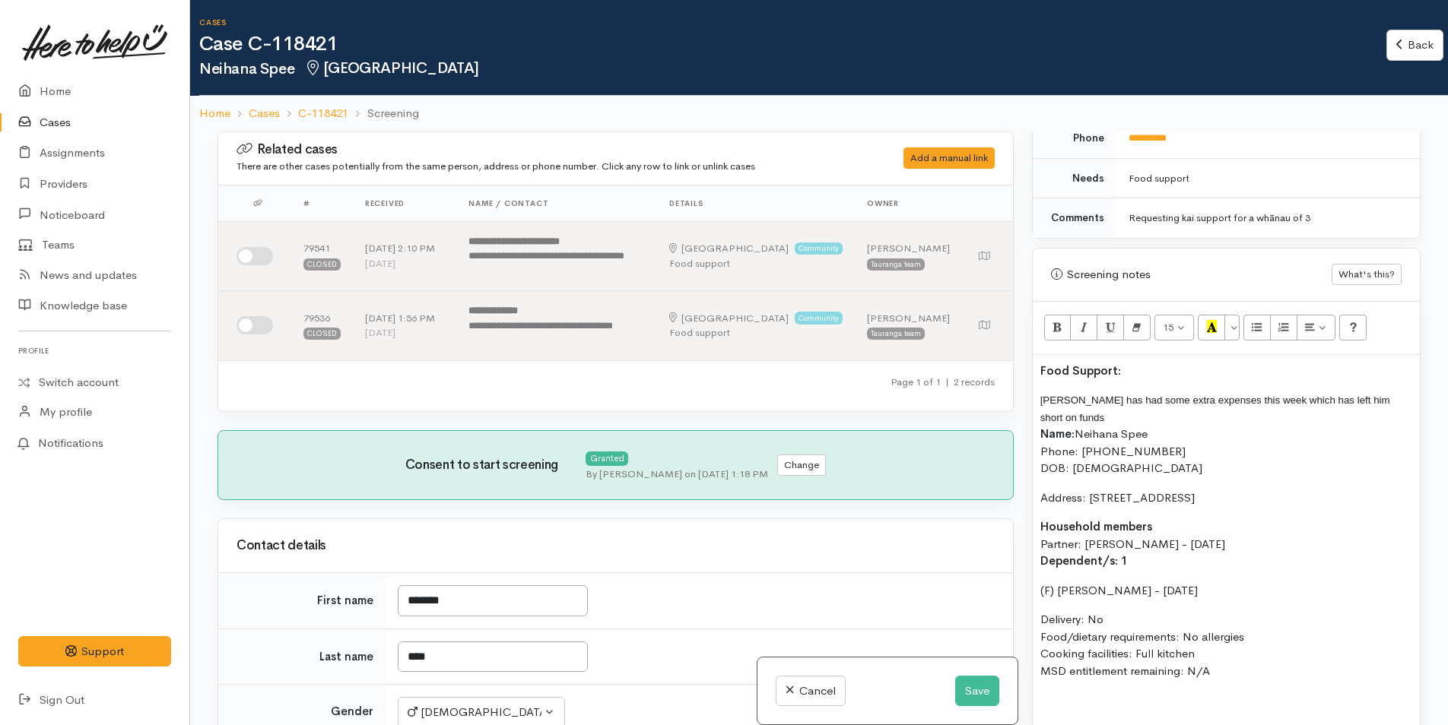
click at [1084, 415] on p "[PERSON_NAME] has had some extra expenses this week which has left him short on…" at bounding box center [1226, 435] width 372 height 86
drag, startPoint x: 1084, startPoint y: 415, endPoint x: 1045, endPoint y: 411, distance: 39.7
click at [1045, 411] on p "Neihana has had some extra expenses this week which has left him short on funds…" at bounding box center [1226, 435] width 372 height 86
click at [1080, 414] on p "Neihana has had some extra expenses this week which has left him short on funds…" at bounding box center [1226, 435] width 372 height 86
drag, startPoint x: 1132, startPoint y: 416, endPoint x: 1097, endPoint y: 414, distance: 35.0
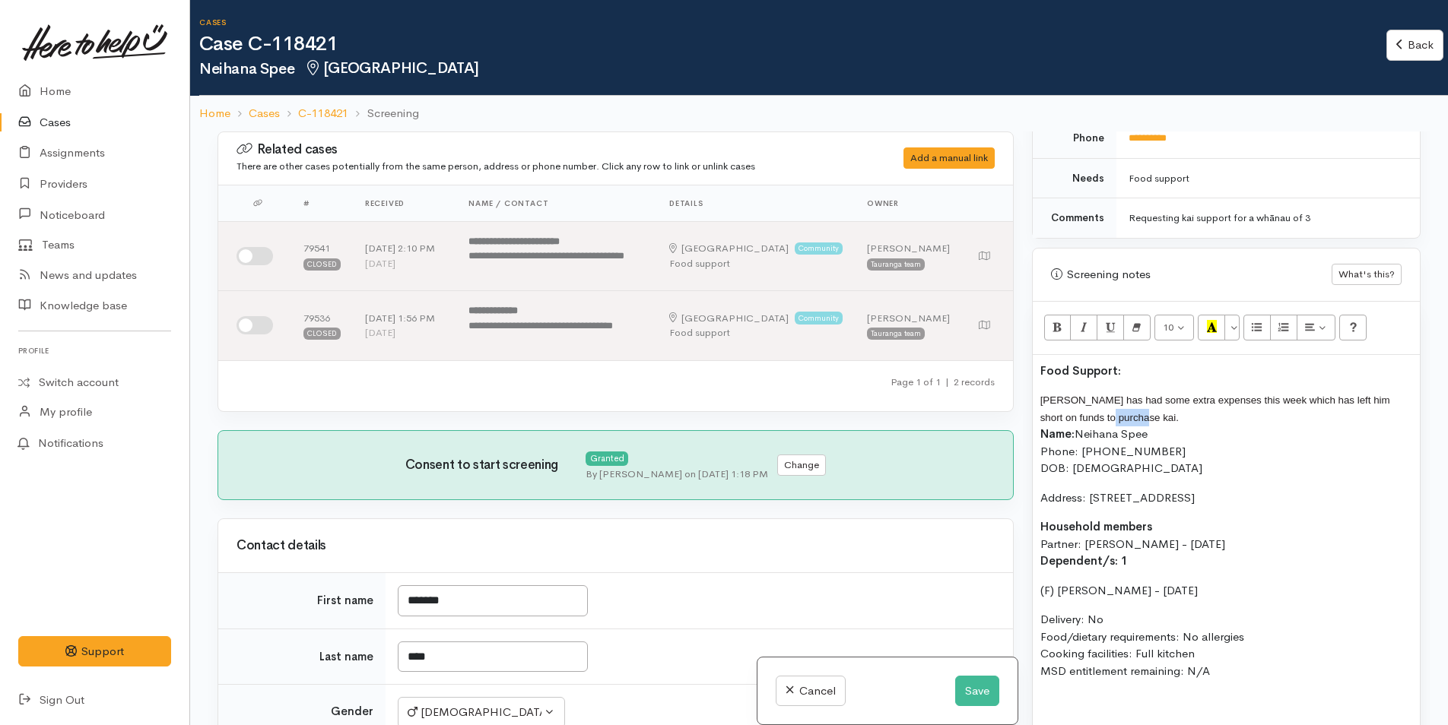
click at [1097, 414] on span "[PERSON_NAME] has had some extra expenses this week which has left him short on…" at bounding box center [1215, 409] width 350 height 29
click at [1132, 416] on span "[PERSON_NAME] has had some extra expenses this week which has left him short on…" at bounding box center [1215, 409] width 350 height 29
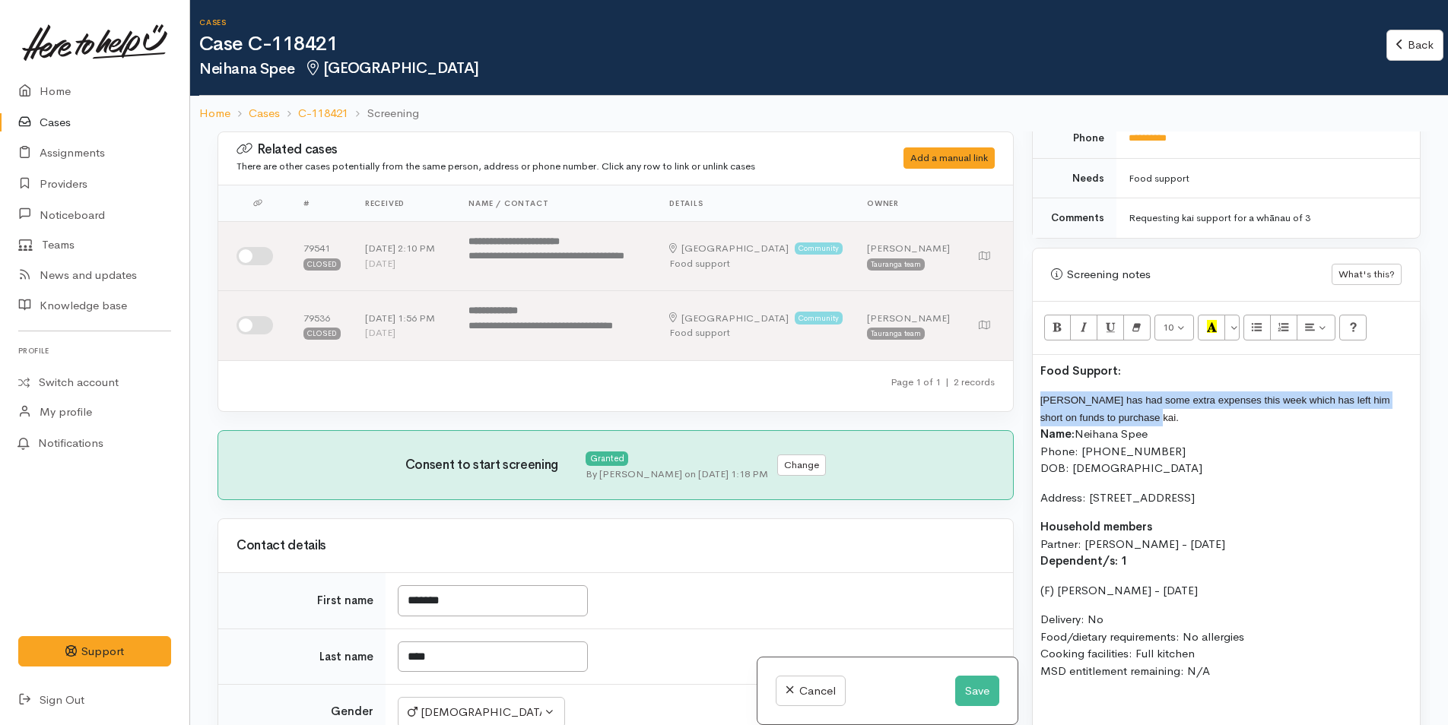
drag, startPoint x: 1139, startPoint y: 415, endPoint x: 1017, endPoint y: 401, distance: 122.4
click at [1017, 401] on div "Related cases There are other cases potentially from the same person, address o…" at bounding box center [818, 494] width 1221 height 725
click at [1236, 333] on button "More Color" at bounding box center [1231, 328] width 15 height 26
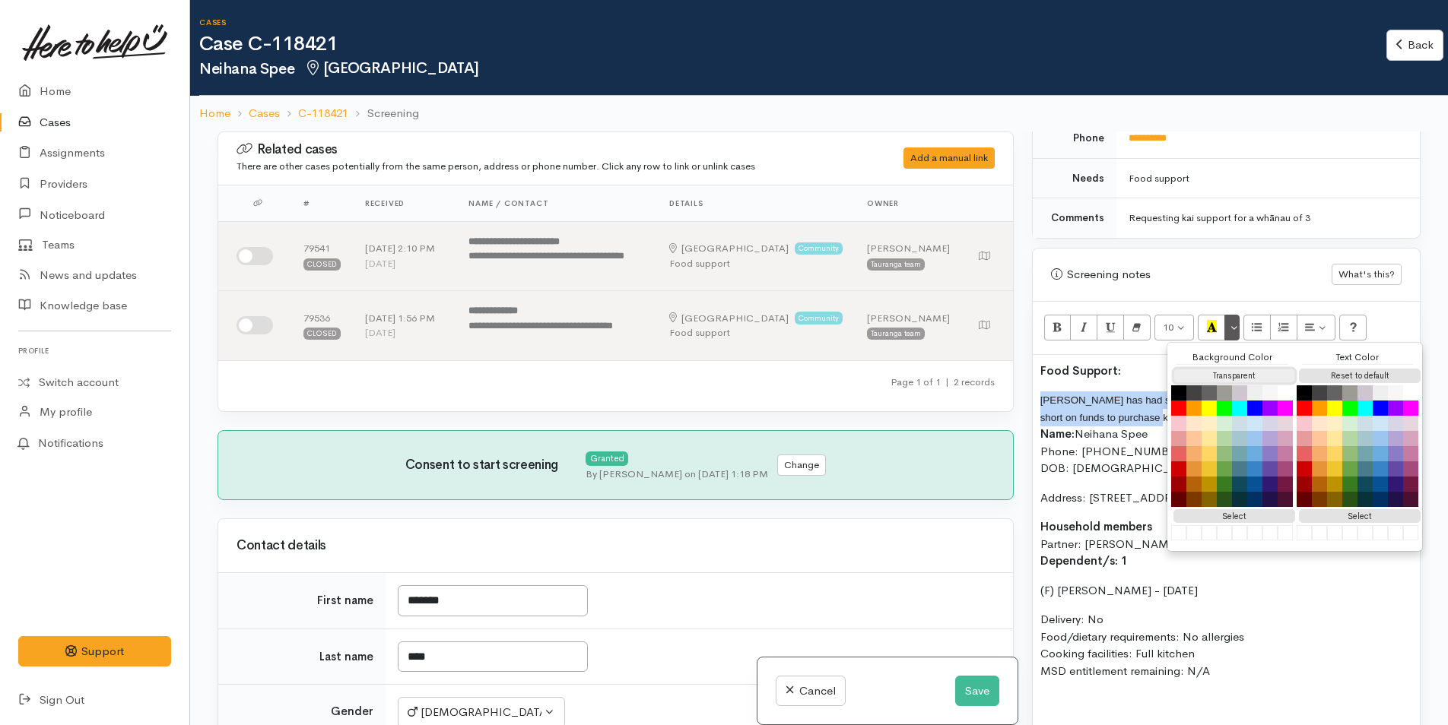
click at [1222, 373] on button "Transparent" at bounding box center [1234, 376] width 122 height 14
drag, startPoint x: 1337, startPoint y: 372, endPoint x: 1311, endPoint y: 372, distance: 25.9
click at [1324, 372] on button "Reset to default" at bounding box center [1360, 376] width 122 height 14
click at [1045, 398] on p "Neihana has had some extra expenses this week which has left him short on funds…" at bounding box center [1226, 435] width 372 height 86
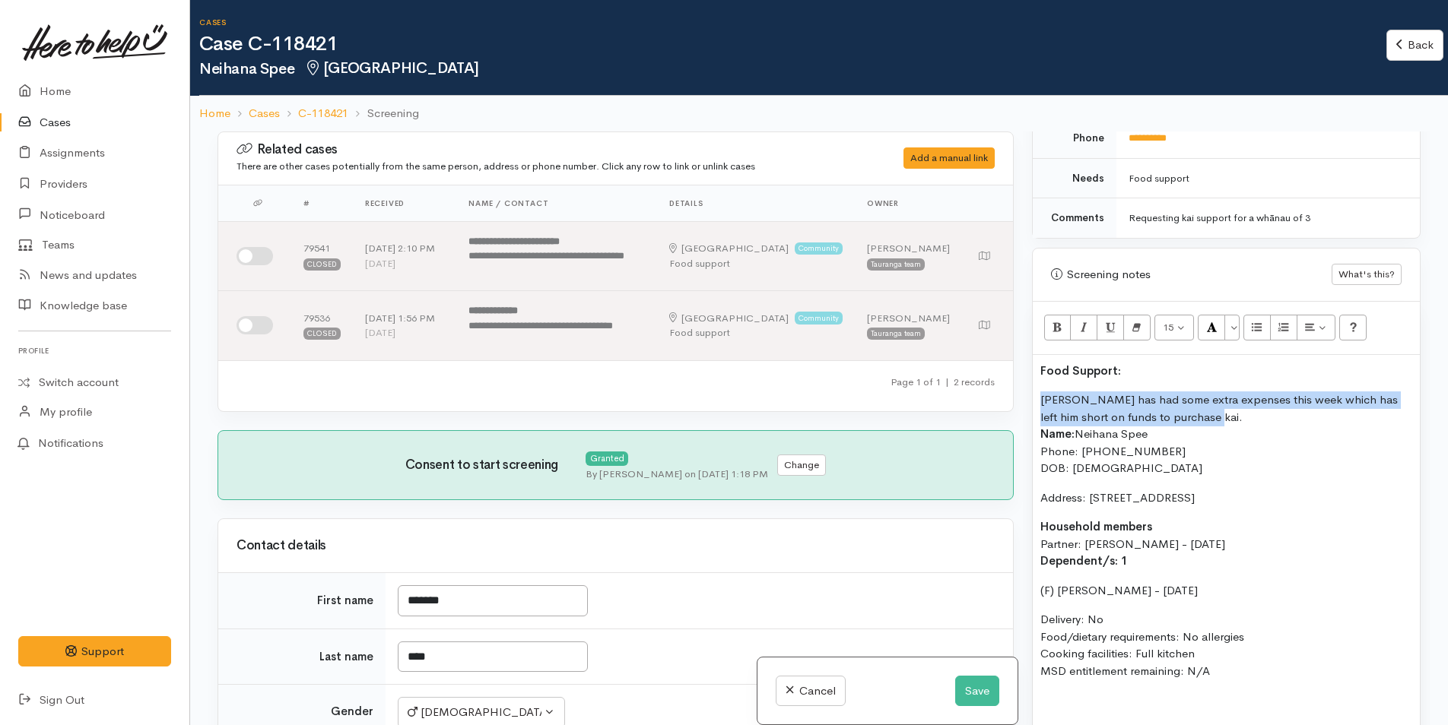
click at [1046, 398] on p "Neihana has had some extra expenses this week which has left him short on funds…" at bounding box center [1226, 435] width 372 height 86
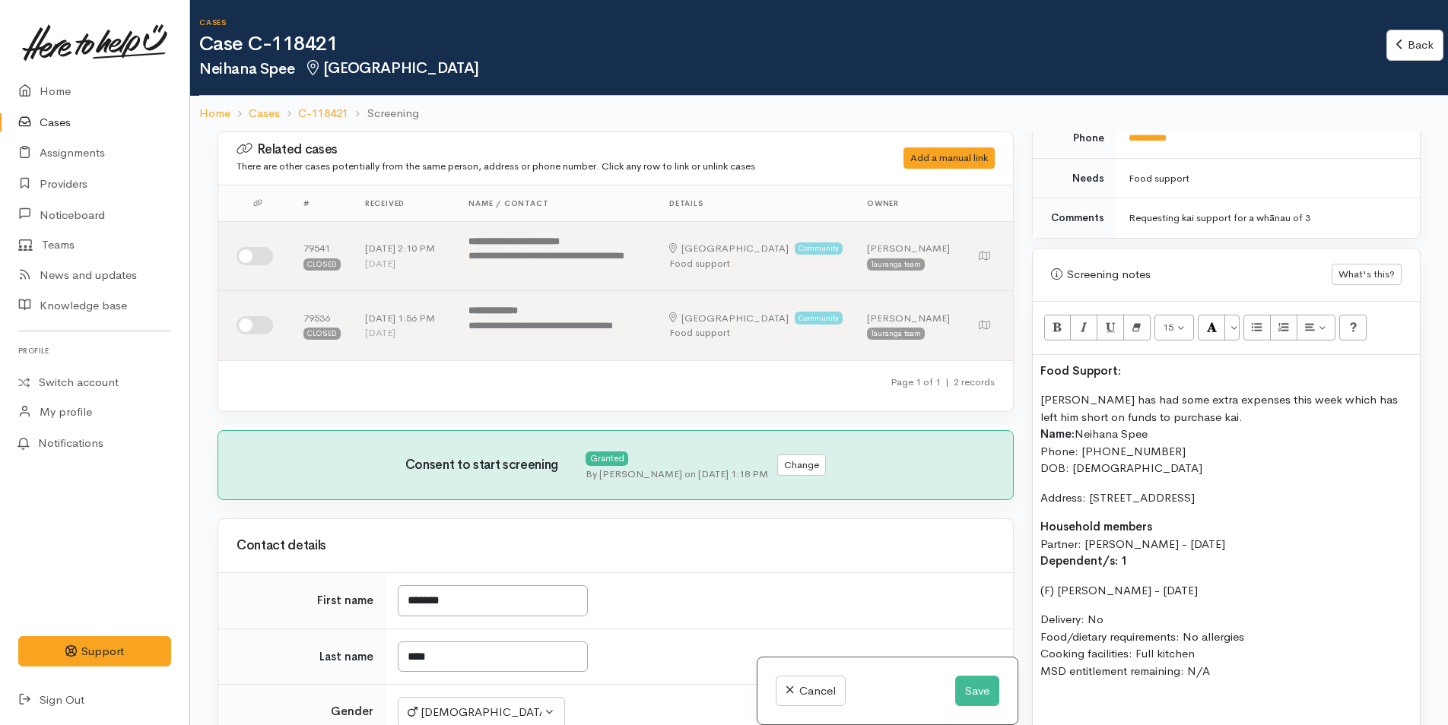
drag, startPoint x: 1133, startPoint y: 368, endPoint x: 1066, endPoint y: 347, distance: 70.2
click at [885, 345] on div "Related cases There are other cases potentially from the same person, address o…" at bounding box center [818, 494] width 1221 height 725
click at [1237, 326] on button "More Color" at bounding box center [1231, 328] width 15 height 26
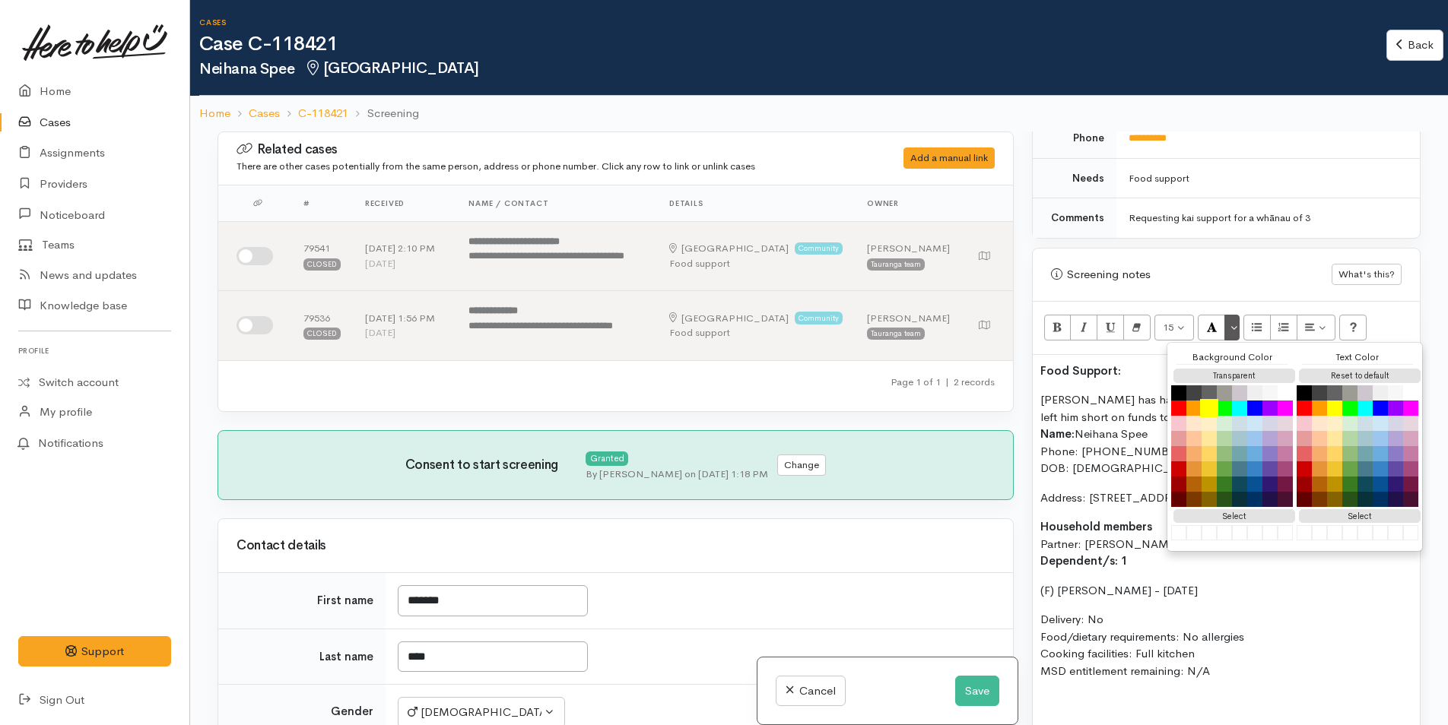
click at [1211, 406] on button "Yellow" at bounding box center [1209, 408] width 18 height 18
click at [1086, 409] on p "Neihana has had some extra expenses this week which has left him short on funds…" at bounding box center [1226, 435] width 372 height 86
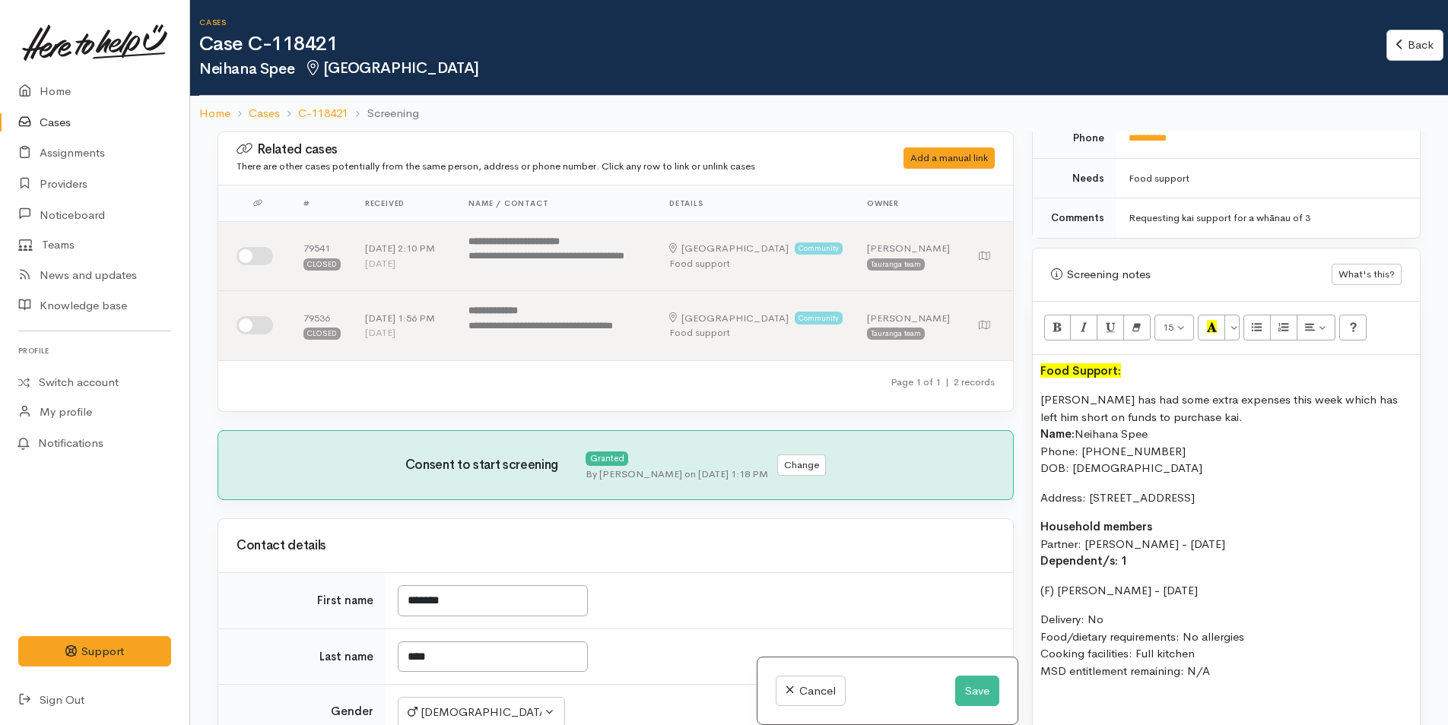
click at [1211, 417] on p "Neihana has had some extra expenses this week which has left him short on funds…" at bounding box center [1226, 435] width 372 height 86
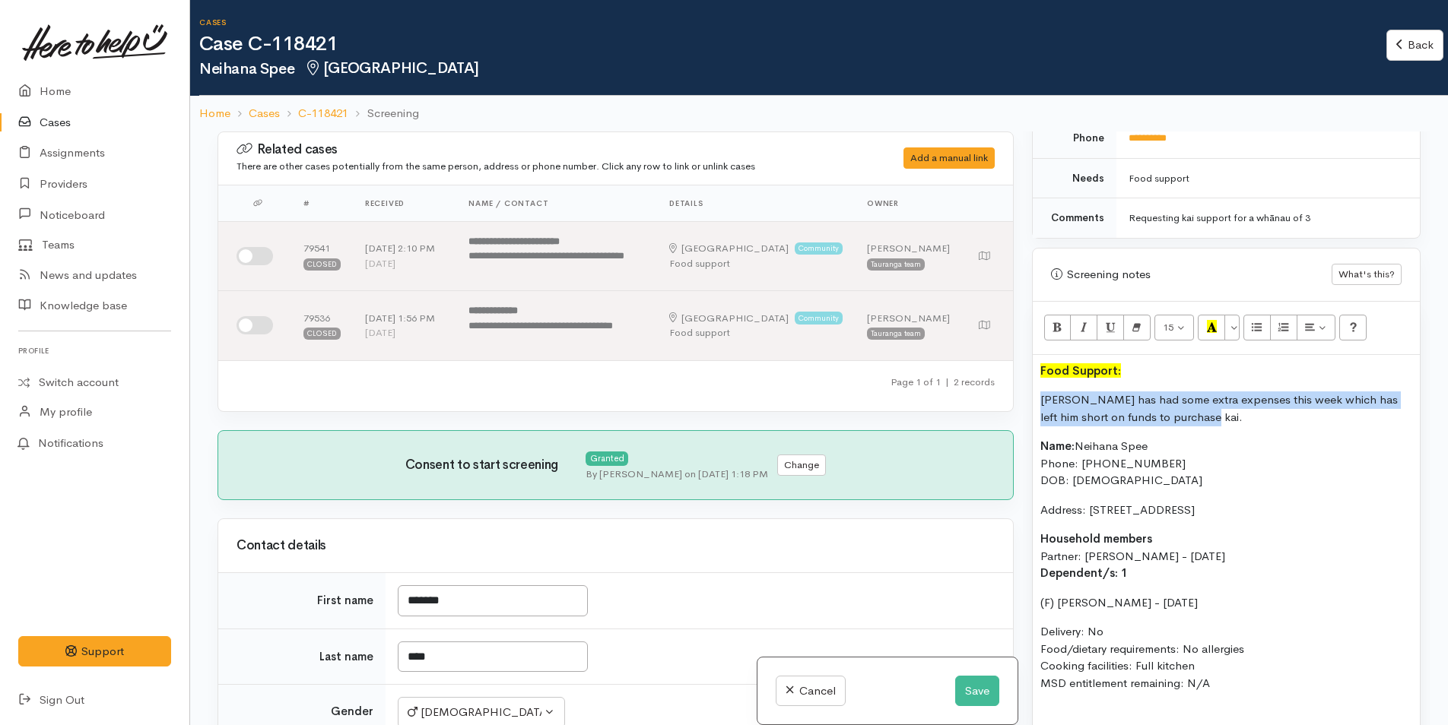
drag, startPoint x: 1211, startPoint y: 421, endPoint x: 1018, endPoint y: 393, distance: 194.3
click at [1018, 393] on div "Related cases There are other cases potentially from the same person, address o…" at bounding box center [818, 494] width 1221 height 725
copy p "Neihana has had some extra expenses this week which has left him short on funds…"
click at [963, 700] on button "Save" at bounding box center [977, 691] width 44 height 31
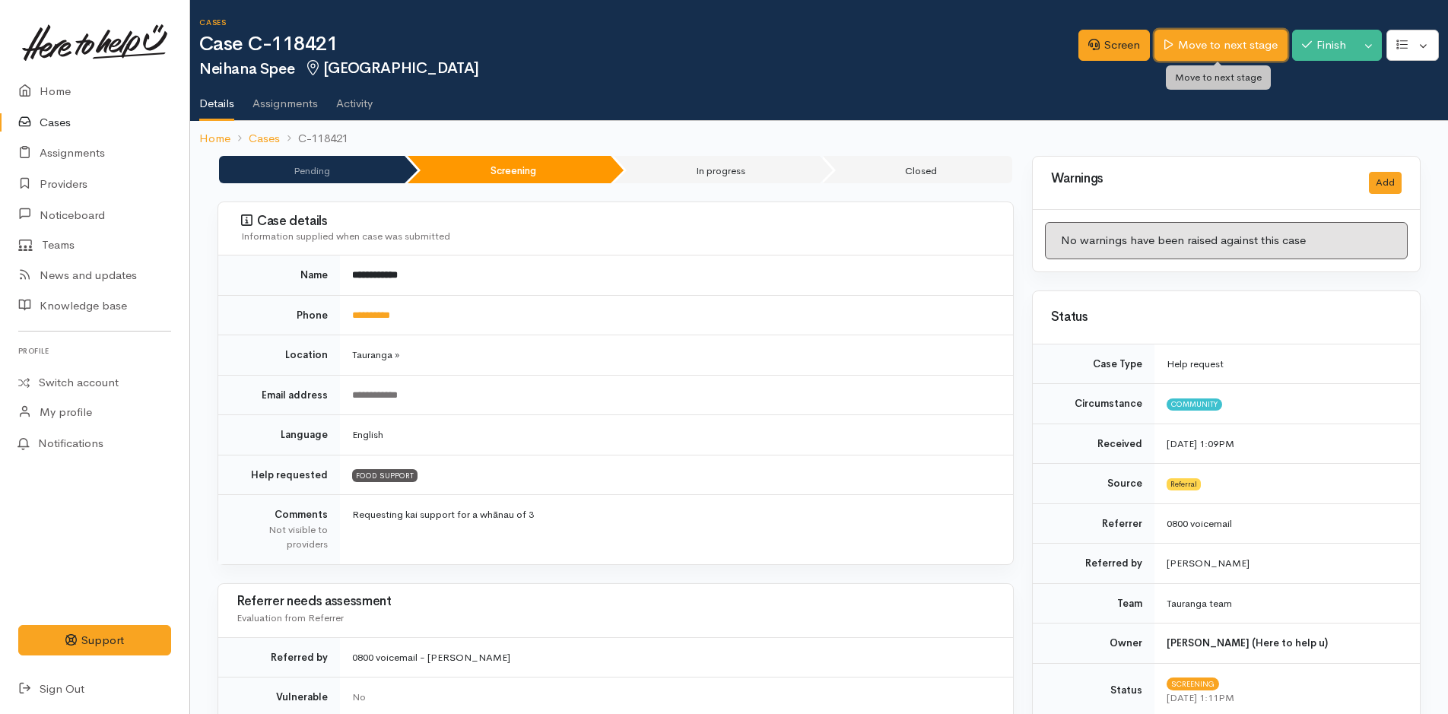
click at [1225, 49] on link "Move to next stage" at bounding box center [1220, 45] width 132 height 31
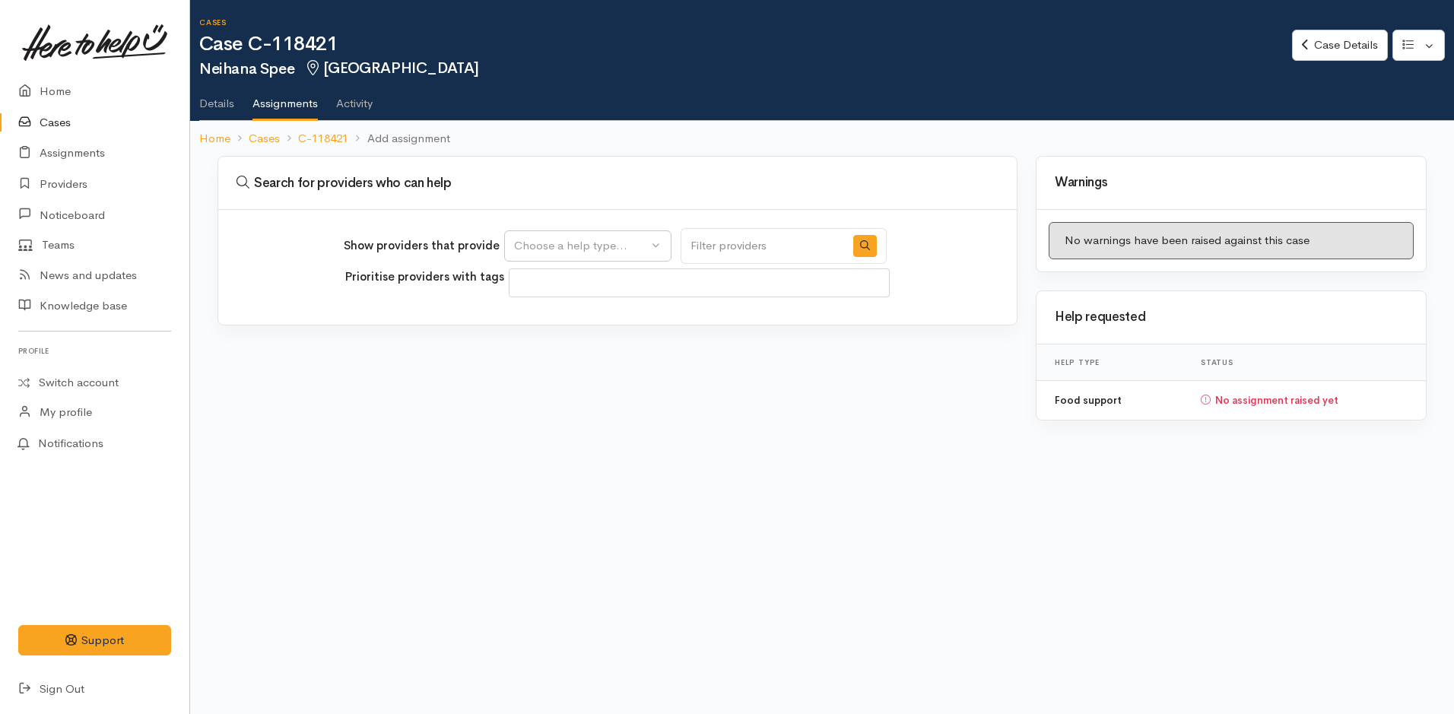
select select
click at [604, 240] on div "Choose a help type..." at bounding box center [581, 245] width 134 height 17
click at [576, 319] on span "Food support" at bounding box center [558, 318] width 71 height 17
select select "3"
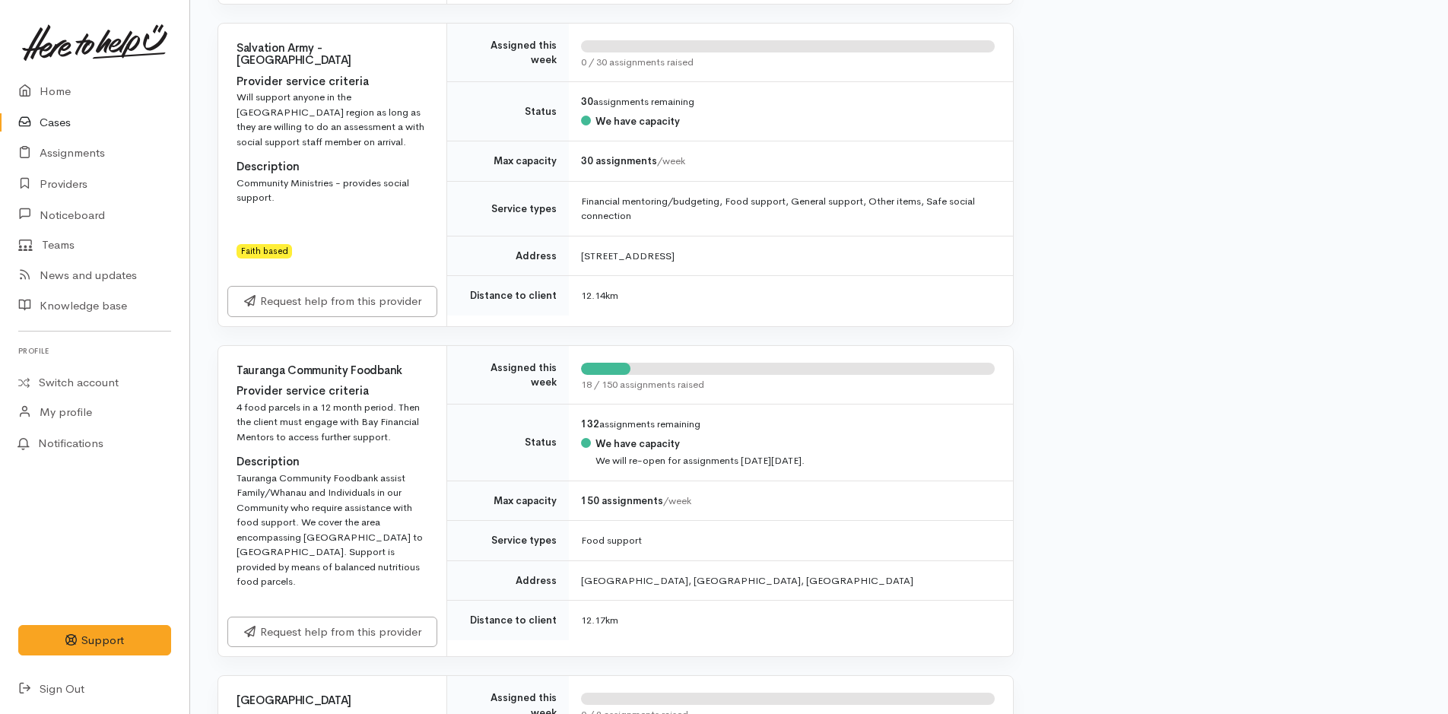
scroll to position [1293, 0]
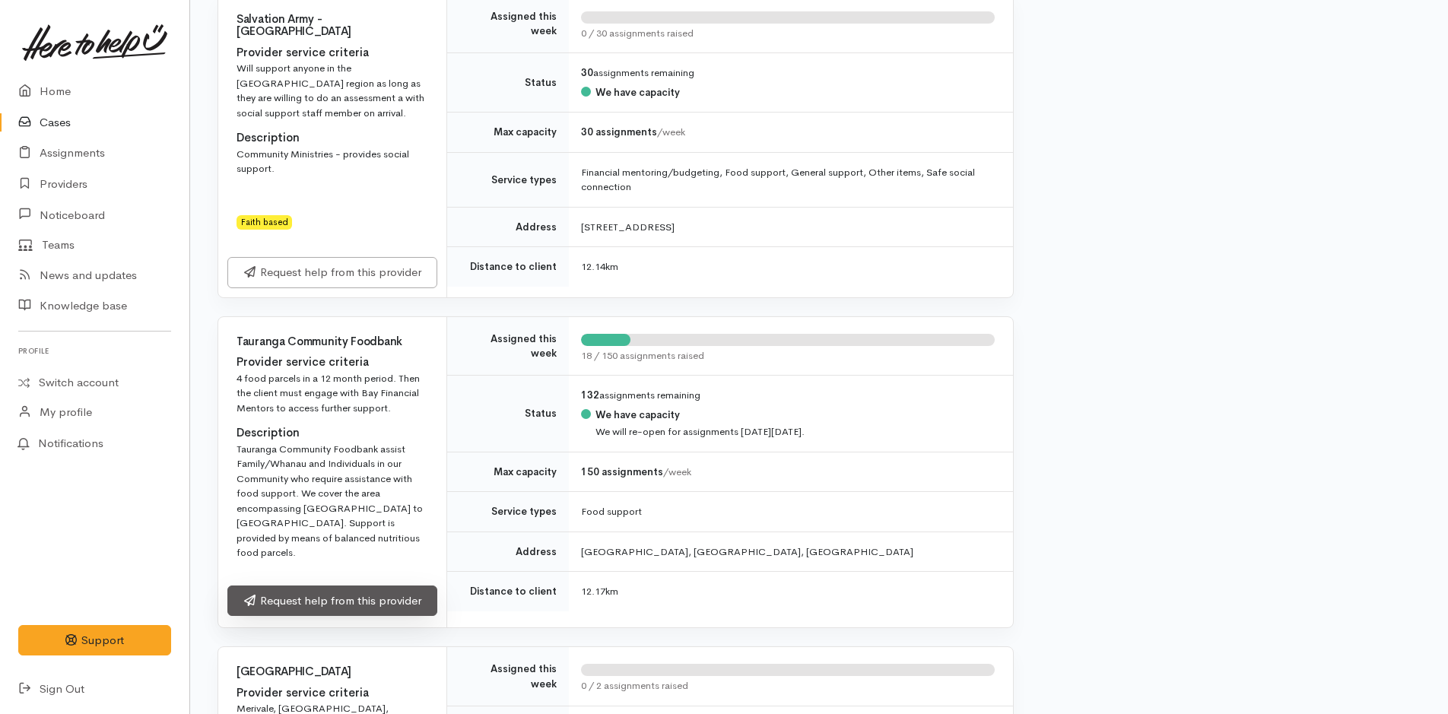
click at [325, 586] on link "Request help from this provider" at bounding box center [332, 601] width 210 height 31
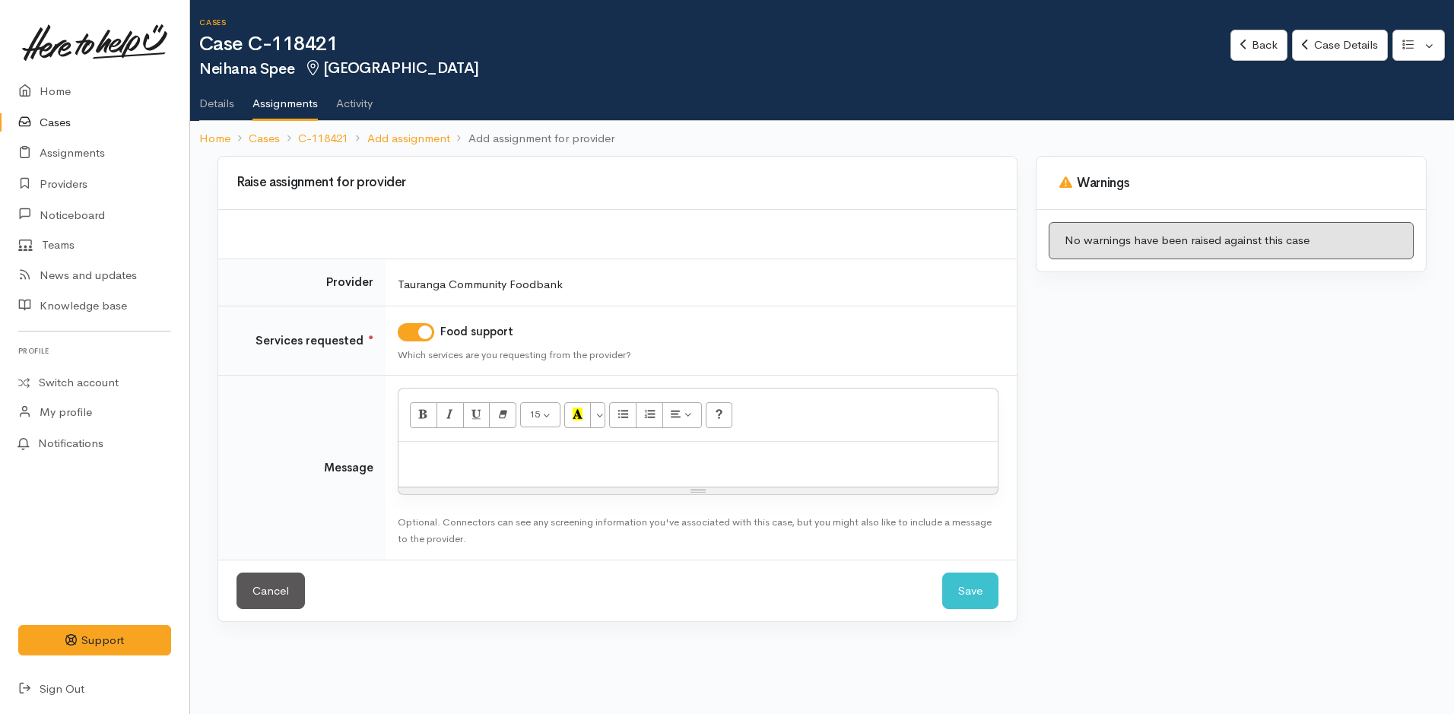
click at [486, 468] on div at bounding box center [697, 464] width 599 height 45
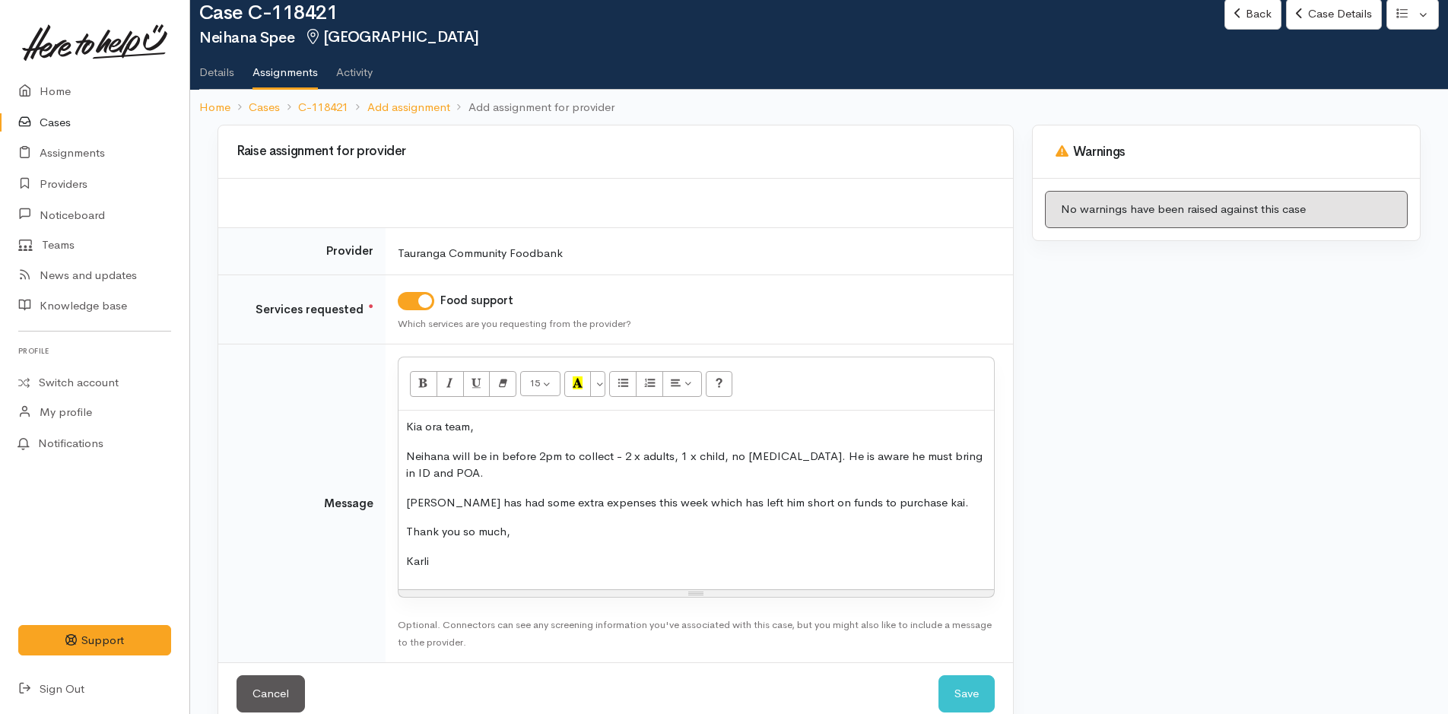
scroll to position [61, 0]
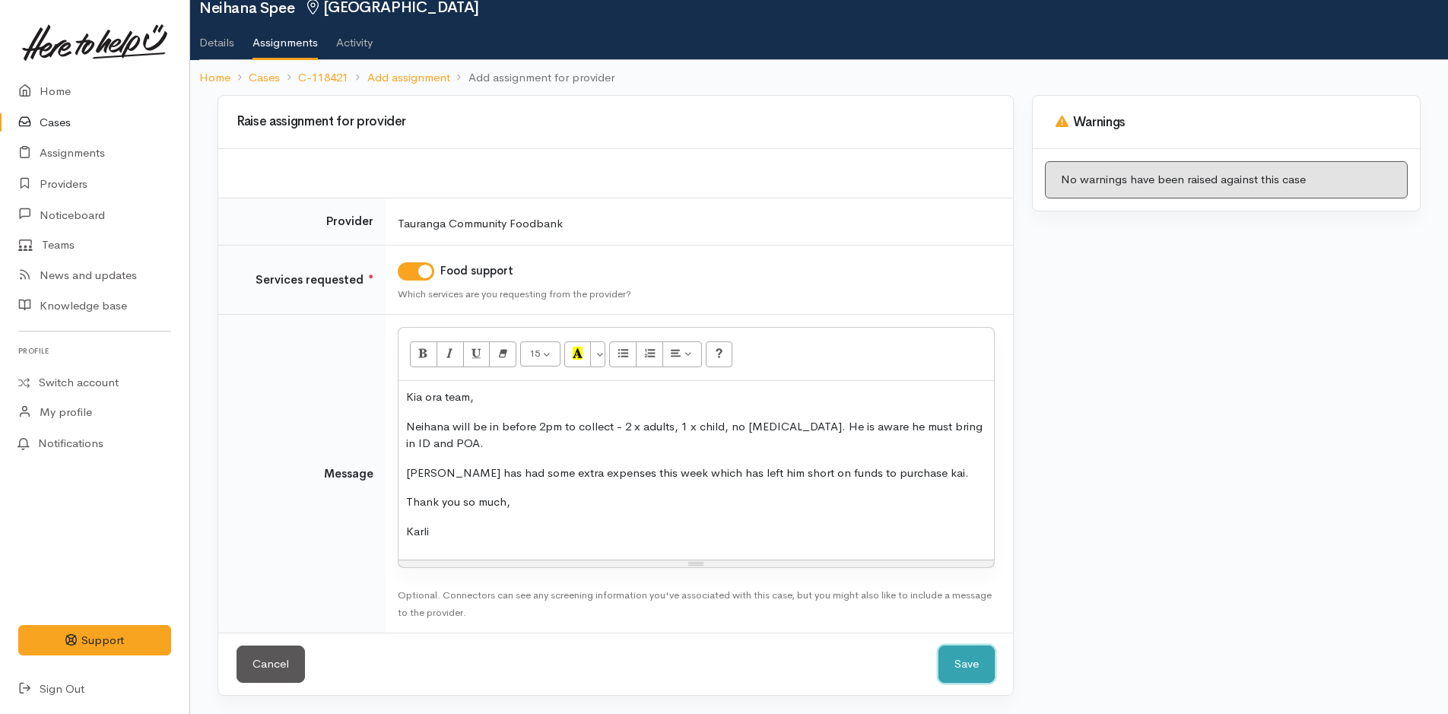
click at [975, 660] on button "Save" at bounding box center [966, 664] width 56 height 37
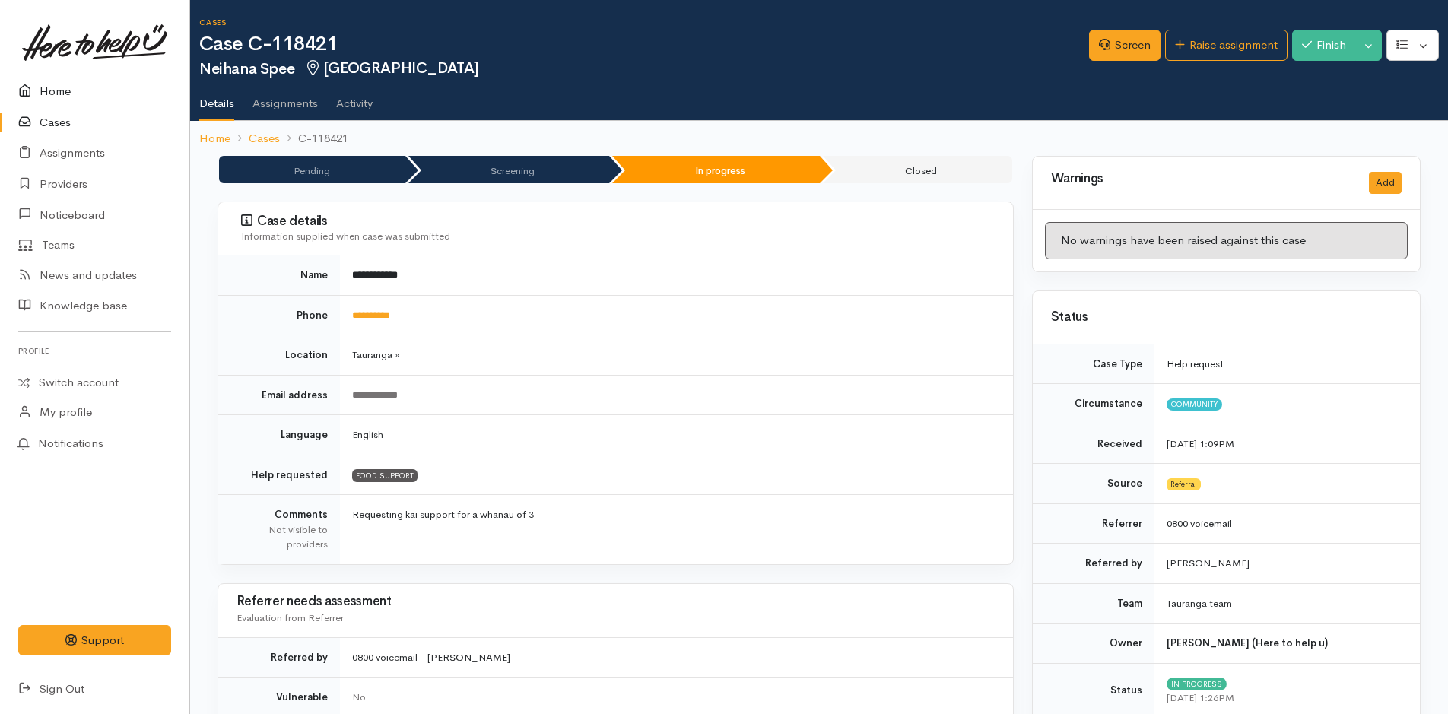
click at [46, 84] on link "Home" at bounding box center [94, 91] width 189 height 31
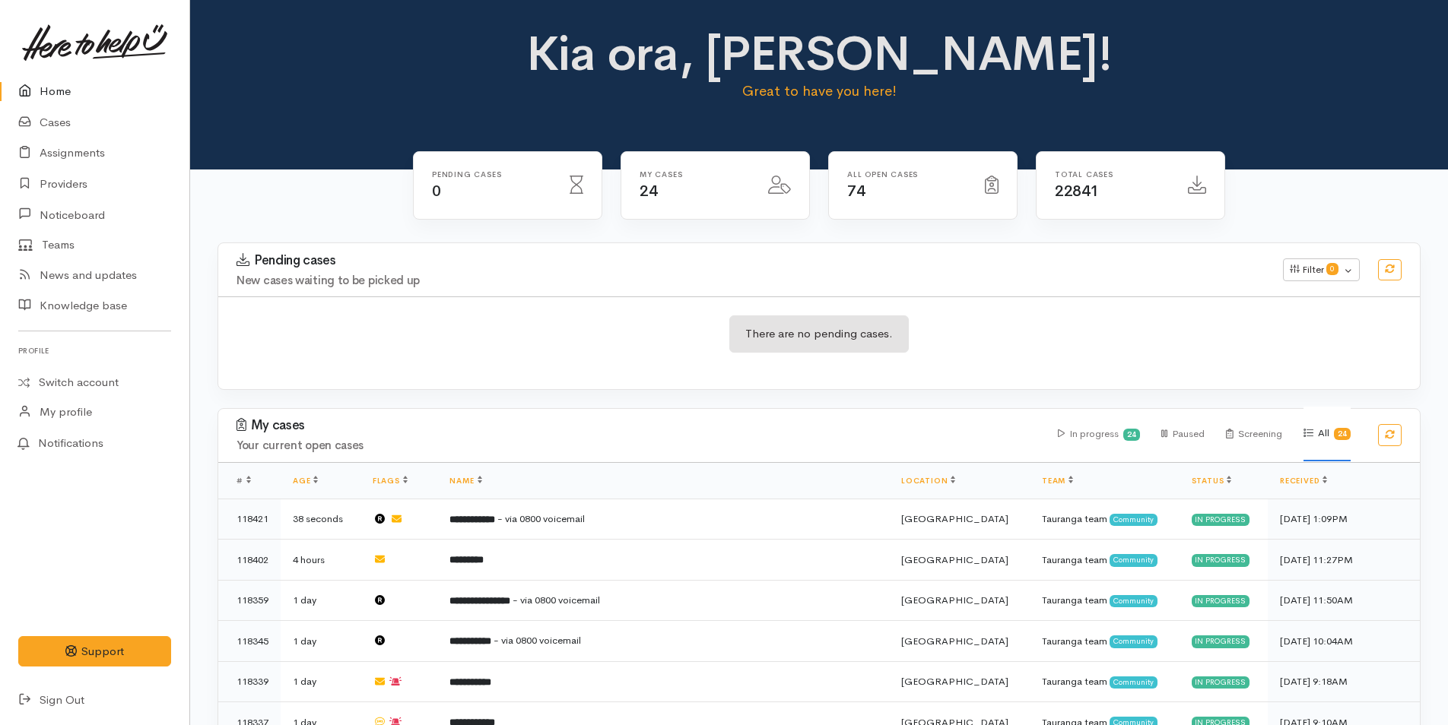
click at [49, 81] on link "Home" at bounding box center [94, 91] width 189 height 31
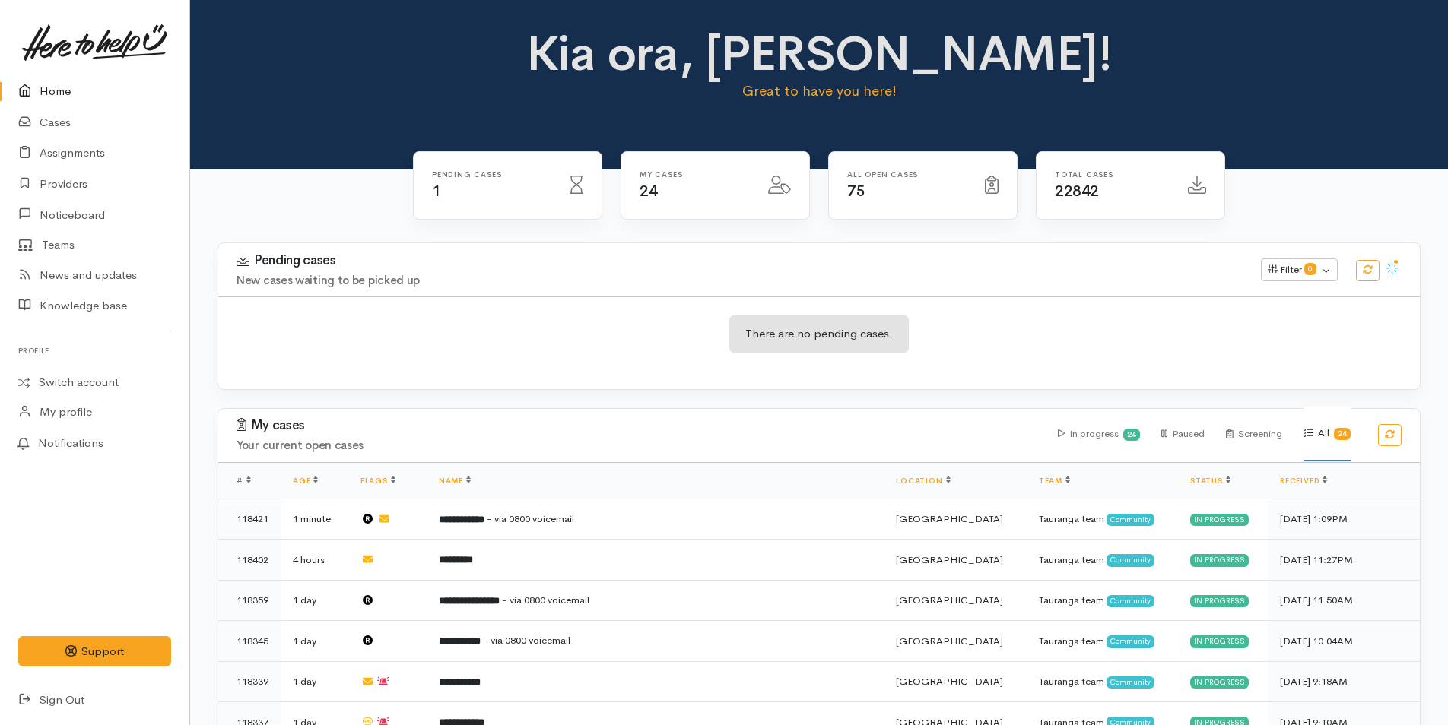
click at [56, 83] on link "Home" at bounding box center [94, 91] width 189 height 31
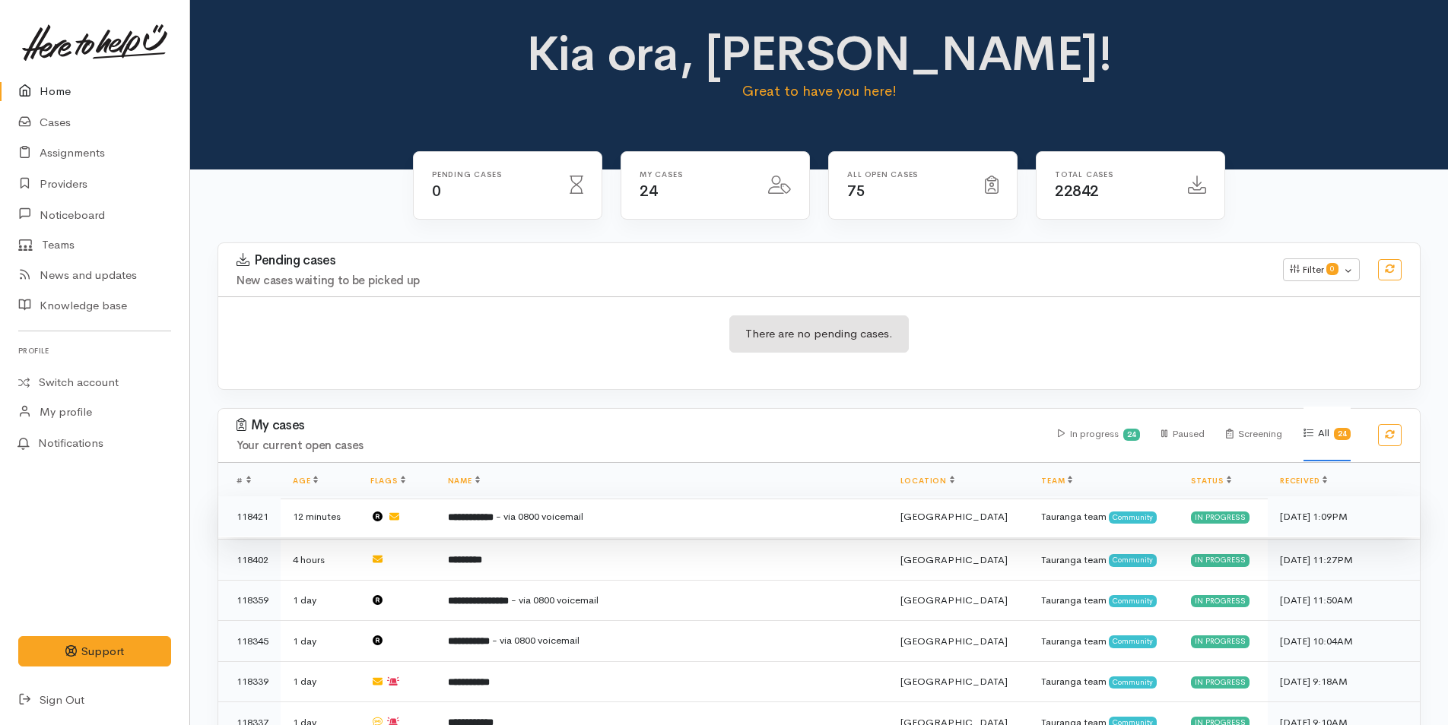
click at [494, 520] on b "**********" at bounding box center [471, 518] width 46 height 10
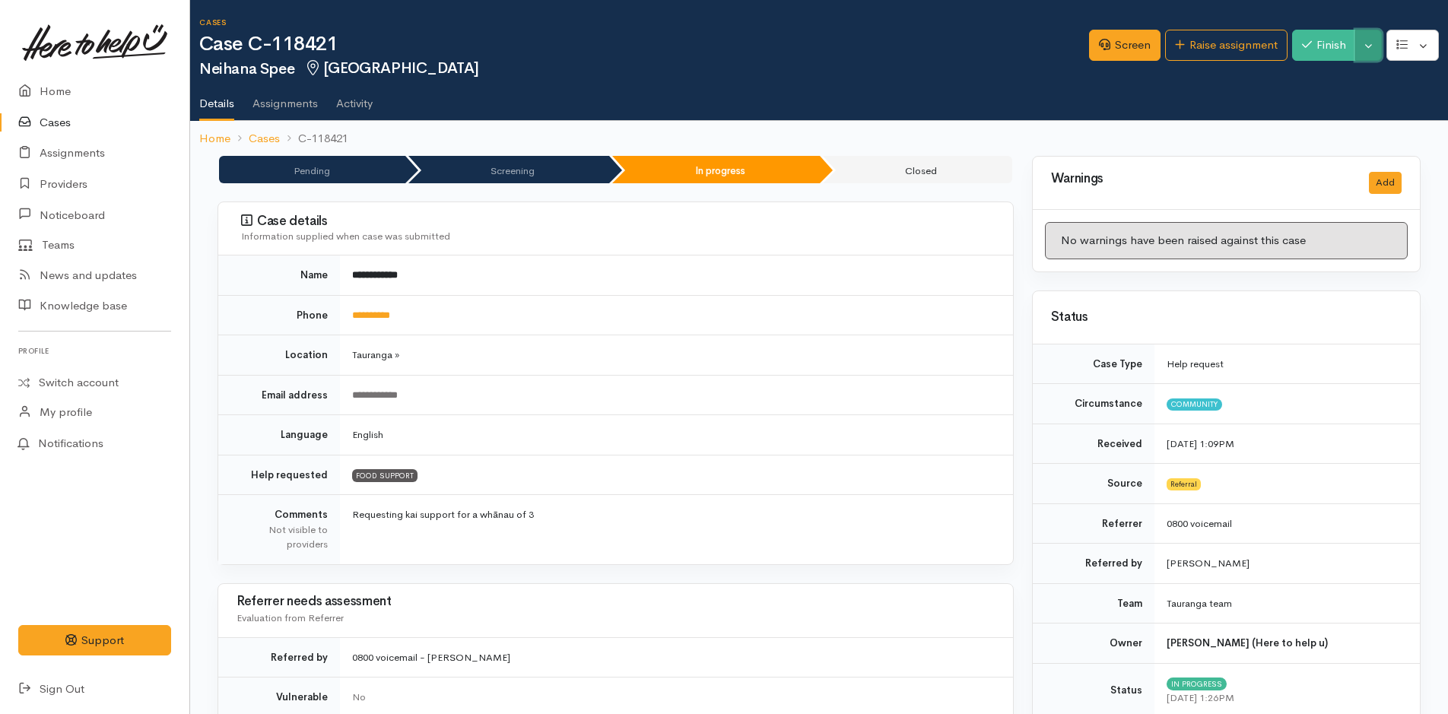
click at [1363, 40] on button "Toggle Dropdown" at bounding box center [1368, 45] width 27 height 31
click at [1427, 39] on button "button" at bounding box center [1412, 45] width 52 height 31
click at [1349, 81] on link "Edit" at bounding box center [1356, 81] width 163 height 24
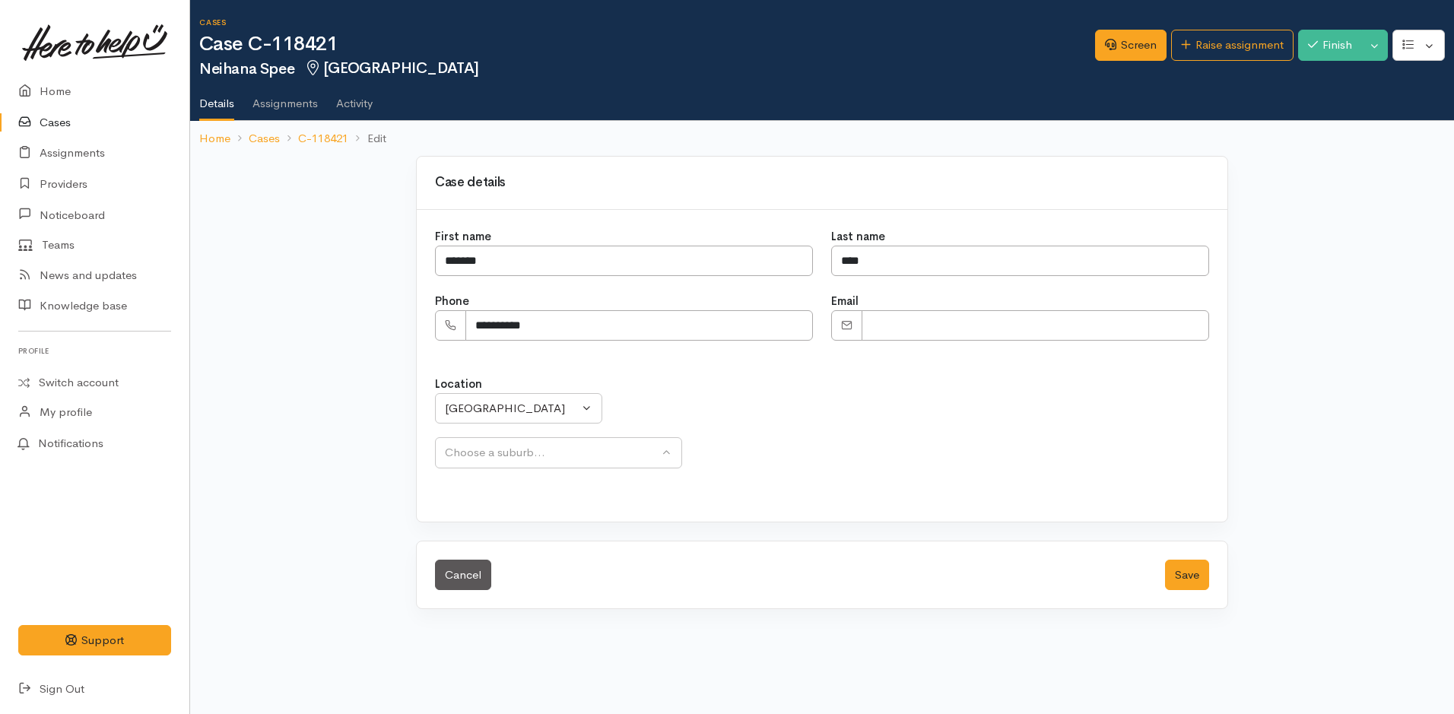
select select
click at [478, 405] on div "[GEOGRAPHIC_DATA]" at bounding box center [512, 408] width 134 height 17
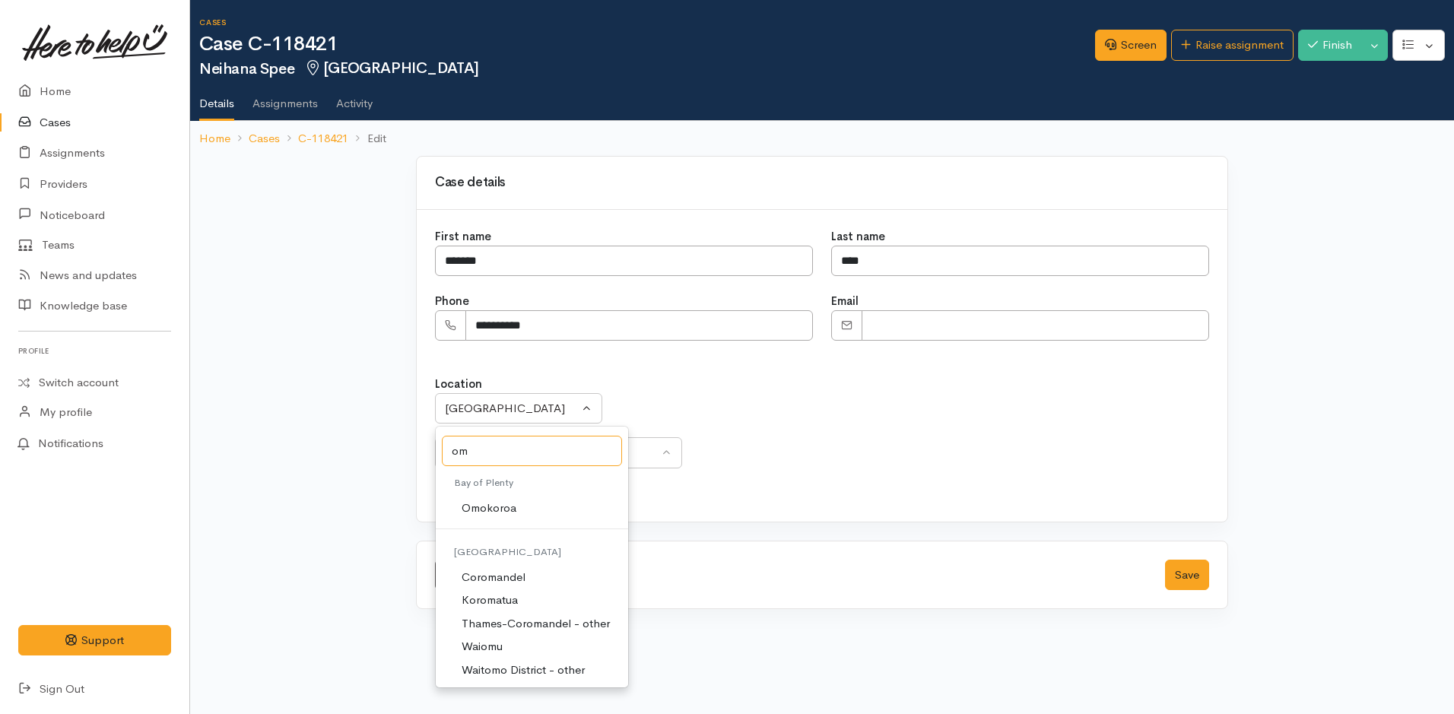
type input "om"
click at [527, 501] on link "Omokoroa" at bounding box center [532, 509] width 192 height 24
select select "143"
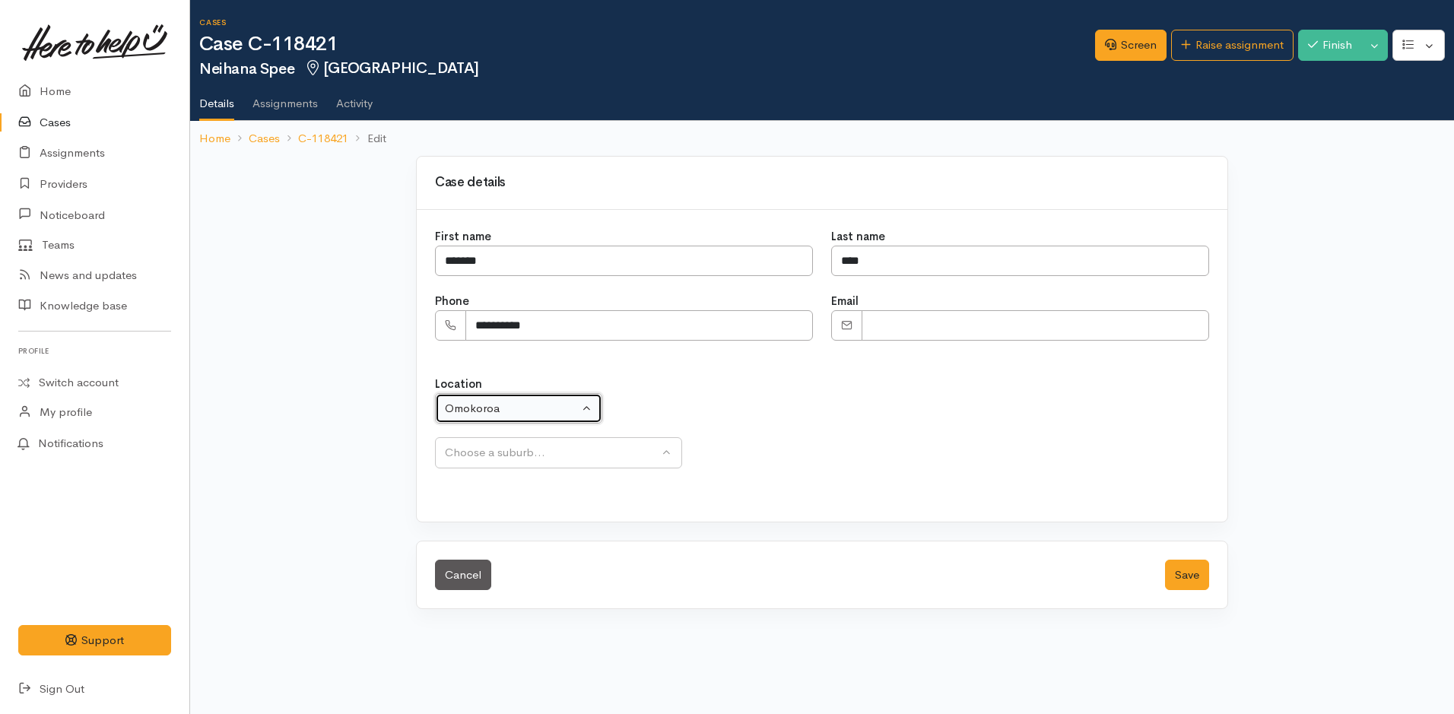
select select "271"
click at [1193, 569] on button "Save" at bounding box center [1187, 575] width 44 height 31
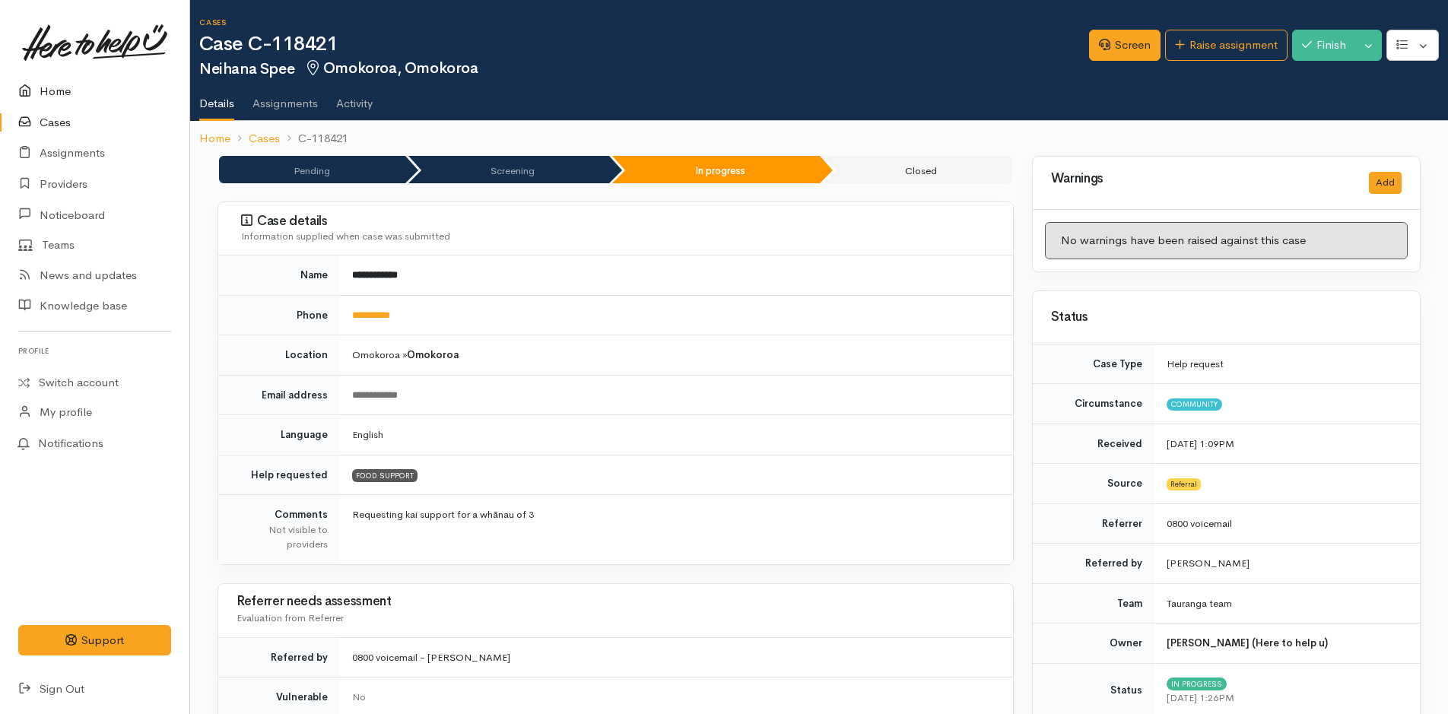
click at [72, 87] on link "Home" at bounding box center [94, 91] width 189 height 31
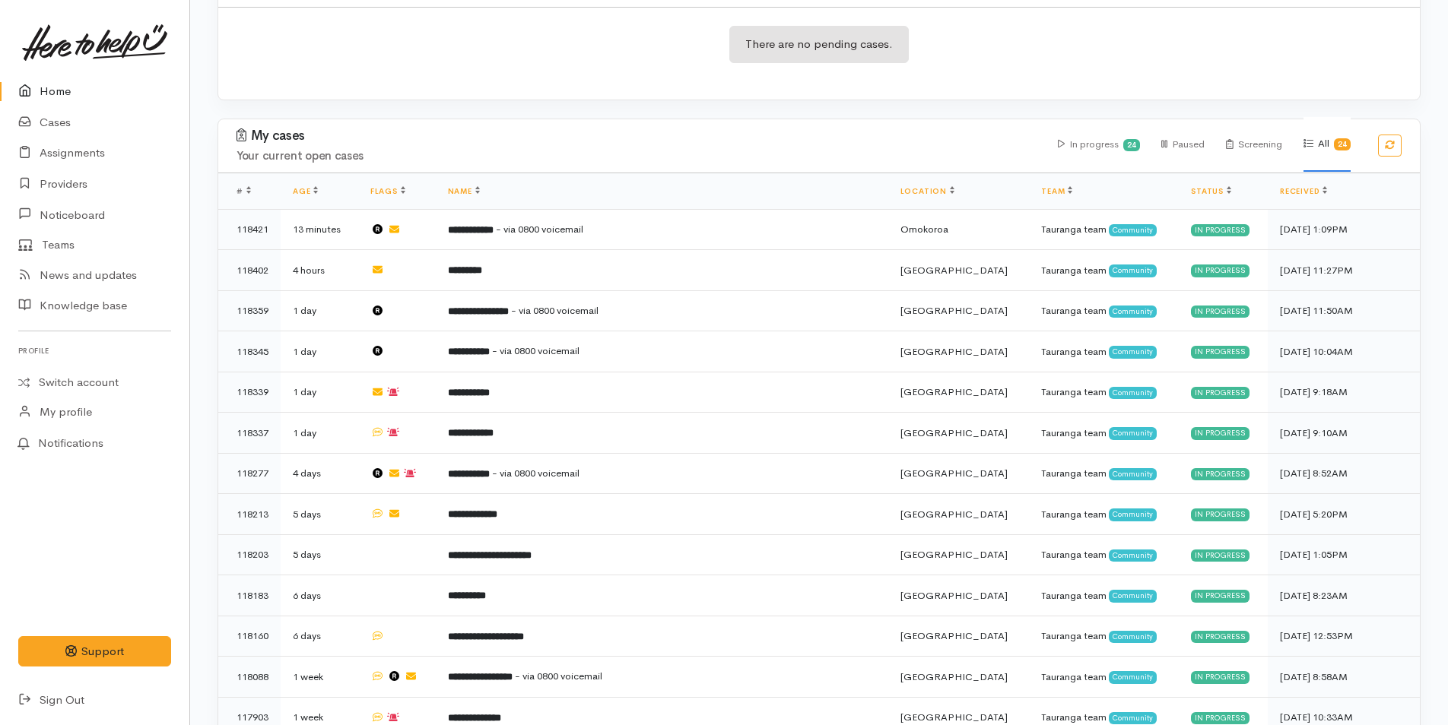
scroll to position [76, 0]
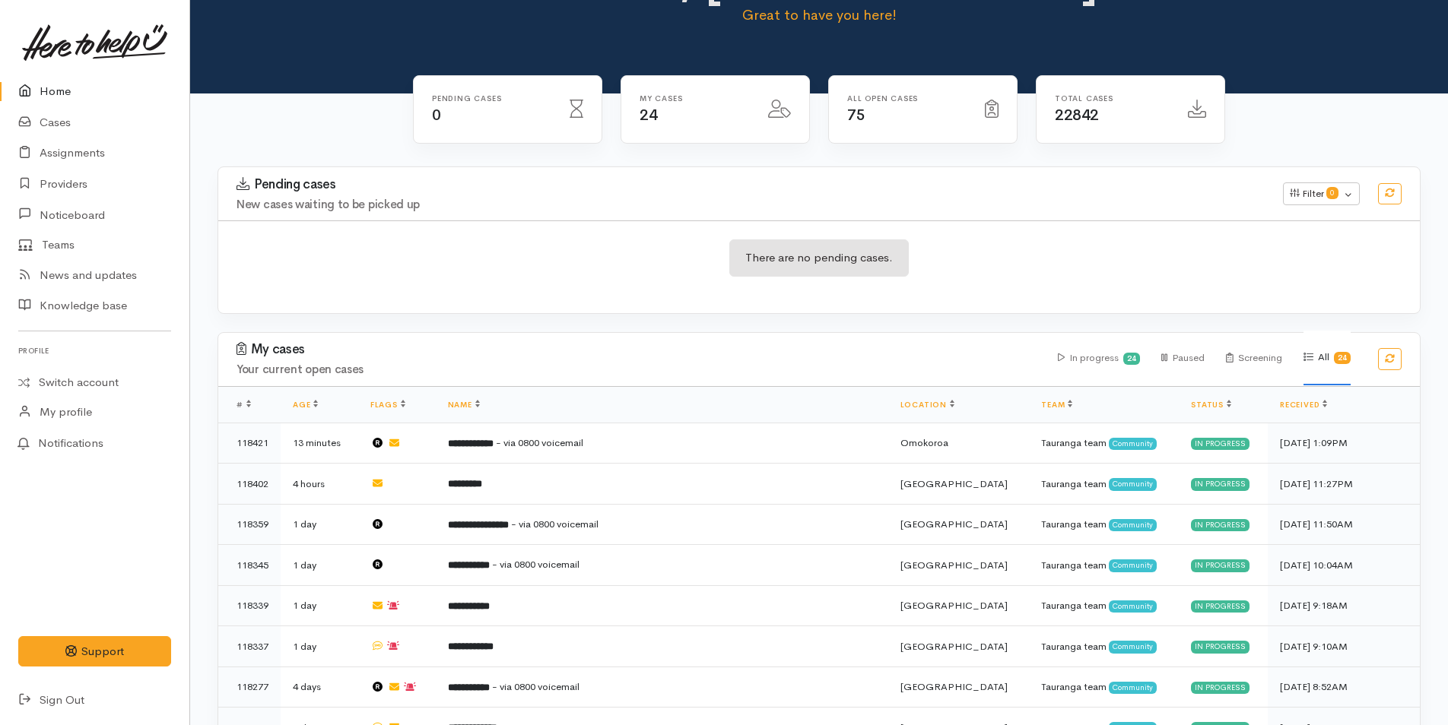
click at [69, 81] on link "Home" at bounding box center [94, 91] width 189 height 31
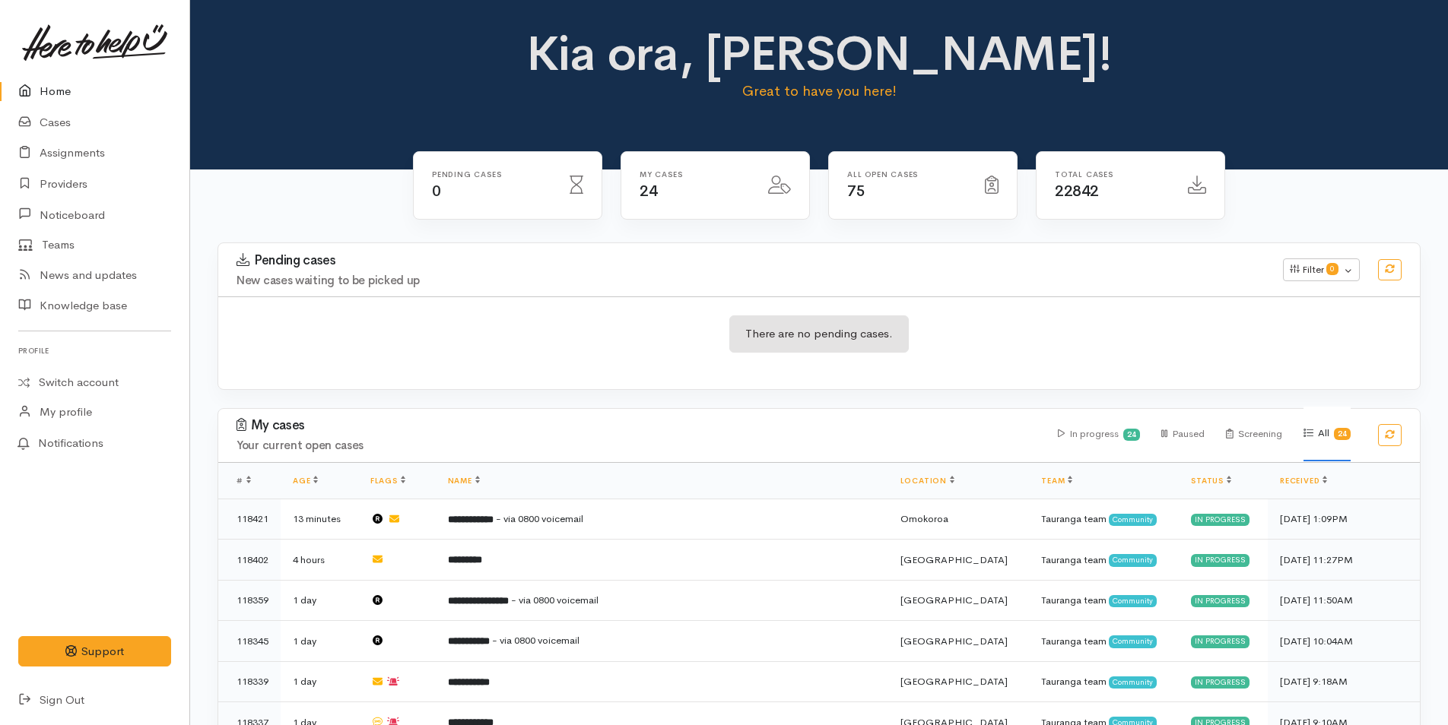
click at [56, 93] on link "Home" at bounding box center [94, 91] width 189 height 31
click at [73, 94] on link "Home" at bounding box center [94, 91] width 189 height 31
click at [59, 89] on link "Home" at bounding box center [94, 91] width 189 height 31
click at [78, 79] on link "Home" at bounding box center [94, 91] width 189 height 31
click at [562, 516] on span "- via 0800 voicemail" at bounding box center [539, 519] width 87 height 13
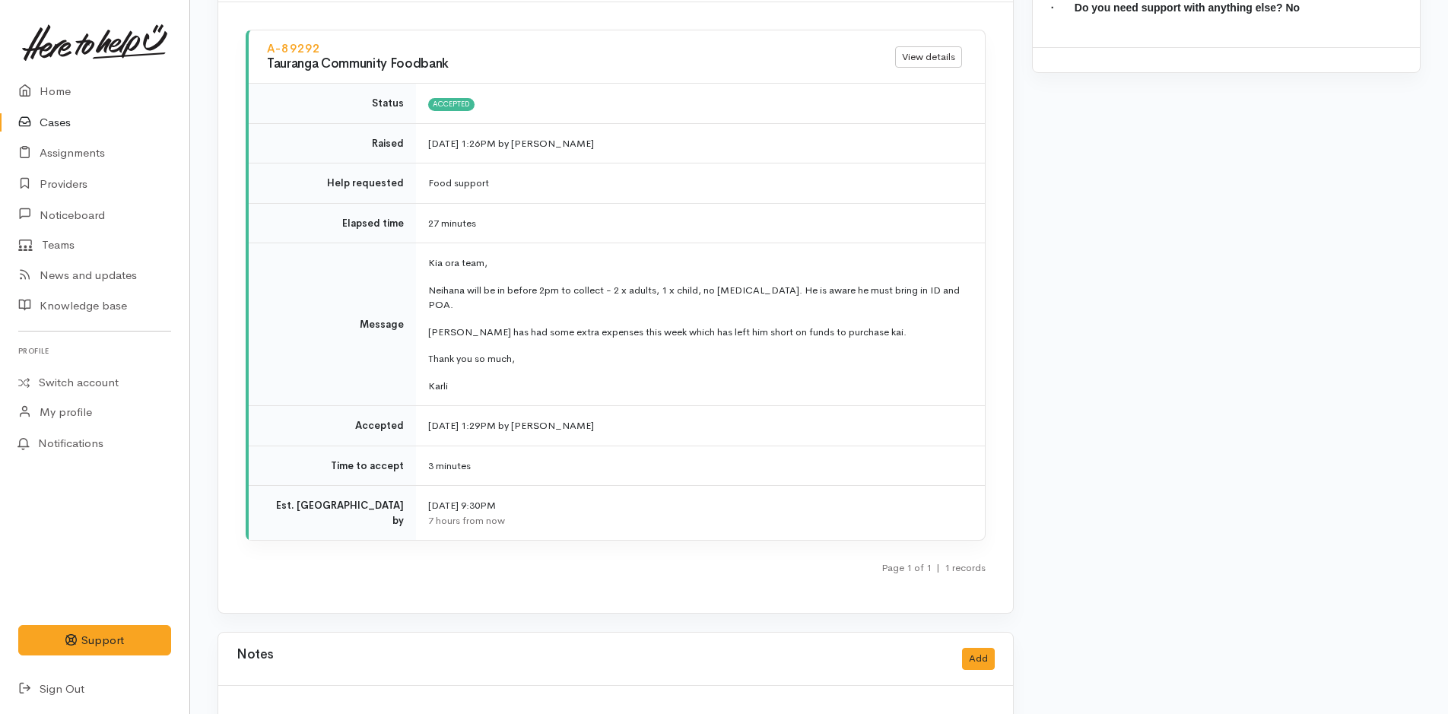
scroll to position [1730, 0]
click at [78, 87] on link "Home" at bounding box center [94, 91] width 189 height 31
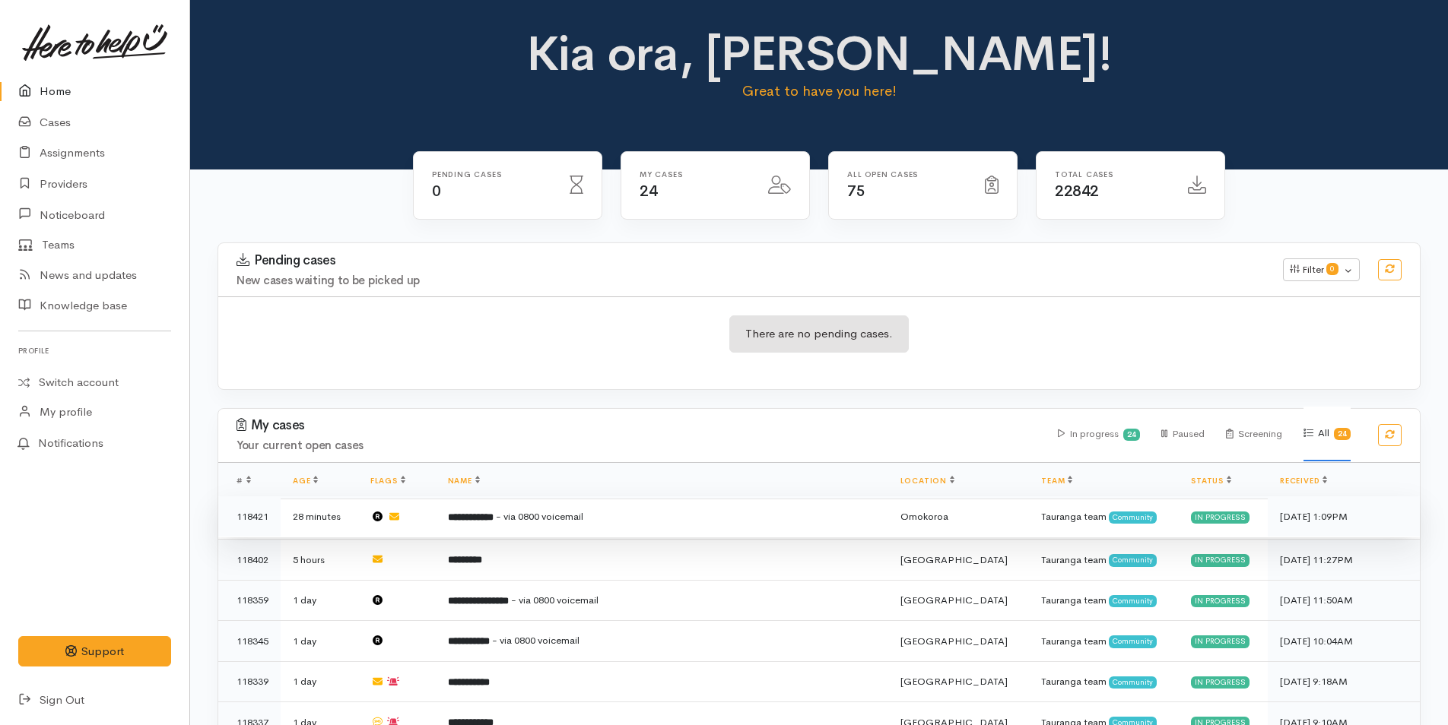
click at [570, 524] on td "**********" at bounding box center [662, 517] width 452 height 41
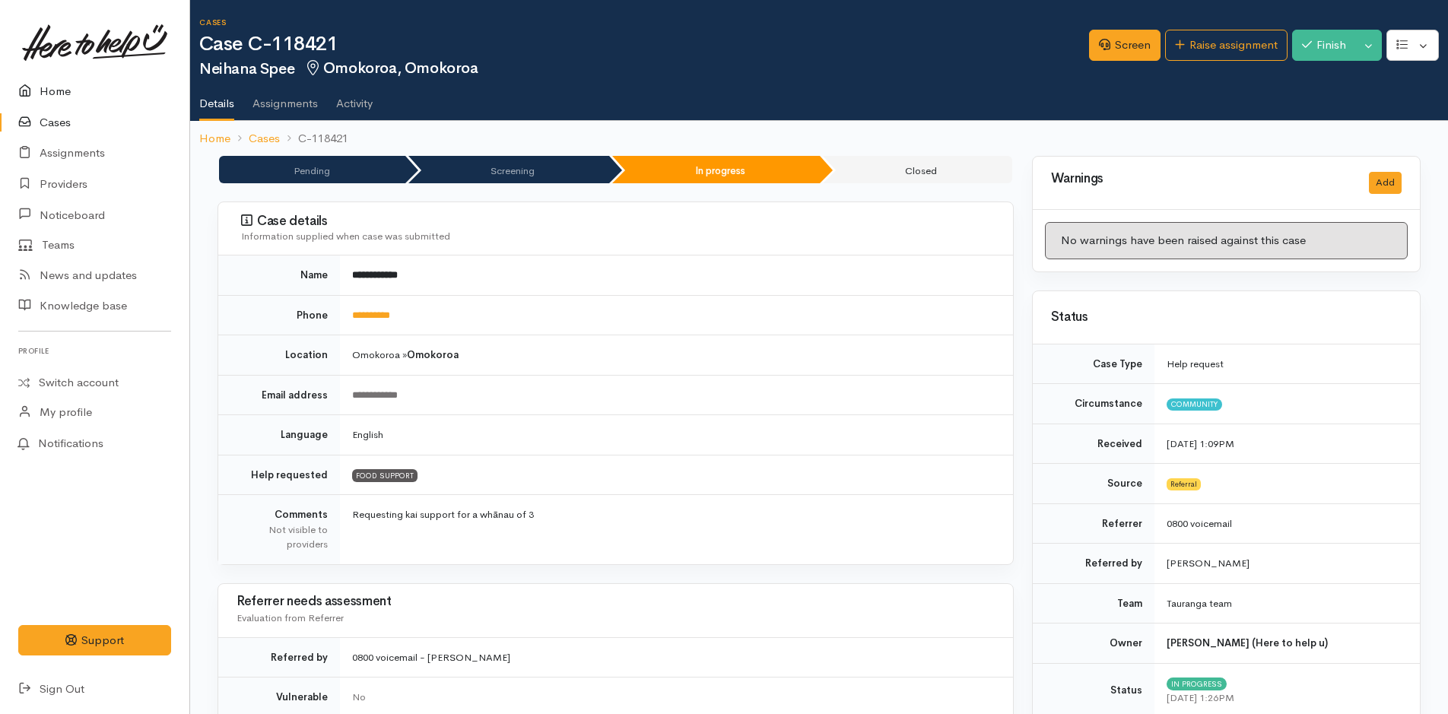
click at [60, 99] on link "Home" at bounding box center [94, 91] width 189 height 31
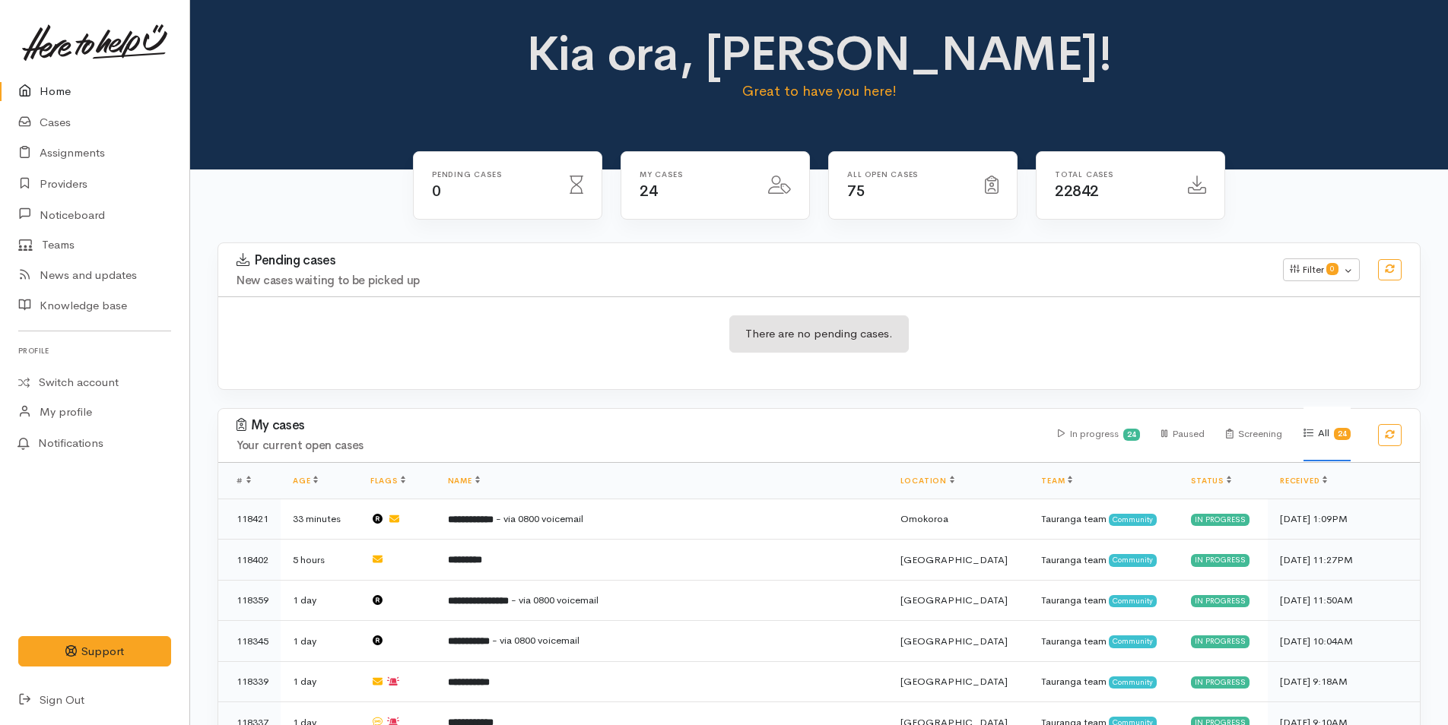
drag, startPoint x: 60, startPoint y: 98, endPoint x: 79, endPoint y: 68, distance: 35.9
click at [60, 97] on link "Home" at bounding box center [94, 91] width 189 height 31
click at [53, 91] on link "Home" at bounding box center [94, 91] width 189 height 31
click at [62, 94] on link "Home" at bounding box center [94, 91] width 189 height 31
click at [52, 97] on link "Home" at bounding box center [94, 91] width 189 height 31
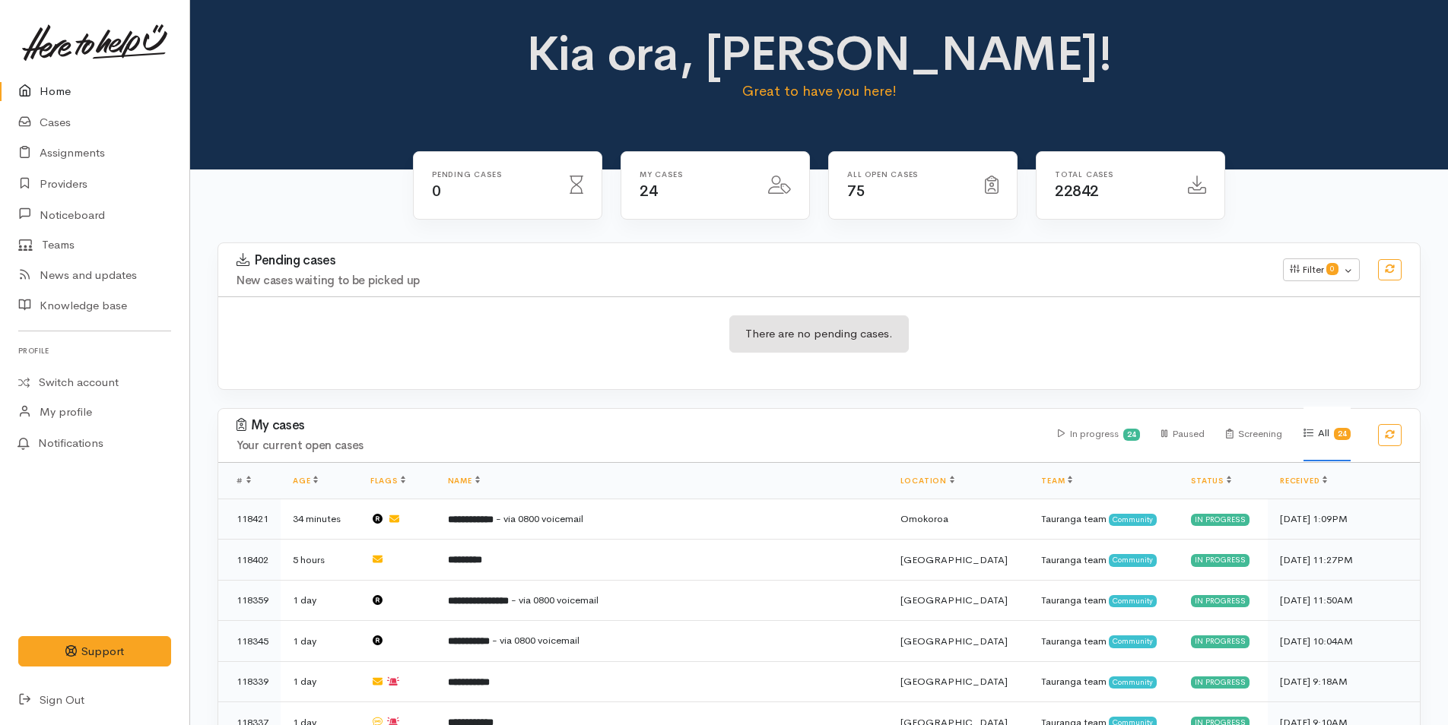
drag, startPoint x: 59, startPoint y: 83, endPoint x: 395, endPoint y: 52, distance: 337.5
click at [59, 84] on link "Home" at bounding box center [94, 91] width 189 height 31
click at [56, 93] on link "Home" at bounding box center [94, 91] width 189 height 31
